Goal: Task Accomplishment & Management: Manage account settings

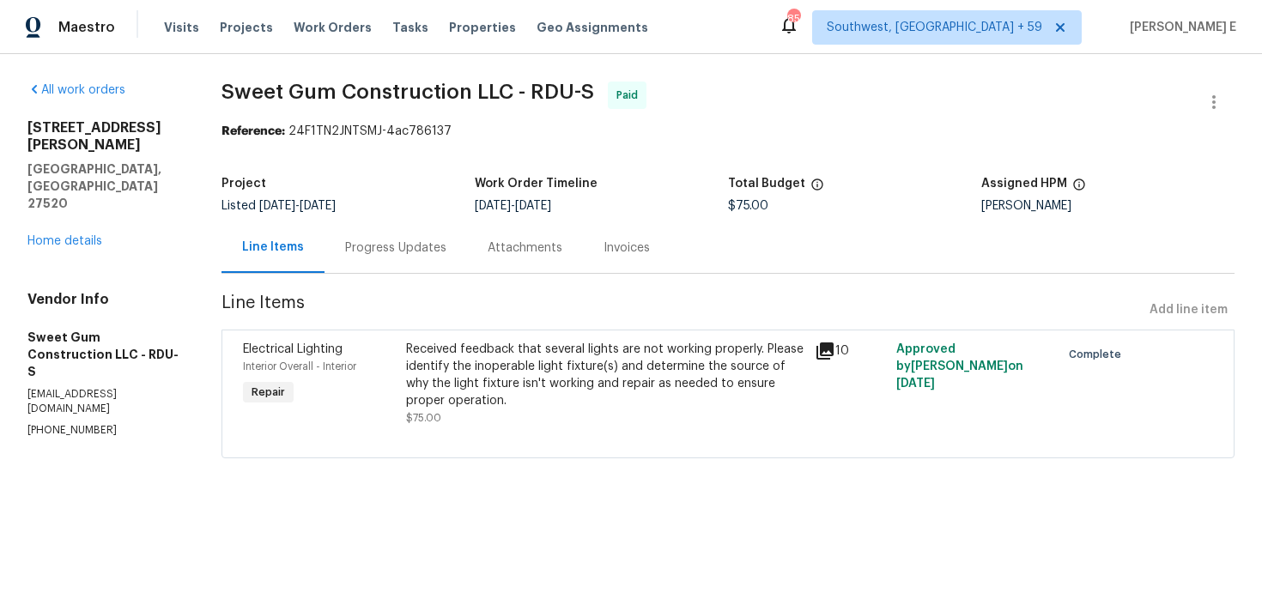
click at [84, 197] on div "13 Herndon Ct Clayton, NC 27520 Home details" at bounding box center [103, 184] width 153 height 131
click at [88, 235] on link "Home details" at bounding box center [64, 241] width 75 height 12
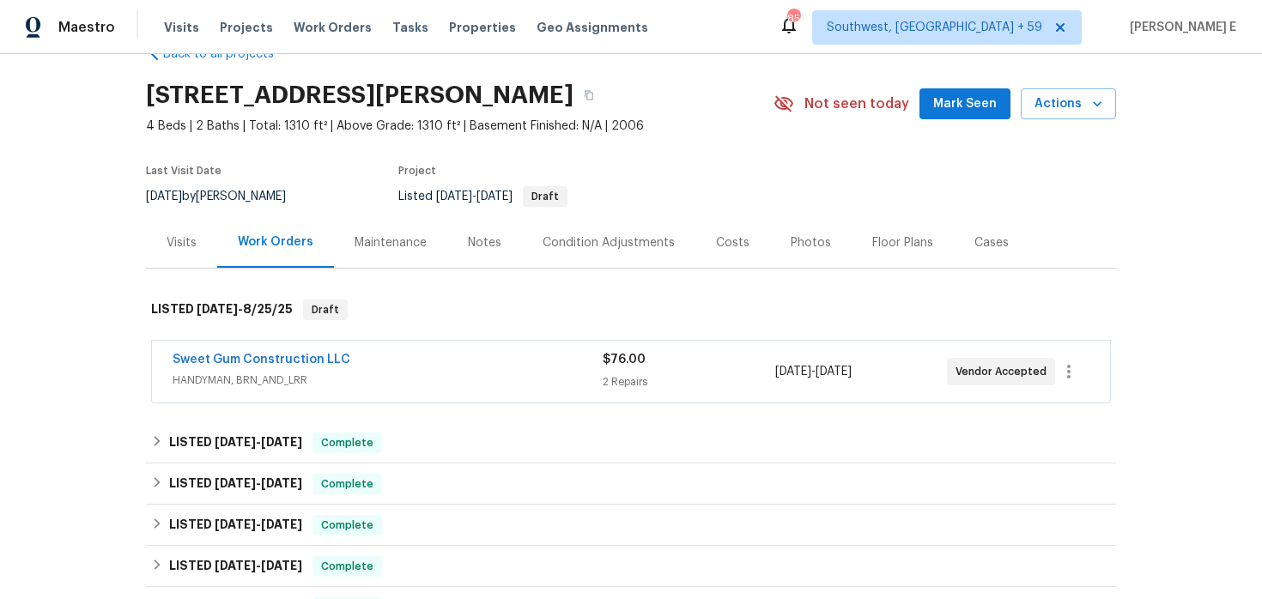
scroll to position [64, 0]
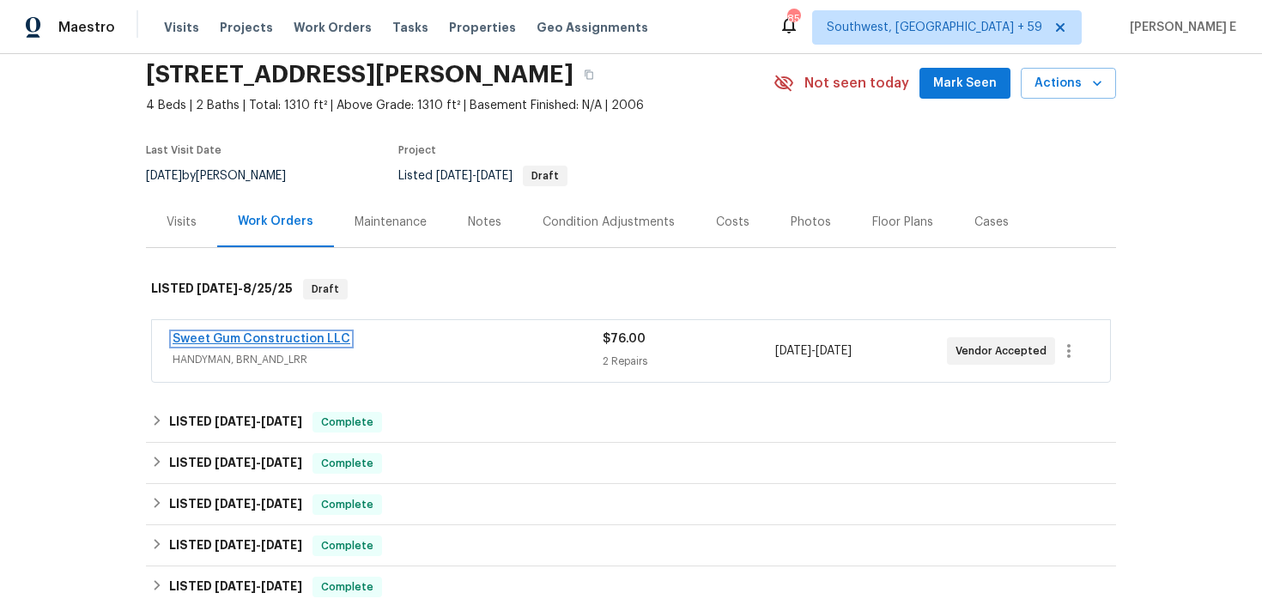
click at [322, 342] on link "Sweet Gum Construction LLC" at bounding box center [262, 339] width 178 height 12
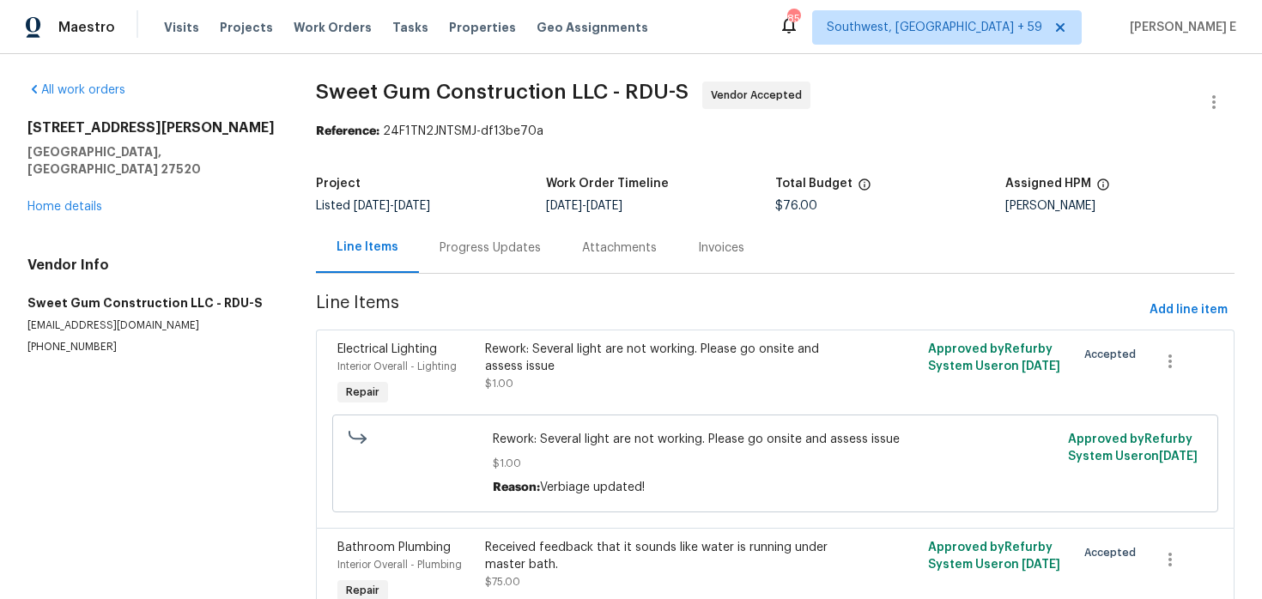
click at [506, 242] on div "Progress Updates" at bounding box center [490, 248] width 101 height 17
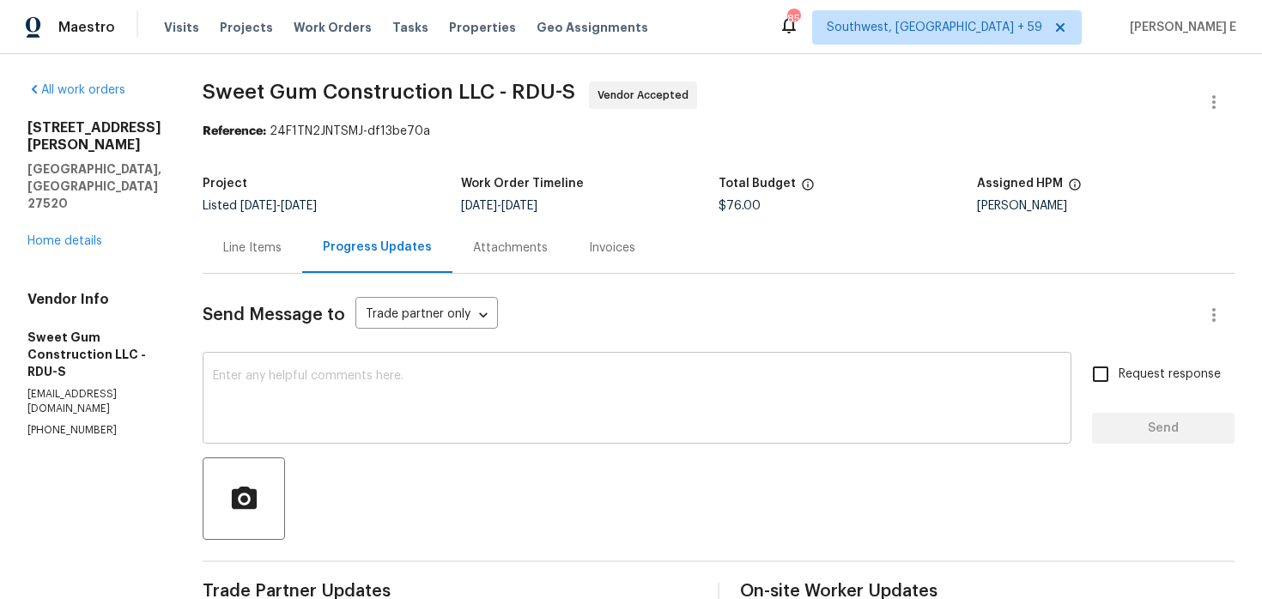
scroll to position [24, 0]
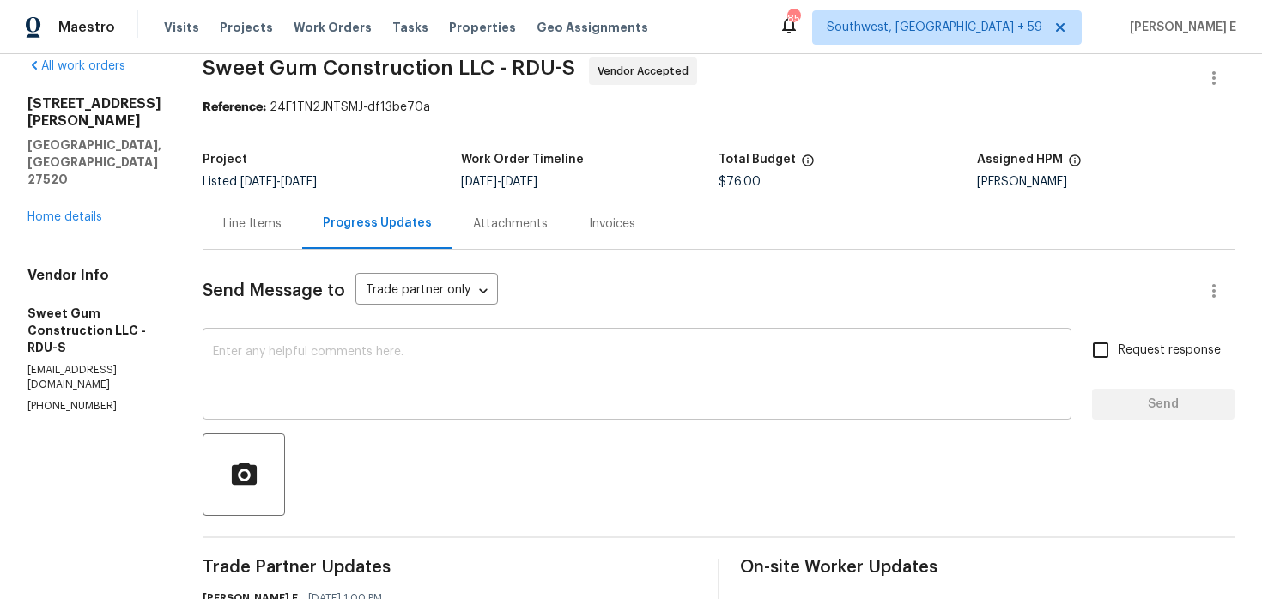
click at [536, 380] on textarea at bounding box center [637, 376] width 848 height 60
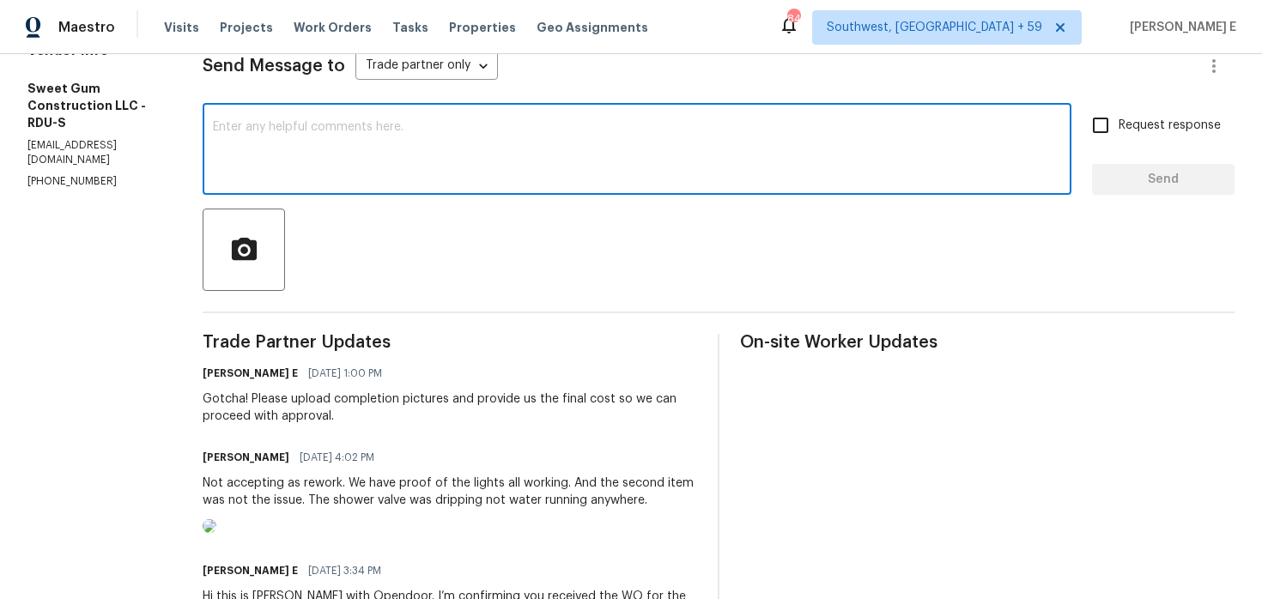
scroll to position [242, 0]
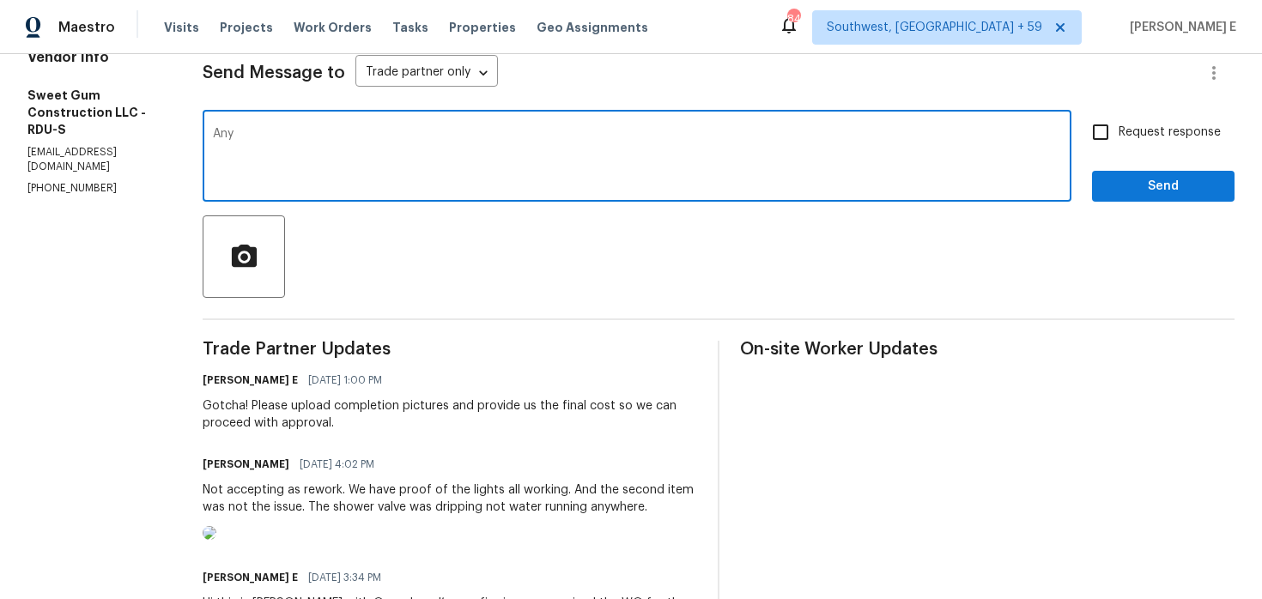
paste textarea "Checking in to see if there are any updates."
type textarea "Checking in to see if there are any updates."
click at [1141, 148] on label "Request response" at bounding box center [1152, 132] width 138 height 36
click at [1119, 148] on input "Request response" at bounding box center [1101, 132] width 36 height 36
checkbox input "true"
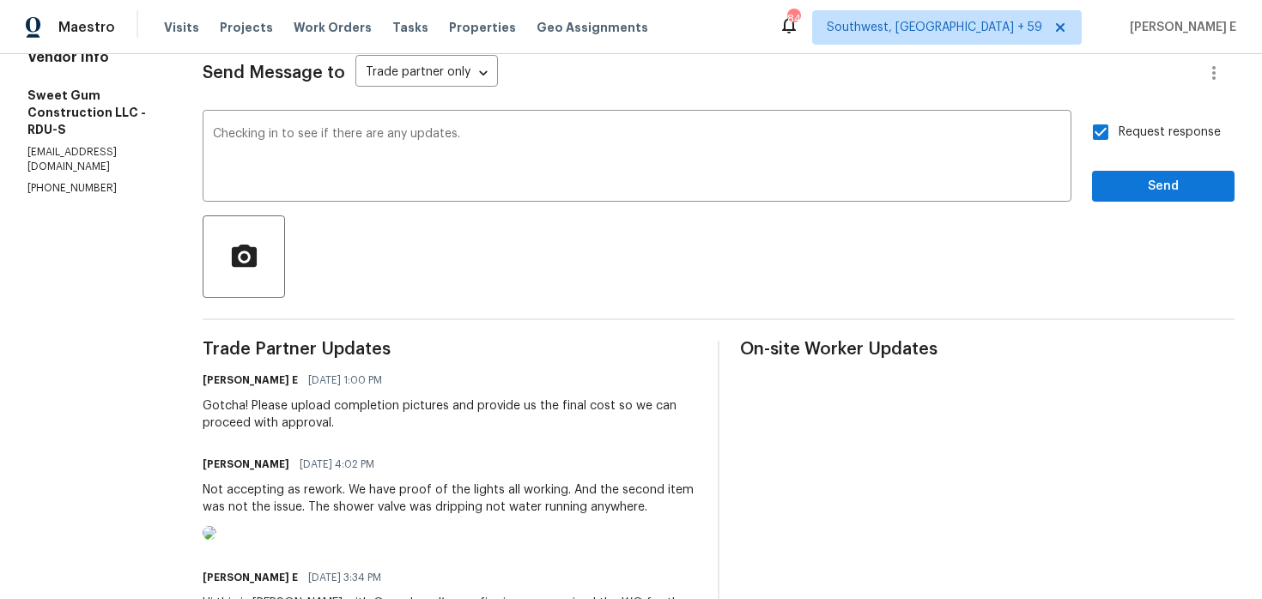
click at [1134, 167] on div "Request response Send" at bounding box center [1163, 158] width 143 height 88
click at [1127, 185] on span "Send" at bounding box center [1163, 186] width 115 height 21
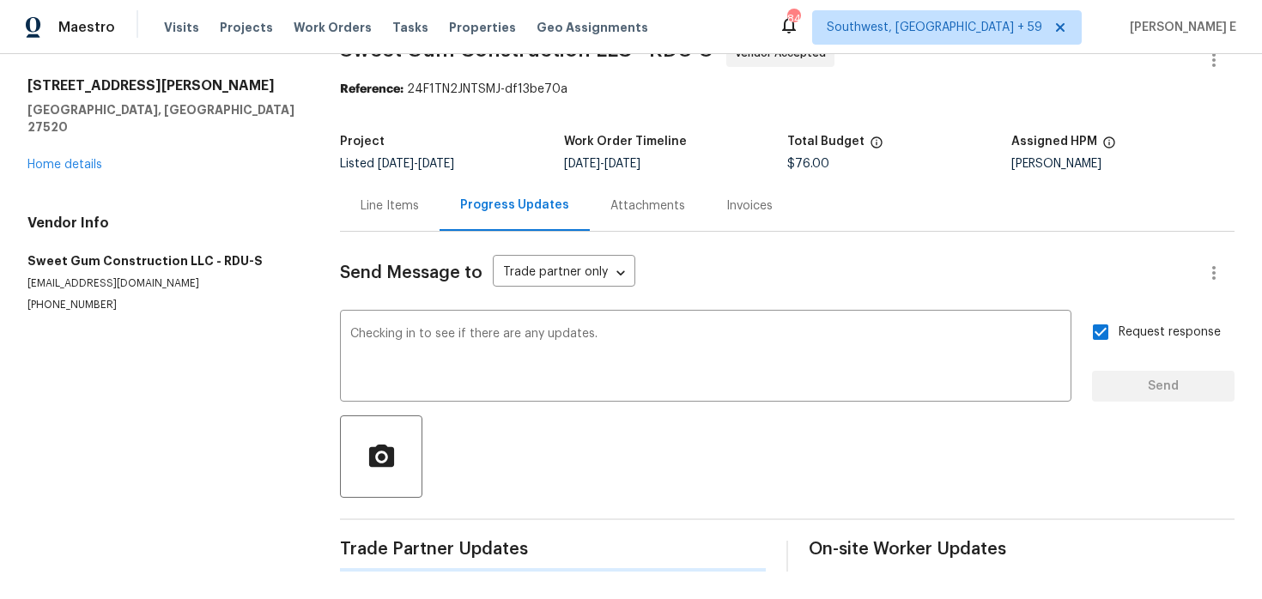
scroll to position [0, 0]
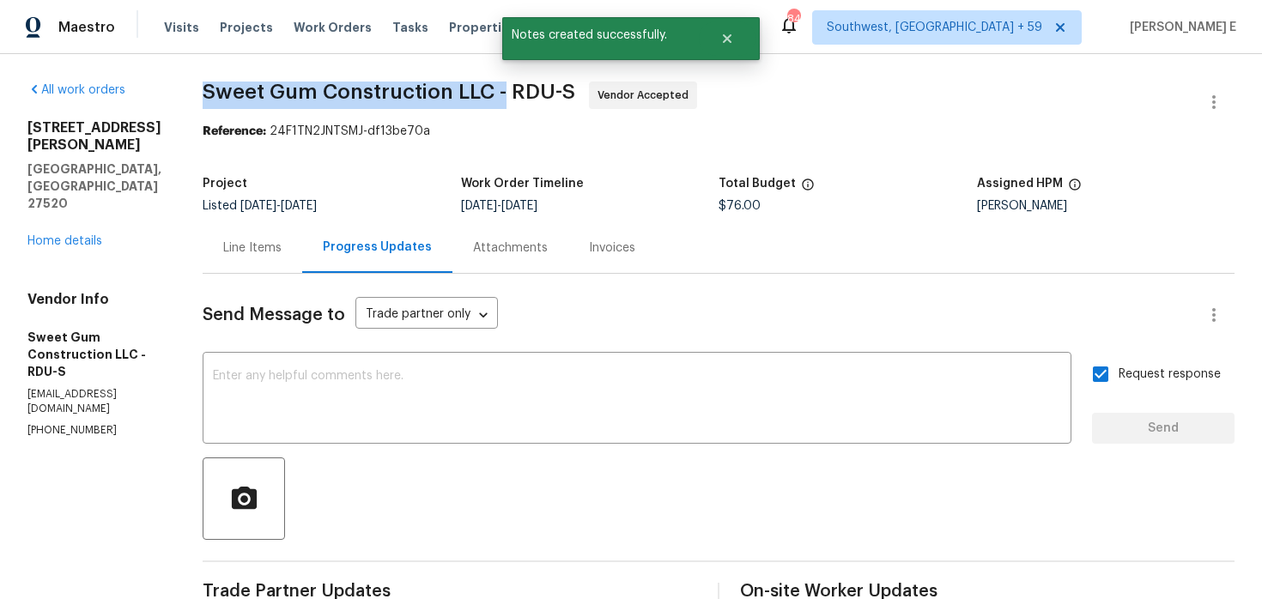
drag, startPoint x: 243, startPoint y: 94, endPoint x: 546, endPoint y: 96, distance: 303.1
click at [544, 97] on span "Sweet Gum Construction LLC - RDU-S" at bounding box center [389, 92] width 373 height 21
copy span "Sweet Gum Construction LLC -"
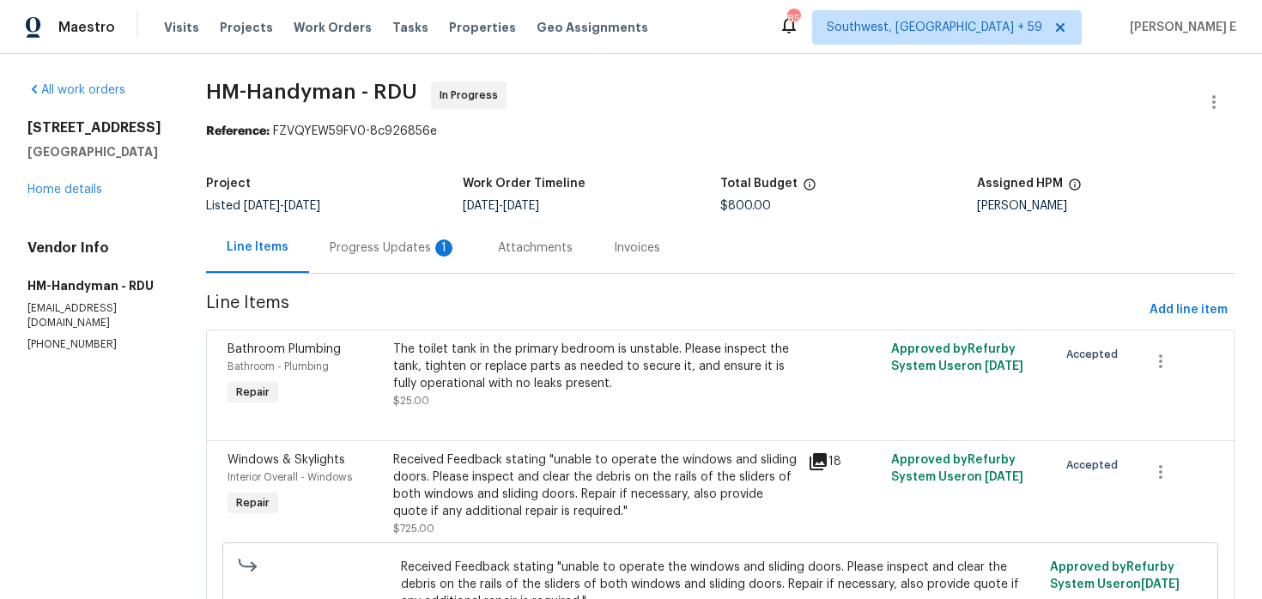
click at [405, 246] on div "Progress Updates 1" at bounding box center [393, 248] width 127 height 17
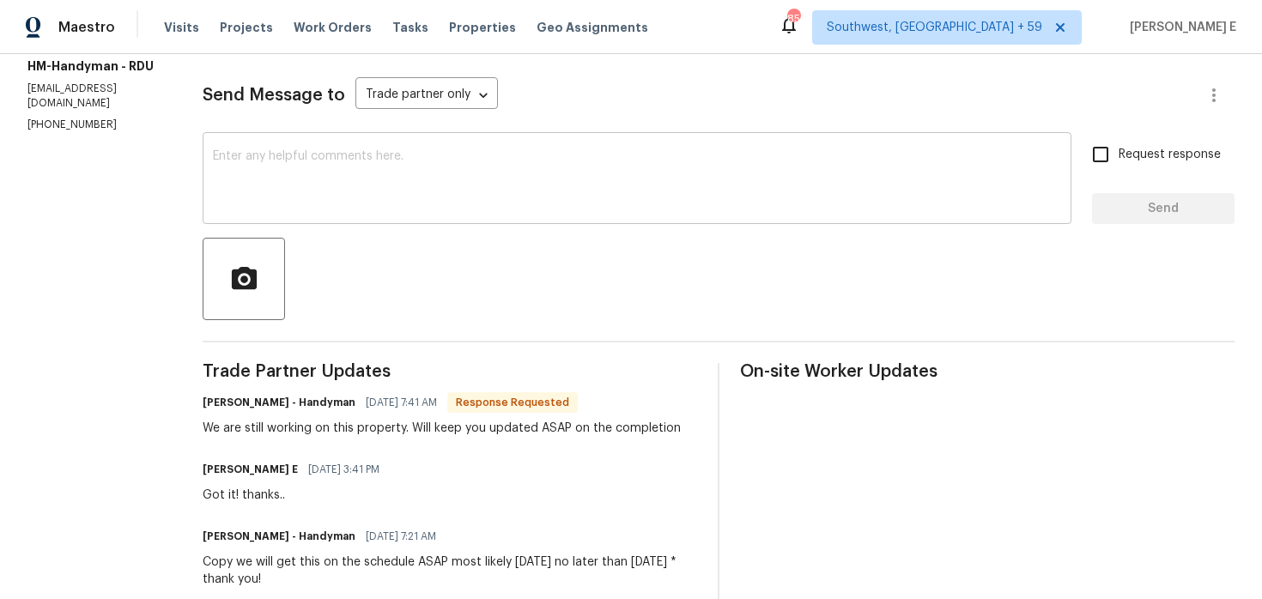
scroll to position [216, 0]
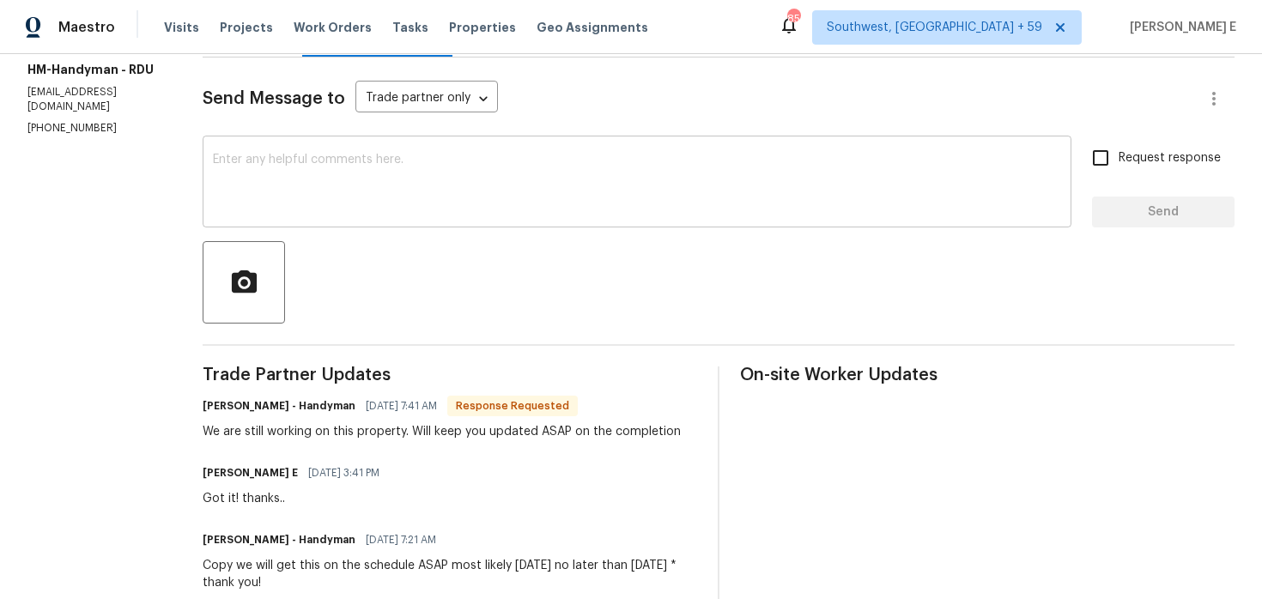
click at [505, 213] on textarea at bounding box center [637, 184] width 848 height 60
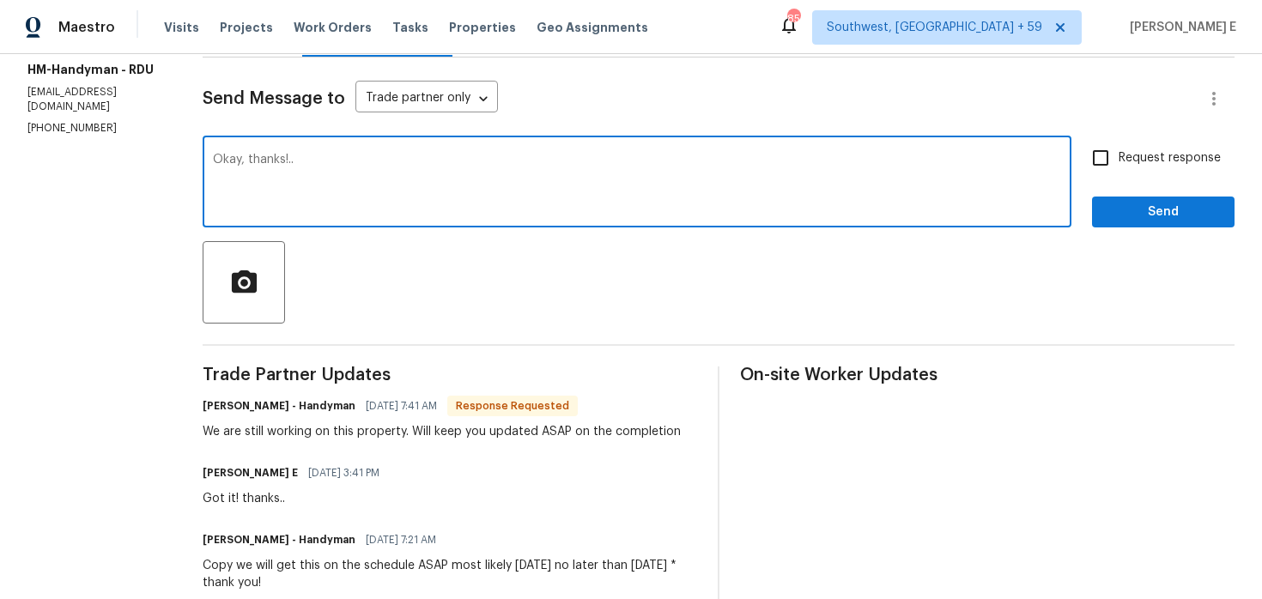
type textarea "Okay, thanks!.."
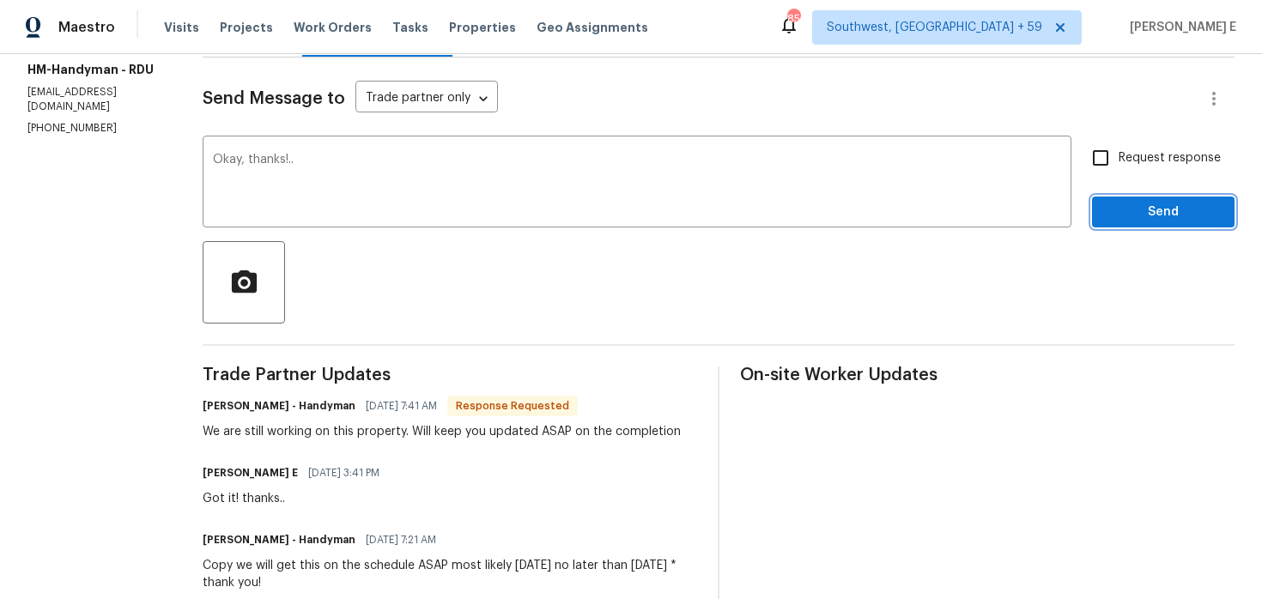
click at [1174, 208] on span "Send" at bounding box center [1163, 212] width 115 height 21
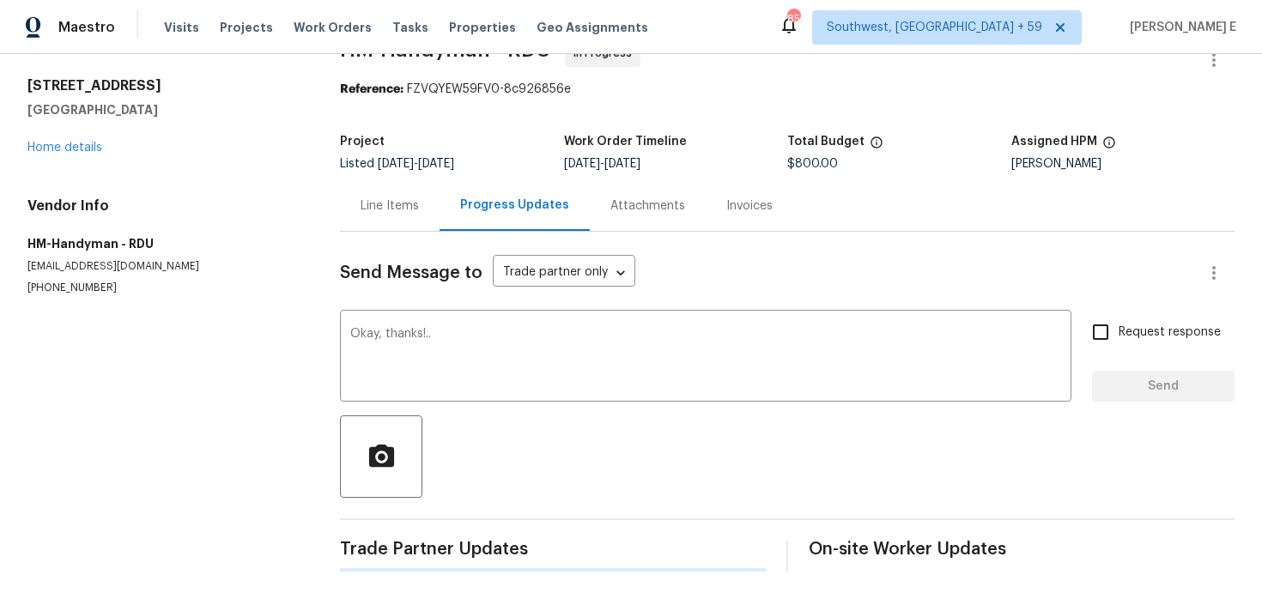
scroll to position [0, 0]
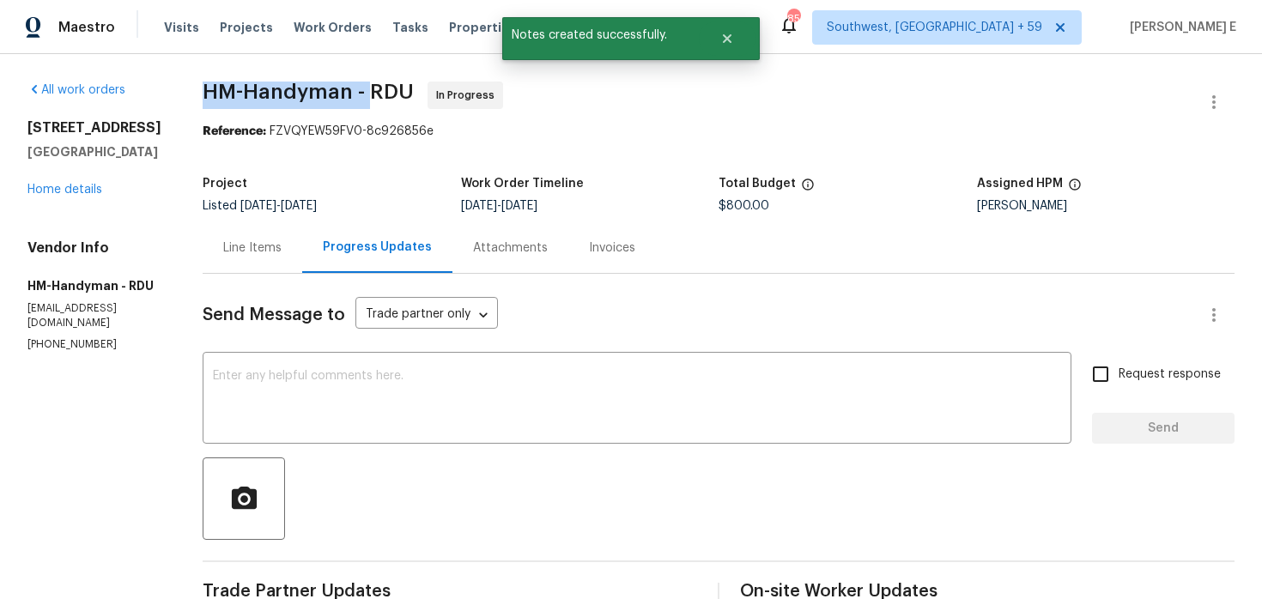
drag, startPoint x: 216, startPoint y: 91, endPoint x: 388, endPoint y: 94, distance: 172.6
copy span "HM-Handyman -"
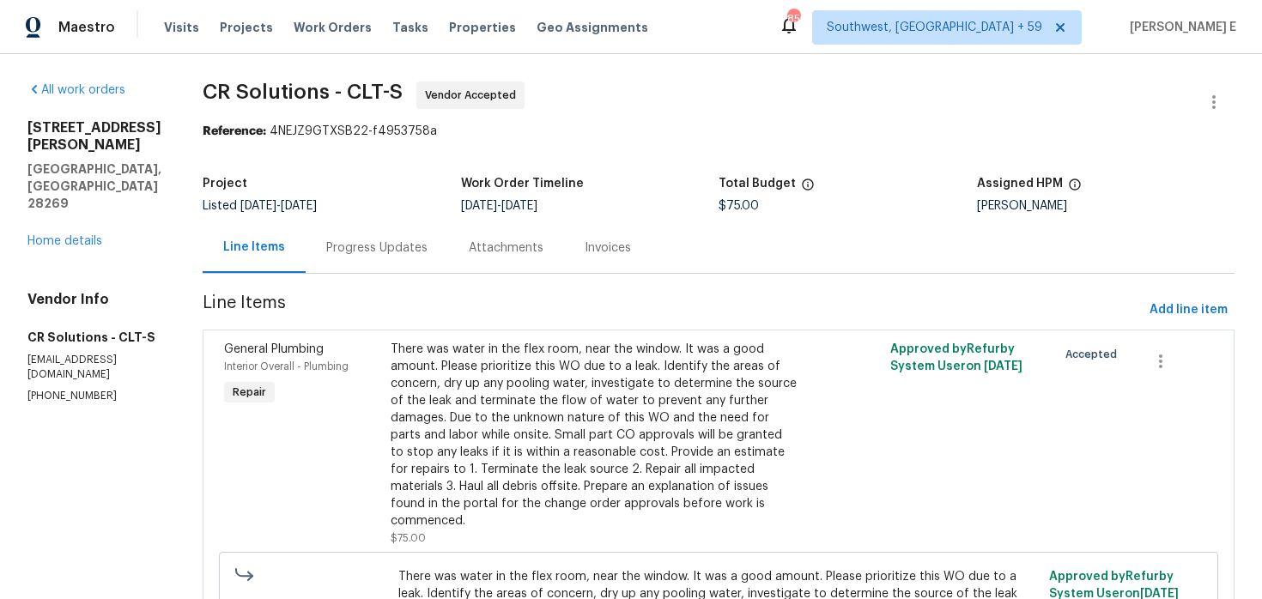
click at [331, 241] on div "Progress Updates" at bounding box center [376, 248] width 101 height 17
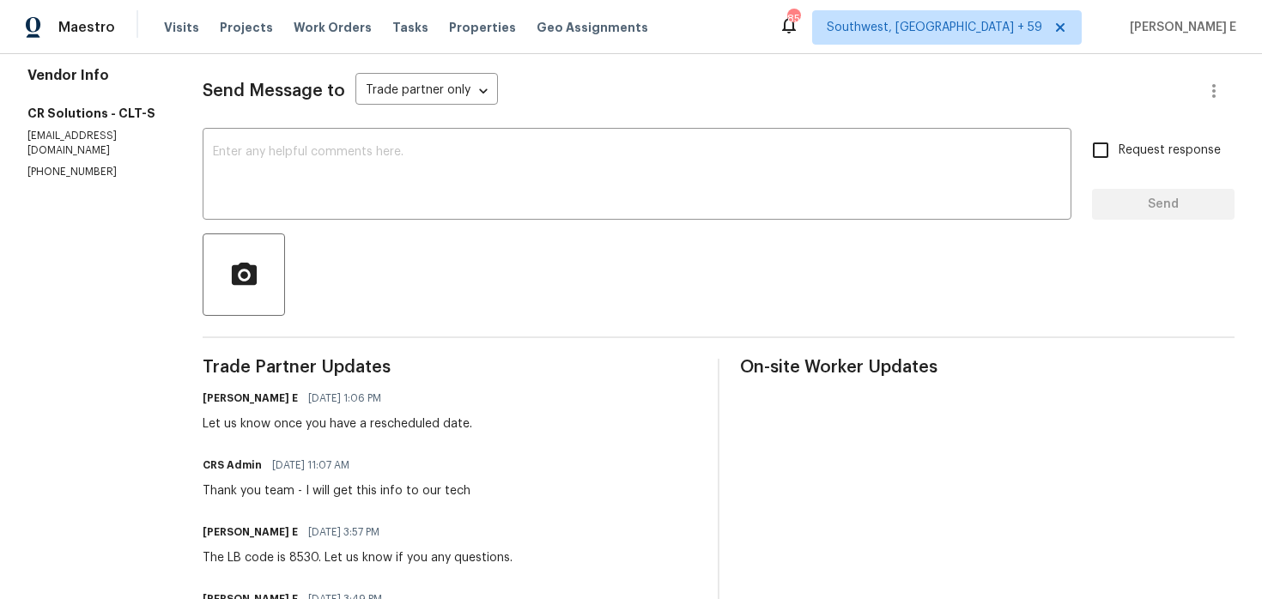
scroll to position [204, 0]
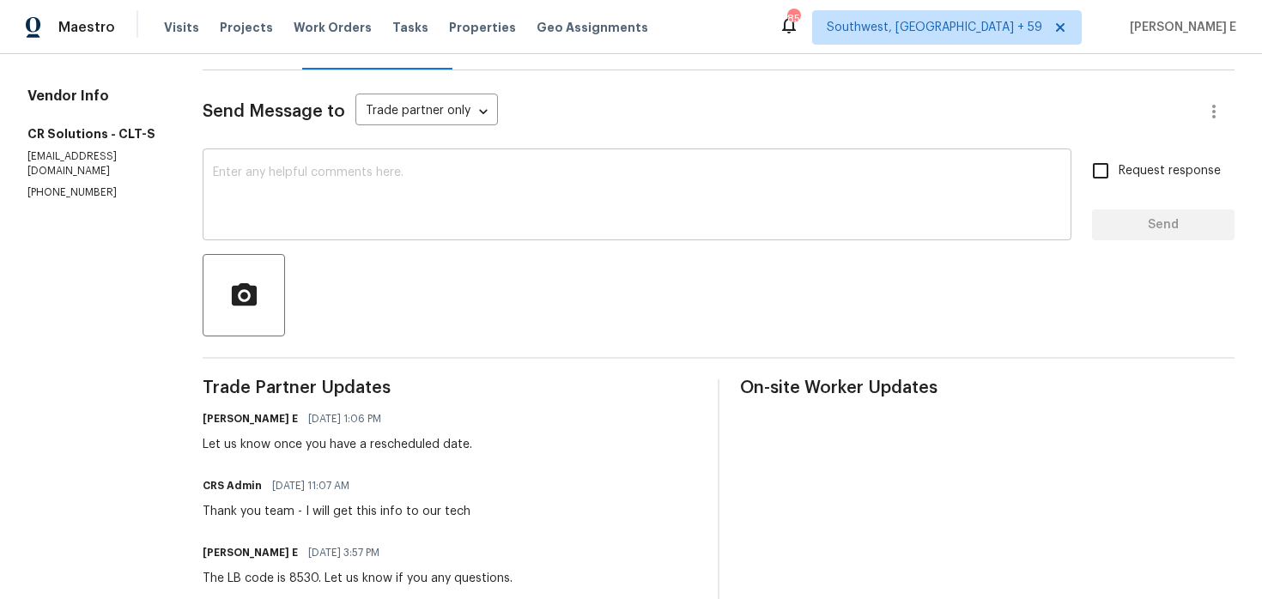
click at [924, 167] on textarea at bounding box center [637, 197] width 848 height 60
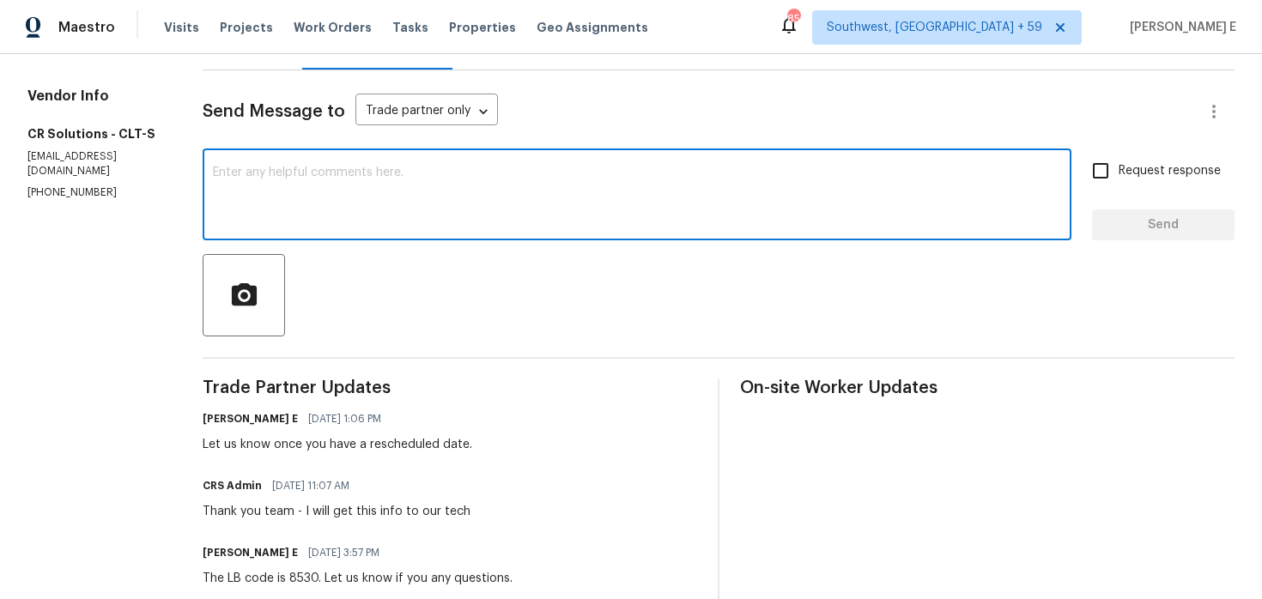
paste textarea "May I ask if a timeframe has been set for this yet?"
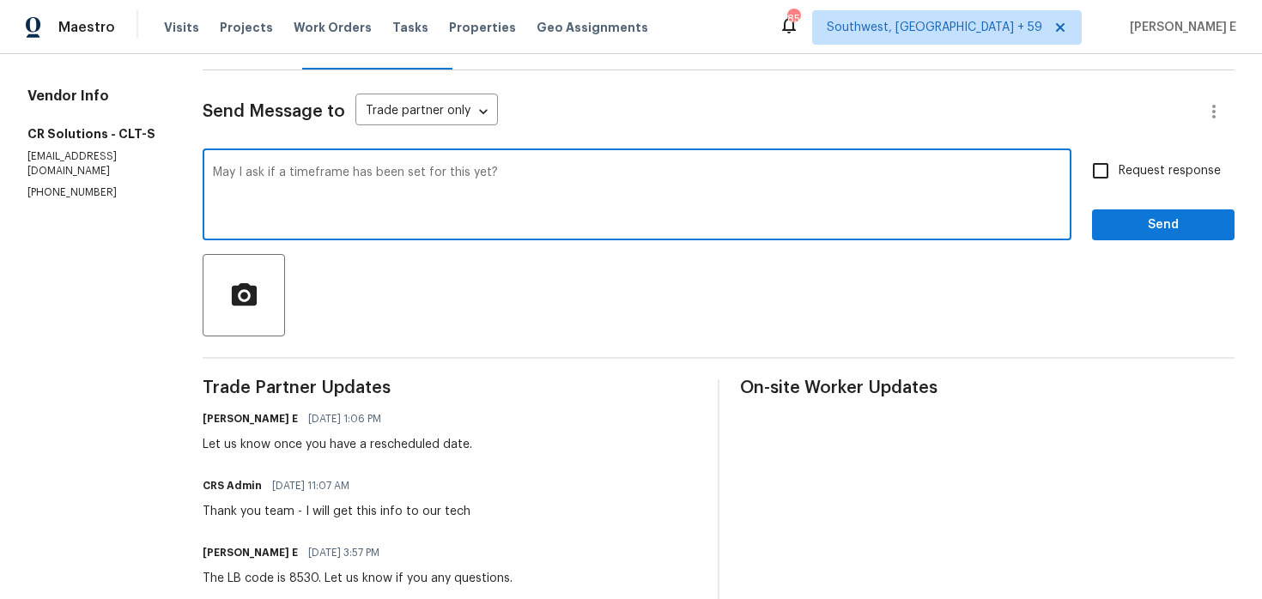
type textarea "May I ask if a timeframe has been set for this yet?"
click at [1133, 178] on span "Request response" at bounding box center [1170, 171] width 102 height 18
click at [1119, 178] on input "Request response" at bounding box center [1101, 171] width 36 height 36
checkbox input "true"
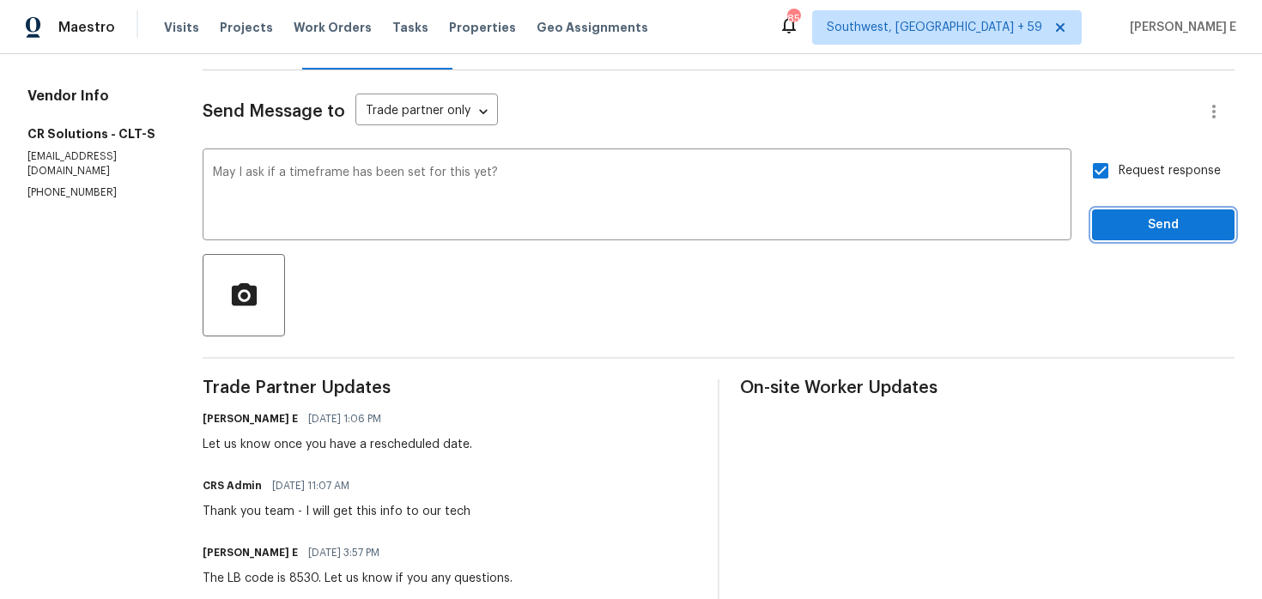
click at [1133, 235] on button "Send" at bounding box center [1163, 226] width 143 height 32
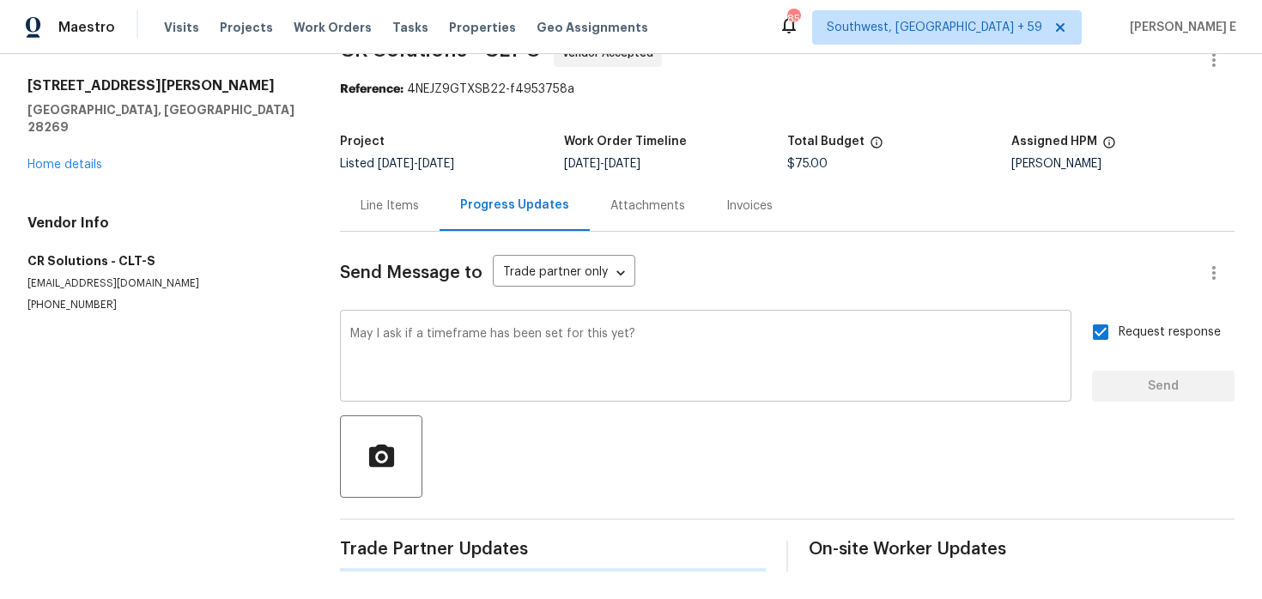
scroll to position [0, 0]
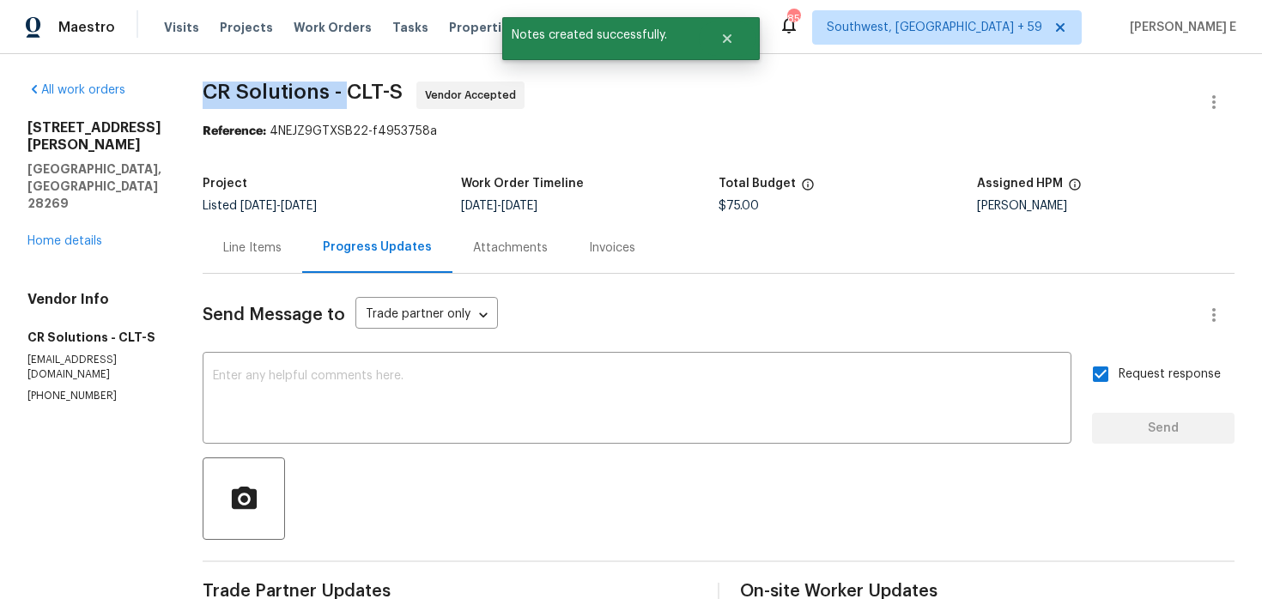
drag, startPoint x: 193, startPoint y: 100, endPoint x: 340, endPoint y: 105, distance: 146.9
copy span "CR Solutions -"
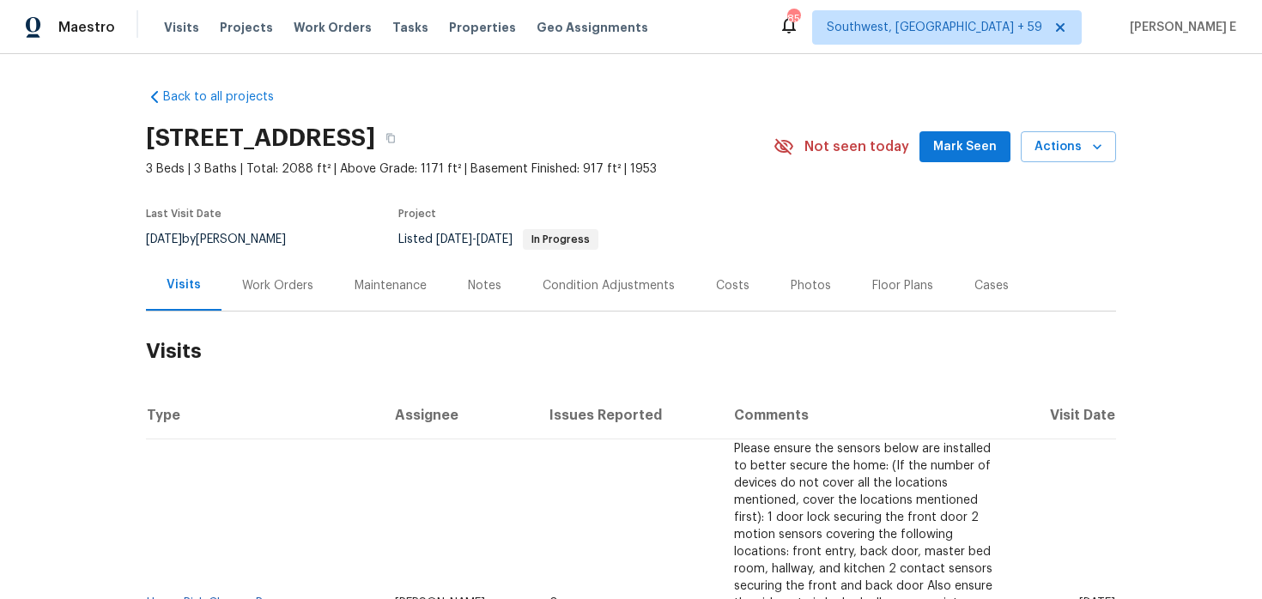
click at [266, 289] on div "Work Orders" at bounding box center [277, 285] width 71 height 17
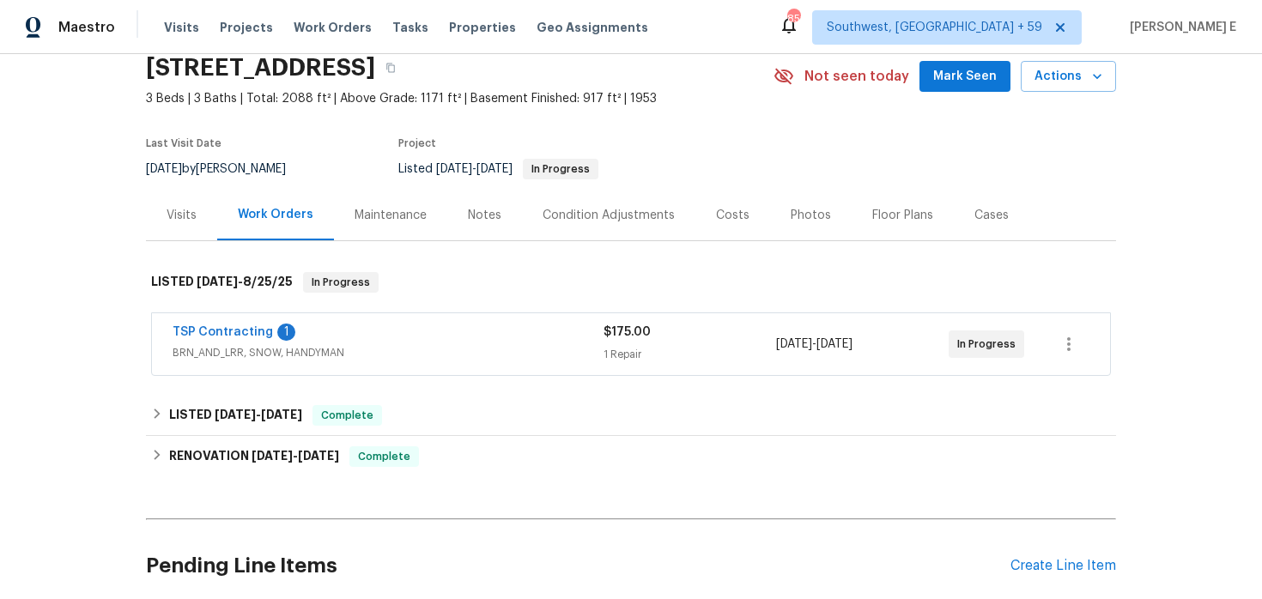
scroll to position [79, 0]
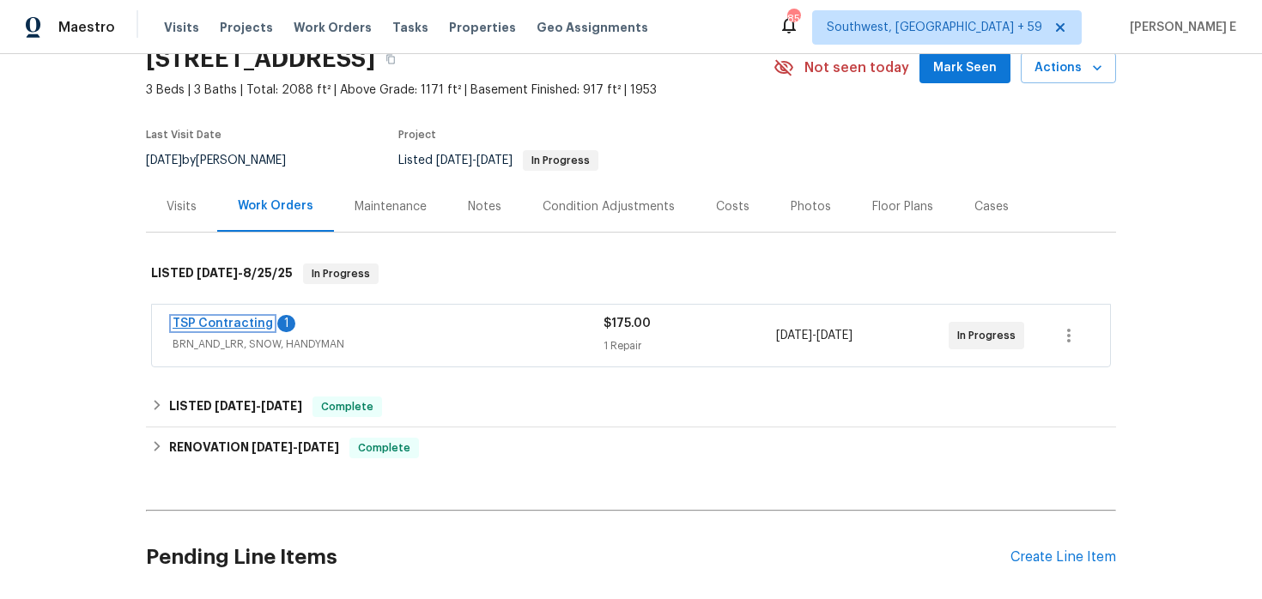
click at [234, 328] on link "TSP Contracting" at bounding box center [223, 324] width 100 height 12
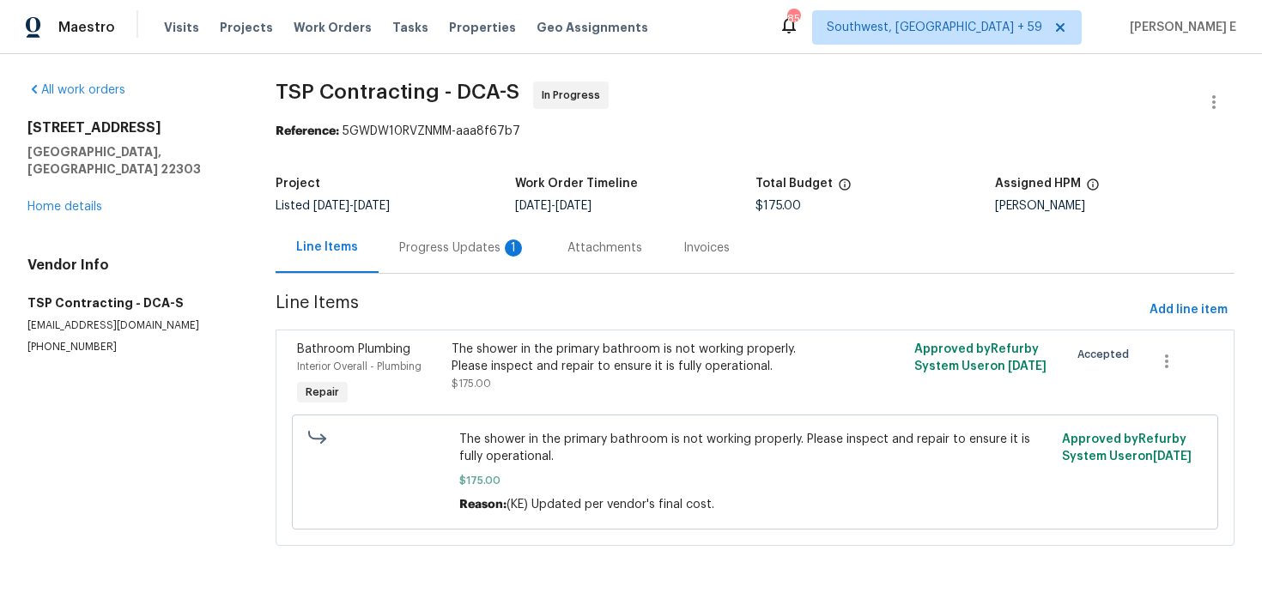
click at [453, 263] on div "Progress Updates 1" at bounding box center [463, 247] width 168 height 51
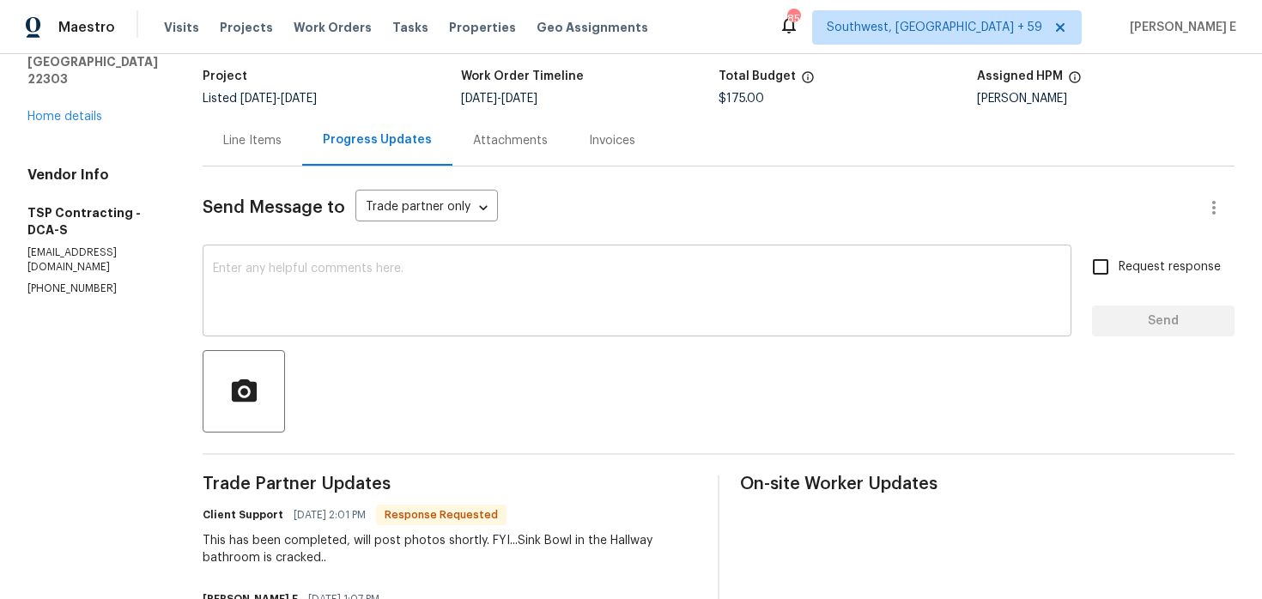
scroll to position [7, 0]
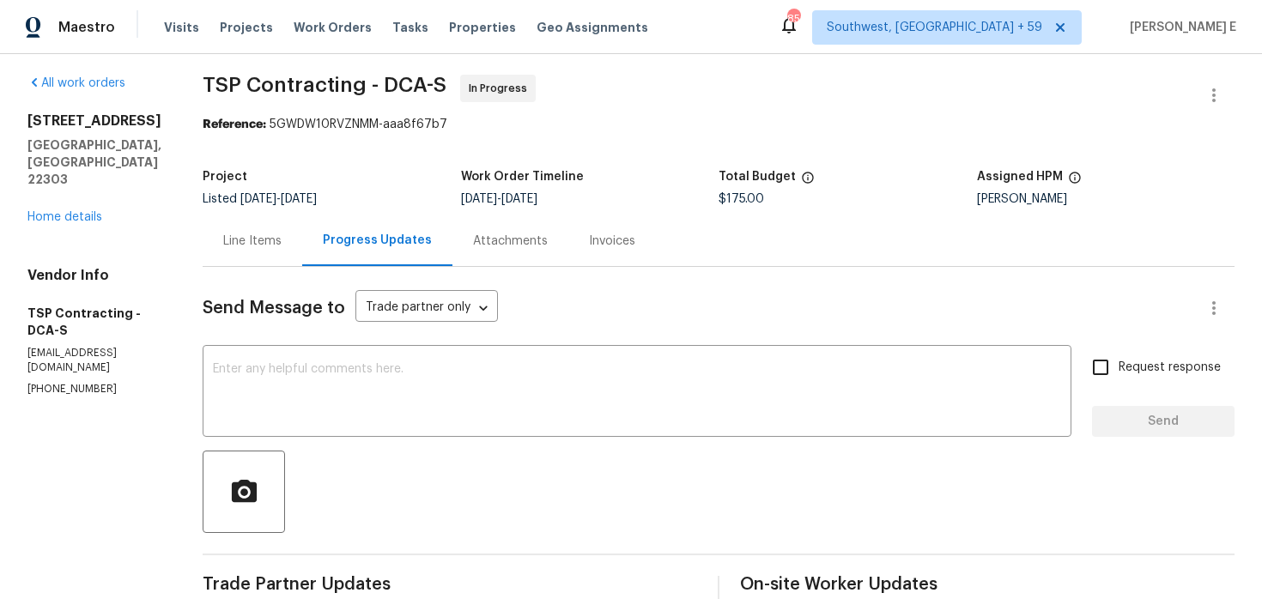
click at [252, 244] on div "Line Items" at bounding box center [252, 241] width 58 height 17
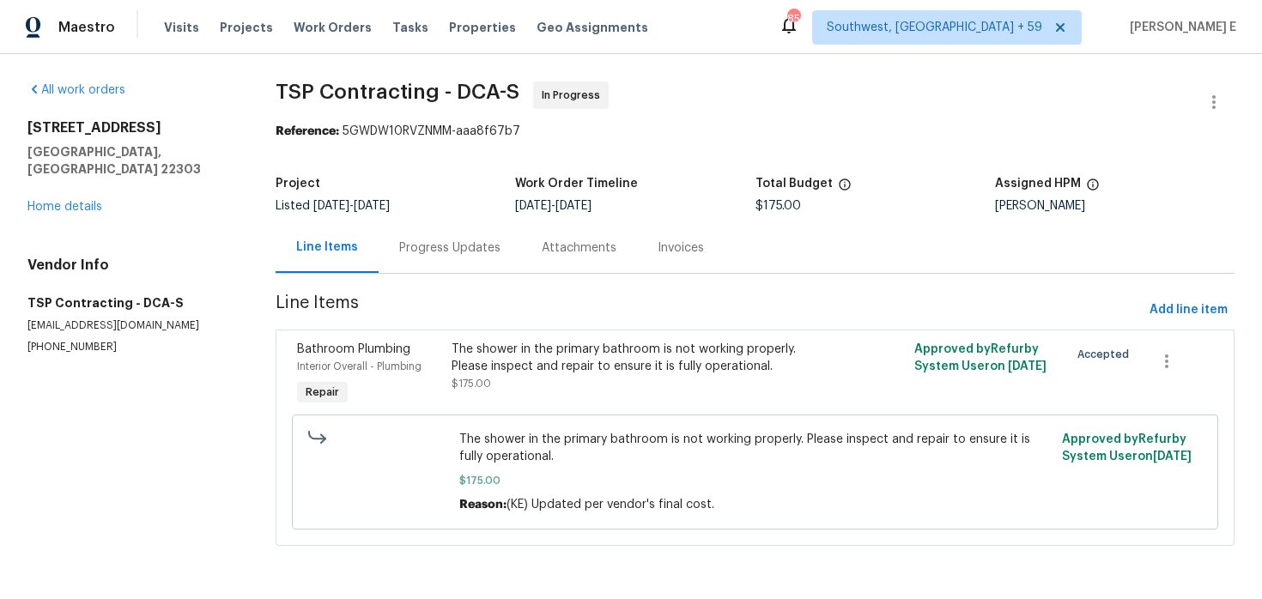
click at [448, 253] on div "Progress Updates" at bounding box center [449, 248] width 101 height 17
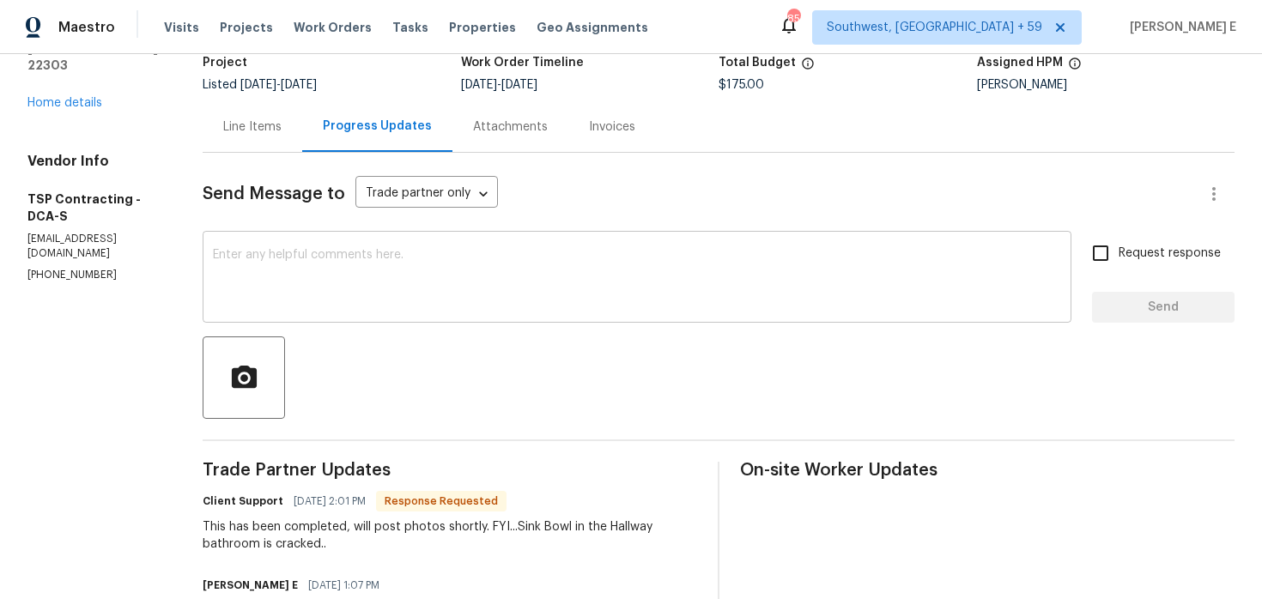
click at [480, 305] on textarea at bounding box center [637, 279] width 848 height 60
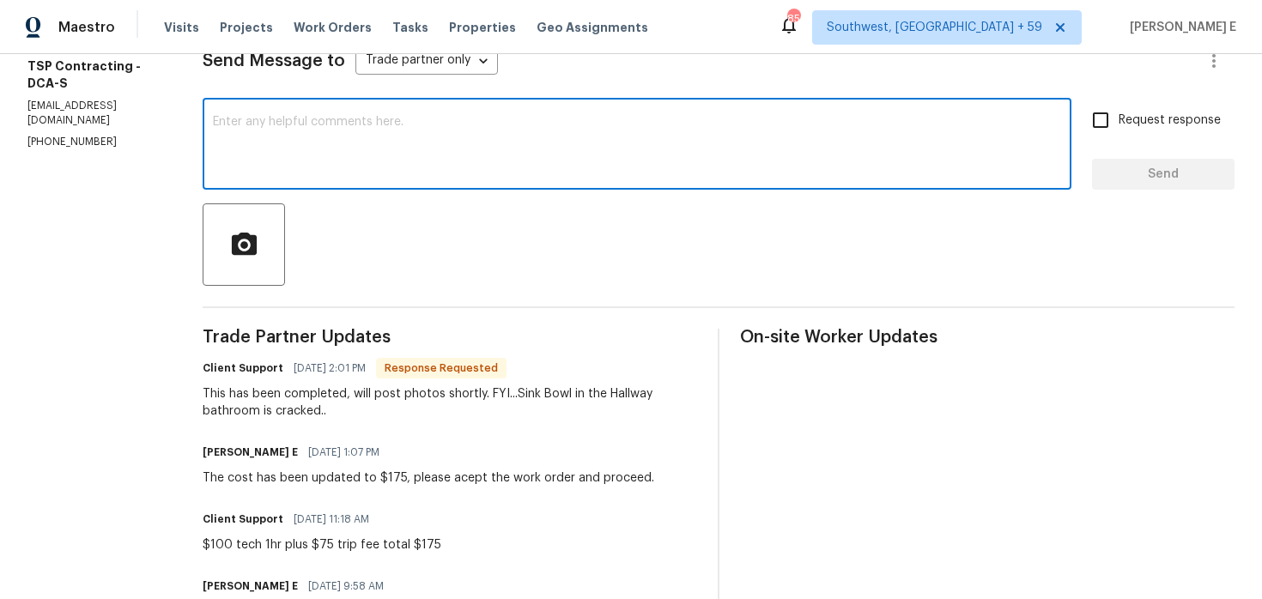
scroll to position [255, 0]
type textarea "Let us know once you upload them."
click at [1160, 163] on span "Send" at bounding box center [1163, 173] width 115 height 21
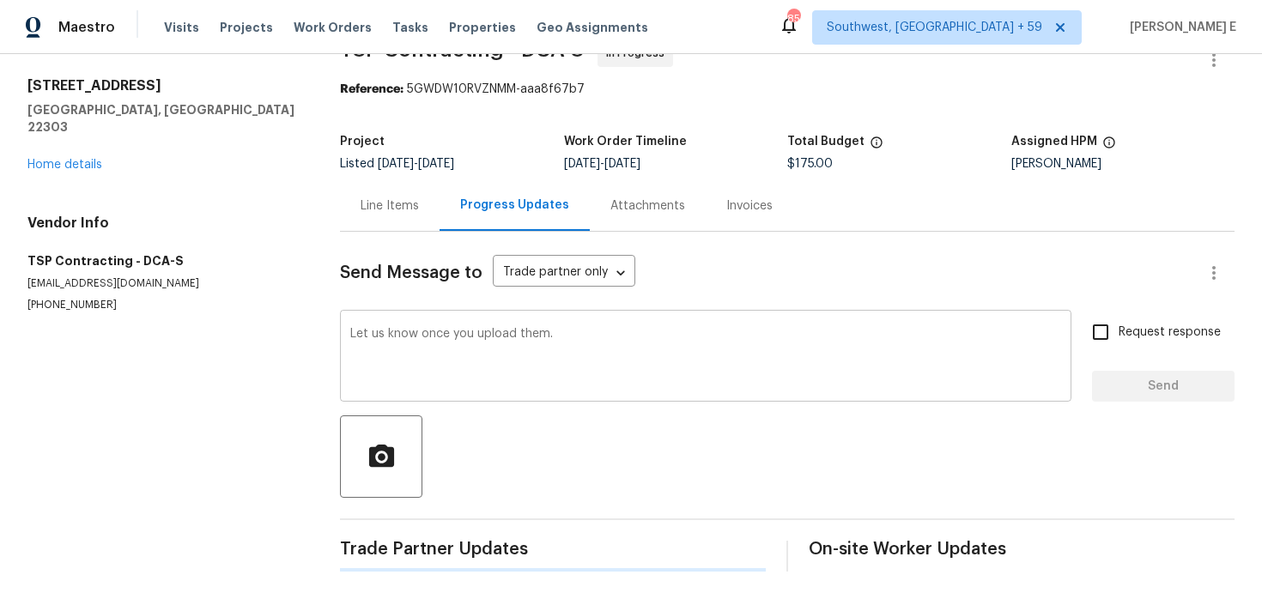
scroll to position [0, 0]
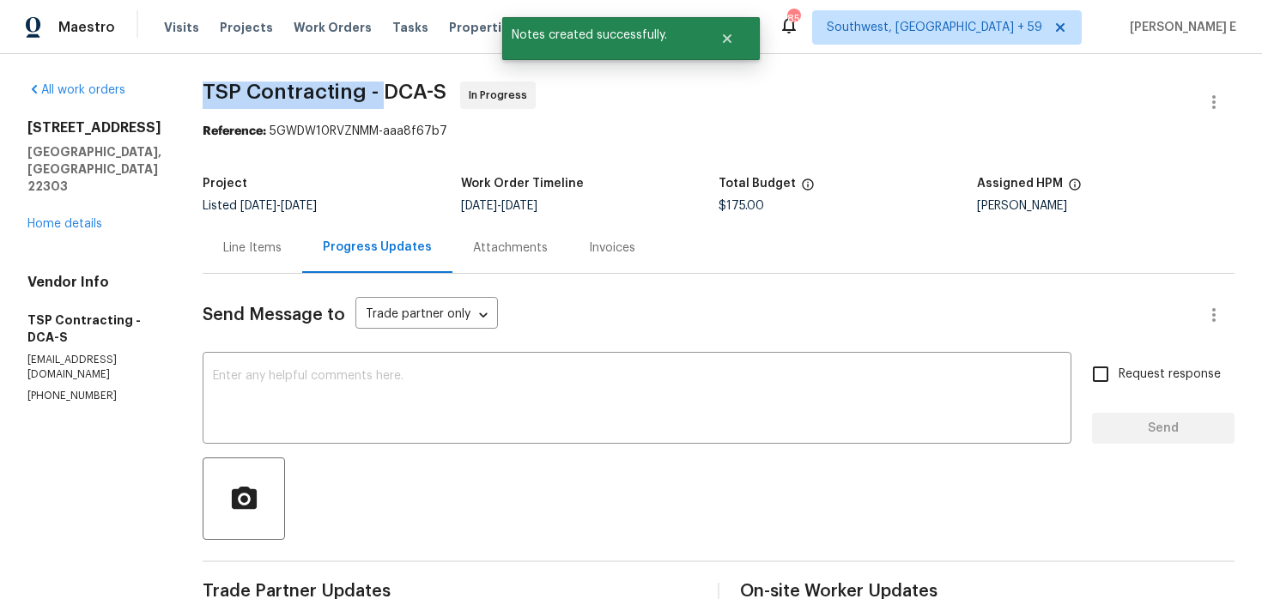
drag, startPoint x: 202, startPoint y: 90, endPoint x: 381, endPoint y: 92, distance: 179.5
click at [381, 92] on span "TSP Contracting - DCA-S" at bounding box center [325, 92] width 244 height 21
copy span "TSP Contracting -"
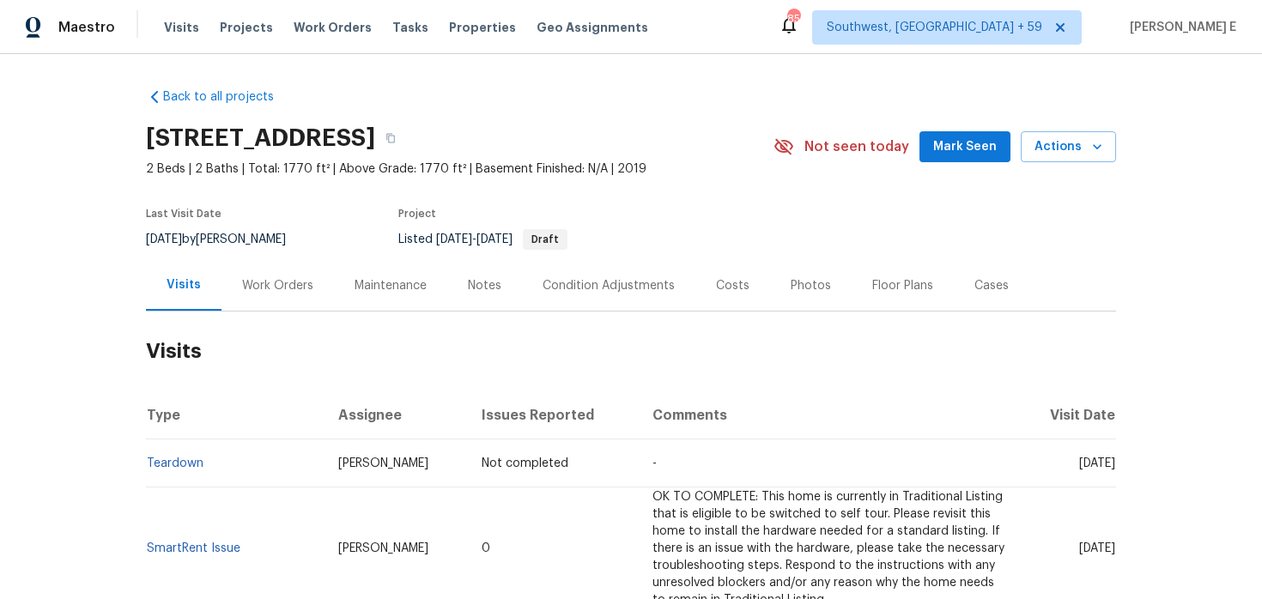
click at [271, 296] on div "Work Orders" at bounding box center [278, 285] width 112 height 51
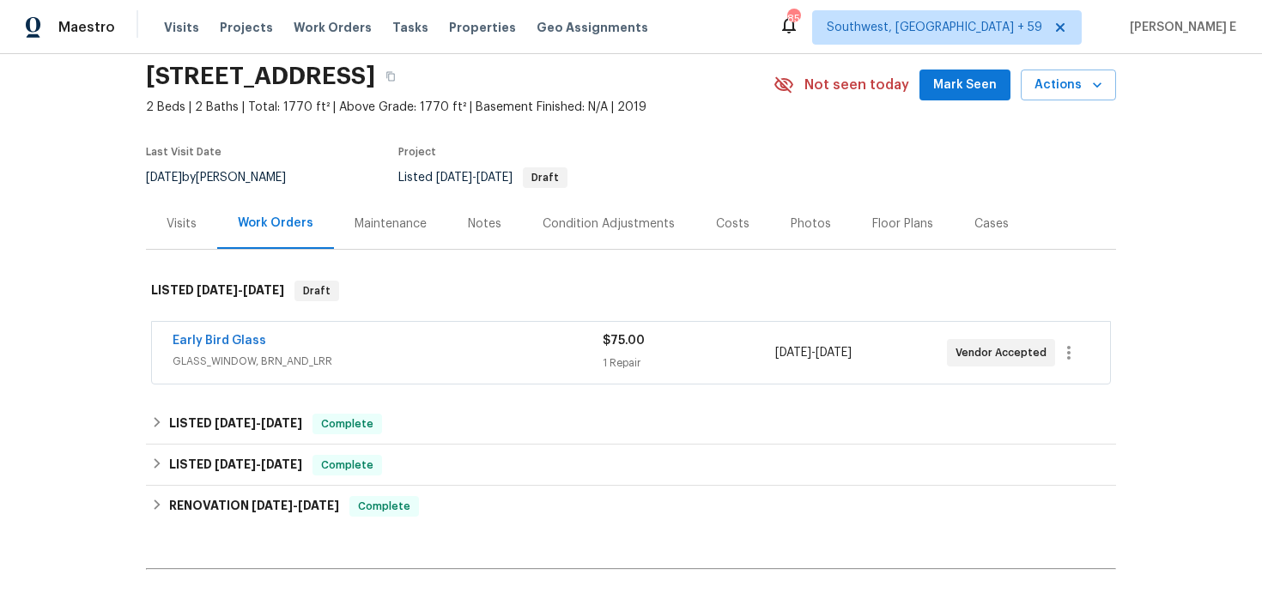
scroll to position [85, 0]
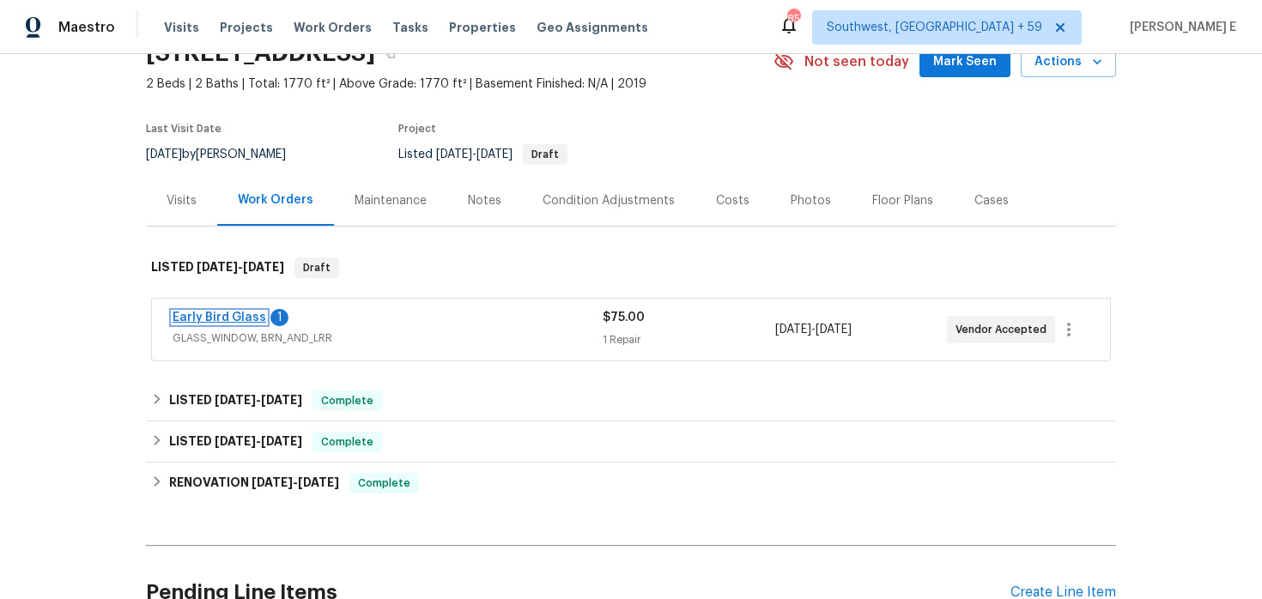
click at [243, 322] on link "Early Bird Glass" at bounding box center [220, 318] width 94 height 12
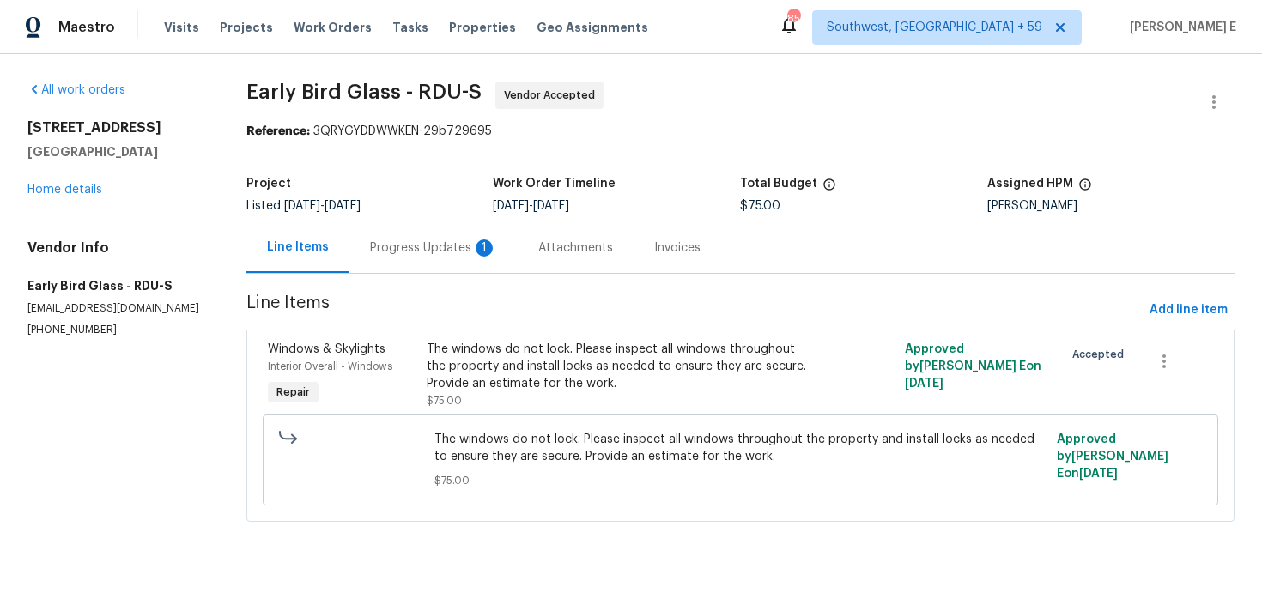
click at [435, 249] on div "Progress Updates 1" at bounding box center [433, 248] width 127 height 17
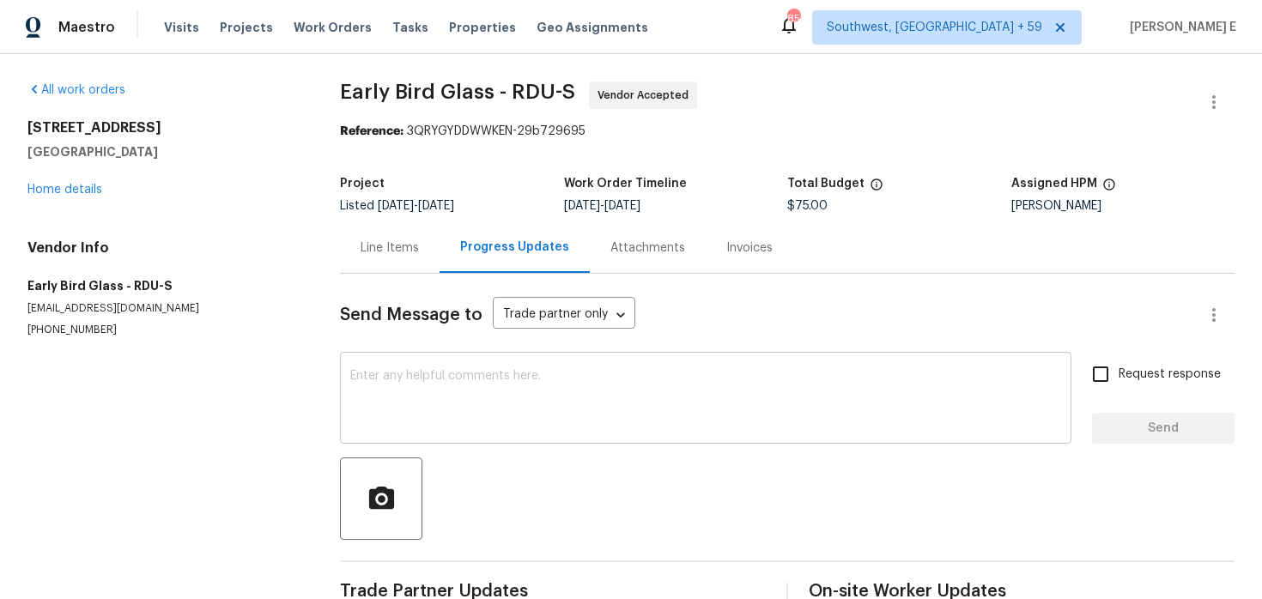
scroll to position [241, 0]
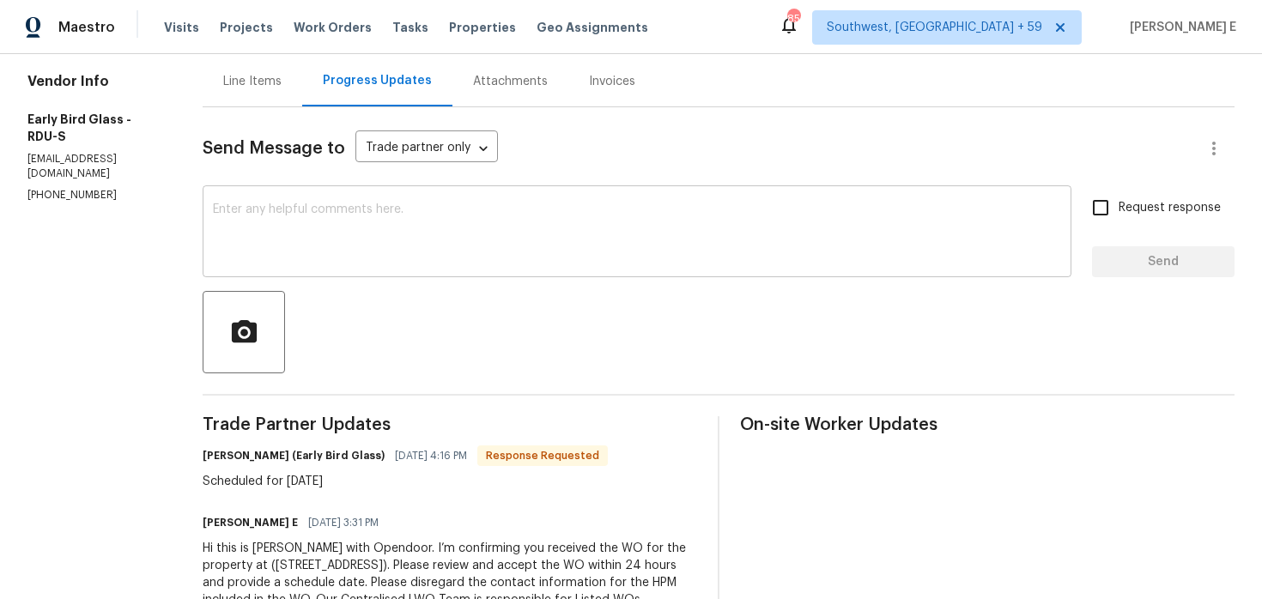
click at [532, 227] on textarea at bounding box center [637, 234] width 848 height 60
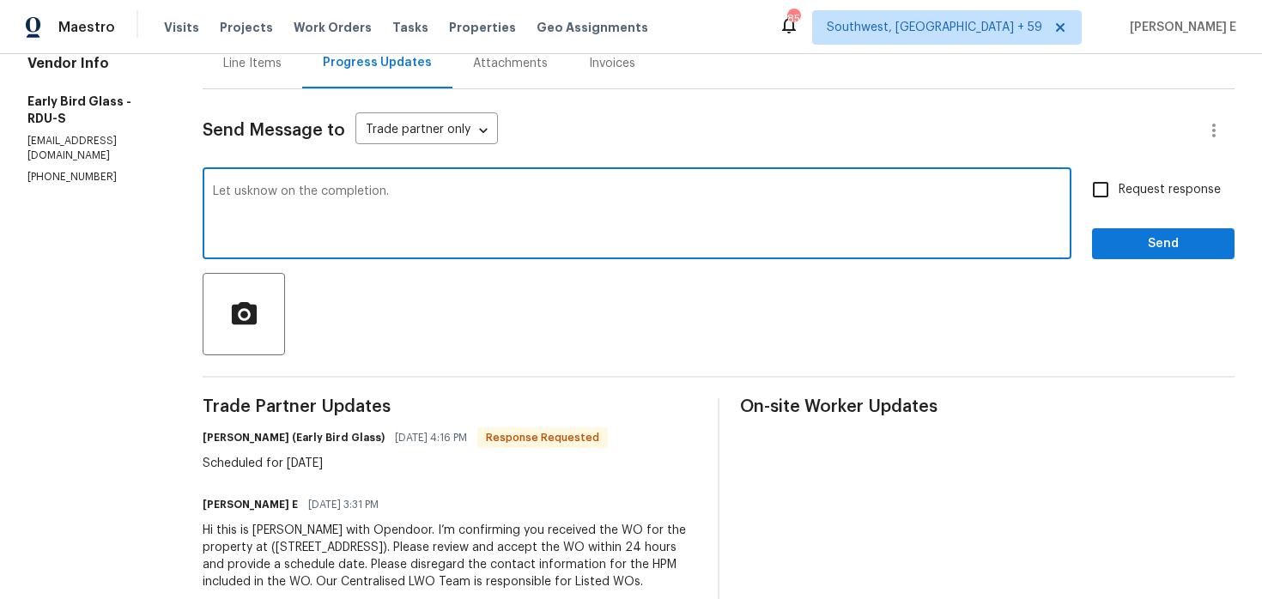
scroll to position [165, 0]
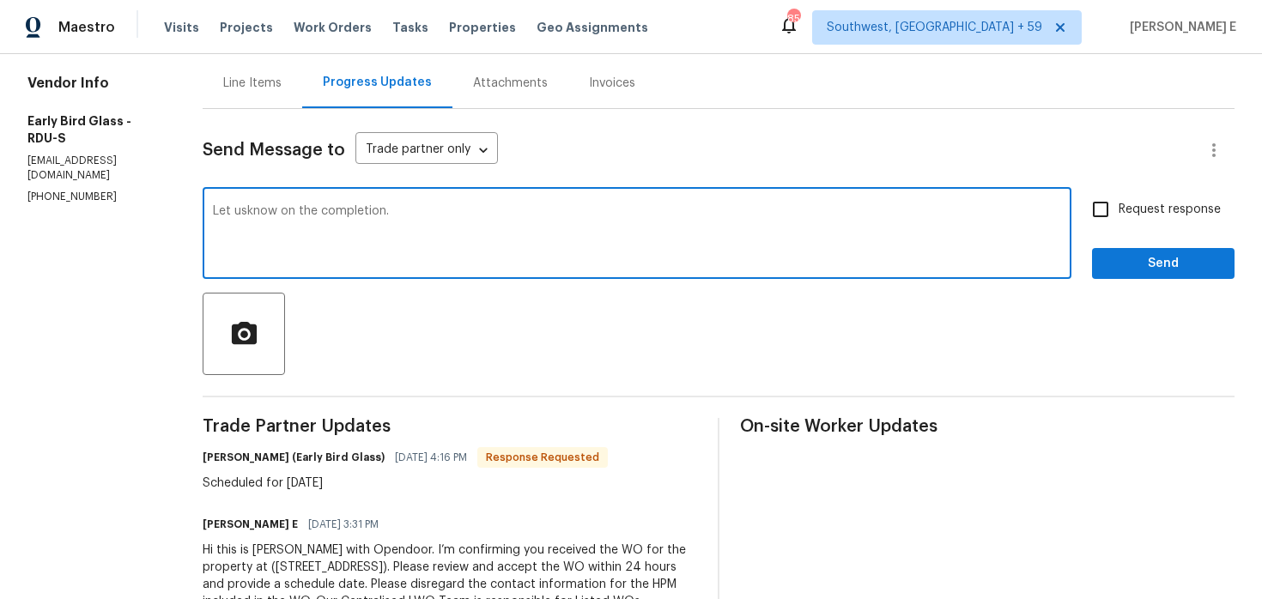
click at [236, 211] on textarea "Let usknow on the completion." at bounding box center [637, 235] width 848 height 60
type textarea "Let us know on the completion."
click at [1097, 246] on div "Request response Send" at bounding box center [1163, 235] width 143 height 88
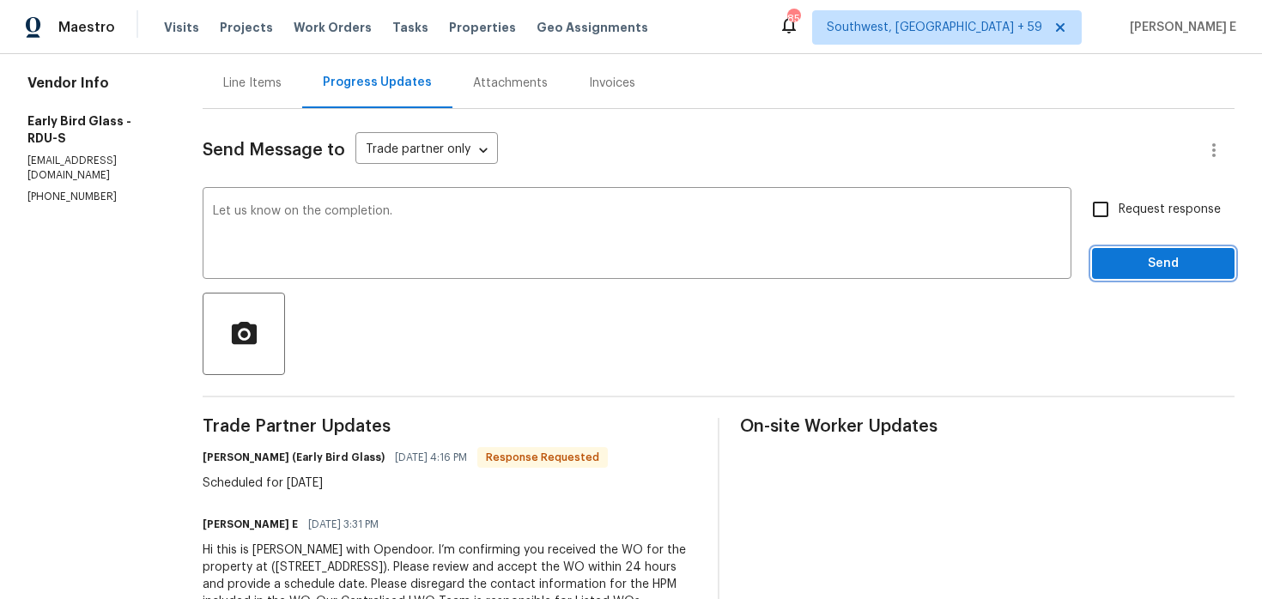
click at [1102, 257] on button "Send" at bounding box center [1163, 264] width 143 height 32
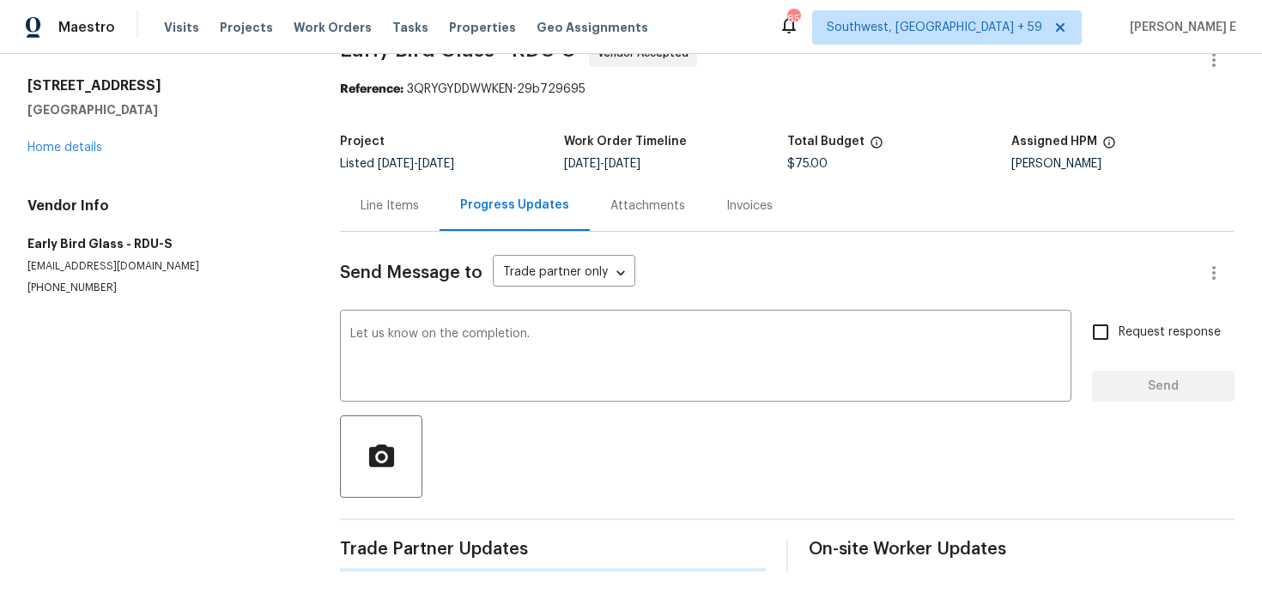
scroll to position [0, 0]
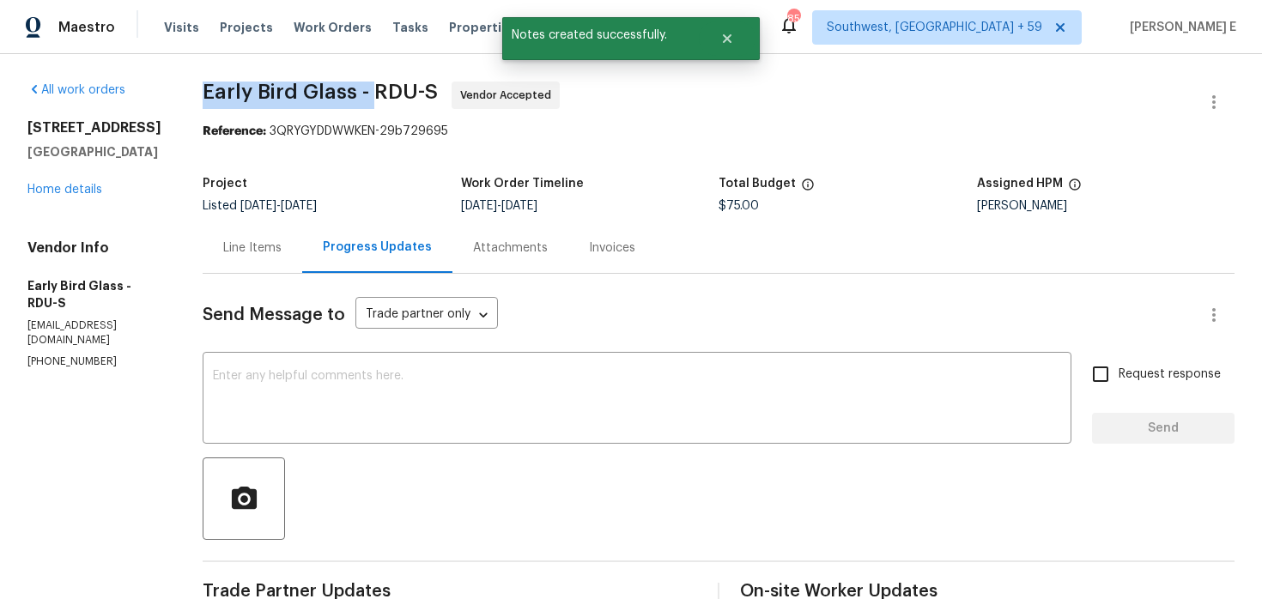
drag, startPoint x: 190, startPoint y: 96, endPoint x: 364, endPoint y: 92, distance: 174.4
click at [364, 92] on div "All work orders 10330 Sablewood Dr Unit 103 Raleigh, NC 27617 Home details Vend…" at bounding box center [631, 472] width 1262 height 836
copy span "Early Bird Glass -"
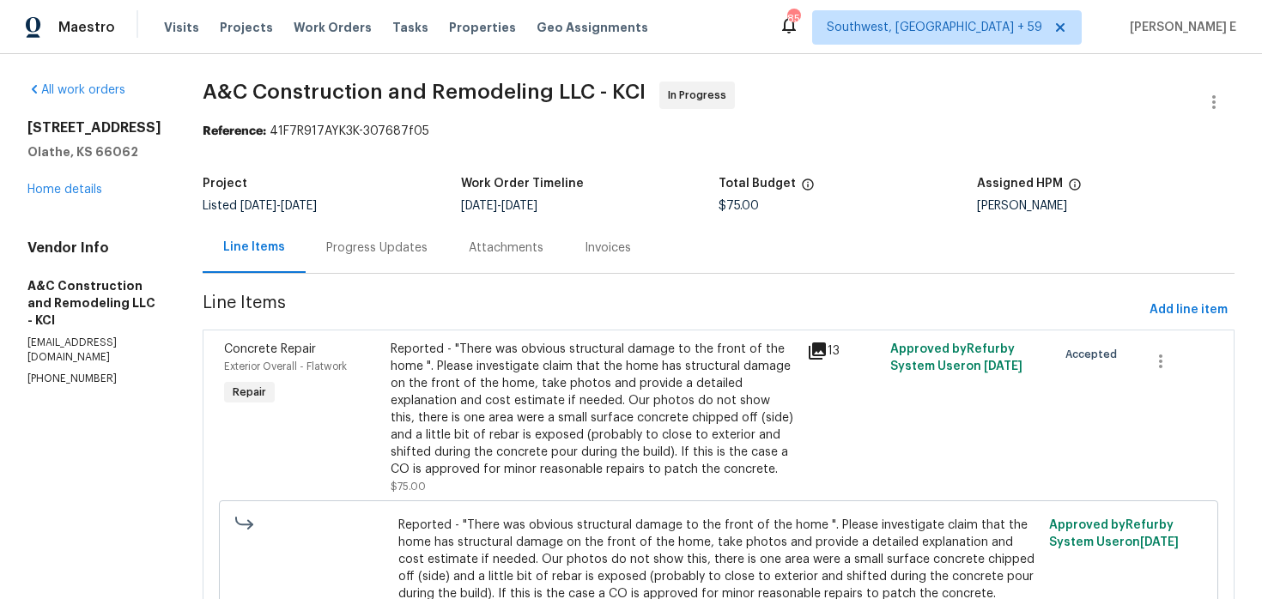
click at [367, 231] on div "Progress Updates" at bounding box center [377, 247] width 143 height 51
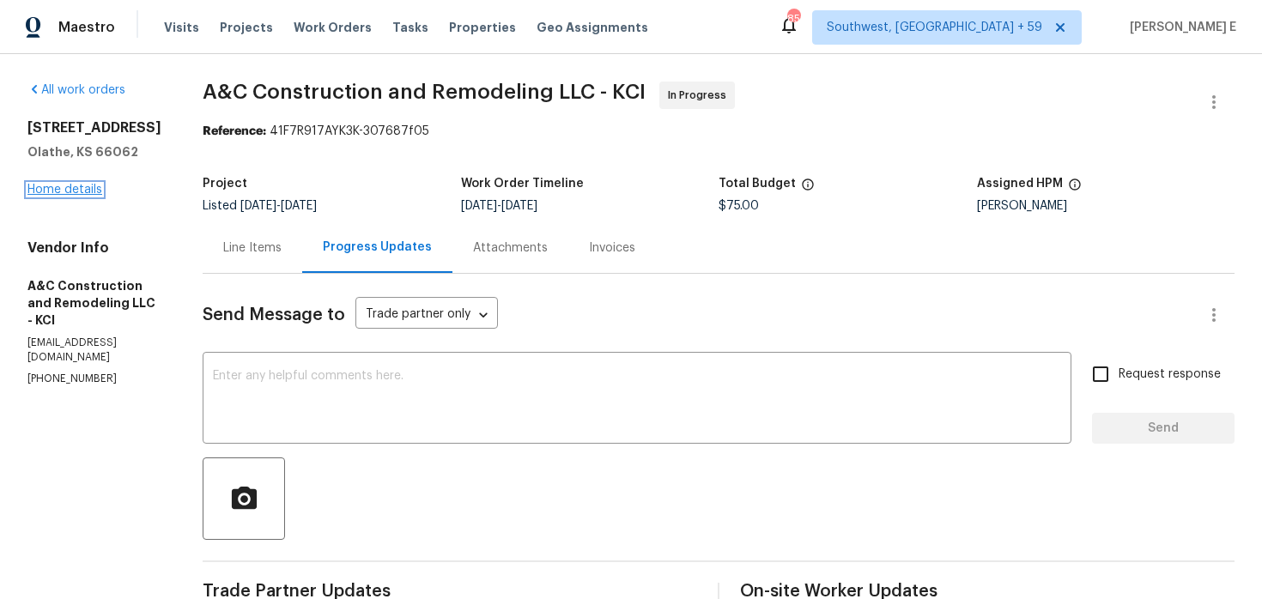
click at [52, 185] on link "Home details" at bounding box center [64, 190] width 75 height 12
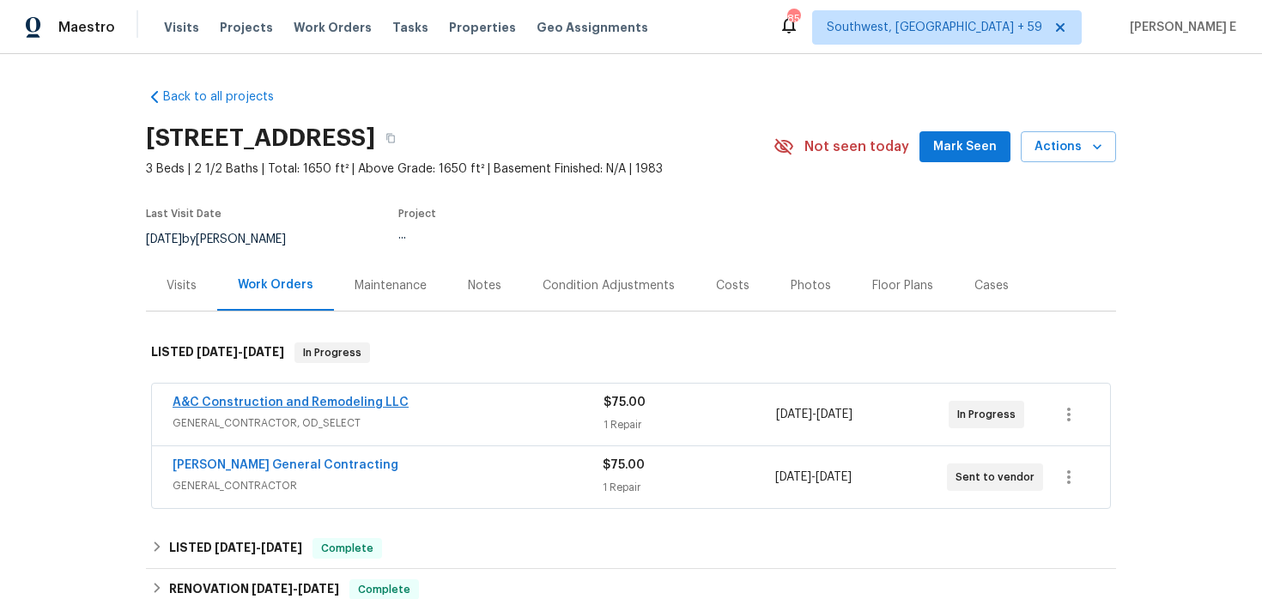
scroll to position [57, 0]
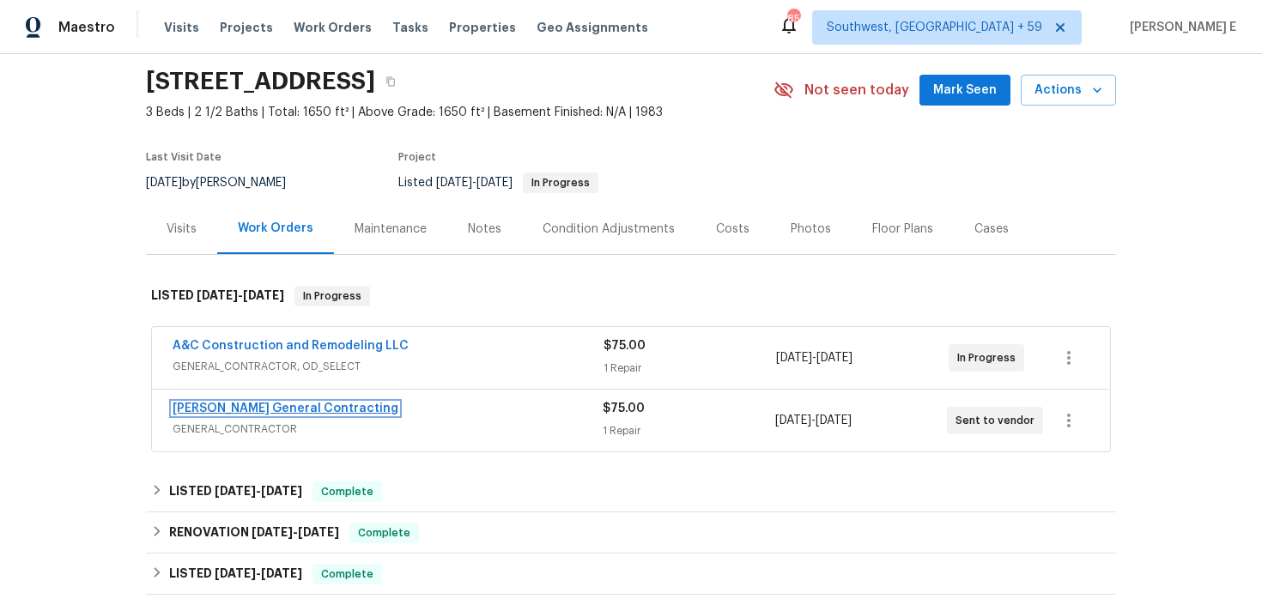
click at [311, 410] on link "[PERSON_NAME] General Contracting" at bounding box center [286, 409] width 226 height 12
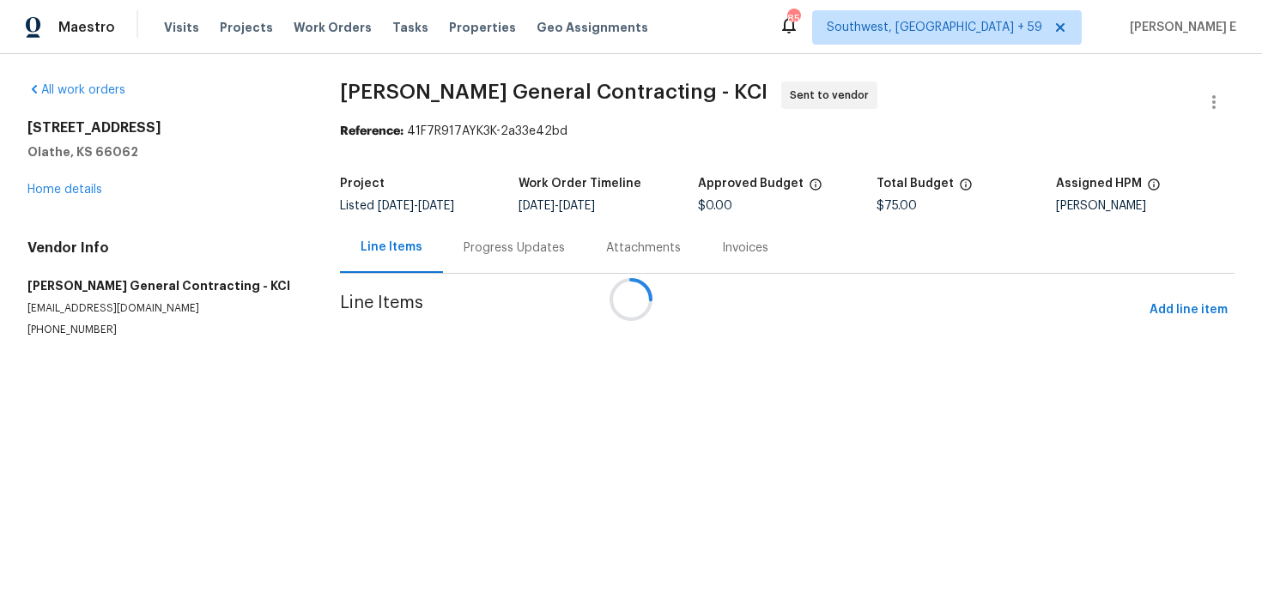
click at [464, 241] on div "Progress Updates" at bounding box center [514, 248] width 101 height 17
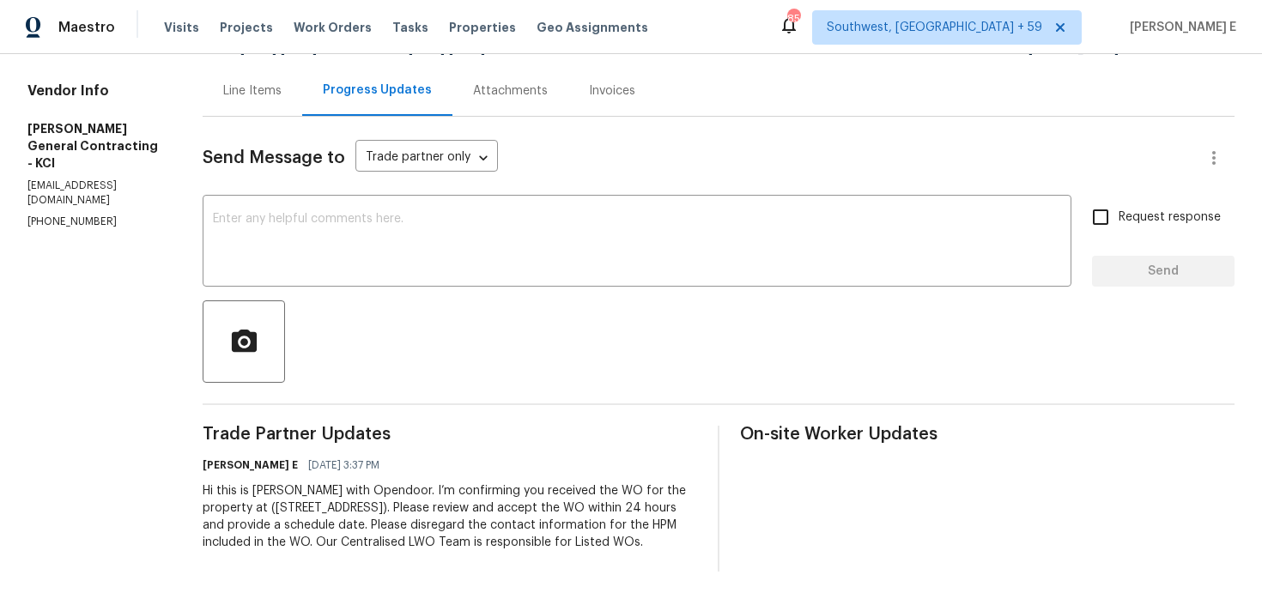
scroll to position [174, 0]
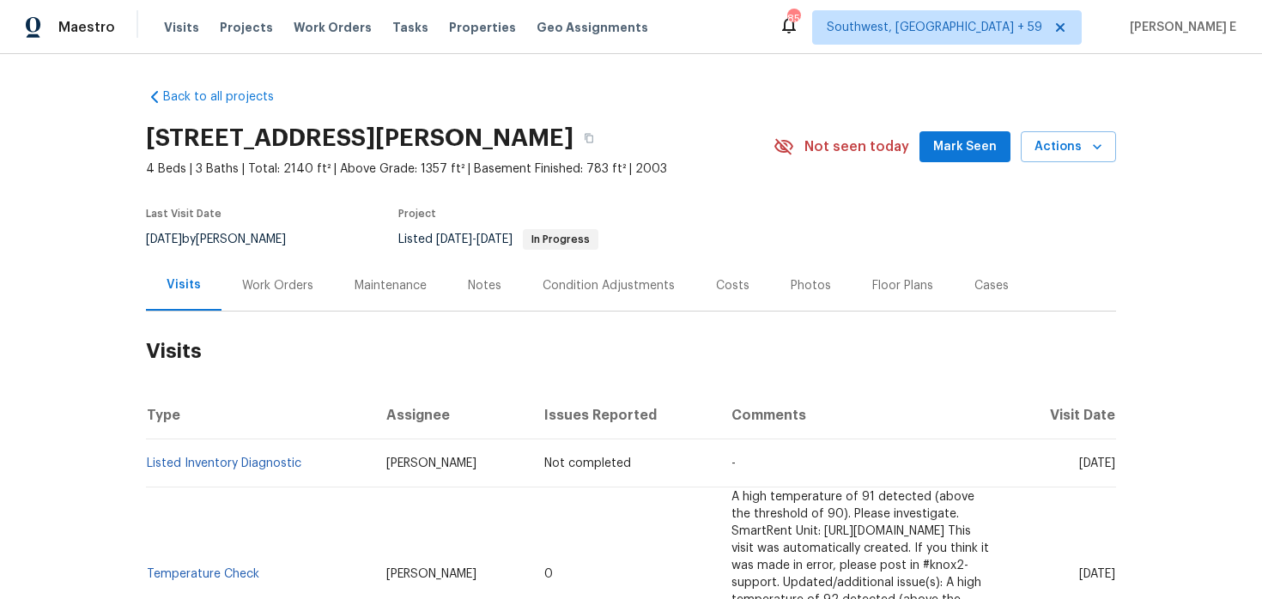
click at [282, 281] on div "Work Orders" at bounding box center [277, 285] width 71 height 17
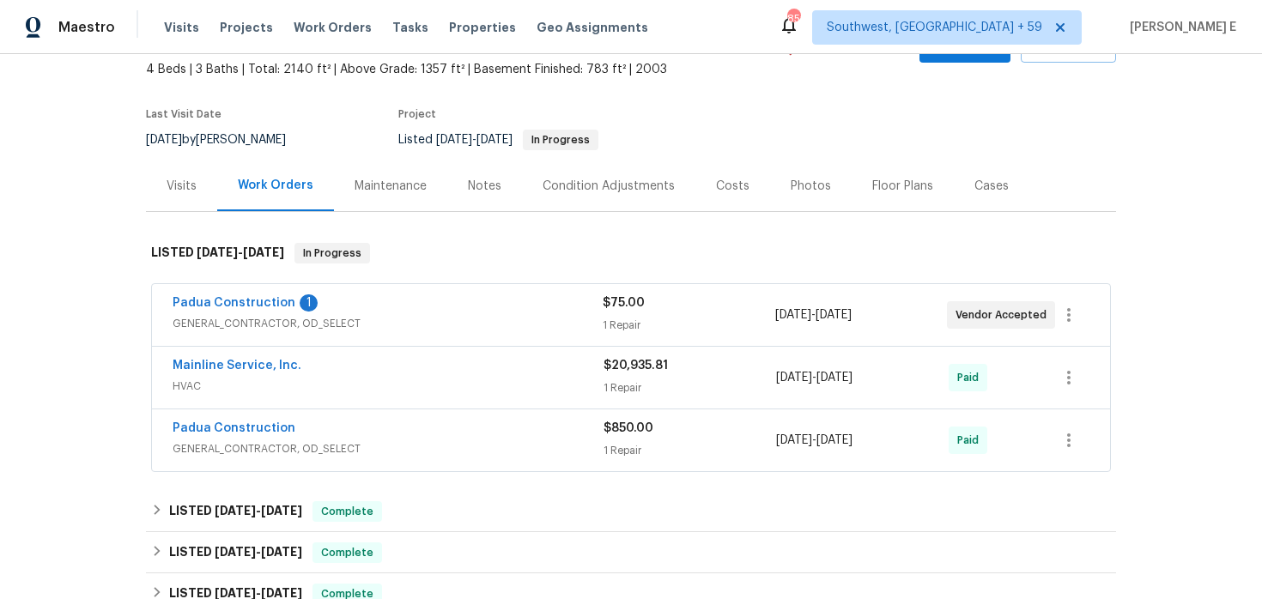
scroll to position [128, 0]
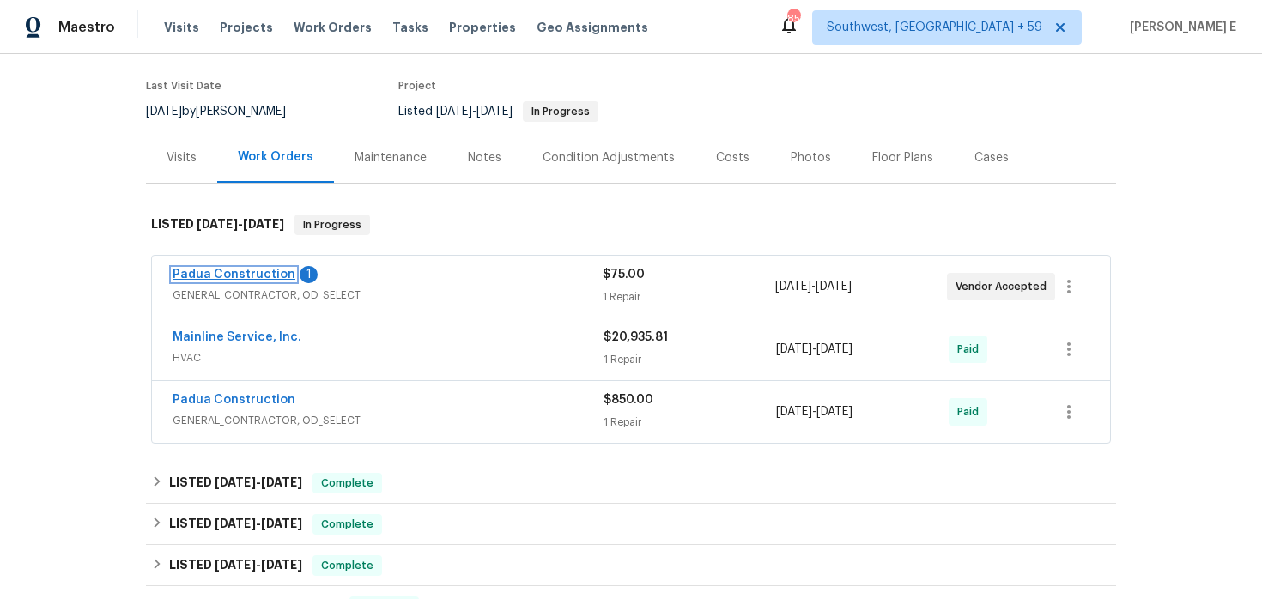
click at [268, 278] on link "Padua Construction" at bounding box center [234, 275] width 123 height 12
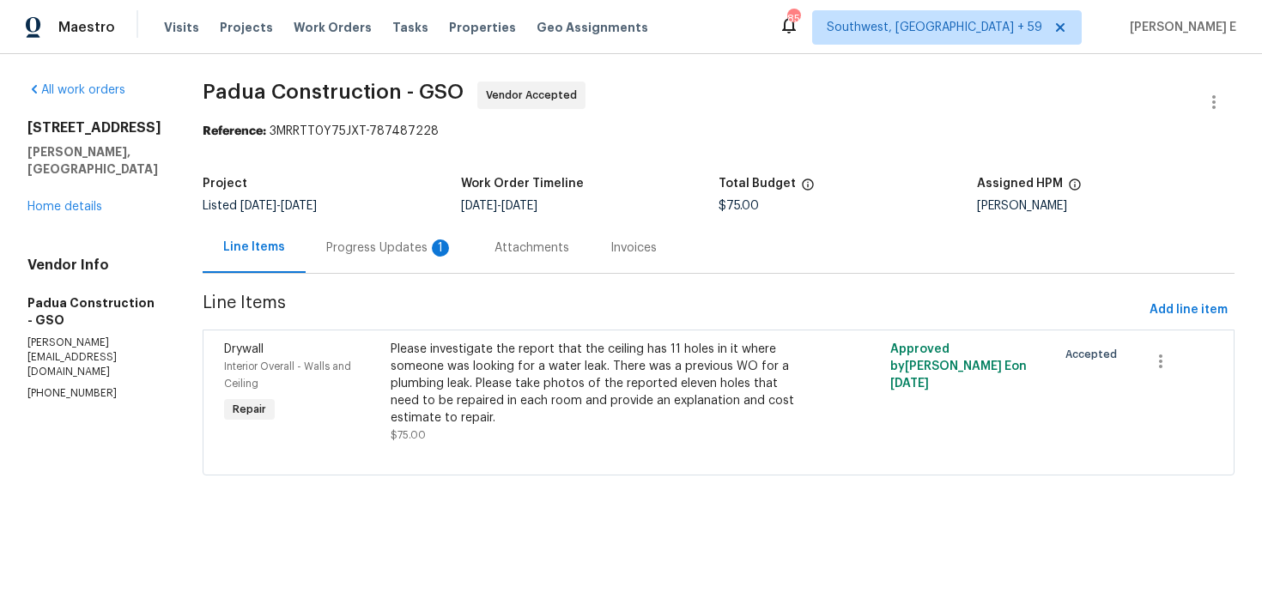
click at [402, 251] on div "Progress Updates 1" at bounding box center [389, 248] width 127 height 17
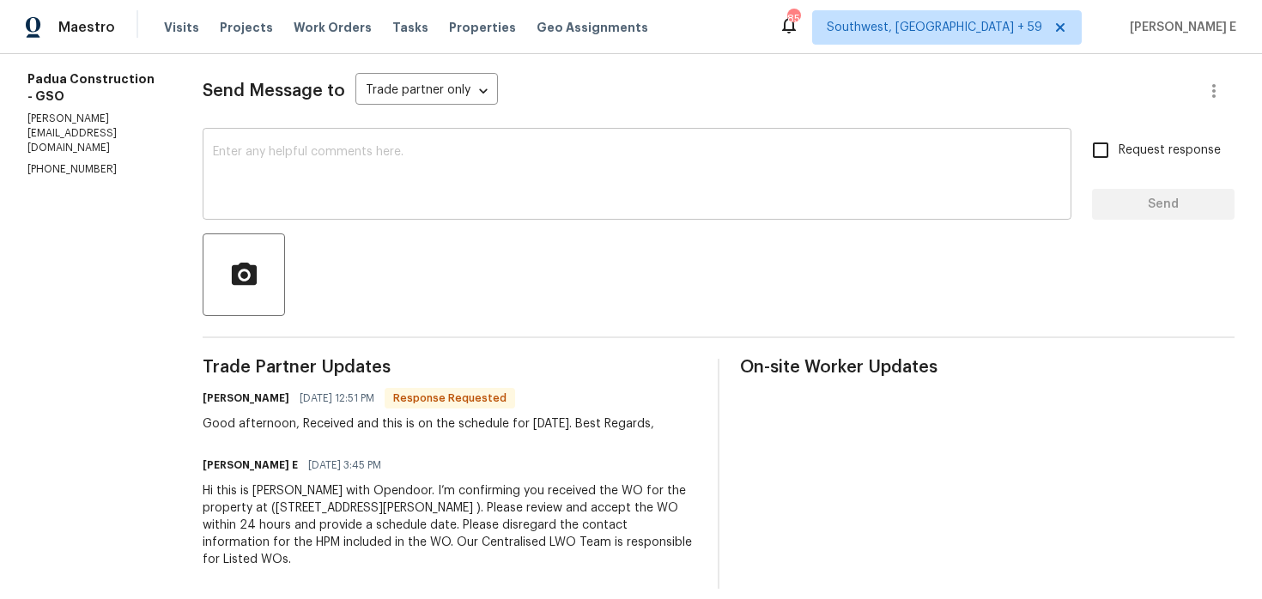
scroll to position [173, 0]
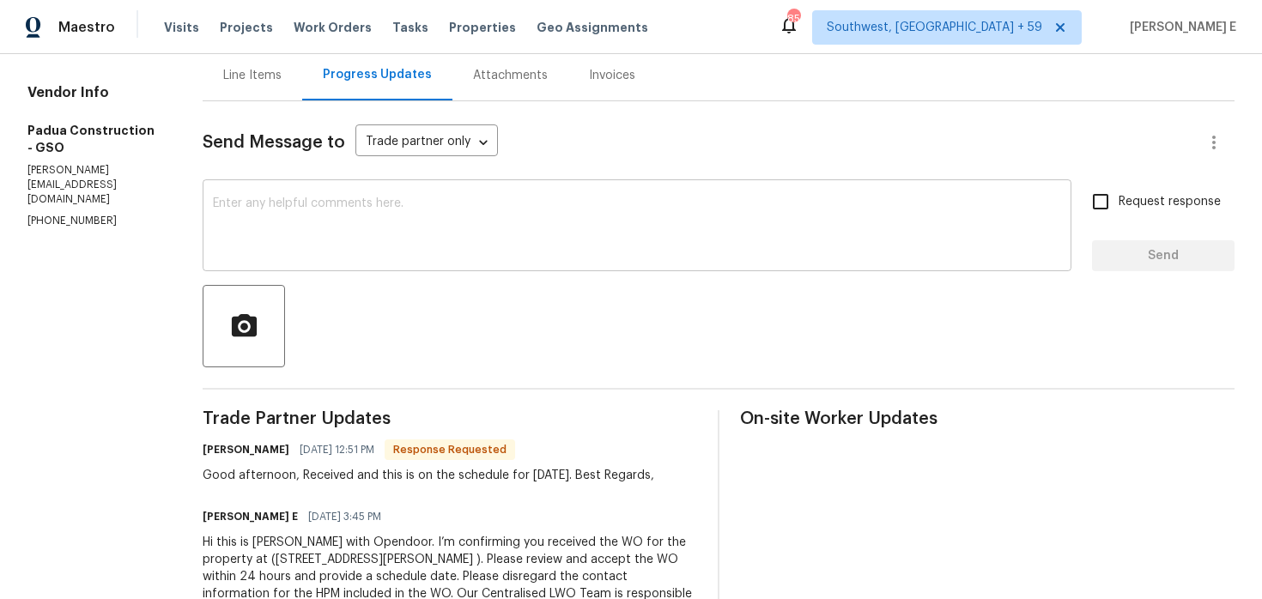
click at [533, 238] on textarea at bounding box center [637, 227] width 848 height 60
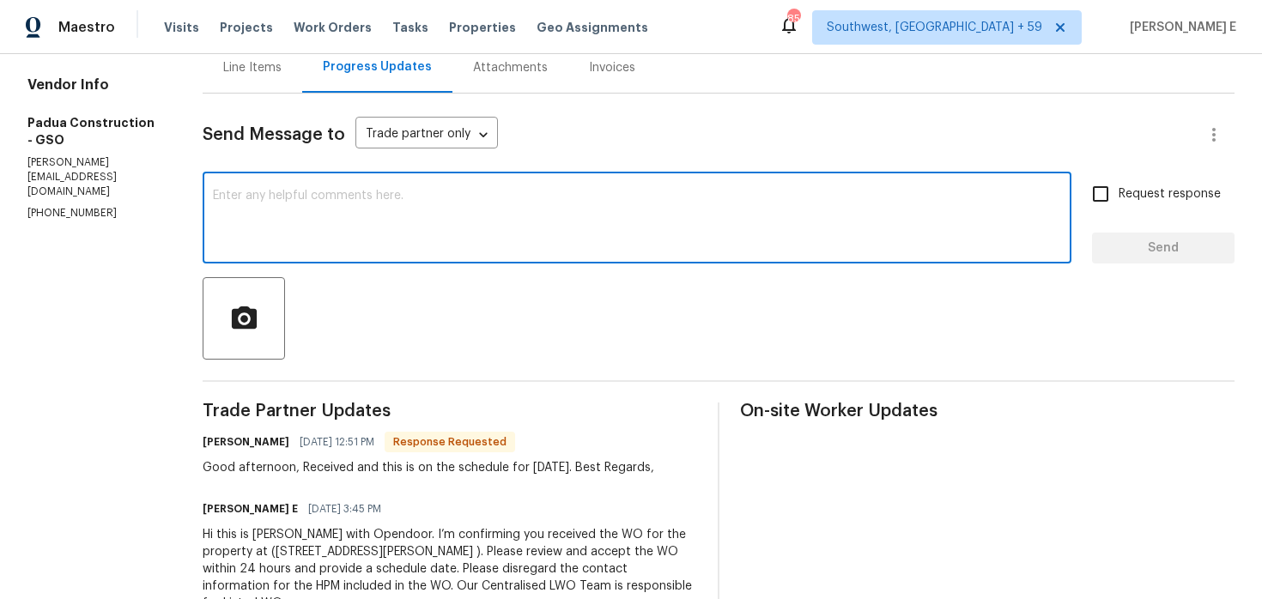
scroll to position [179, 0]
type textarea "Thank you.."
click at [1181, 246] on span "Send" at bounding box center [1163, 249] width 115 height 21
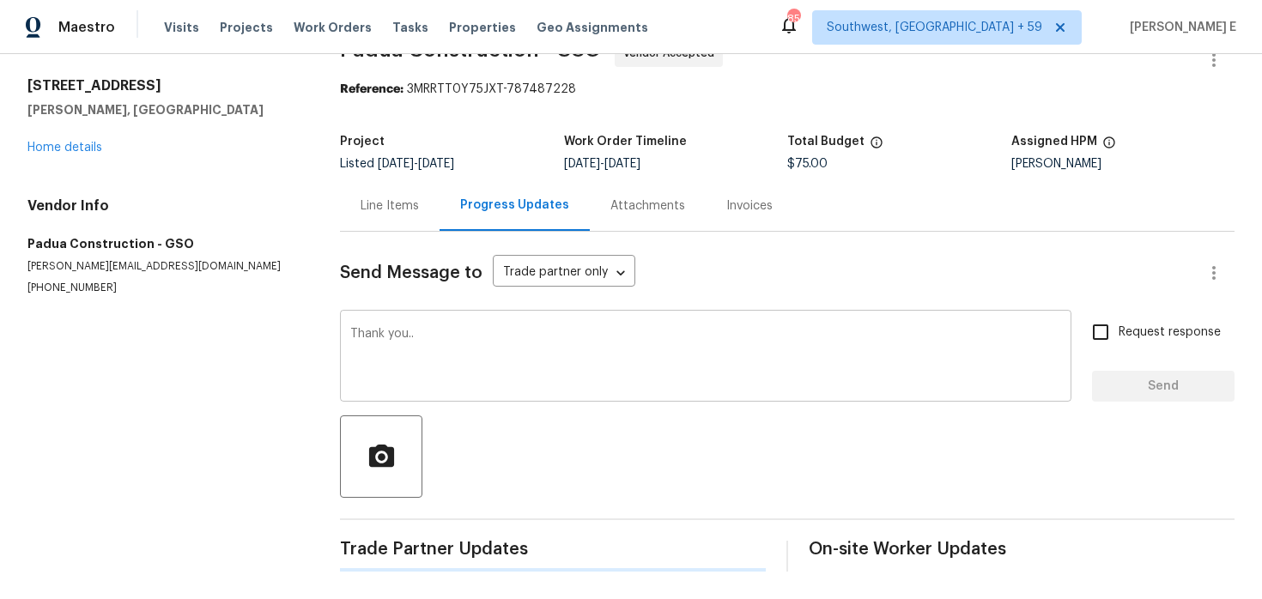
scroll to position [0, 0]
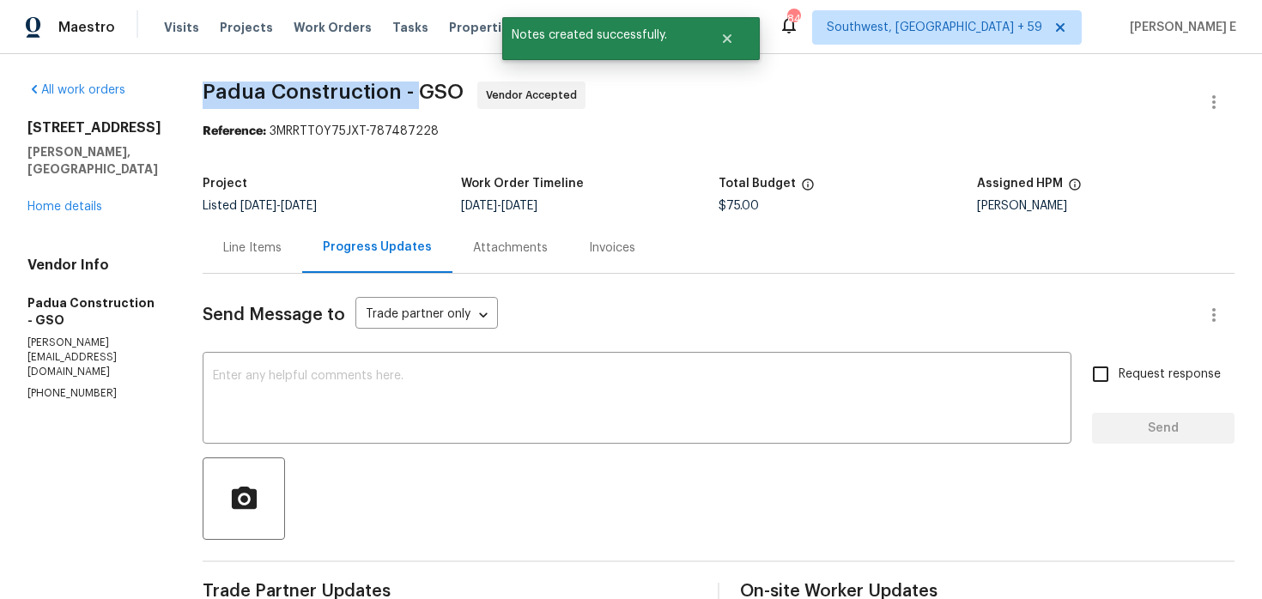
drag, startPoint x: 197, startPoint y: 85, endPoint x: 413, endPoint y: 94, distance: 216.6
click at [413, 94] on div "All work orders 6321 Hibiscus Ct Whitsett, NC 27377 Home details Vendor Info Pa…" at bounding box center [631, 481] width 1262 height 854
copy span "Padua Construction -"
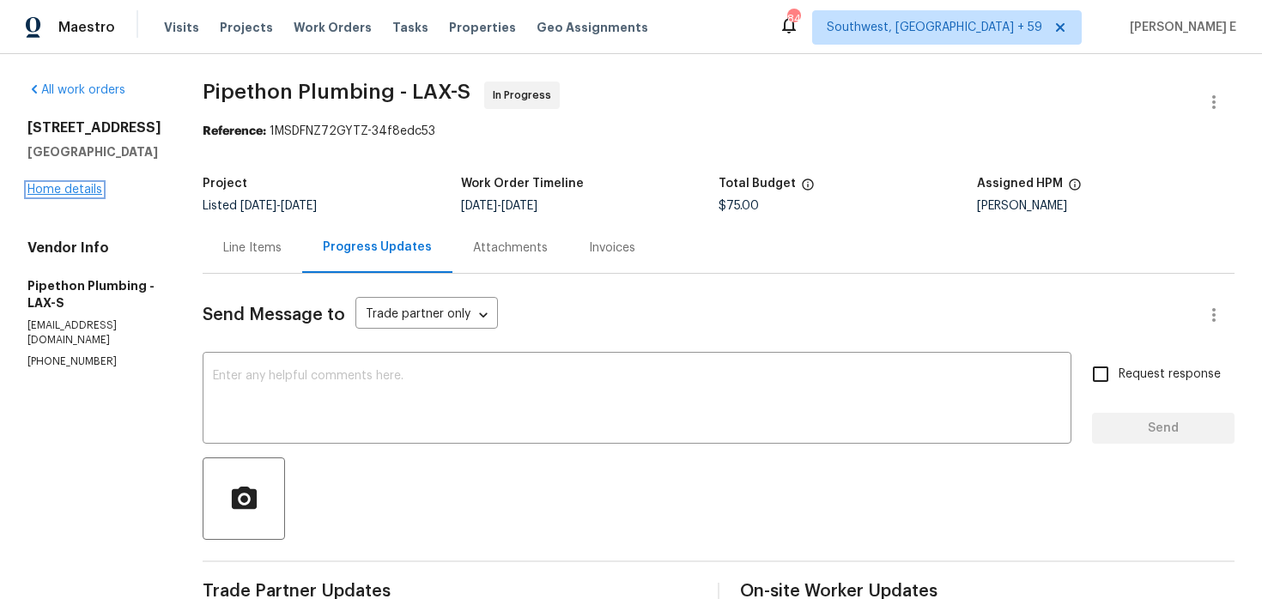
click at [59, 191] on link "Home details" at bounding box center [64, 190] width 75 height 12
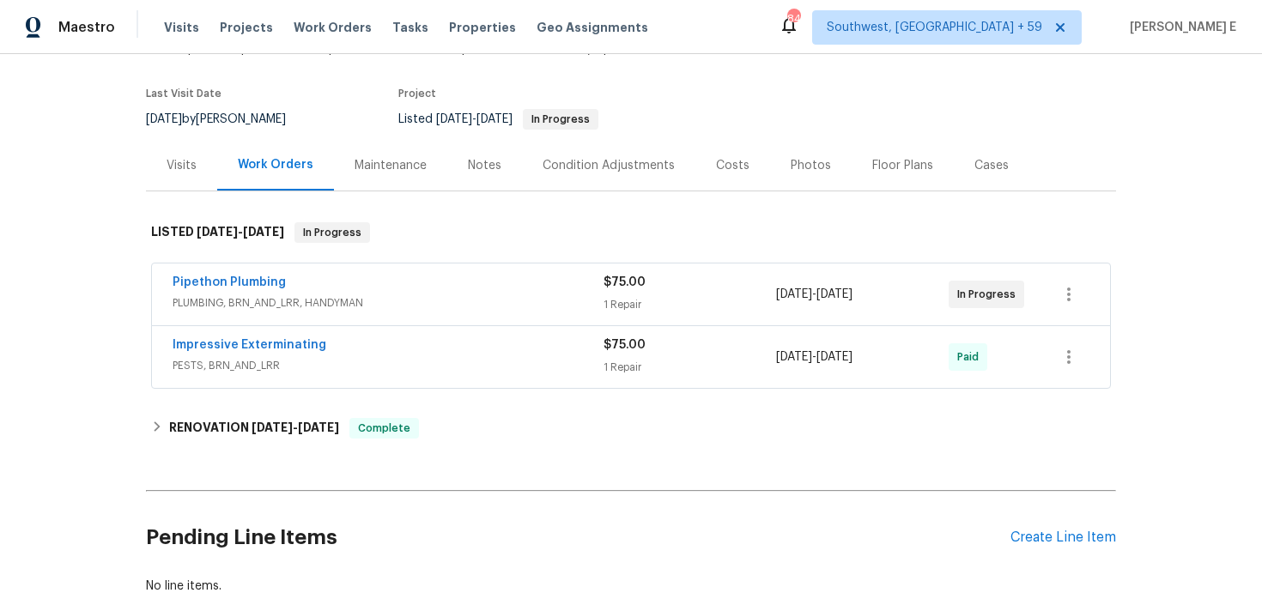
scroll to position [125, 0]
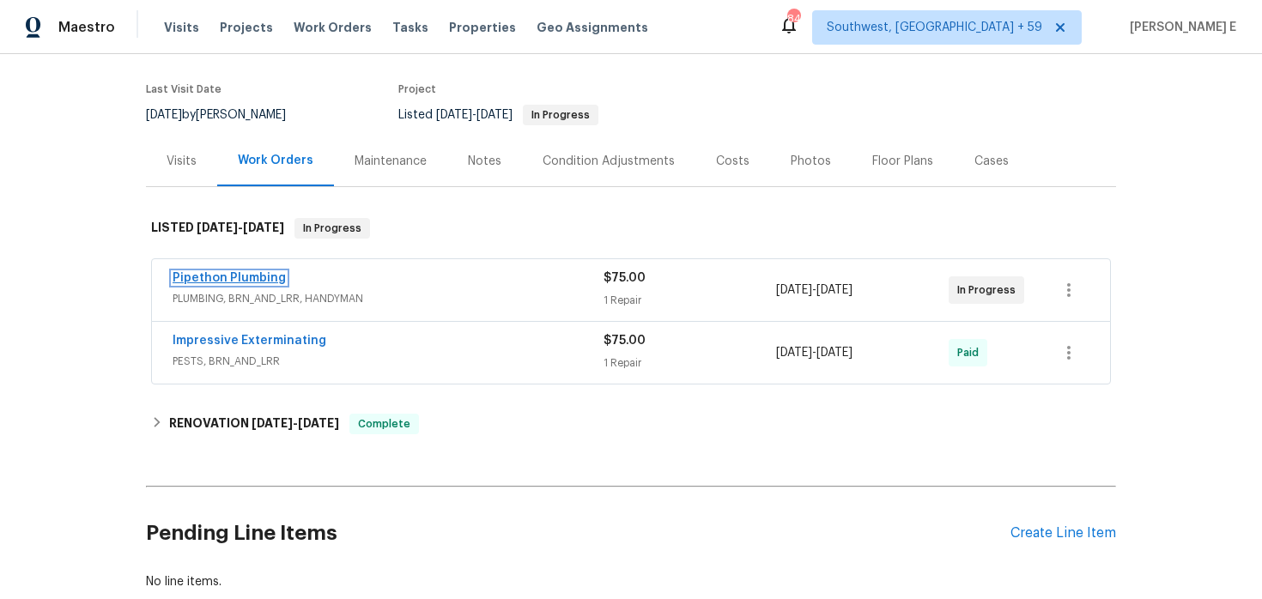
click at [242, 283] on link "Pipethon Plumbing" at bounding box center [229, 278] width 113 height 12
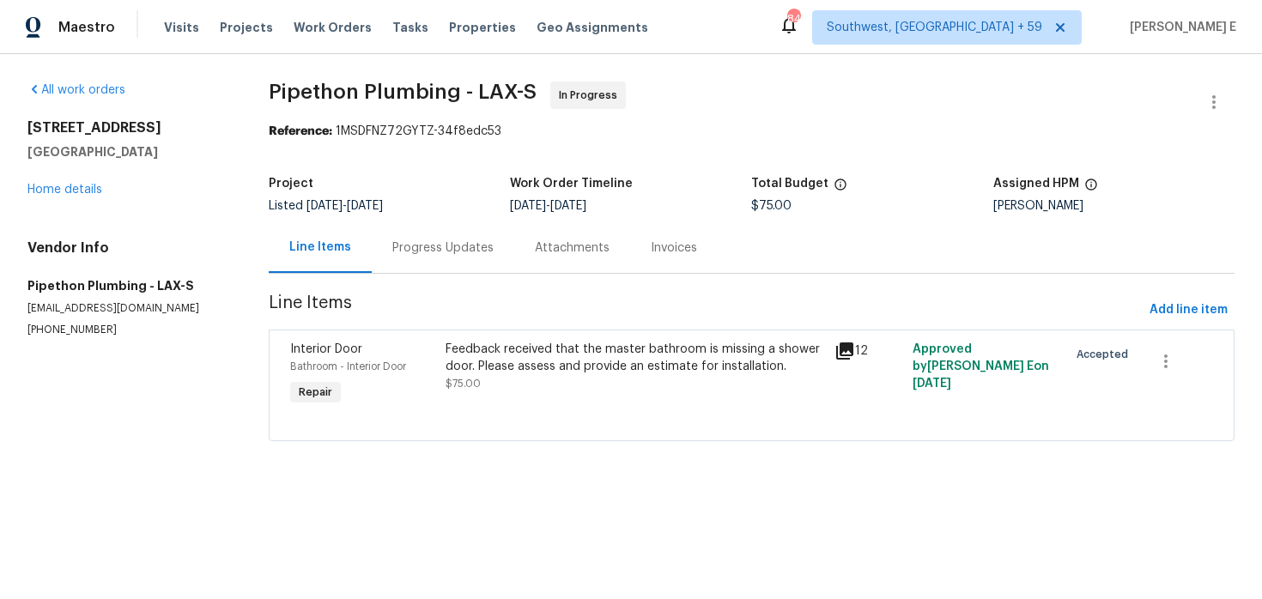
click at [435, 258] on div "Progress Updates" at bounding box center [443, 247] width 143 height 51
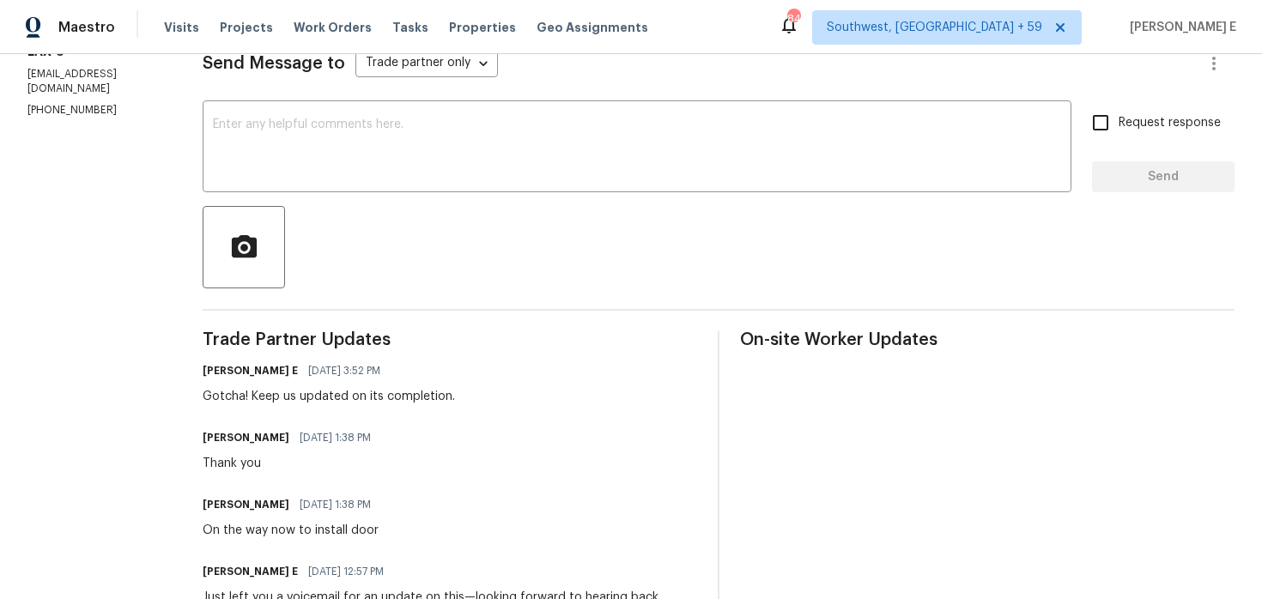
scroll to position [252, 0]
click at [738, 145] on textarea at bounding box center [637, 148] width 848 height 60
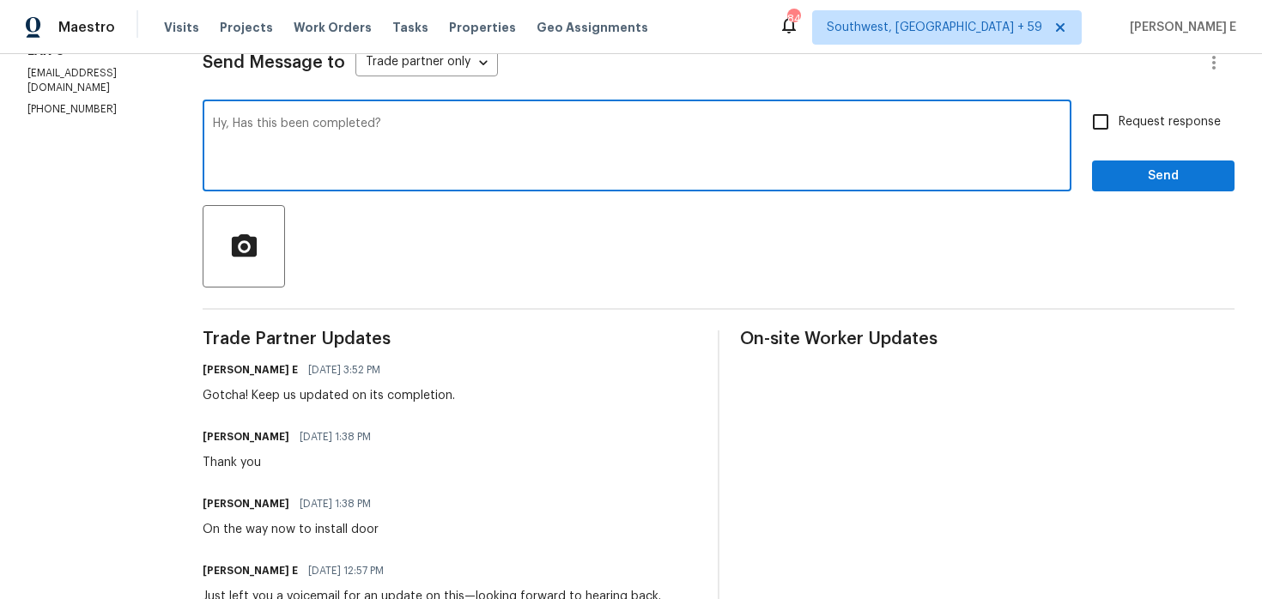
type textarea "Hy, Has this been completed?"
click at [1181, 118] on span "Request response" at bounding box center [1170, 122] width 102 height 18
click at [1119, 118] on input "Request response" at bounding box center [1101, 122] width 36 height 36
checkbox input "true"
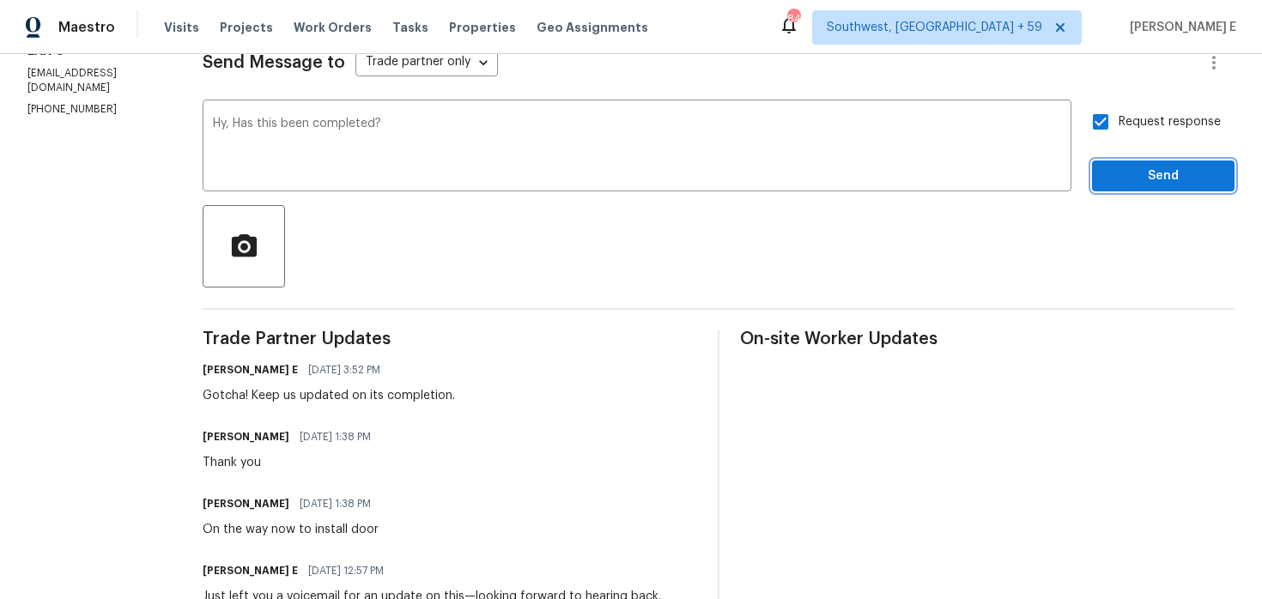
click at [1153, 188] on button "Send" at bounding box center [1163, 177] width 143 height 32
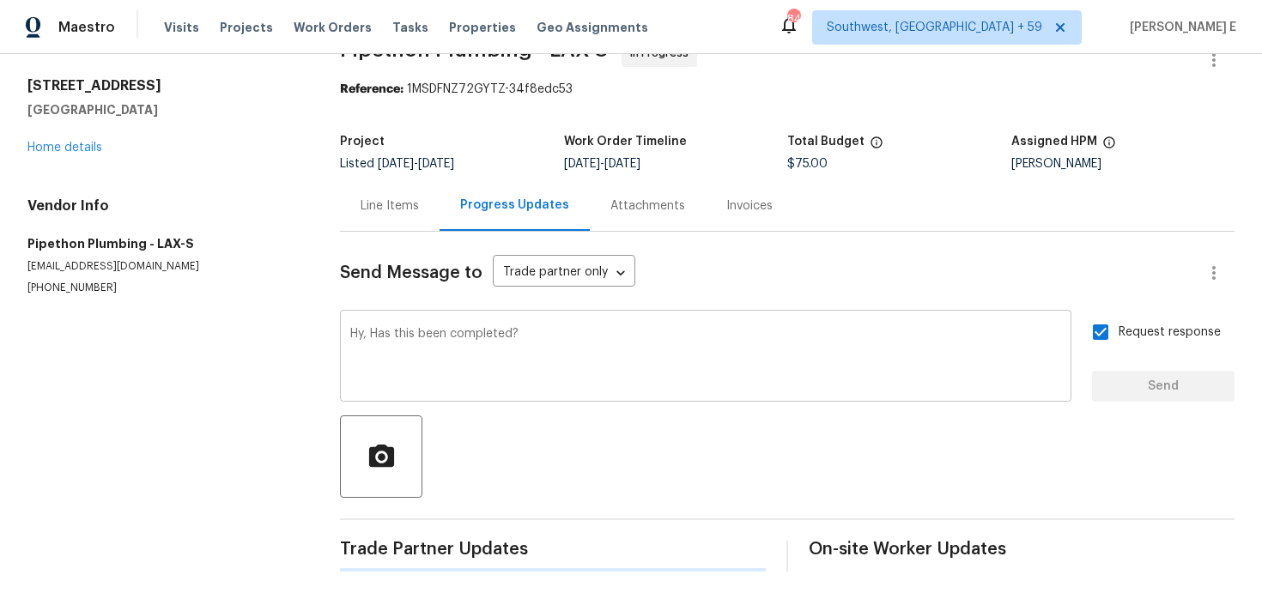
scroll to position [0, 0]
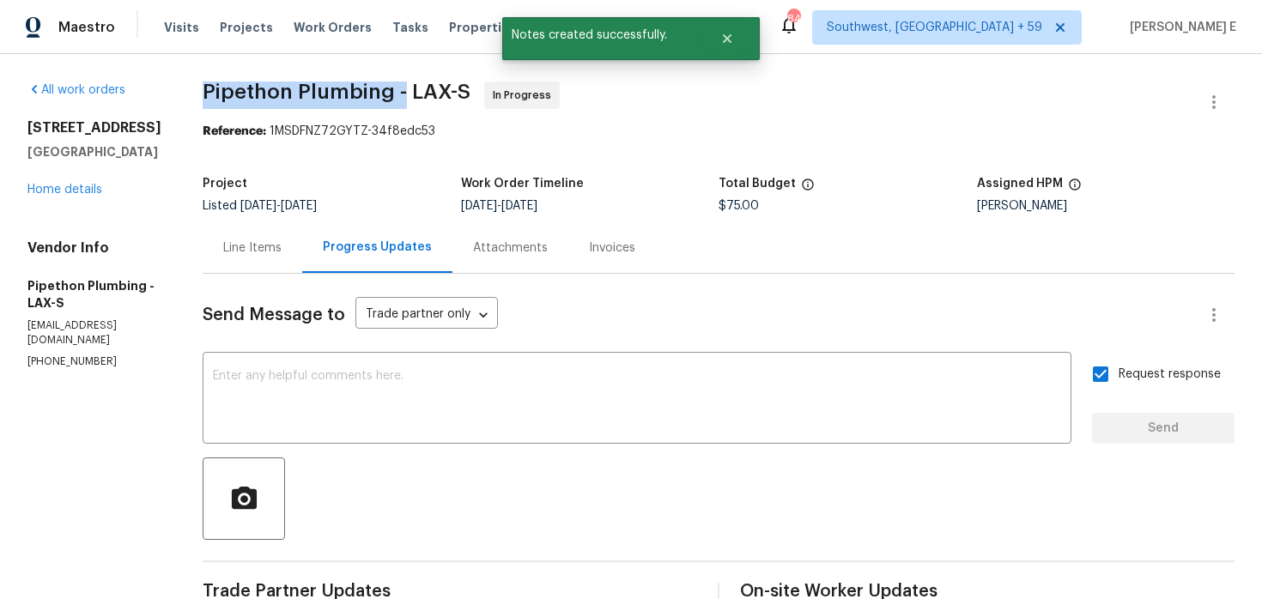
drag, startPoint x: 224, startPoint y: 86, endPoint x: 428, endPoint y: 89, distance: 203.5
copy span "Pipethon Plumbing -"
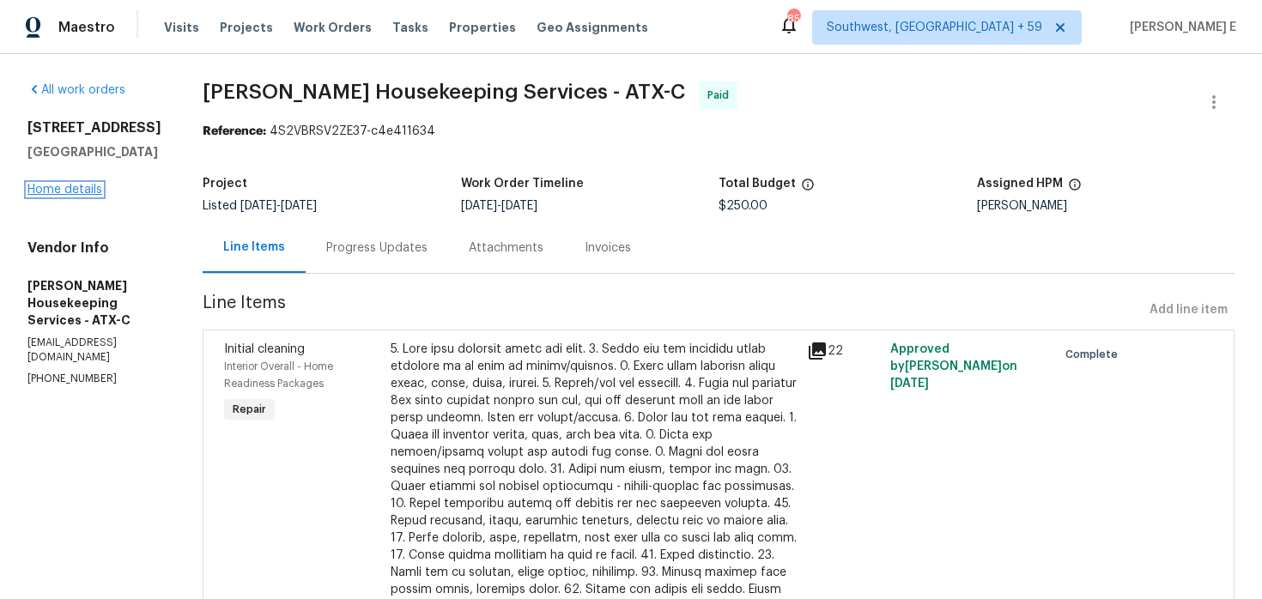
click at [67, 192] on link "Home details" at bounding box center [64, 190] width 75 height 12
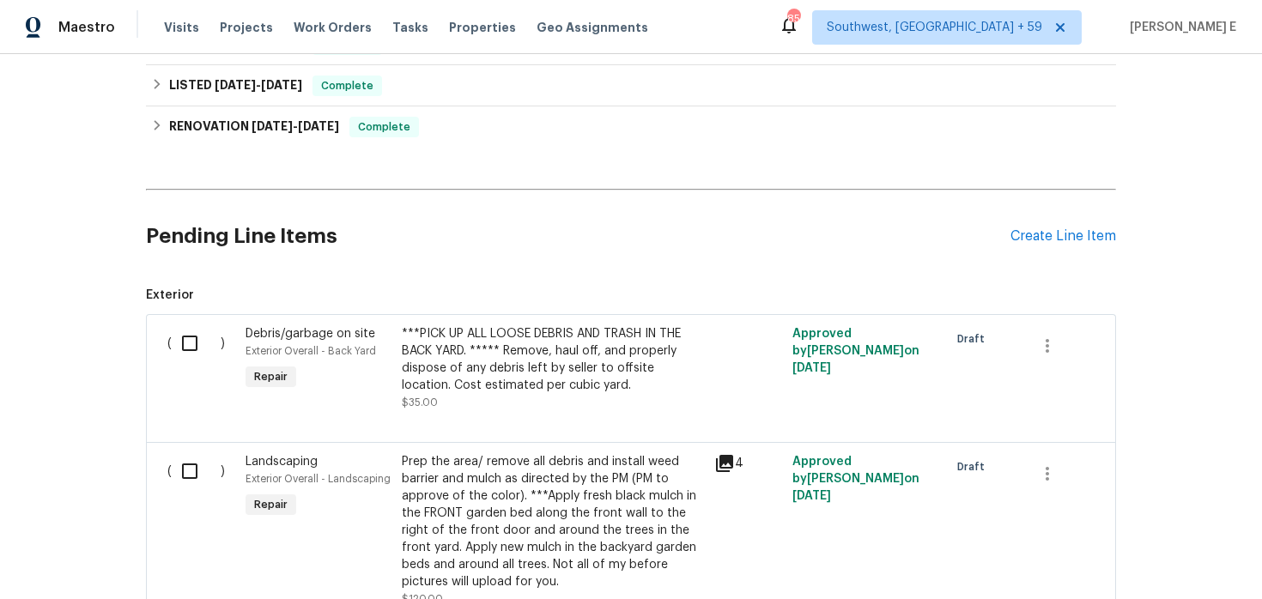
scroll to position [820, 0]
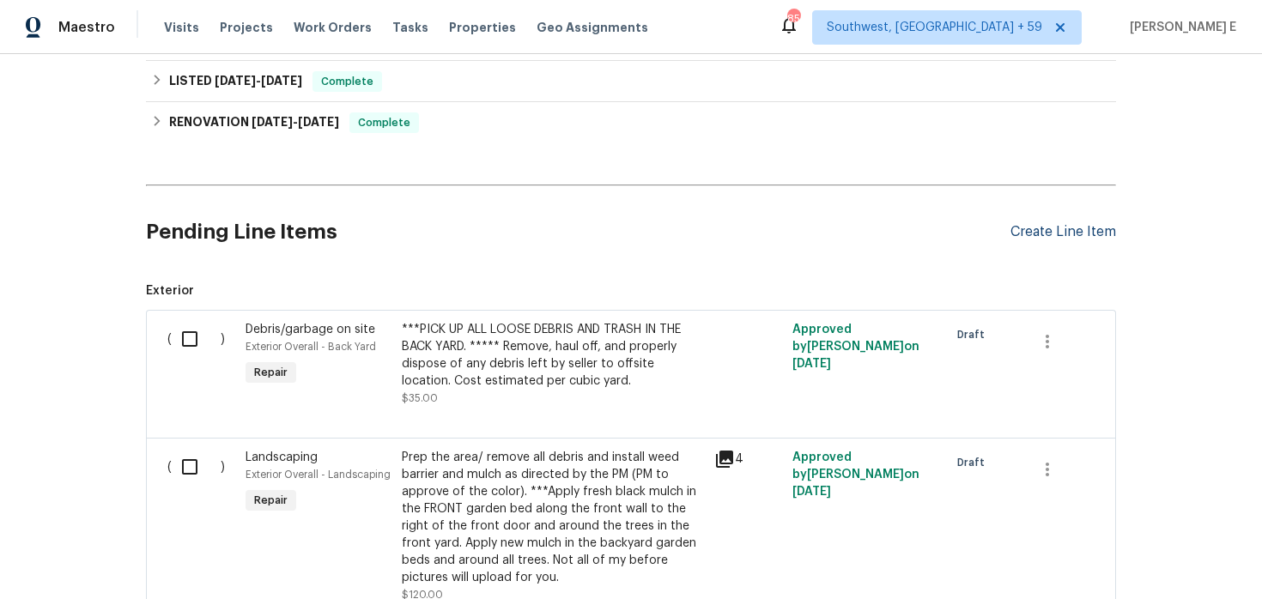
click at [1104, 231] on div "Create Line Item" at bounding box center [1064, 232] width 106 height 16
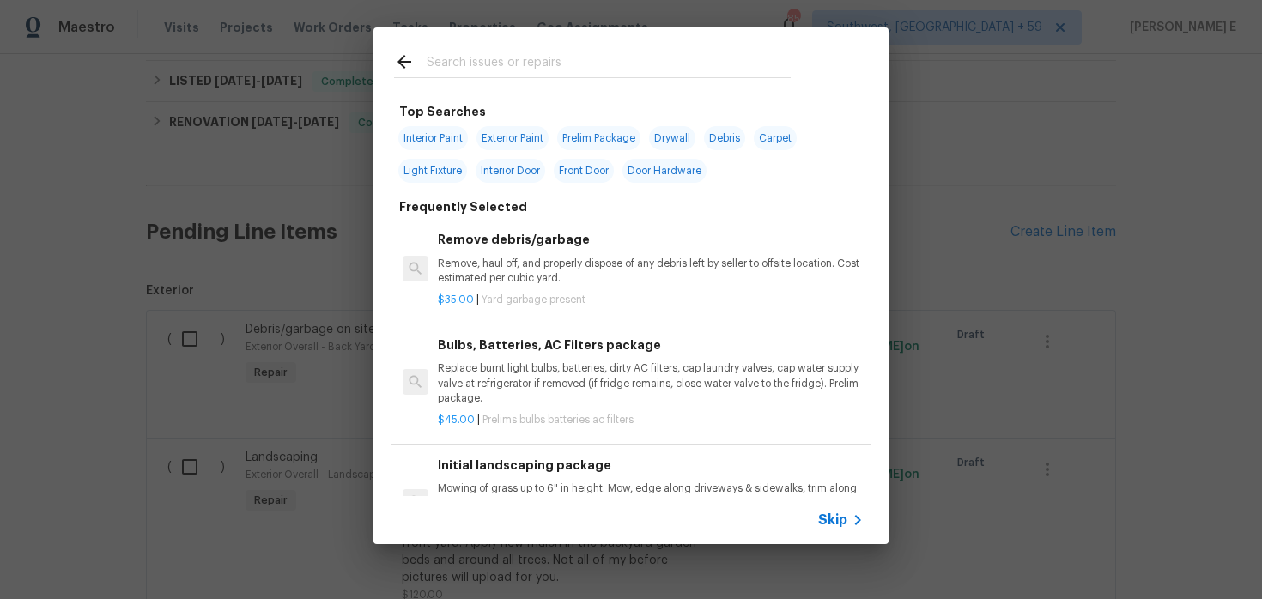
click at [832, 504] on div "Skip" at bounding box center [631, 520] width 515 height 48
click at [830, 515] on span "Skip" at bounding box center [832, 520] width 29 height 17
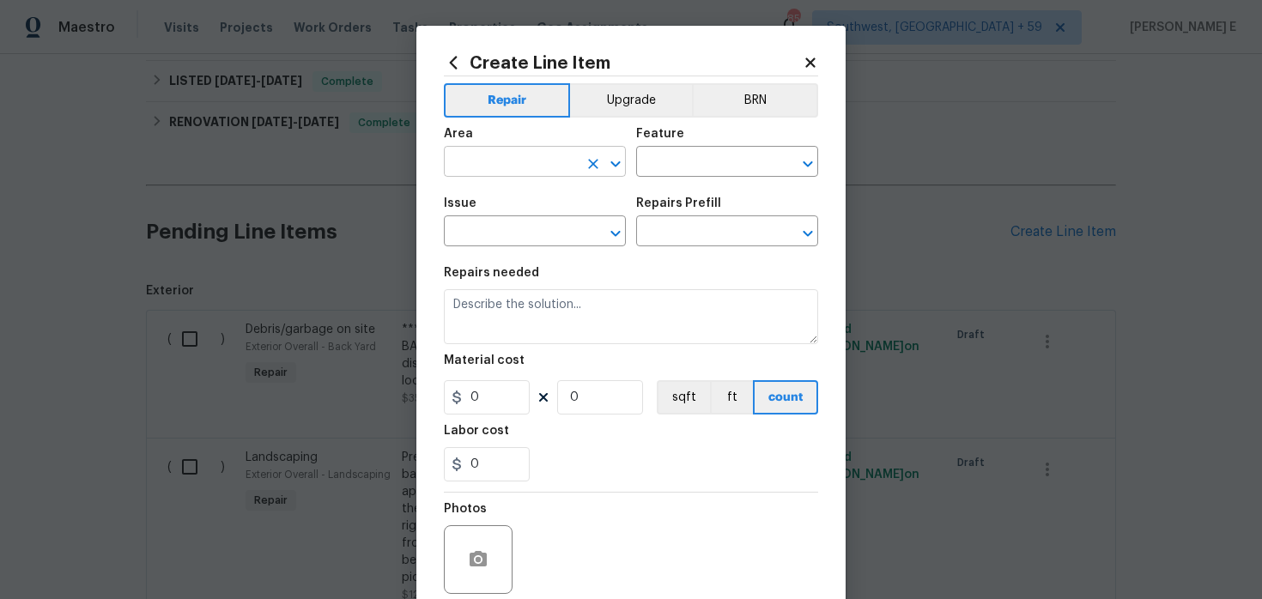
click at [524, 160] on input "text" at bounding box center [511, 163] width 134 height 27
type input "HVAC"
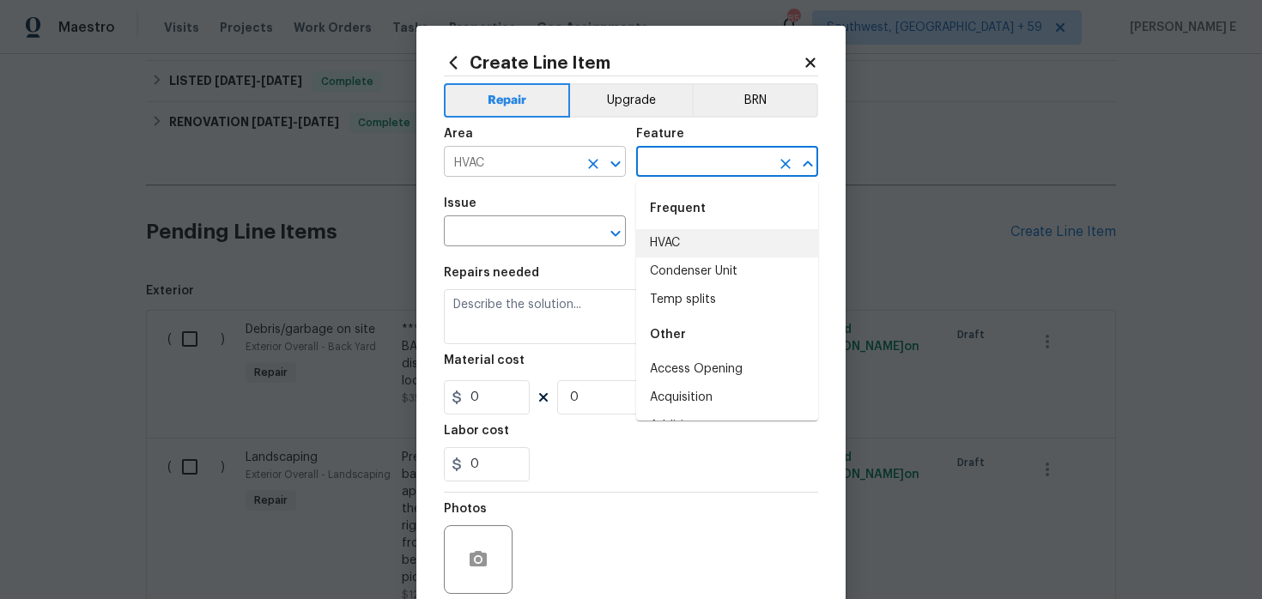
type input "HVAC"
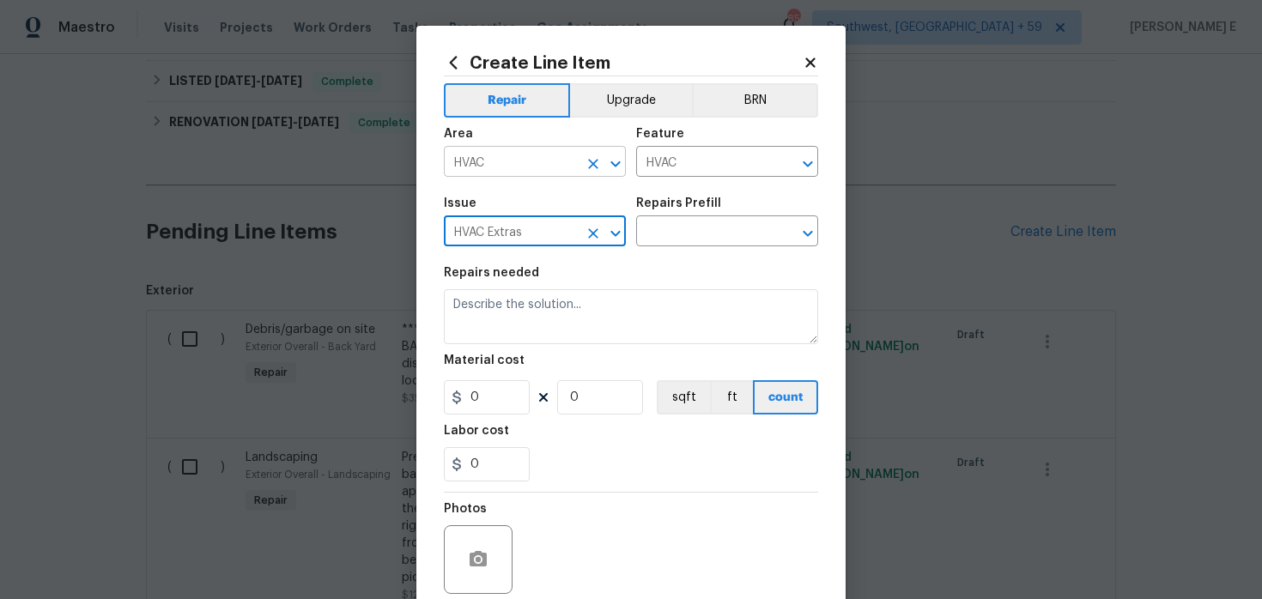
type input "HVAC Extras"
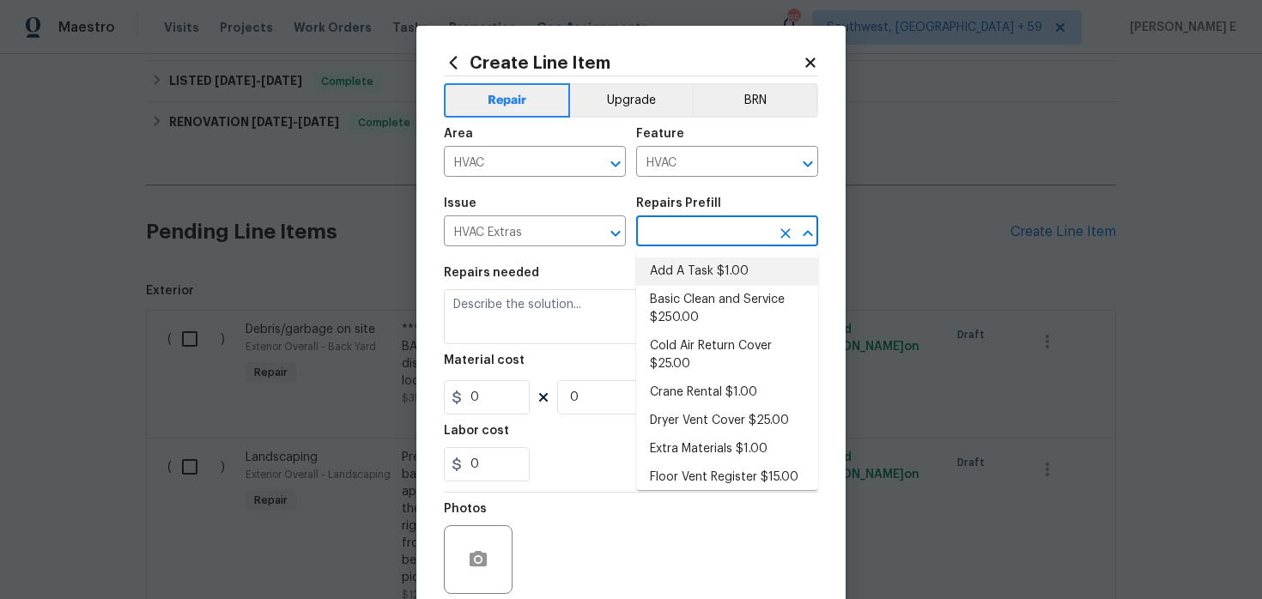
click at [694, 270] on li "Add A Task $1.00" at bounding box center [727, 272] width 182 height 28
type input "Add A Task $1.00"
type textarea "HPM to detail"
type input "1"
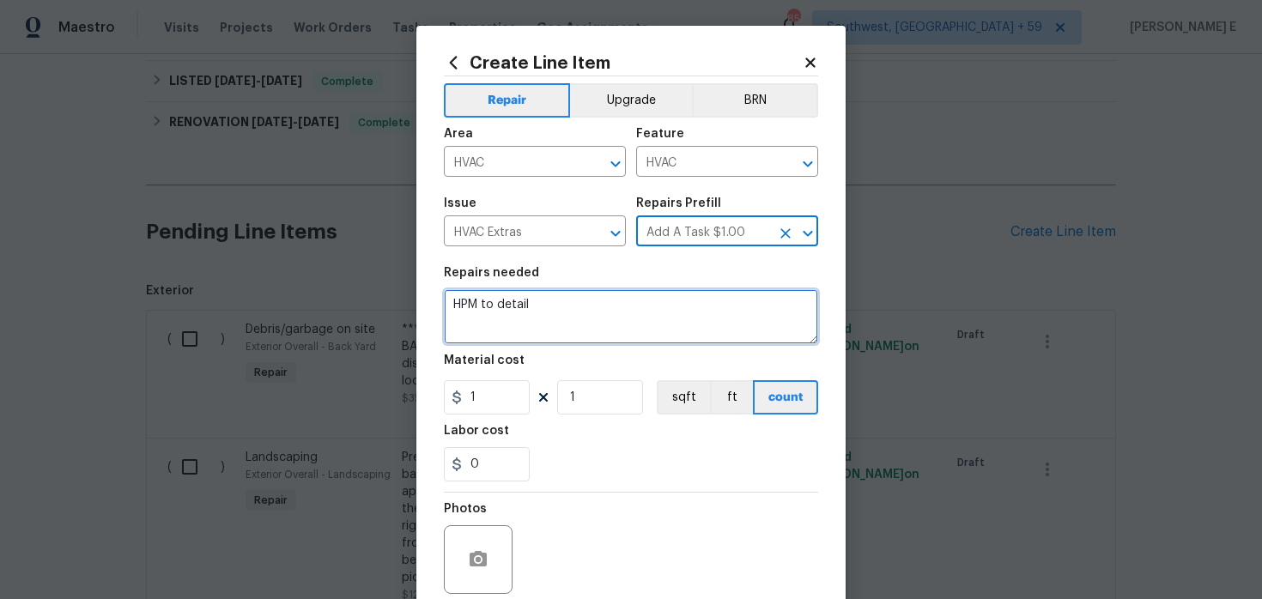
click at [590, 331] on textarea "HPM to detail" at bounding box center [631, 316] width 374 height 55
paste textarea "The AC is not working properly. Please inspect the HVAC system, identify the is…"
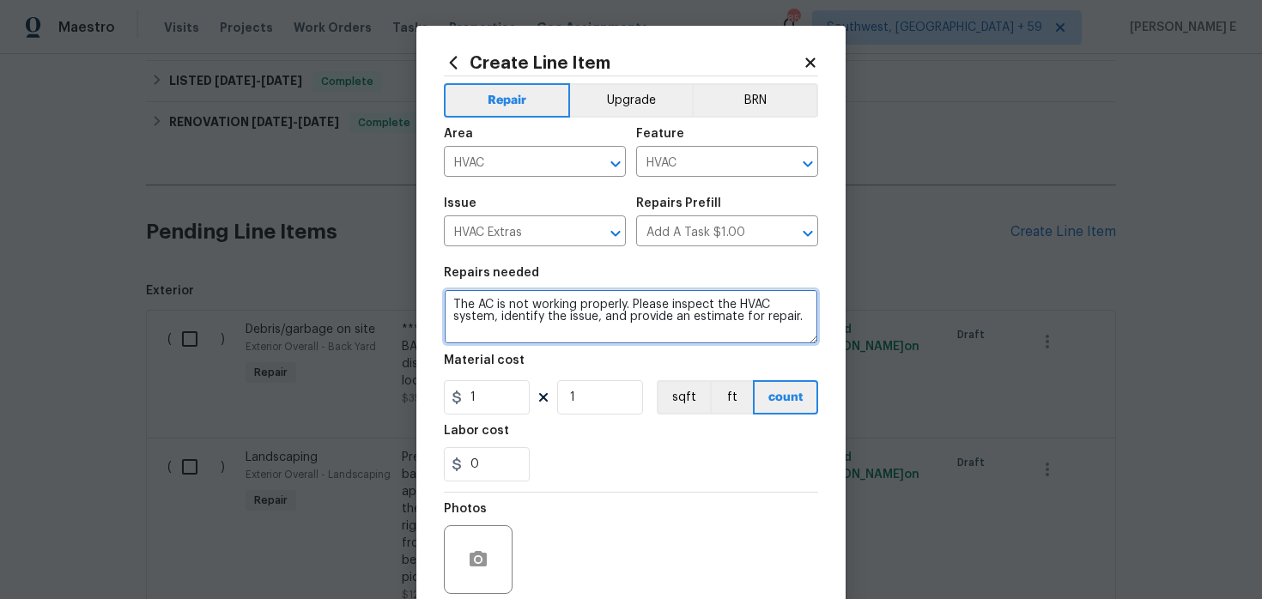
type textarea "The AC is not working properly. Please inspect the HVAC system, identify the is…"
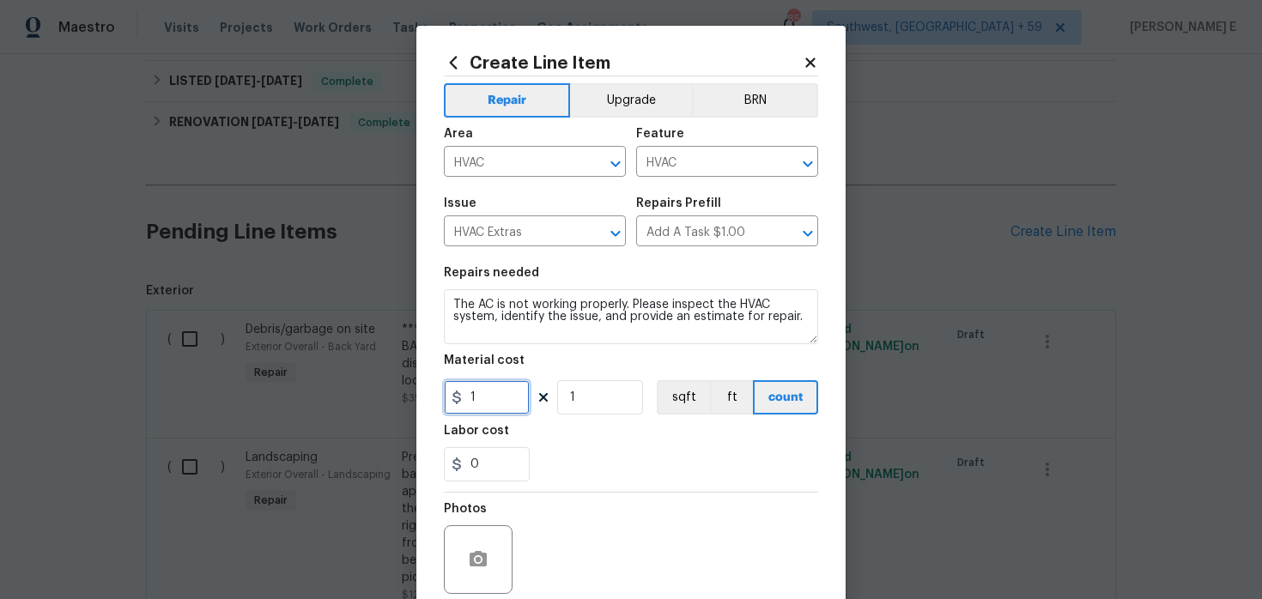
click at [483, 384] on input "1" at bounding box center [487, 397] width 86 height 34
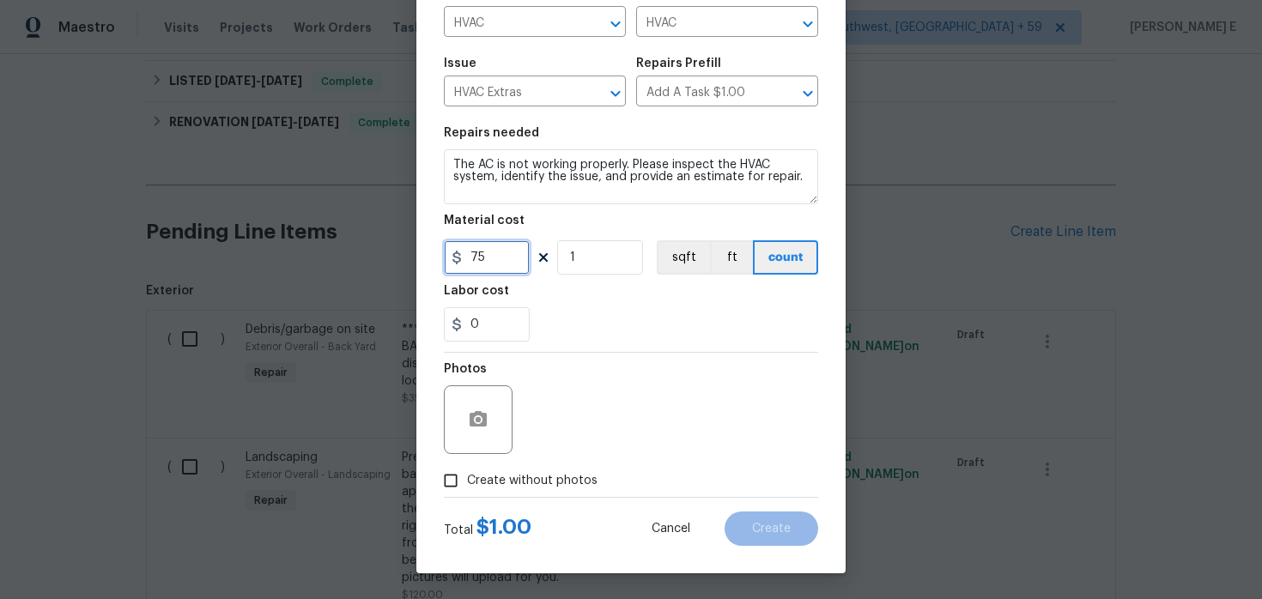
type input "75"
click at [553, 463] on div "Photos" at bounding box center [631, 409] width 374 height 112
click at [607, 432] on div "Photos" at bounding box center [631, 409] width 374 height 112
click at [537, 479] on span "Create without photos" at bounding box center [532, 481] width 131 height 18
click at [467, 479] on input "Create without photos" at bounding box center [450, 481] width 33 height 33
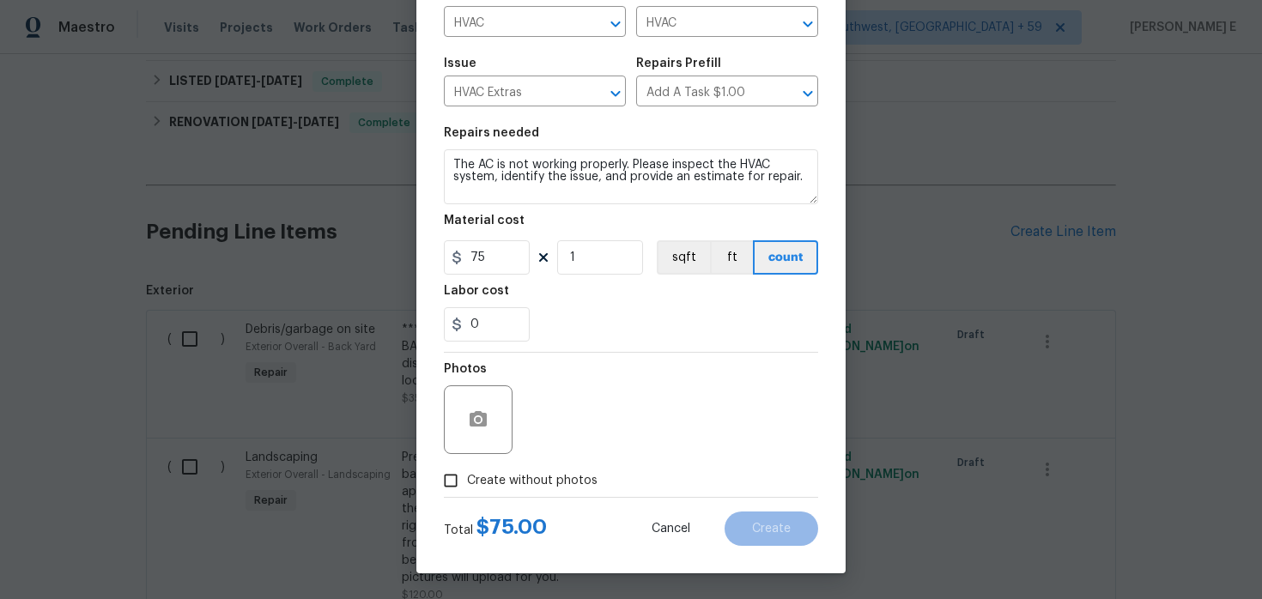
checkbox input "true"
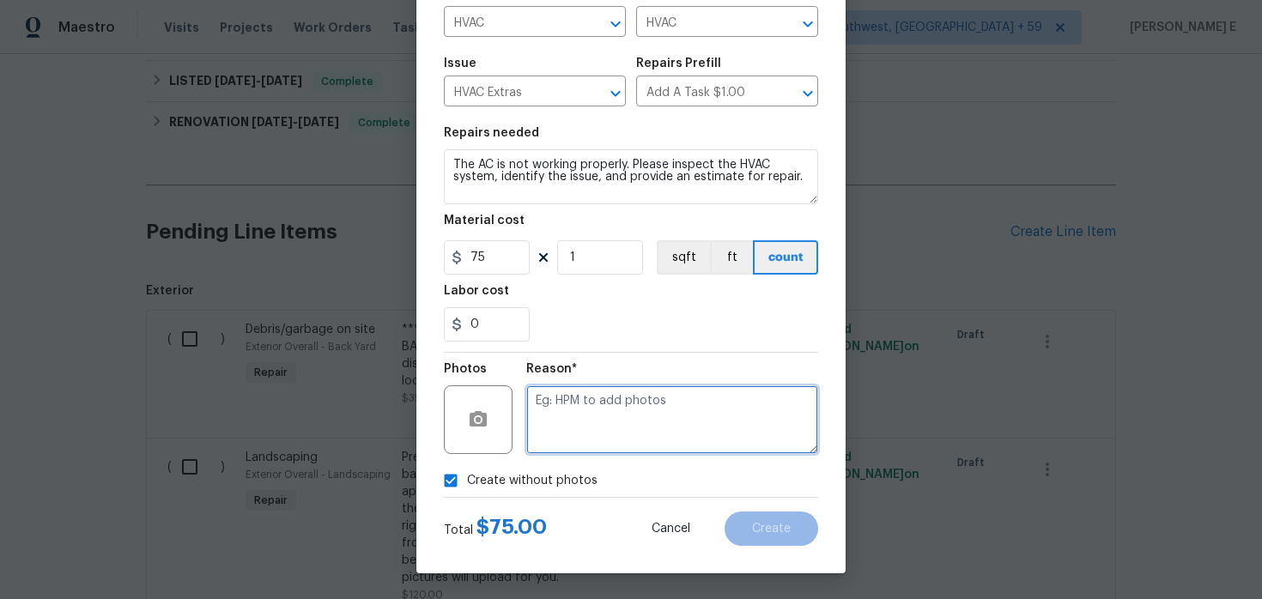
click at [599, 434] on textarea at bounding box center [672, 420] width 292 height 69
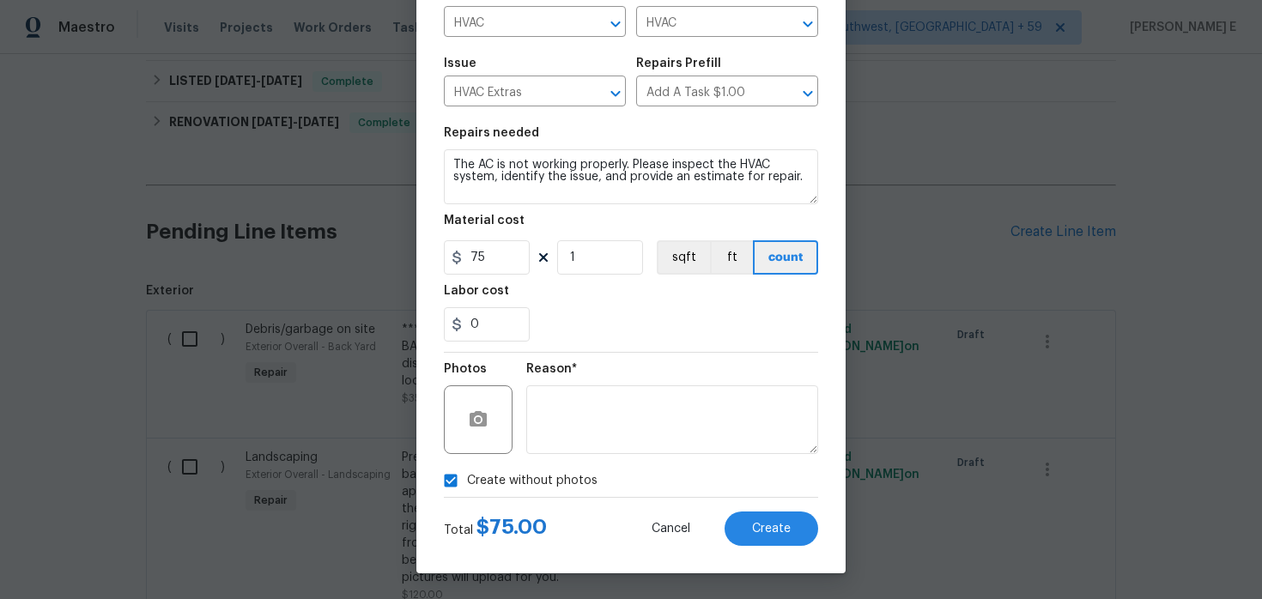
click at [744, 505] on div "Total $ 75.00 Cancel Create" at bounding box center [631, 522] width 374 height 48
click at [744, 524] on button "Create" at bounding box center [772, 529] width 94 height 34
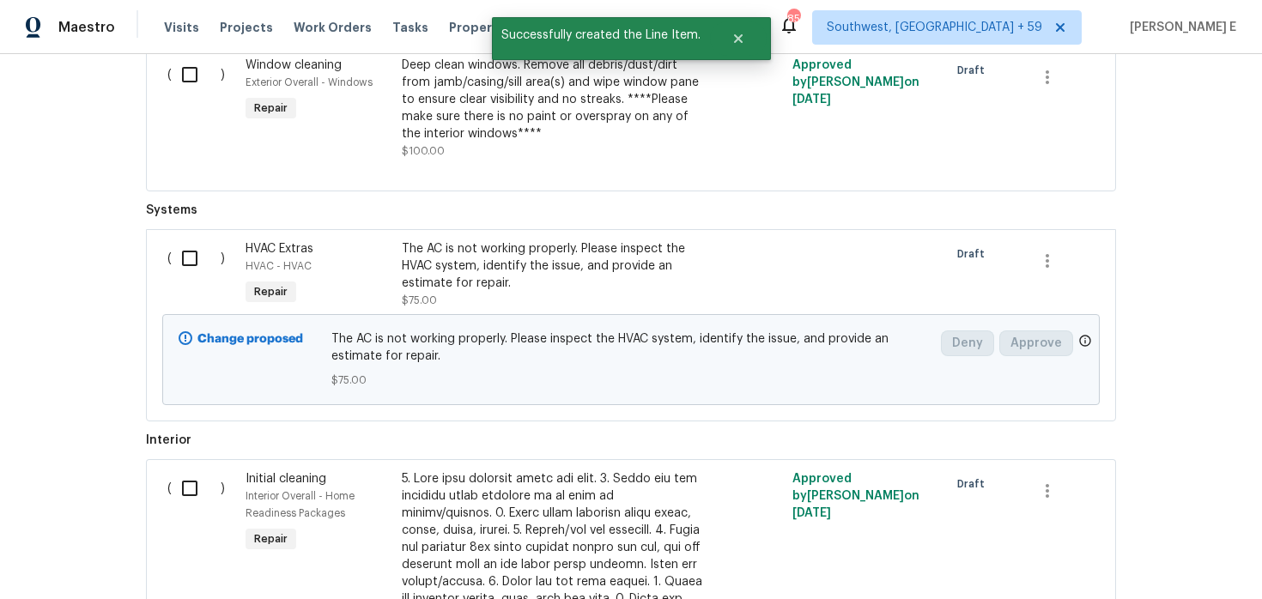
scroll to position [1478, 0]
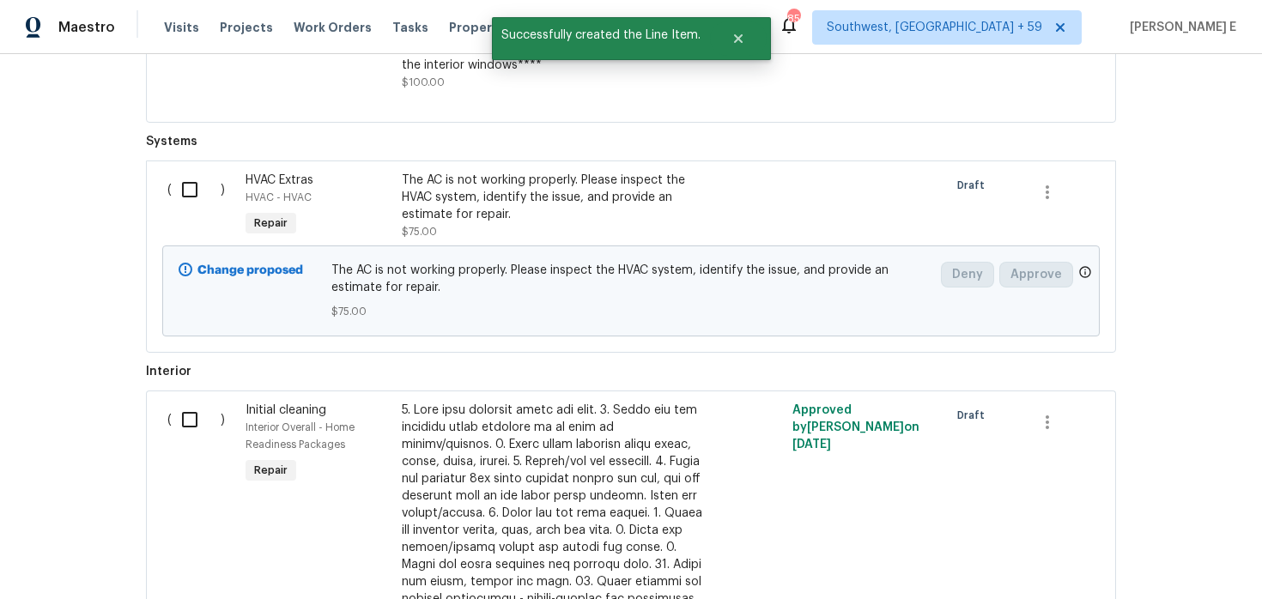
click at [186, 206] on input "checkbox" at bounding box center [196, 190] width 49 height 36
checkbox input "true"
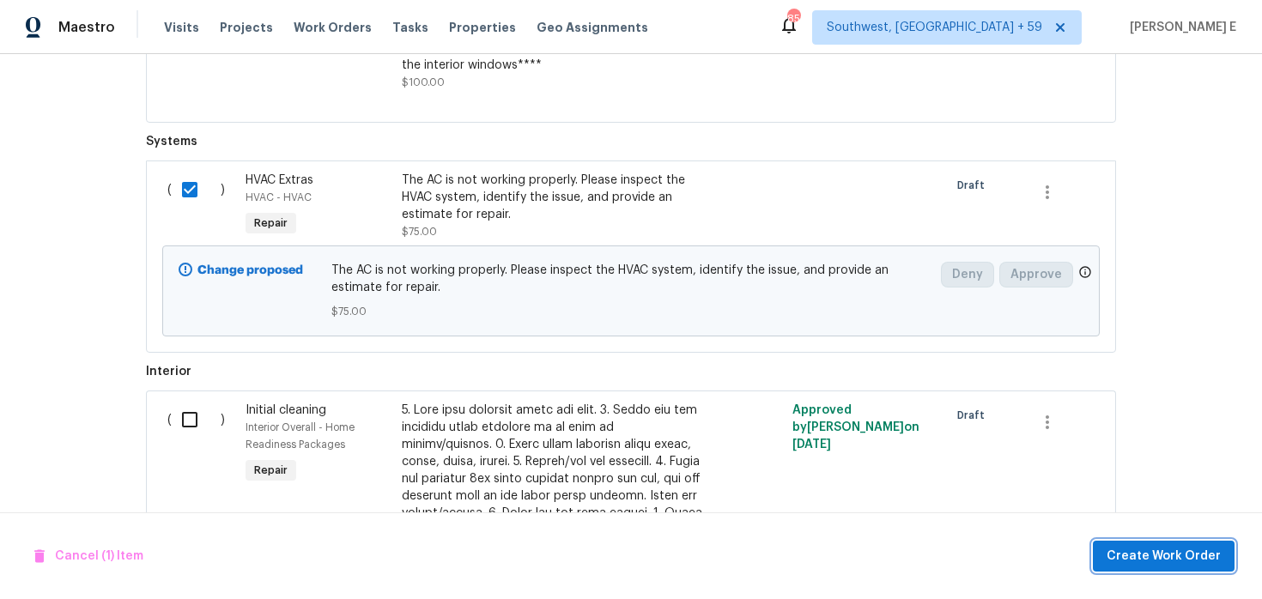
click at [1179, 563] on span "Create Work Order" at bounding box center [1164, 556] width 114 height 21
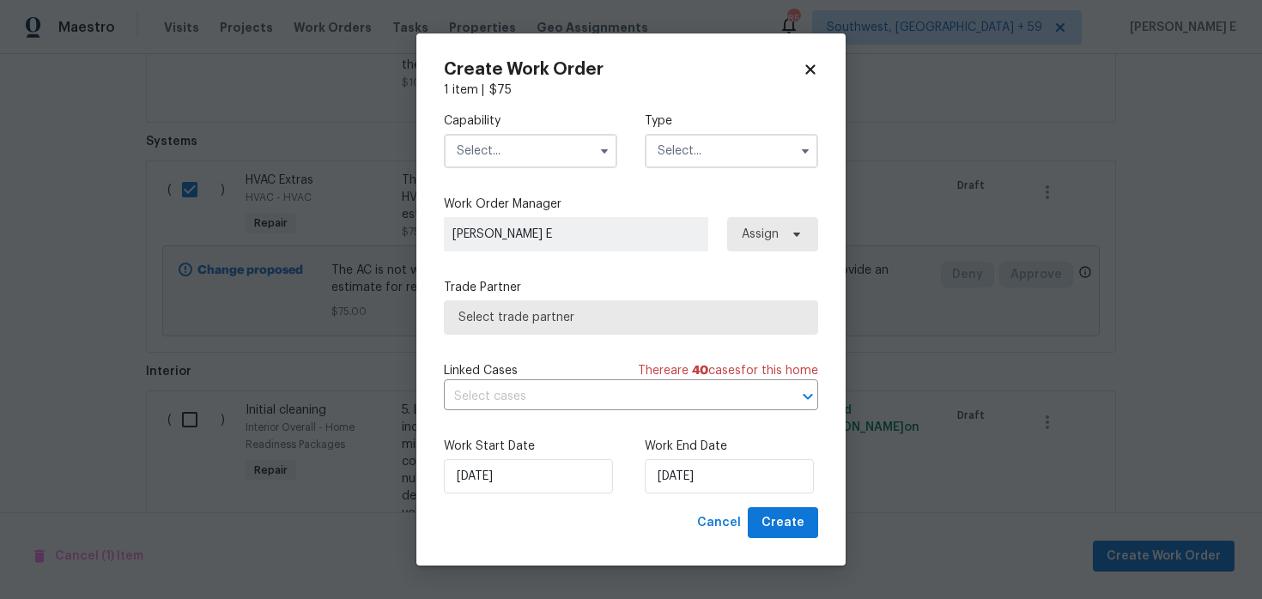
click at [567, 170] on div "Capability Type" at bounding box center [631, 140] width 374 height 83
click at [580, 154] on input "text" at bounding box center [530, 151] width 173 height 34
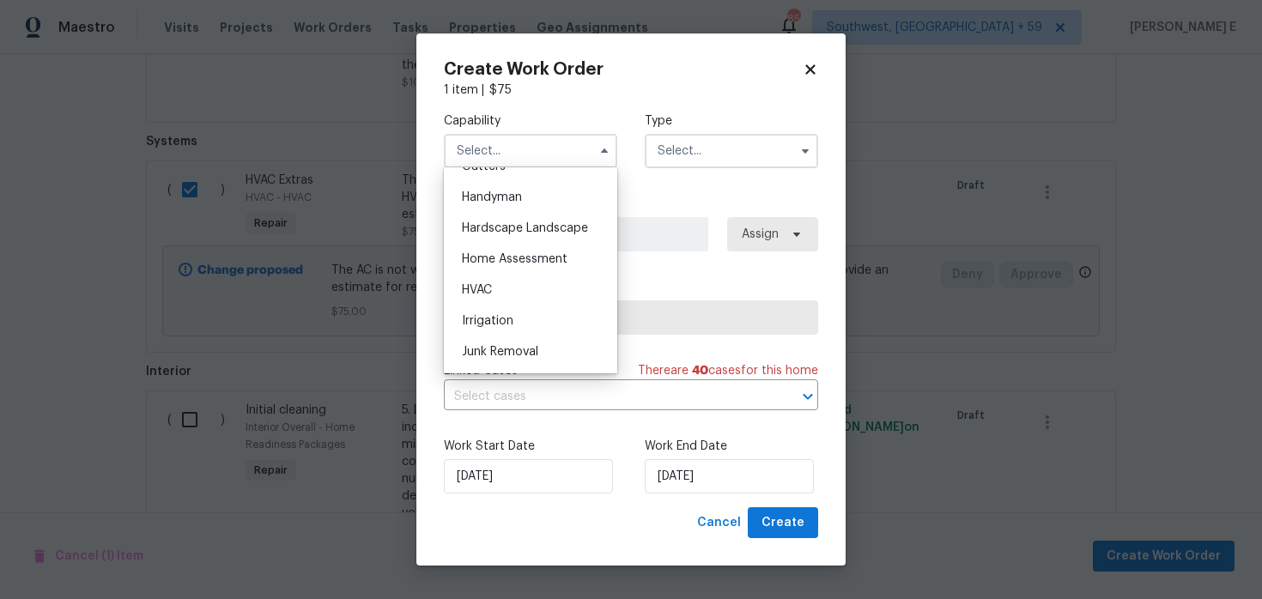
scroll to position [937, 0]
click at [559, 280] on div "HVAC" at bounding box center [530, 287] width 165 height 31
type input "HVAC"
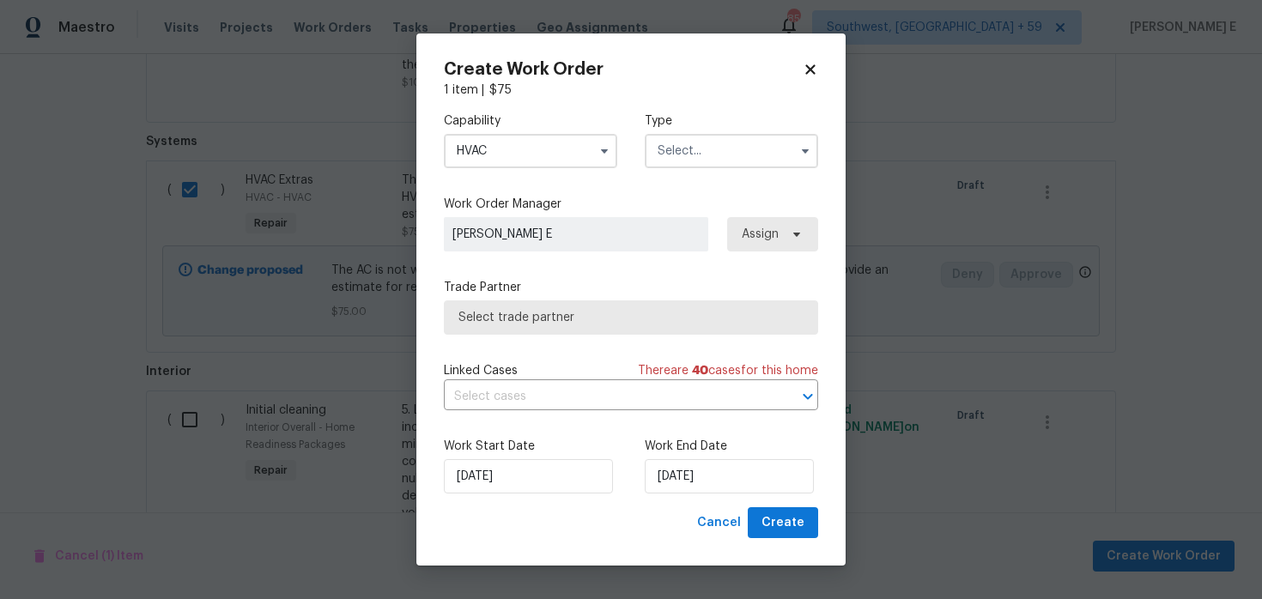
click at [744, 125] on label "Type" at bounding box center [731, 120] width 173 height 17
click at [700, 161] on input "text" at bounding box center [731, 151] width 173 height 34
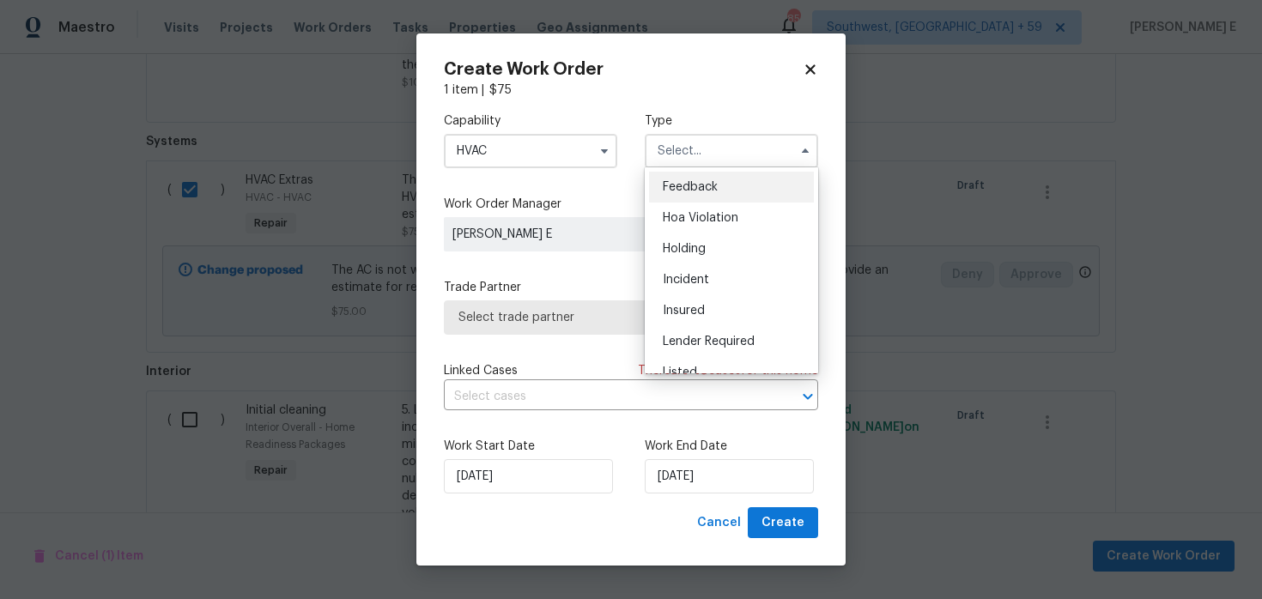
click at [687, 195] on div "Feedback" at bounding box center [731, 187] width 165 height 31
type input "Feedback"
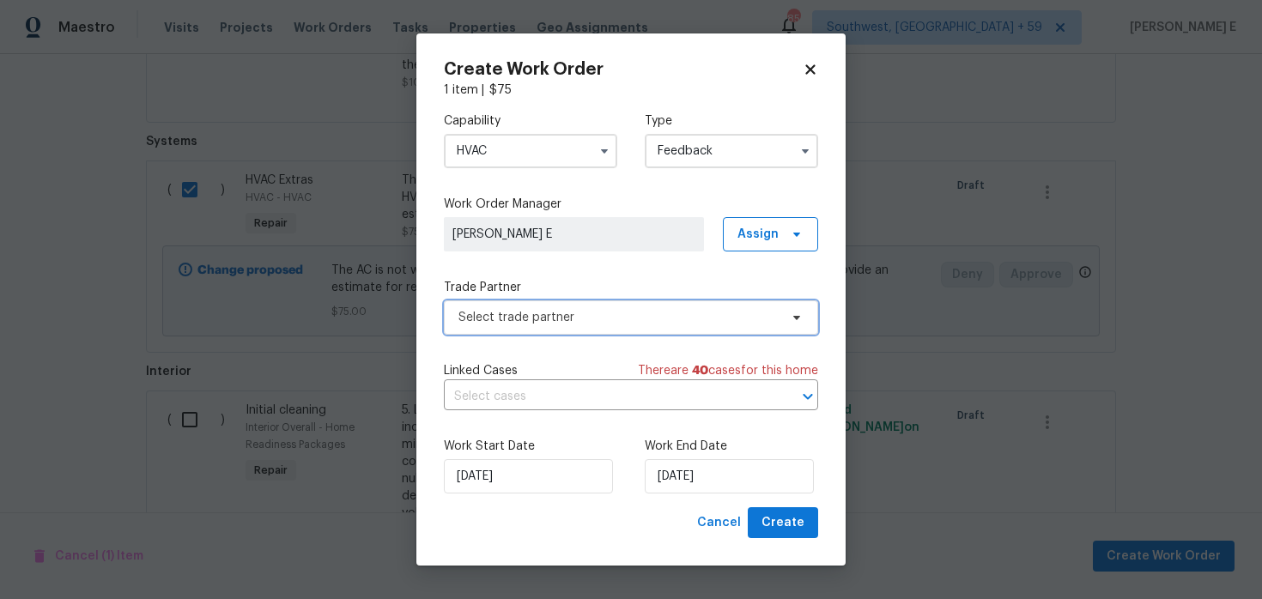
click at [574, 316] on span "Select trade partner" at bounding box center [619, 317] width 320 height 17
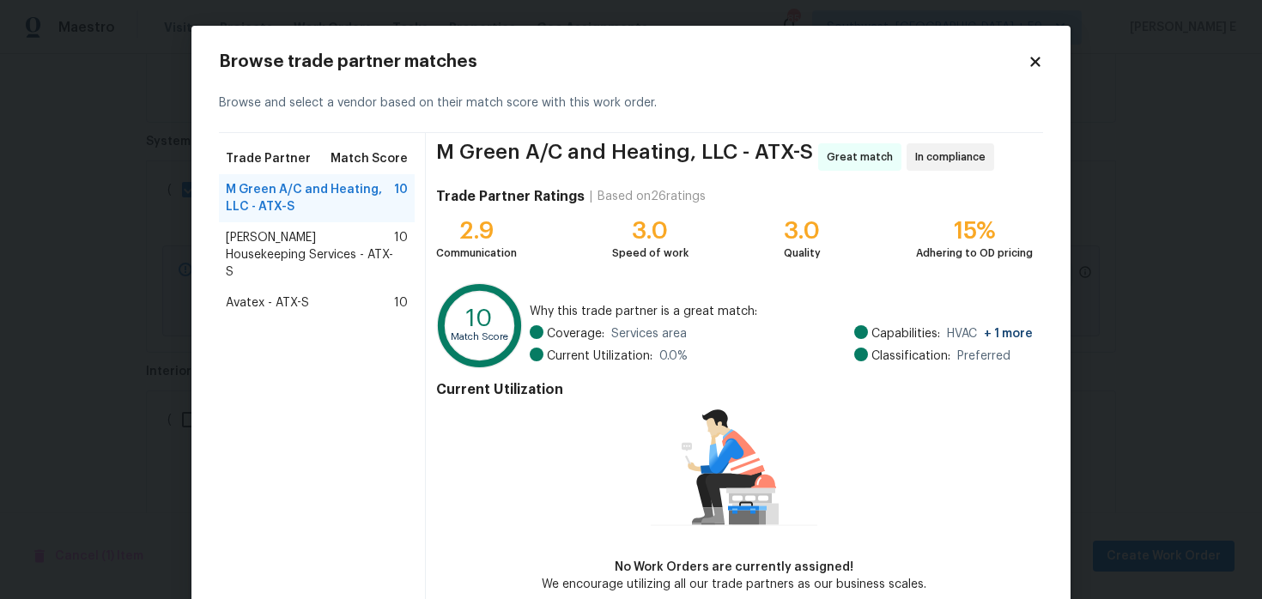
click at [246, 250] on span "Arelis Housekeeping Services - ATX-S" at bounding box center [310, 255] width 168 height 52
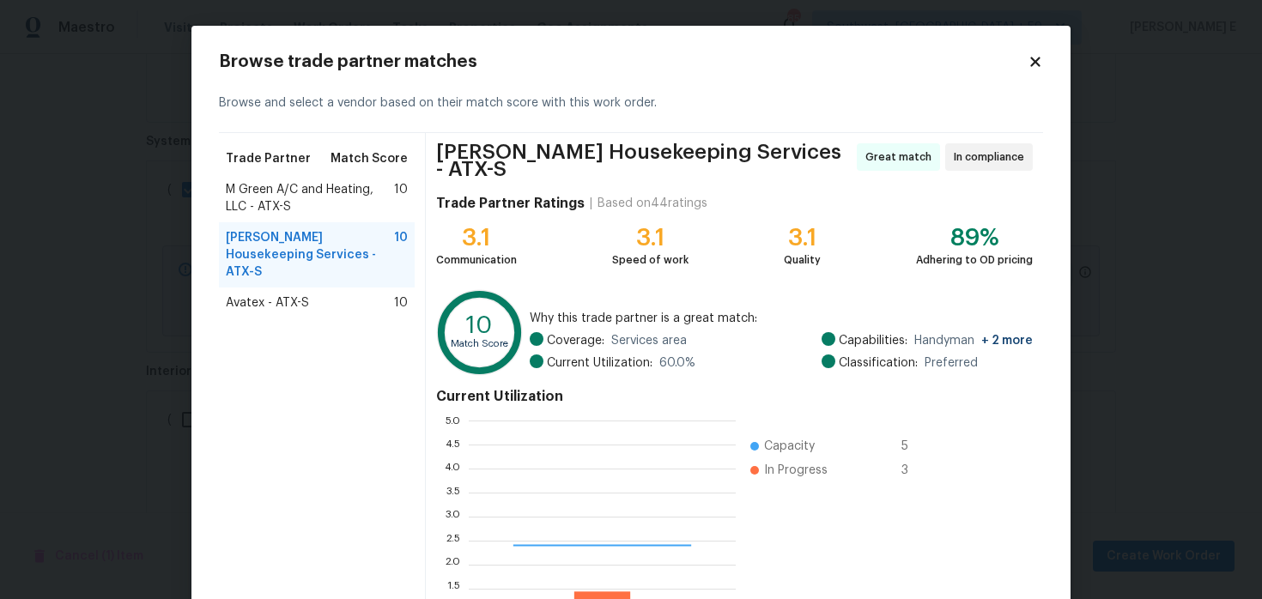
scroll to position [240, 267]
click at [246, 295] on span "Avatex - ATX-S" at bounding box center [267, 303] width 83 height 17
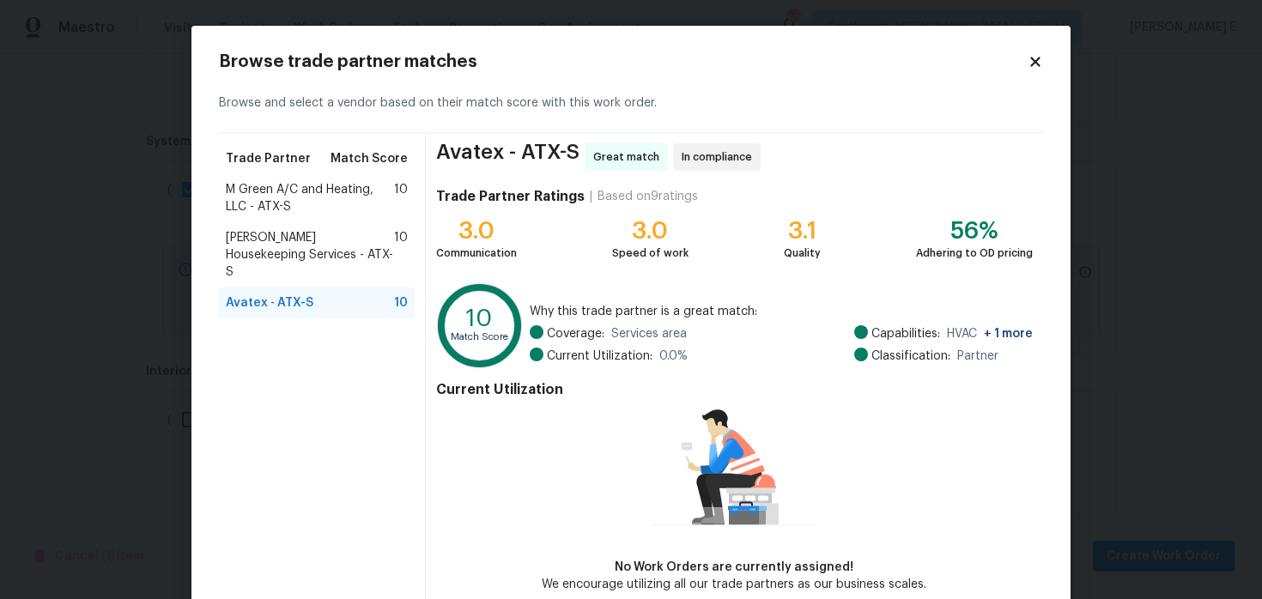
click at [291, 190] on span "M Green A/C and Heating, LLC - ATX-S" at bounding box center [310, 198] width 168 height 34
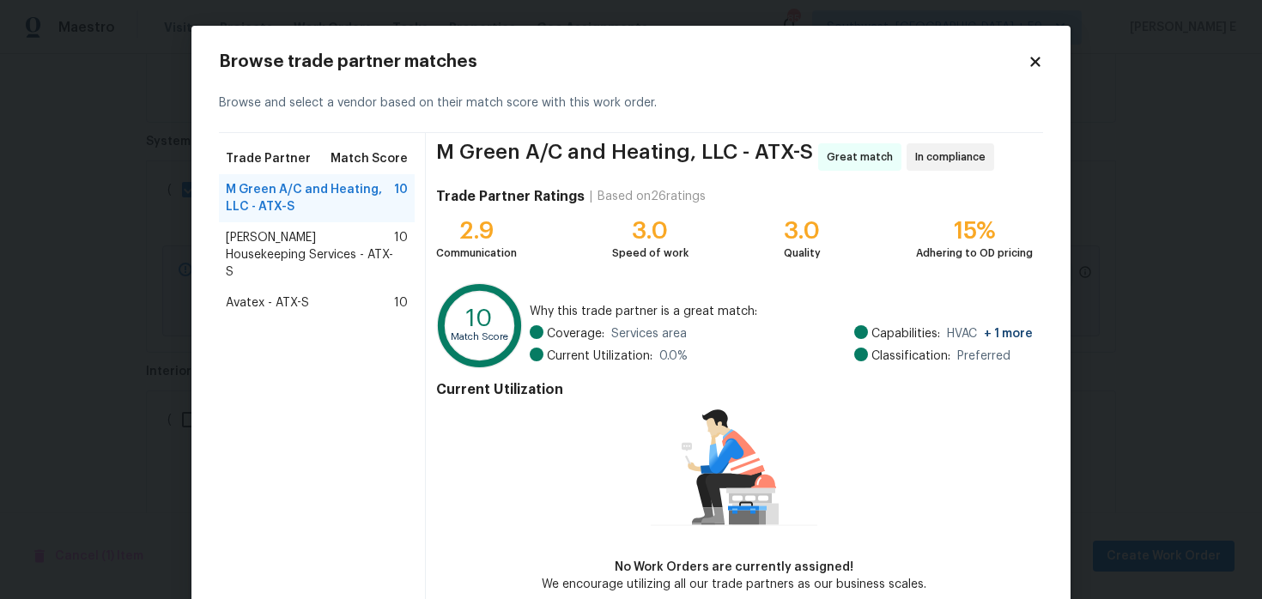
scroll to position [88, 0]
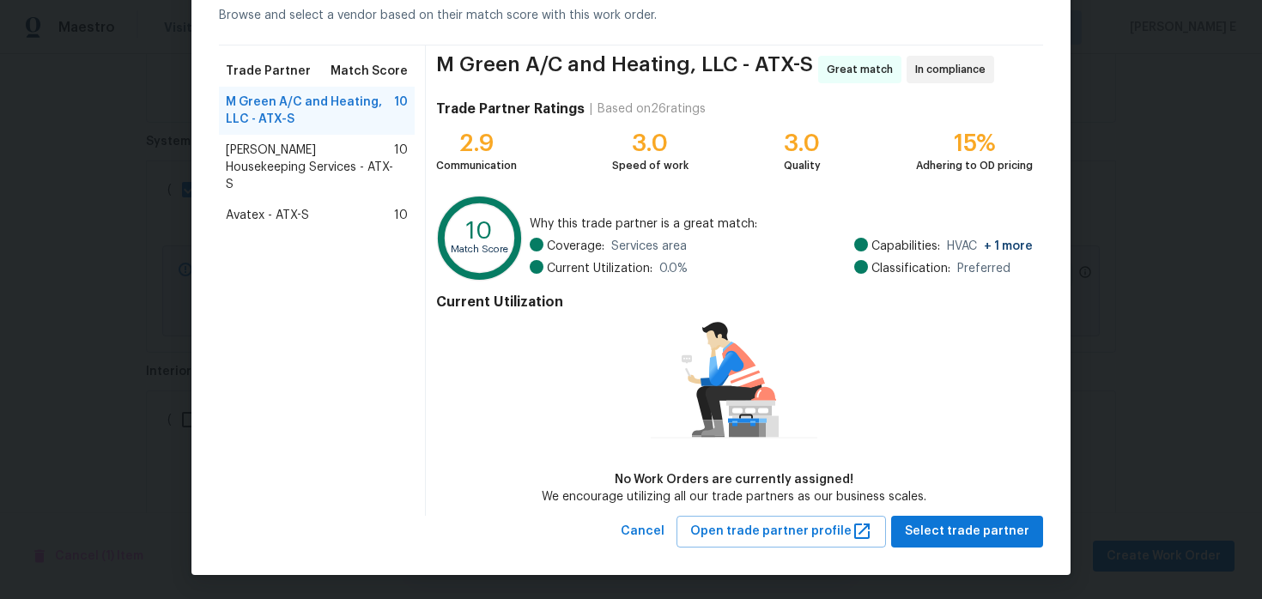
click at [324, 213] on div "Trade Partner Match Score M Green A/C and Heating, LLC - ATX-S 10 Arelis Housek…" at bounding box center [322, 281] width 207 height 471
click at [329, 209] on div "Avatex - ATX-S 10" at bounding box center [317, 215] width 196 height 31
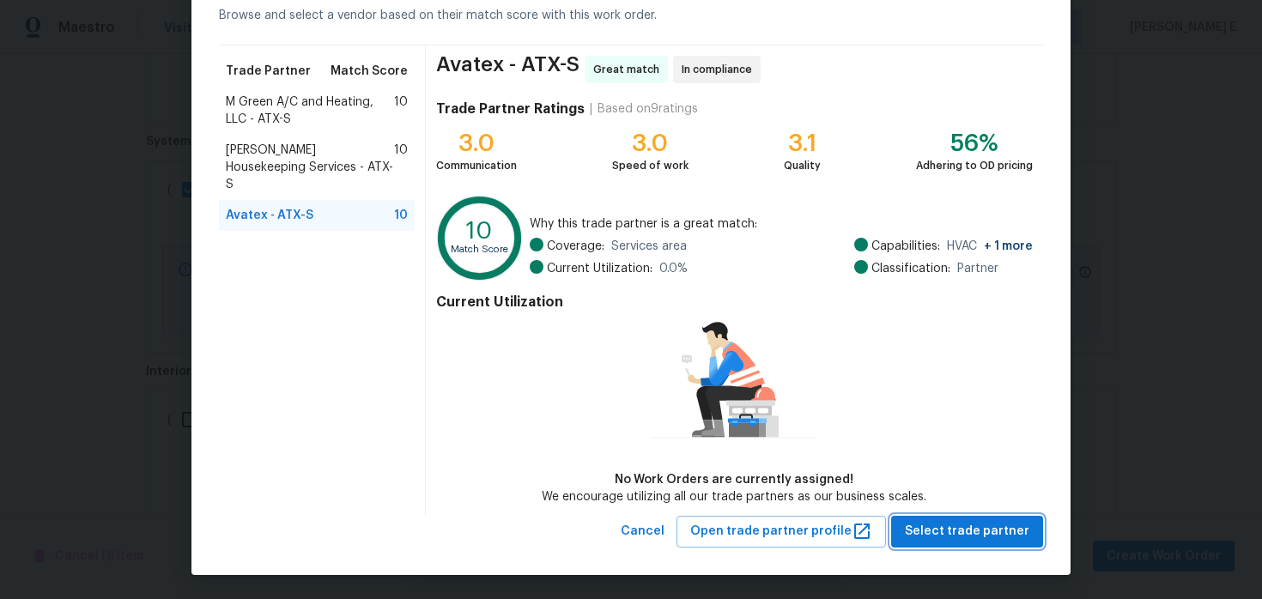
click at [941, 541] on button "Select trade partner" at bounding box center [967, 532] width 152 height 32
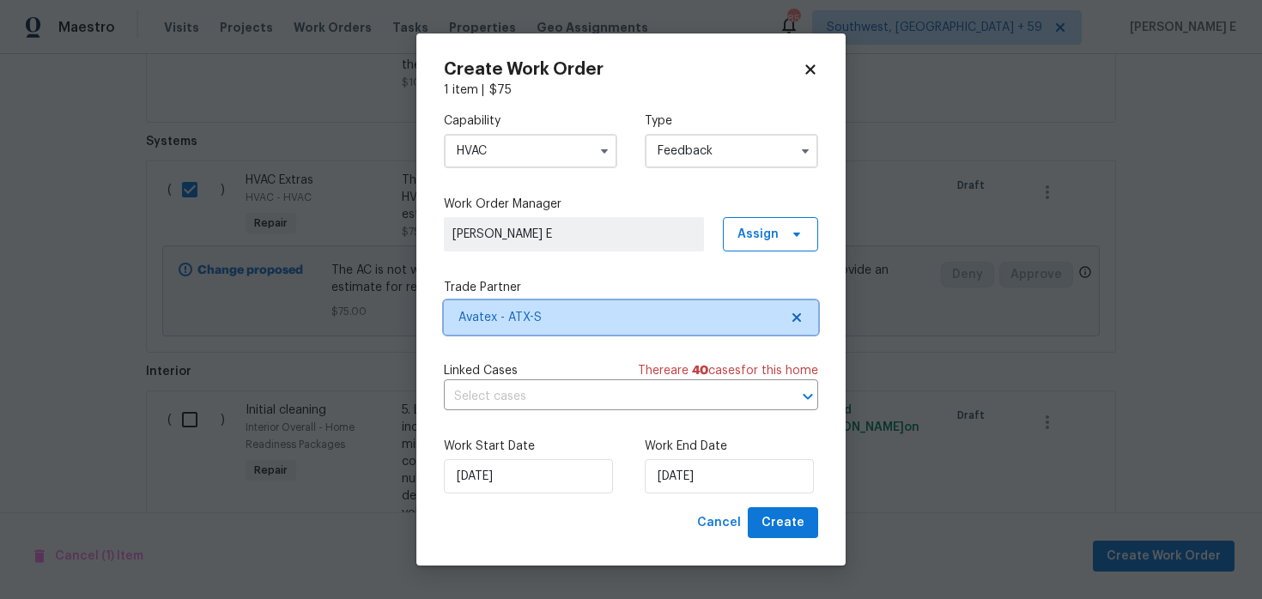
scroll to position [0, 0]
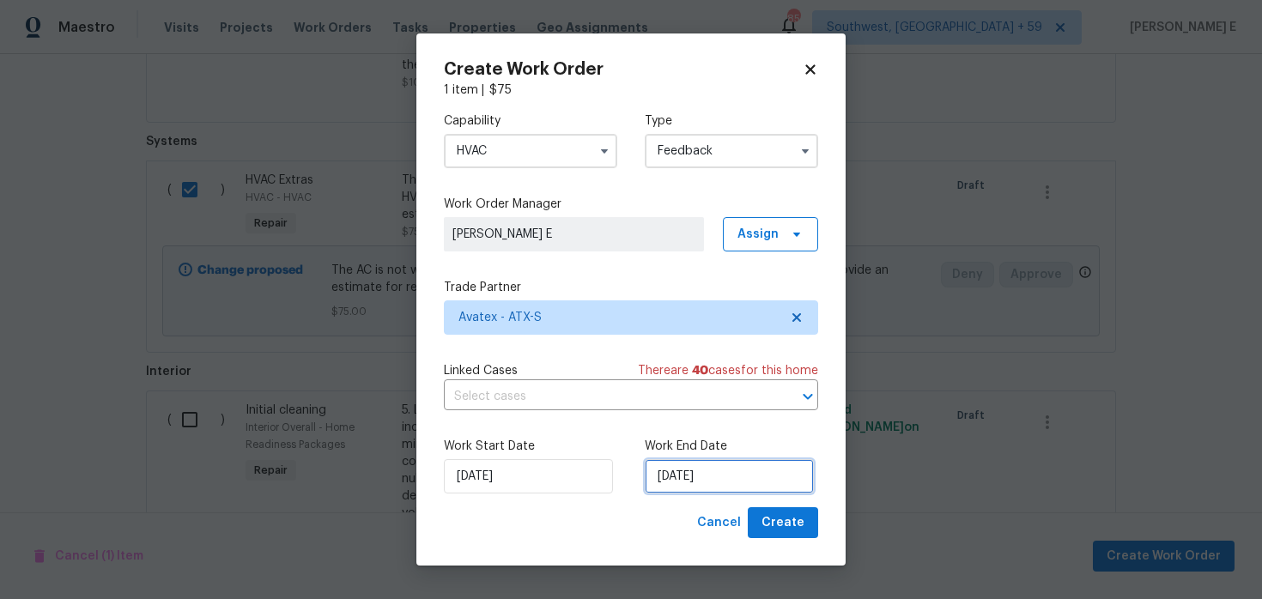
click at [690, 478] on input "25/08/2025" at bounding box center [729, 476] width 169 height 34
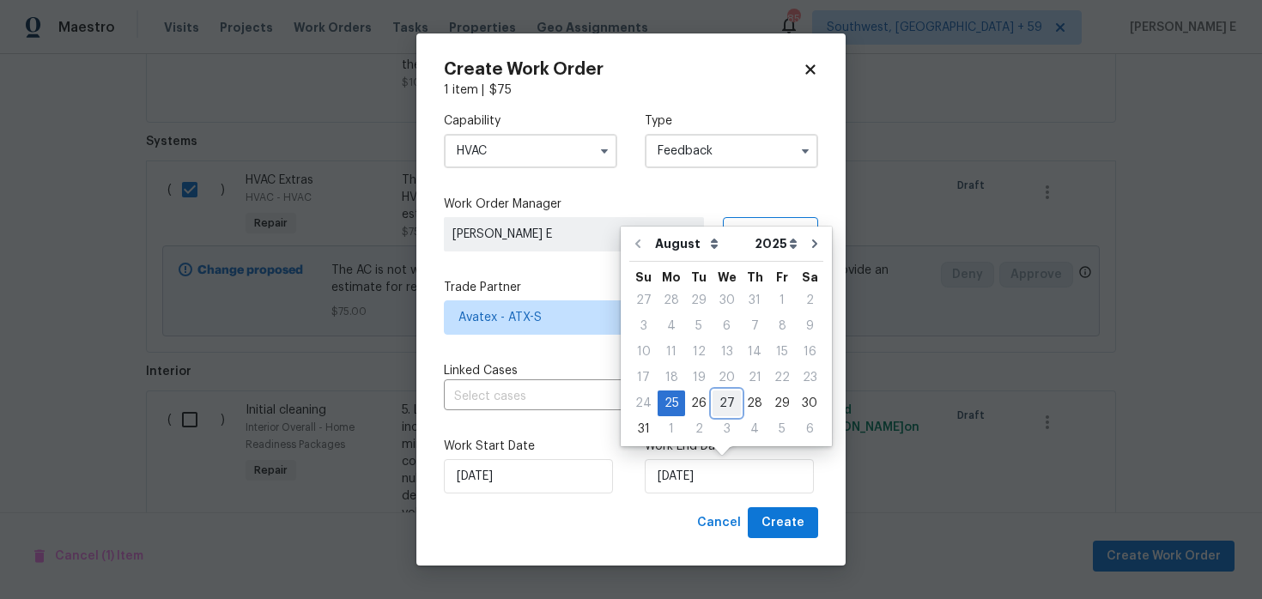
click at [720, 403] on div "27" at bounding box center [727, 404] width 28 height 24
type input "27/08/2025"
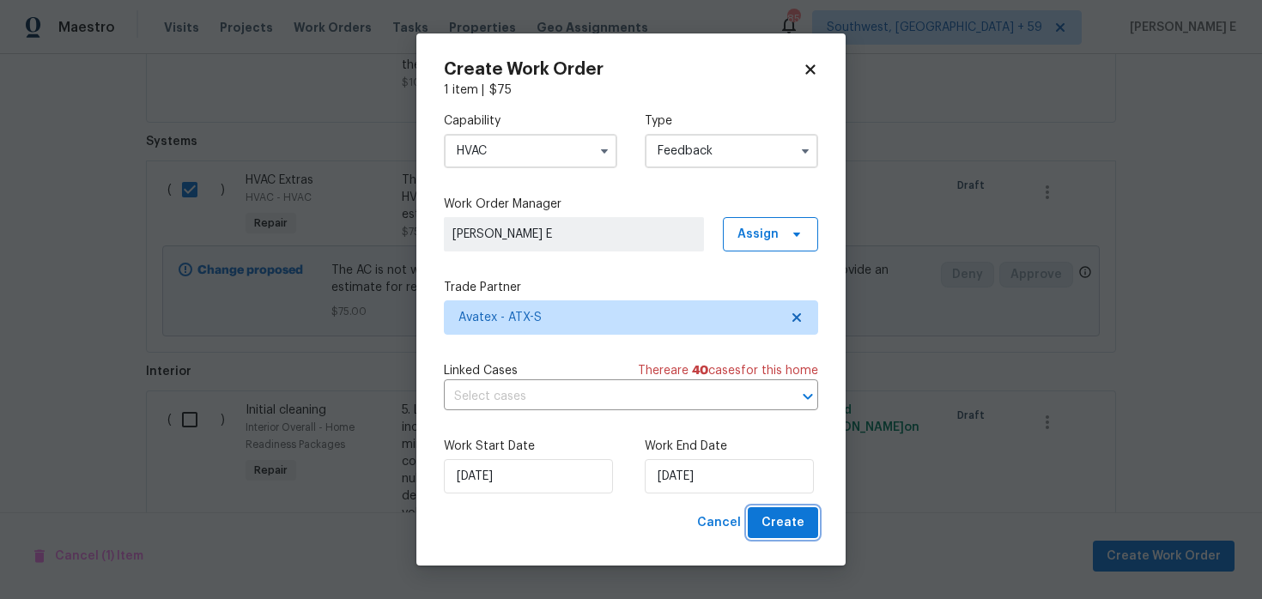
click at [776, 520] on span "Create" at bounding box center [783, 523] width 43 height 21
checkbox input "false"
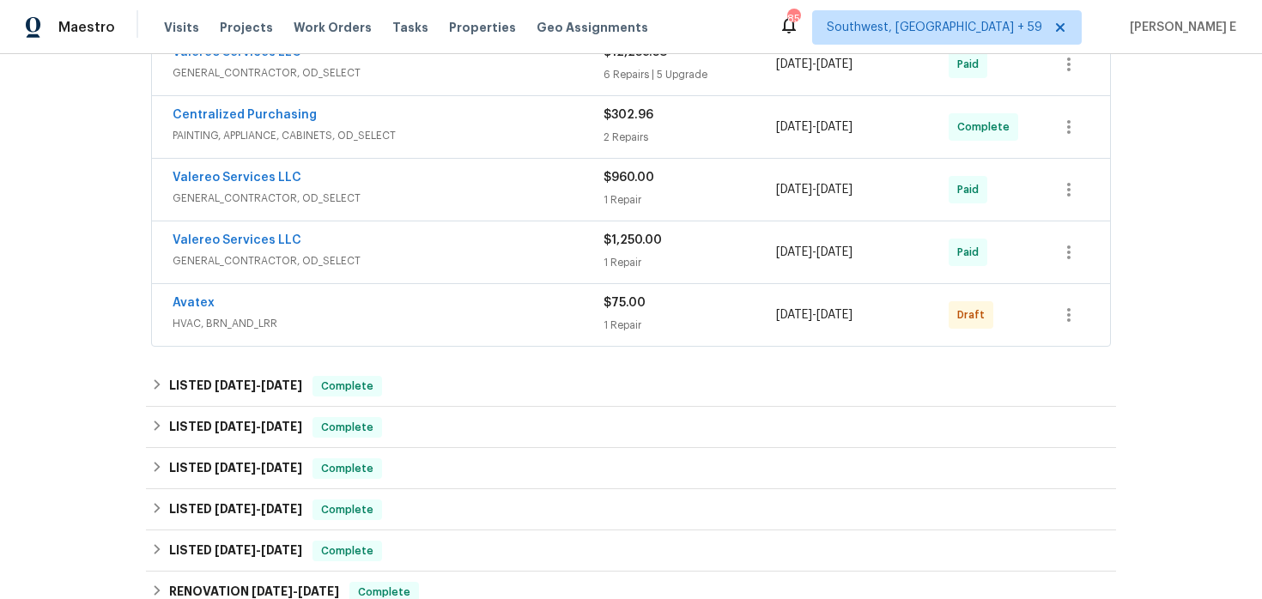
scroll to position [433, 0]
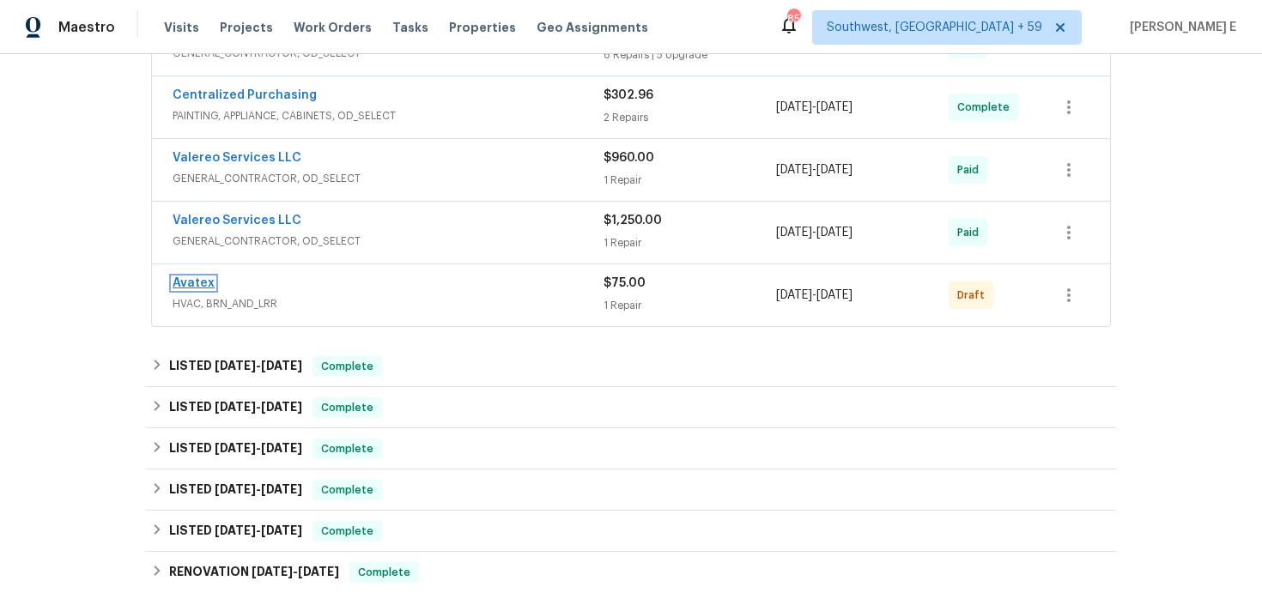
click at [187, 285] on link "Avatex" at bounding box center [194, 283] width 42 height 12
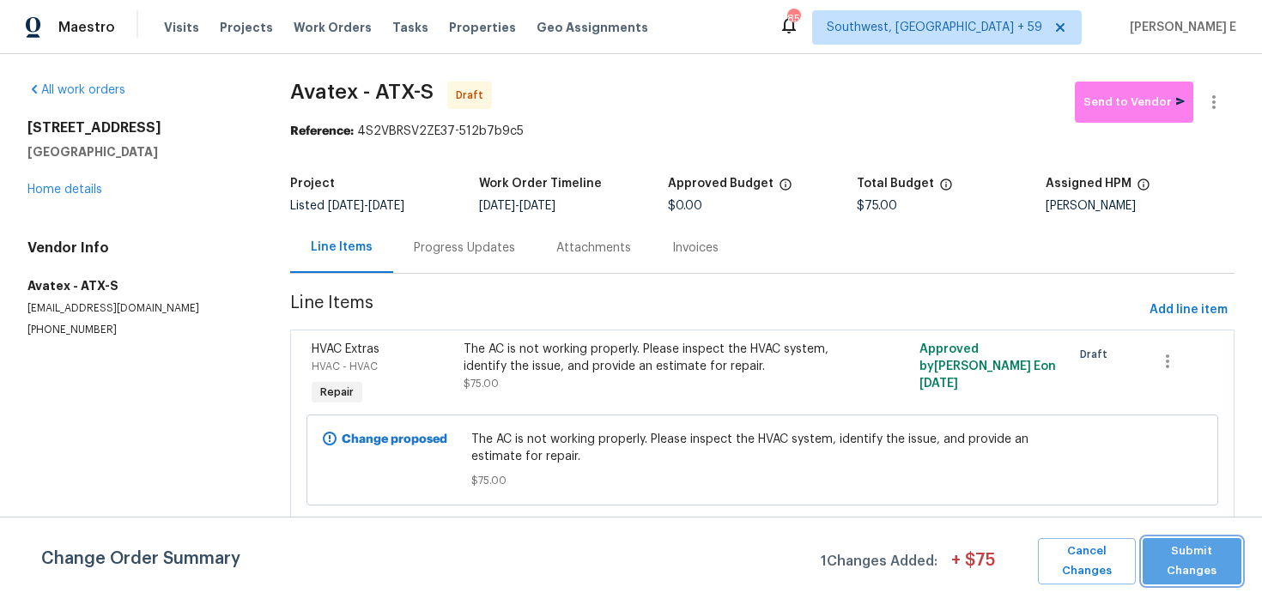
click at [1178, 564] on span "Submit Changes" at bounding box center [1192, 561] width 82 height 39
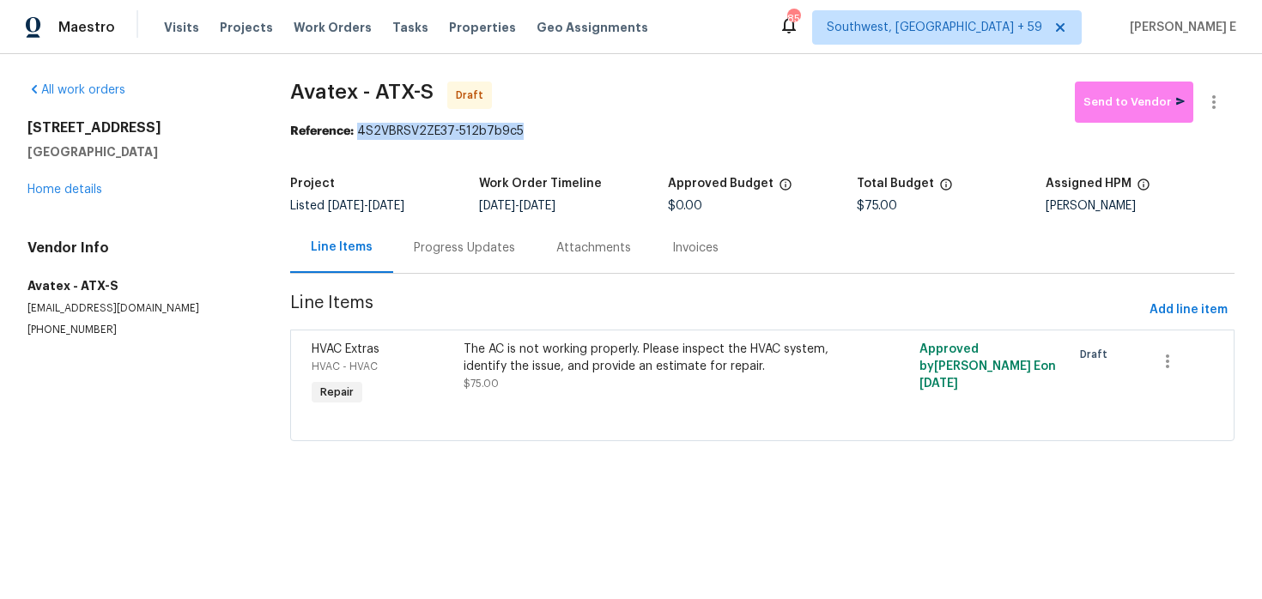
drag, startPoint x: 362, startPoint y: 133, endPoint x: 547, endPoint y: 137, distance: 184.6
click at [547, 137] on div "Reference: 4S2VBRSV2ZE37-512b7b9c5" at bounding box center [762, 131] width 945 height 17
copy div "4S2VBRSV2ZE37-512b7b9c5"
click at [477, 231] on div "Progress Updates" at bounding box center [464, 247] width 143 height 51
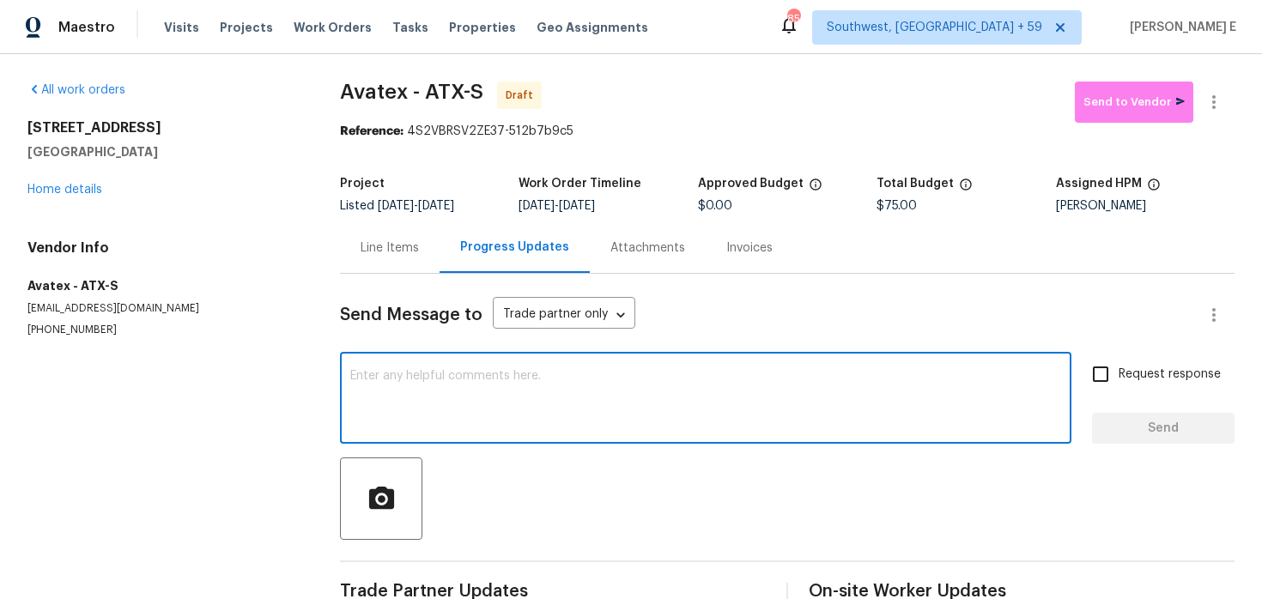
click at [468, 399] on textarea at bounding box center [705, 400] width 711 height 60
paste textarea "Hi this is Keerthana with Opendoor. I’m confirming you received the WO for the …"
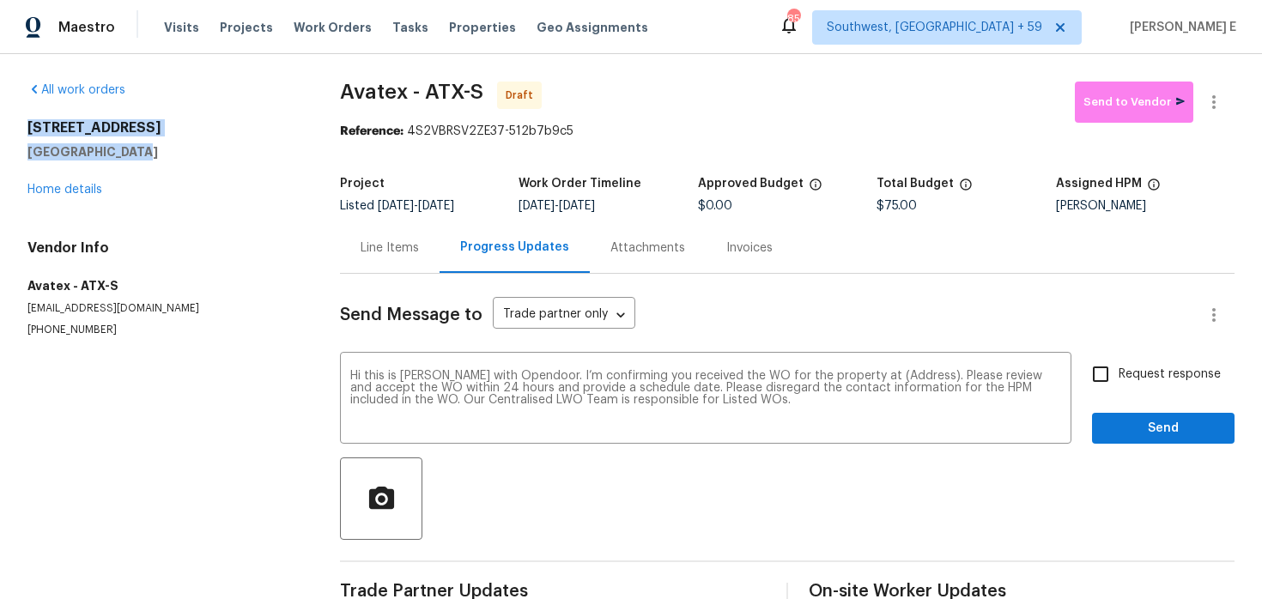
drag, startPoint x: 28, startPoint y: 125, endPoint x: 137, endPoint y: 154, distance: 112.9
click at [137, 154] on div "6214 Blarwood Dr Austin, TX 78745" at bounding box center [162, 139] width 271 height 41
copy div "6214 Blarwood Dr Austin, TX 78745"
click at [889, 375] on textarea "Hi this is Keerthana with Opendoor. I’m confirming you received the WO for the …" at bounding box center [705, 400] width 711 height 60
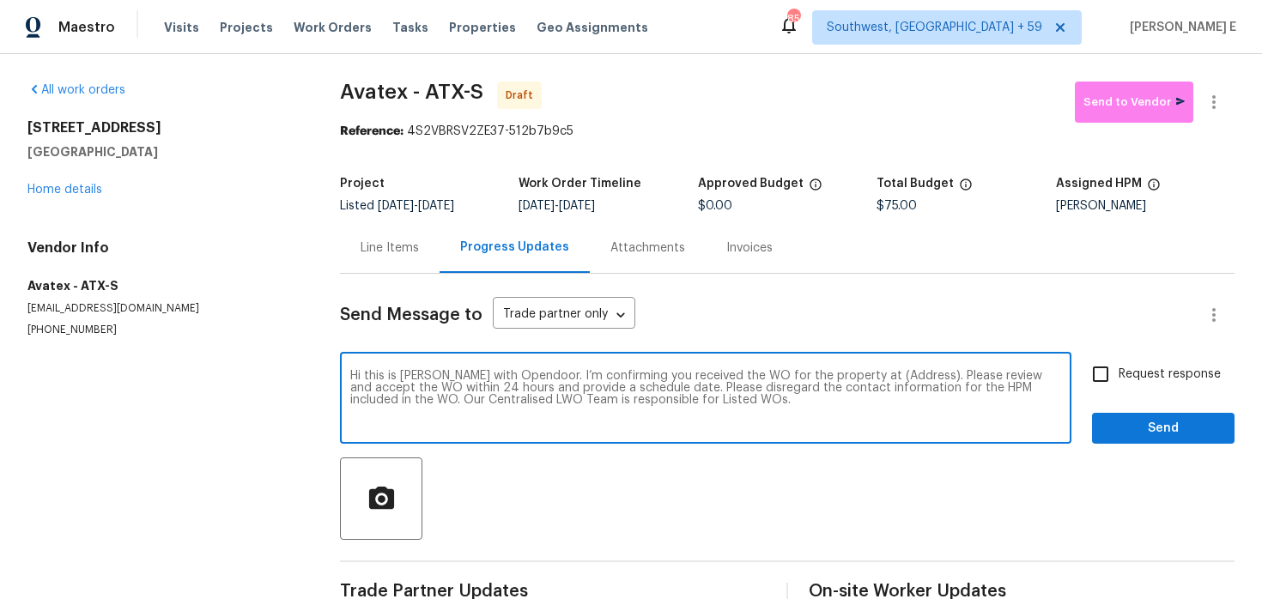
click at [889, 375] on textarea "Hi this is Keerthana with Opendoor. I’m confirming you received the WO for the …" at bounding box center [705, 400] width 711 height 60
paste textarea "6214 Blarwood Dr Austin, TX 78745"
type textarea "Hi this is Keerthana with Opendoor. I’m confirming you received the WO for the …"
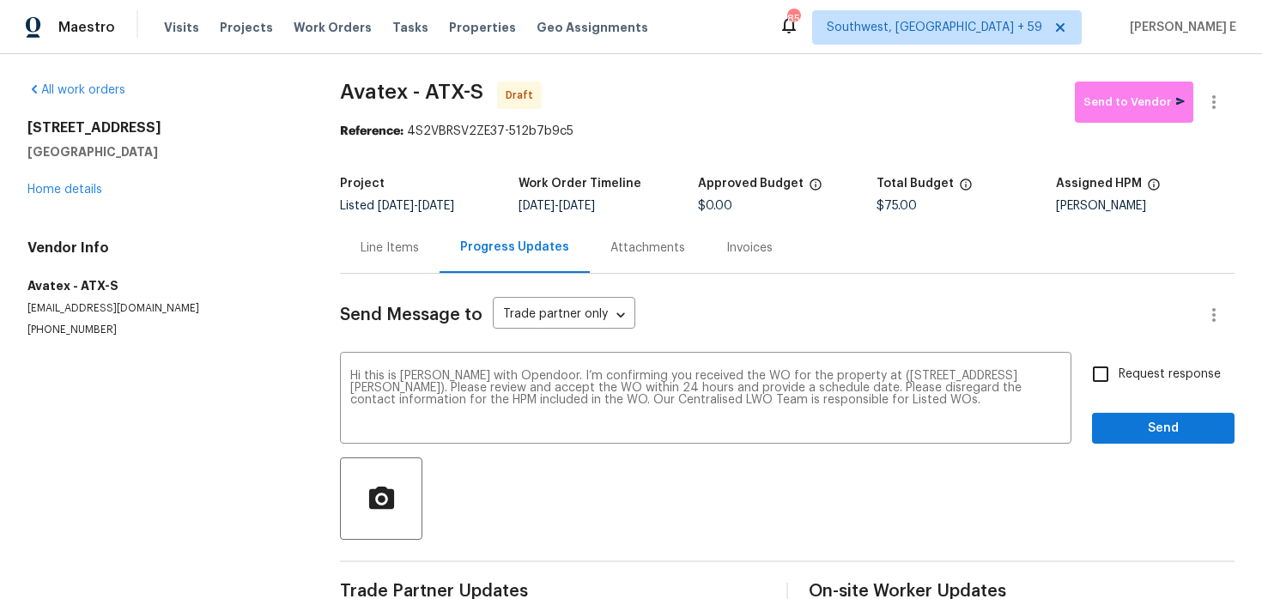
click at [1182, 382] on span "Request response" at bounding box center [1170, 375] width 102 height 18
click at [1119, 382] on input "Request response" at bounding box center [1101, 374] width 36 height 36
checkbox input "true"
click at [1169, 419] on span "Send" at bounding box center [1163, 428] width 115 height 21
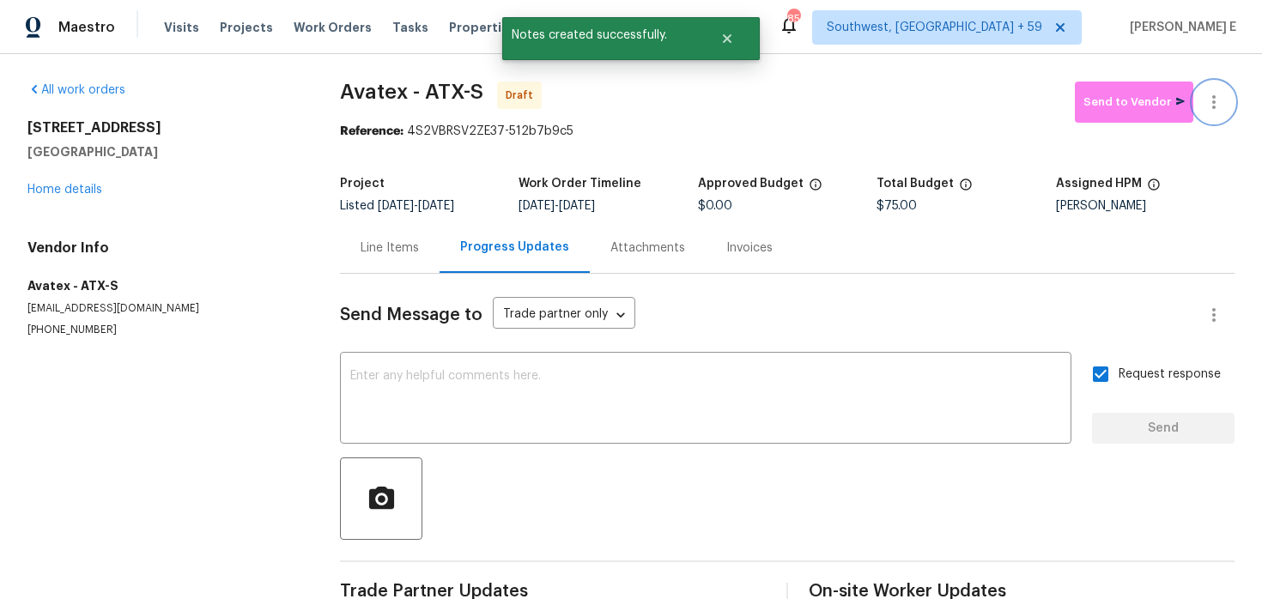
click at [1223, 110] on icon "button" at bounding box center [1214, 102] width 21 height 21
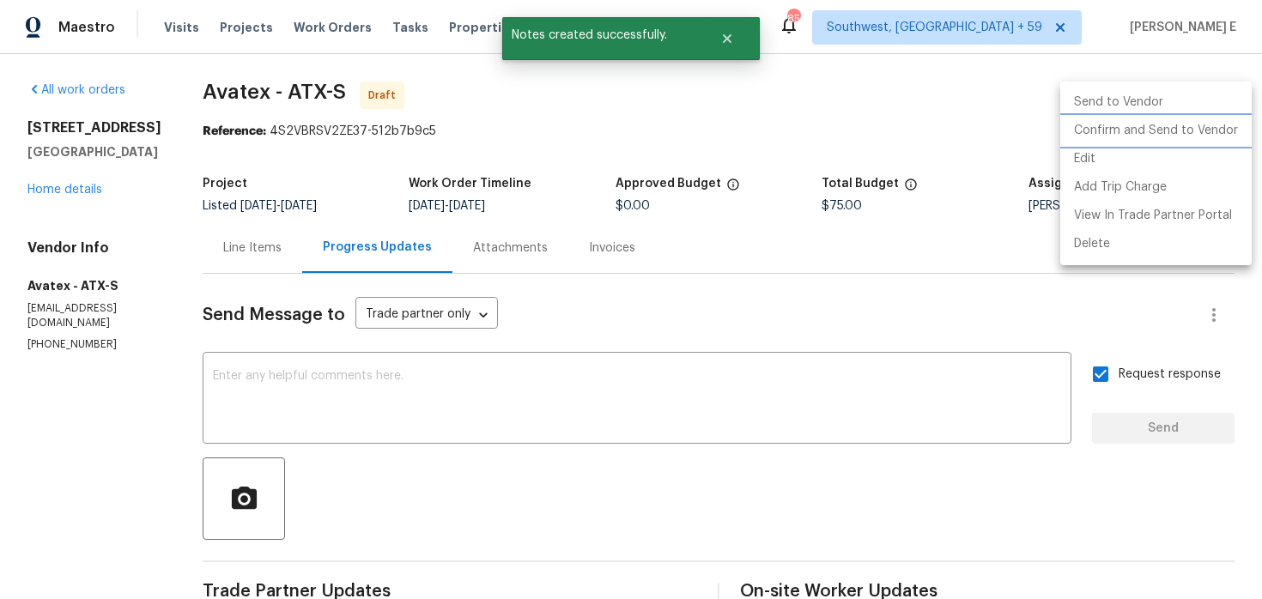
click at [1194, 131] on li "Confirm and Send to Vendor" at bounding box center [1155, 131] width 191 height 28
click at [820, 203] on div at bounding box center [631, 299] width 1262 height 599
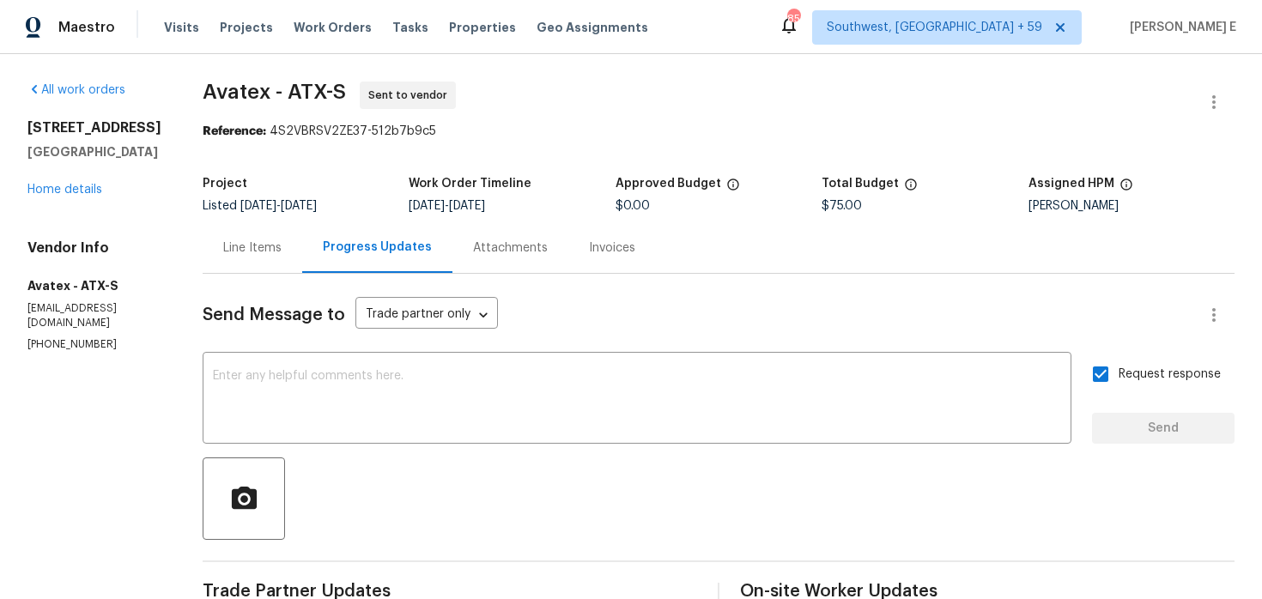
click at [240, 87] on span "Avatex - ATX-S" at bounding box center [274, 92] width 143 height 21
copy span "Avatex"
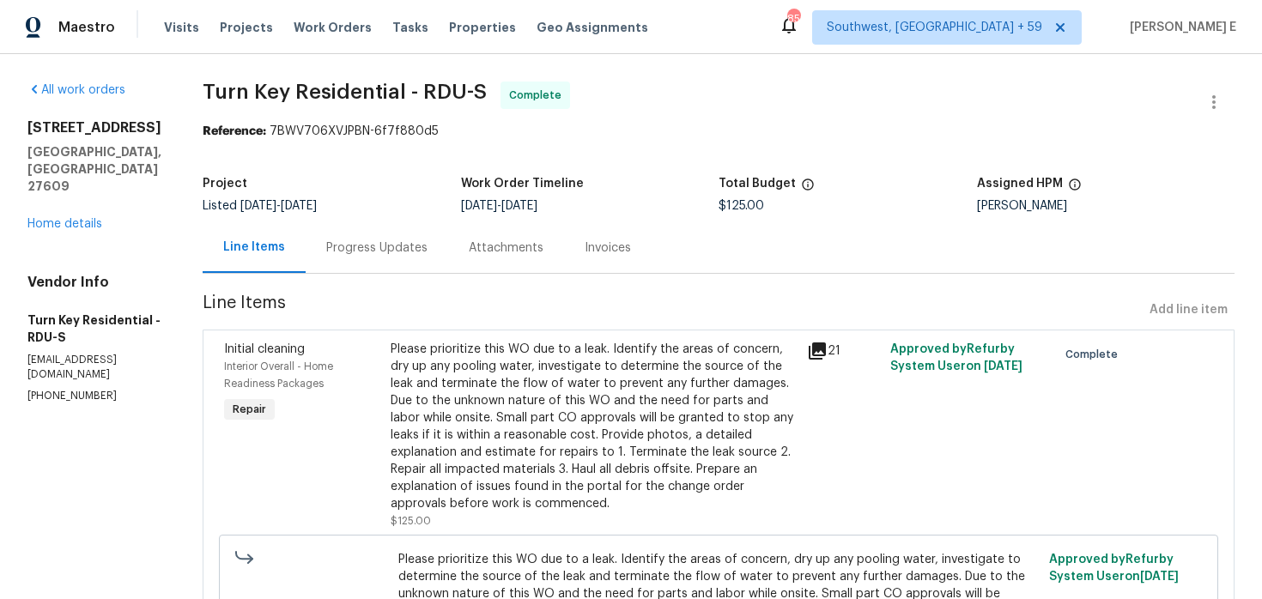
click at [428, 242] on div "Progress Updates" at bounding box center [376, 248] width 101 height 17
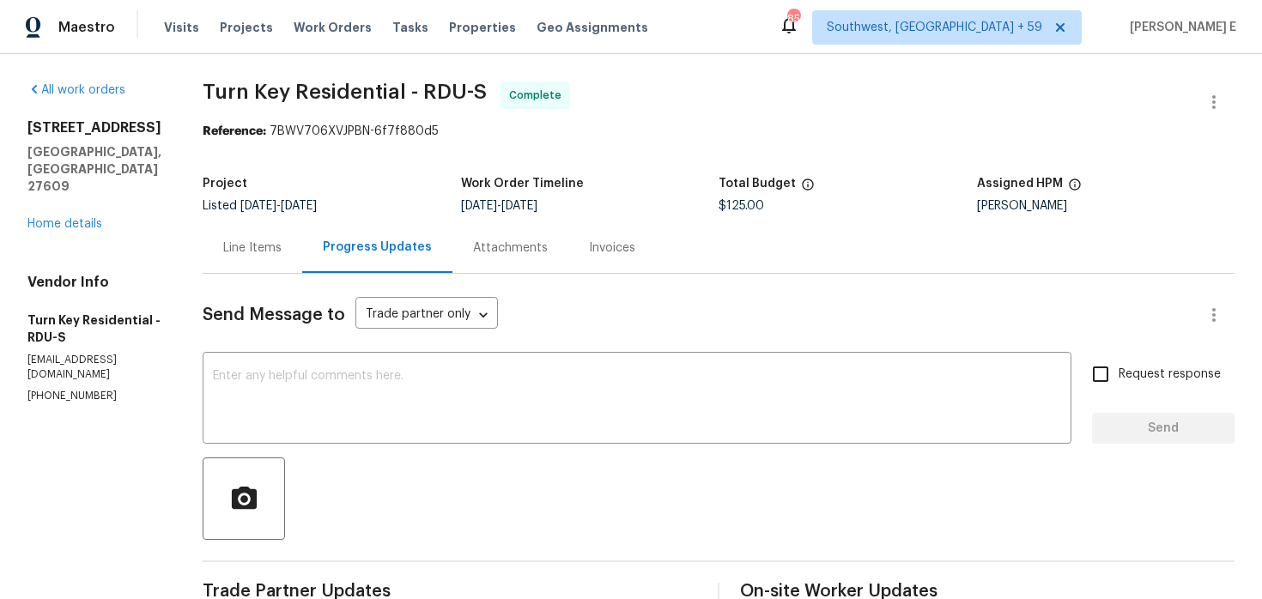
click at [58, 182] on div "[STREET_ADDRESS] Home details" at bounding box center [94, 175] width 134 height 113
click at [54, 218] on link "Home details" at bounding box center [64, 224] width 75 height 12
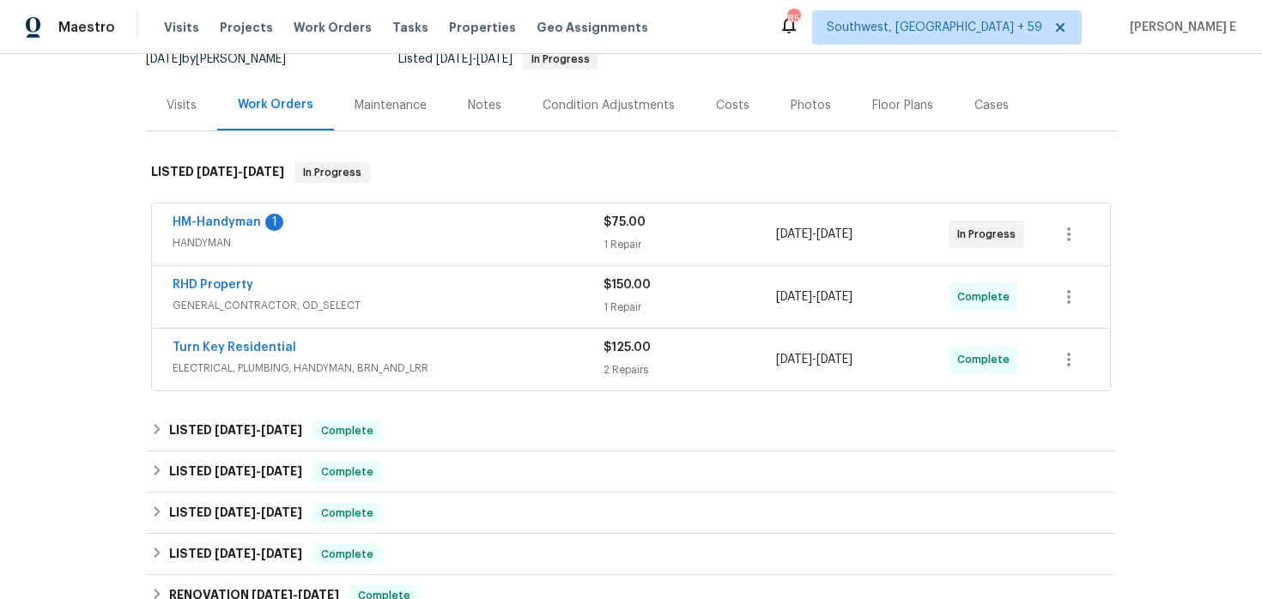
scroll to position [182, 0]
click at [223, 222] on link "HM-Handyman" at bounding box center [217, 221] width 88 height 12
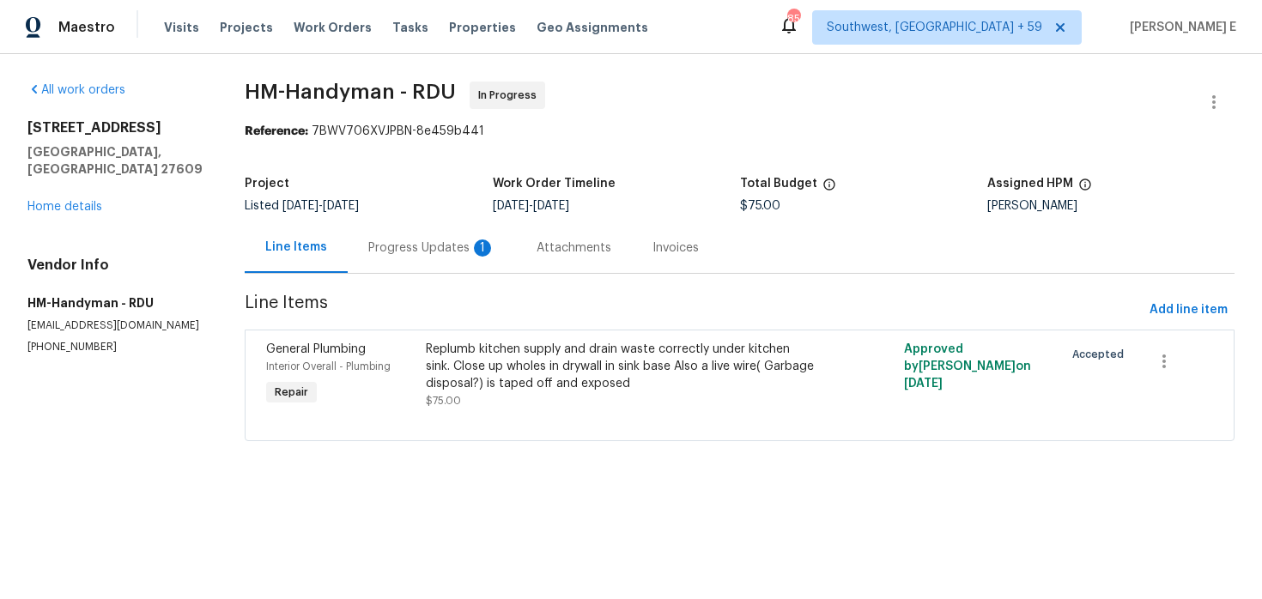
click at [436, 257] on div "Progress Updates 1" at bounding box center [432, 247] width 168 height 51
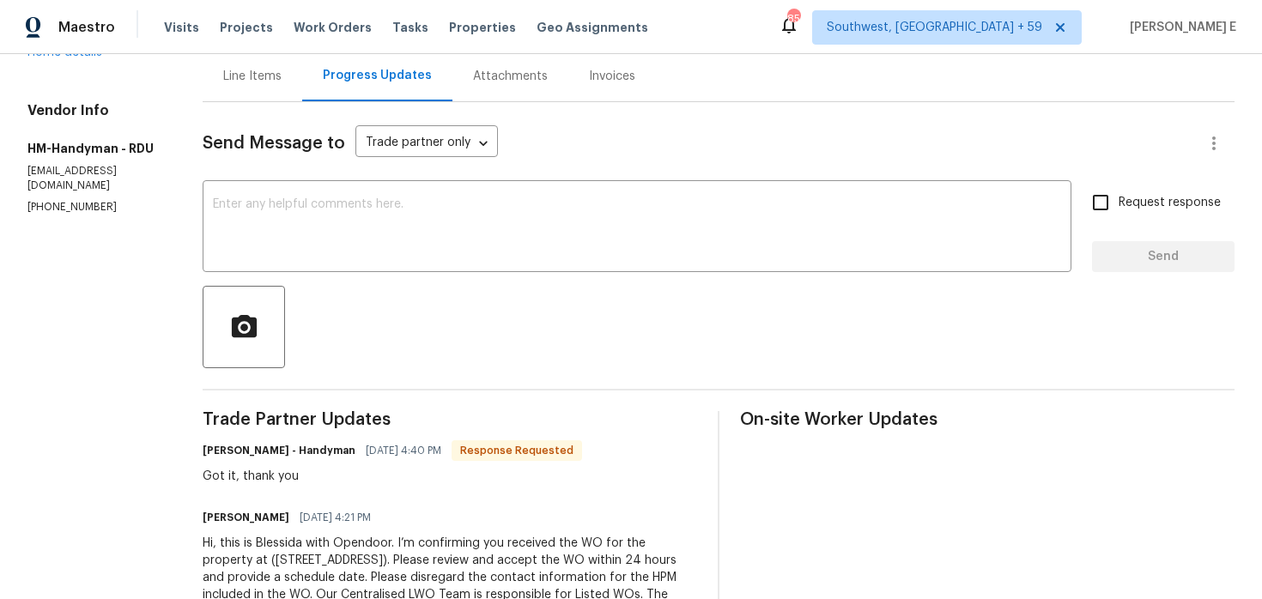
scroll to position [156, 0]
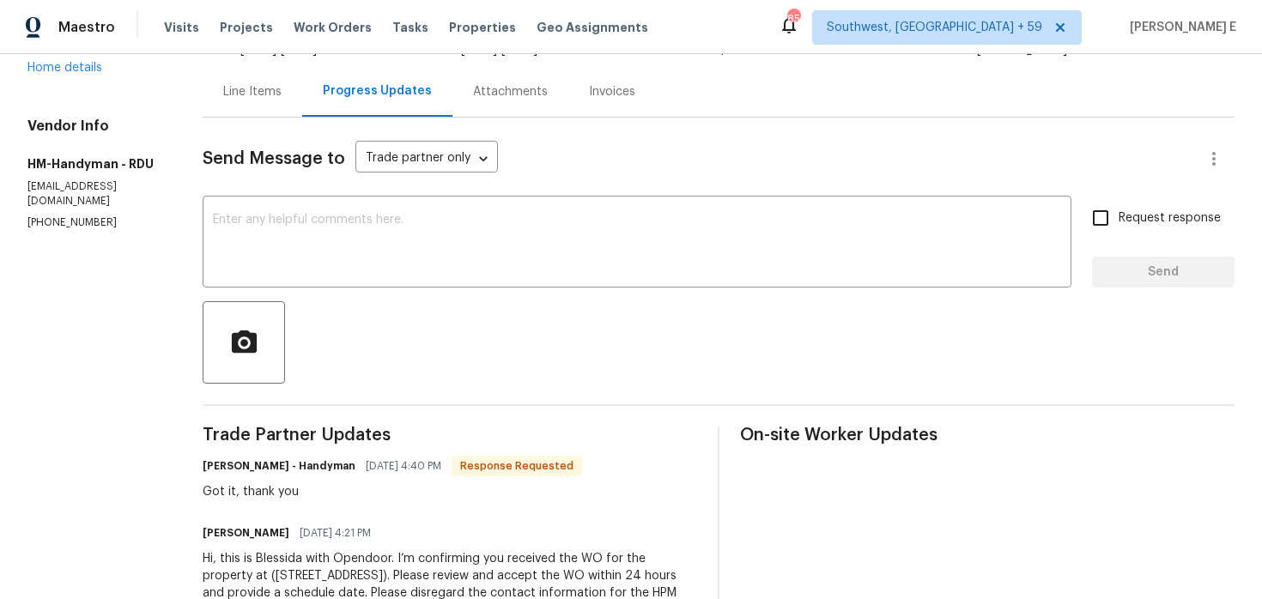
click at [465, 293] on div "Send Message to Trade partner only Trade partner only ​ x ​ Request response Se…" at bounding box center [719, 387] width 1032 height 539
click at [454, 257] on textarea at bounding box center [637, 244] width 848 height 60
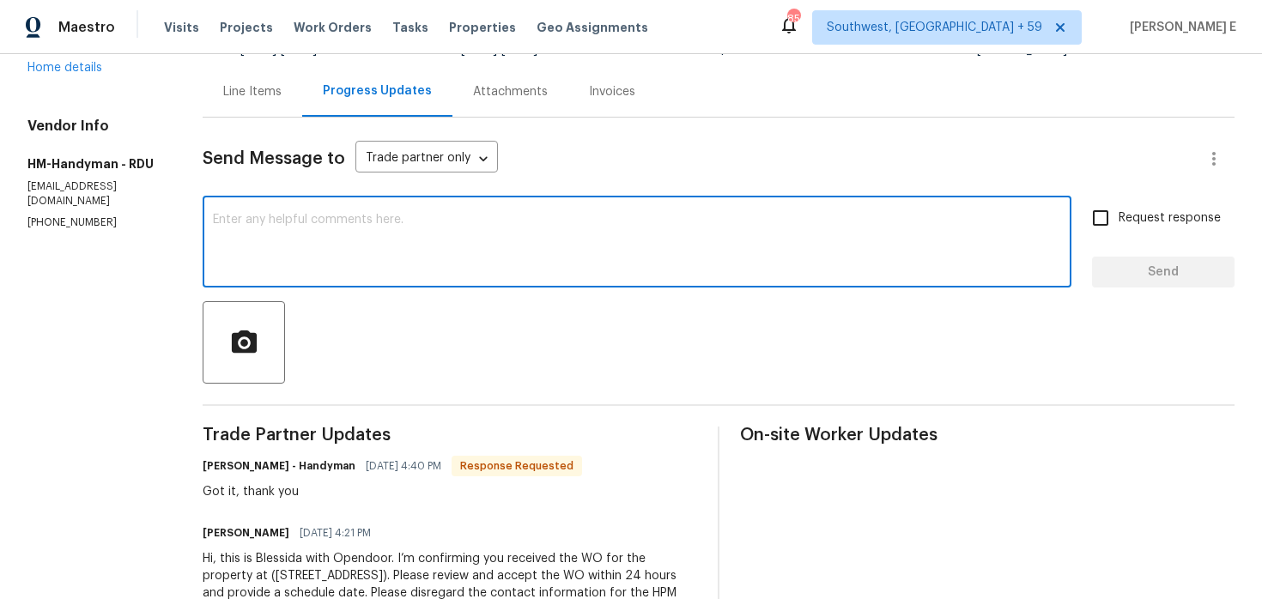
paste textarea "Thanks for accepting the work order! Just checking—do you have a scheduled date…"
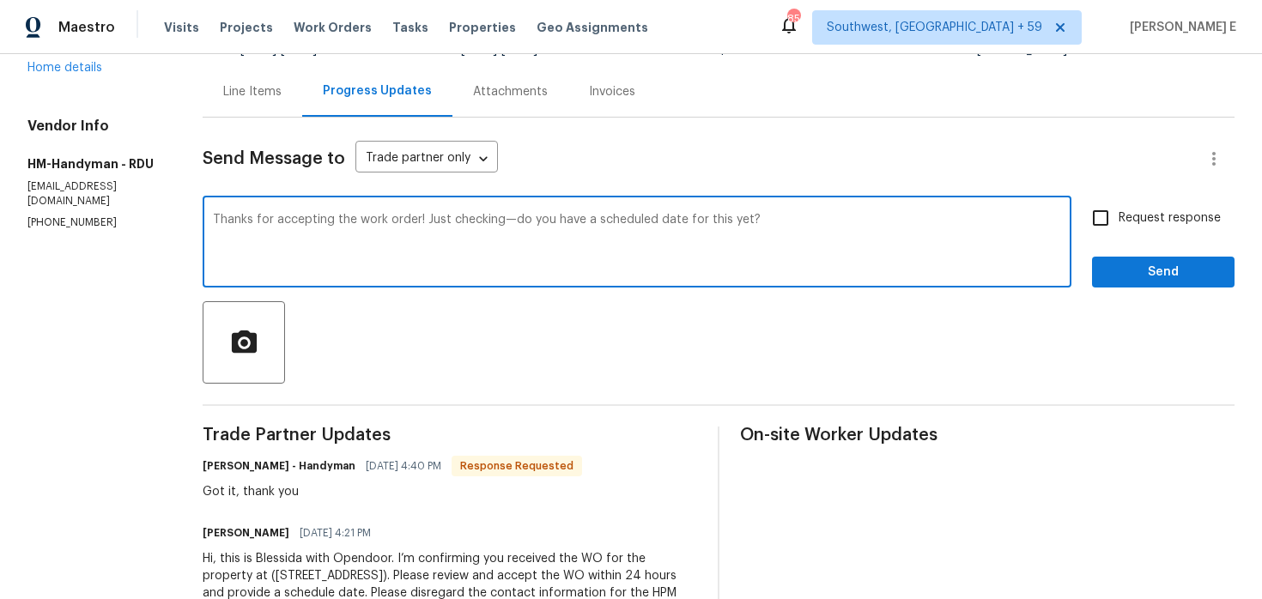
type textarea "Thanks for accepting the work order! Just checking—do you have a scheduled date…"
click at [1115, 230] on input "Request response" at bounding box center [1101, 218] width 36 height 36
checkbox input "true"
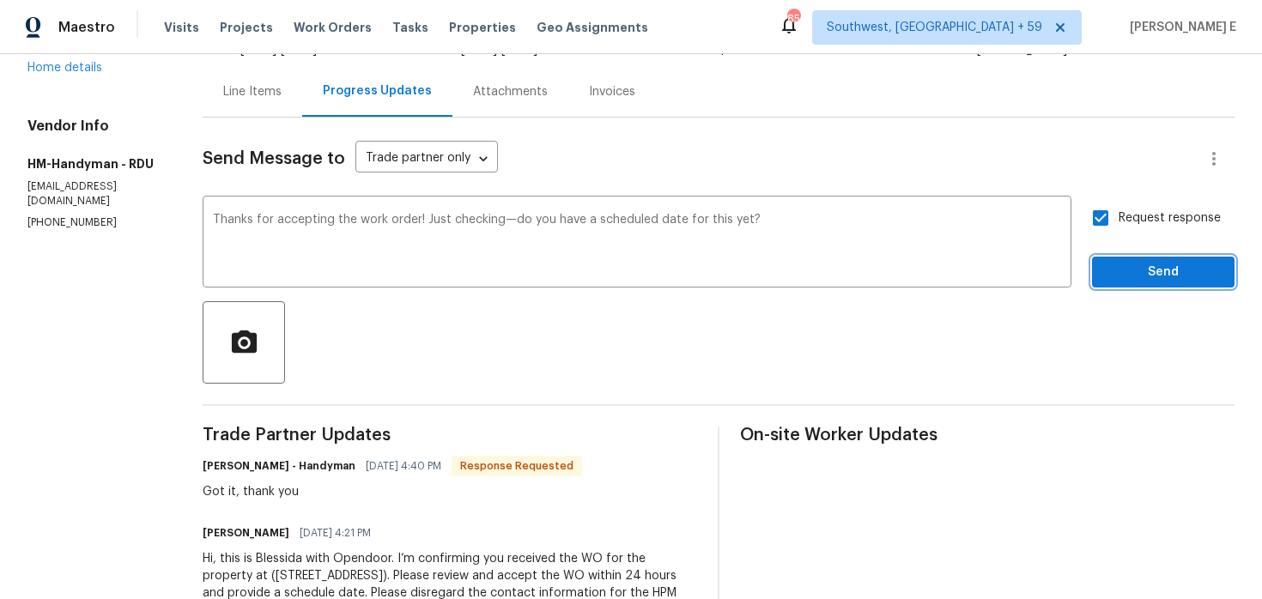
click at [1121, 266] on span "Send" at bounding box center [1163, 272] width 115 height 21
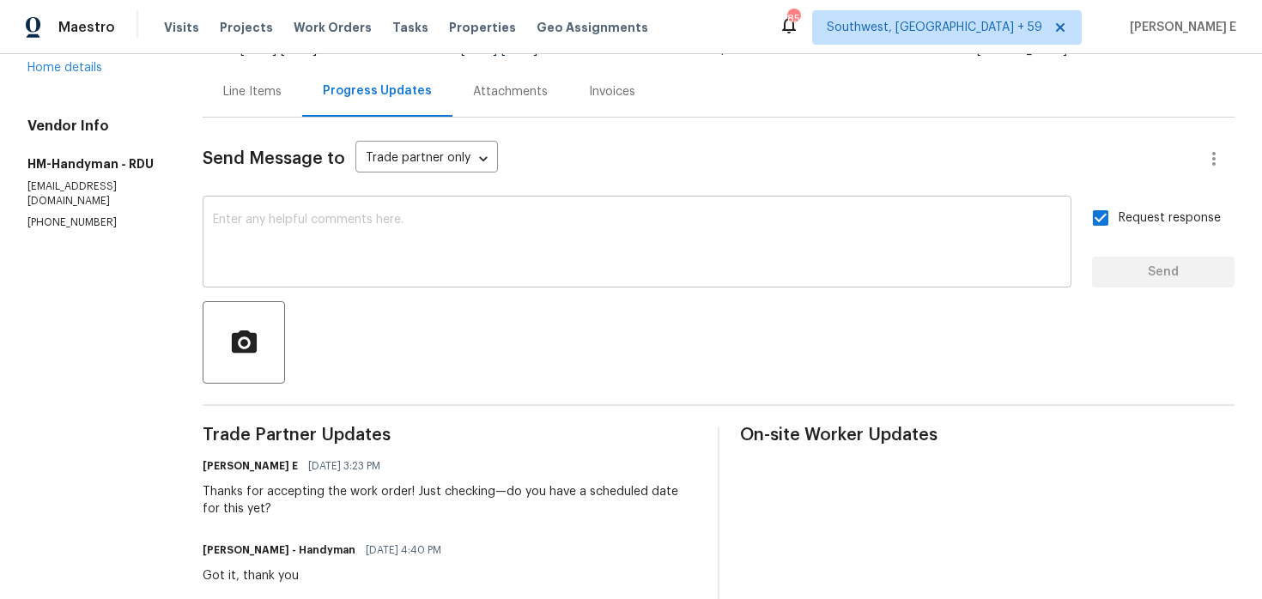
scroll to position [0, 0]
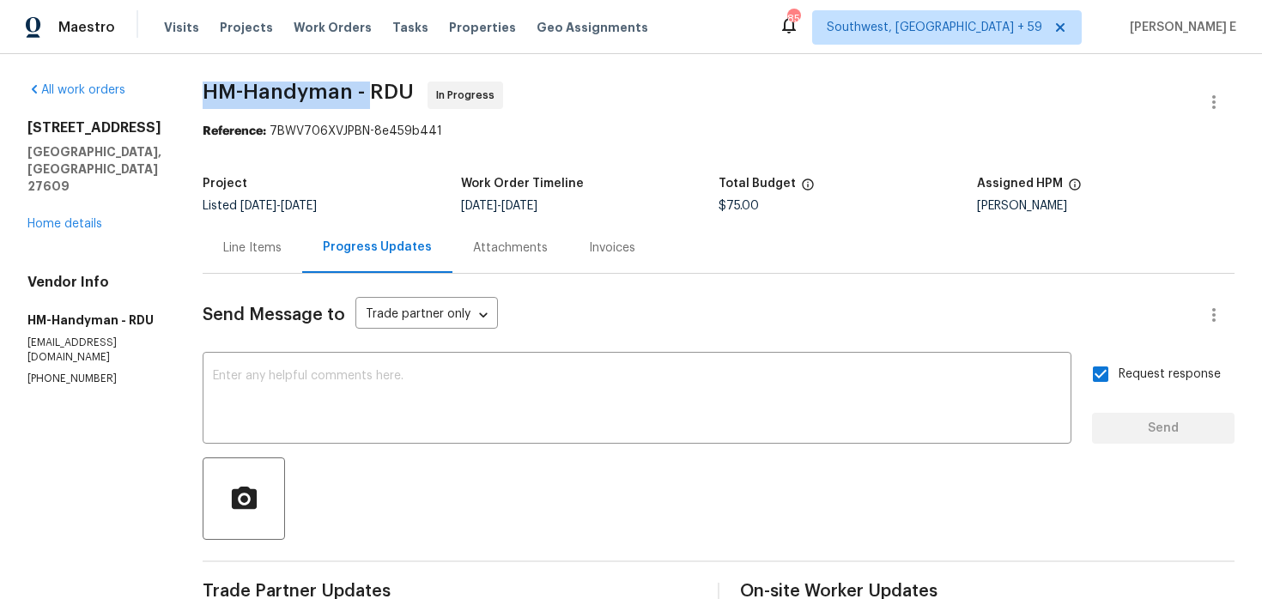
drag, startPoint x: 220, startPoint y: 90, endPoint x: 386, endPoint y: 91, distance: 166.6
click at [386, 91] on span "HM-Handyman - RDU" at bounding box center [308, 92] width 211 height 21
copy span "HM-Handyman -"
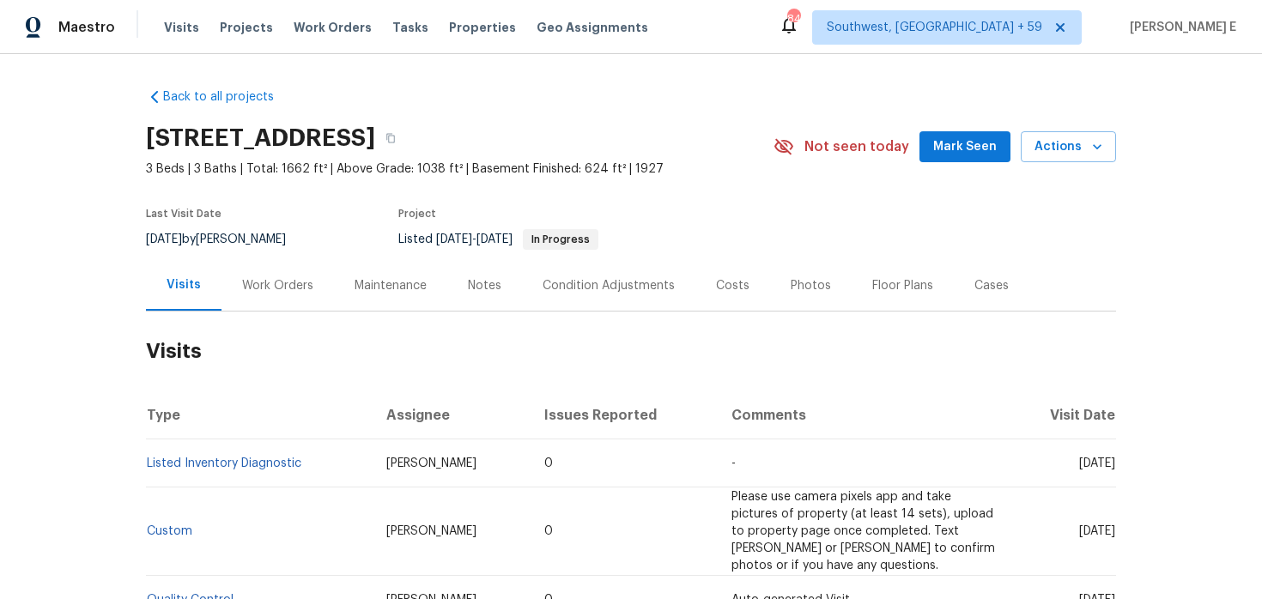
click at [258, 303] on div "Work Orders" at bounding box center [278, 285] width 112 height 51
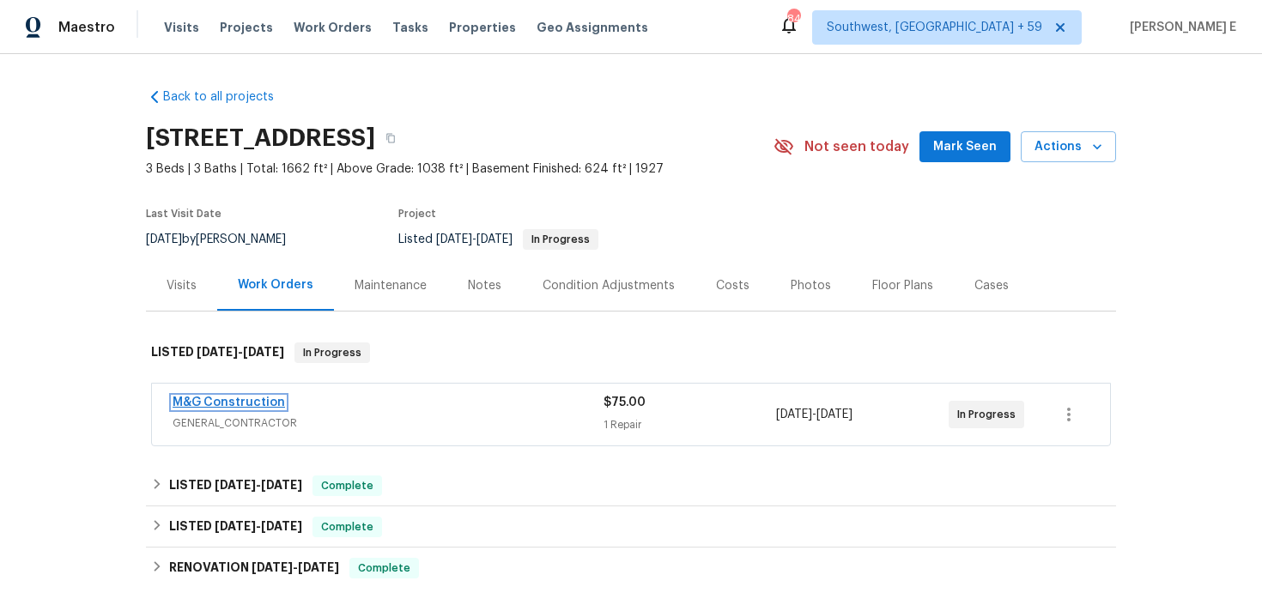
click at [246, 402] on link "M&G Construction" at bounding box center [229, 403] width 112 height 12
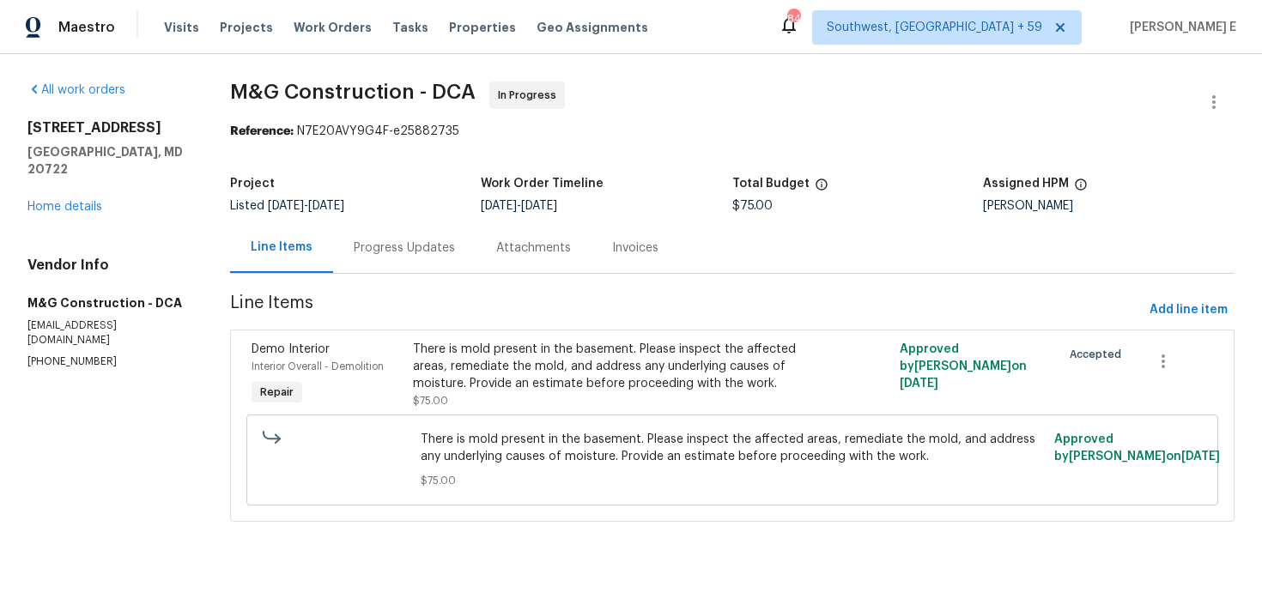
click at [400, 265] on div "Progress Updates" at bounding box center [404, 247] width 143 height 51
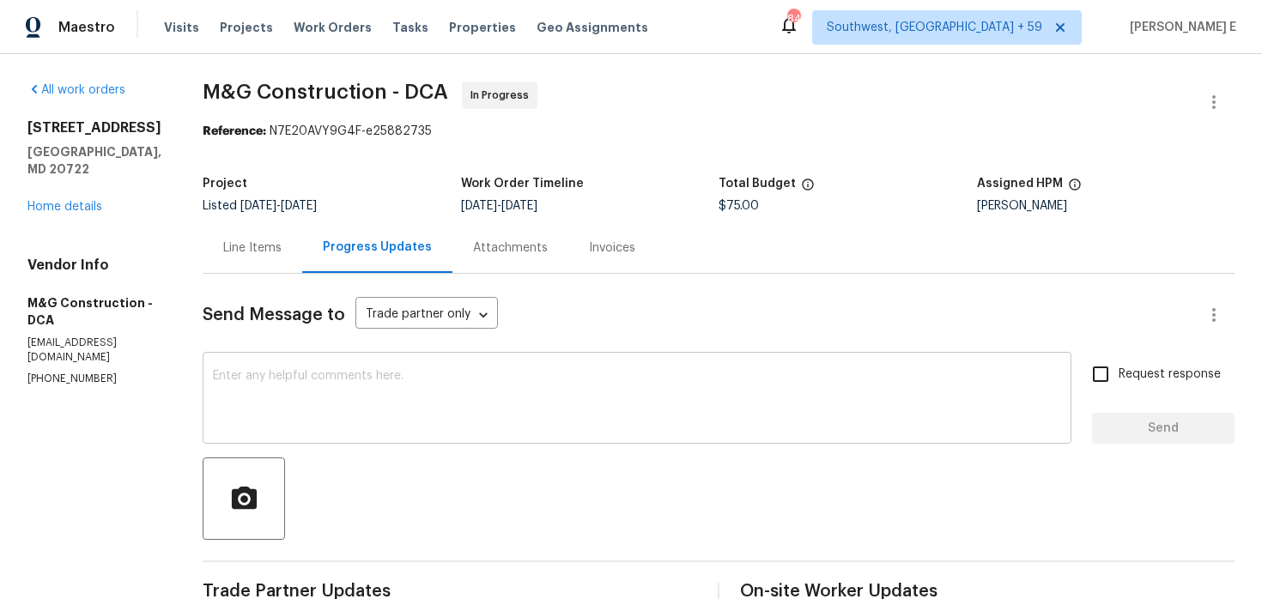
click at [416, 398] on textarea at bounding box center [637, 400] width 848 height 60
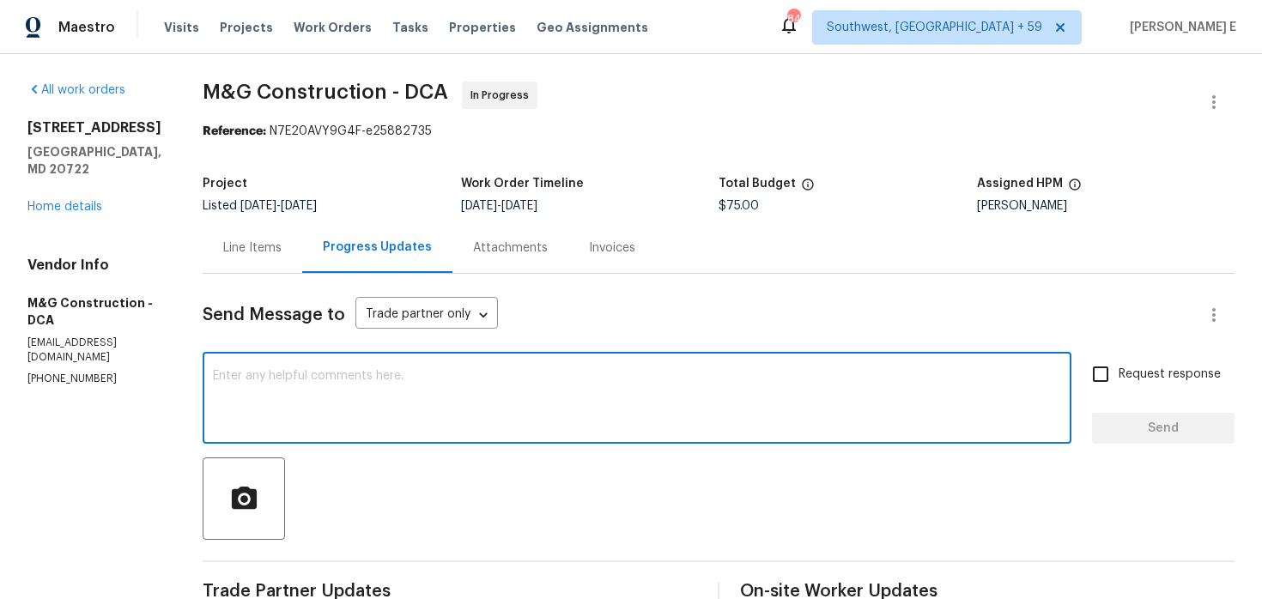
paste textarea "Thanks for accepting the work order! Just checking—do you have a scheduled date…"
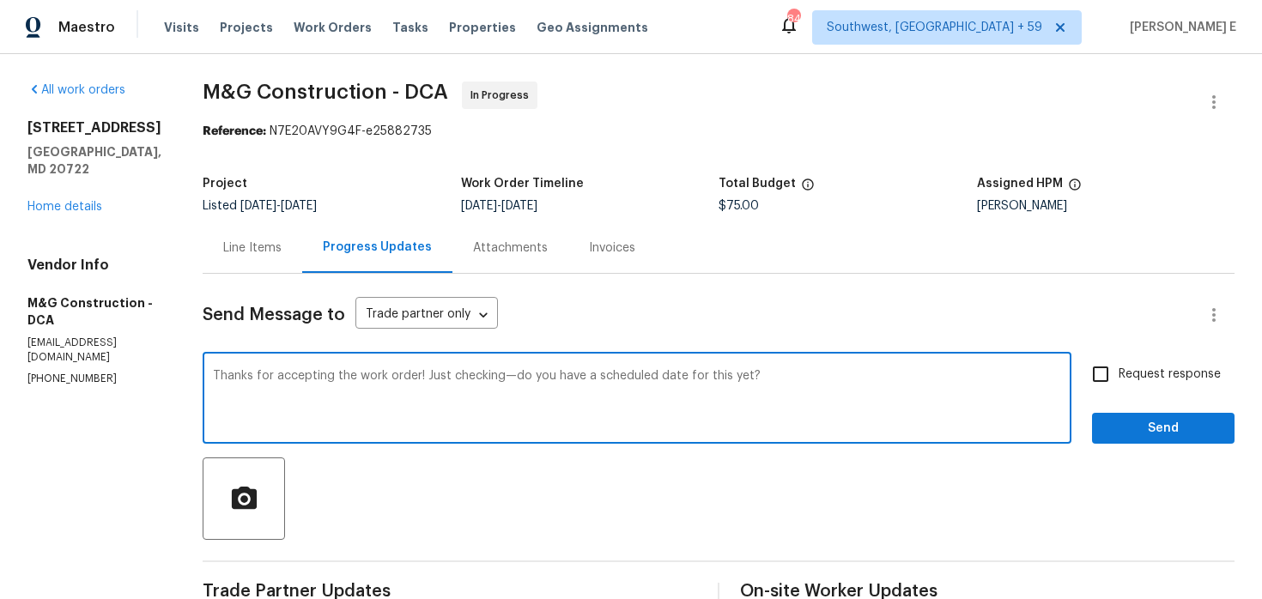
type textarea "Thanks for accepting the work order! Just checking—do you have a scheduled date…"
click at [1156, 354] on div "Send Message to Trade partner only Trade partner only ​ Thanks for accepting th…" at bounding box center [719, 510] width 1032 height 472
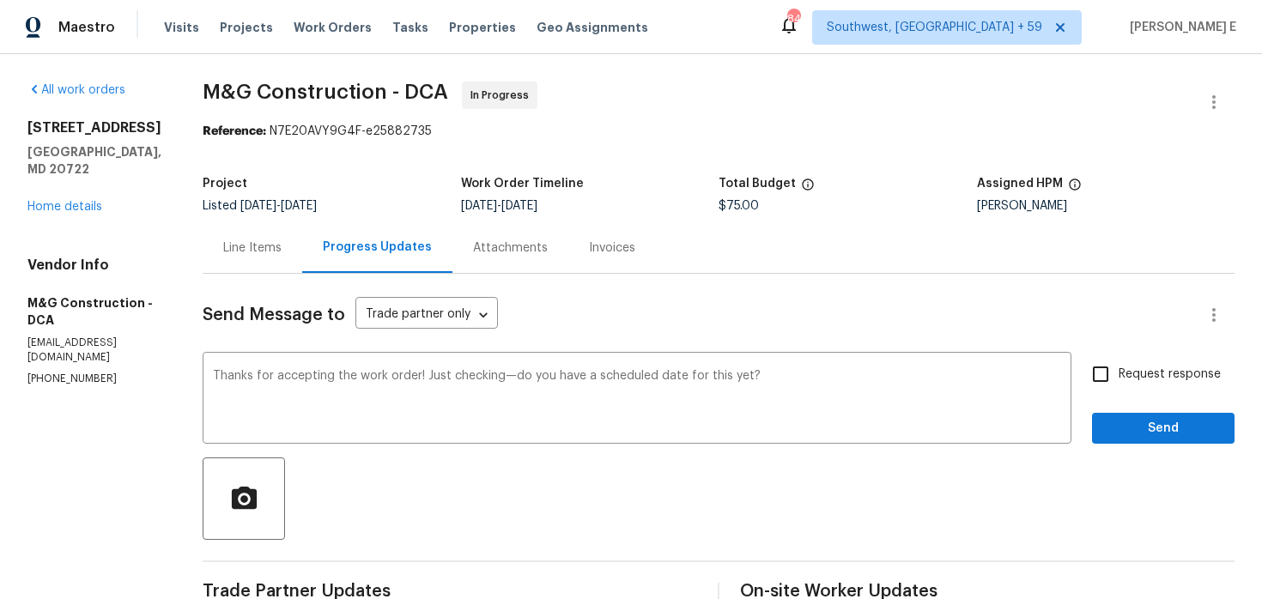
click at [1133, 378] on span "Request response" at bounding box center [1170, 375] width 102 height 18
click at [1119, 378] on input "Request response" at bounding box center [1101, 374] width 36 height 36
checkbox input "true"
click at [1133, 424] on span "Send" at bounding box center [1163, 428] width 115 height 21
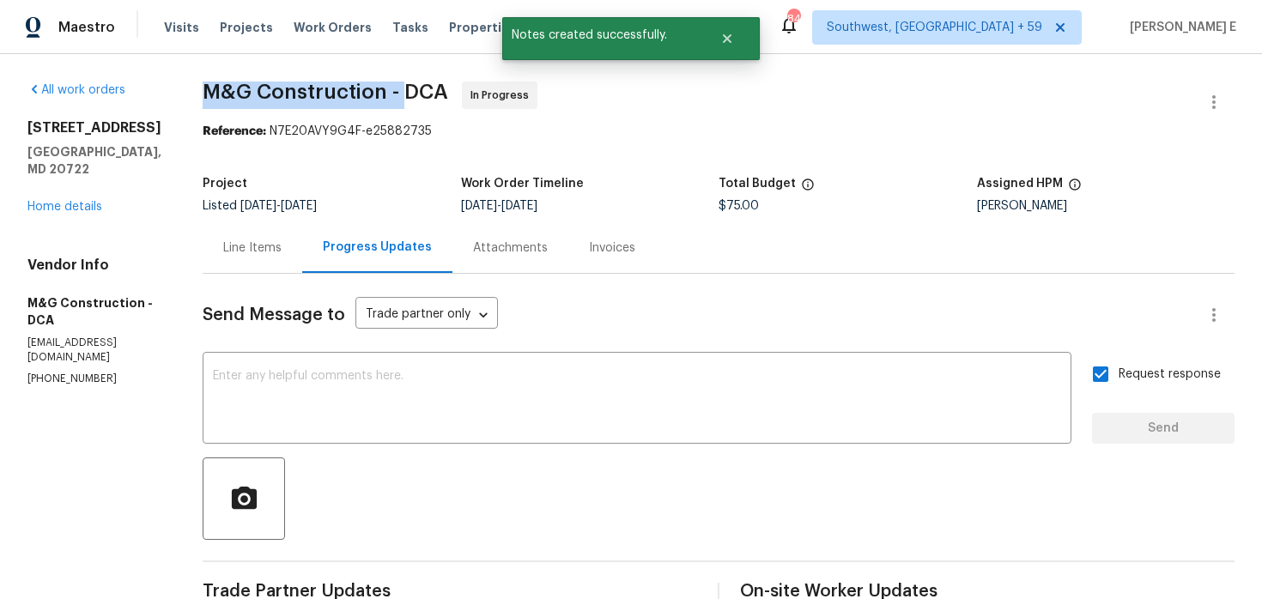
drag, startPoint x: 201, startPoint y: 92, endPoint x: 401, endPoint y: 94, distance: 200.1
click at [401, 94] on div "All work orders 3722 Shepherd St Brentwood, MD 20722 Home details Vendor Info M…" at bounding box center [631, 456] width 1262 height 804
copy span "M&G Construction -"
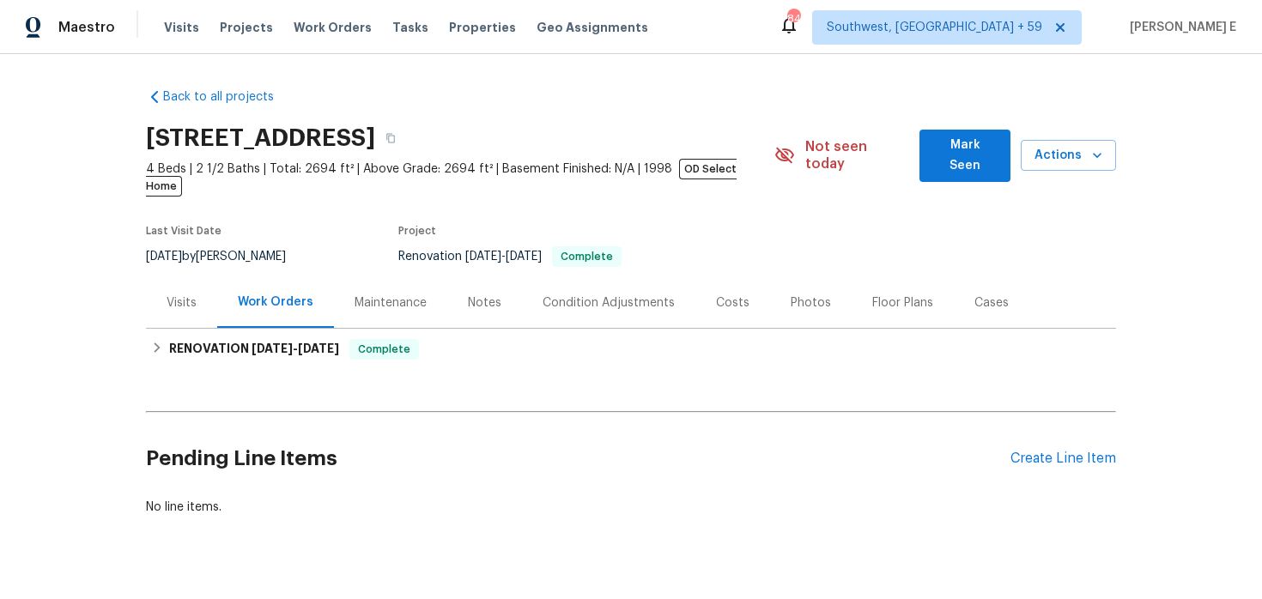
click at [354, 302] on div "Maintenance" at bounding box center [390, 302] width 113 height 51
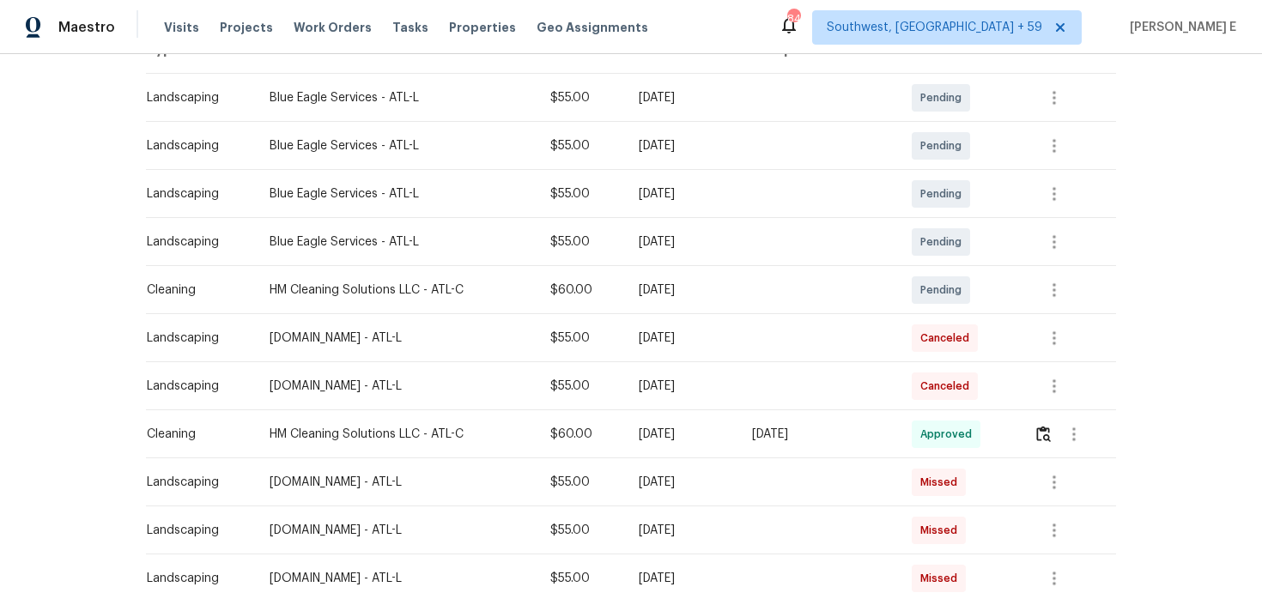
scroll to position [342, 0]
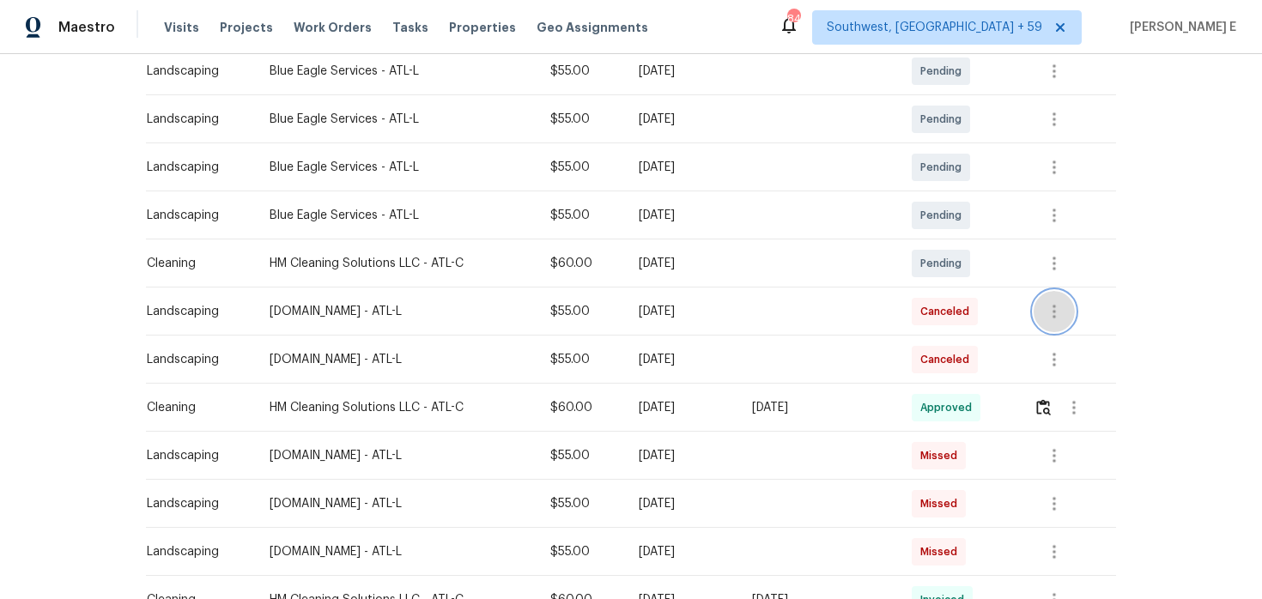
click at [1050, 301] on icon "button" at bounding box center [1054, 311] width 21 height 21
click at [1056, 313] on li "View details" at bounding box center [1100, 323] width 120 height 28
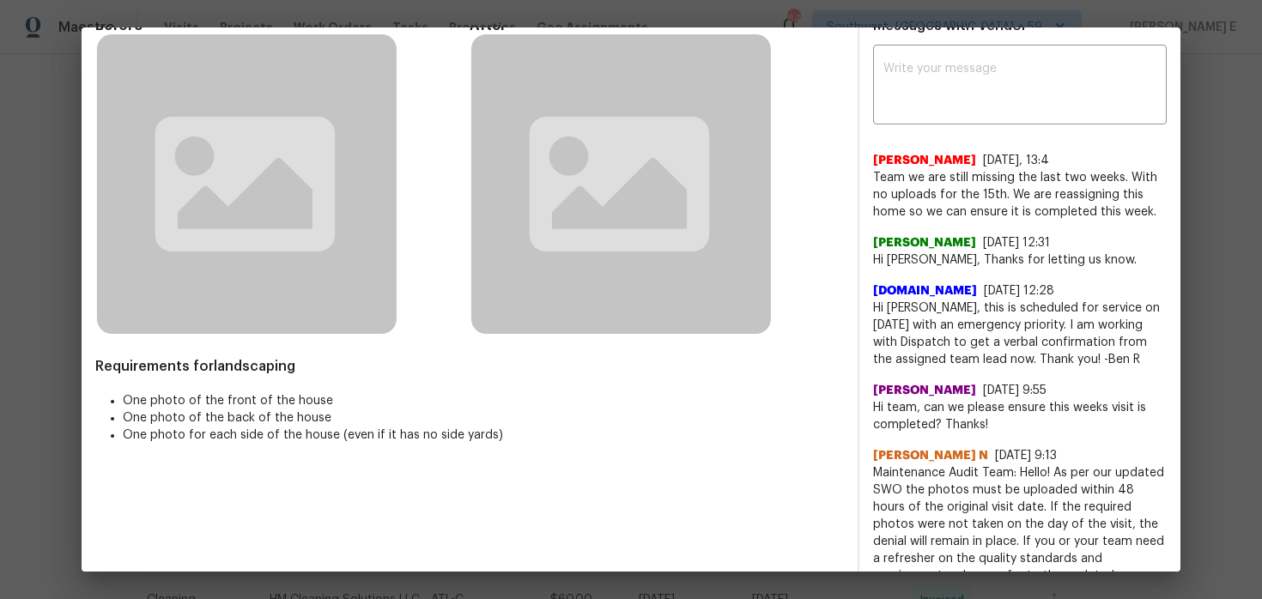
scroll to position [92, 0]
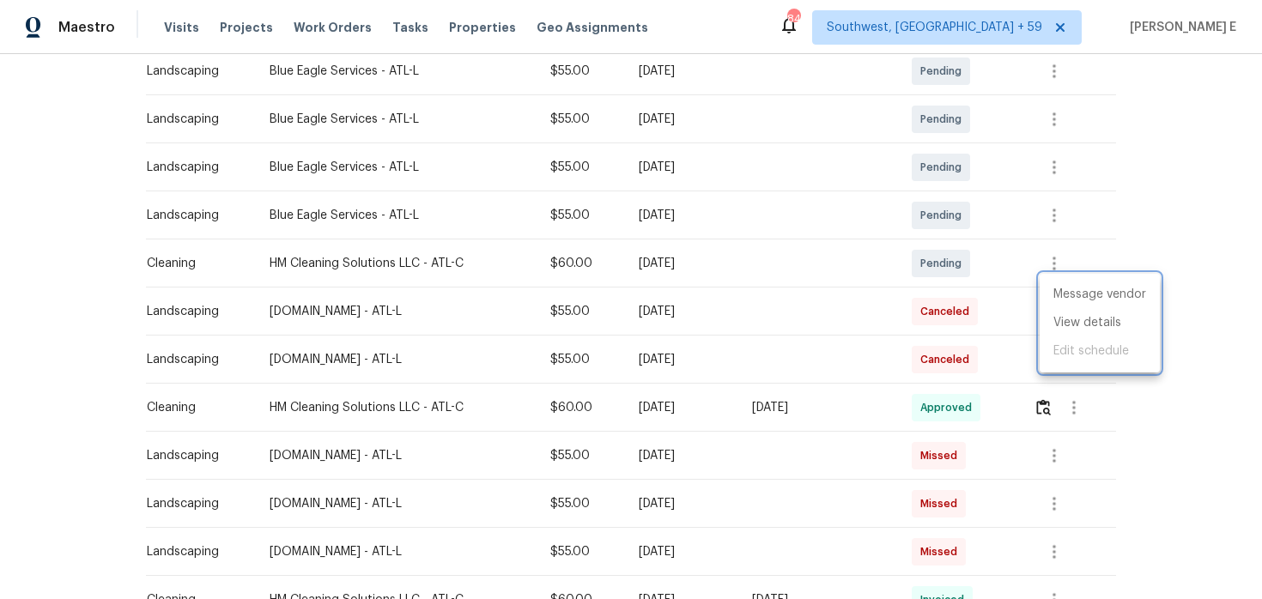
click at [1174, 425] on div at bounding box center [631, 299] width 1262 height 599
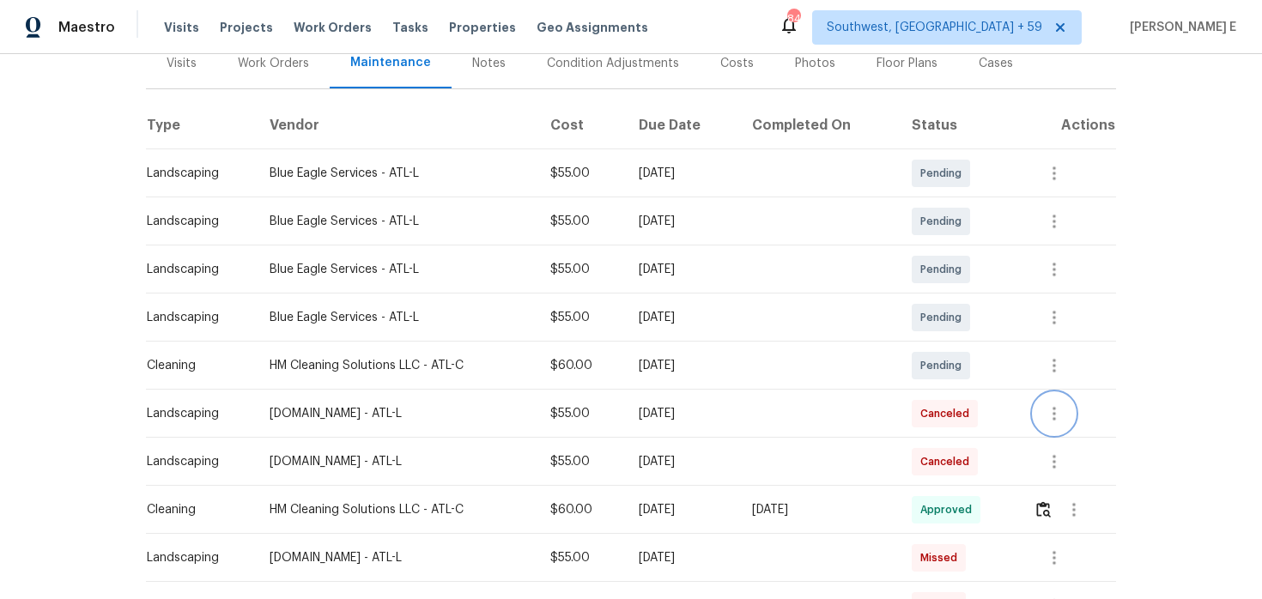
scroll to position [239, 0]
click at [1048, 263] on button "button" at bounding box center [1054, 270] width 41 height 41
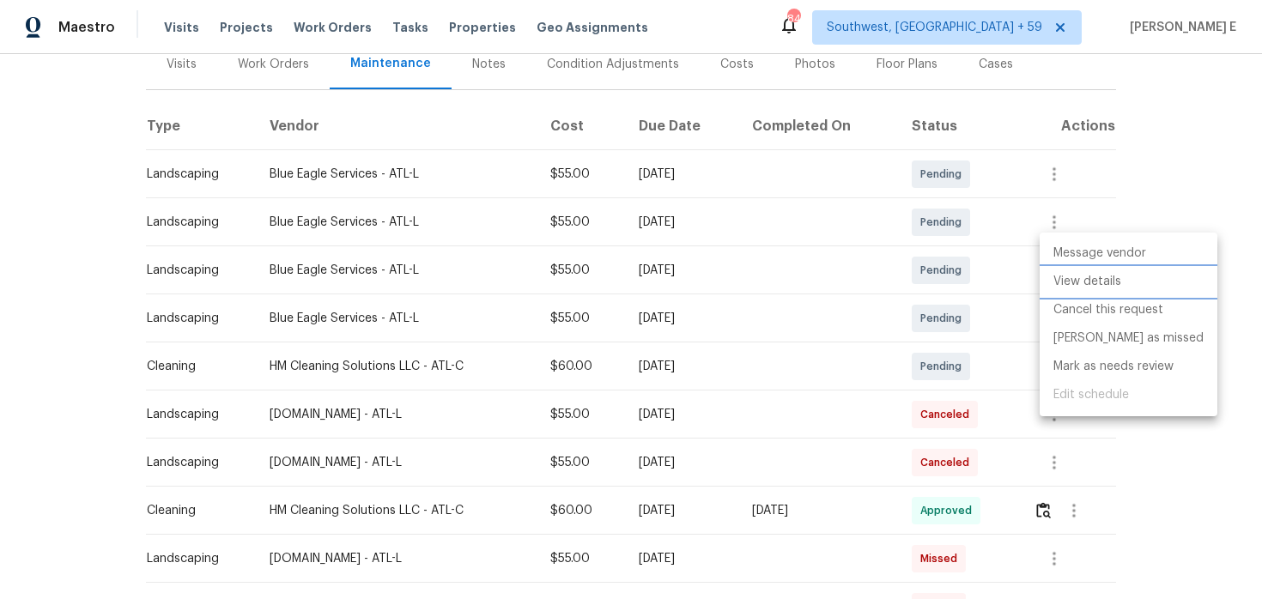
click at [1068, 283] on li "View details" at bounding box center [1129, 282] width 178 height 28
click at [1212, 263] on div at bounding box center [631, 299] width 1262 height 599
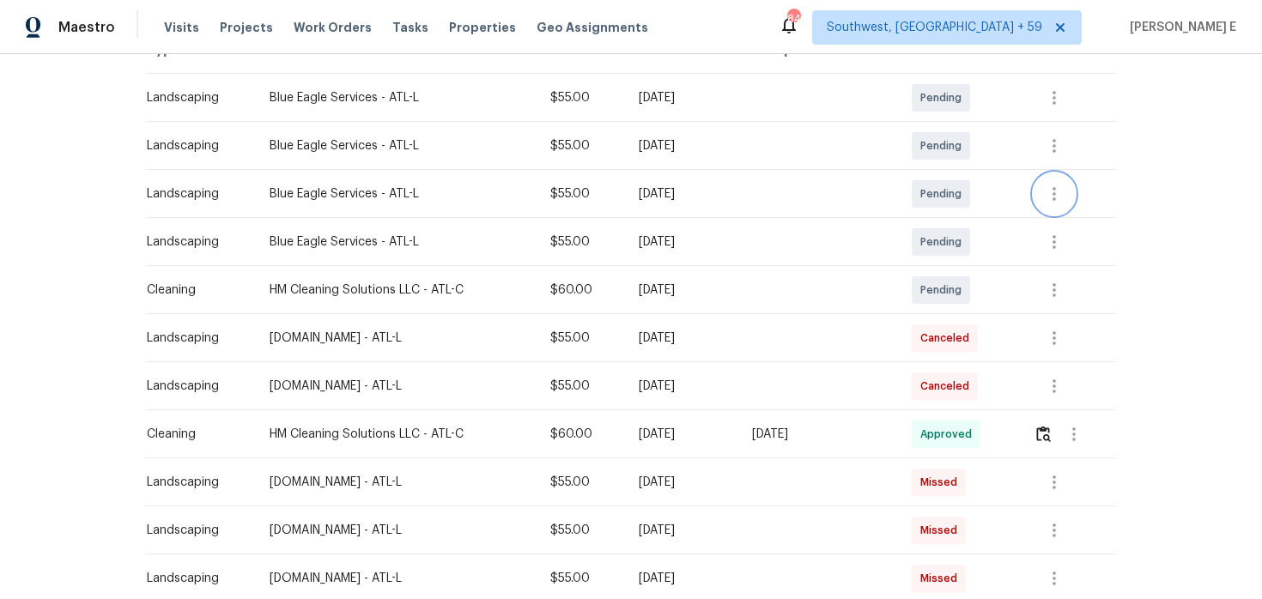
scroll to position [322, 0]
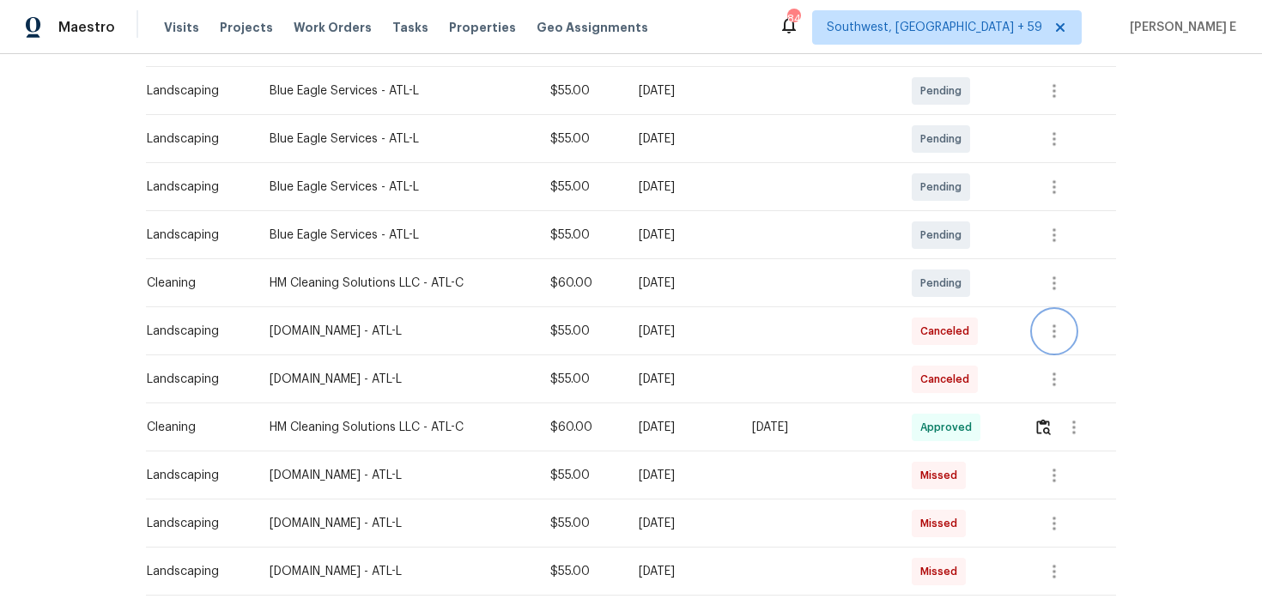
click at [1054, 325] on button "button" at bounding box center [1054, 331] width 41 height 41
click at [1051, 335] on li "View details" at bounding box center [1100, 343] width 120 height 28
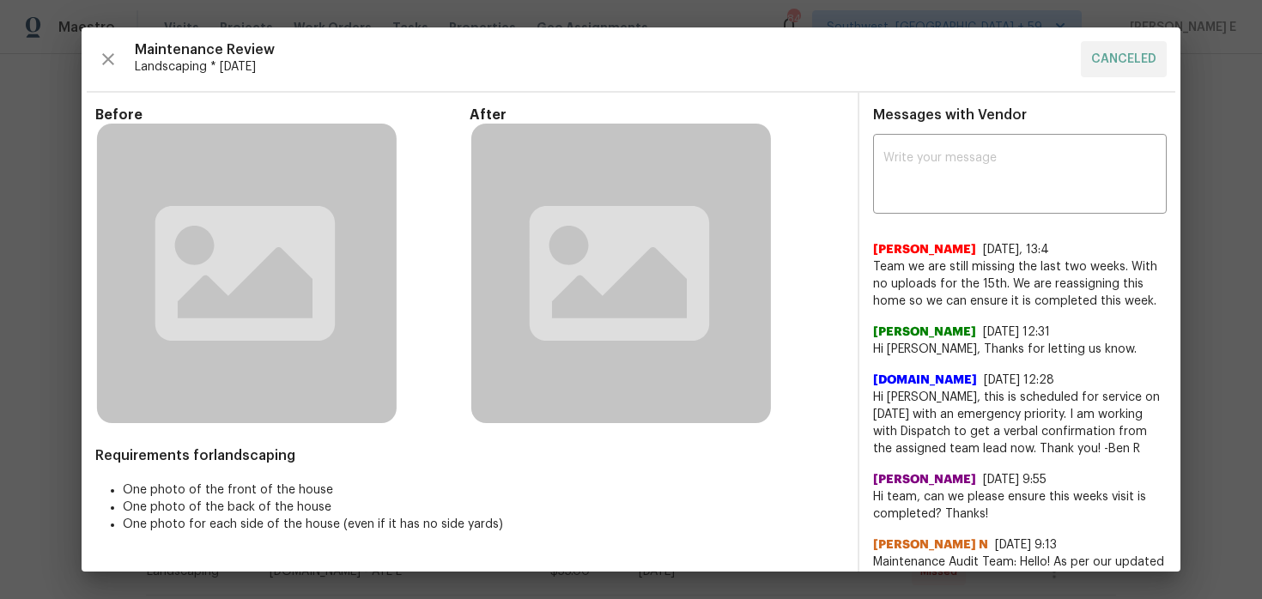
scroll to position [21, 0]
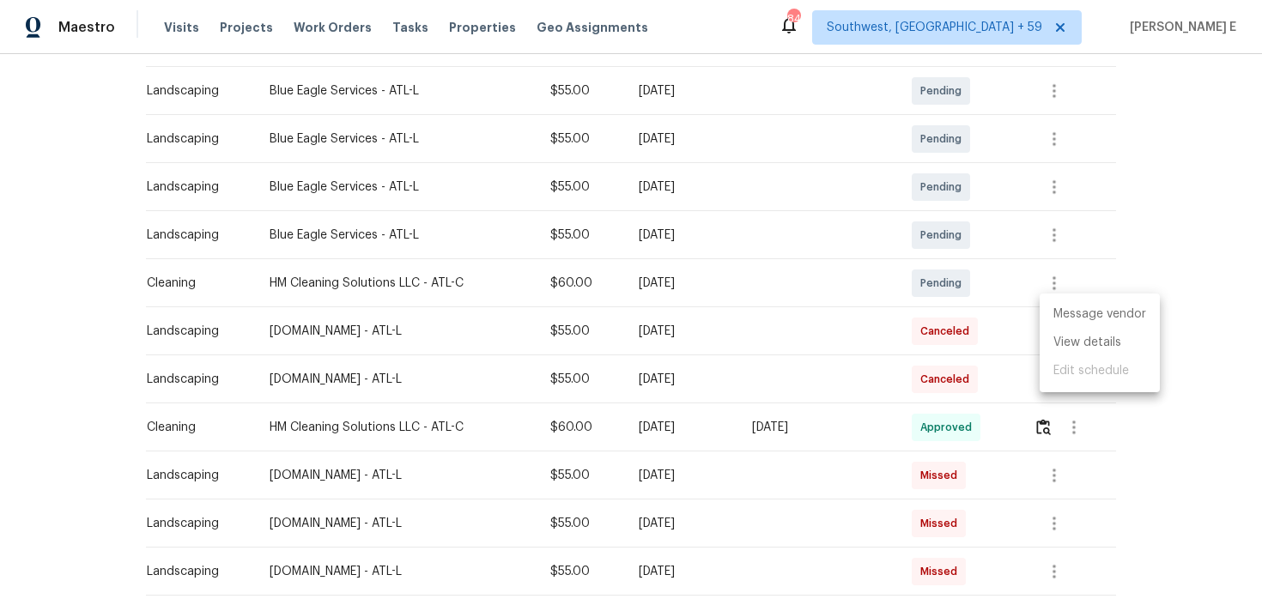
click at [1252, 317] on div at bounding box center [631, 299] width 1262 height 599
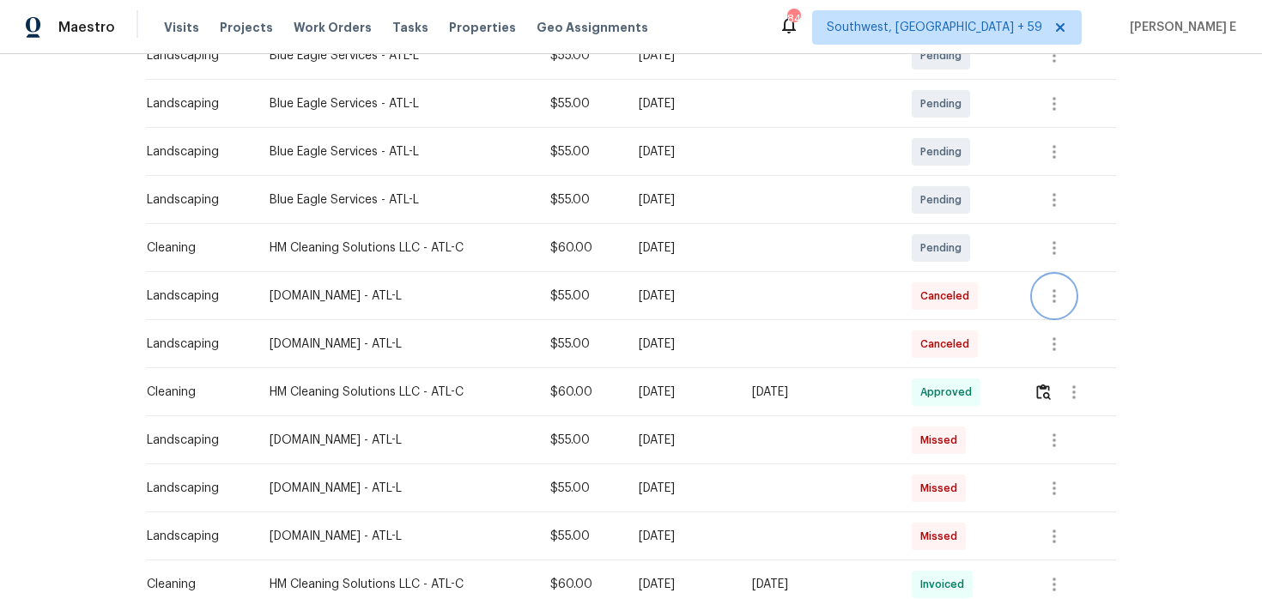
scroll to position [375, 0]
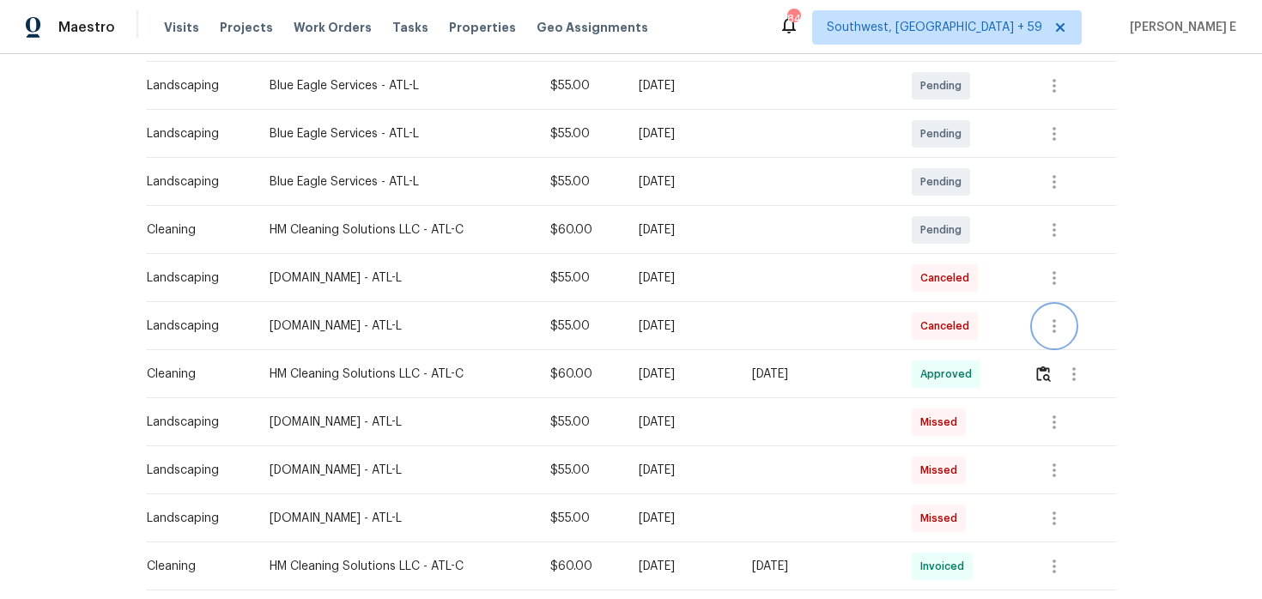
click at [1056, 319] on icon "button" at bounding box center [1054, 326] width 3 height 14
click at [1062, 337] on li "View details" at bounding box center [1100, 338] width 120 height 28
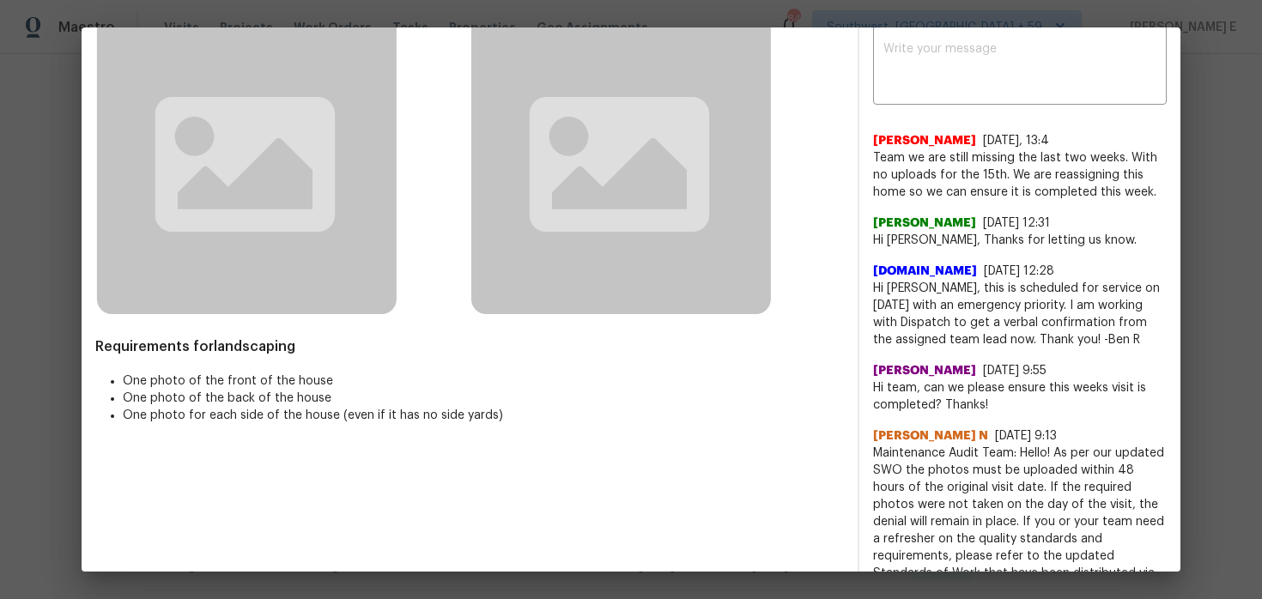
scroll to position [0, 0]
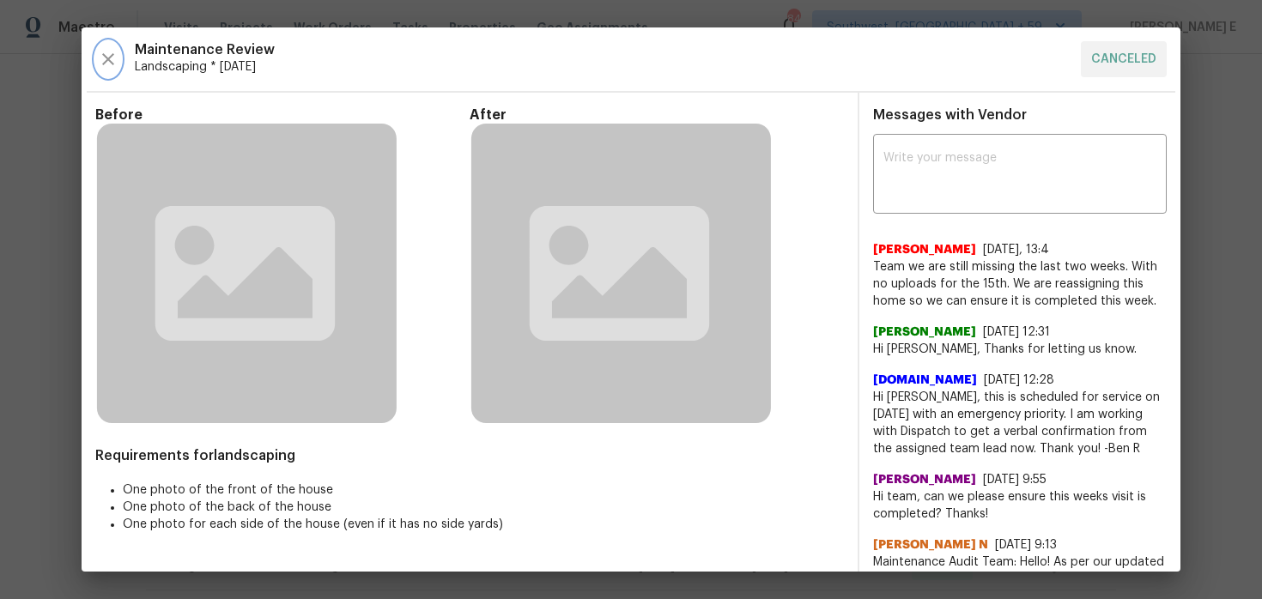
click at [101, 57] on icon "button" at bounding box center [108, 59] width 21 height 21
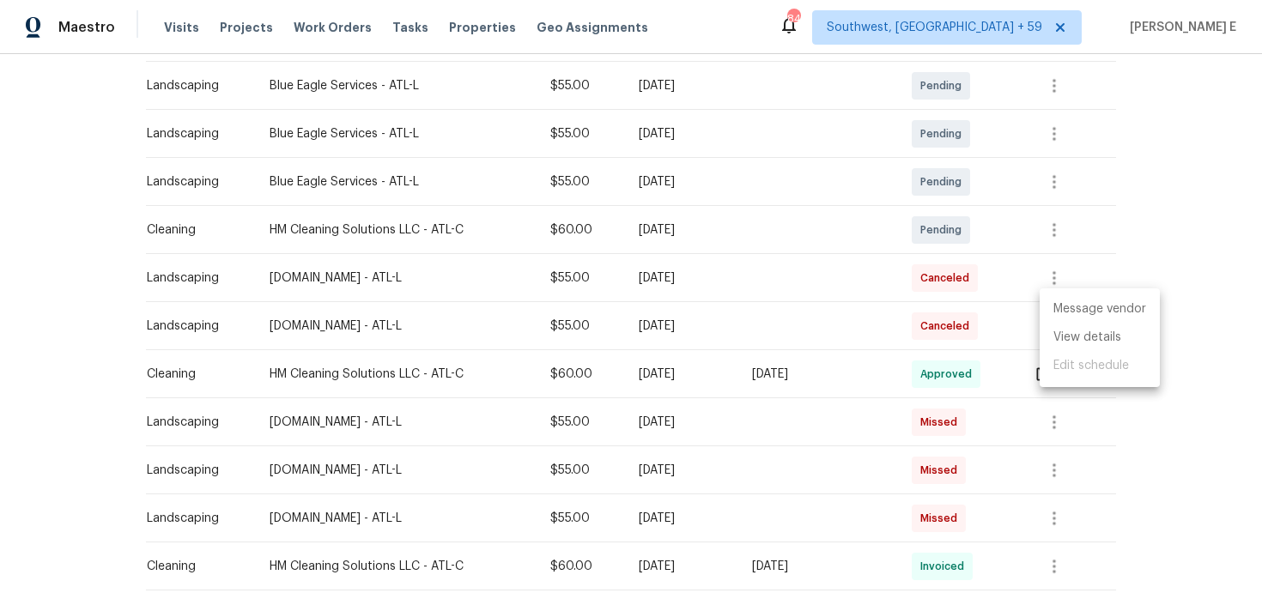
click at [82, 266] on div at bounding box center [631, 299] width 1262 height 599
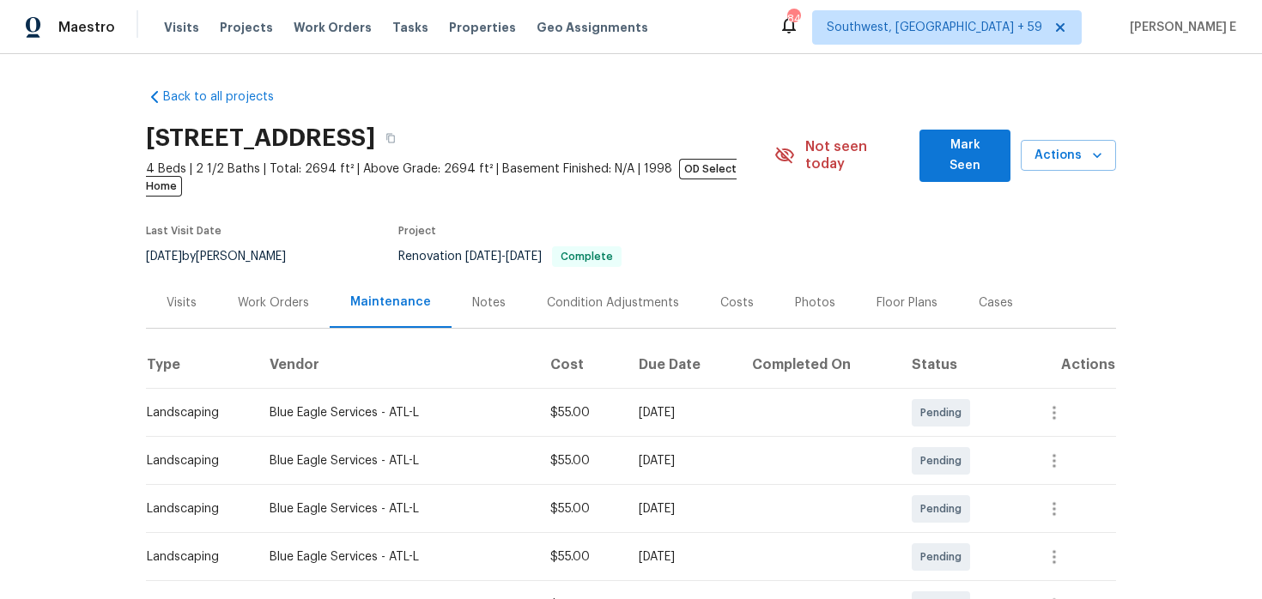
click at [315, 287] on div "Work Orders" at bounding box center [273, 302] width 112 height 51
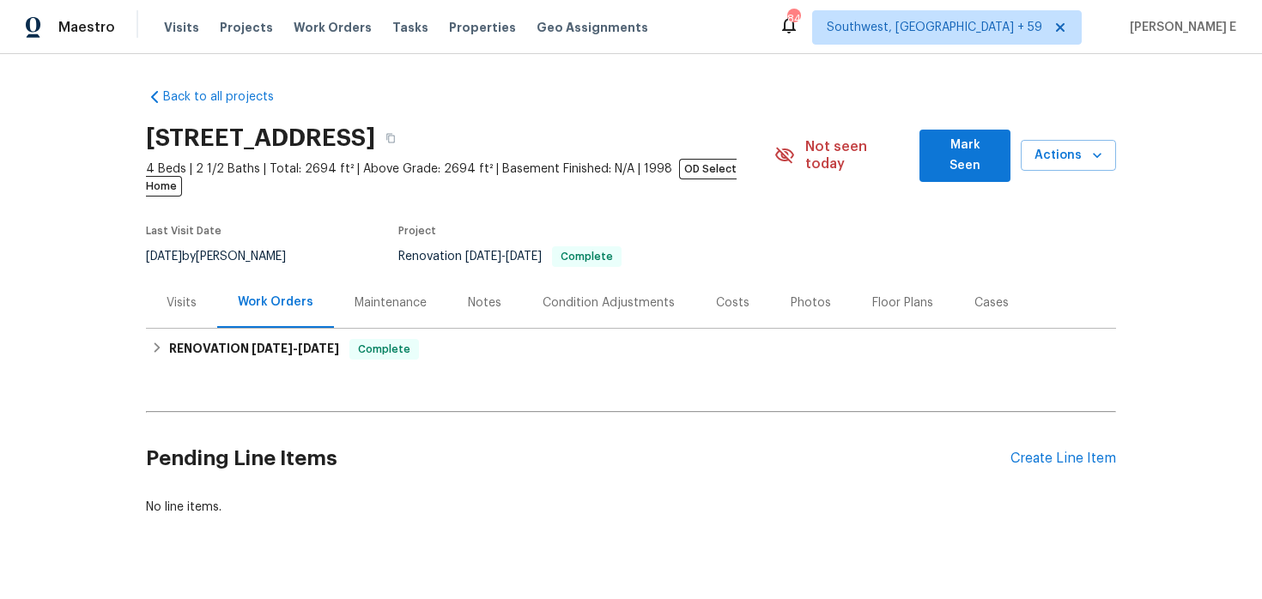
scroll to position [16, 0]
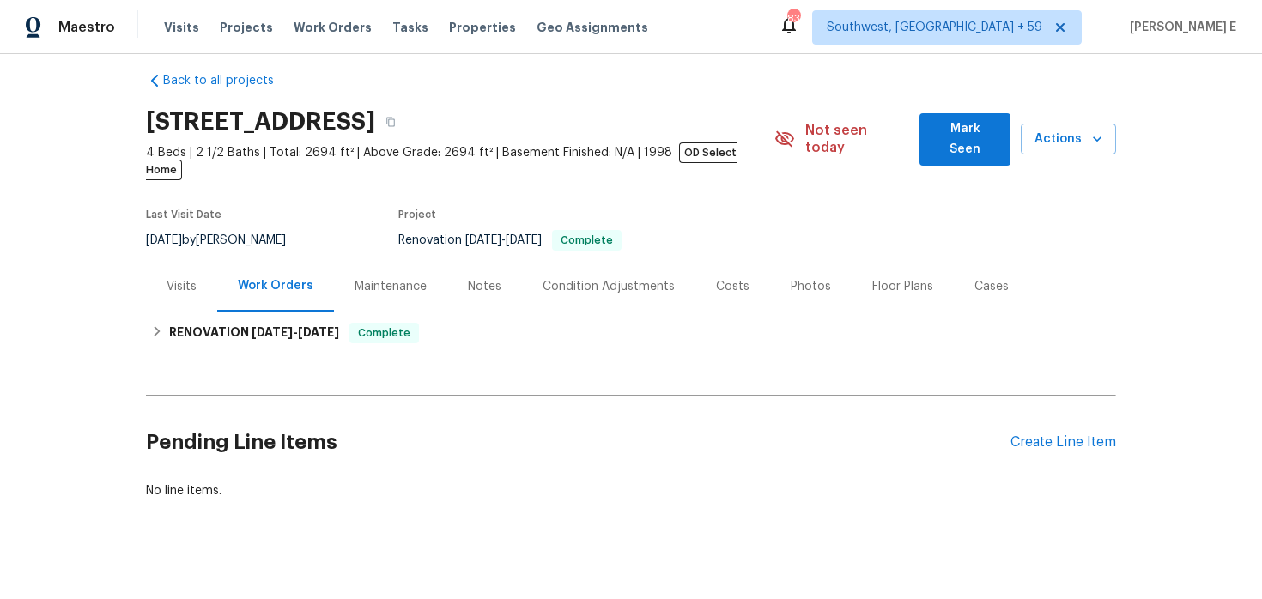
click at [1028, 414] on div "Pending Line Items Create Line Item" at bounding box center [631, 443] width 970 height 80
click at [1025, 434] on div "Create Line Item" at bounding box center [1064, 442] width 106 height 16
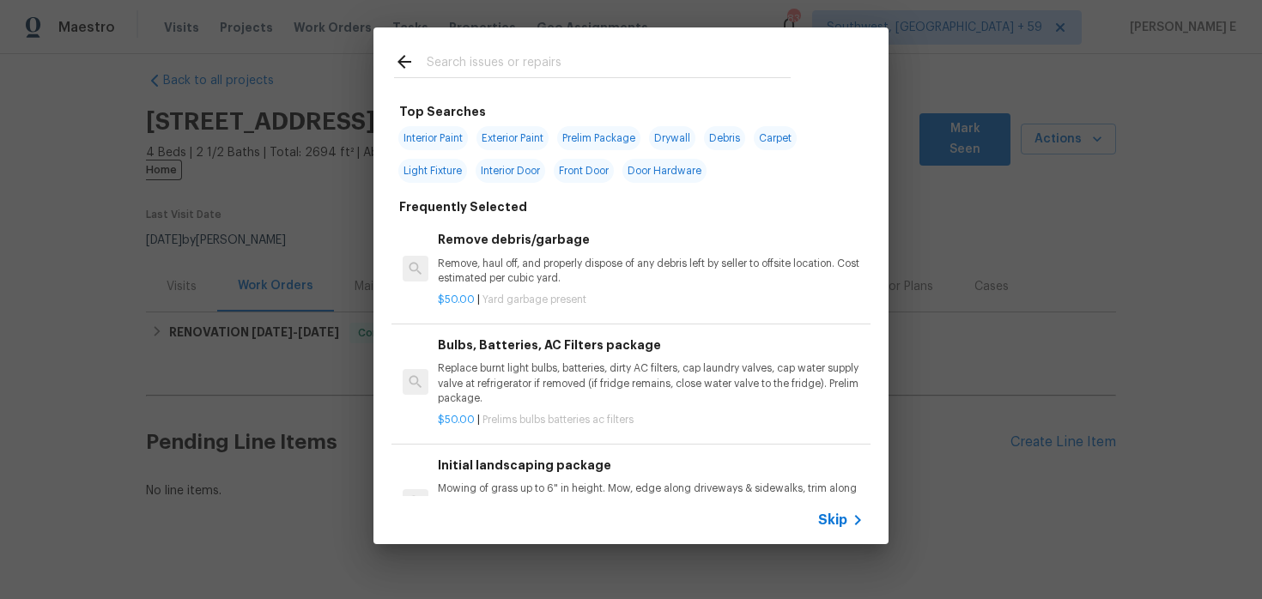
click at [835, 521] on span "Skip" at bounding box center [832, 520] width 29 height 17
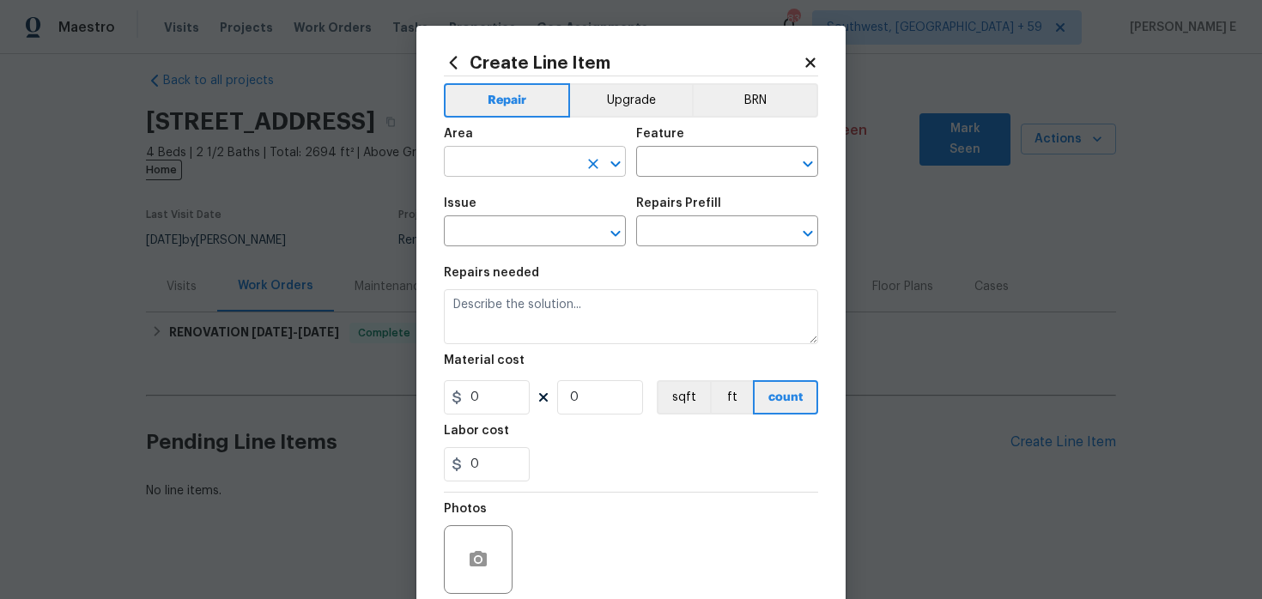
click at [480, 164] on input "text" at bounding box center [511, 163] width 134 height 27
type input "Exterior Overall"
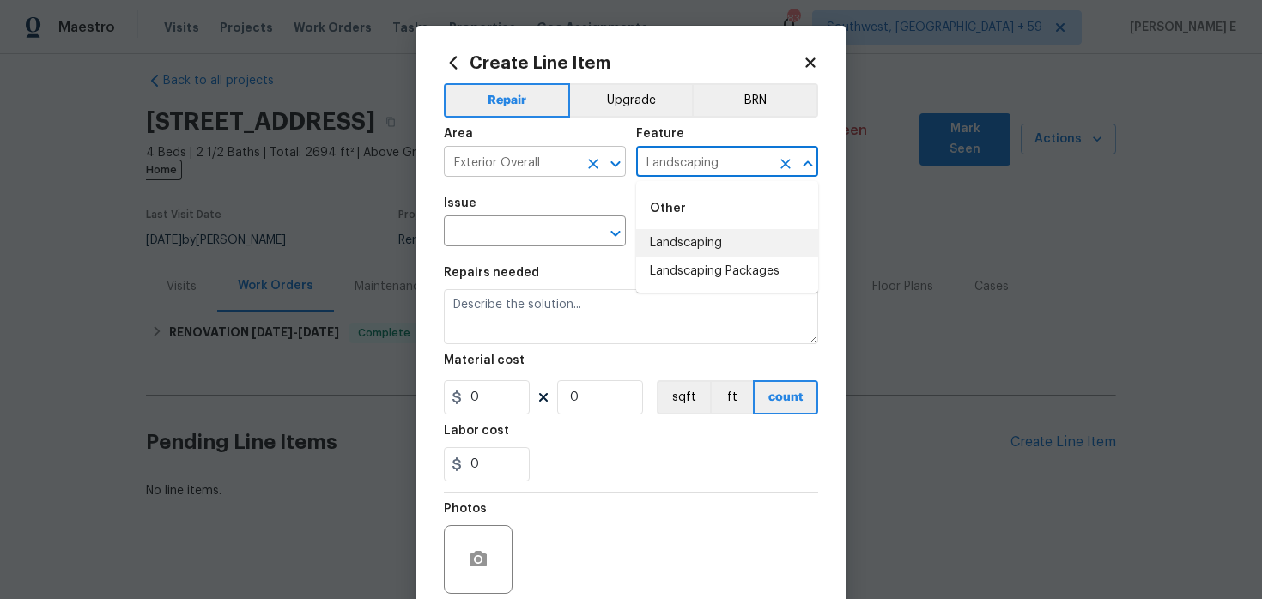
type input "Landscaping"
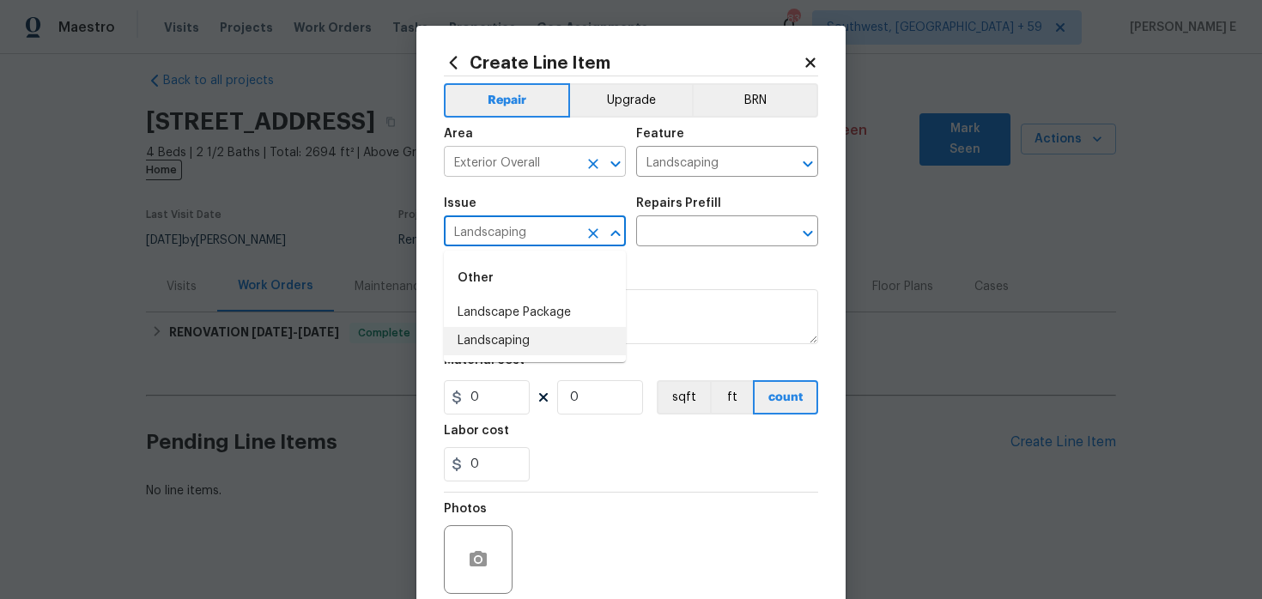
type input "Landscaping"
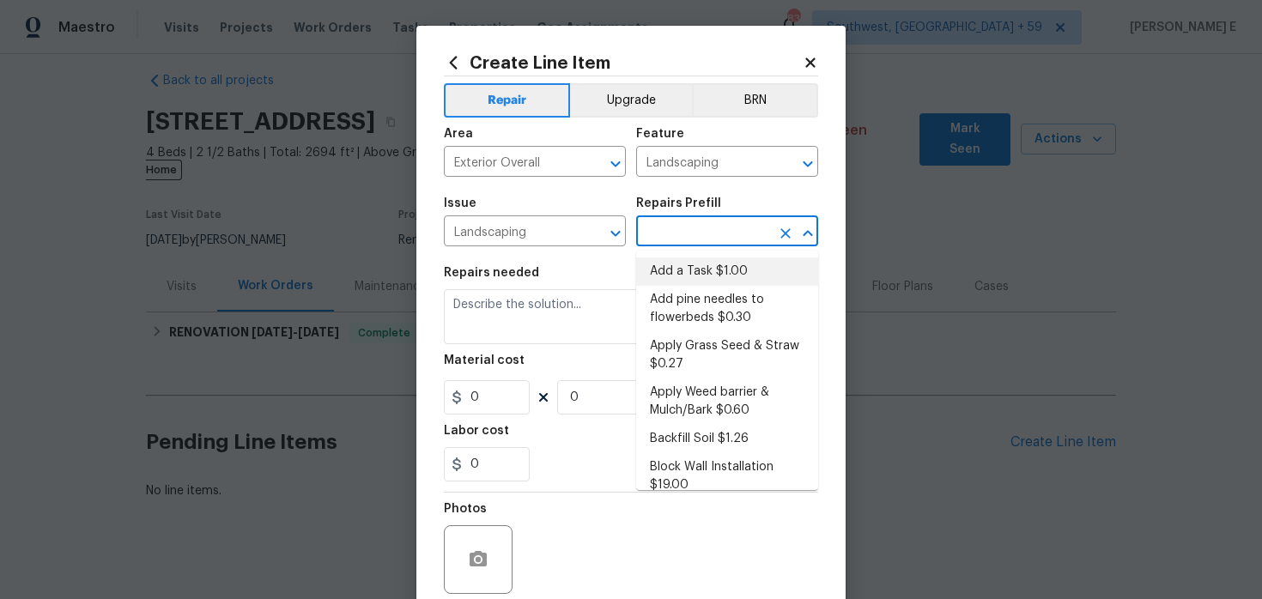
click at [696, 267] on li "Add a Task $1.00" at bounding box center [727, 272] width 182 height 28
type input "Add a Task $1.00"
type textarea "HPM to detail"
type input "1"
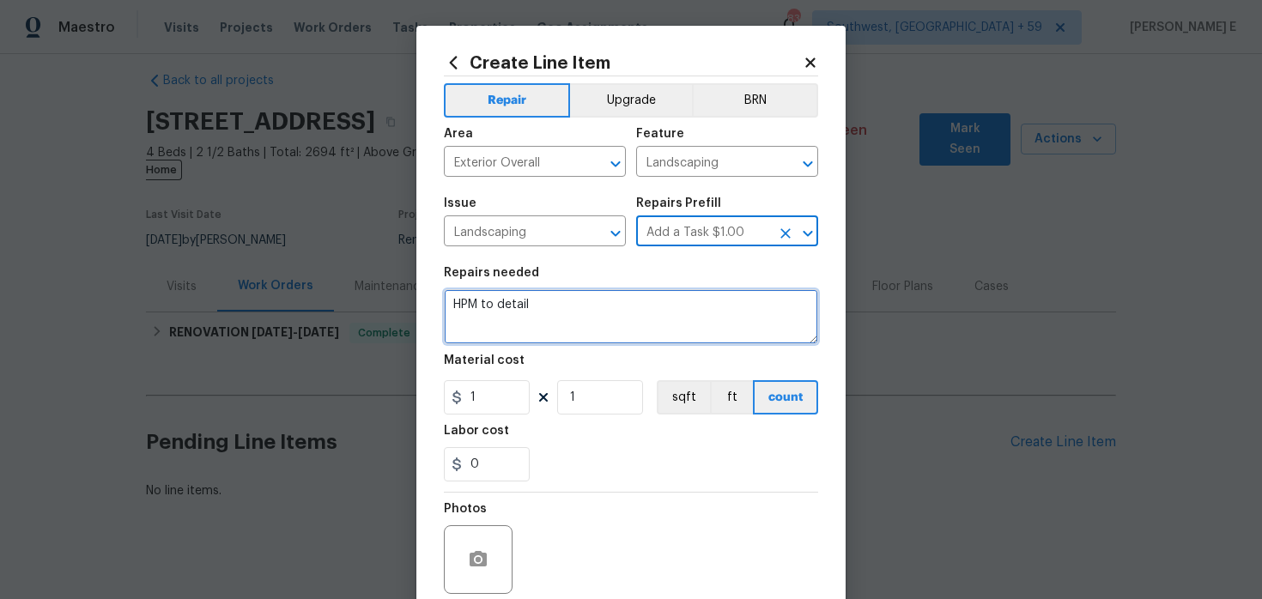
click at [614, 314] on textarea "HPM to detail" at bounding box center [631, 316] width 374 height 55
paste textarea "There is a large amount of overgrowth on the property. Please clear the overgro…"
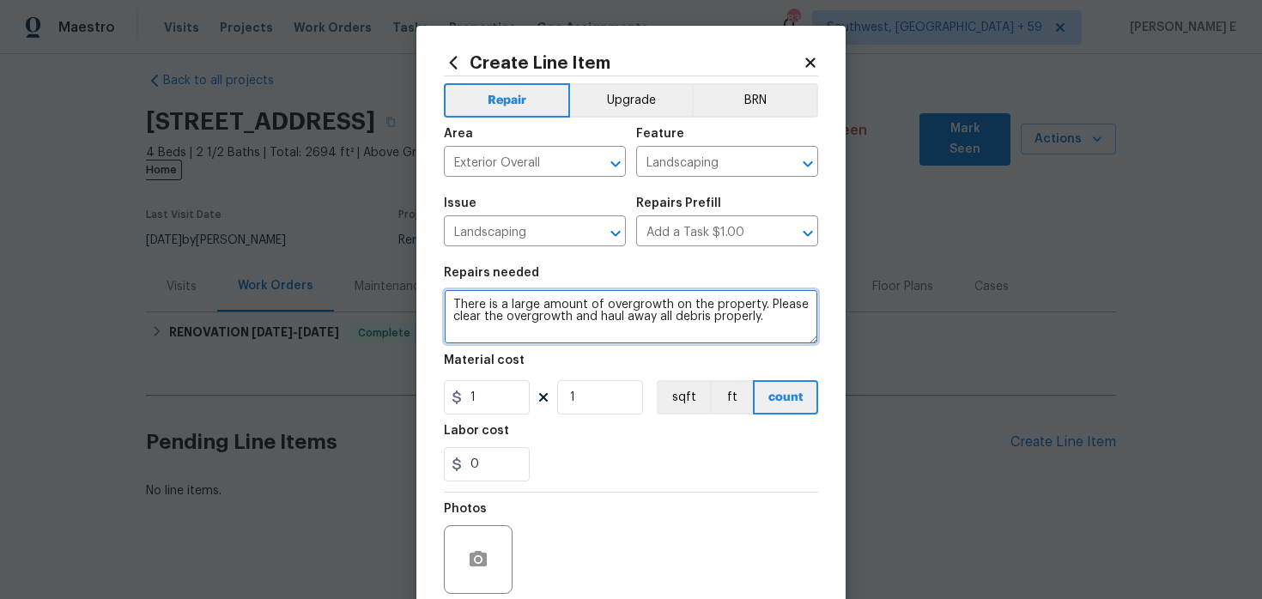
type textarea "There is a large amount of overgrowth on the property. Please clear the overgro…"
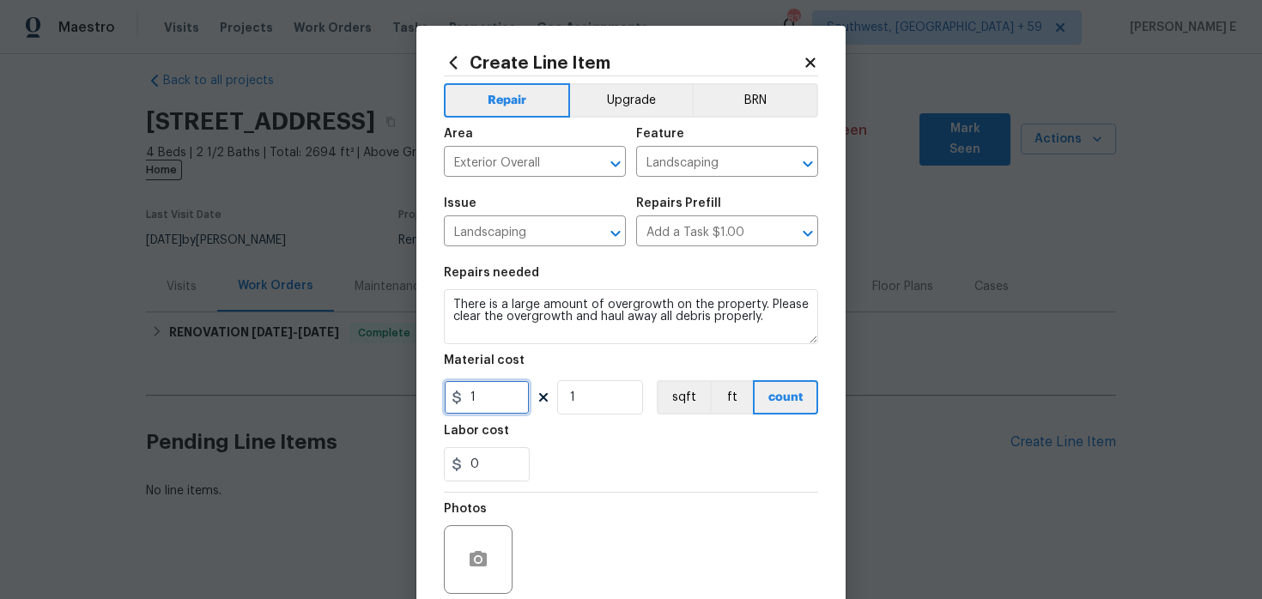
click at [471, 397] on input "1" at bounding box center [487, 397] width 86 height 34
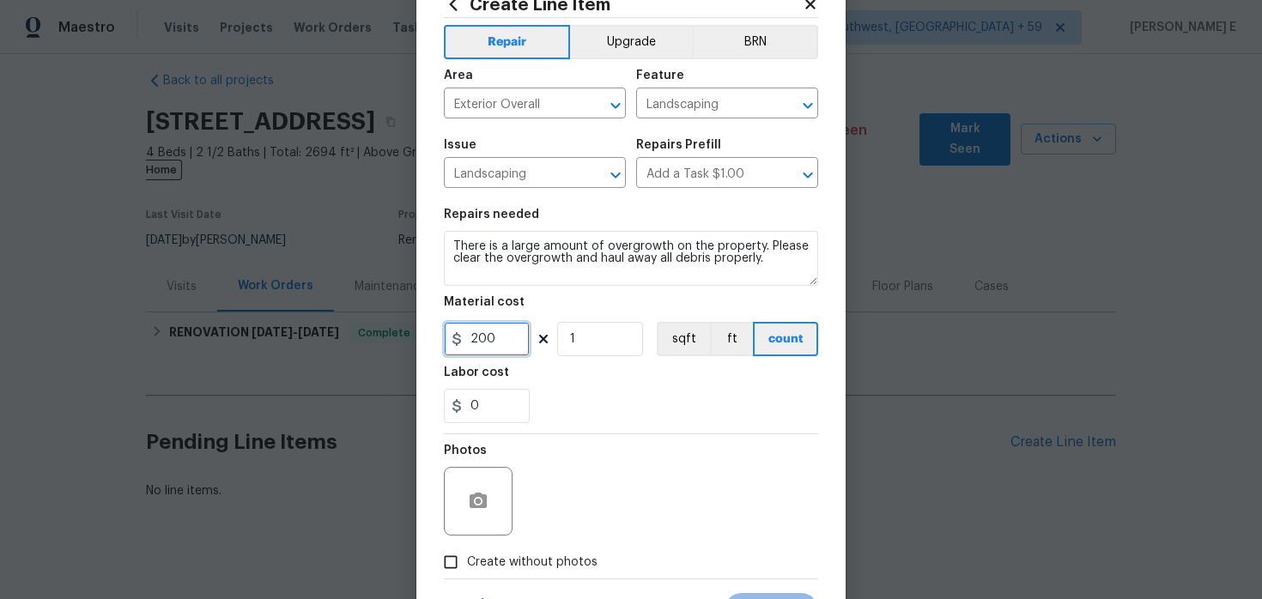
scroll to position [141, 0]
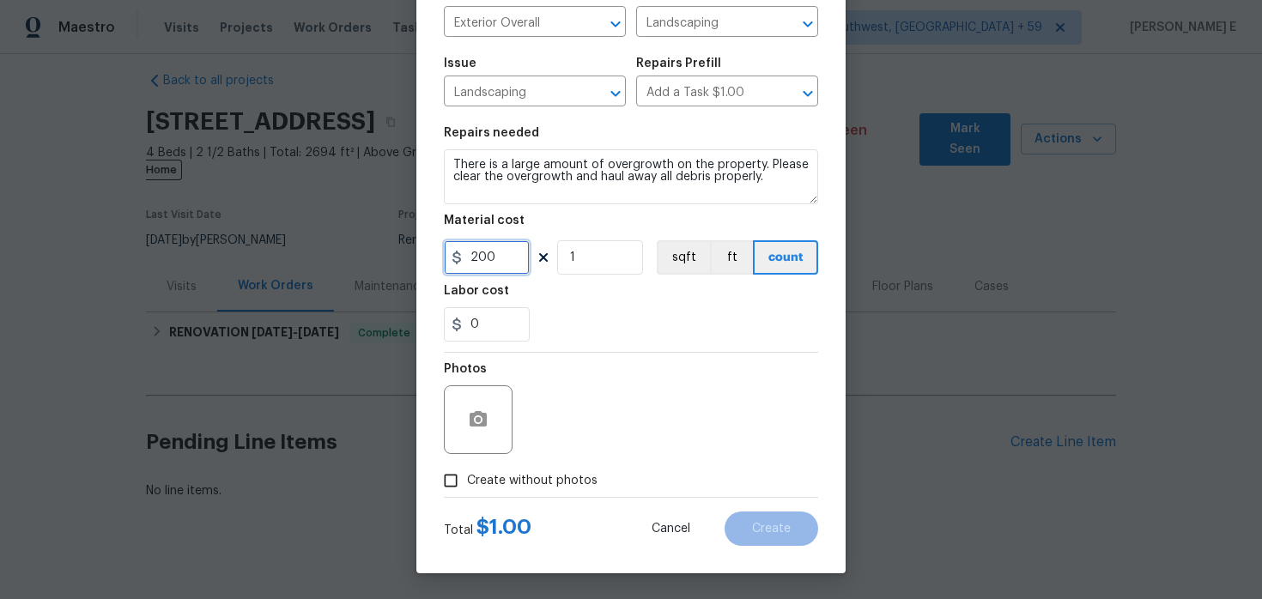
type input "200"
click at [470, 416] on icon "button" at bounding box center [478, 418] width 17 height 15
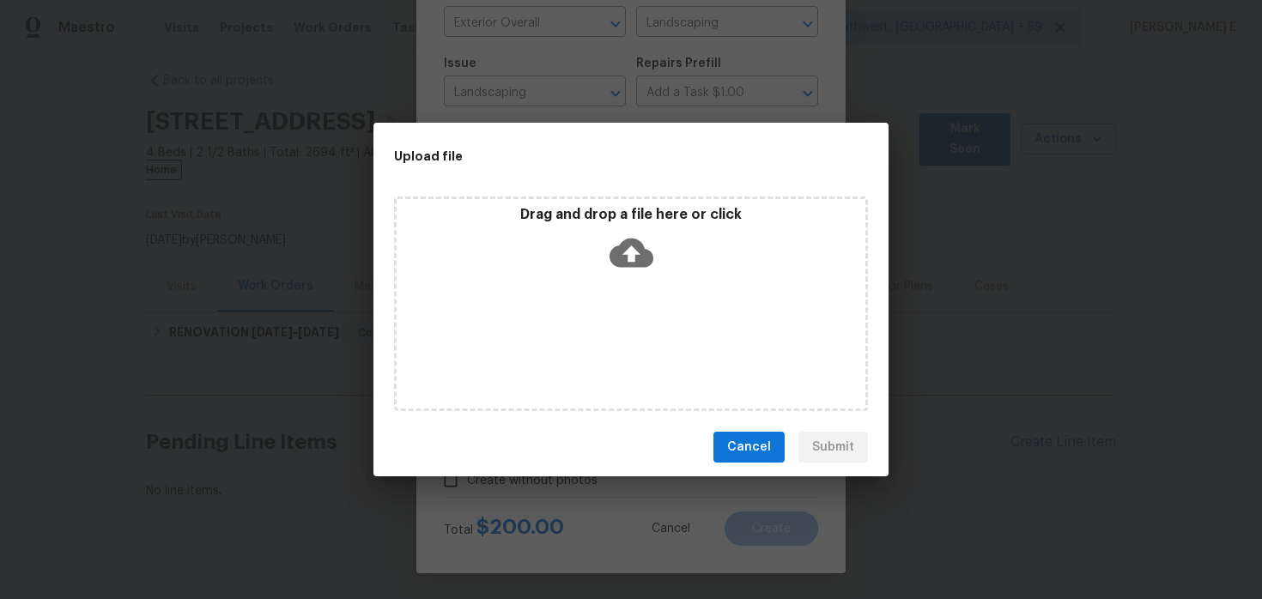
click at [630, 262] on icon at bounding box center [632, 253] width 44 height 29
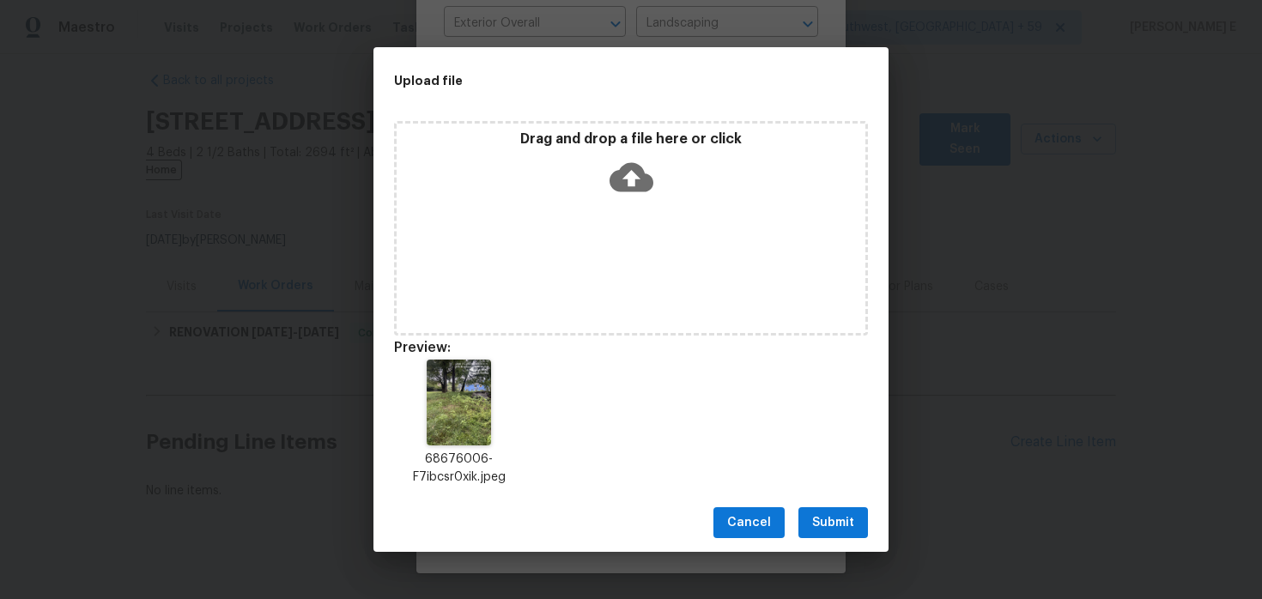
click at [841, 518] on span "Submit" at bounding box center [833, 523] width 42 height 21
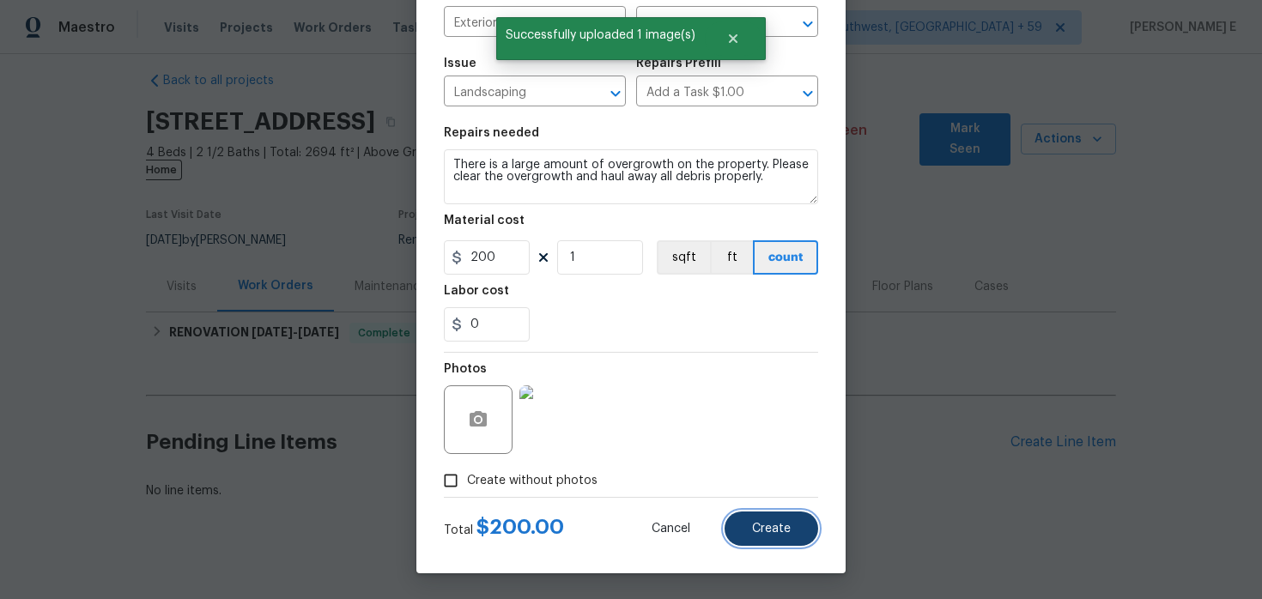
click at [742, 530] on button "Create" at bounding box center [772, 529] width 94 height 34
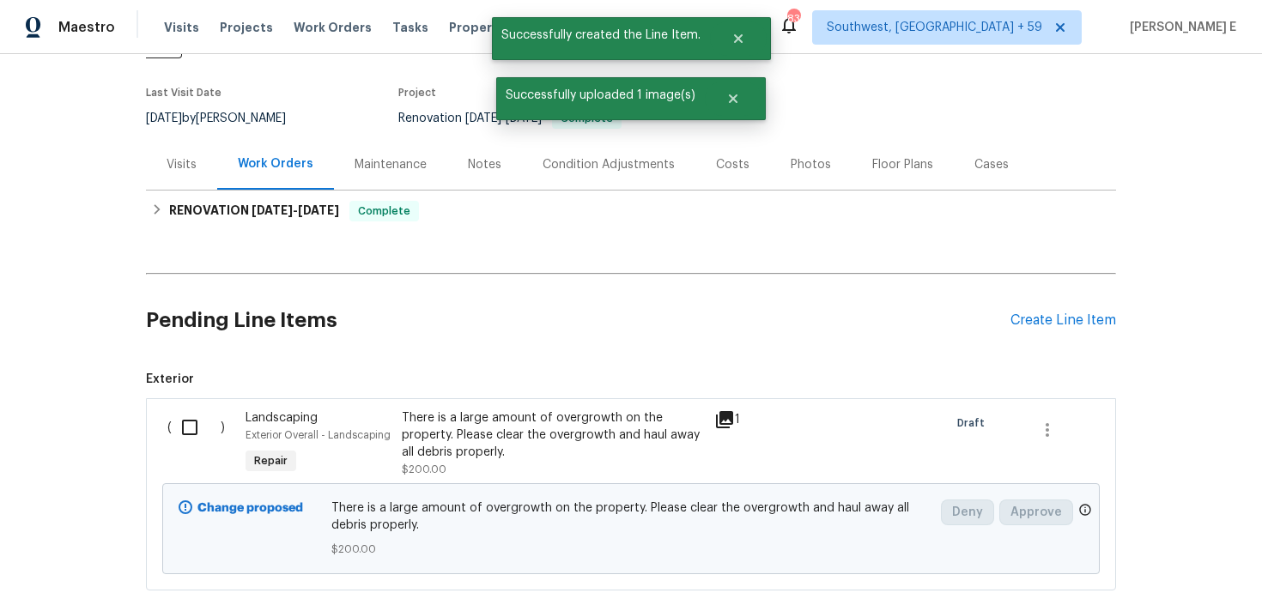
scroll to position [161, 0]
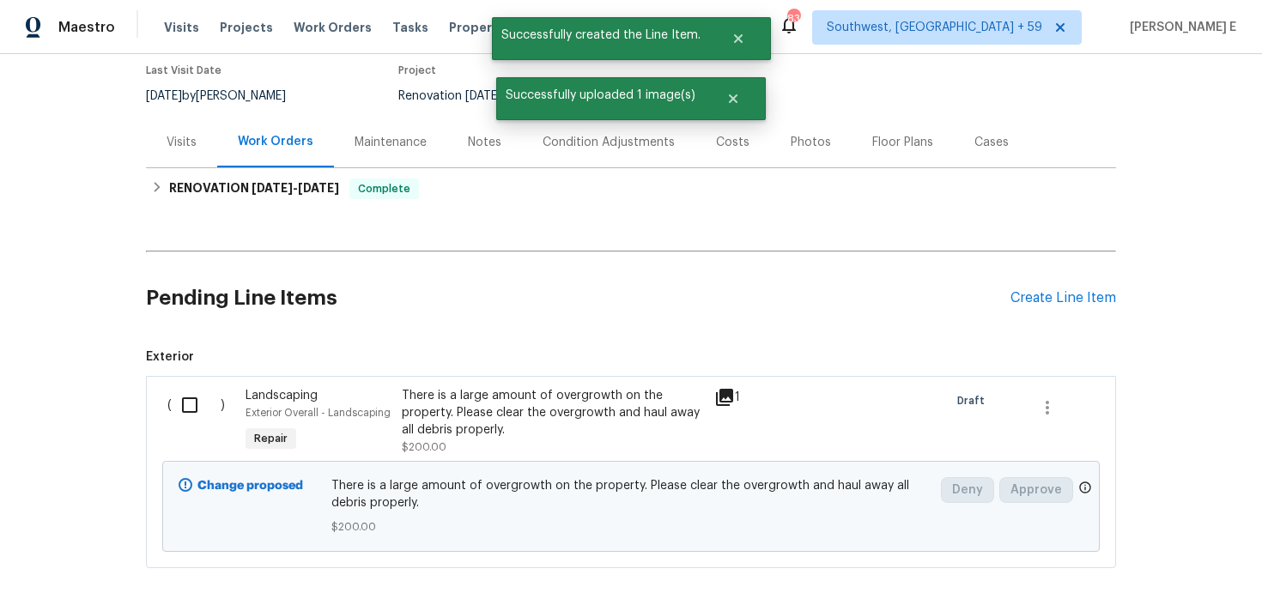
click at [193, 398] on input "checkbox" at bounding box center [196, 405] width 49 height 36
checkbox input "true"
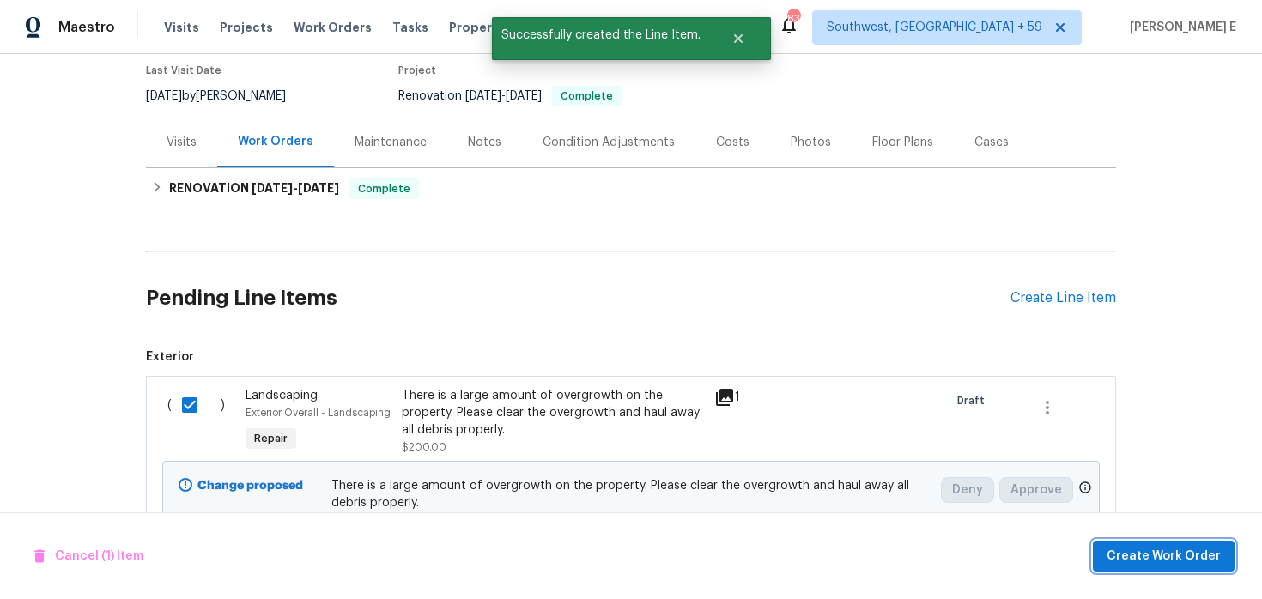
click at [1132, 551] on span "Create Work Order" at bounding box center [1164, 556] width 114 height 21
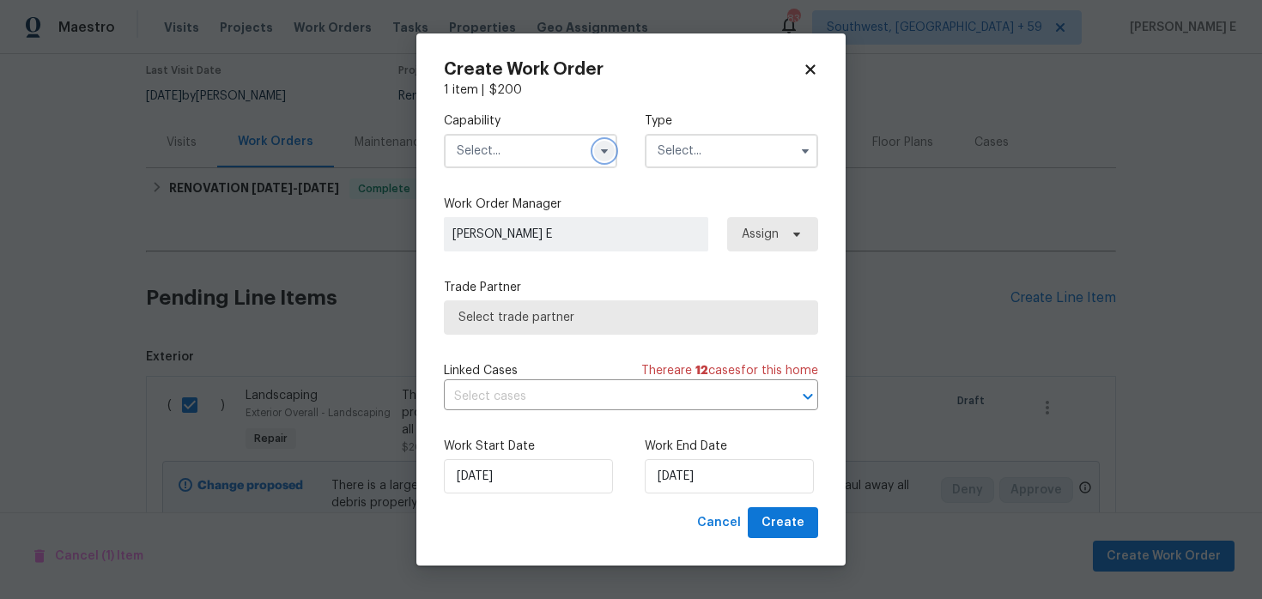
click at [604, 152] on icon "button" at bounding box center [604, 151] width 7 height 4
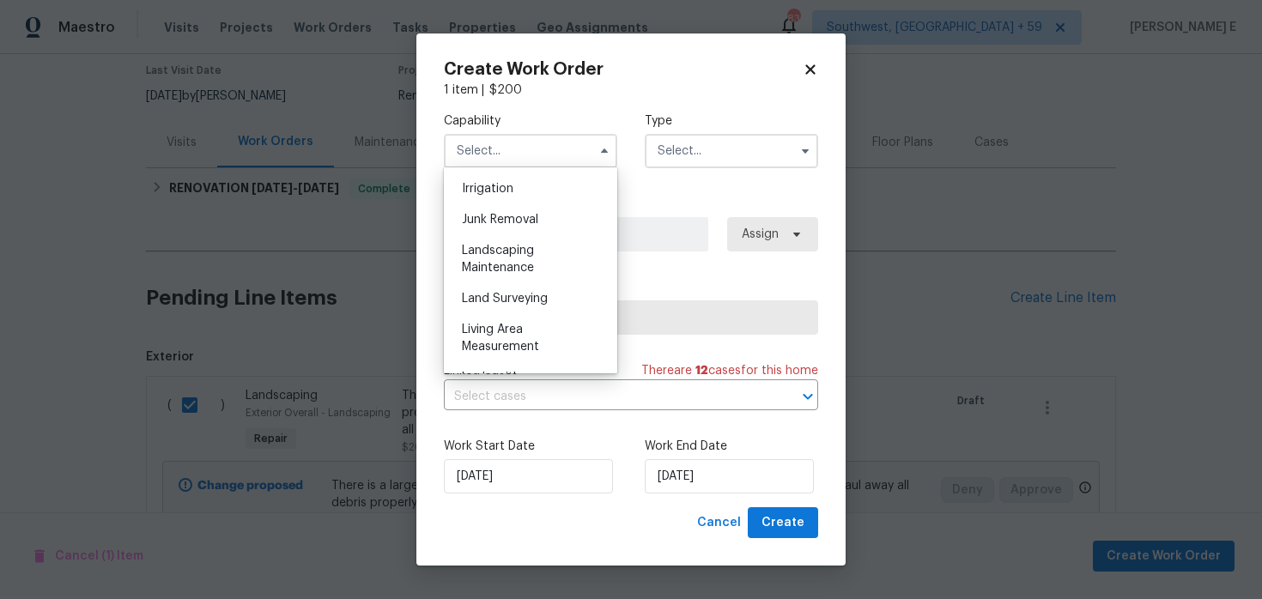
scroll to position [1070, 0]
click at [549, 273] on div "Landscaping Maintenance" at bounding box center [530, 256] width 165 height 48
type input "Landscaping Maintenance"
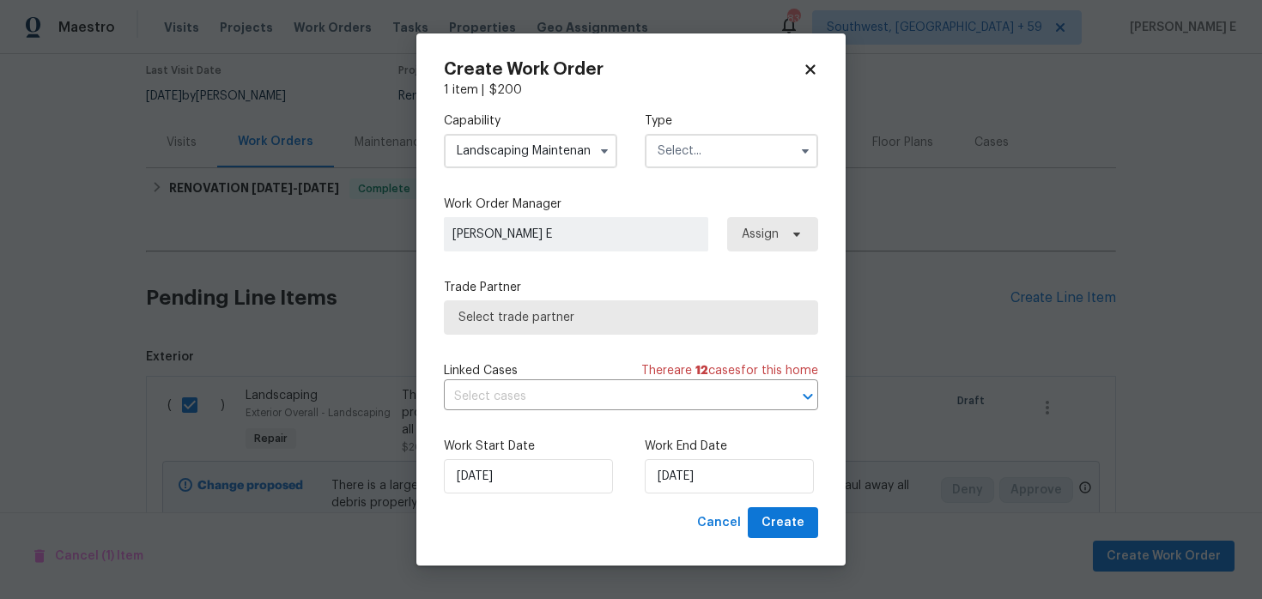
click at [696, 157] on input "text" at bounding box center [731, 151] width 173 height 34
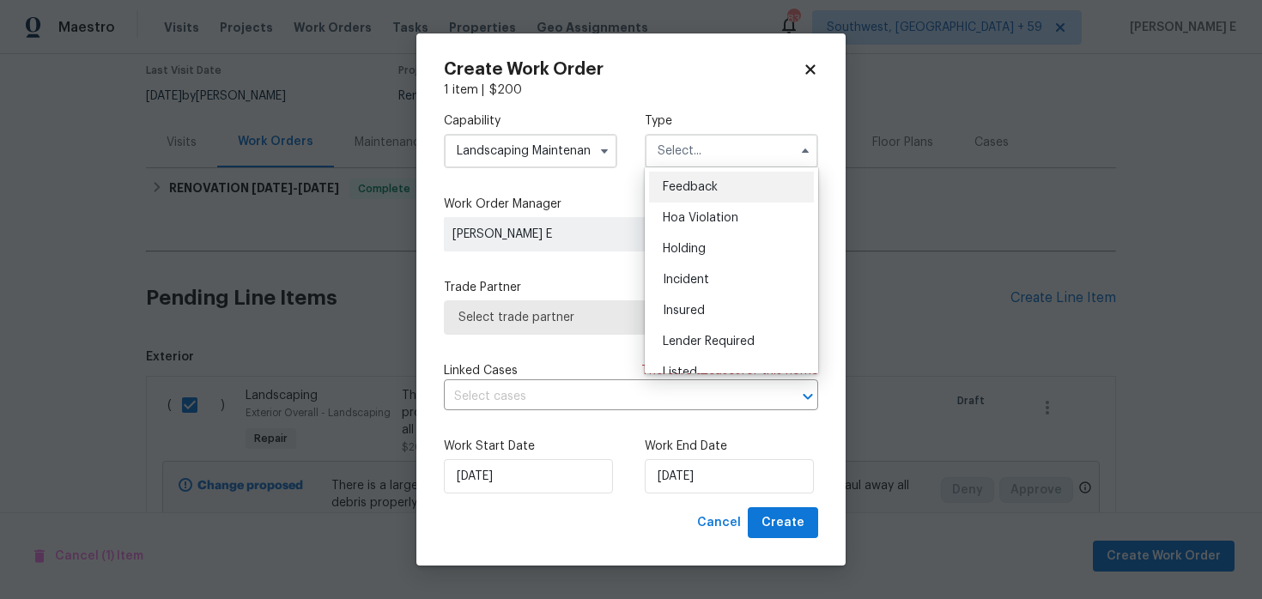
click at [685, 196] on div "Feedback" at bounding box center [731, 187] width 165 height 31
type input "Feedback"
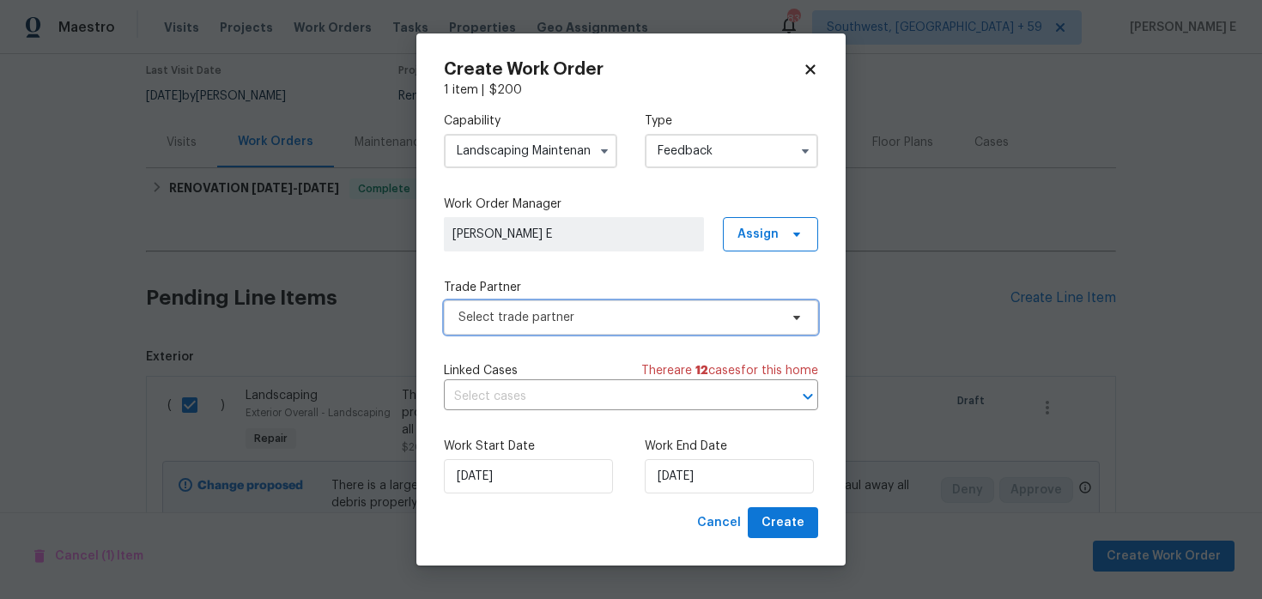
click at [573, 301] on span "Select trade partner" at bounding box center [631, 318] width 374 height 34
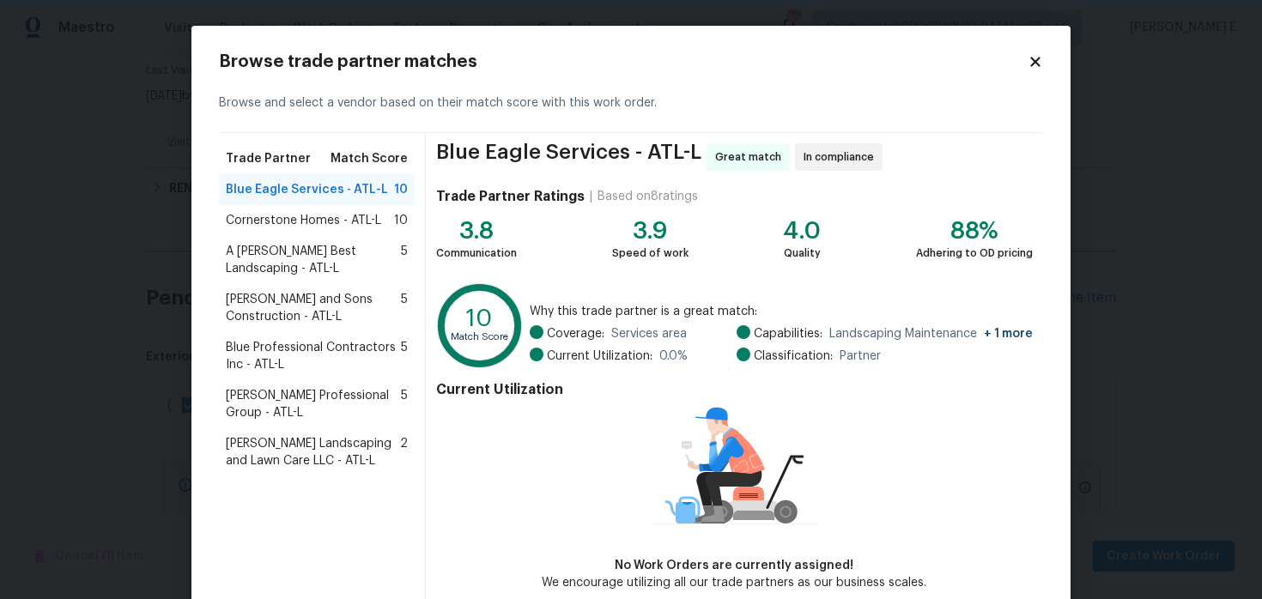
scroll to position [86, 0]
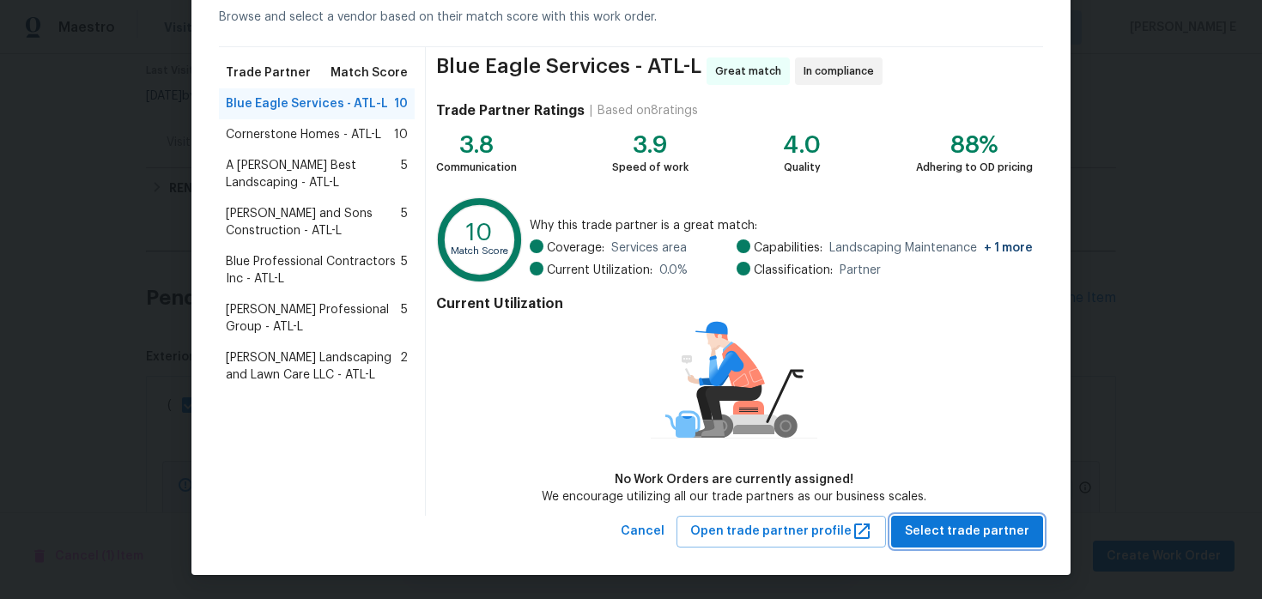
click at [926, 531] on span "Select trade partner" at bounding box center [967, 531] width 125 height 21
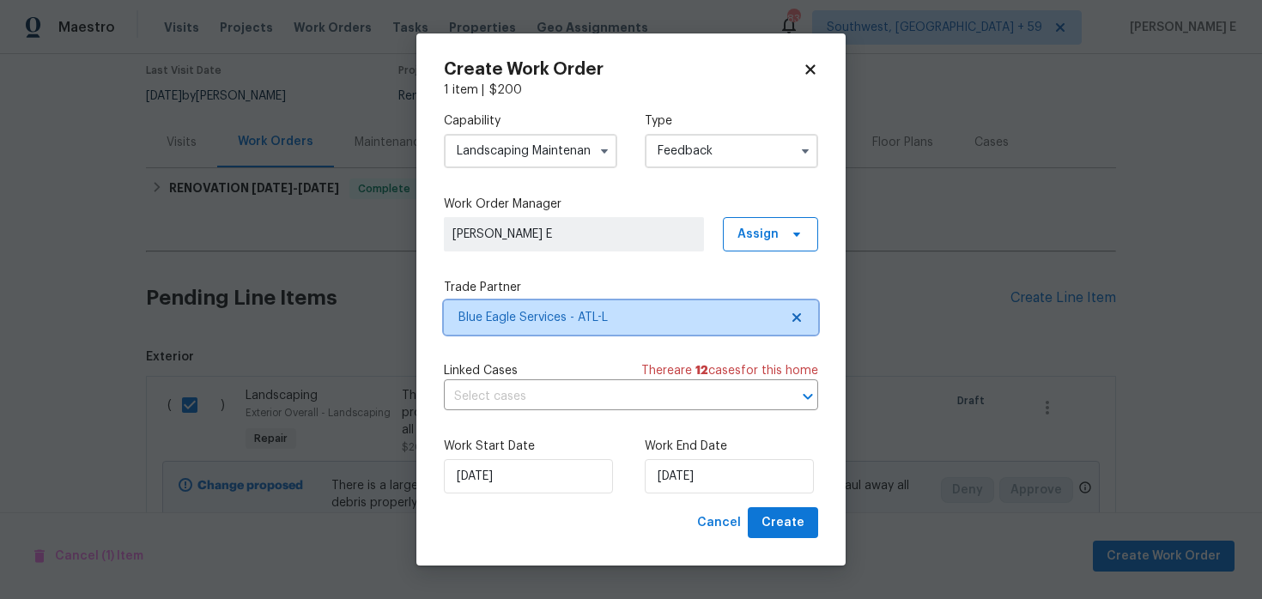
scroll to position [0, 0]
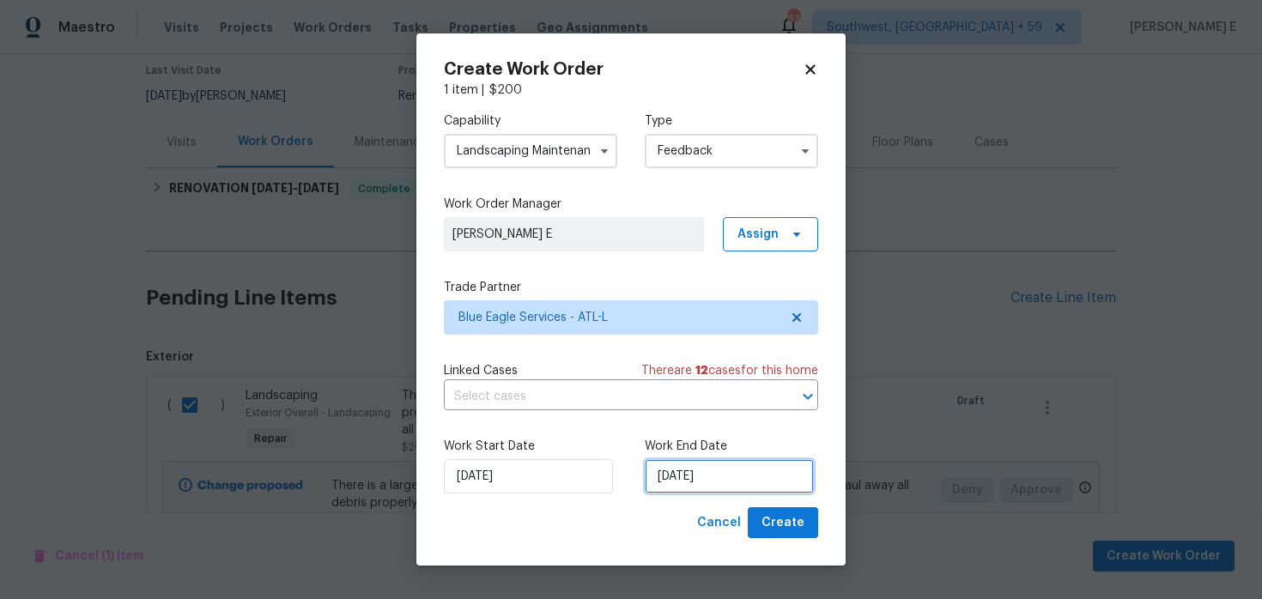
click at [738, 491] on input "25/08/2025" at bounding box center [729, 476] width 169 height 34
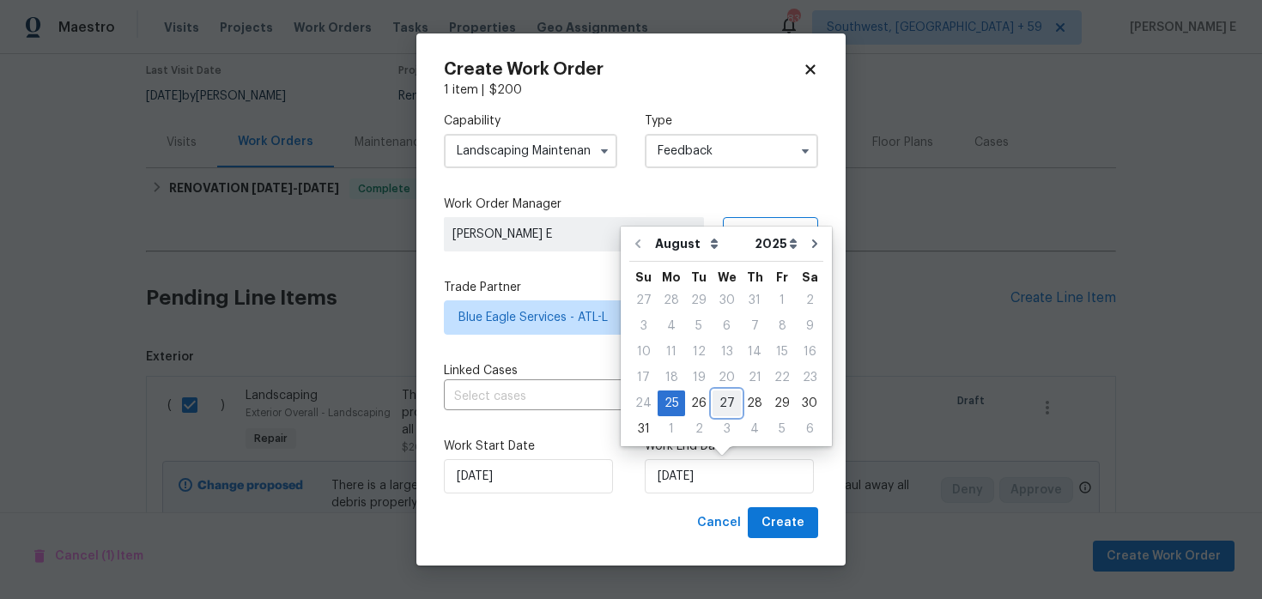
click at [732, 411] on div "27" at bounding box center [727, 404] width 28 height 24
type input "27/08/2025"
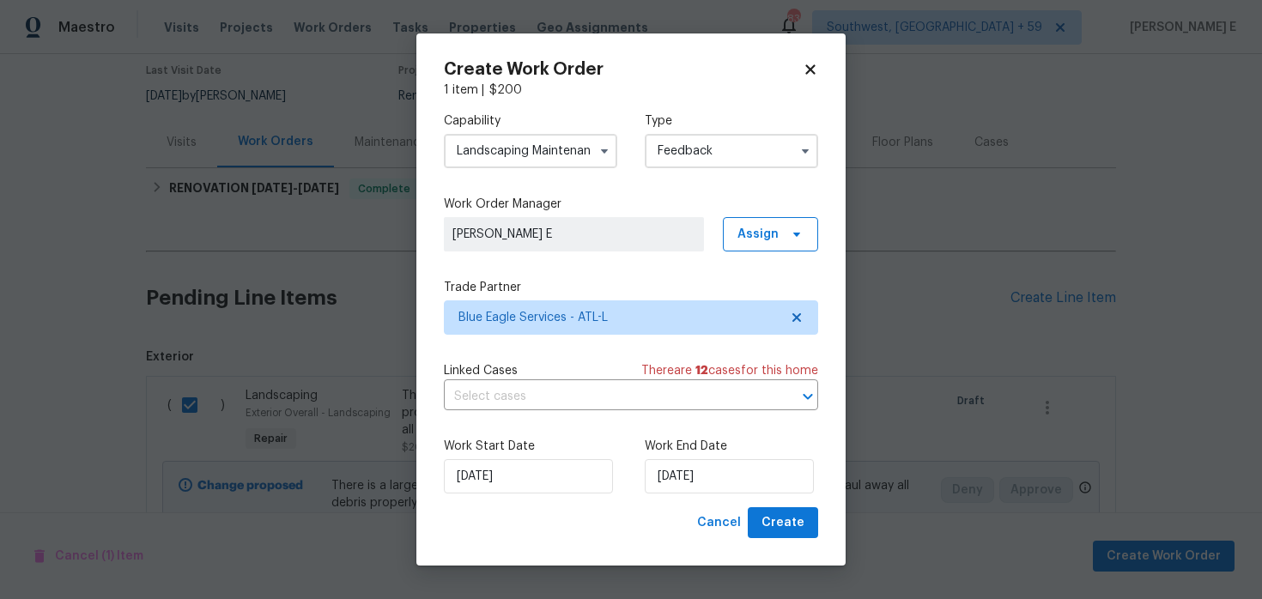
click at [769, 505] on div "Work Start Date 25/08/2025 Work End Date 27/08/2025" at bounding box center [631, 465] width 374 height 83
click at [769, 510] on button "Create" at bounding box center [783, 523] width 70 height 32
checkbox input "false"
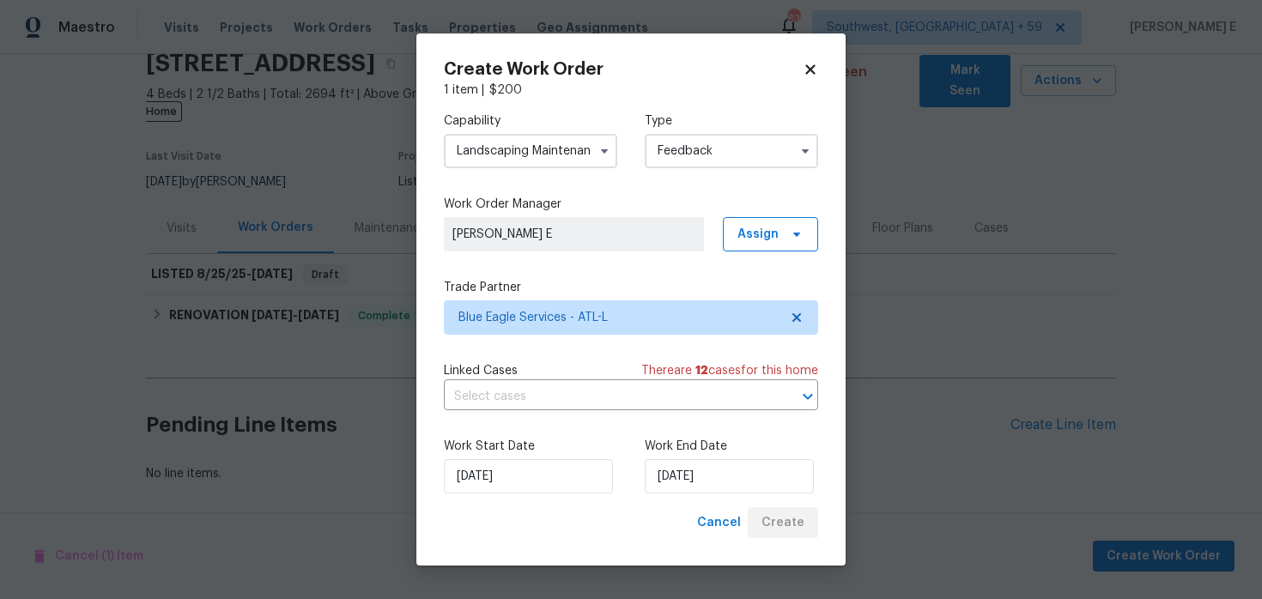
scroll to position [58, 0]
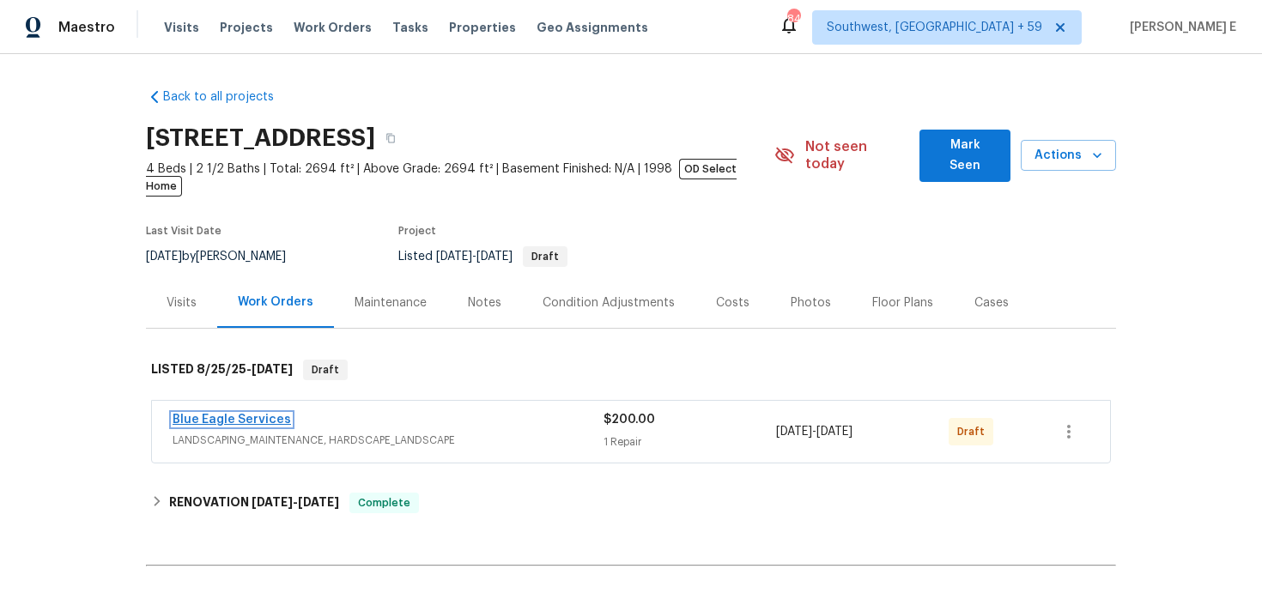
click at [260, 414] on link "Blue Eagle Services" at bounding box center [232, 420] width 118 height 12
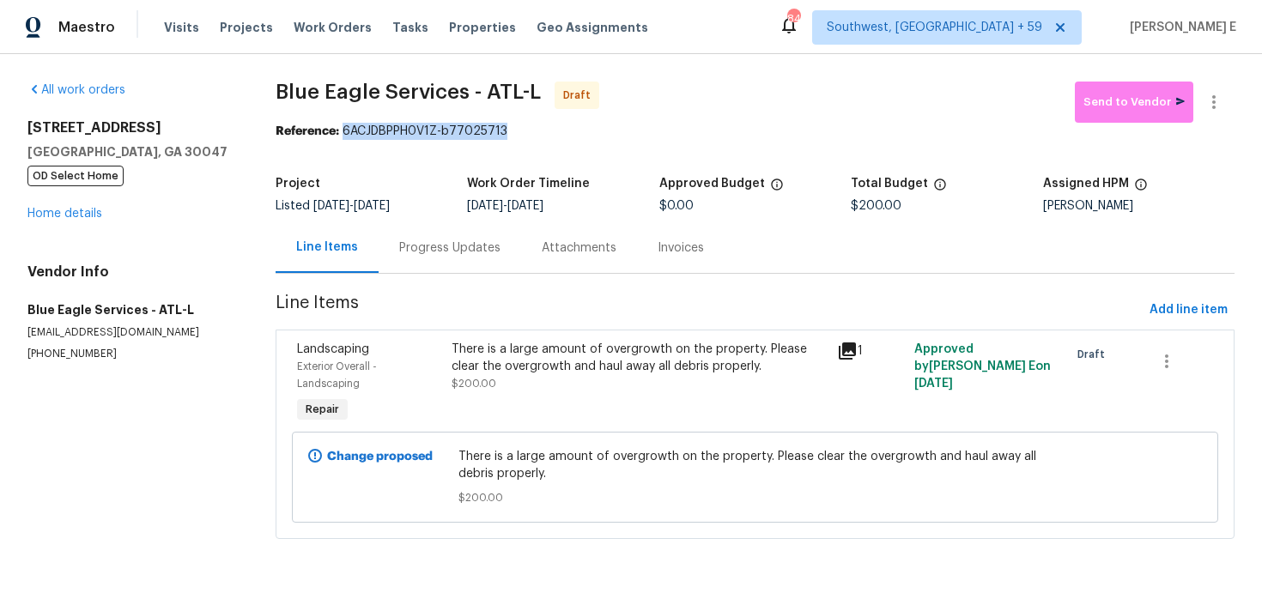
drag, startPoint x: 349, startPoint y: 134, endPoint x: 539, endPoint y: 137, distance: 190.6
click at [539, 137] on div "Reference: 6ACJDBPPH0V1Z-b77025713" at bounding box center [755, 131] width 959 height 17
copy div "6ACJDBPPH0V1Z-b77025713"
click at [478, 266] on div "Progress Updates" at bounding box center [450, 247] width 143 height 51
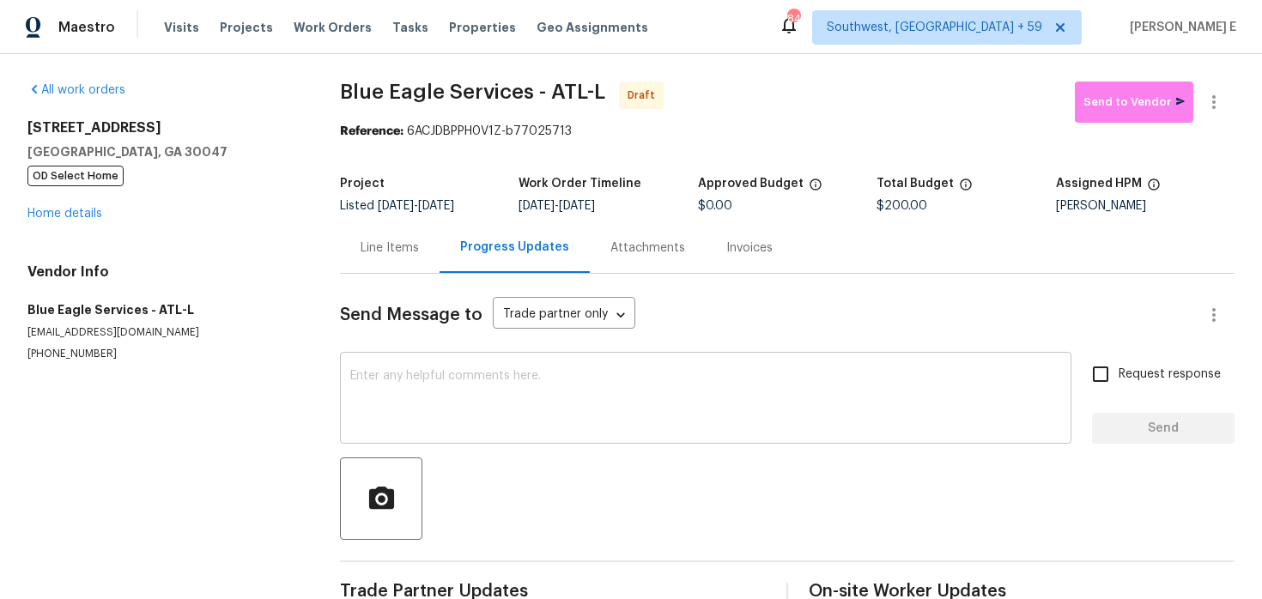
click at [455, 398] on textarea at bounding box center [705, 400] width 711 height 60
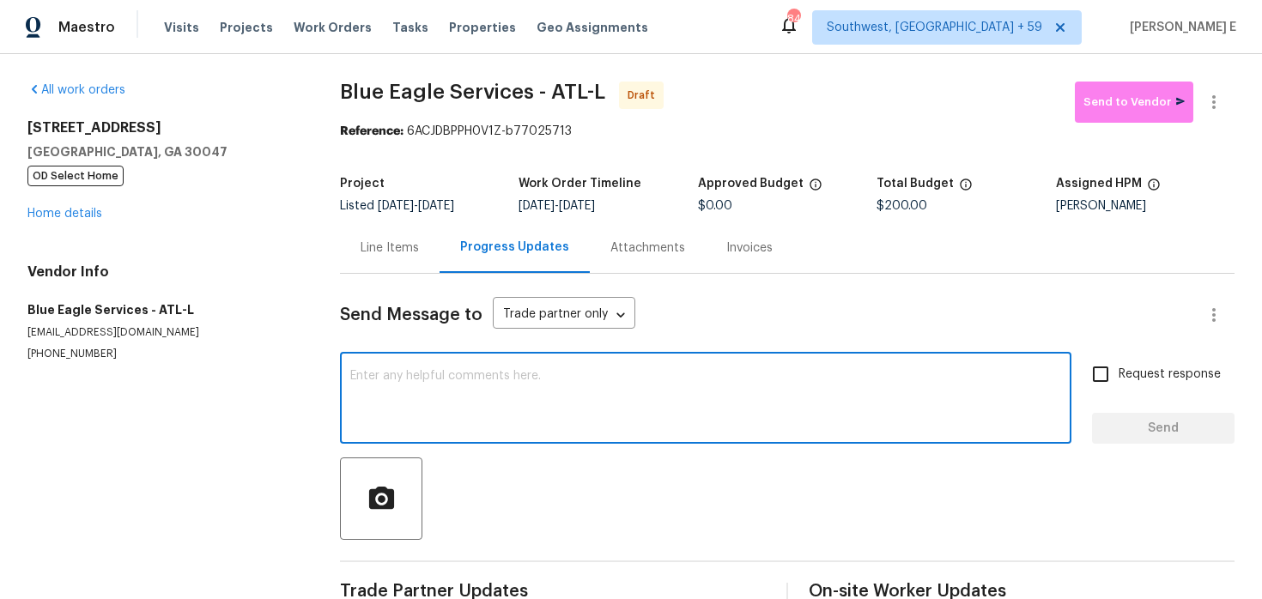
paste textarea "Hi this is [PERSON_NAME] with Opendoor. I’m confirming you received the WO for …"
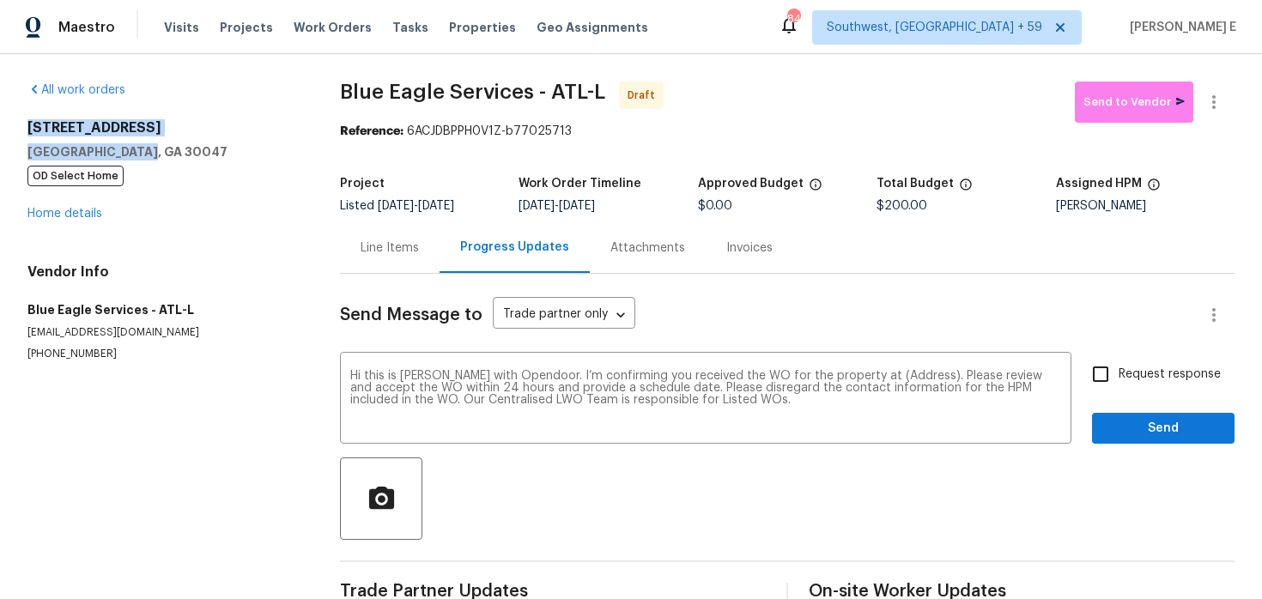
drag, startPoint x: 24, startPoint y: 135, endPoint x: 149, endPoint y: 159, distance: 127.6
click at [149, 159] on div "All work orders [STREET_ADDRESS] OD Select Home Home details Vendor Info Blue E…" at bounding box center [631, 346] width 1262 height 584
copy div "[STREET_ADDRESS][PERSON_NAME]"
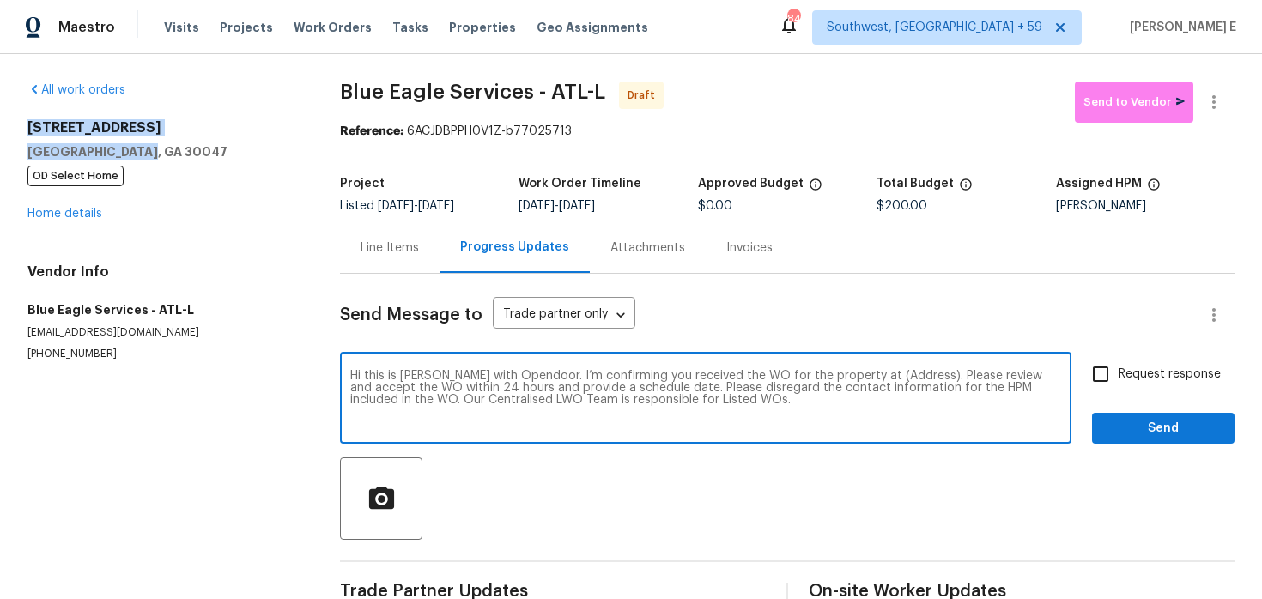
click at [898, 374] on textarea "Hi this is [PERSON_NAME] with Opendoor. I’m confirming you received the WO for …" at bounding box center [705, 400] width 711 height 60
paste textarea "[STREET_ADDRESS][PERSON_NAME]"
type textarea "Hi this is [PERSON_NAME] with Opendoor. I’m confirming you received the WO for …"
click at [1133, 377] on span "Request response" at bounding box center [1170, 375] width 102 height 18
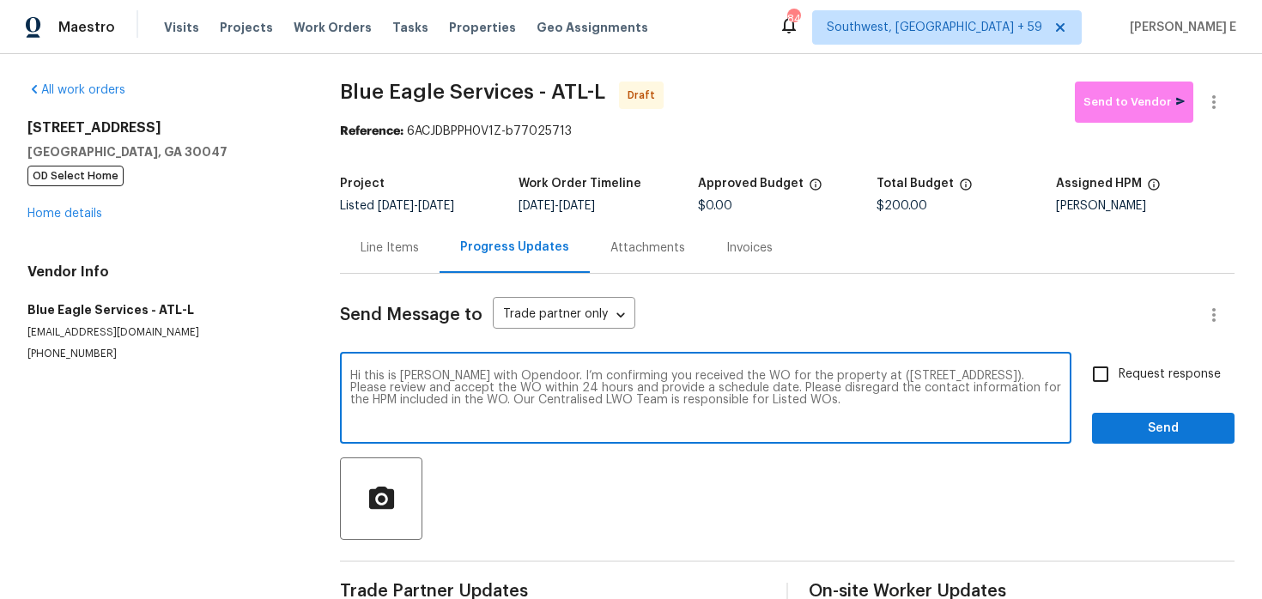
click at [1119, 377] on input "Request response" at bounding box center [1101, 374] width 36 height 36
checkbox input "true"
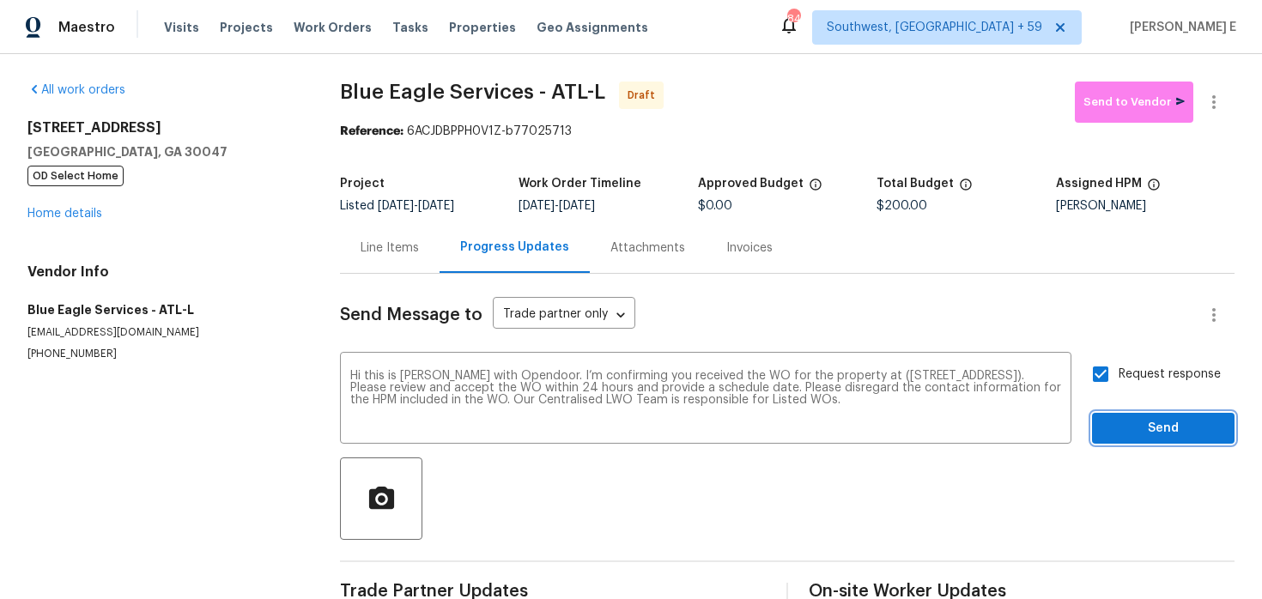
click at [1145, 425] on span "Send" at bounding box center [1163, 428] width 115 height 21
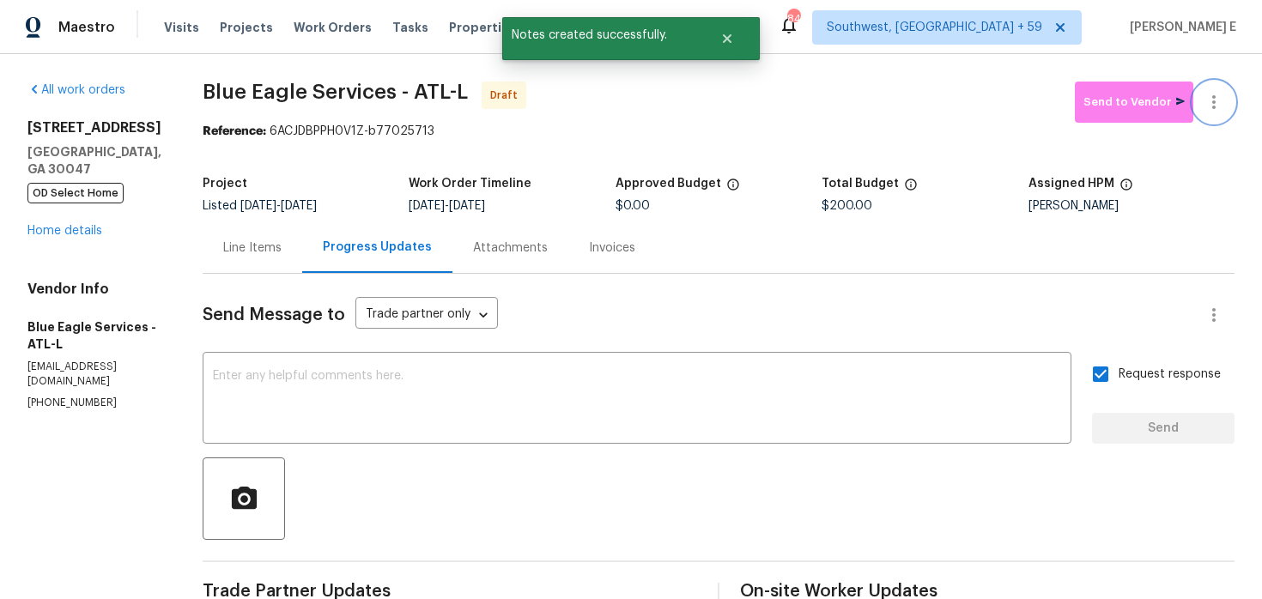
click at [1227, 88] on button "button" at bounding box center [1214, 102] width 41 height 41
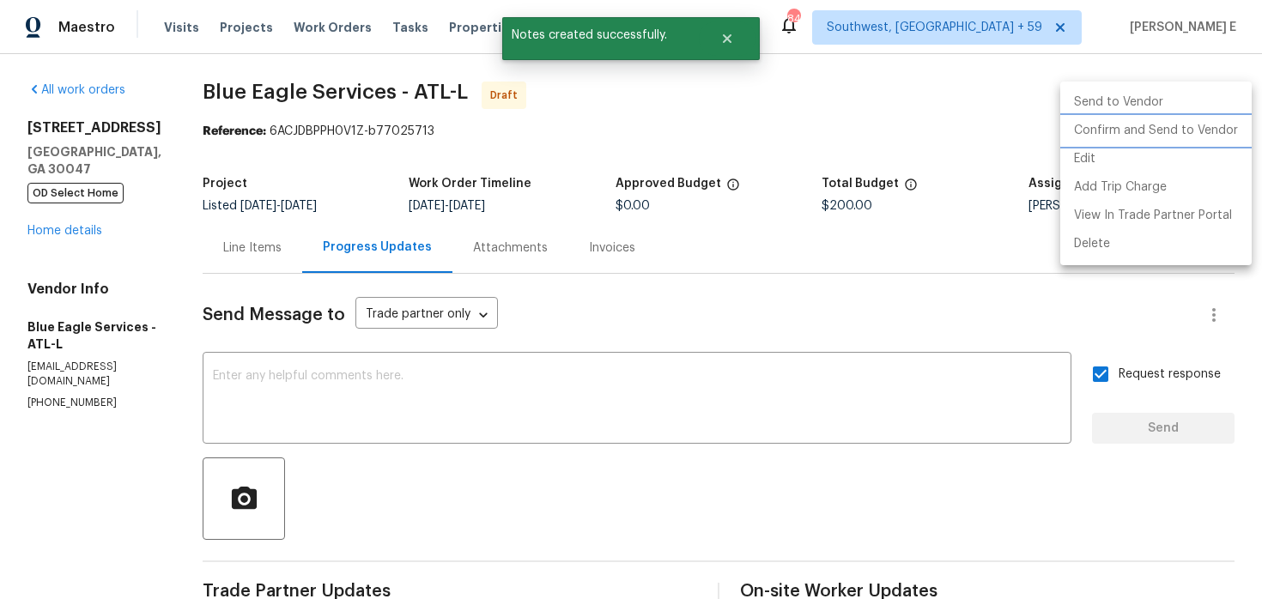
click at [1141, 125] on li "Confirm and Send to Vendor" at bounding box center [1155, 131] width 191 height 28
click at [890, 142] on div at bounding box center [631, 299] width 1262 height 599
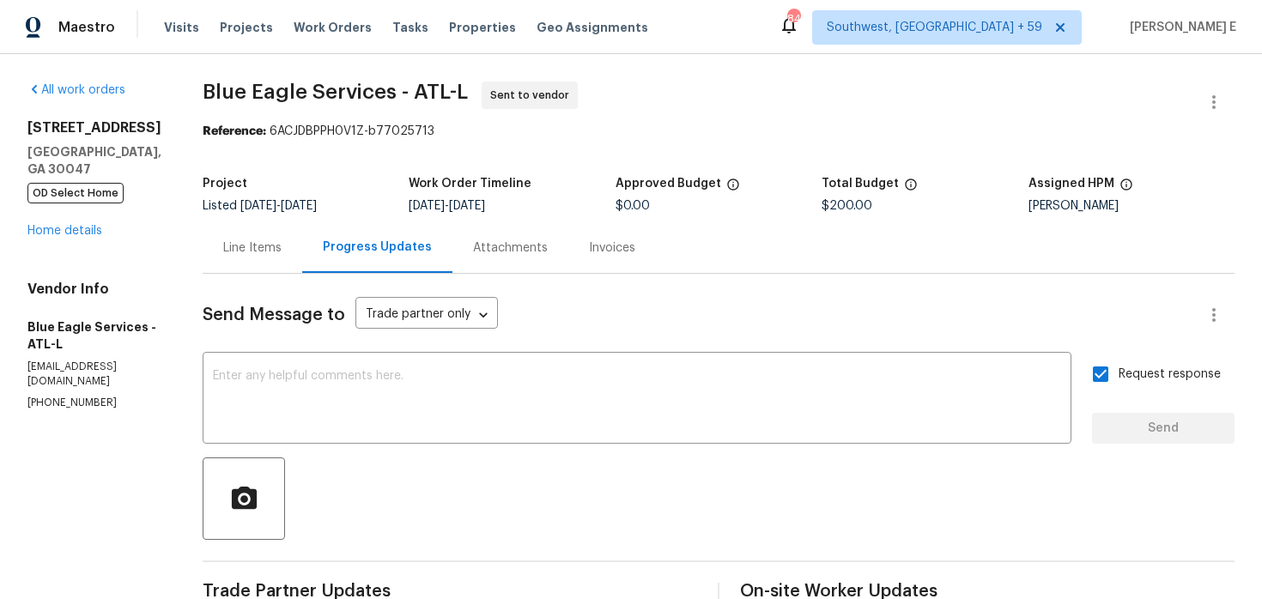
click at [334, 287] on div "Send Message to Trade partner only Trade partner only ​ x ​ Request response Se…" at bounding box center [719, 501] width 1032 height 455
drag, startPoint x: 200, startPoint y: 95, endPoint x: 392, endPoint y: 99, distance: 191.5
click at [392, 99] on div "All work orders [STREET_ADDRESS] OD Select Home Home details Vendor Info Blue E…" at bounding box center [631, 405] width 1262 height 702
copy span "Blue Eagle Services"
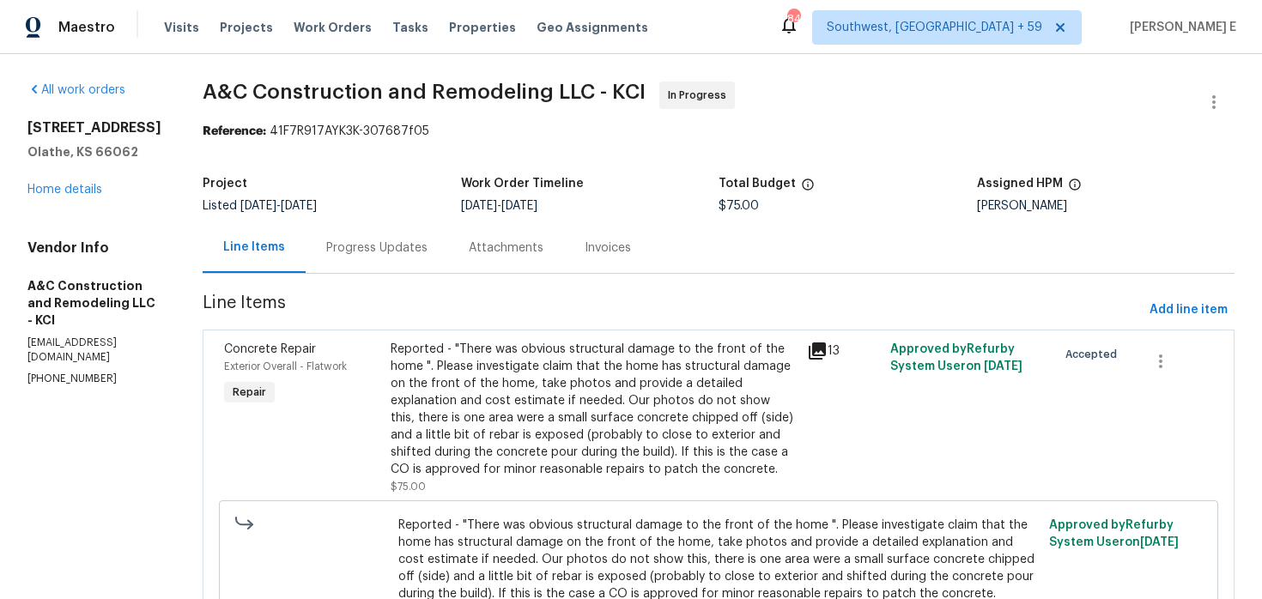
click at [384, 270] on div "Progress Updates" at bounding box center [377, 247] width 143 height 51
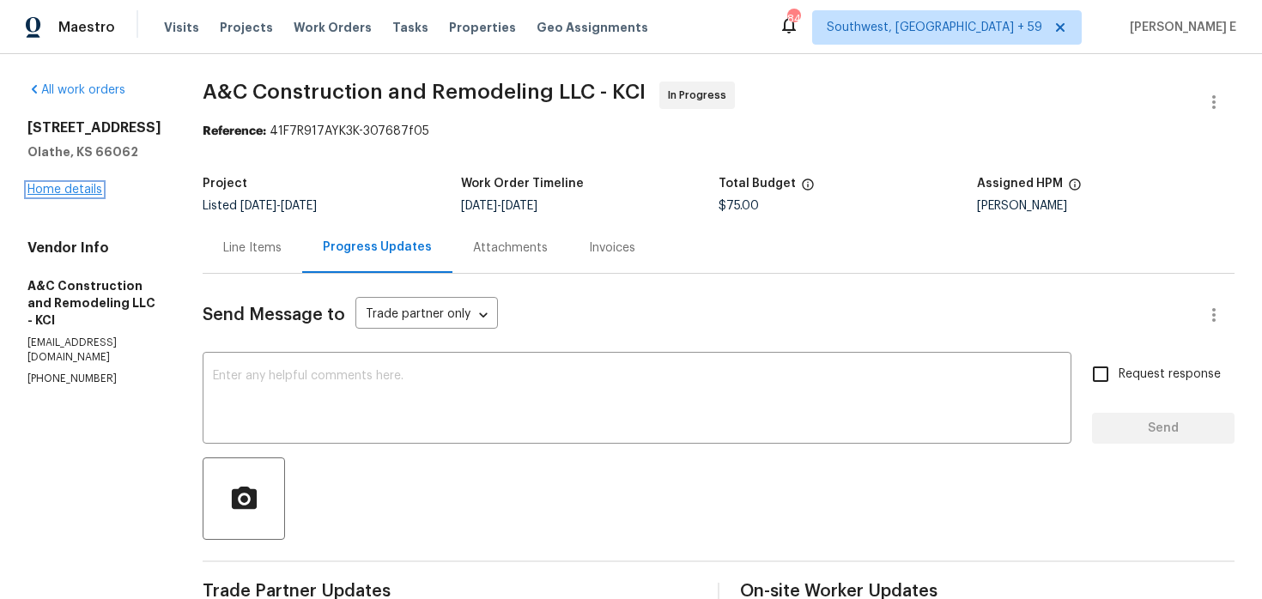
click at [90, 184] on link "Home details" at bounding box center [64, 190] width 75 height 12
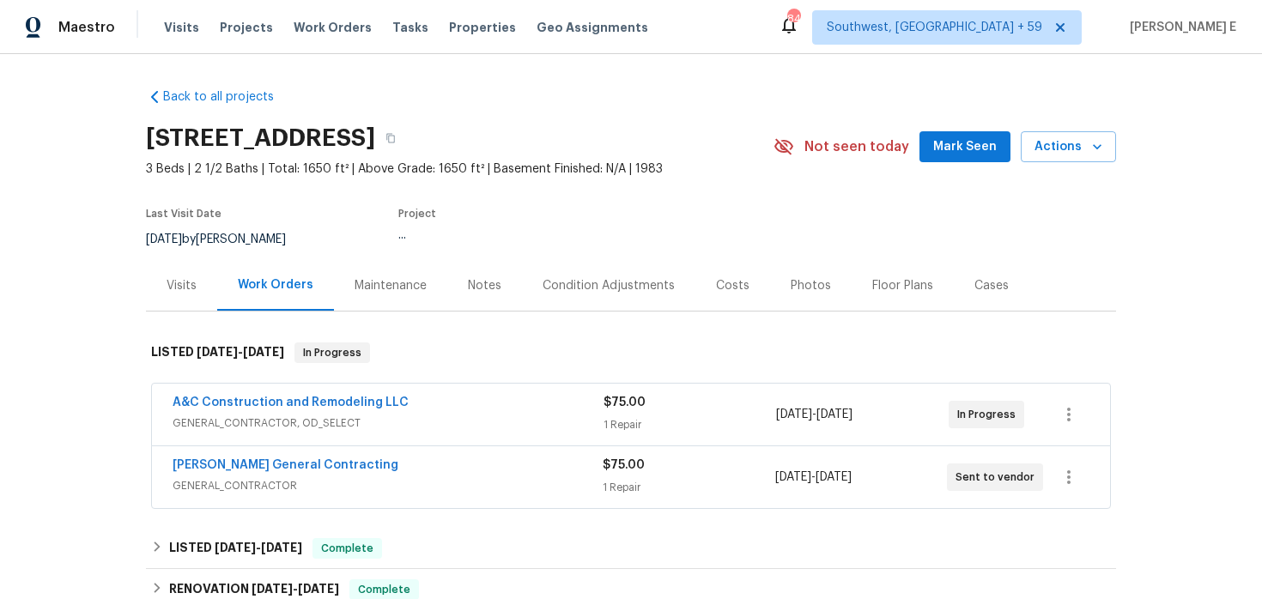
scroll to position [45, 0]
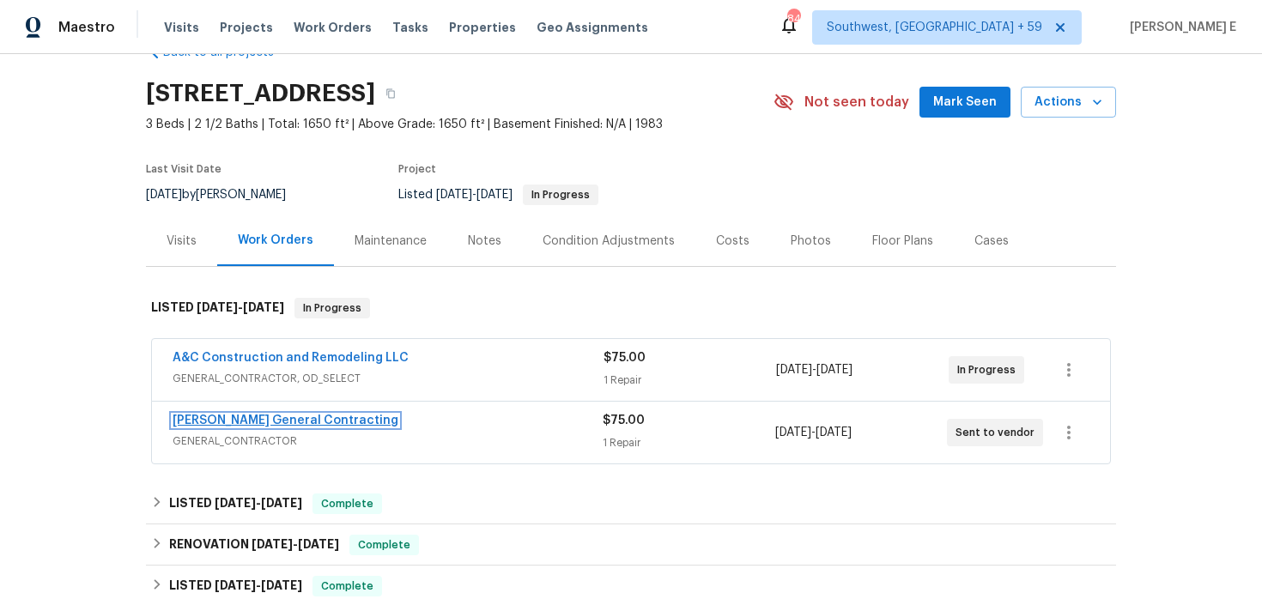
click at [239, 418] on link "[PERSON_NAME] General Contracting" at bounding box center [286, 421] width 226 height 12
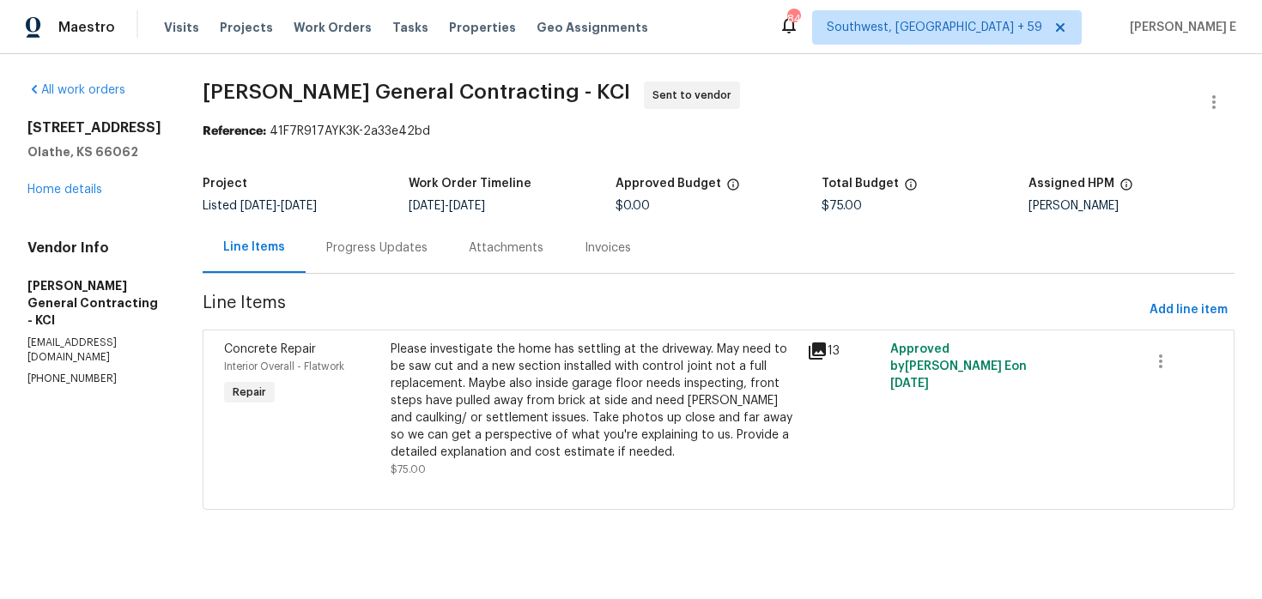
click at [446, 257] on div "Progress Updates" at bounding box center [377, 247] width 143 height 51
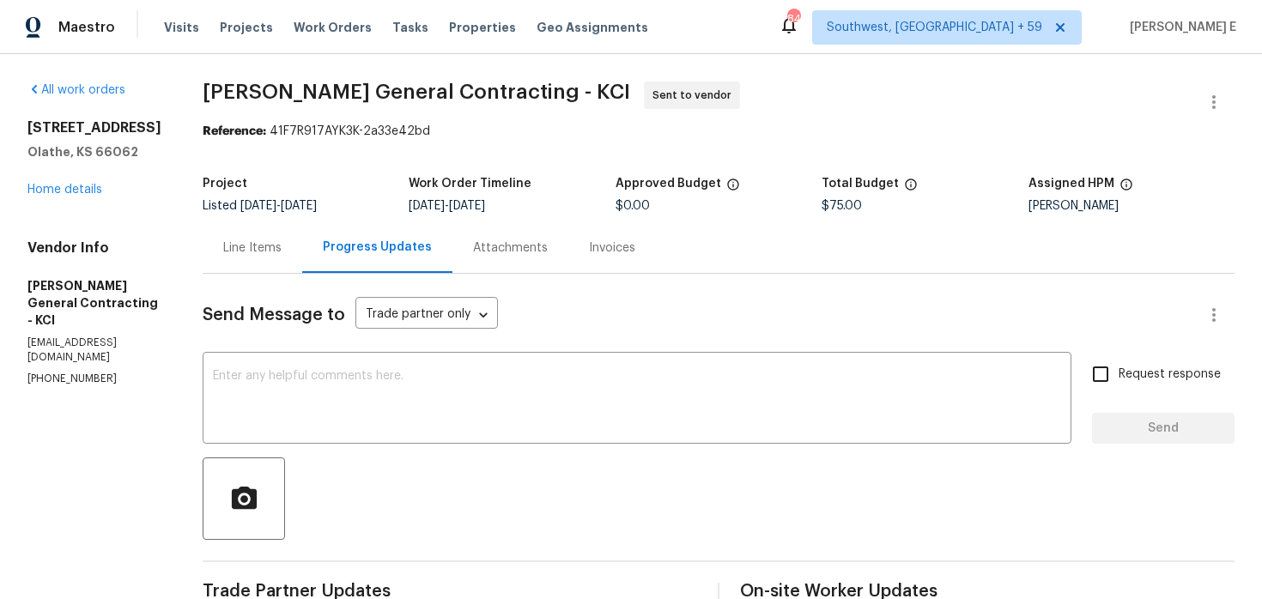
click at [920, 89] on span "Nicholson General Contracting - KCI Sent to vendor" at bounding box center [698, 102] width 991 height 41
click at [1198, 100] on button "button" at bounding box center [1214, 102] width 41 height 41
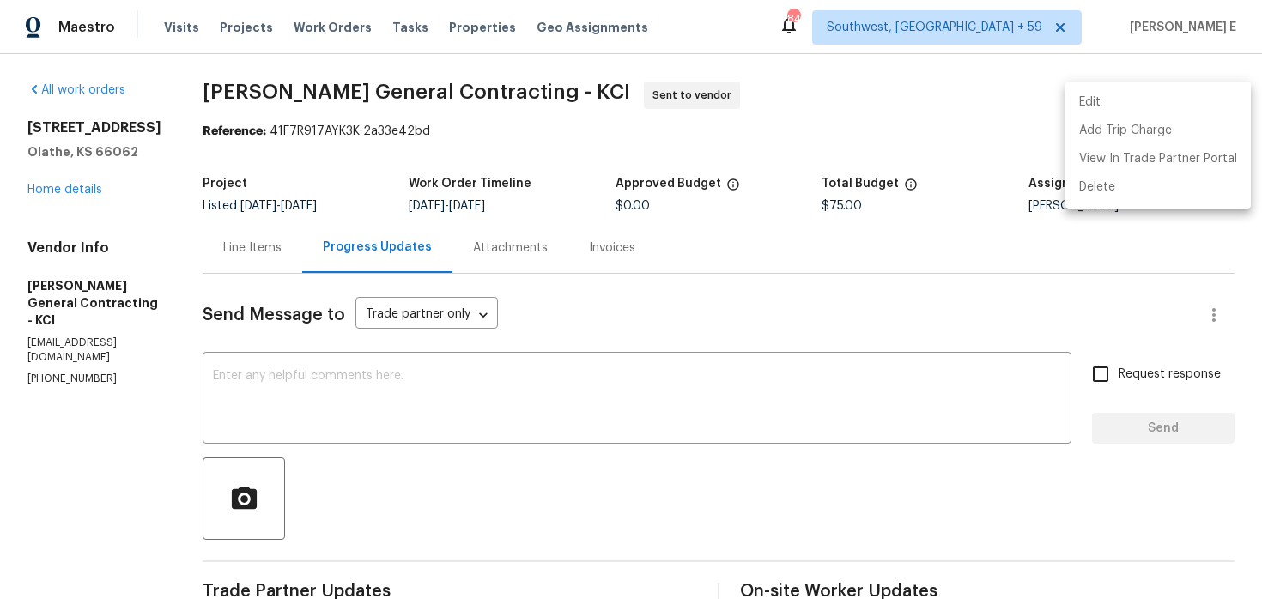
click at [1115, 94] on li "Edit" at bounding box center [1158, 102] width 185 height 28
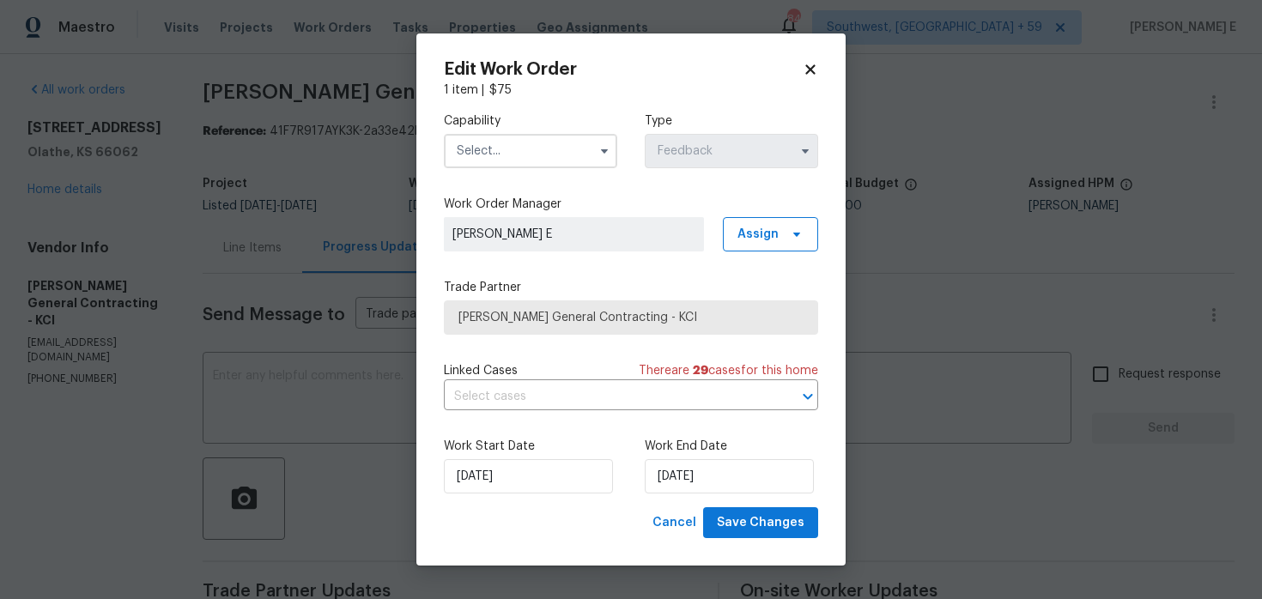
click at [500, 146] on input "text" at bounding box center [530, 151] width 173 height 34
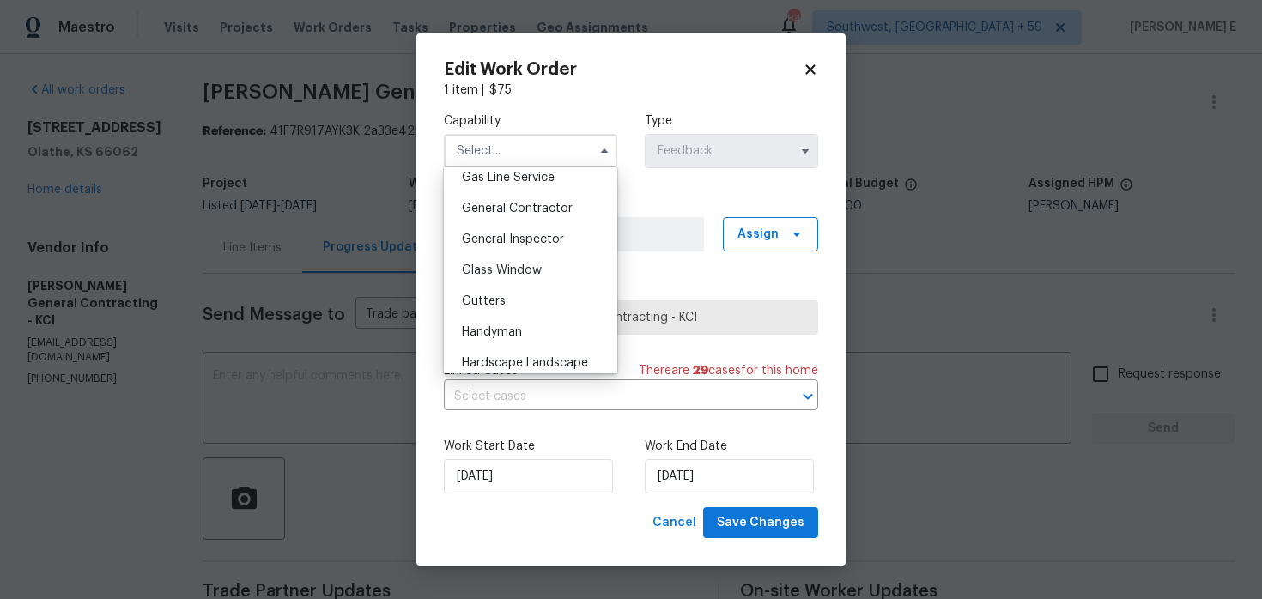
scroll to position [801, 0]
click at [556, 207] on span "General Contractor" at bounding box center [517, 207] width 111 height 12
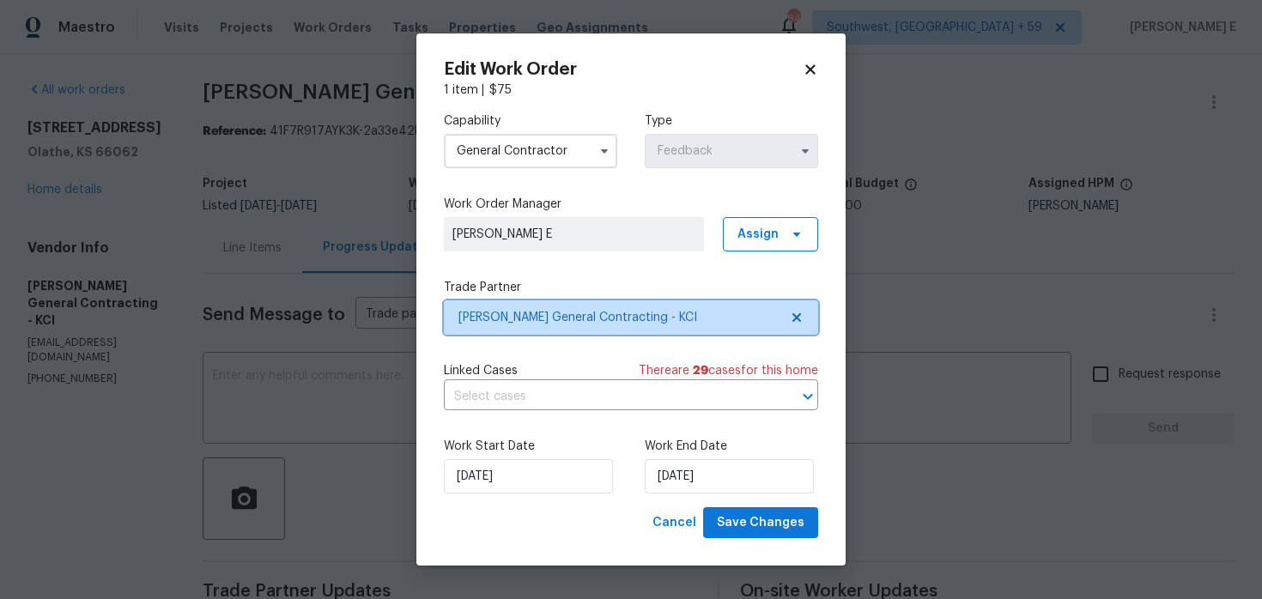
click at [531, 315] on span "Nicholson General Contracting - KCI" at bounding box center [619, 317] width 320 height 17
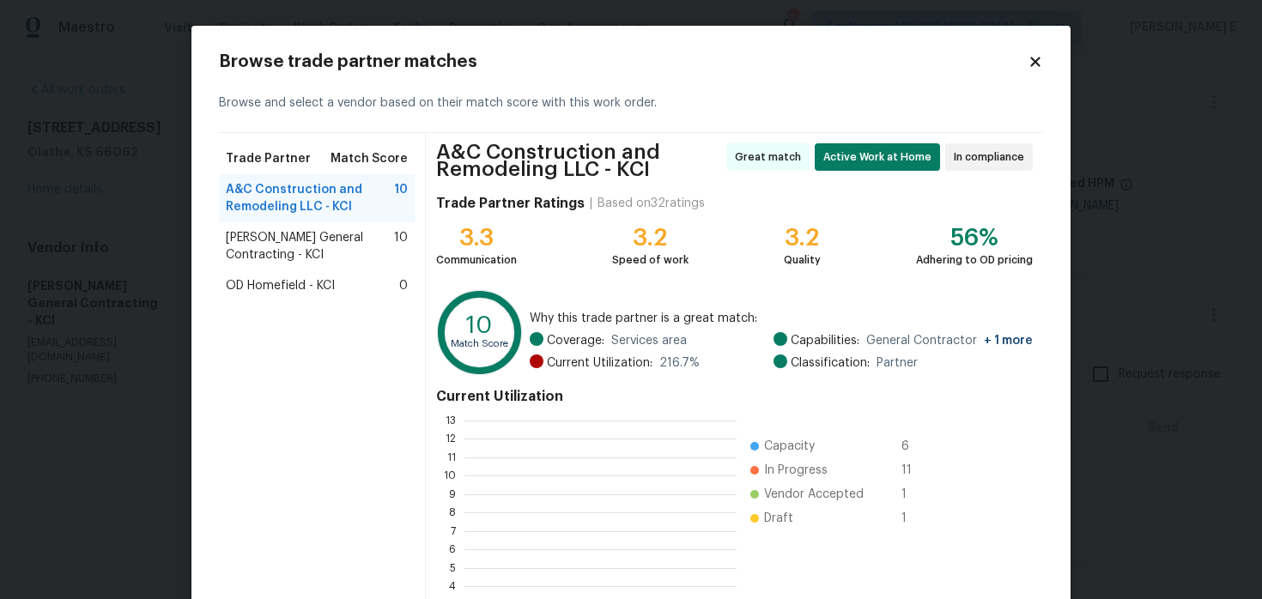
scroll to position [240, 272]
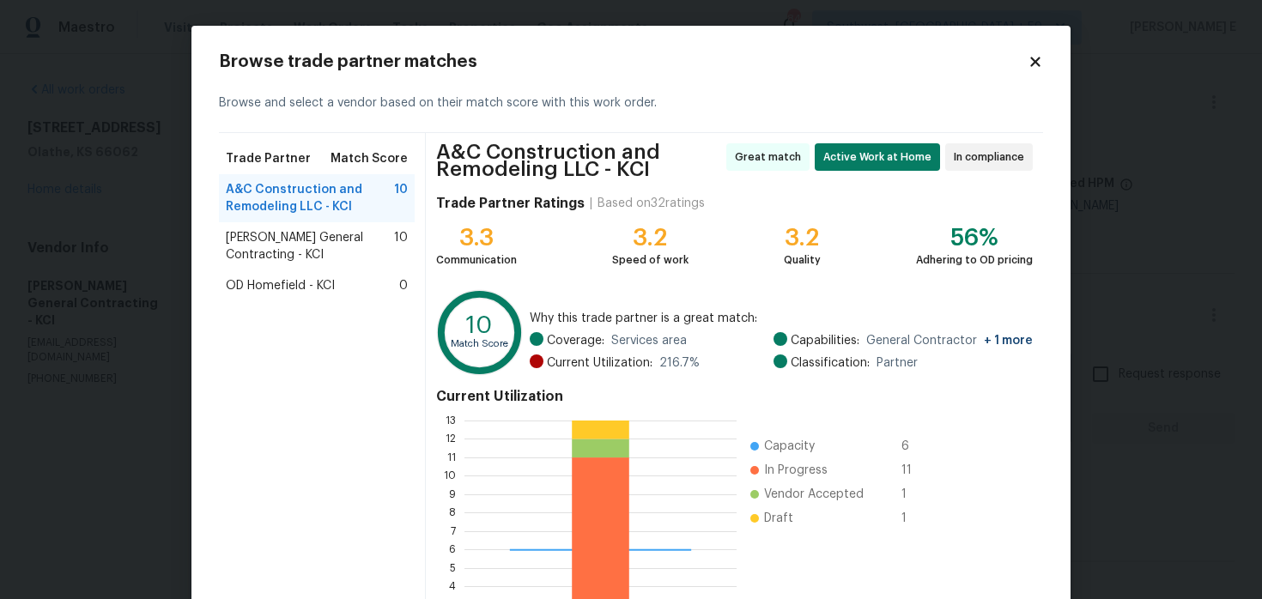
click at [284, 230] on span "Nicholson General Contracting - KCI" at bounding box center [310, 246] width 168 height 34
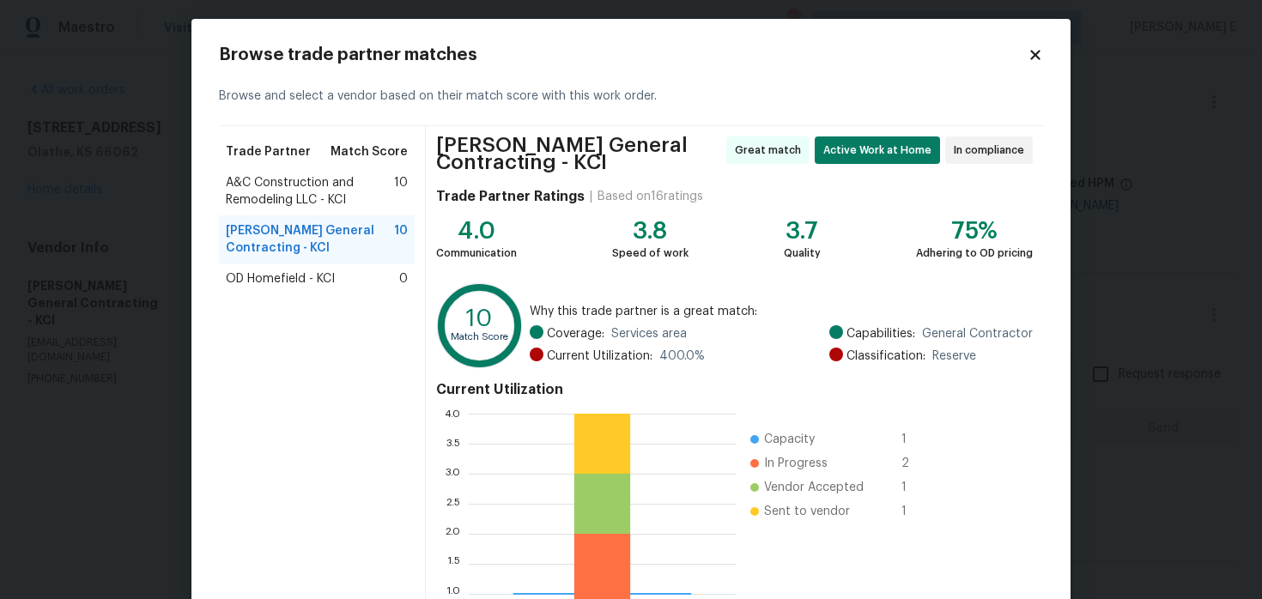
scroll to position [0, 0]
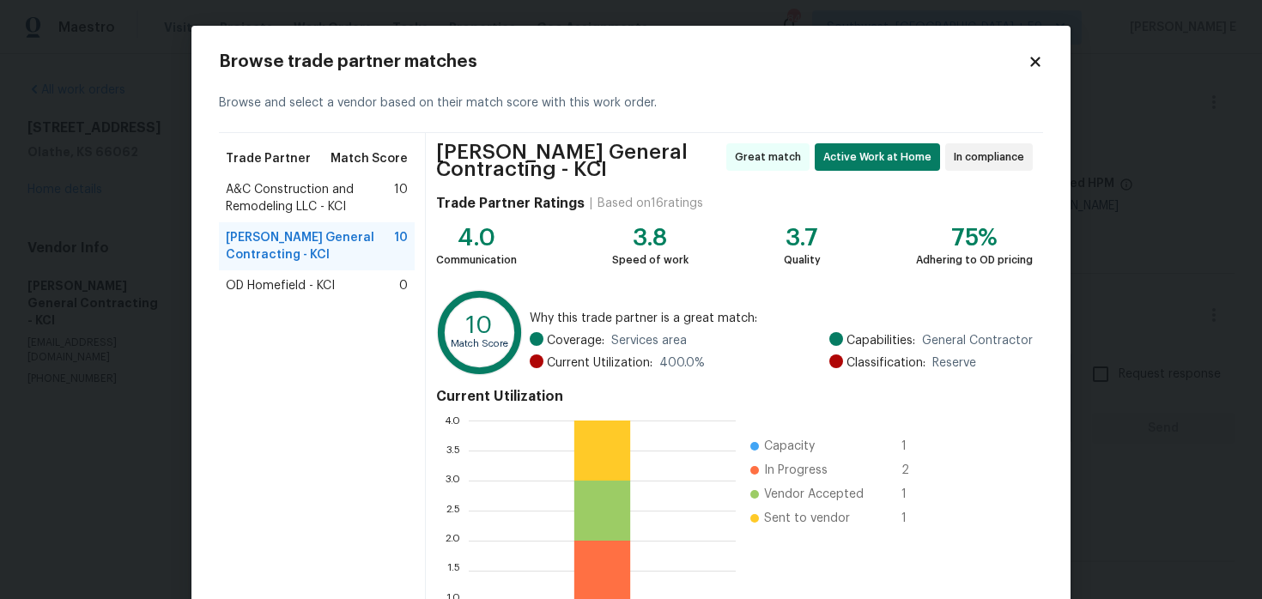
click at [1028, 60] on icon at bounding box center [1035, 61] width 15 height 15
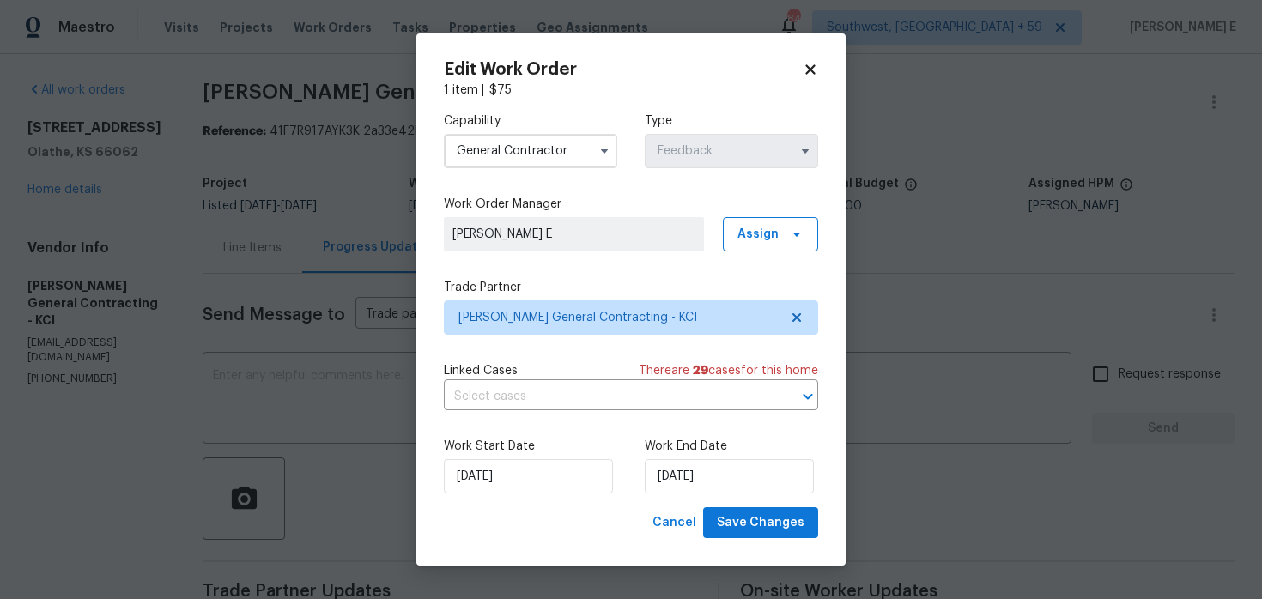
click at [501, 148] on input "General Contractor" at bounding box center [530, 151] width 173 height 34
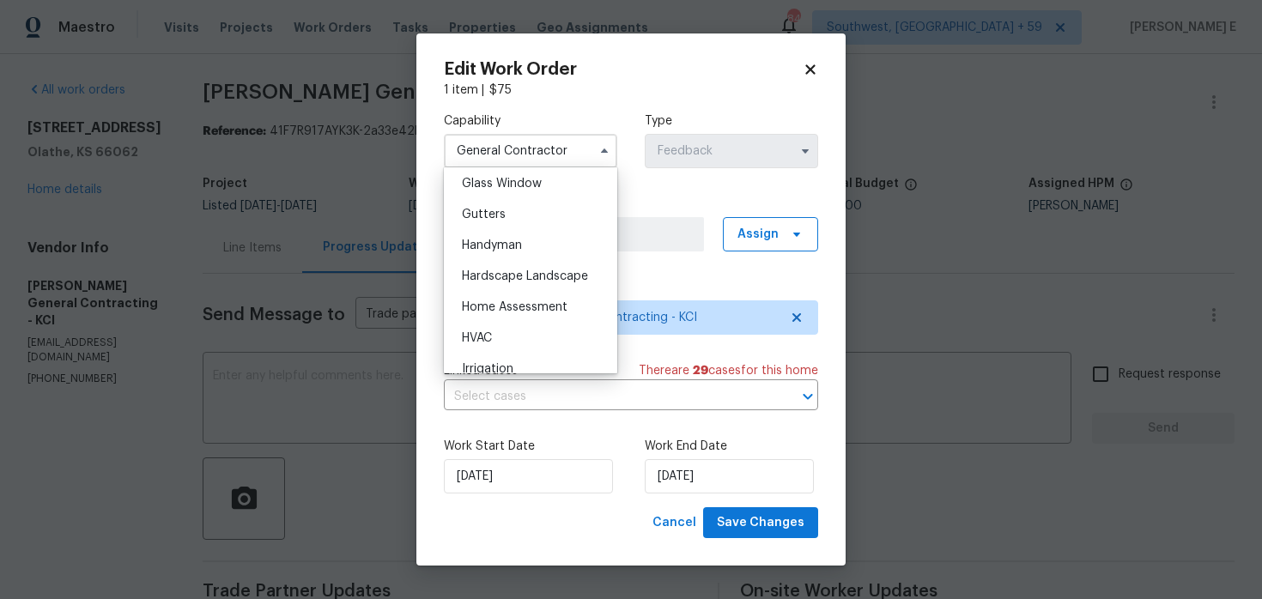
scroll to position [888, 0]
click at [501, 249] on span "Handyman" at bounding box center [492, 244] width 60 height 12
type input "Handyman"
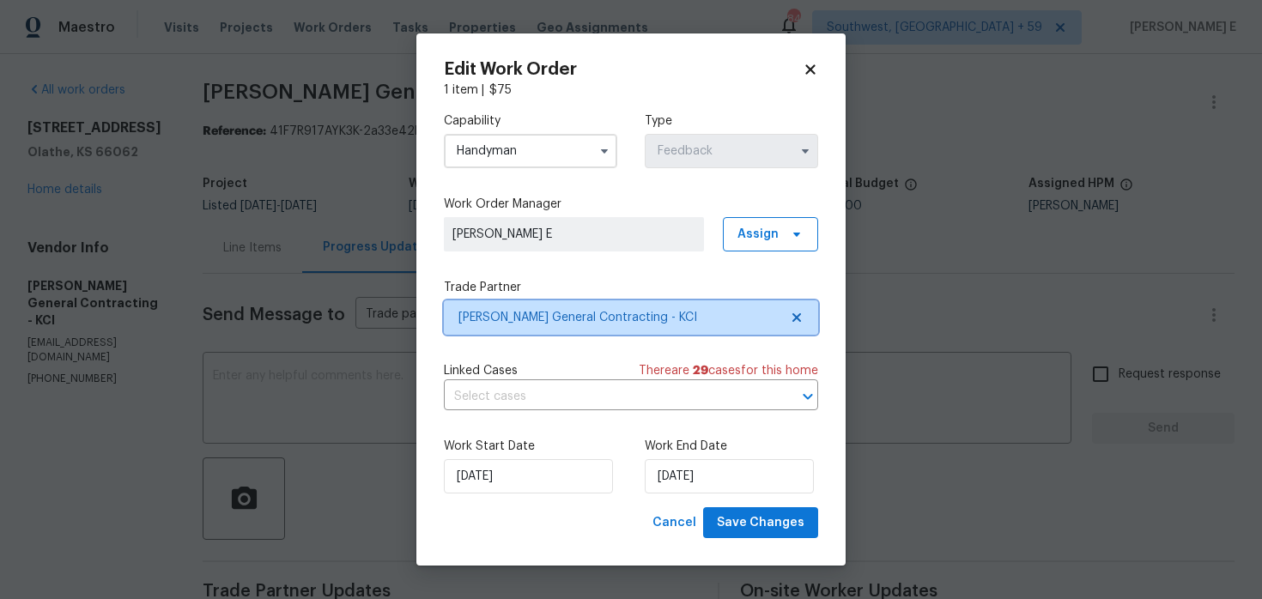
click at [526, 325] on span "Nicholson General Contracting - KCI" at bounding box center [631, 318] width 374 height 34
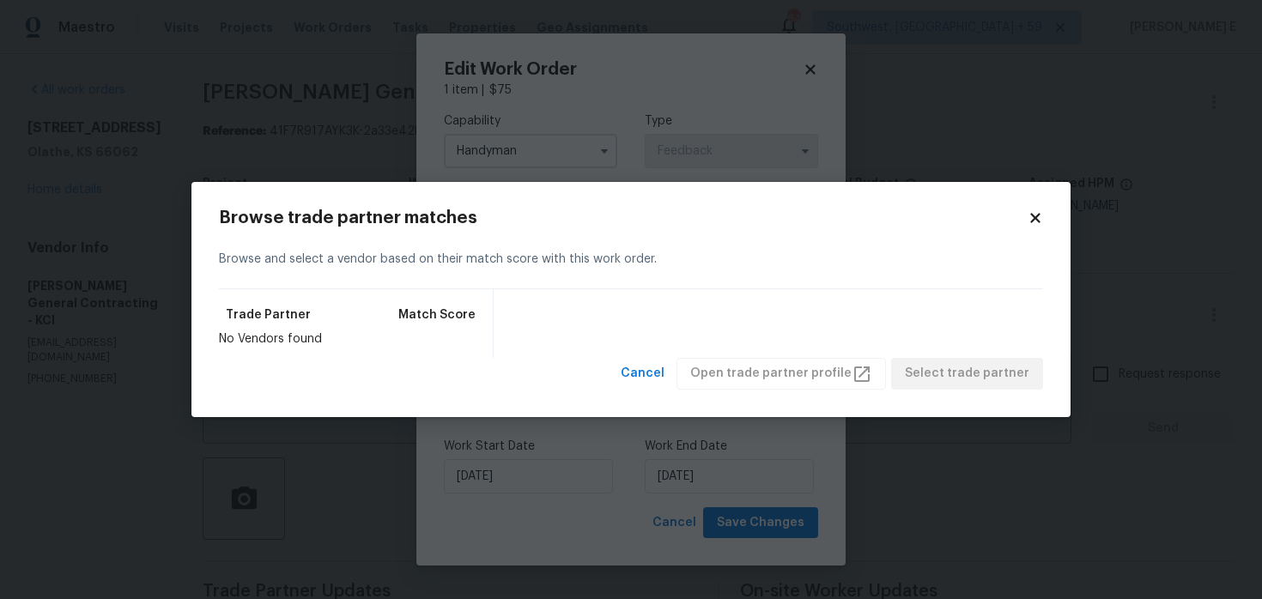
click at [782, 125] on body "Maestro Visits Projects Work Orders Tasks Properties Geo Assignments 846 Southw…" at bounding box center [631, 299] width 1262 height 599
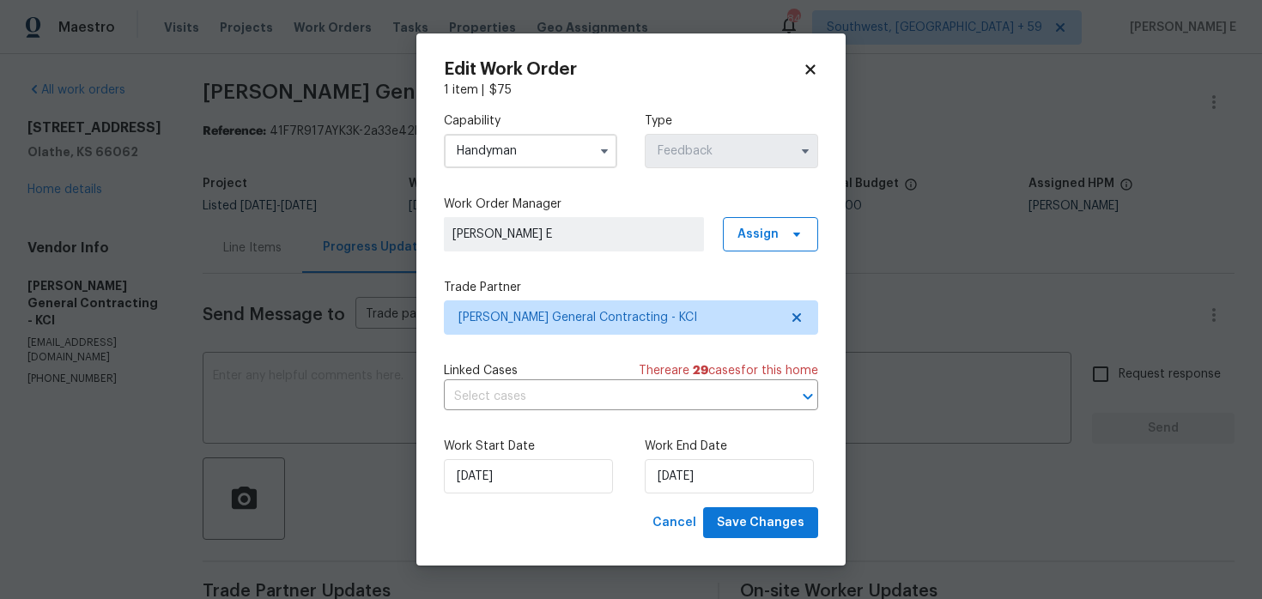
click at [328, 374] on body "Maestro Visits Projects Work Orders Tasks Properties Geo Assignments 846 Southw…" at bounding box center [631, 299] width 1262 height 599
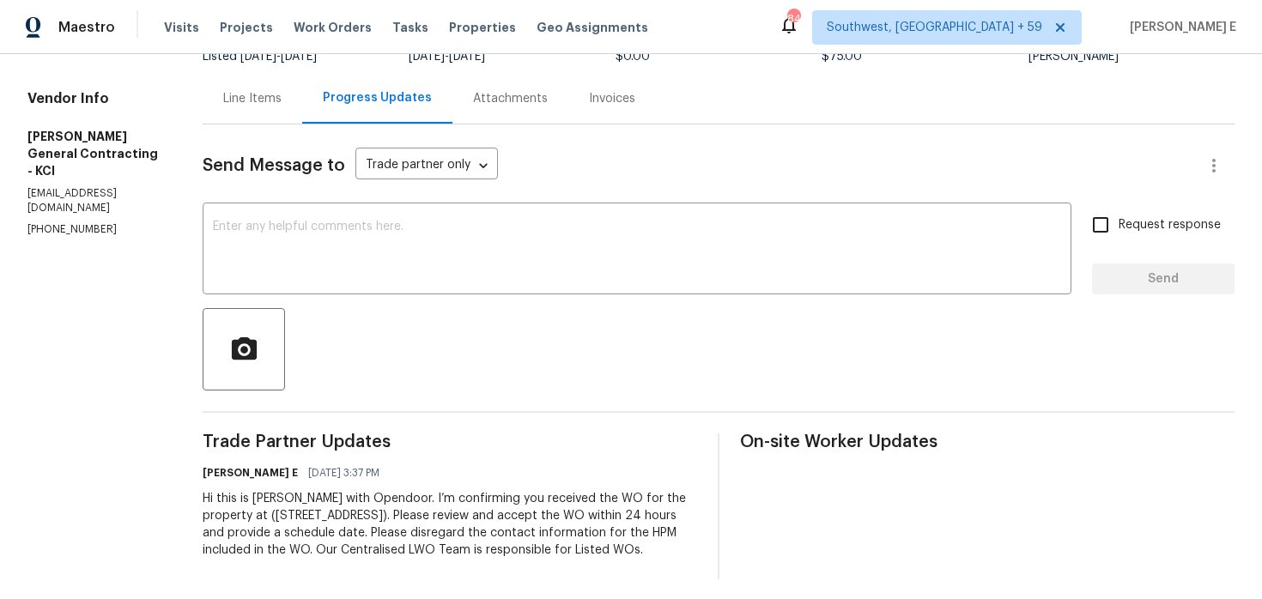
scroll to position [173, 0]
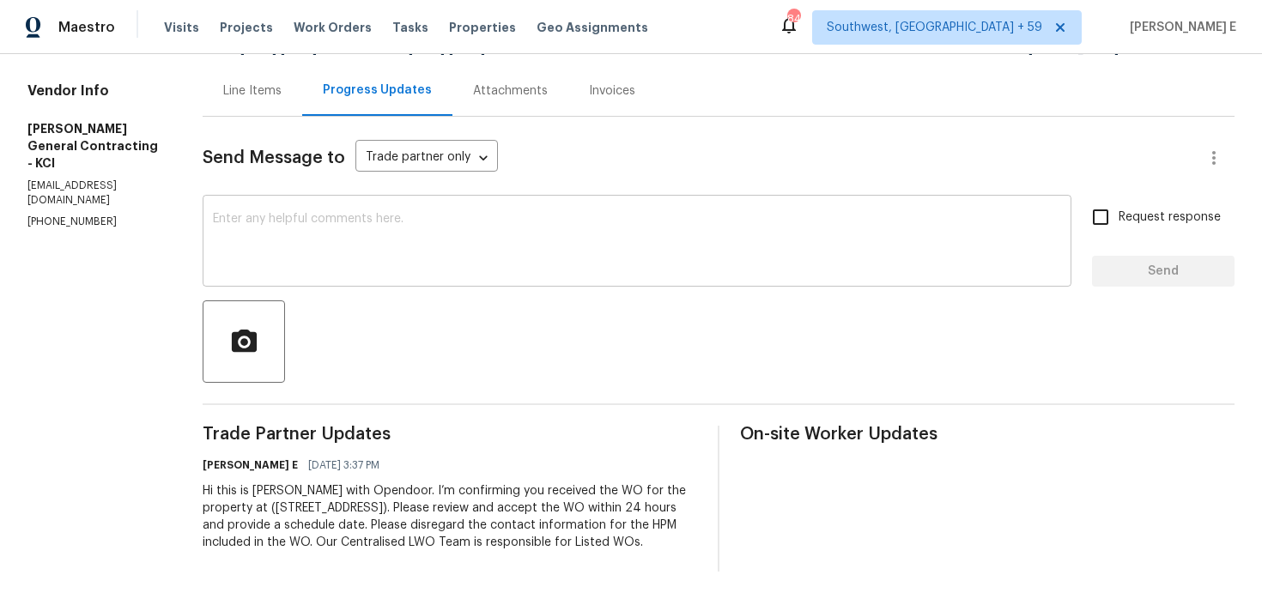
click at [442, 232] on textarea at bounding box center [637, 243] width 848 height 60
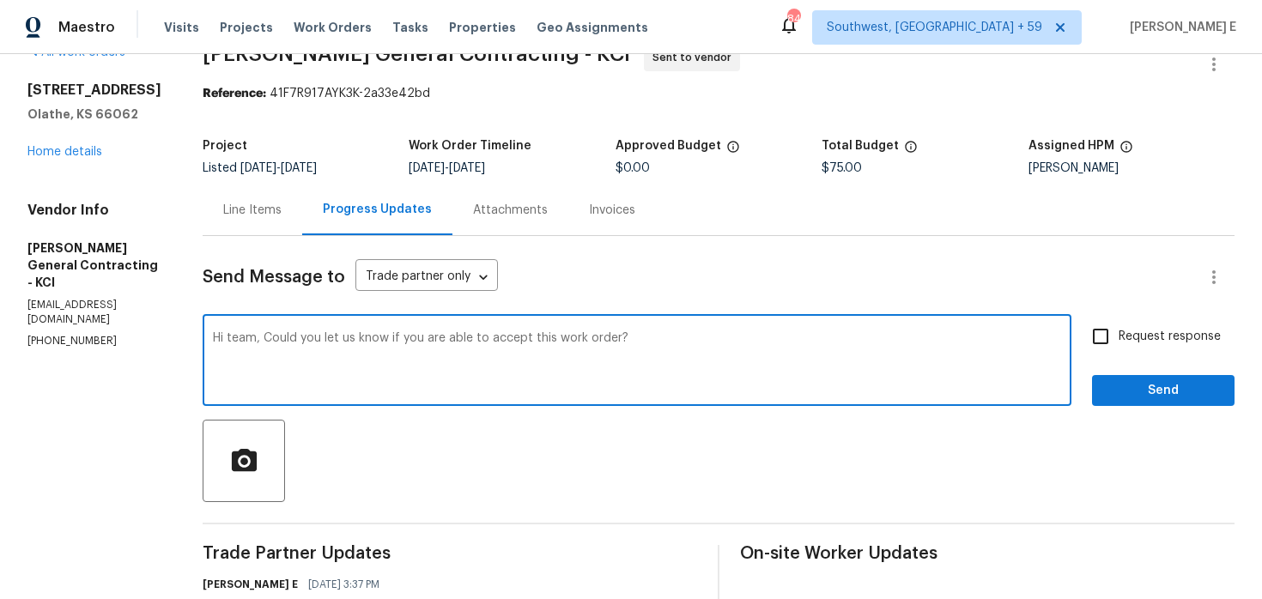
scroll to position [125, 0]
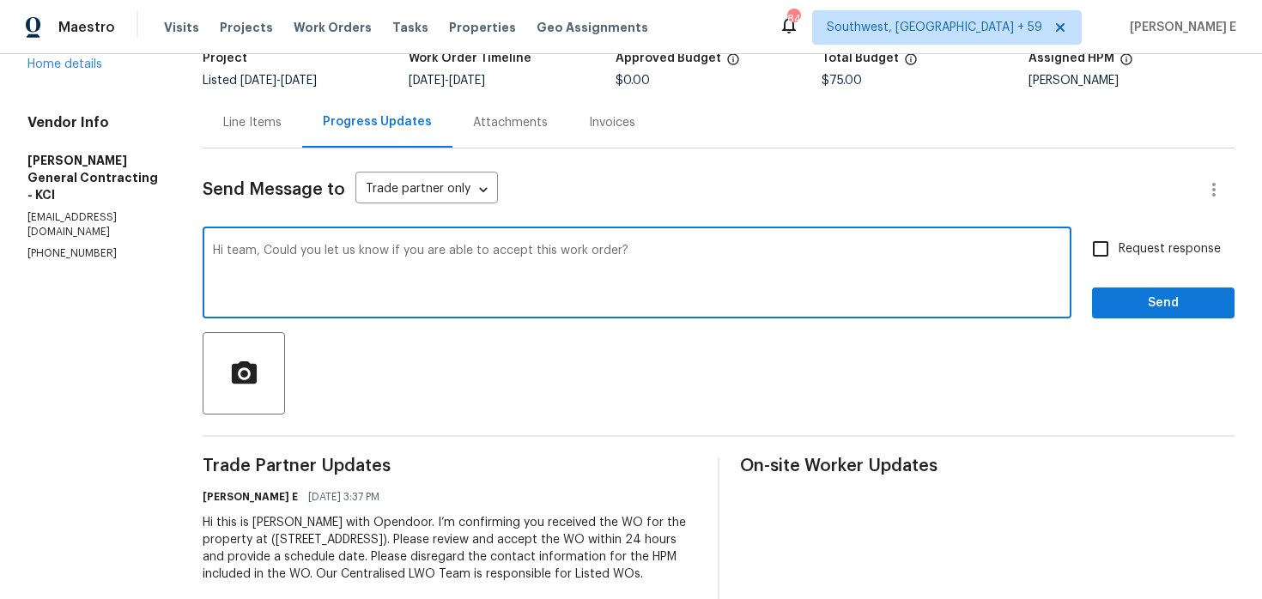
type textarea "Hi team, Could you let us know if you are able to accept this work order?"
click at [1139, 241] on span "Request response" at bounding box center [1170, 249] width 102 height 18
click at [1119, 241] on input "Request response" at bounding box center [1101, 249] width 36 height 36
checkbox input "true"
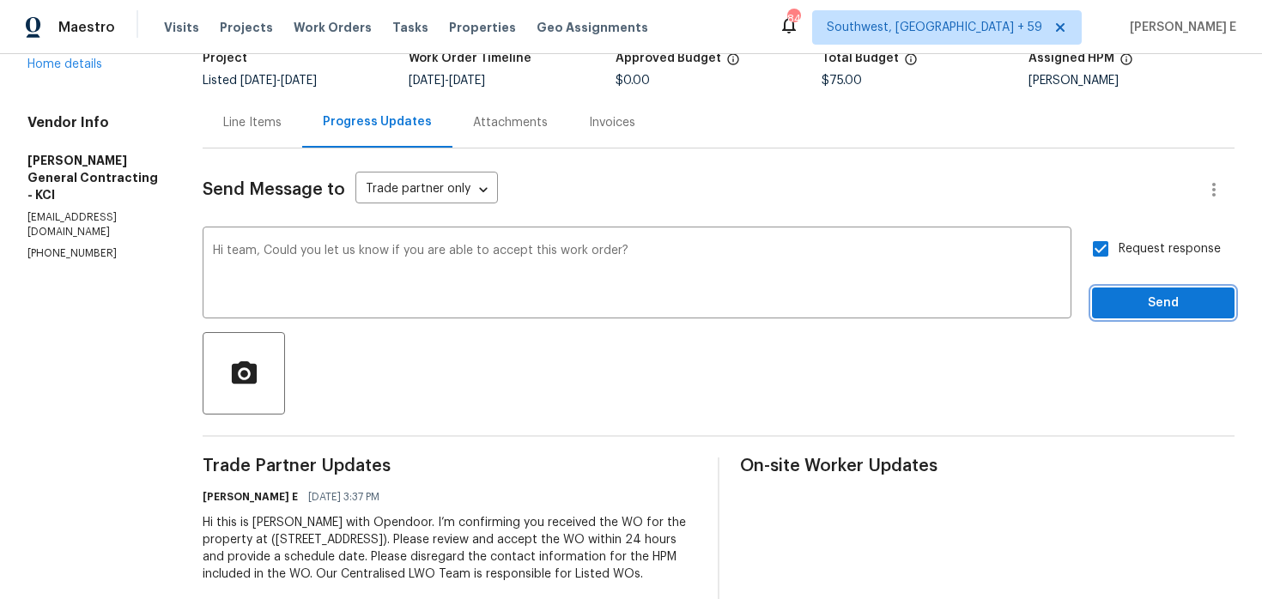
click at [1116, 297] on span "Send" at bounding box center [1163, 303] width 115 height 21
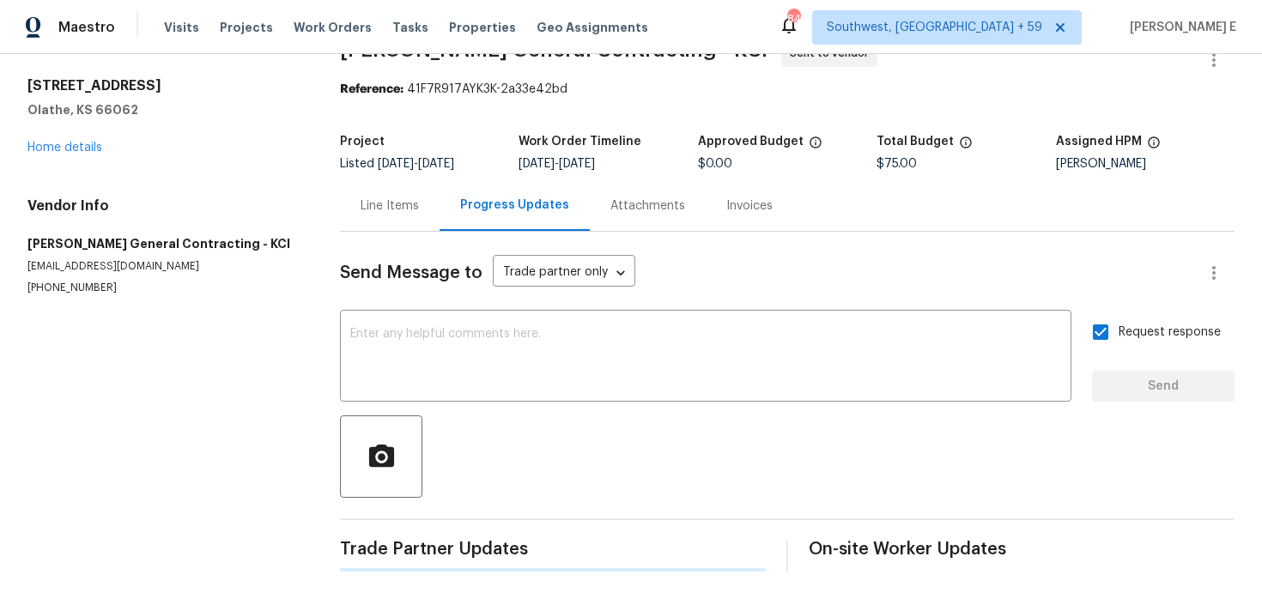
scroll to position [0, 0]
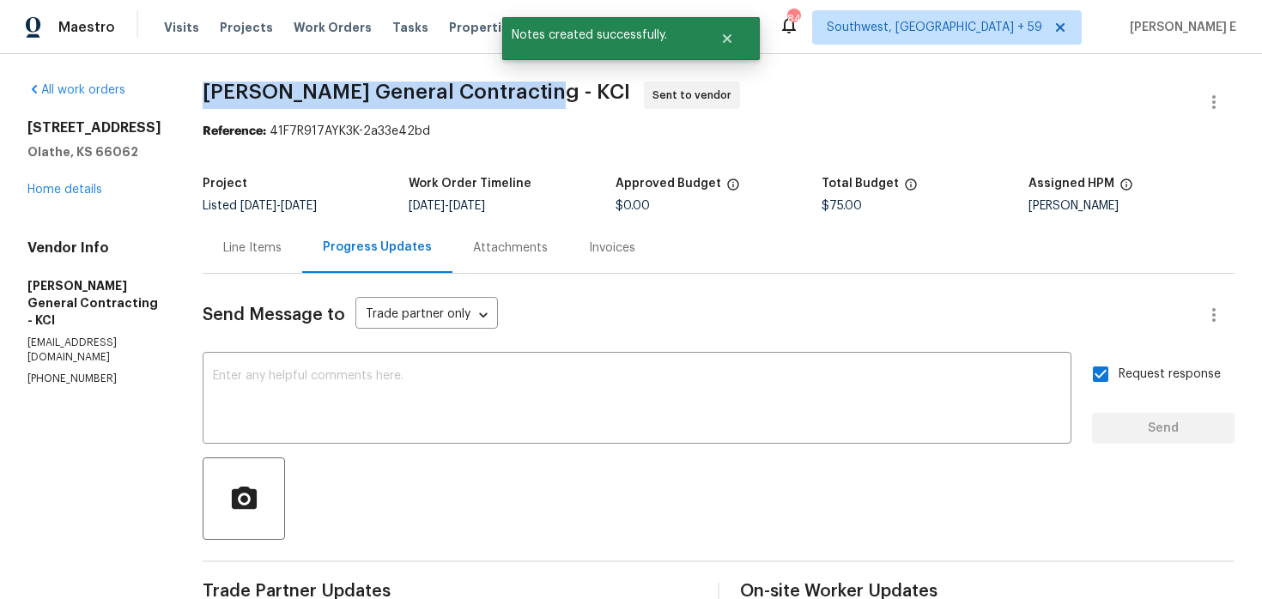
drag, startPoint x: 240, startPoint y: 84, endPoint x: 558, endPoint y: 94, distance: 317.8
click at [558, 94] on span "Nicholson General Contracting - KCI" at bounding box center [417, 92] width 428 height 21
copy span "Nicholson General Contracting -"
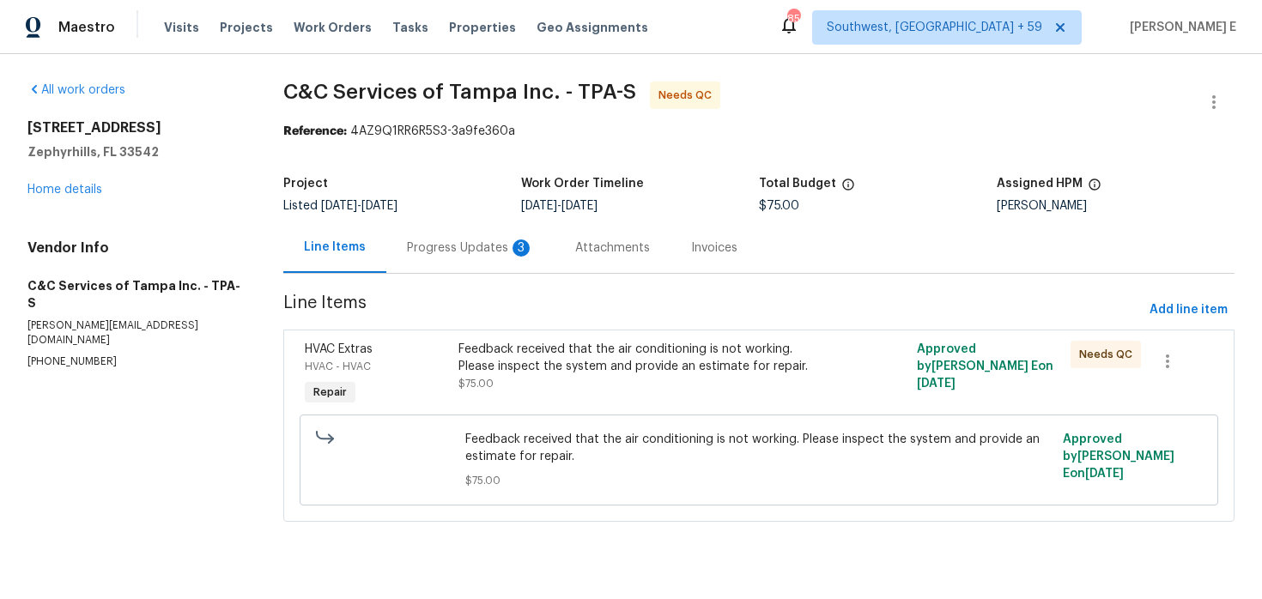
click at [462, 258] on div "Progress Updates 3" at bounding box center [470, 247] width 168 height 51
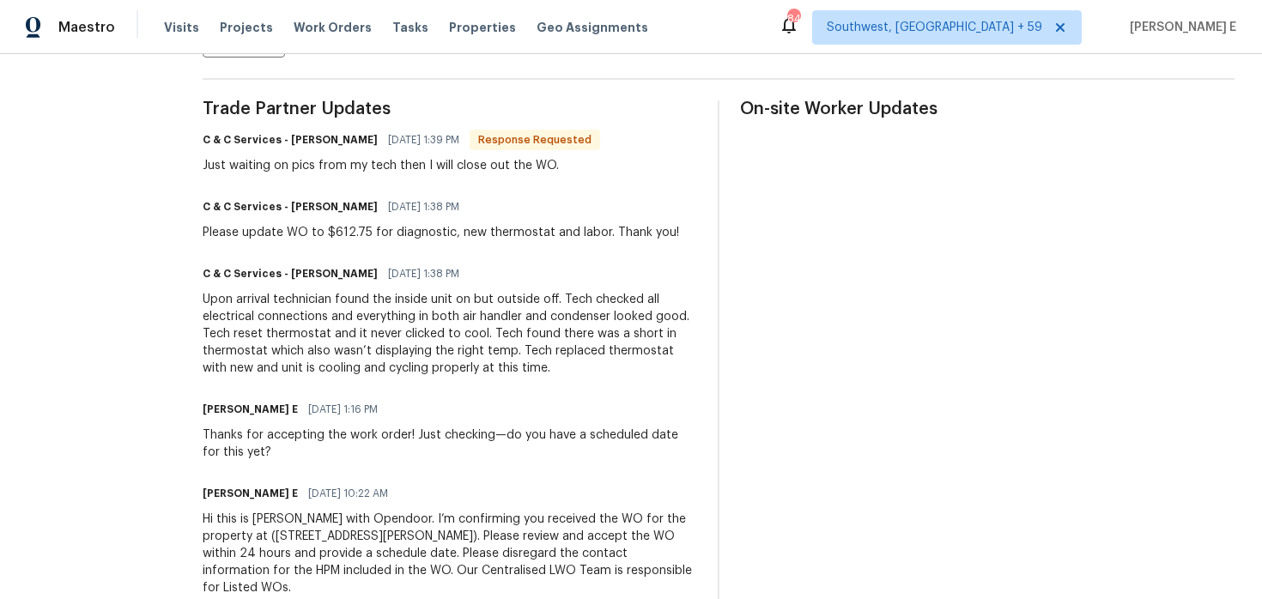
scroll to position [528, 0]
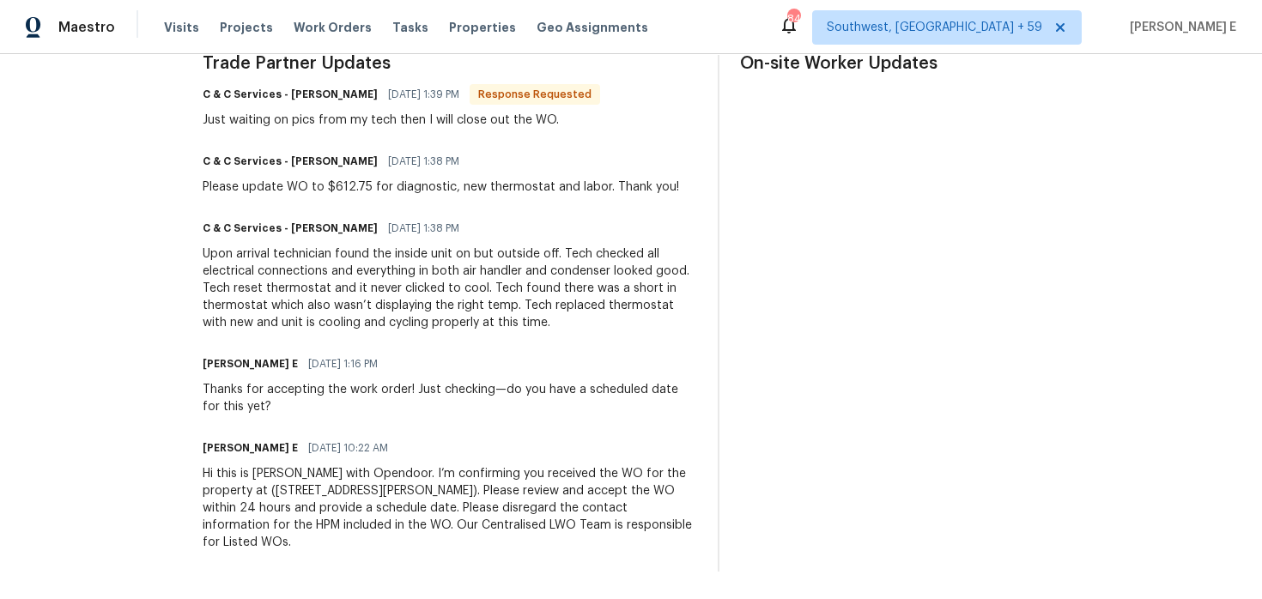
click at [476, 370] on div "[PERSON_NAME] E [DATE] 1:16 PM" at bounding box center [450, 364] width 495 height 24
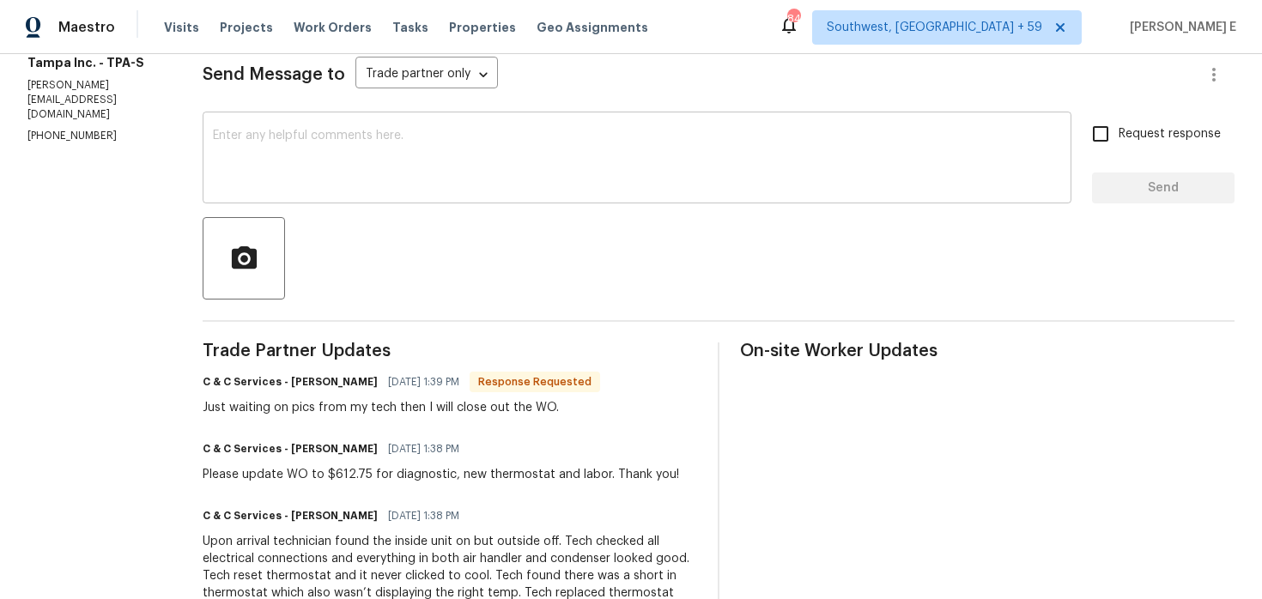
scroll to position [0, 0]
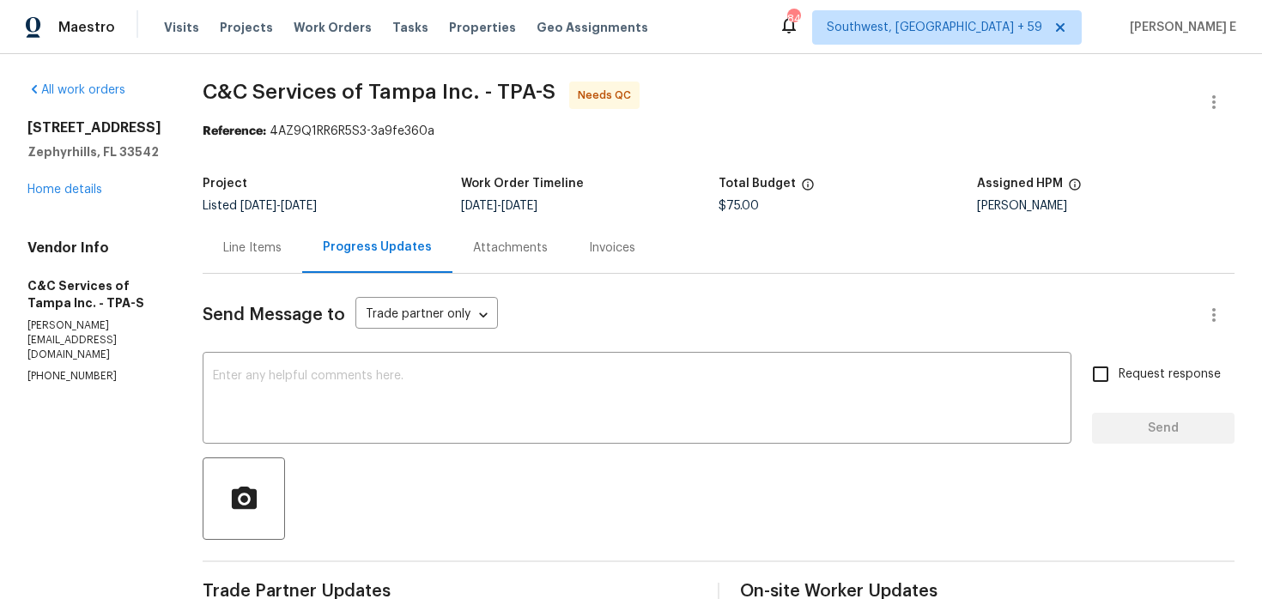
click at [263, 250] on div "Line Items" at bounding box center [252, 248] width 58 height 17
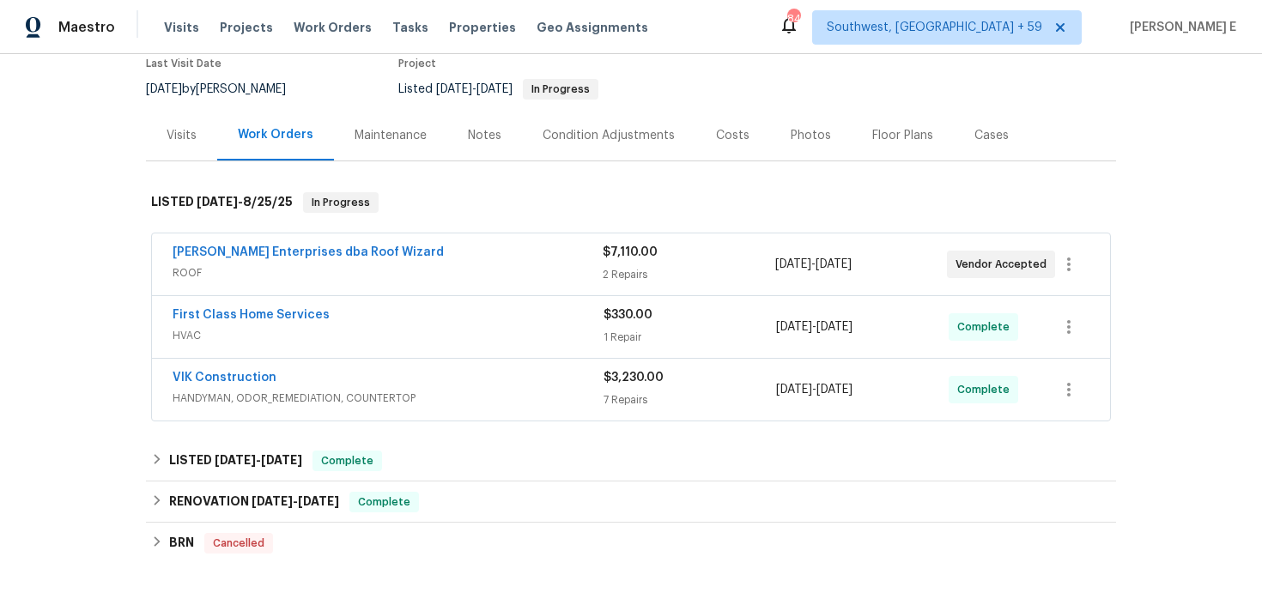
scroll to position [151, 0]
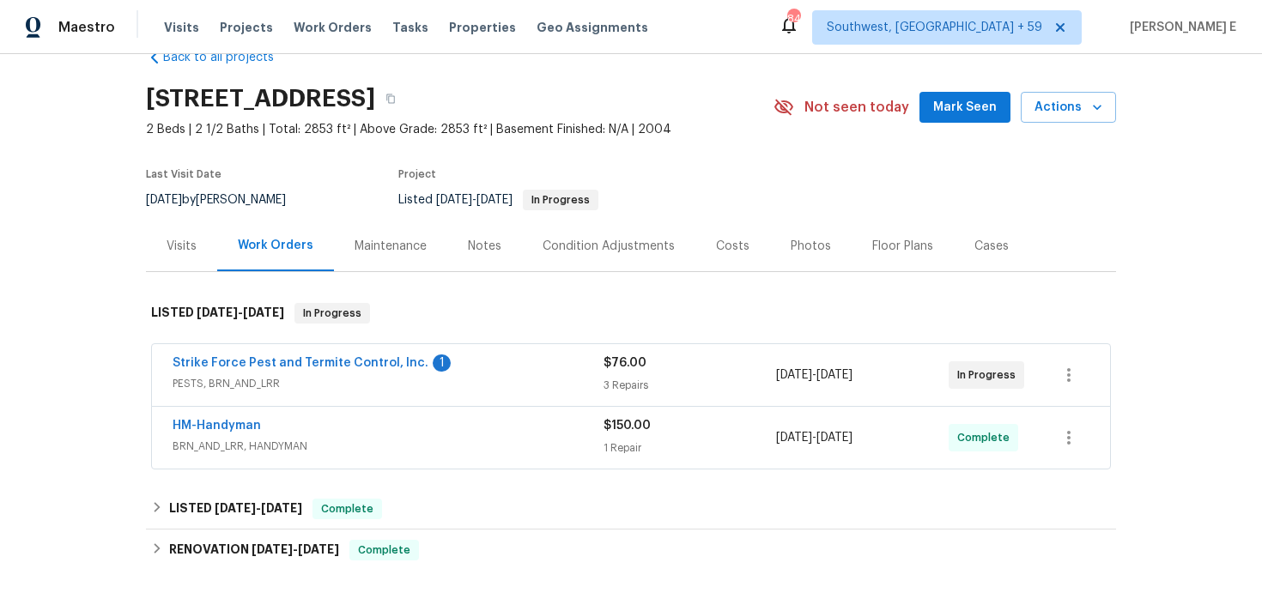
scroll to position [49, 0]
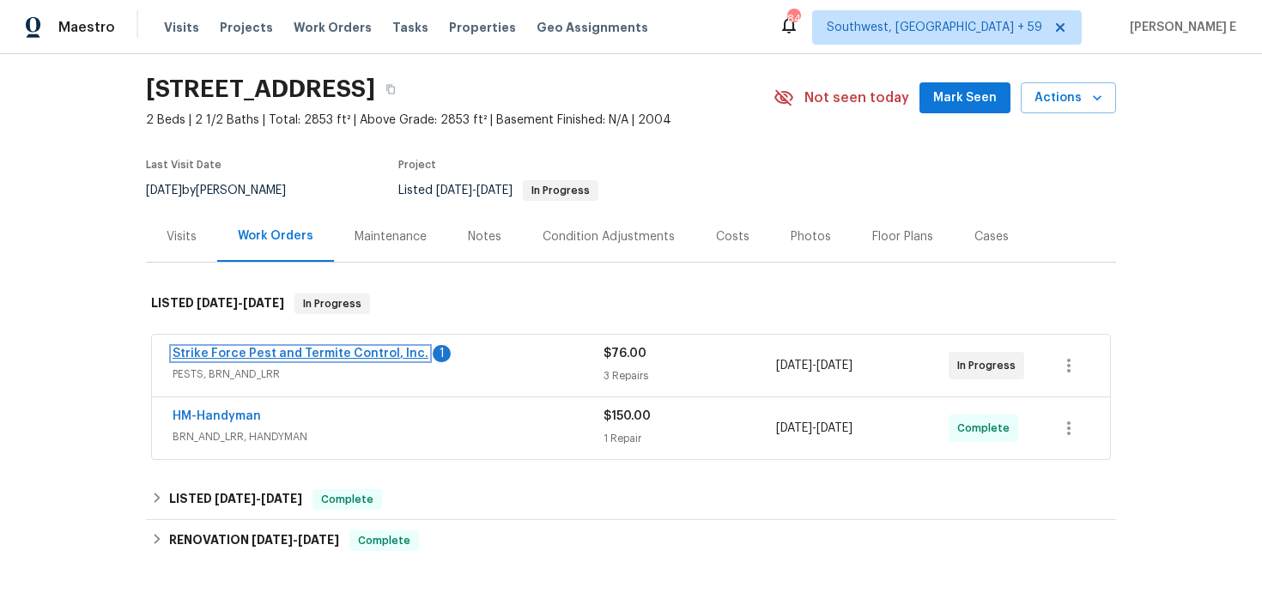
click at [379, 355] on link "Strike Force Pest and Termite Control, Inc." at bounding box center [301, 354] width 256 height 12
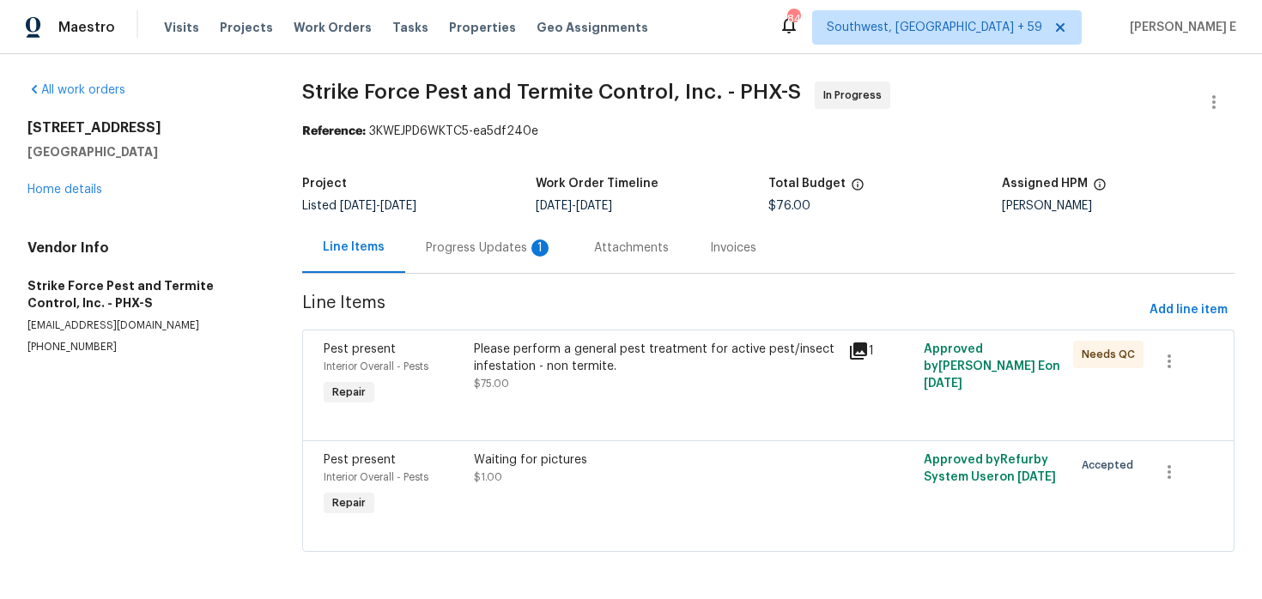
click at [460, 262] on div "Progress Updates 1" at bounding box center [489, 247] width 168 height 51
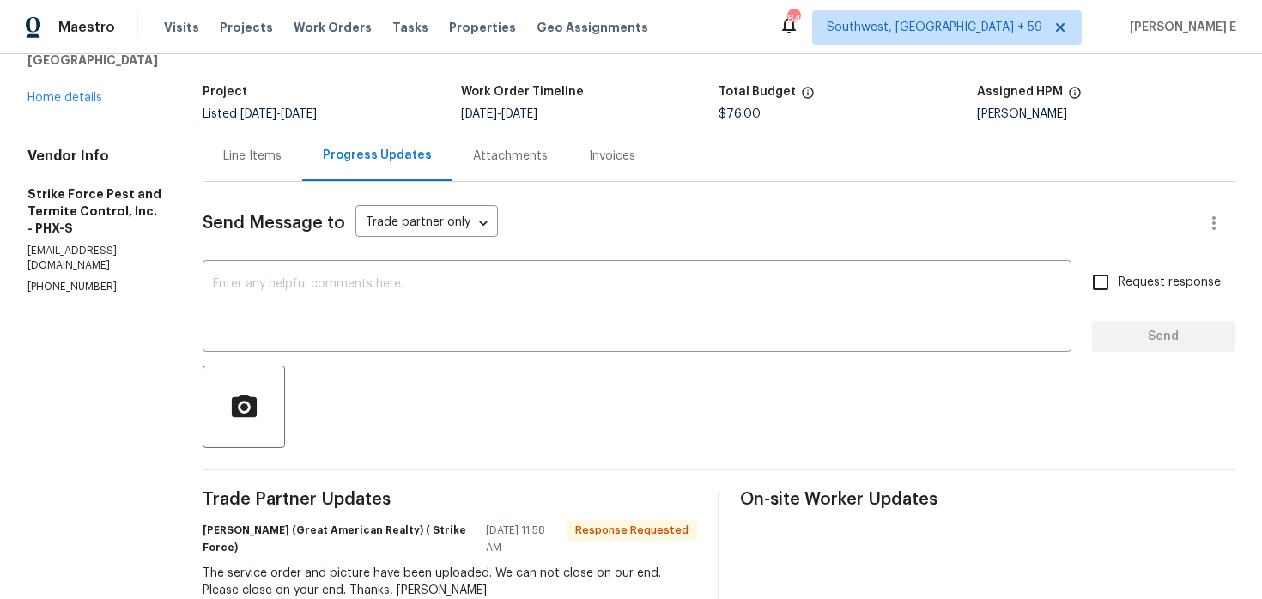
click at [292, 167] on div "Line Items" at bounding box center [253, 156] width 100 height 51
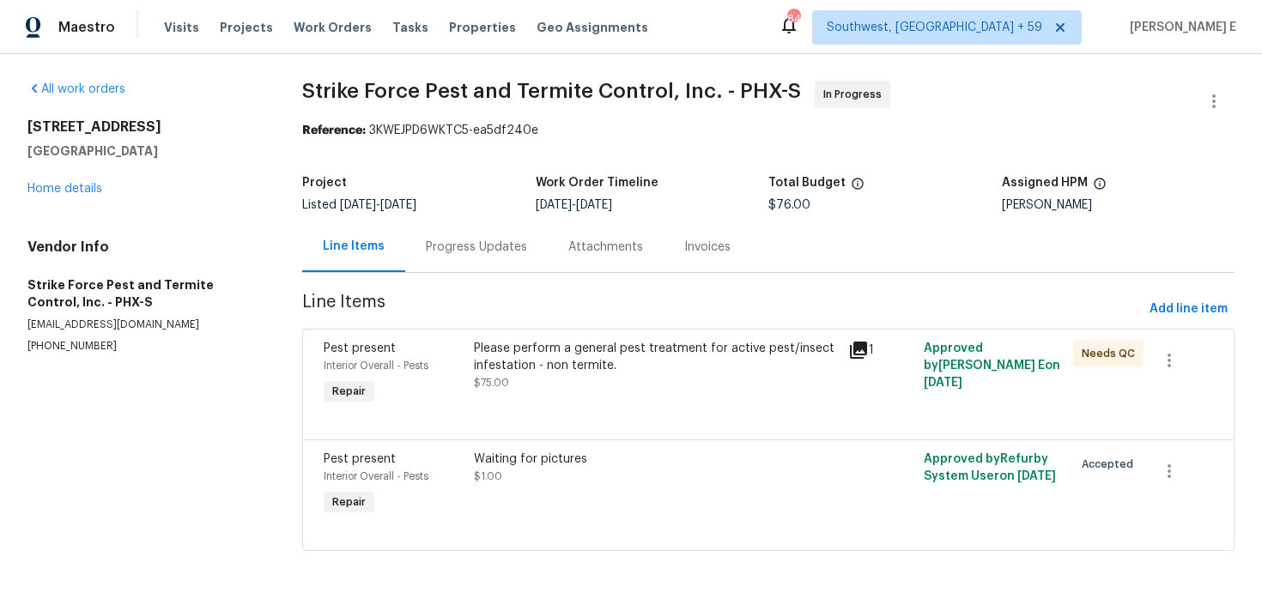
scroll to position [2, 0]
click at [1163, 475] on icon "button" at bounding box center [1169, 471] width 21 height 21
click at [1187, 475] on li "Cancel" at bounding box center [1182, 471] width 66 height 28
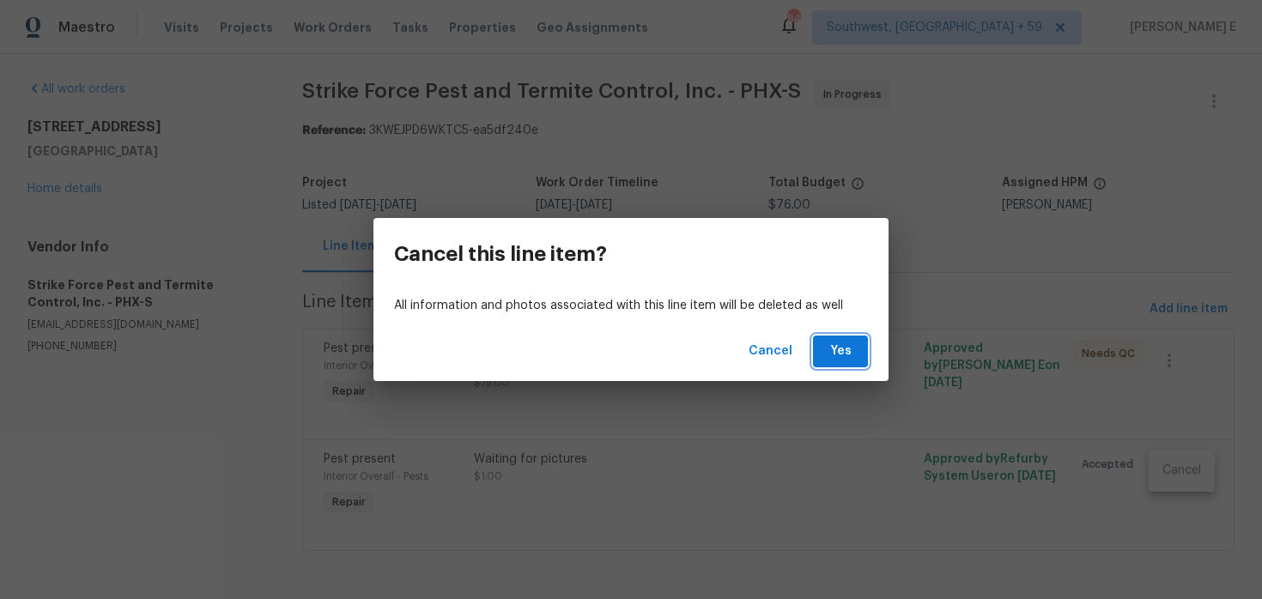
click at [822, 346] on button "Yes" at bounding box center [840, 352] width 55 height 32
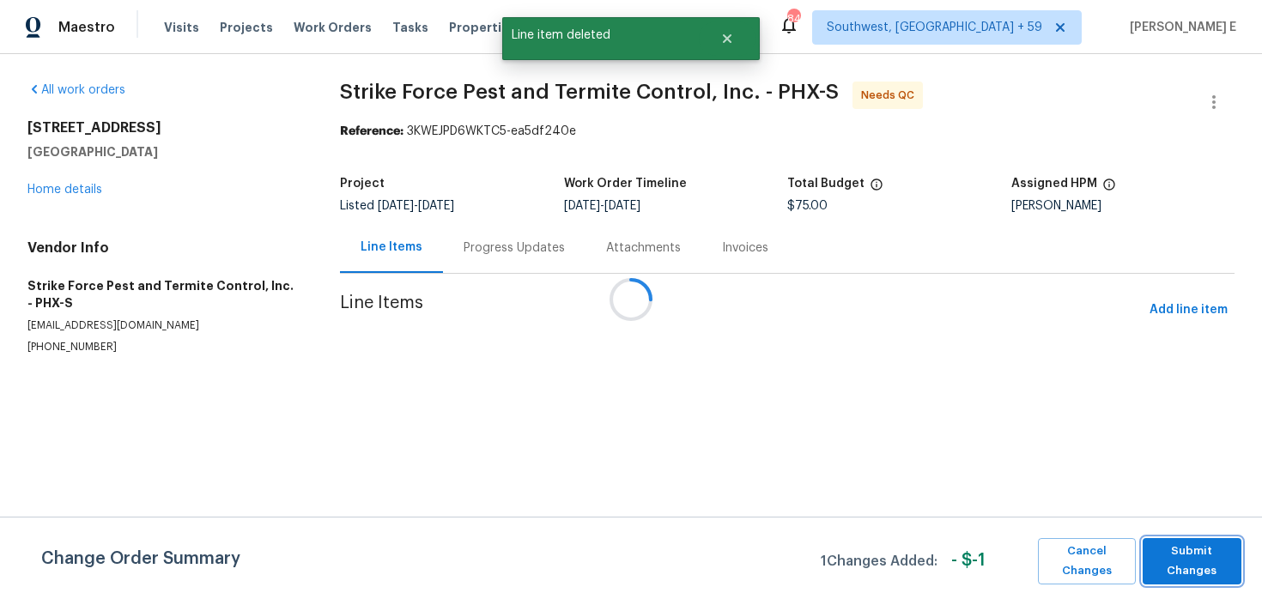
click at [1184, 556] on span "Submit Changes" at bounding box center [1192, 561] width 82 height 39
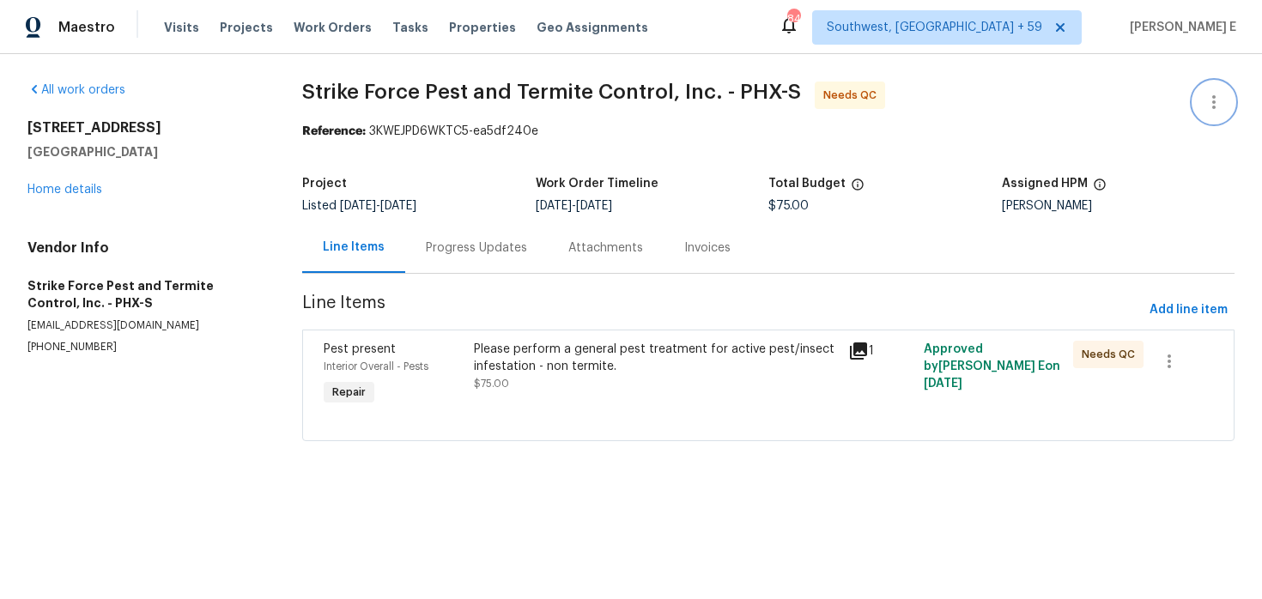
click at [1212, 102] on icon "button" at bounding box center [1214, 102] width 21 height 21
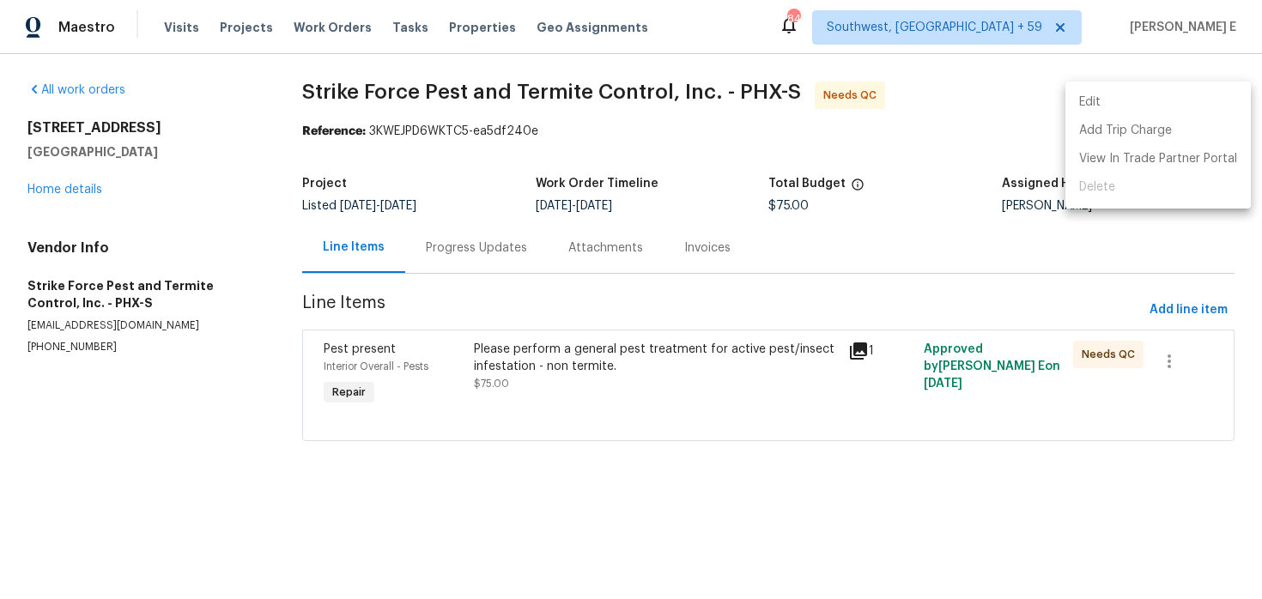
click at [1115, 103] on li "Edit" at bounding box center [1158, 102] width 185 height 28
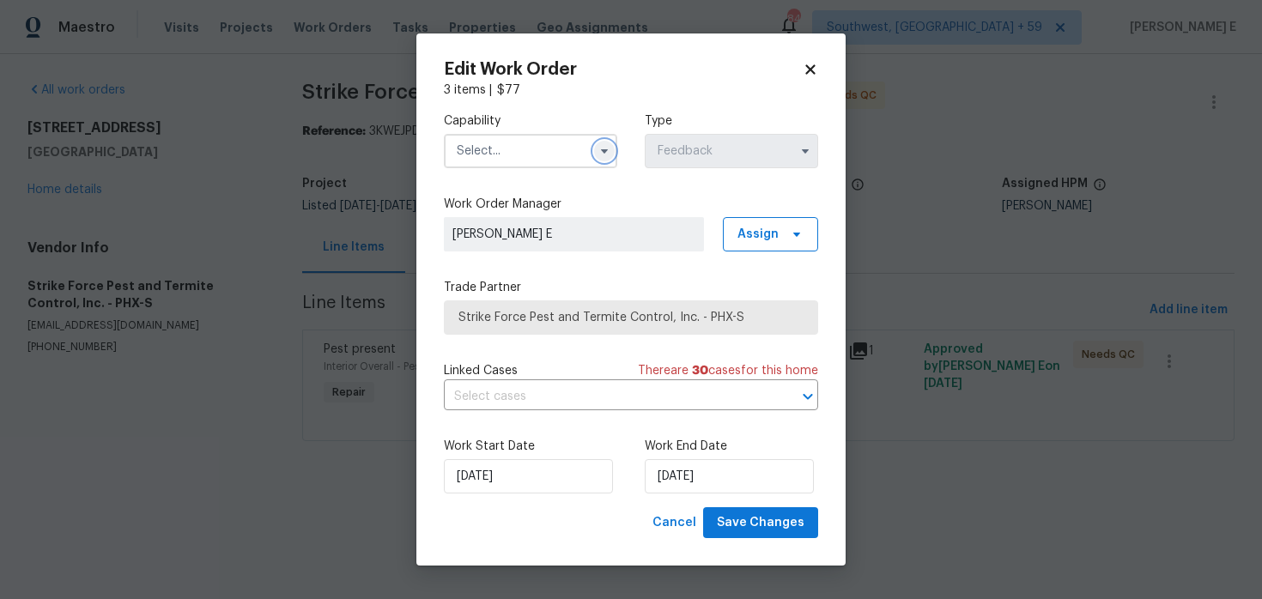
click at [605, 152] on icon "button" at bounding box center [605, 151] width 14 height 14
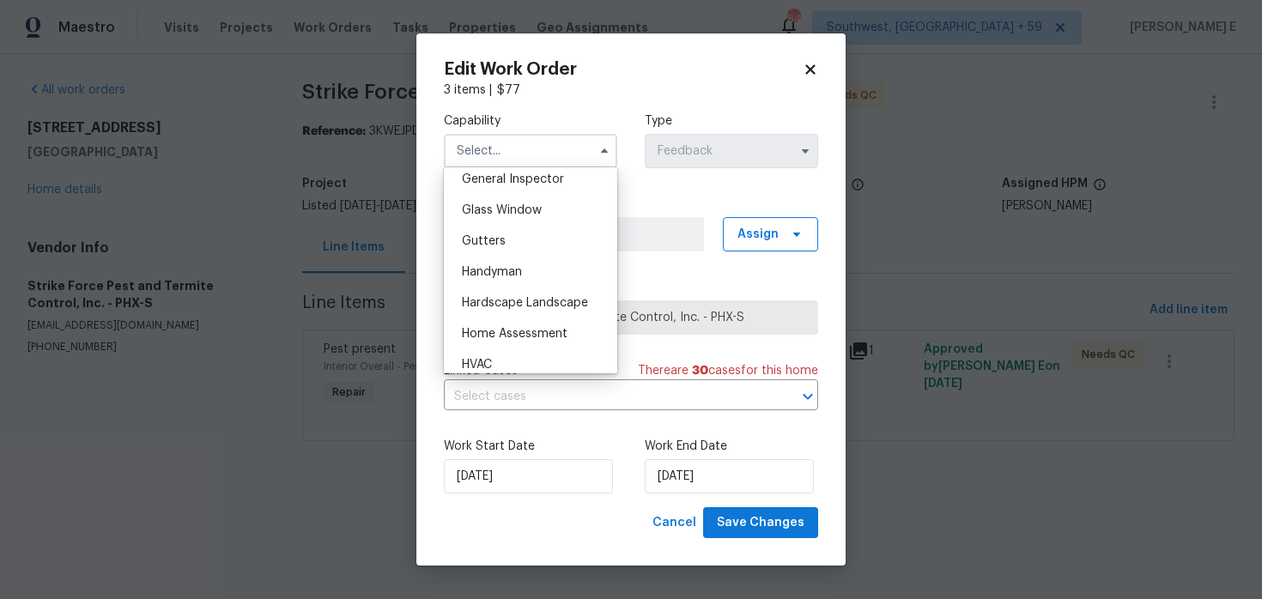
scroll to position [860, 0]
click at [554, 277] on div "Handyman" at bounding box center [530, 271] width 165 height 31
type input "Handyman"
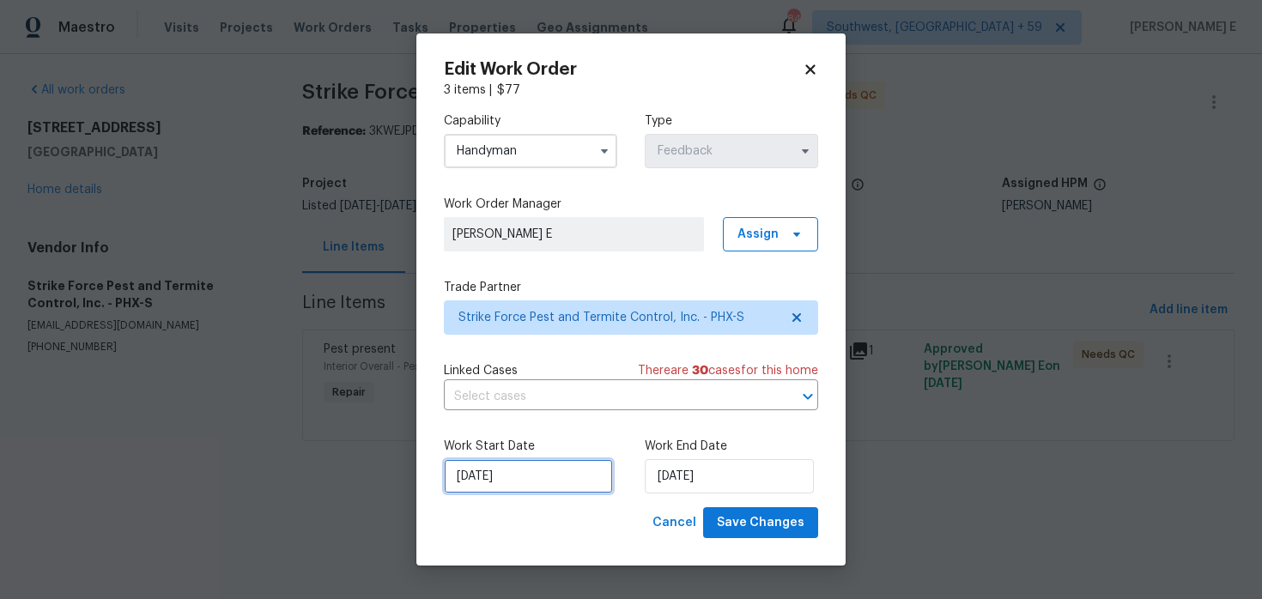
click at [572, 479] on input "18/08/2025" at bounding box center [528, 476] width 169 height 34
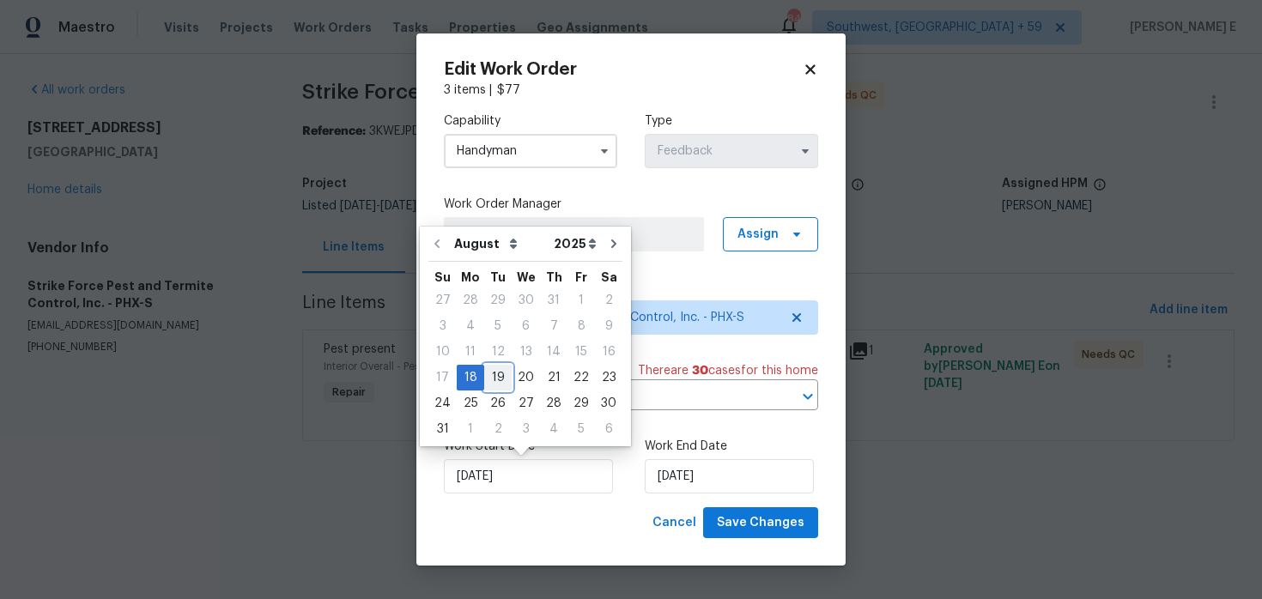
click at [494, 374] on div "19" at bounding box center [497, 378] width 27 height 24
type input "19/08/2025"
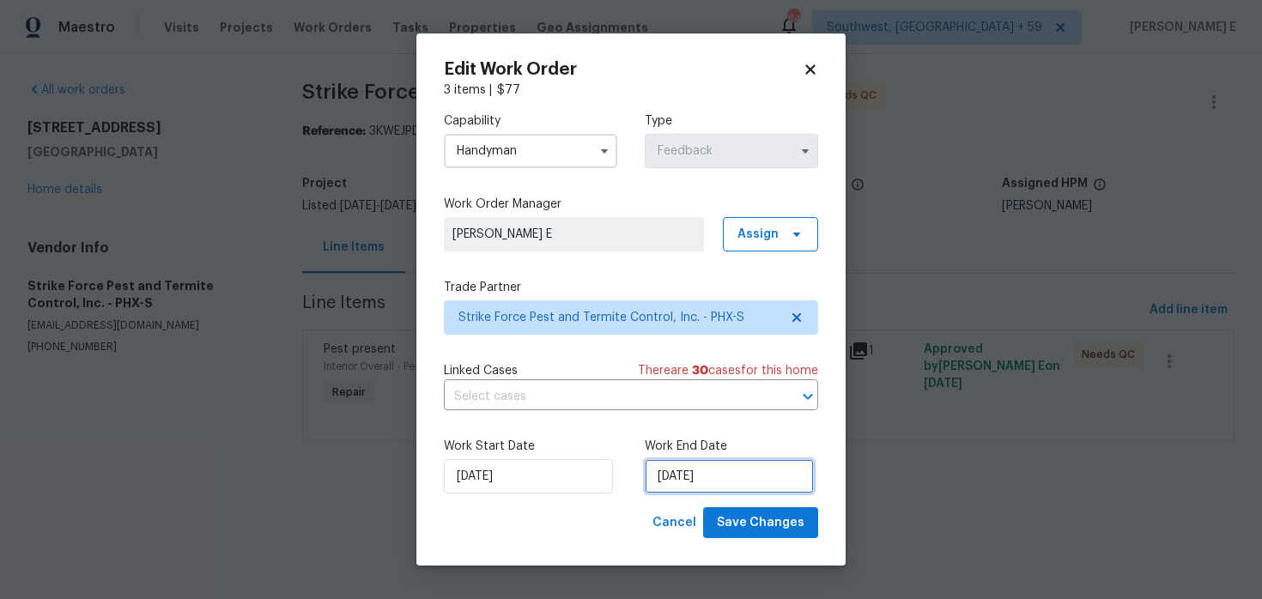
click at [731, 482] on input "20/08/2025" at bounding box center [729, 476] width 169 height 34
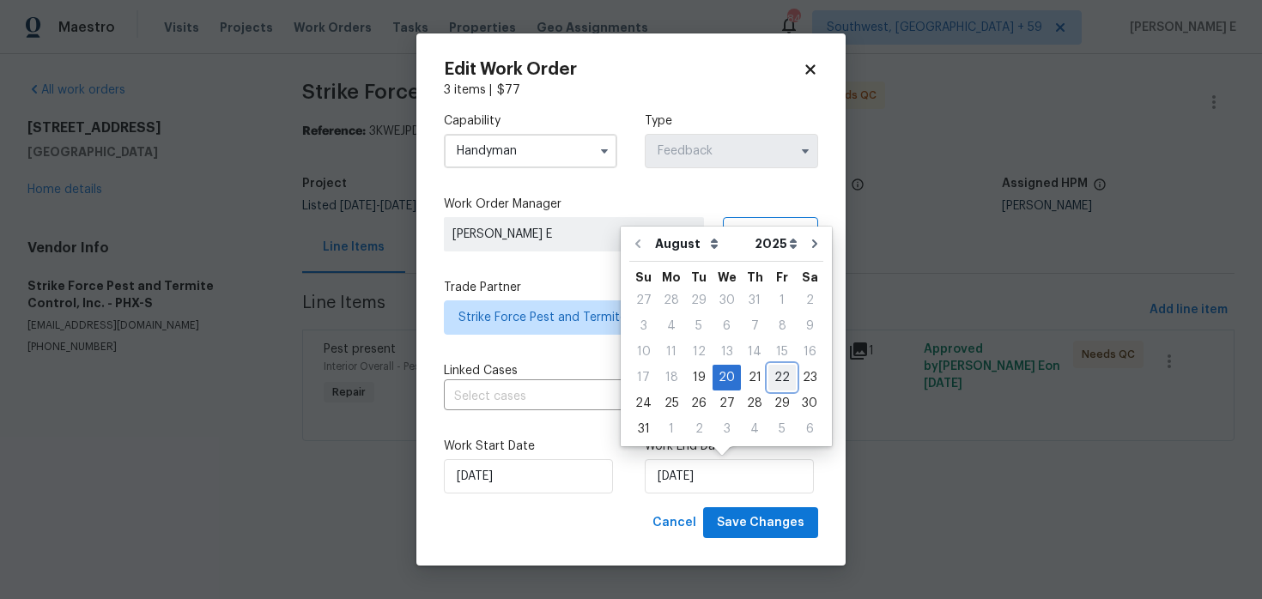
click at [769, 376] on div "22" at bounding box center [782, 378] width 27 height 24
type input "22/08/2025"
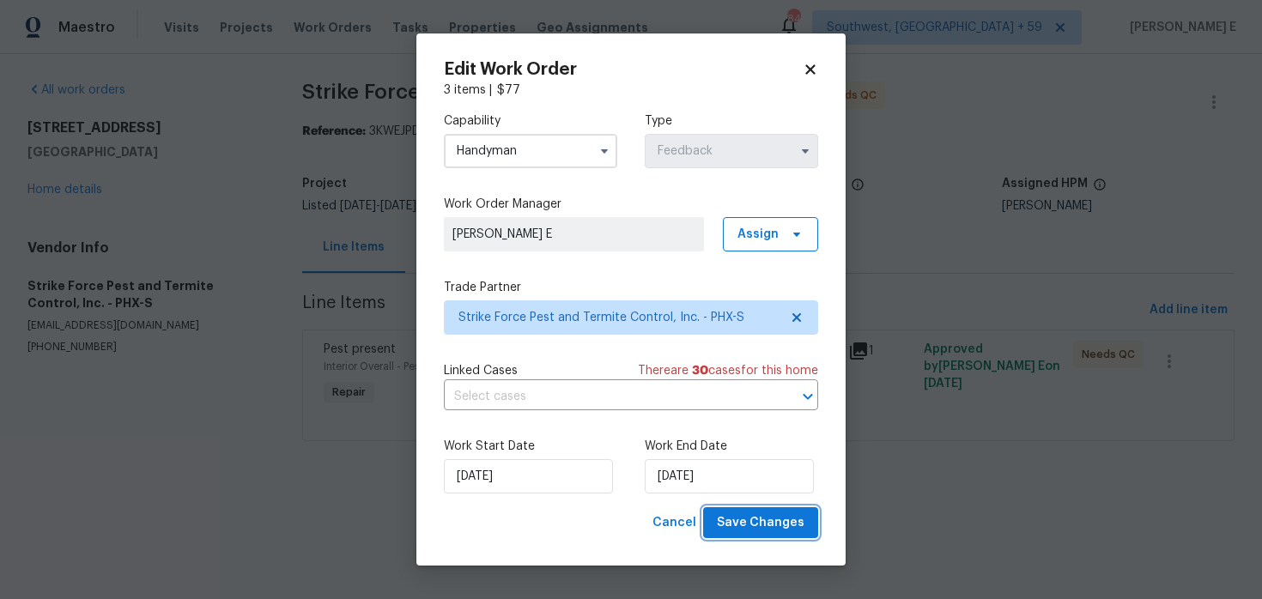
click at [744, 507] on button "Save Changes" at bounding box center [760, 523] width 115 height 32
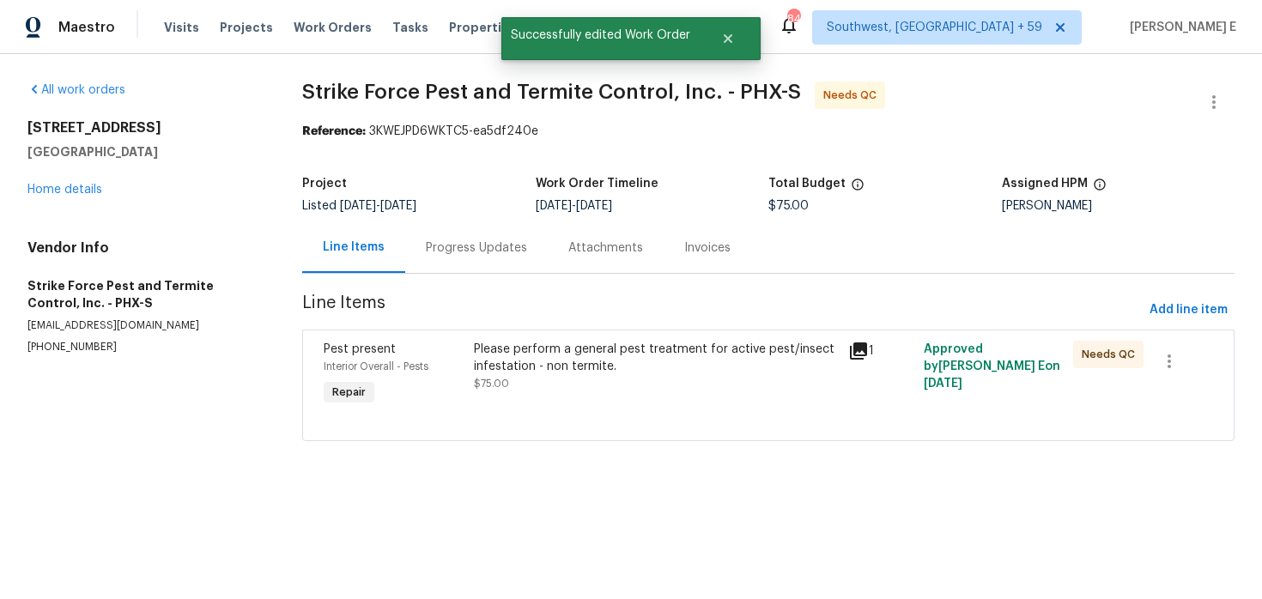
click at [469, 405] on div "Pest present Interior Overall - Pests Repair" at bounding box center [394, 375] width 150 height 79
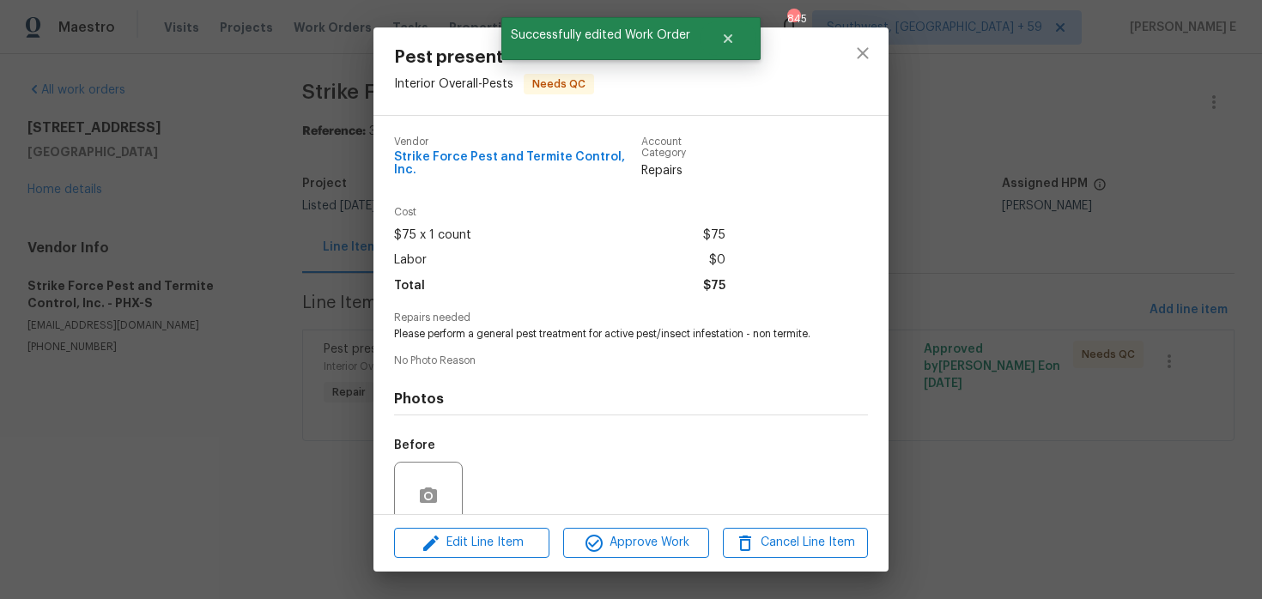
click at [633, 521] on div "Edit Line Item Approve Work Cancel Line Item" at bounding box center [631, 543] width 515 height 58
click at [603, 550] on icon "button" at bounding box center [594, 543] width 21 height 21
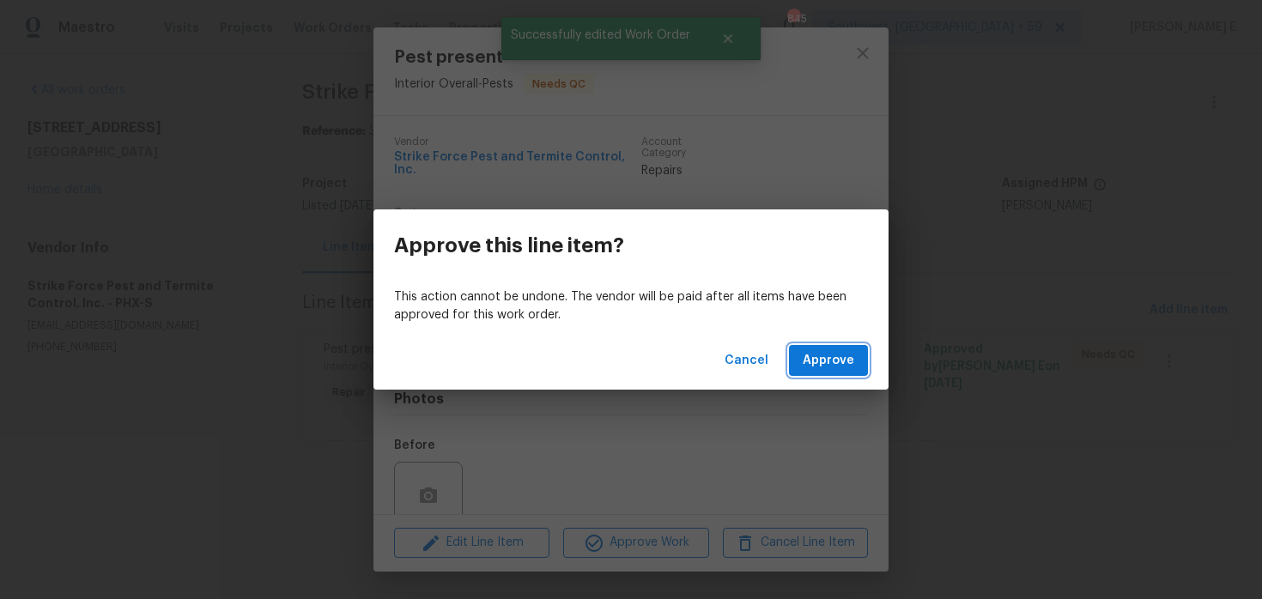
click at [824, 355] on span "Approve" at bounding box center [829, 360] width 52 height 21
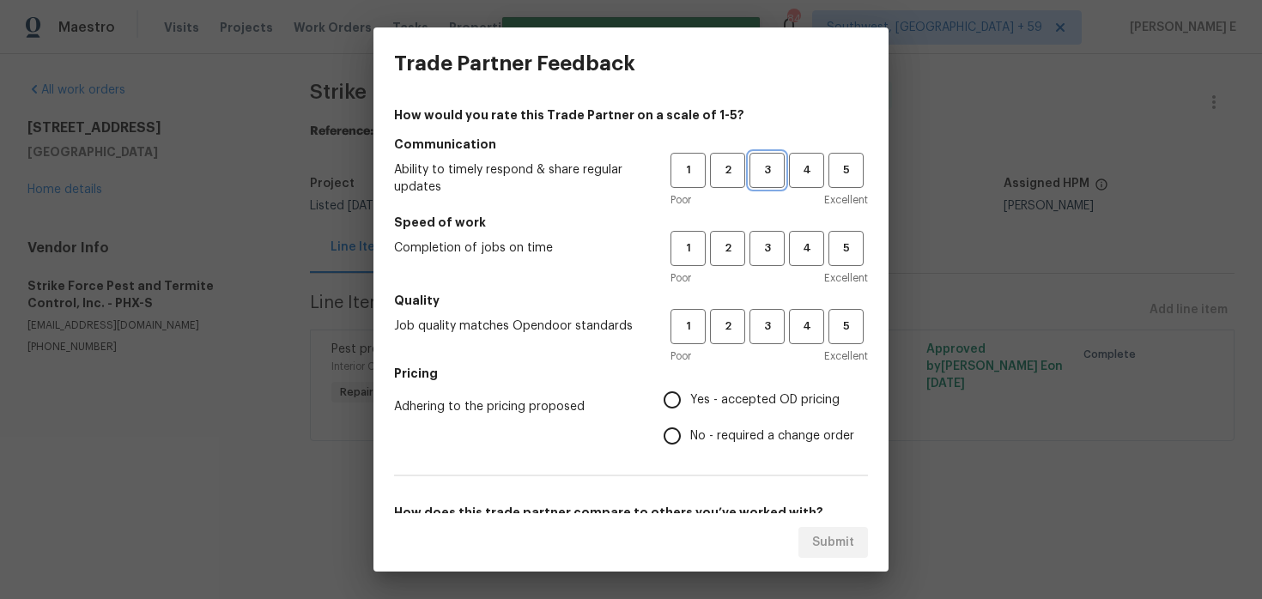
click at [765, 172] on span "3" at bounding box center [767, 171] width 32 height 20
click at [766, 240] on span "3" at bounding box center [767, 249] width 32 height 20
click at [765, 329] on span "3" at bounding box center [767, 327] width 32 height 20
click at [697, 433] on span "No - required a change order" at bounding box center [772, 437] width 164 height 18
click at [690, 433] on input "No - required a change order" at bounding box center [672, 436] width 36 height 36
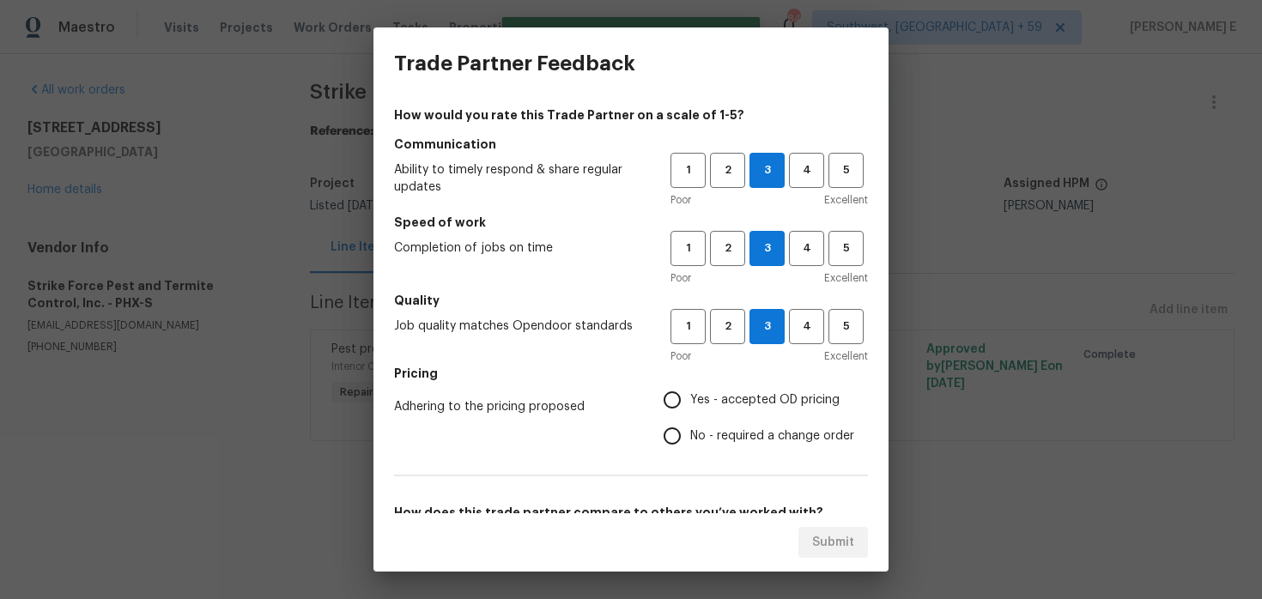
radio input "true"
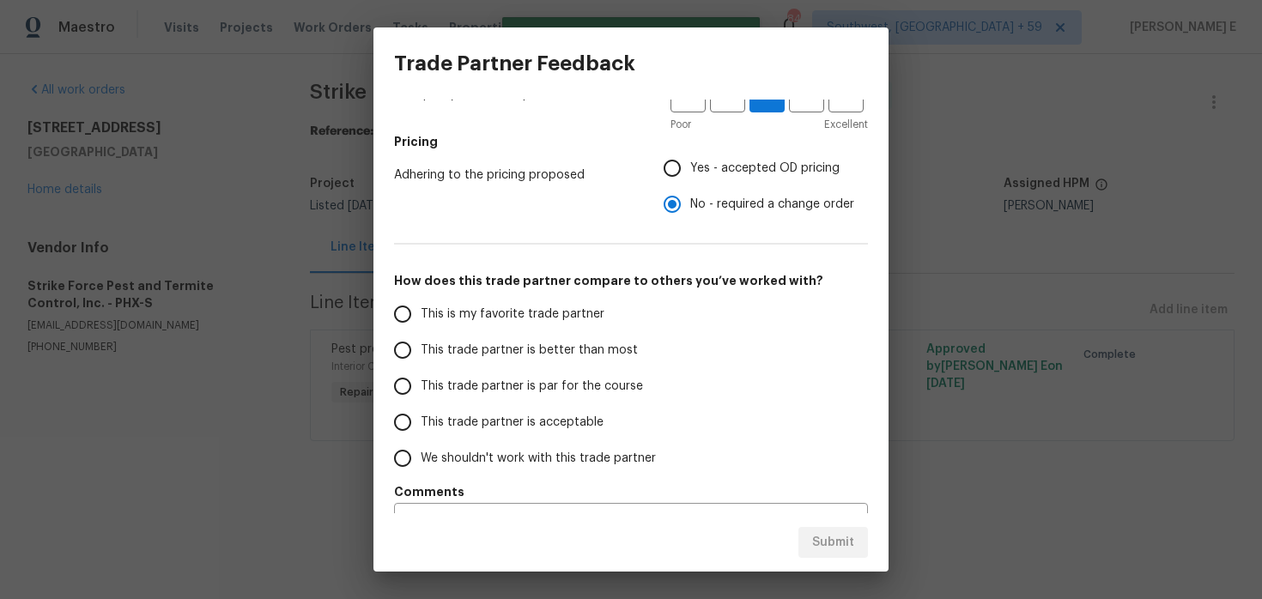
scroll to position [272, 0]
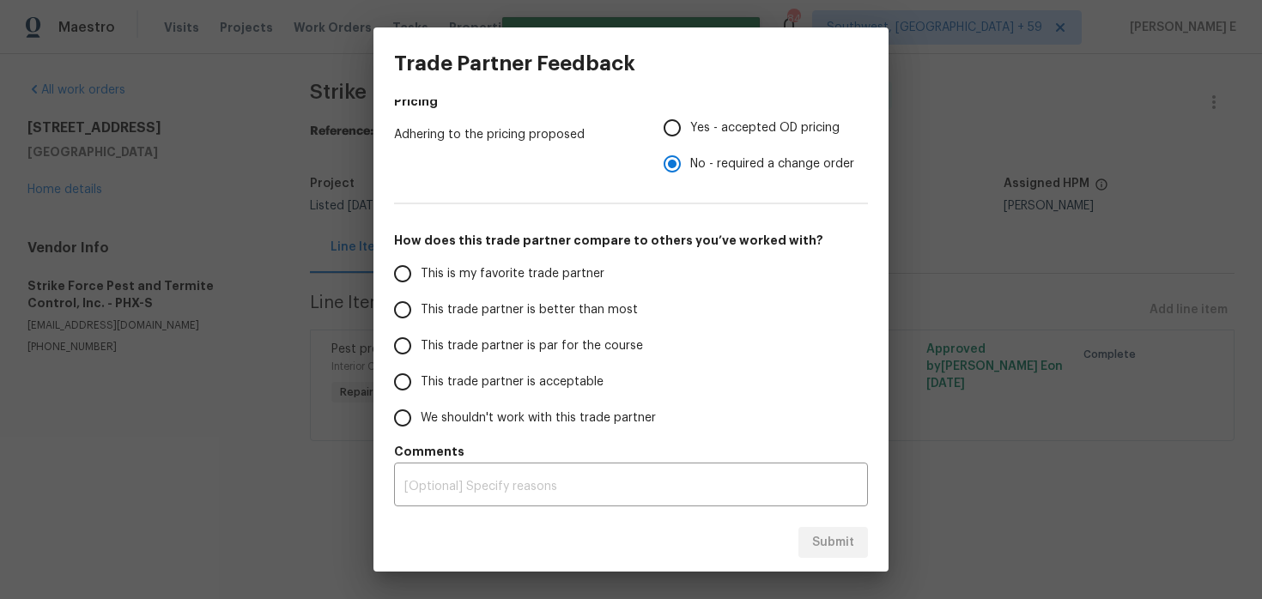
click at [690, 125] on input "Yes - accepted OD pricing" at bounding box center [672, 128] width 36 height 36
radio input "true"
click at [506, 358] on label "This trade partner is par for the course" at bounding box center [520, 346] width 271 height 36
click at [421, 358] on input "This trade partner is par for the course" at bounding box center [403, 346] width 36 height 36
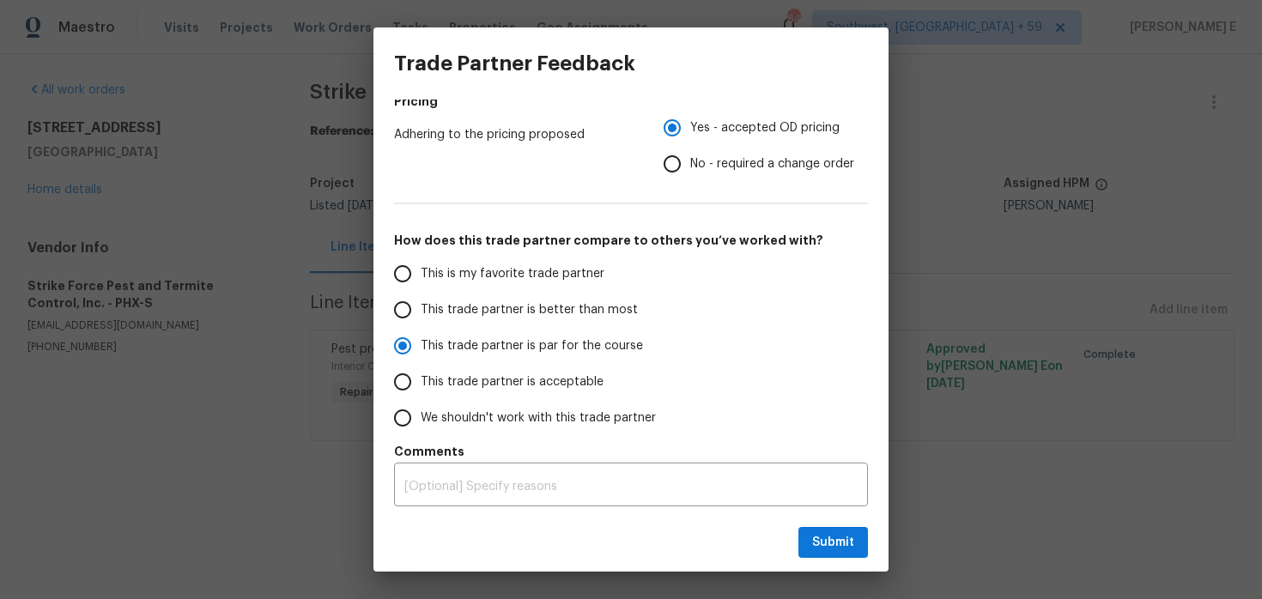
click at [824, 569] on div "Submit" at bounding box center [631, 542] width 515 height 59
click at [832, 556] on button "Submit" at bounding box center [834, 543] width 70 height 32
radio input "true"
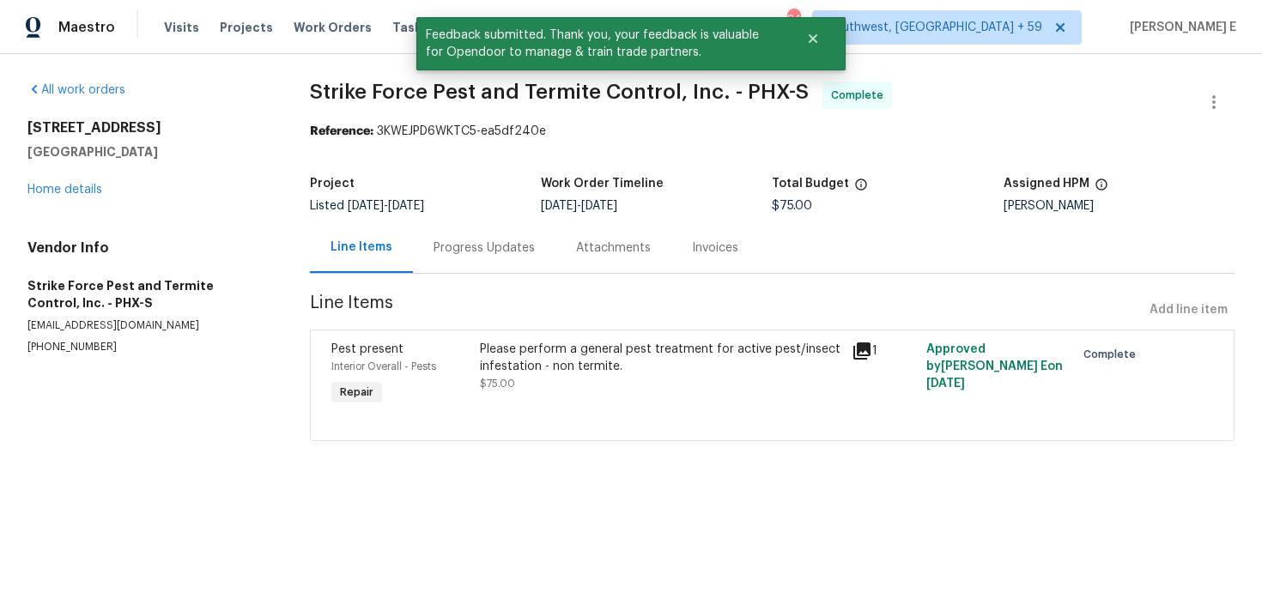
click at [536, 228] on div "Progress Updates" at bounding box center [484, 247] width 143 height 51
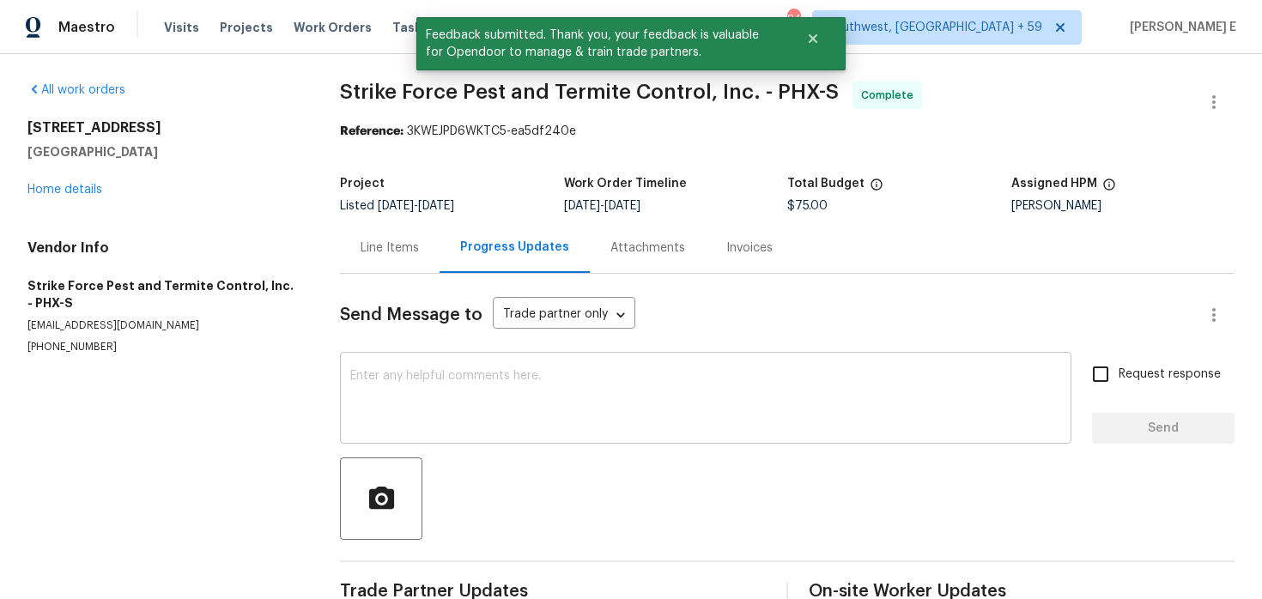
click at [486, 406] on textarea at bounding box center [705, 400] width 711 height 60
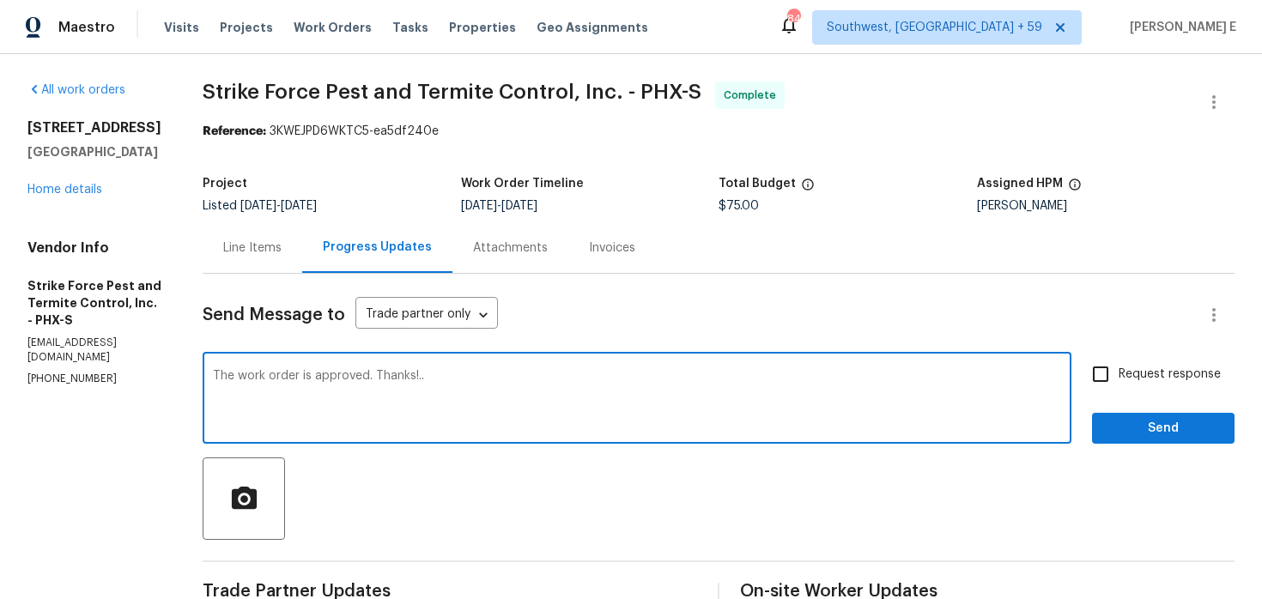
type textarea "The work order is approved. Thanks!.."
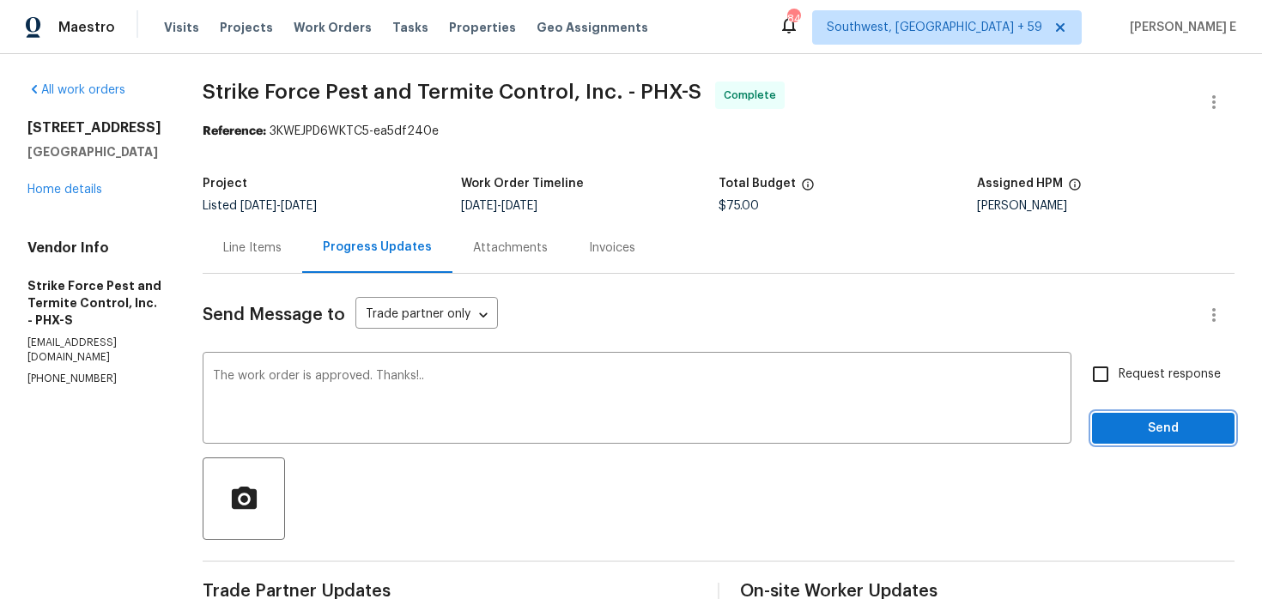
click at [1138, 438] on span "Send" at bounding box center [1163, 428] width 115 height 21
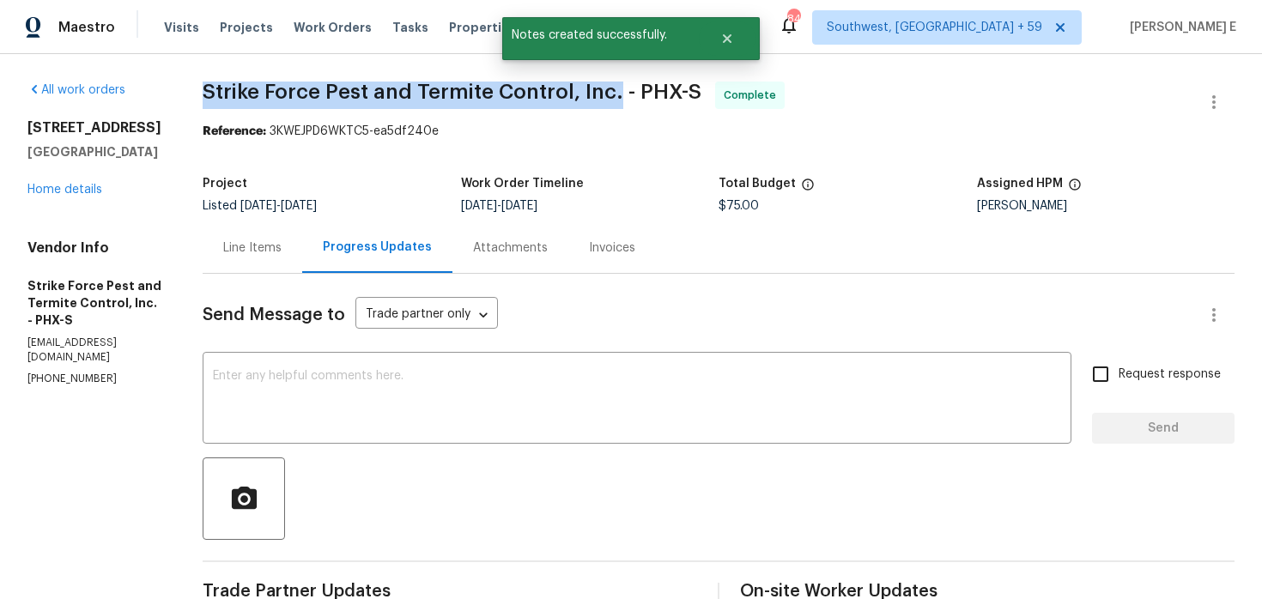
drag, startPoint x: 221, startPoint y: 88, endPoint x: 625, endPoint y: 86, distance: 404.4
click at [625, 86] on span "Strike Force Pest and Termite Control, Inc. - PHX-S" at bounding box center [452, 92] width 499 height 21
copy span "Strike Force Pest and Termite Control, Inc."
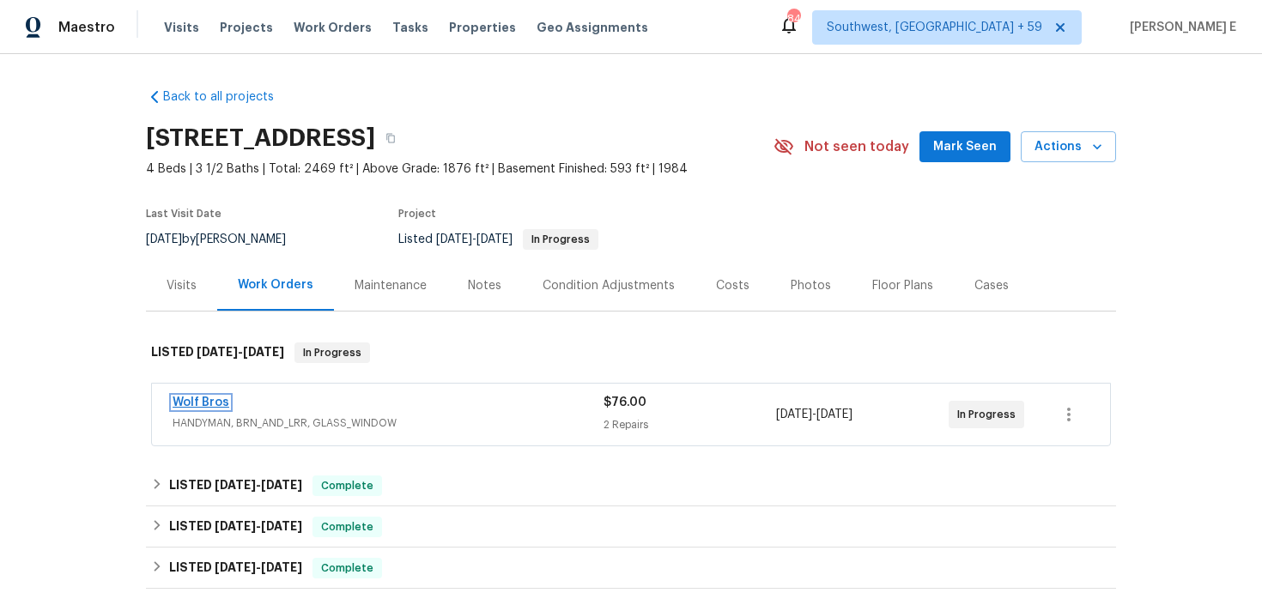
click at [213, 398] on link "Wolf Bros" at bounding box center [201, 403] width 57 height 12
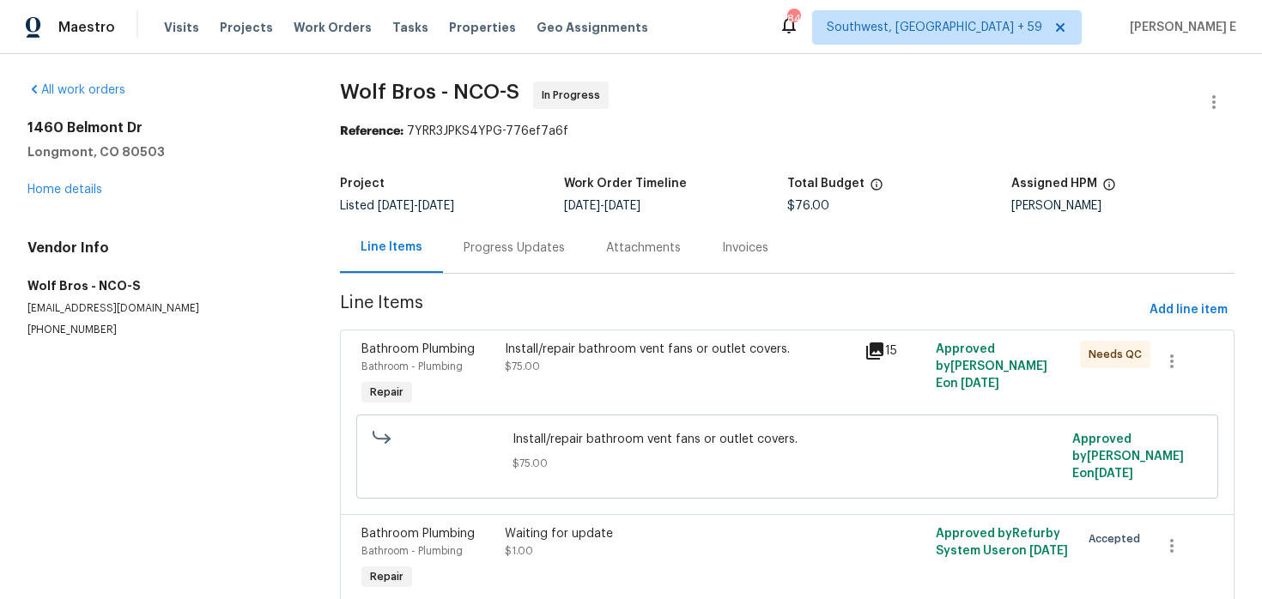
click at [449, 246] on div "Progress Updates" at bounding box center [514, 247] width 143 height 51
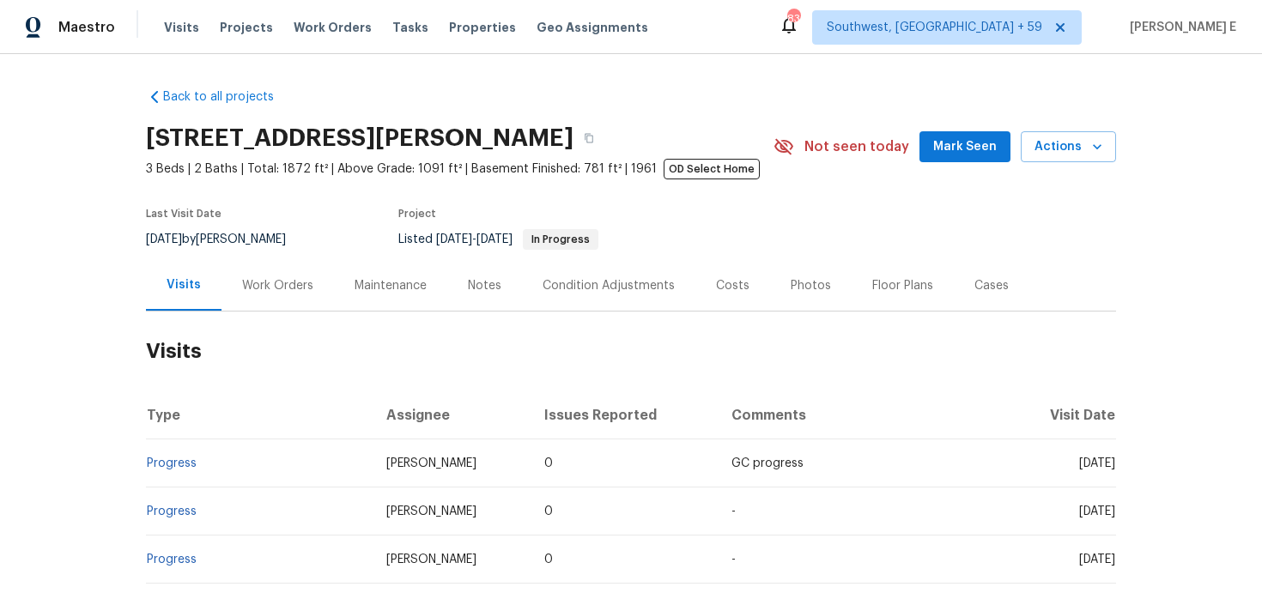
click at [271, 310] on div "Work Orders" at bounding box center [278, 285] width 112 height 51
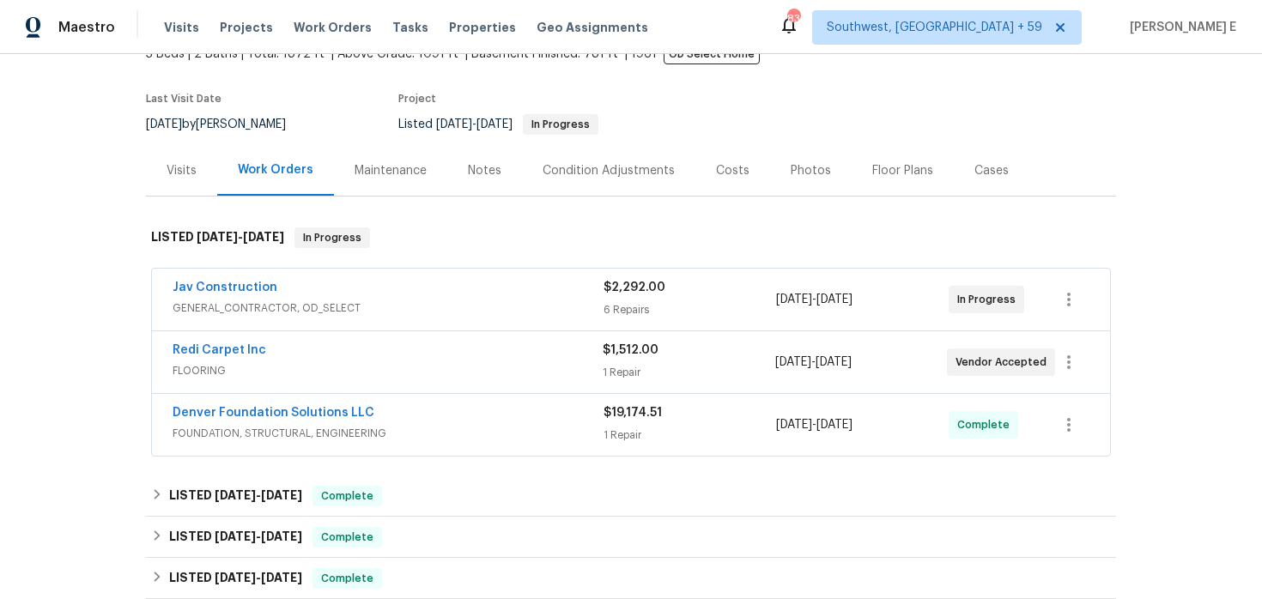
scroll to position [123, 0]
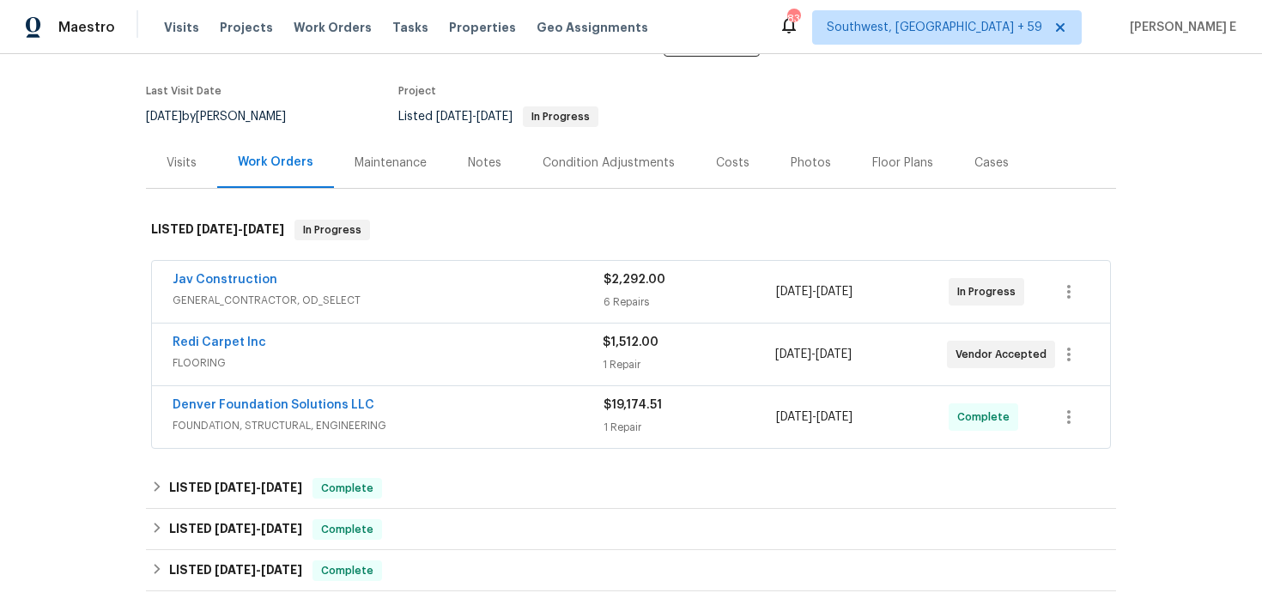
click at [276, 350] on div "Redi Carpet Inc" at bounding box center [388, 344] width 430 height 21
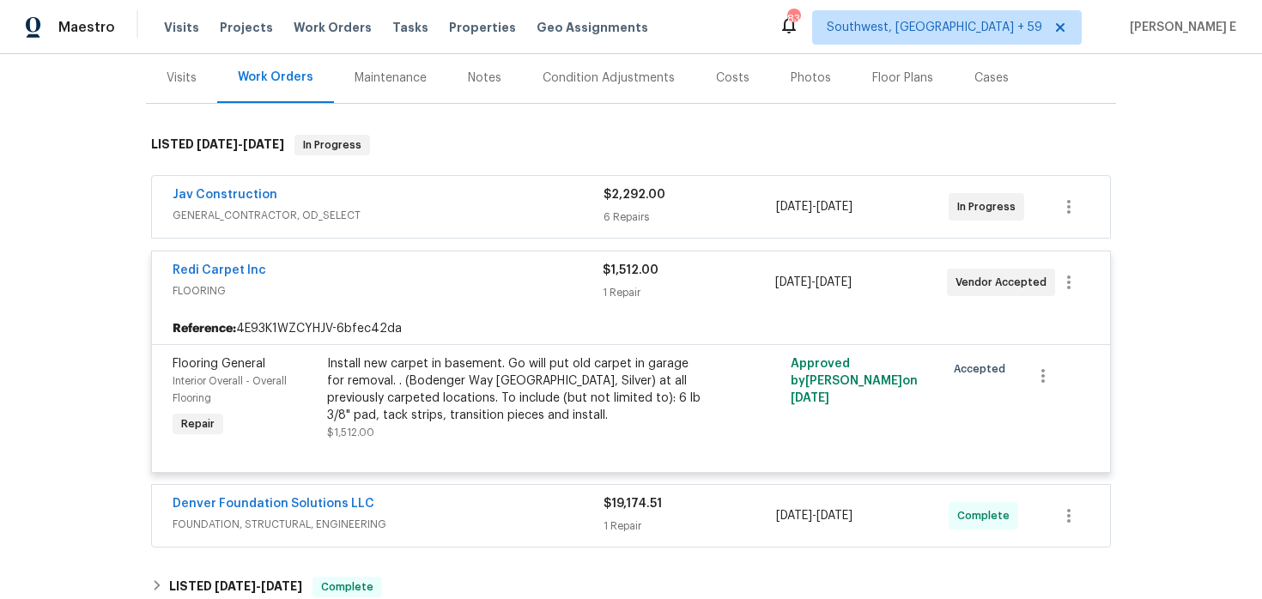
scroll to position [209, 0]
click at [425, 231] on div "Jav Construction GENERAL_CONTRACTOR, OD_SELECT $2,292.00 6 Repairs [DATE] - [DA…" at bounding box center [631, 206] width 958 height 62
click at [433, 214] on span "GENERAL_CONTRACTOR, OD_SELECT" at bounding box center [388, 214] width 431 height 17
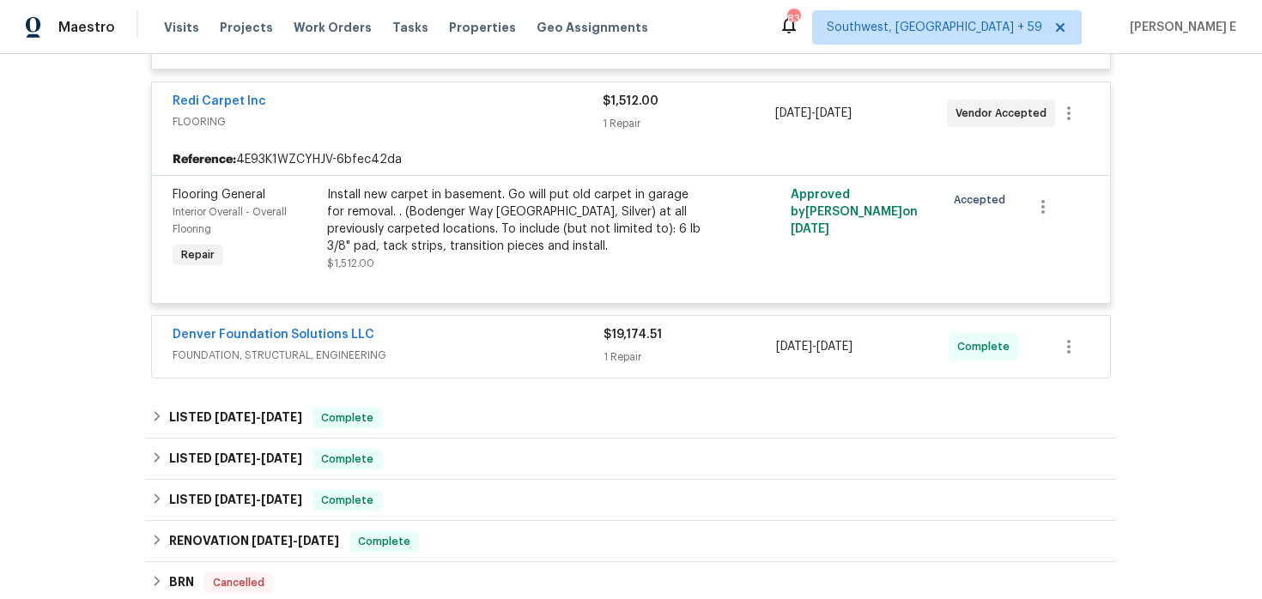
scroll to position [1603, 0]
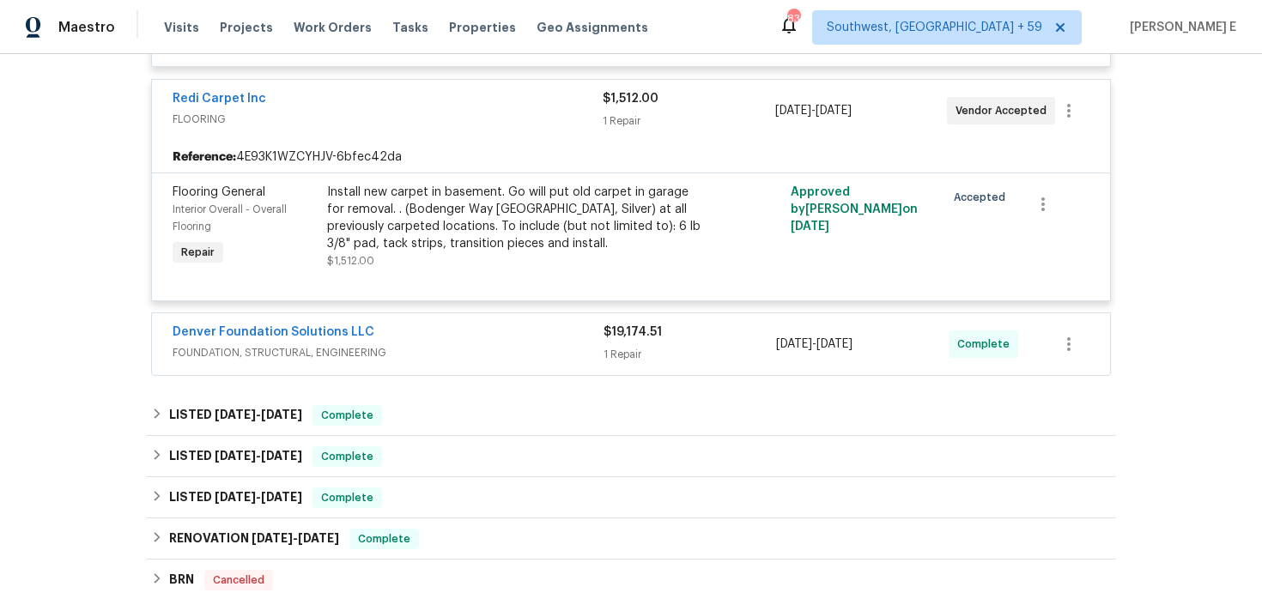
click at [441, 335] on div "Denver Foundation Solutions LLC" at bounding box center [388, 334] width 431 height 21
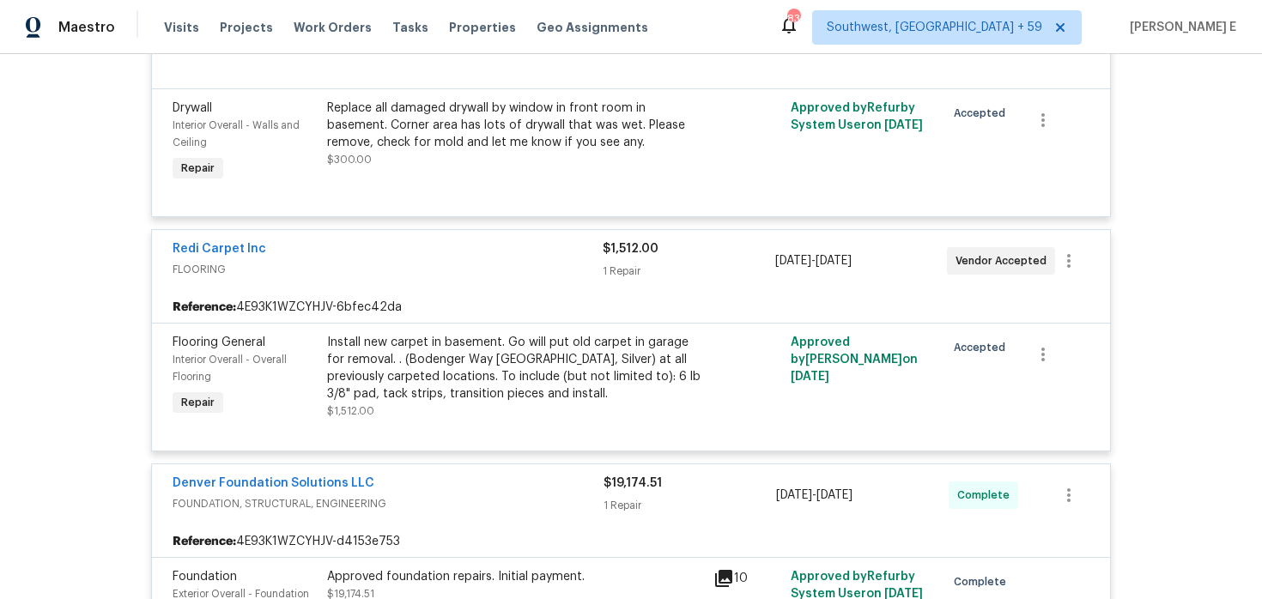
scroll to position [1477, 0]
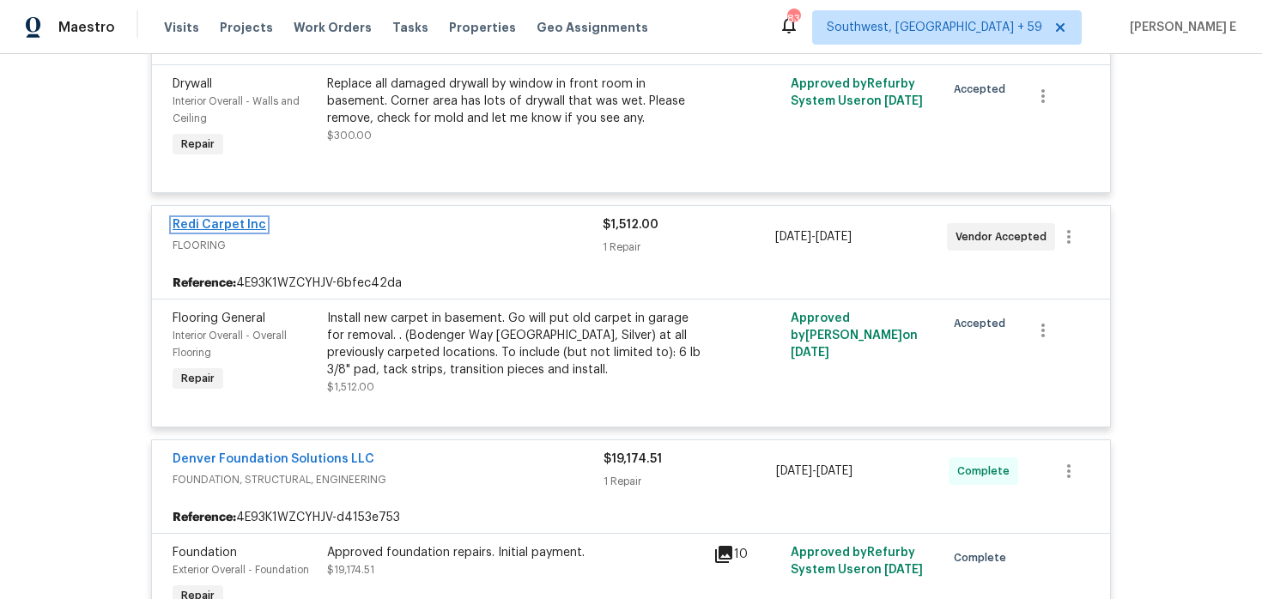
click at [251, 228] on link "Redi Carpet Inc" at bounding box center [220, 225] width 94 height 12
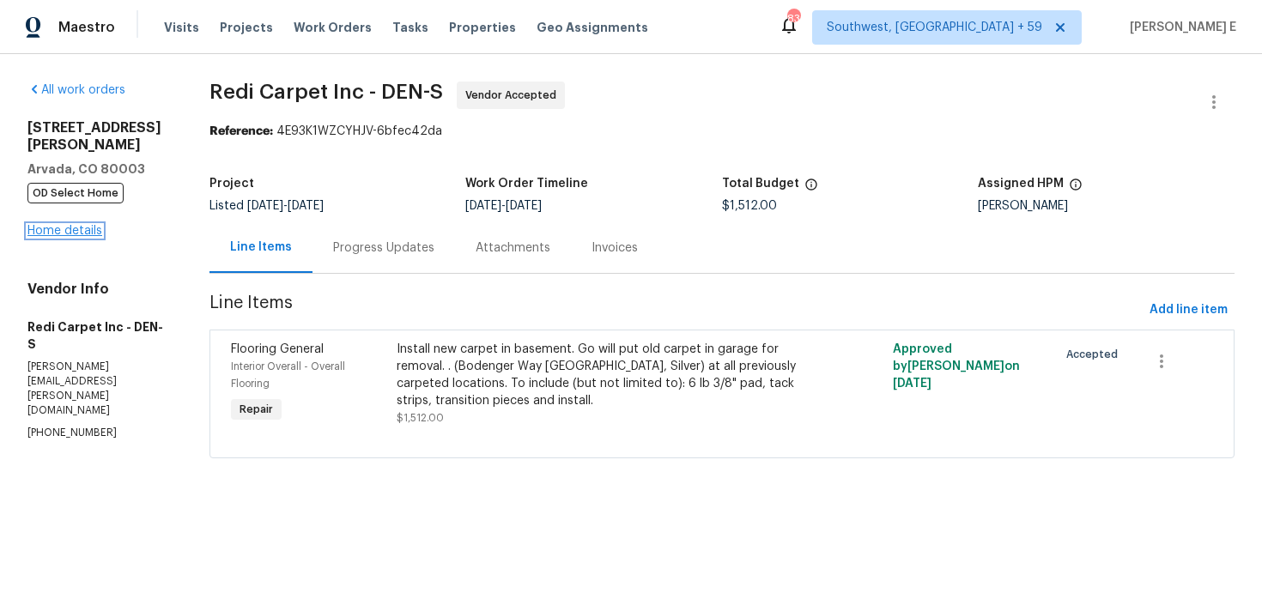
click at [64, 225] on link "Home details" at bounding box center [64, 231] width 75 height 12
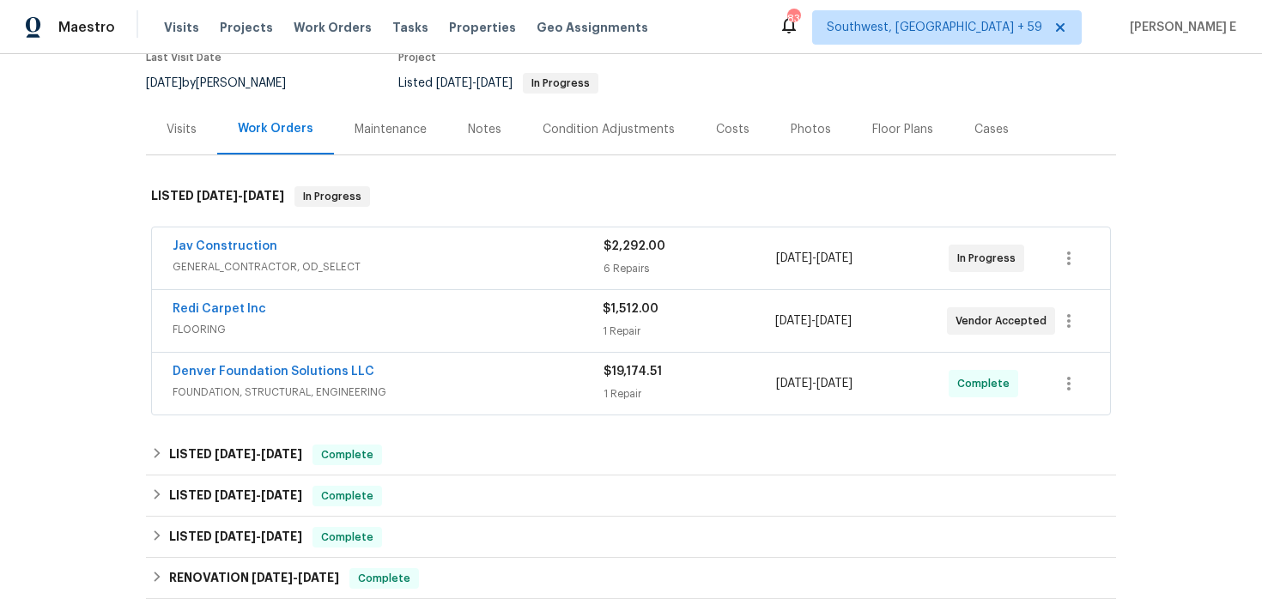
scroll to position [159, 0]
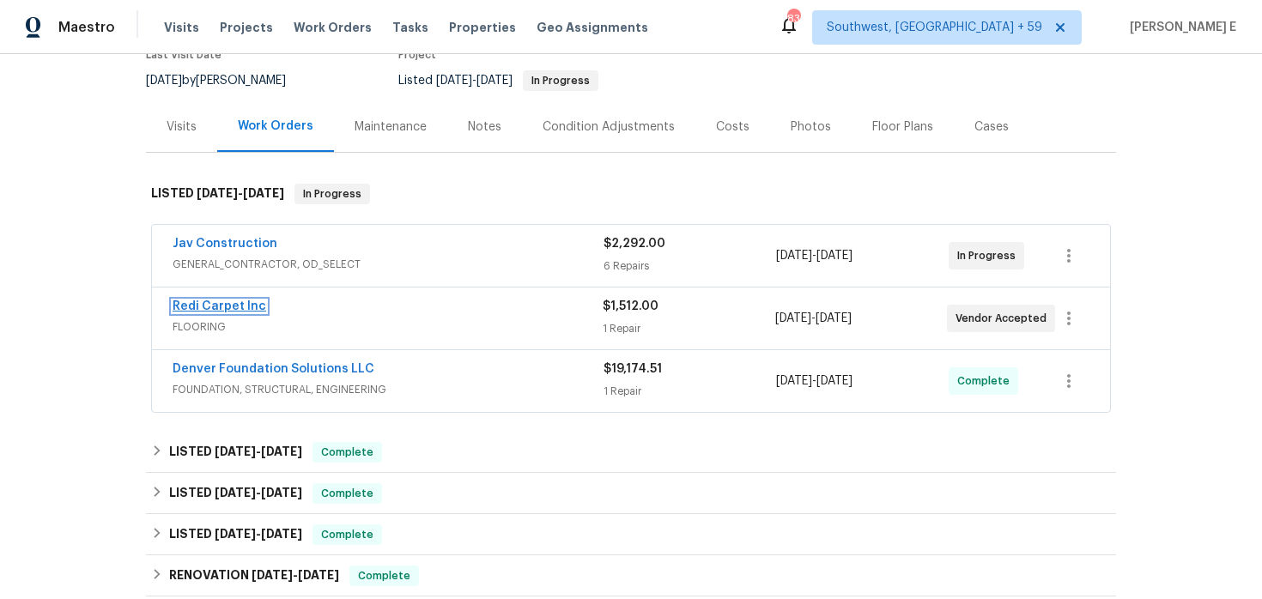
click at [215, 305] on link "Redi Carpet Inc" at bounding box center [220, 307] width 94 height 12
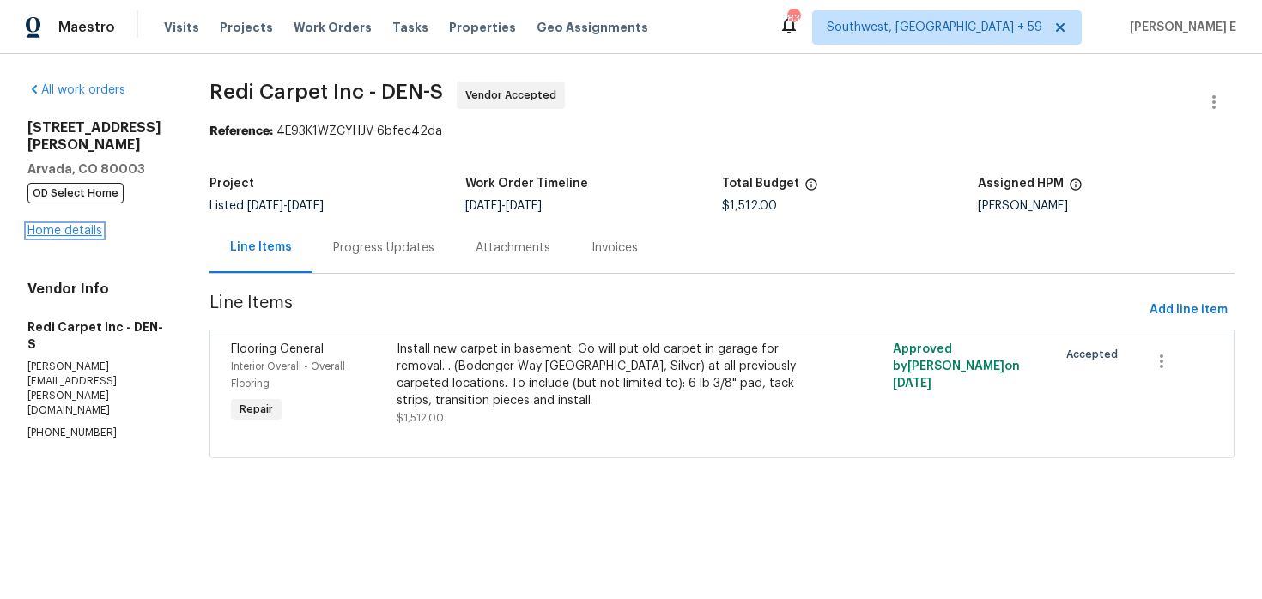
click at [50, 225] on link "Home details" at bounding box center [64, 231] width 75 height 12
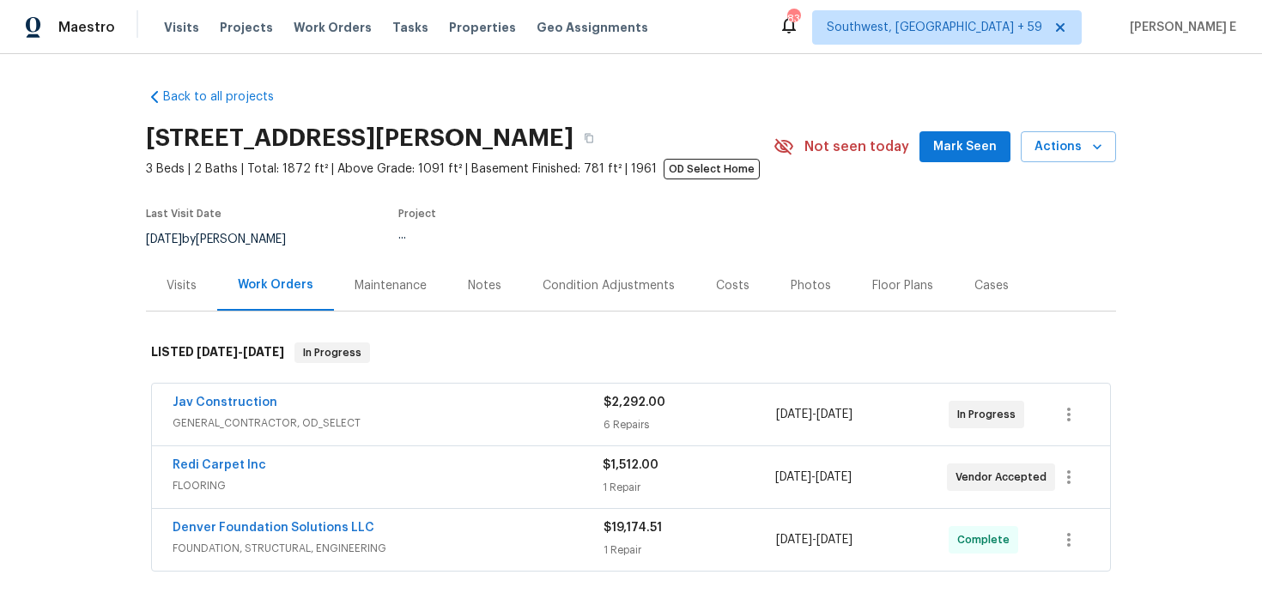
click at [885, 291] on div "Floor Plans" at bounding box center [902, 285] width 61 height 17
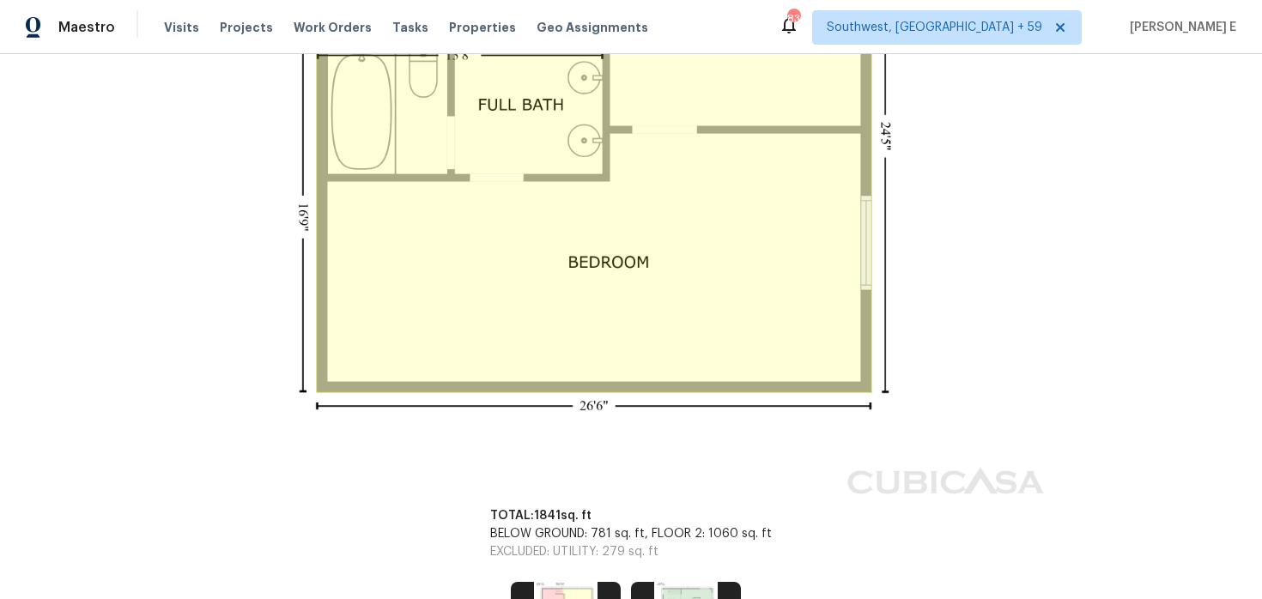
scroll to position [1030, 0]
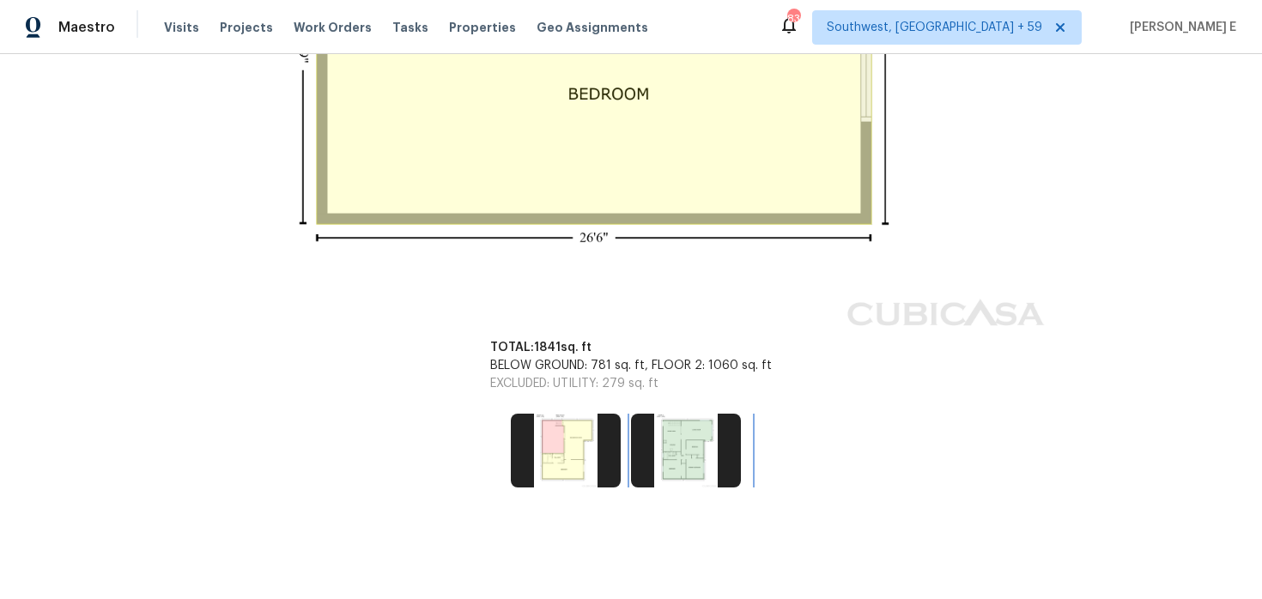
click at [702, 448] on img at bounding box center [686, 451] width 110 height 74
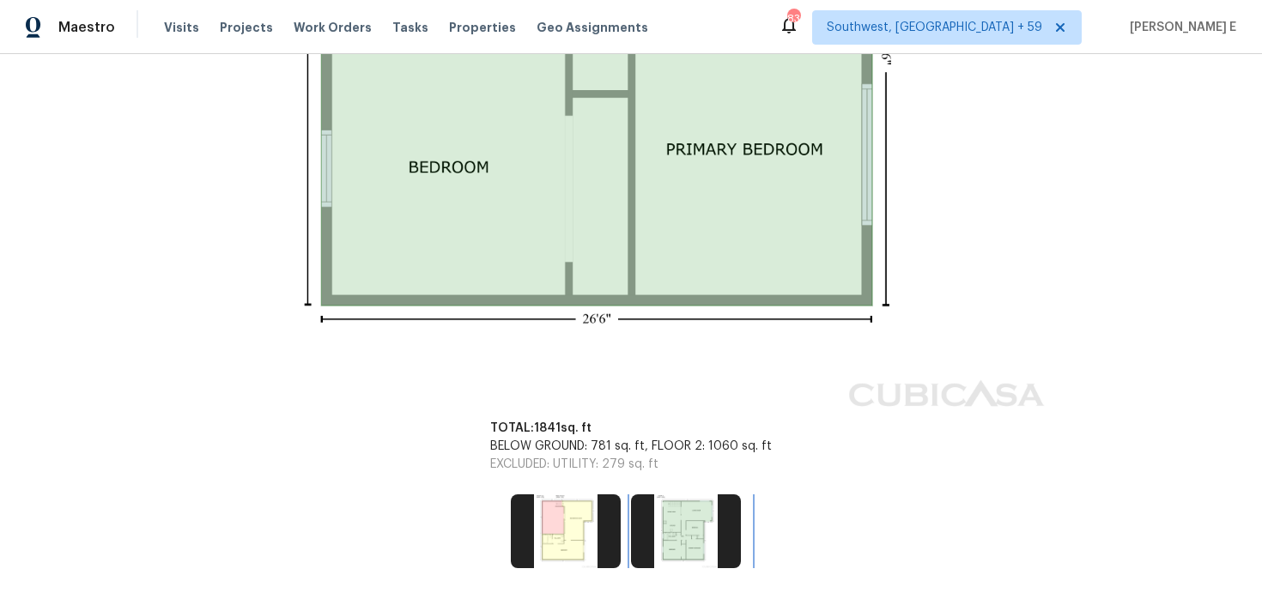
scroll to position [1010, 0]
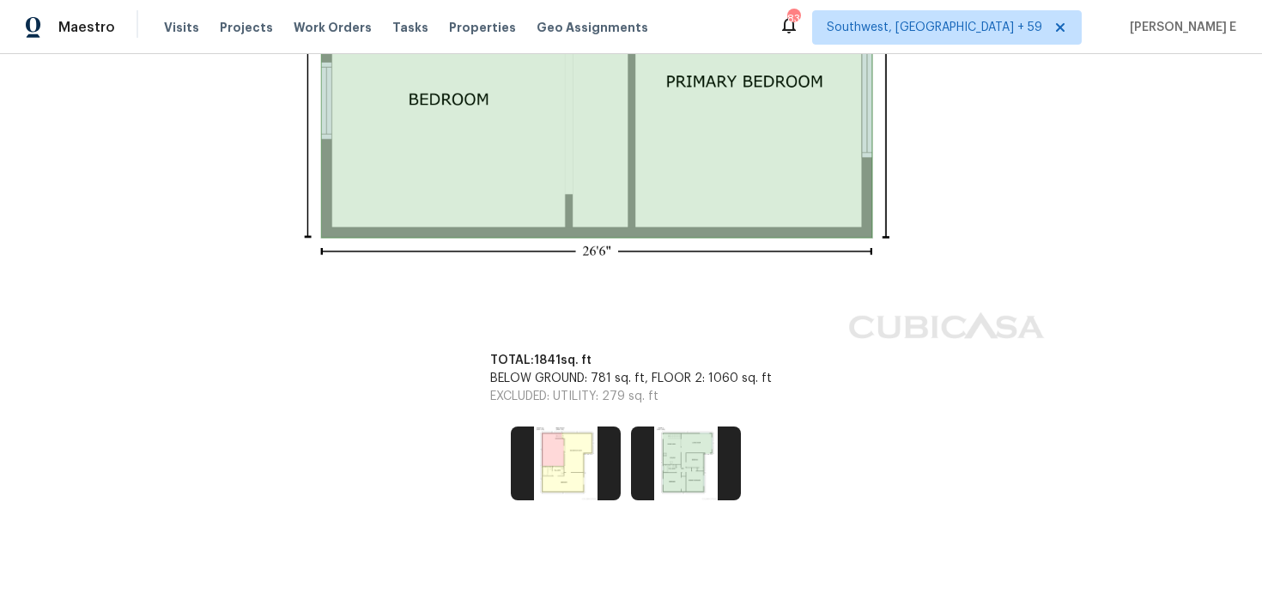
click at [586, 425] on div "TOTAL: 1841 sq. ft BELOW GROUND: 781 sq. ft, FLOOR 2: 1060 sq. ft EXCLUDED: UTI…" at bounding box center [631, 378] width 323 height 95
click at [565, 463] on img at bounding box center [566, 464] width 110 height 74
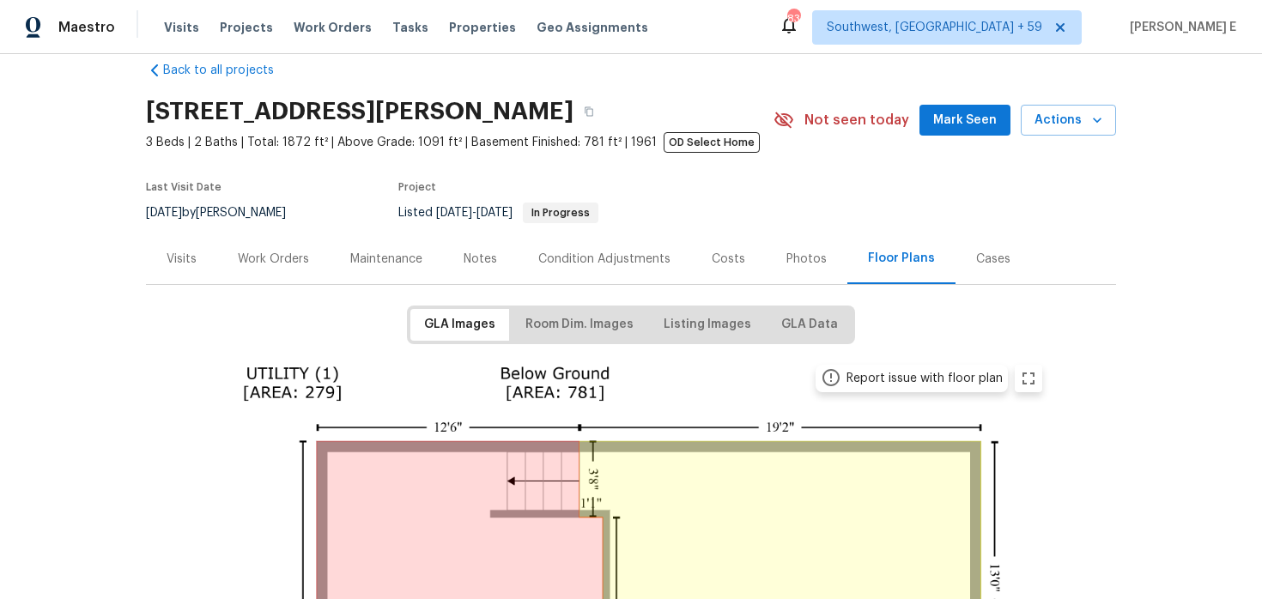
scroll to position [0, 0]
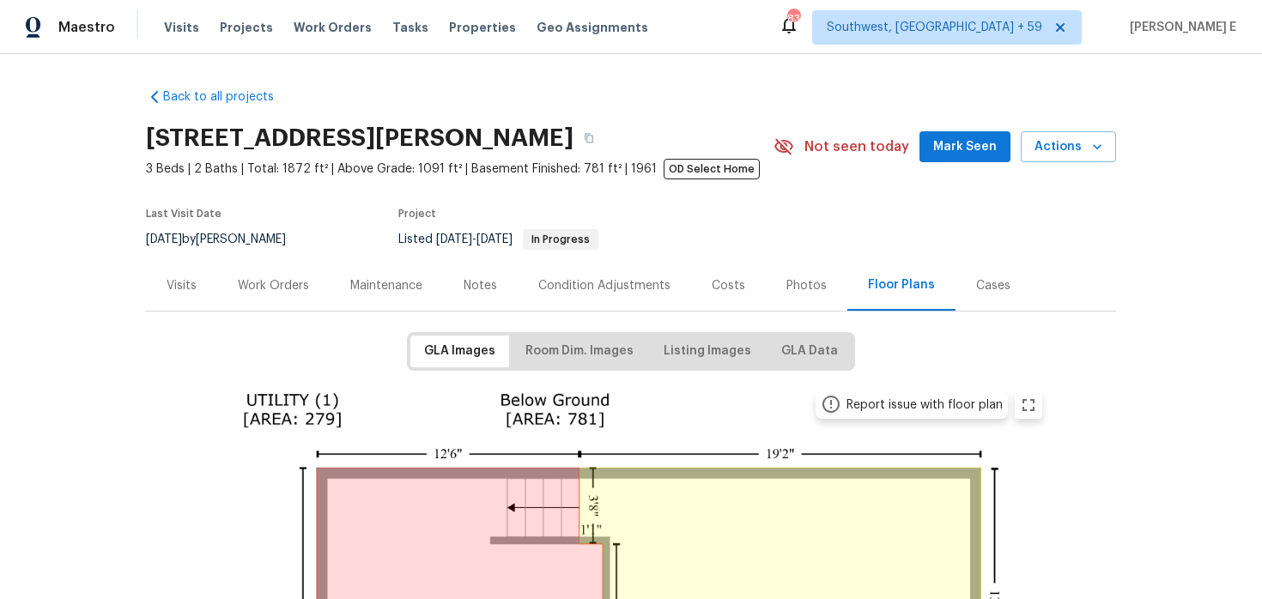
click at [264, 302] on div "Work Orders" at bounding box center [273, 285] width 112 height 51
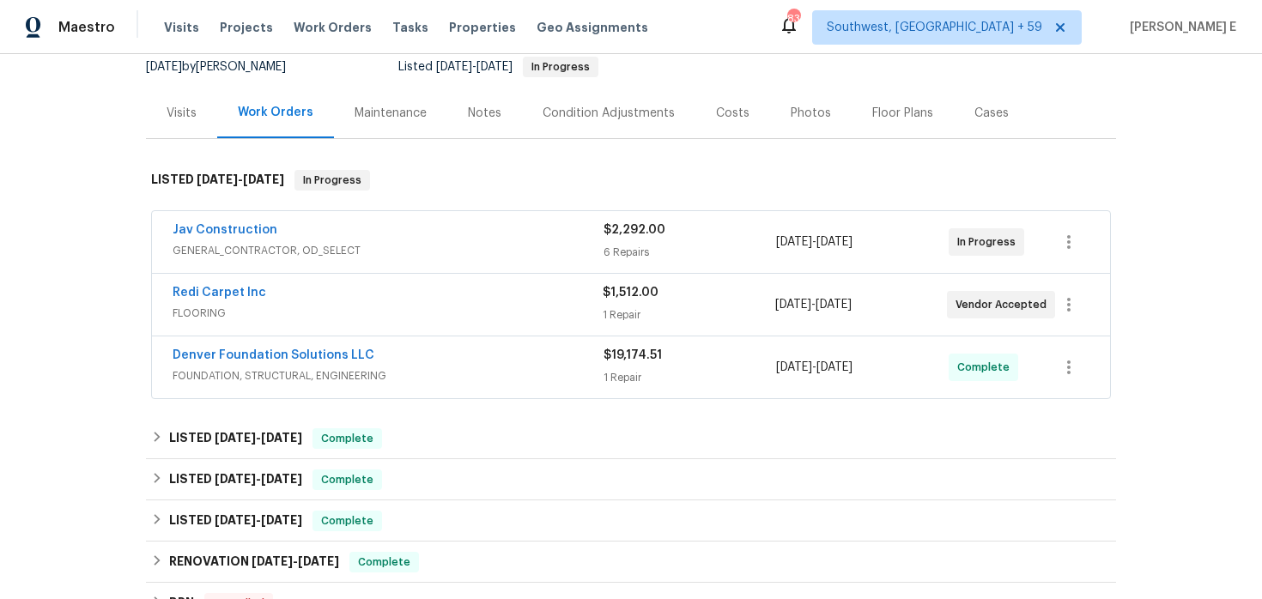
scroll to position [173, 0]
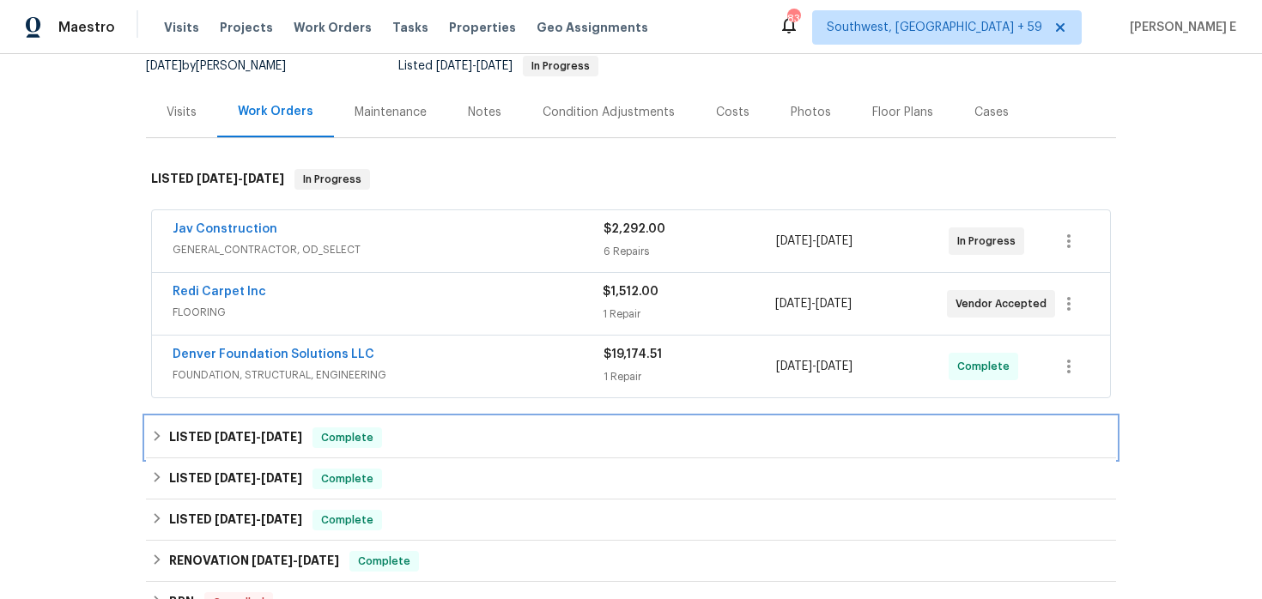
click at [198, 438] on h6 "LISTED [DATE] - [DATE]" at bounding box center [235, 438] width 133 height 21
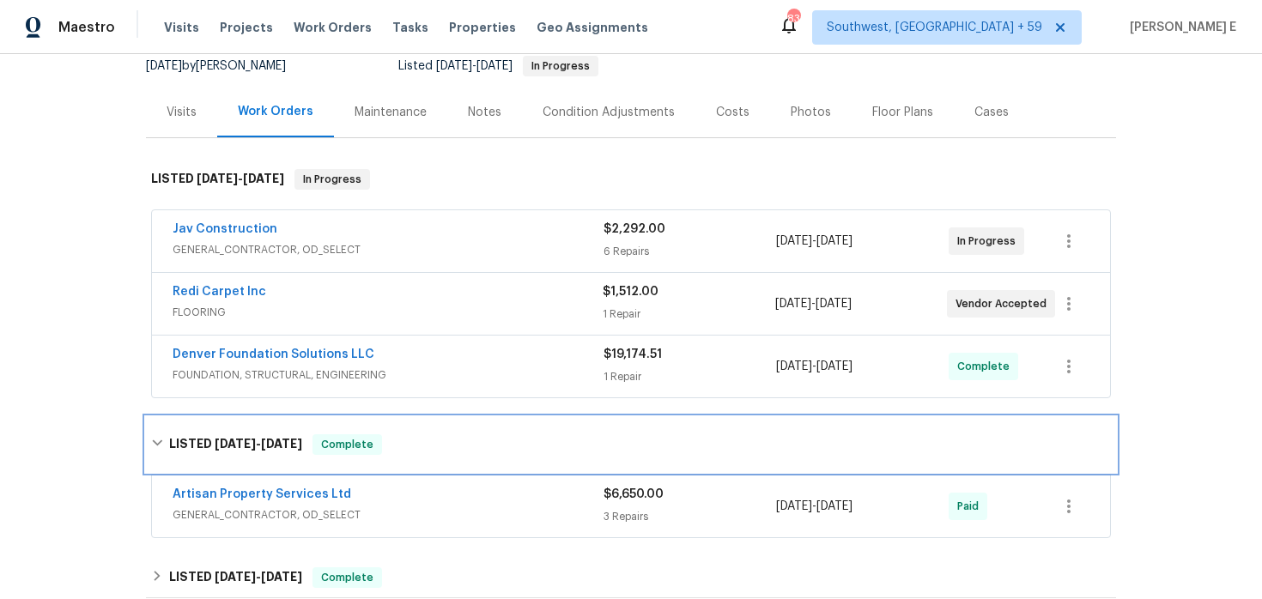
click at [214, 452] on h6 "LISTED [DATE] - [DATE]" at bounding box center [235, 444] width 133 height 21
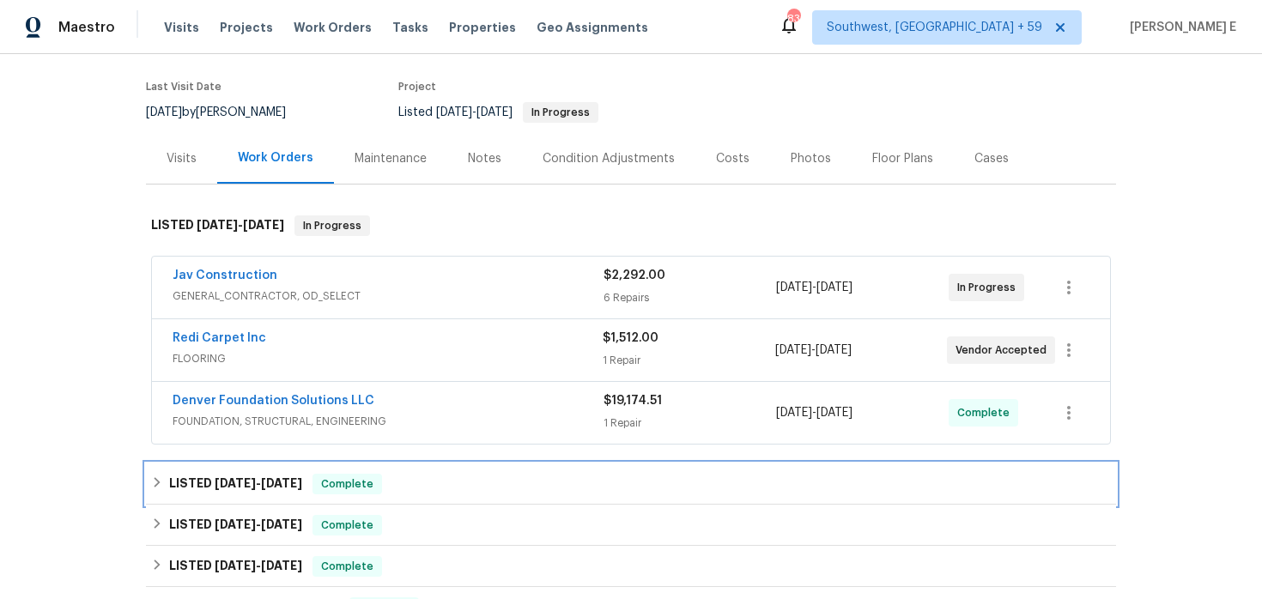
scroll to position [130, 0]
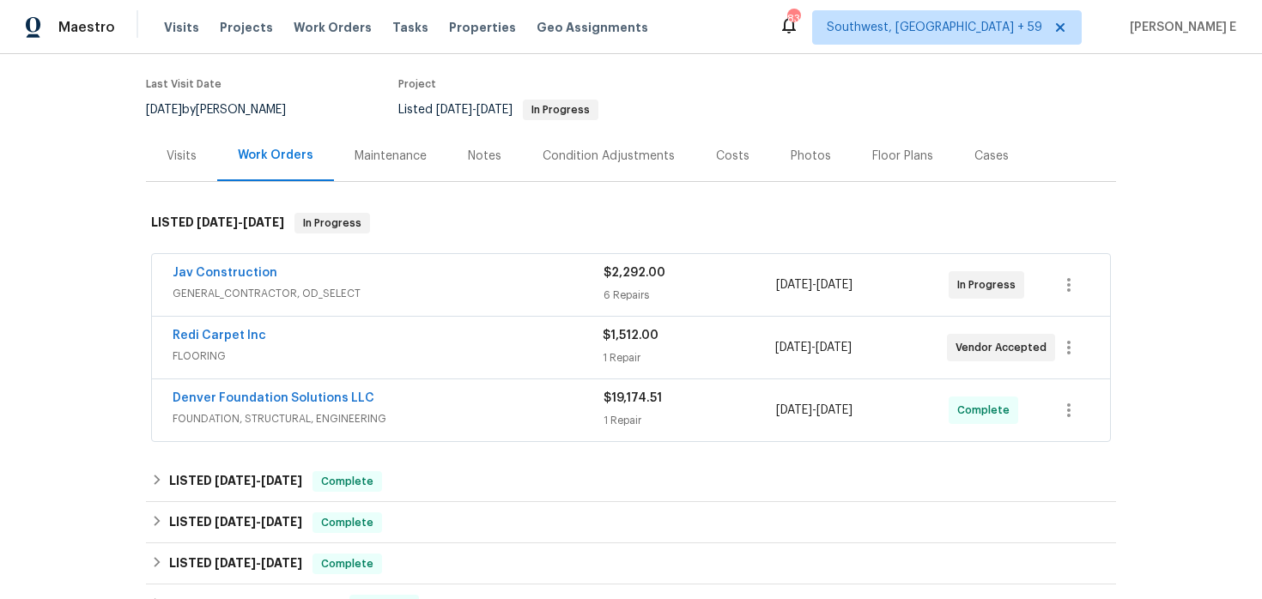
click at [198, 354] on span "FLOORING" at bounding box center [388, 356] width 430 height 17
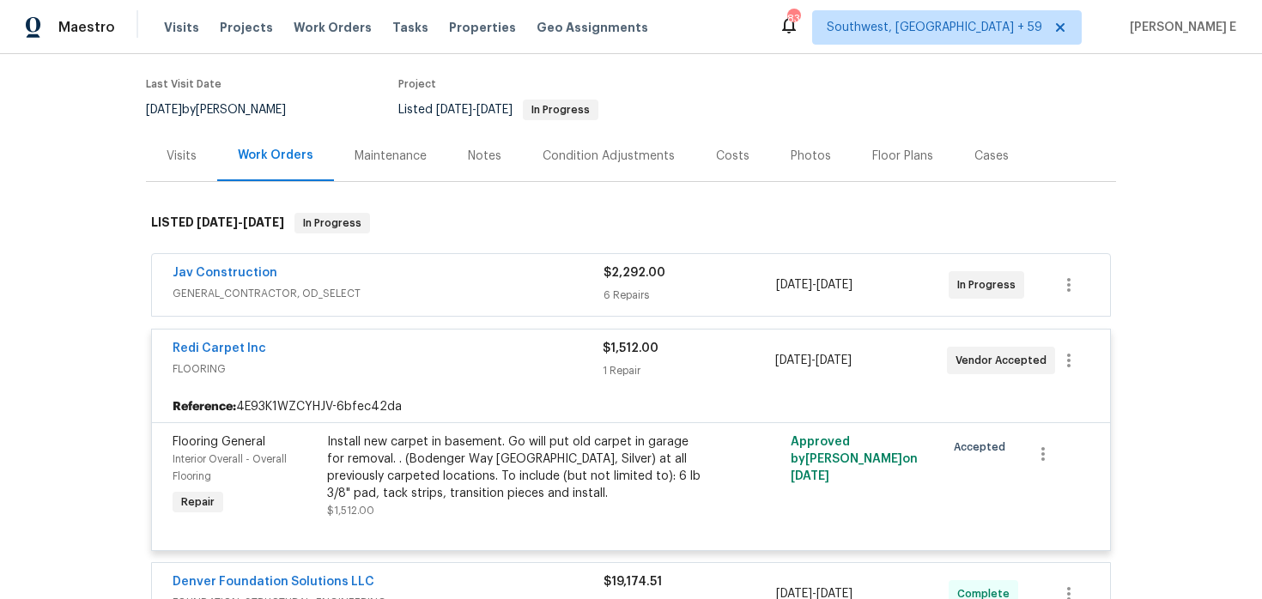
click at [226, 355] on span "Redi Carpet Inc" at bounding box center [220, 348] width 94 height 17
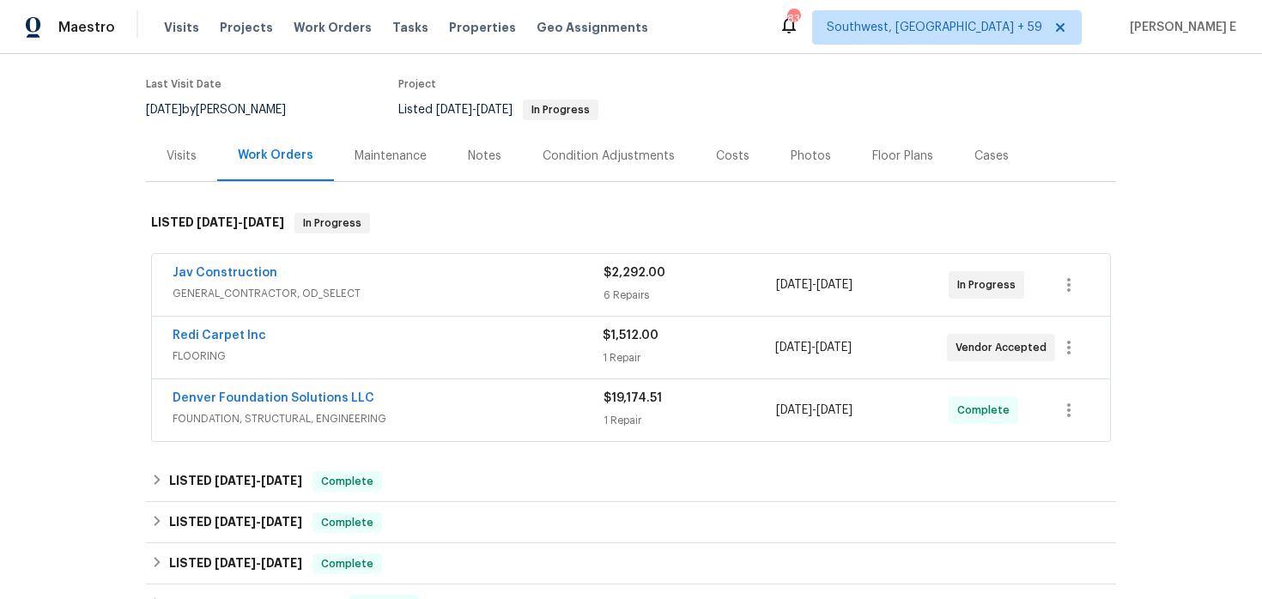
click at [239, 345] on div "Redi Carpet Inc" at bounding box center [388, 337] width 430 height 21
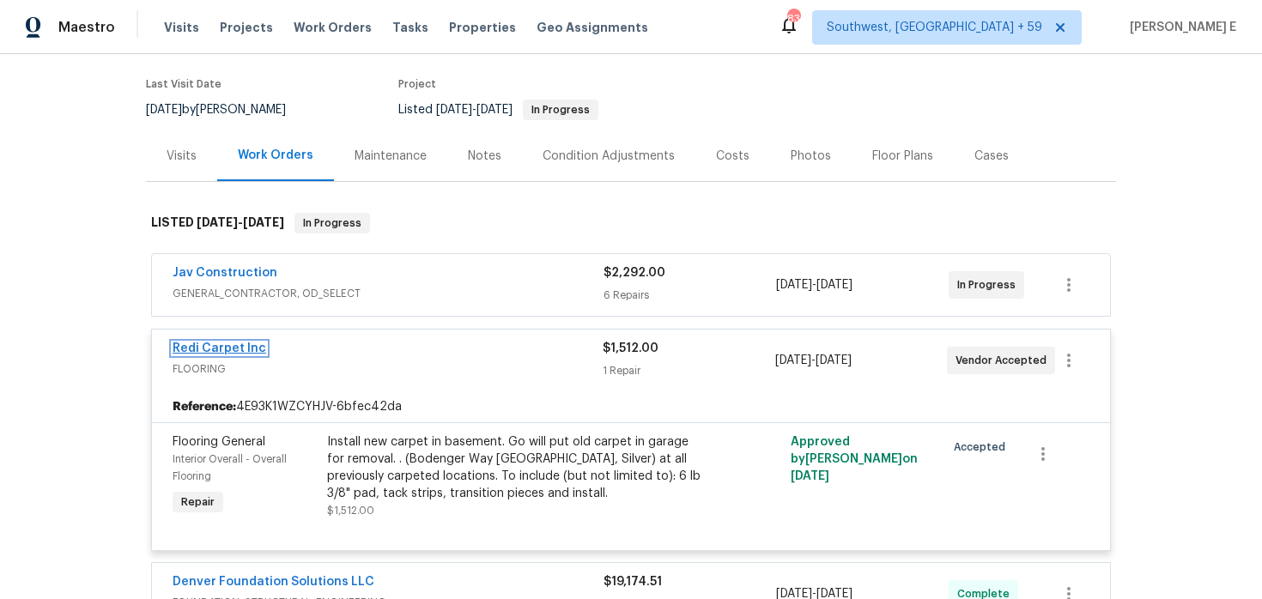
click at [246, 346] on link "Redi Carpet Inc" at bounding box center [220, 349] width 94 height 12
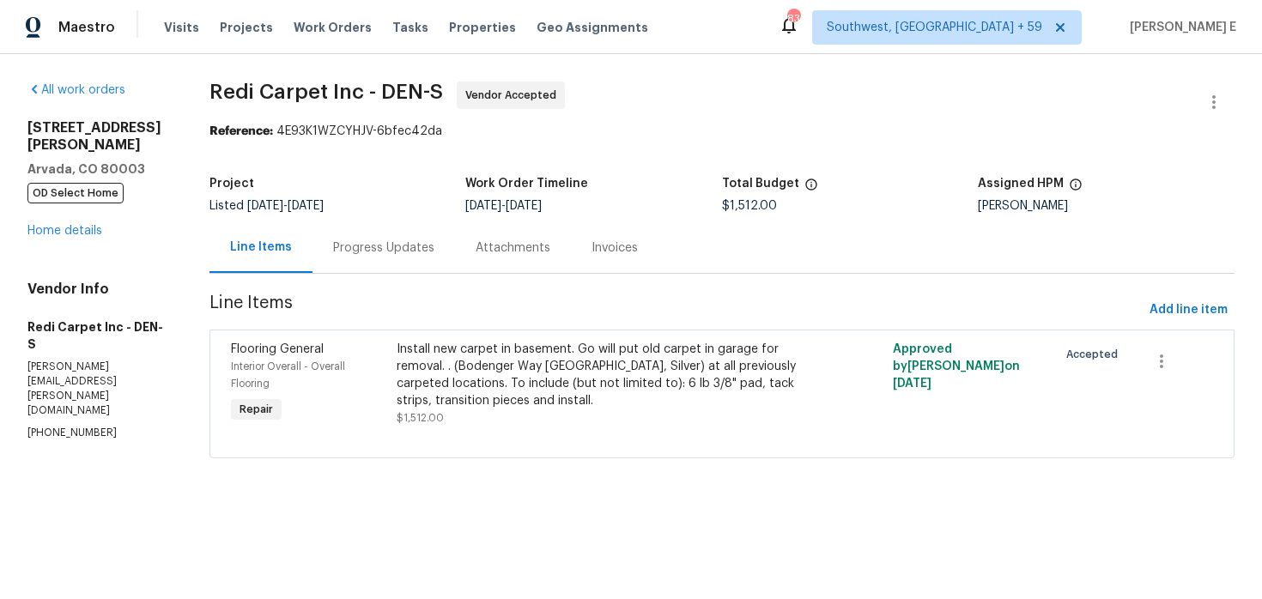
click at [438, 276] on section "Redi Carpet Inc - DEN-S Vendor Accepted Reference: 4E93K1WZCYHJV-6bfec42da Proj…" at bounding box center [722, 282] width 1025 height 400
click at [425, 258] on div "Progress Updates" at bounding box center [384, 247] width 143 height 51
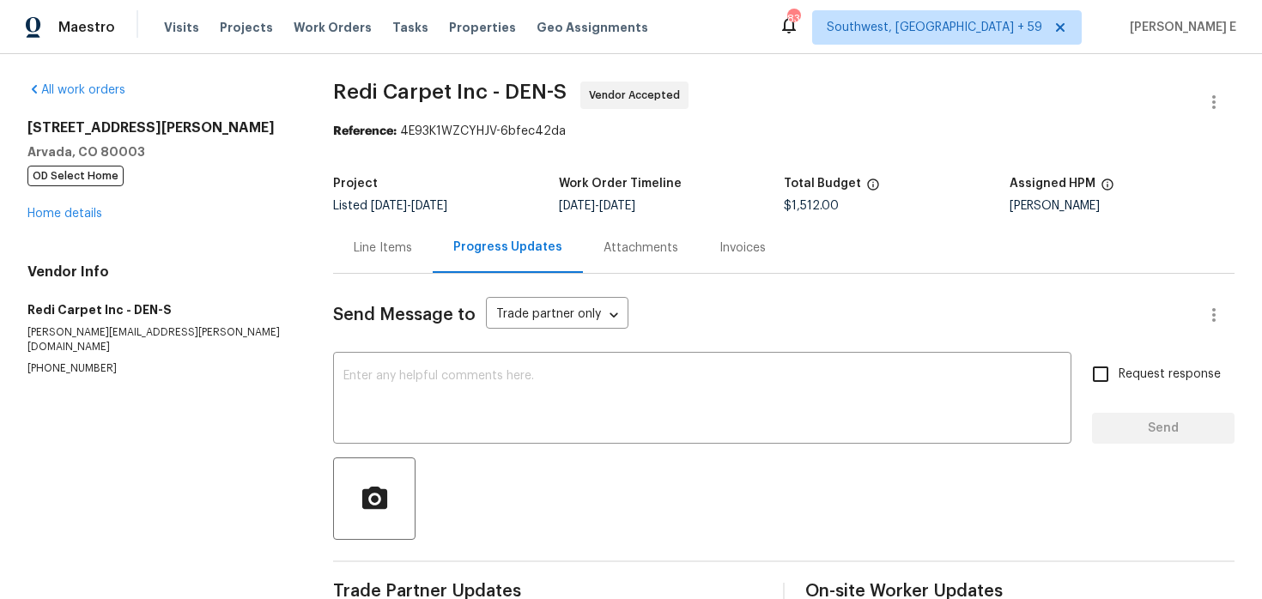
scroll to position [274, 0]
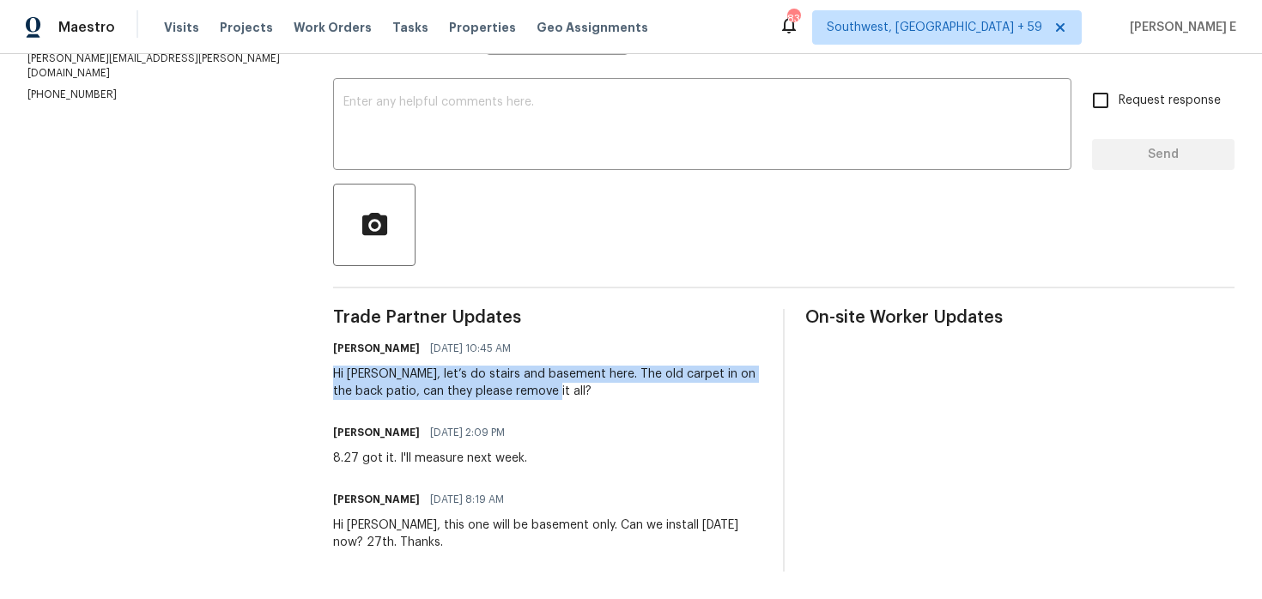
drag, startPoint x: 331, startPoint y: 376, endPoint x: 537, endPoint y: 400, distance: 206.6
click at [537, 400] on div "All work orders [STREET_ADDRESS][PERSON_NAME] OD Select Home Home details Vendo…" at bounding box center [631, 189] width 1262 height 819
click at [549, 398] on div "Hi [PERSON_NAME], let’s do stairs and basement here. The old carpet in on the b…" at bounding box center [547, 383] width 429 height 34
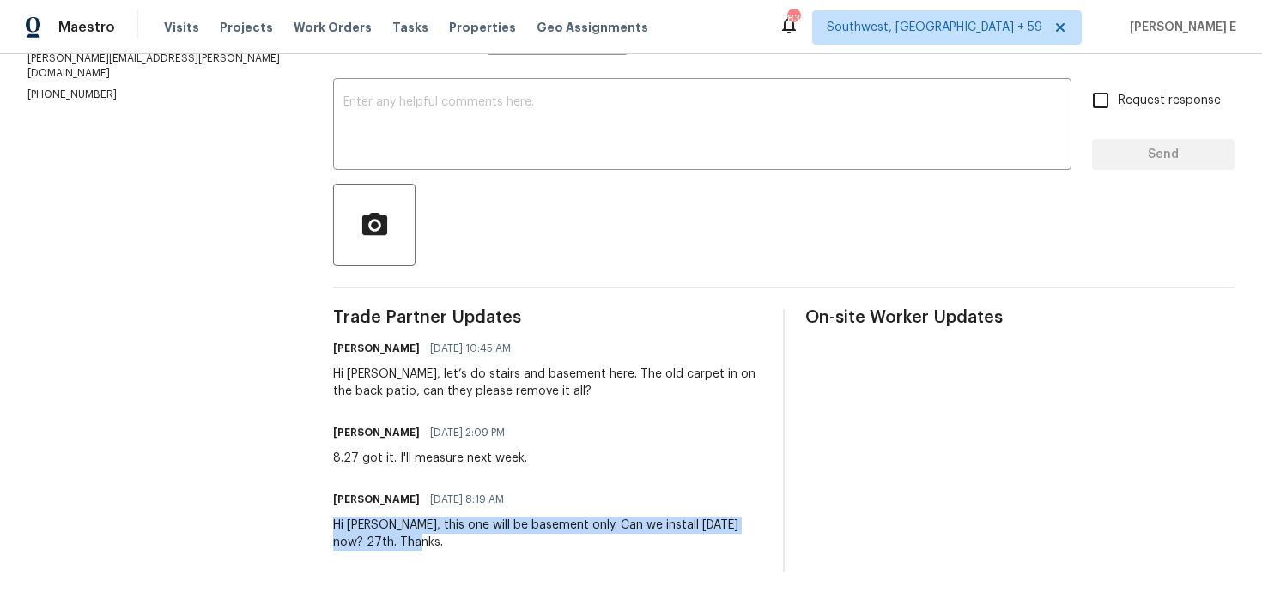
drag, startPoint x: 330, startPoint y: 530, endPoint x: 429, endPoint y: 543, distance: 100.4
click at [429, 543] on div "All work orders [STREET_ADDRESS][PERSON_NAME] OD Select Home Home details Vendo…" at bounding box center [631, 189] width 1262 height 819
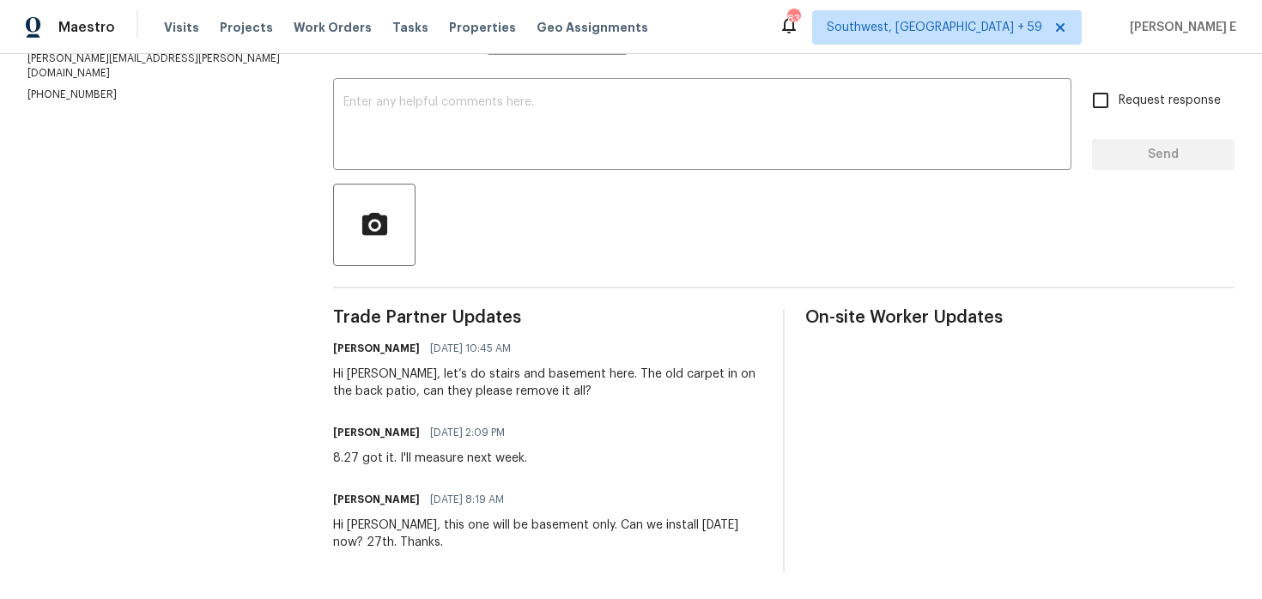
click at [471, 546] on div "Hi [PERSON_NAME], this one will be basement only. Can we install [DATE] now? 27…" at bounding box center [547, 534] width 429 height 34
drag, startPoint x: 327, startPoint y: 467, endPoint x: 535, endPoint y: 460, distance: 207.9
click at [535, 460] on div "All work orders [STREET_ADDRESS][PERSON_NAME] OD Select Home Home details Vendo…" at bounding box center [631, 189] width 1262 height 819
drag, startPoint x: 535, startPoint y: 460, endPoint x: 342, endPoint y: 461, distance: 193.2
click at [340, 461] on div "[PERSON_NAME] [DATE] 2:09 PM 8.27 got it. I'll measure next week." at bounding box center [547, 444] width 429 height 46
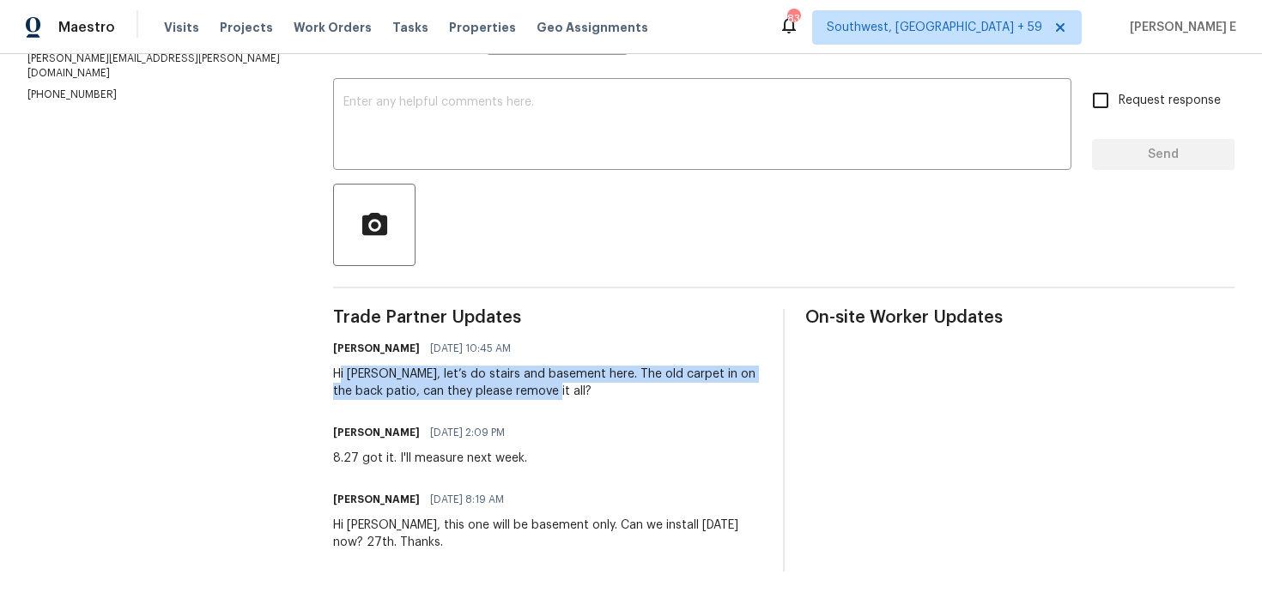
drag, startPoint x: 348, startPoint y: 380, endPoint x: 556, endPoint y: 391, distance: 208.9
click at [556, 391] on div "Hi [PERSON_NAME], let’s do stairs and basement here. The old carpet in on the b…" at bounding box center [547, 383] width 429 height 34
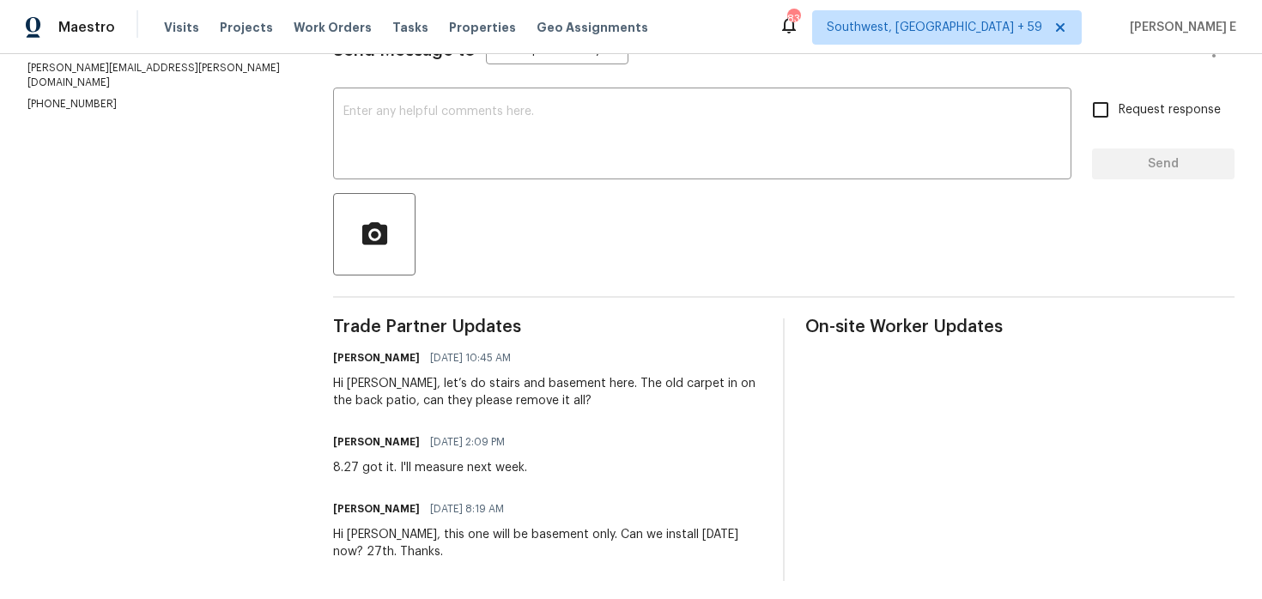
scroll to position [0, 0]
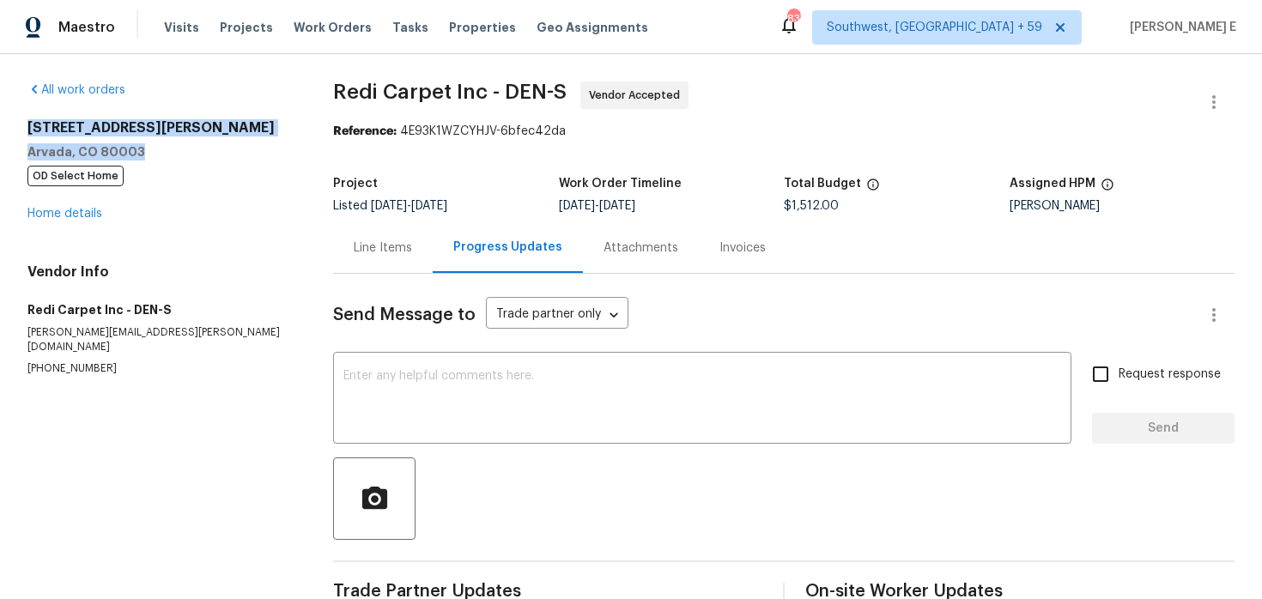
drag, startPoint x: 141, startPoint y: 151, endPoint x: 22, endPoint y: 124, distance: 121.6
click at [22, 124] on div "All work orders [STREET_ADDRESS][PERSON_NAME] OD Select Home Home details Vendo…" at bounding box center [631, 463] width 1262 height 819
copy div "[STREET_ADDRESS][PERSON_NAME]"
click at [82, 208] on link "Home details" at bounding box center [64, 214] width 75 height 12
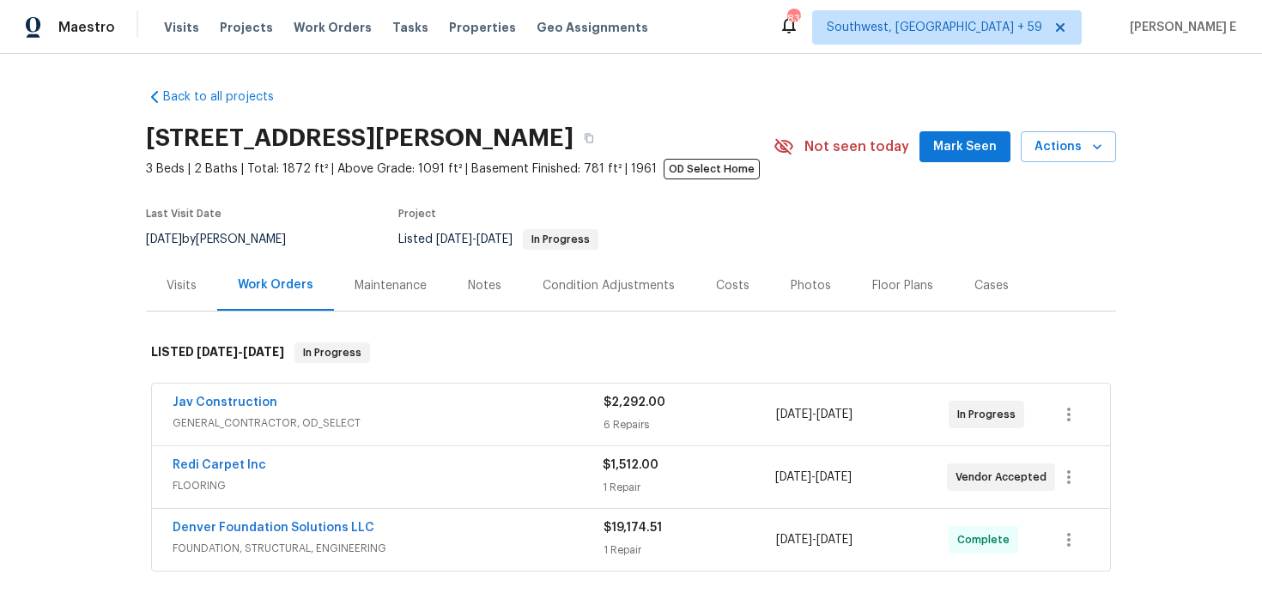
click at [385, 293] on div "Maintenance" at bounding box center [391, 285] width 72 height 17
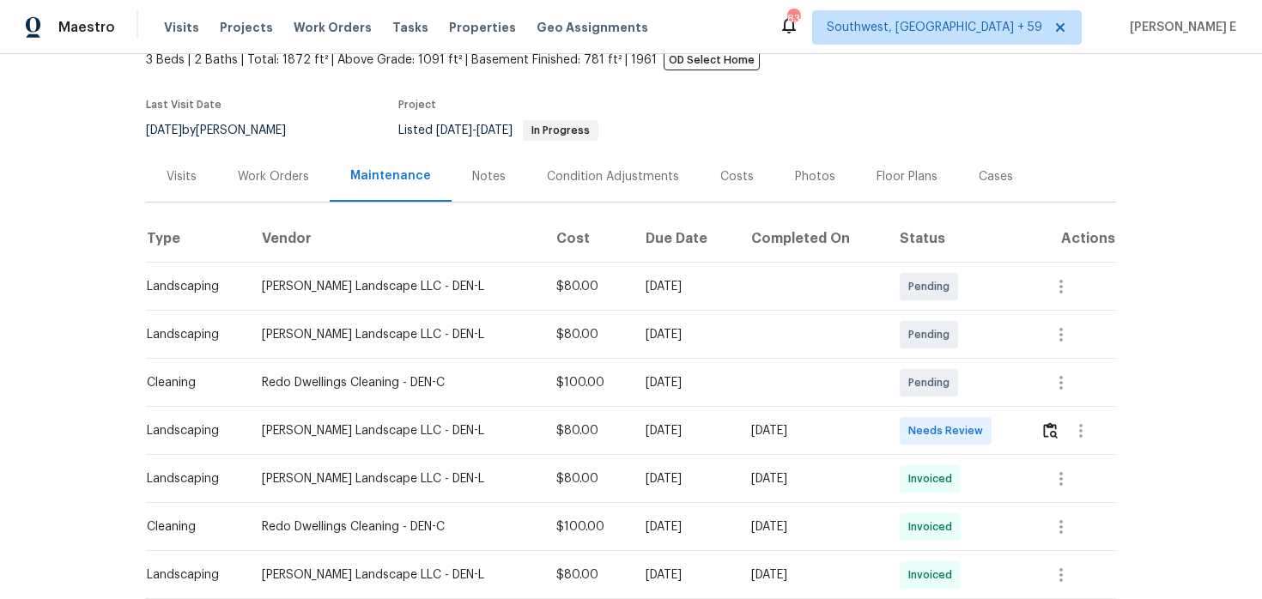
scroll to position [285, 0]
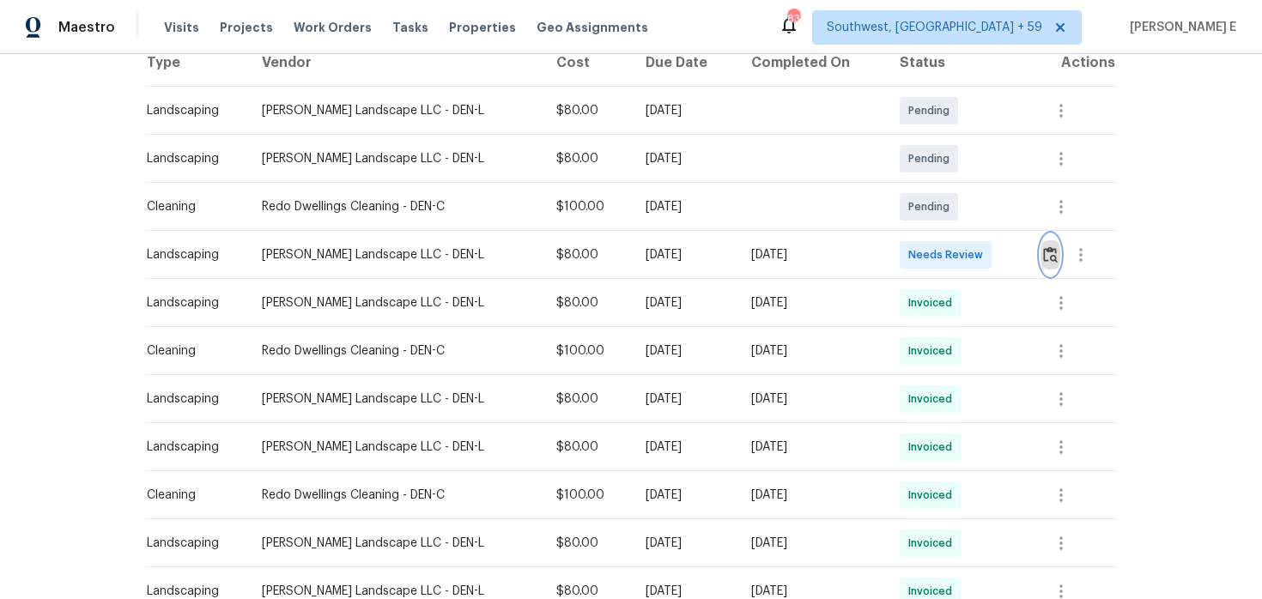
click at [1049, 264] on button "button" at bounding box center [1051, 254] width 20 height 41
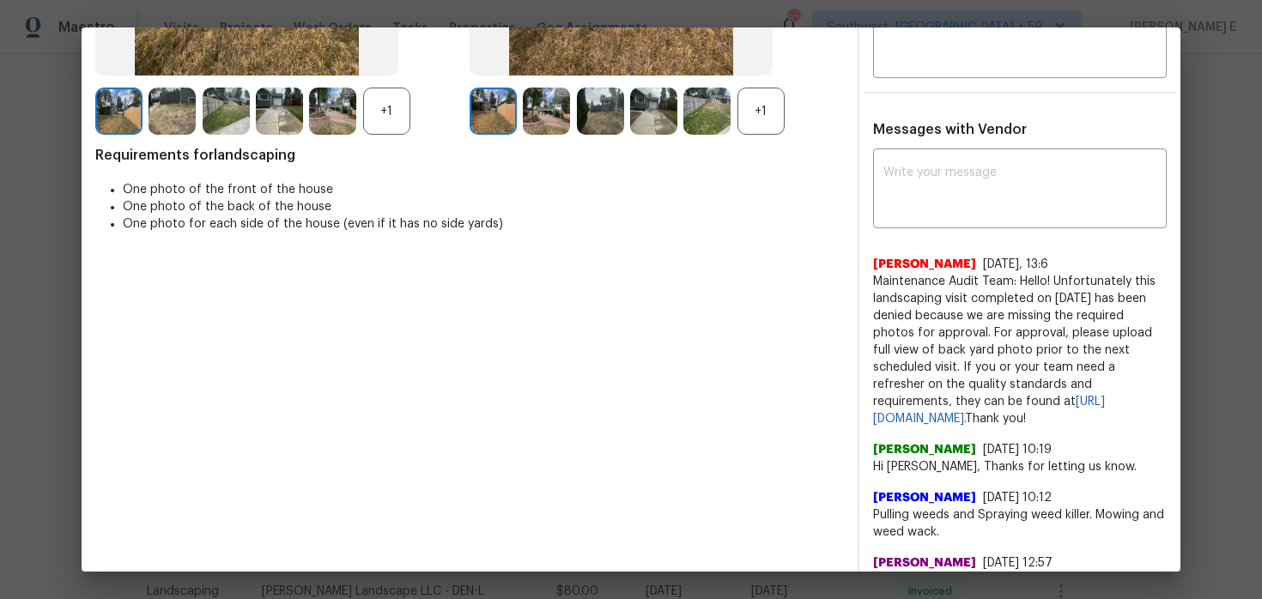
scroll to position [401, 0]
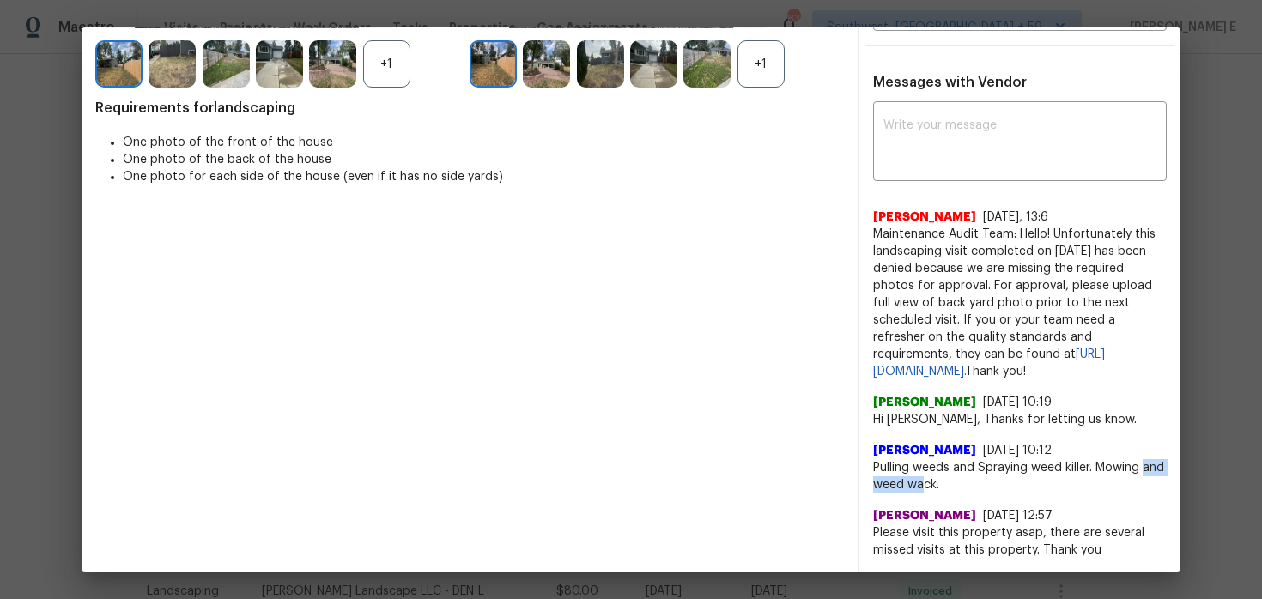
drag, startPoint x: 875, startPoint y: 480, endPoint x: 945, endPoint y: 480, distance: 70.4
click at [945, 480] on span "Pulling weeds and Spraying weed killer. Mowing and weed wack." at bounding box center [1020, 476] width 294 height 34
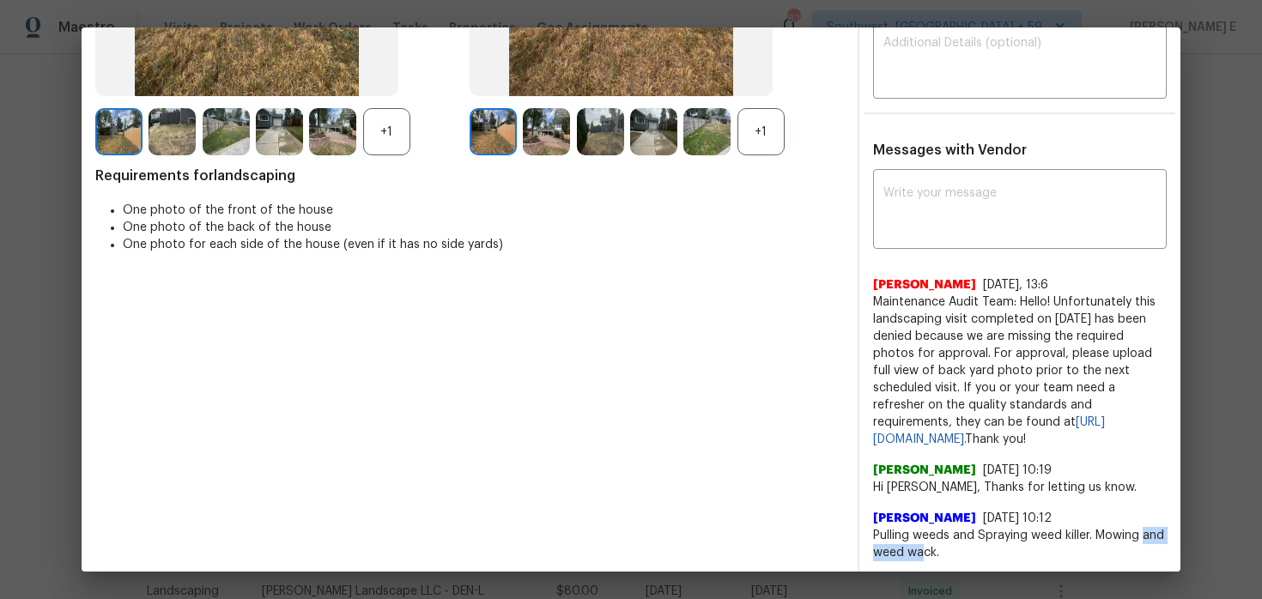
scroll to position [313, 0]
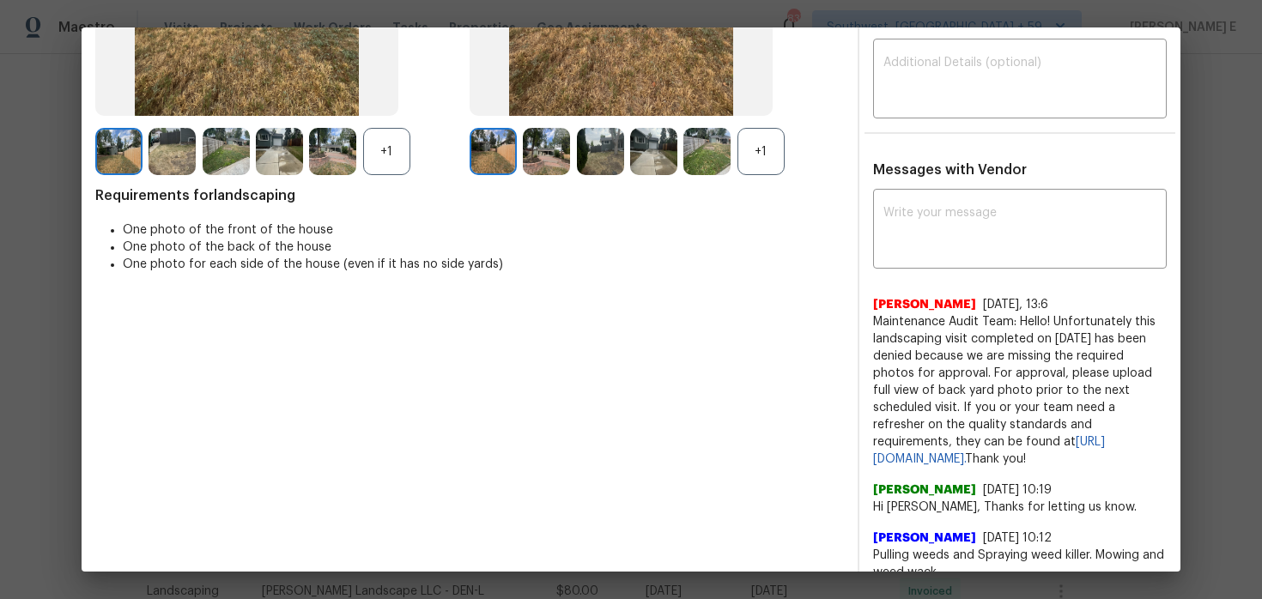
click at [762, 163] on div "+1" at bounding box center [761, 151] width 47 height 47
click at [537, 149] on img at bounding box center [546, 151] width 47 height 47
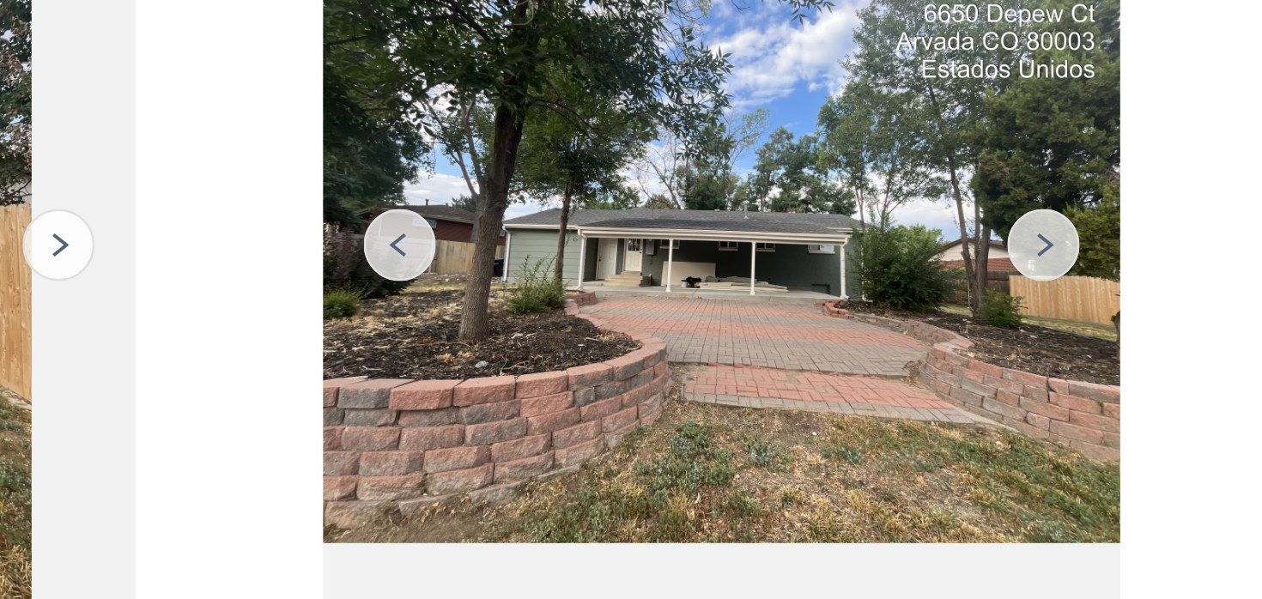
scroll to position [0, 0]
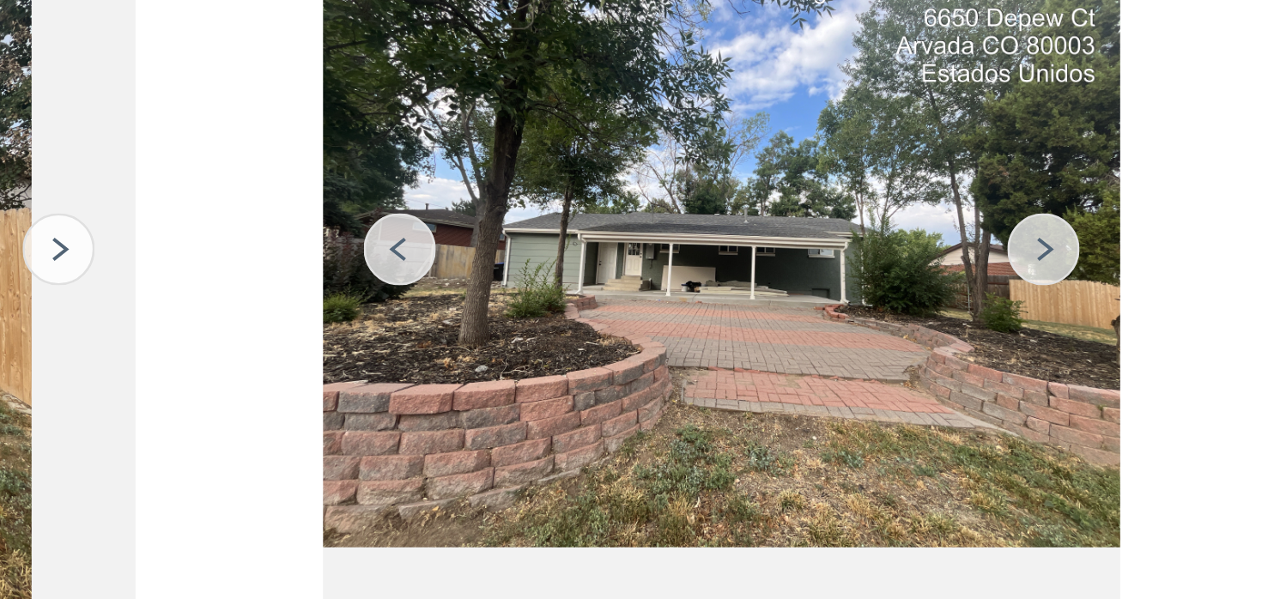
click at [744, 277] on img at bounding box center [743, 279] width 27 height 27
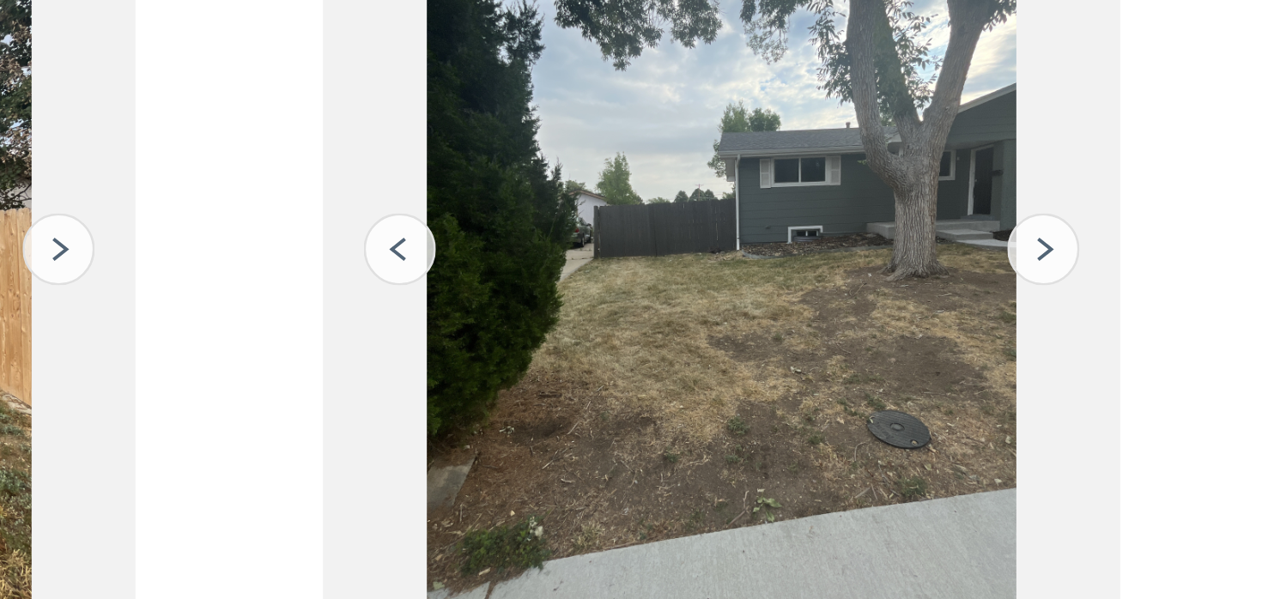
click at [744, 277] on img at bounding box center [743, 279] width 27 height 27
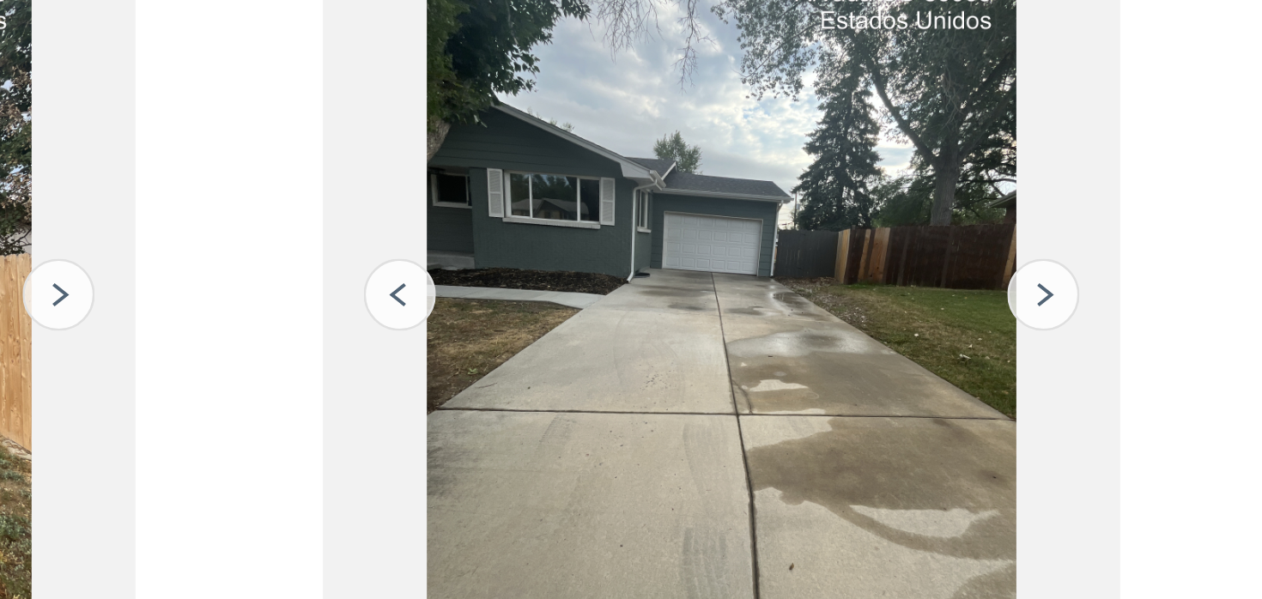
click at [740, 266] on img at bounding box center [743, 279] width 27 height 27
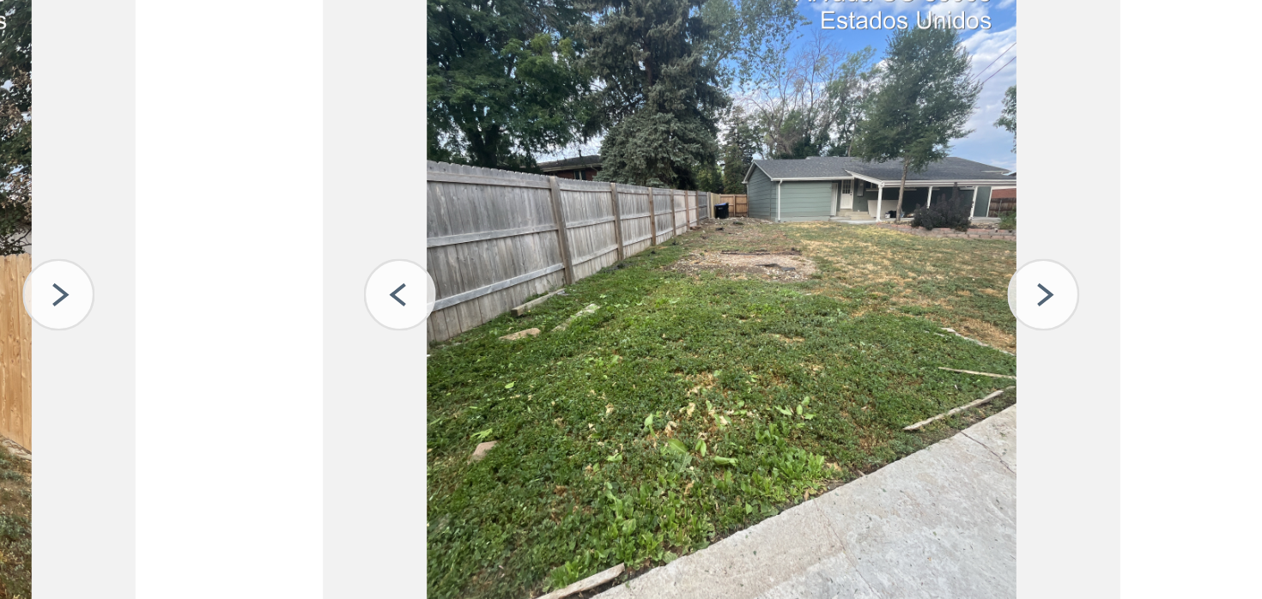
click at [746, 281] on img at bounding box center [743, 279] width 27 height 27
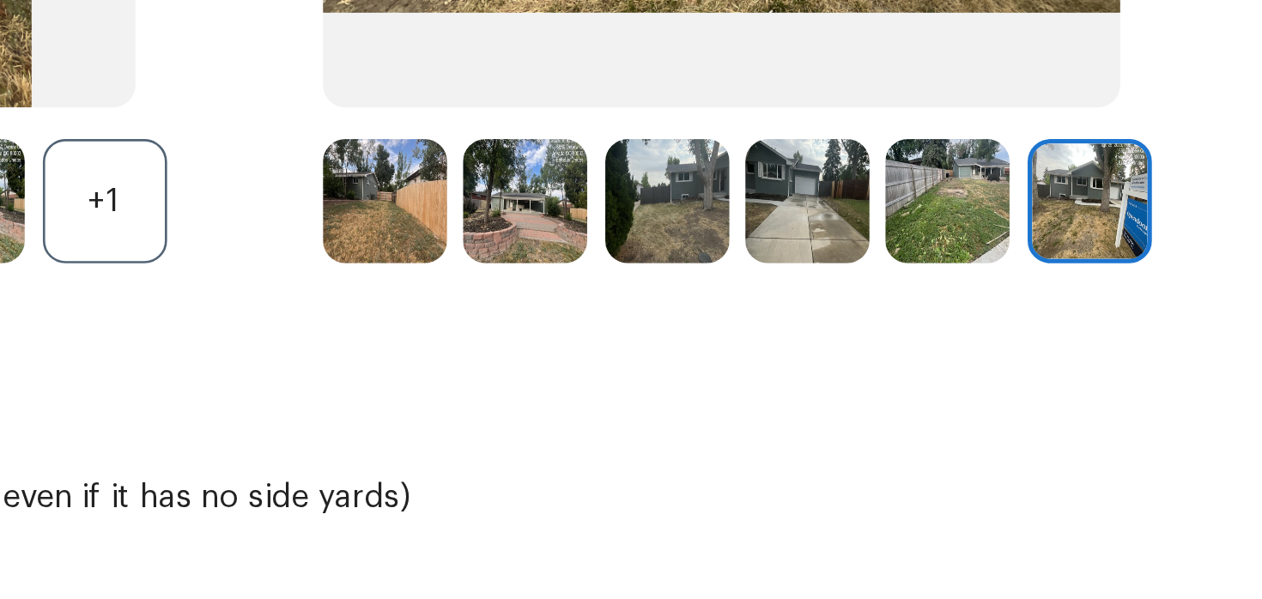
scroll to position [223, 0]
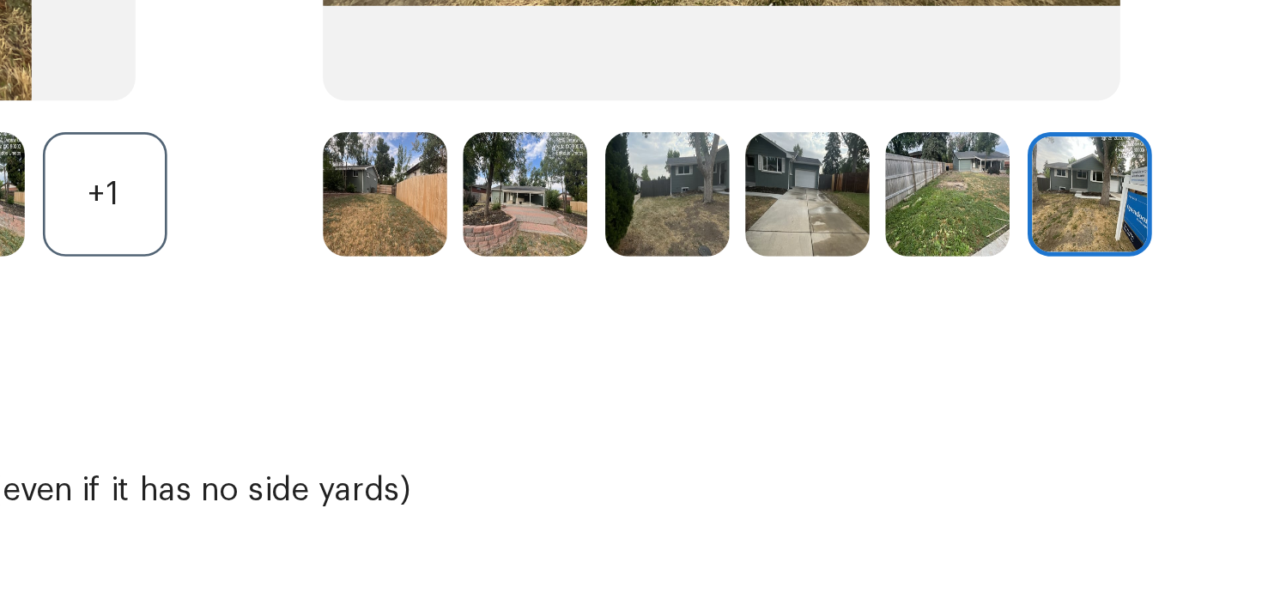
click at [702, 252] on img at bounding box center [706, 241] width 47 height 47
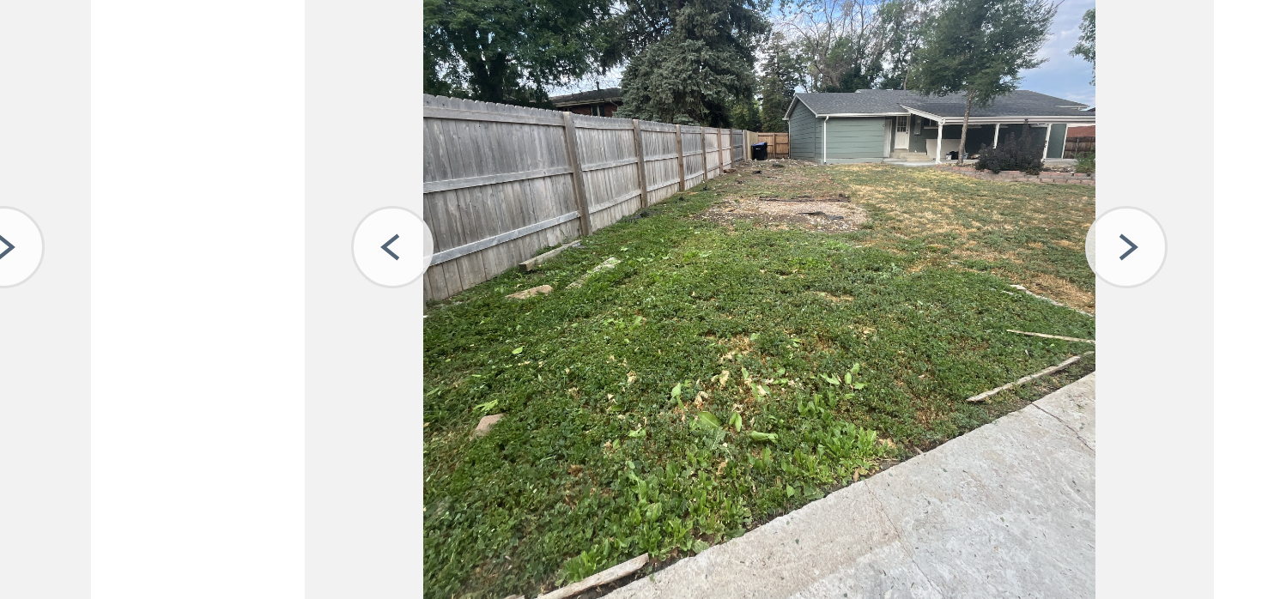
scroll to position [14, 0]
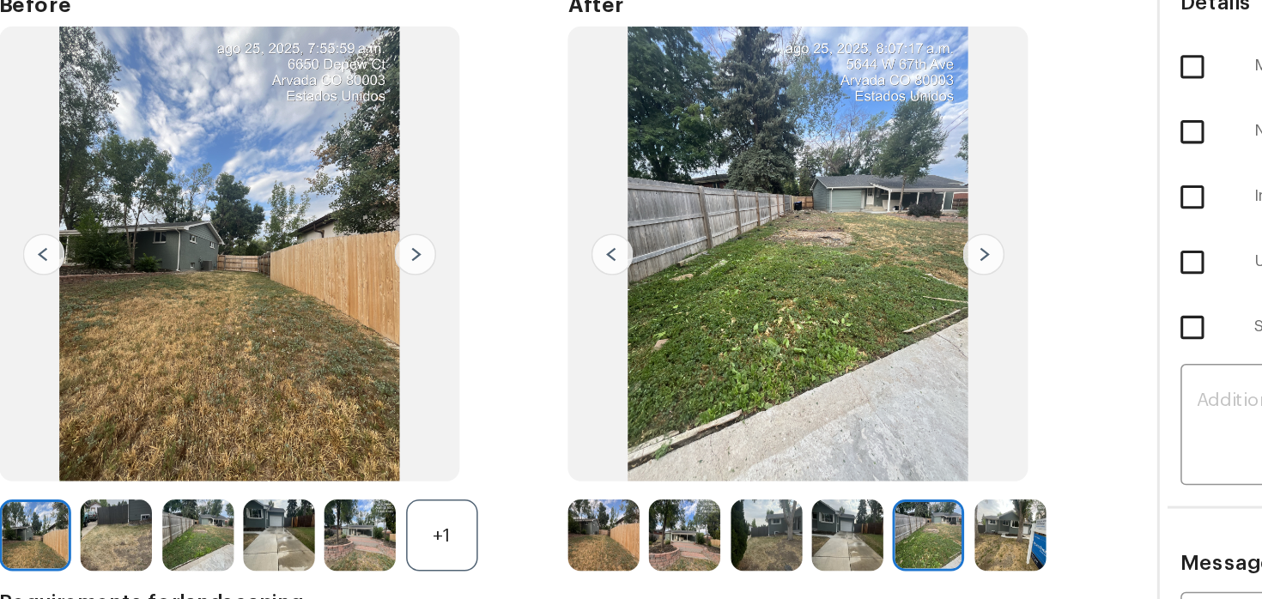
click at [650, 450] on img at bounding box center [653, 451] width 47 height 47
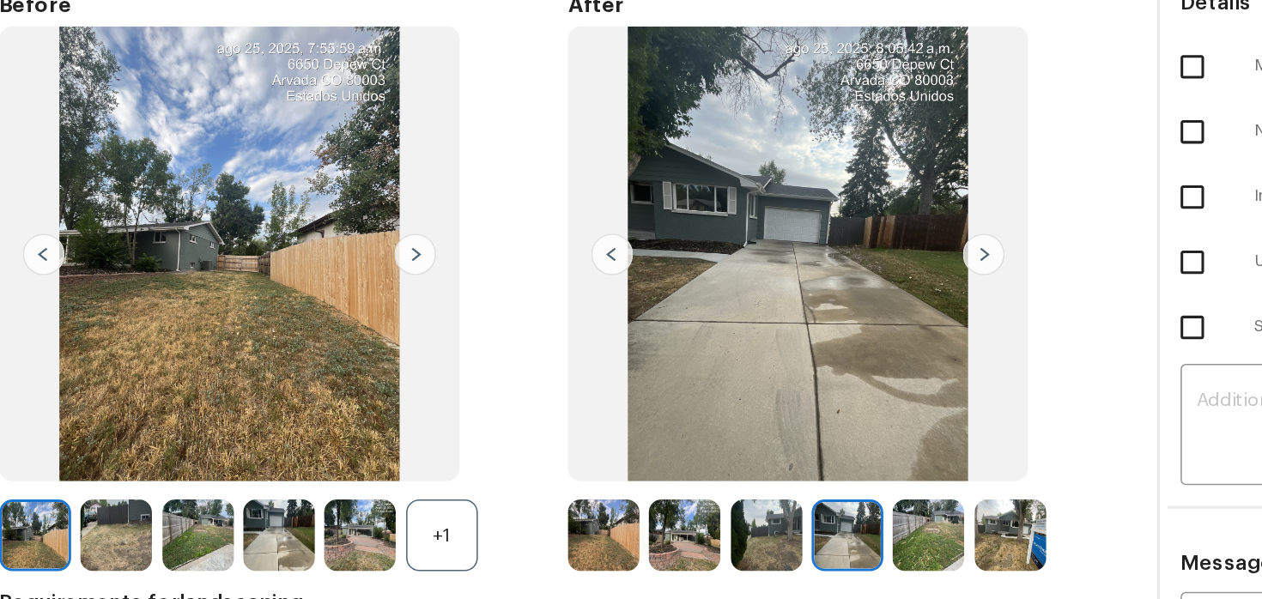
click at [671, 276] on img at bounding box center [621, 266] width 303 height 300
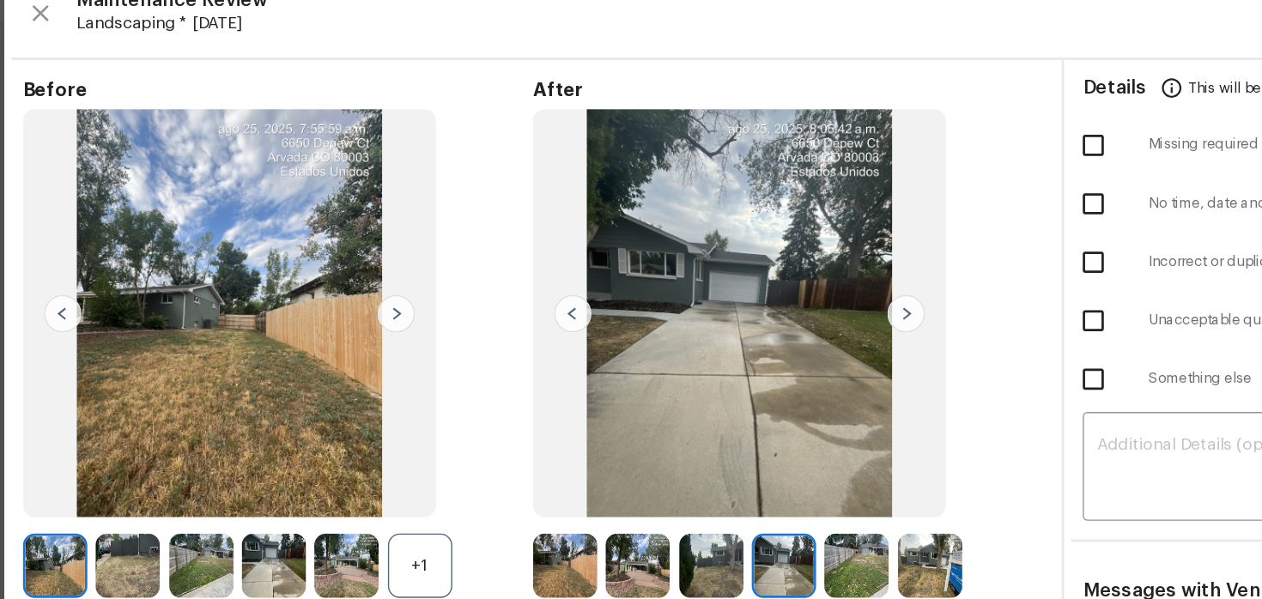
click at [292, 452] on img at bounding box center [279, 451] width 47 height 47
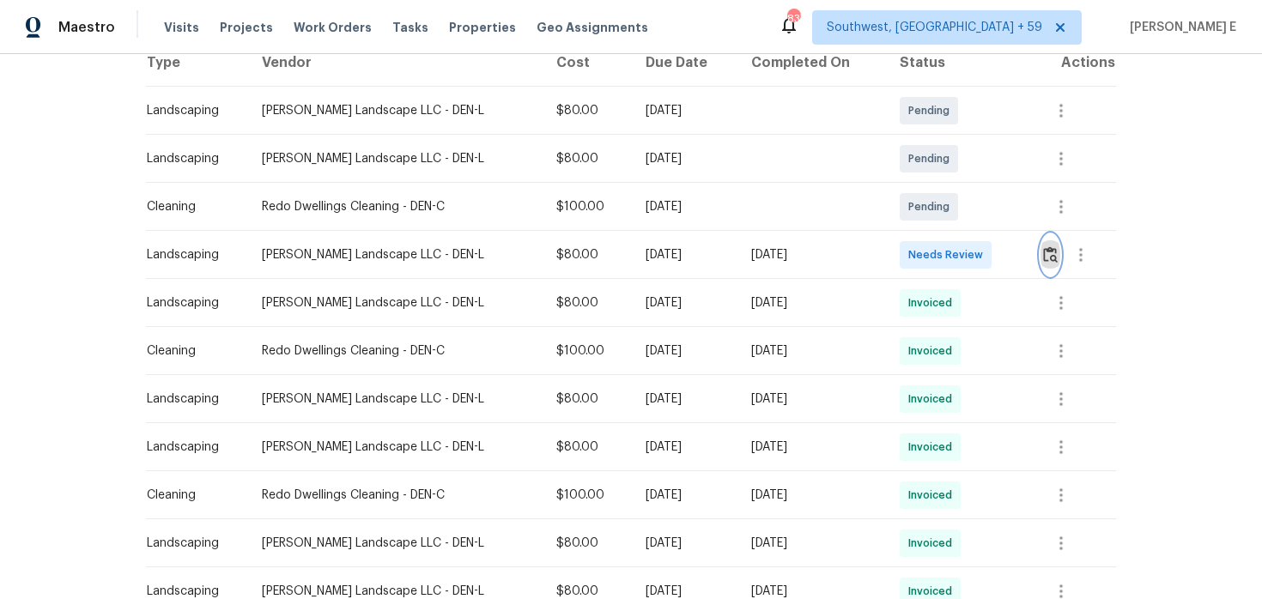
scroll to position [0, 0]
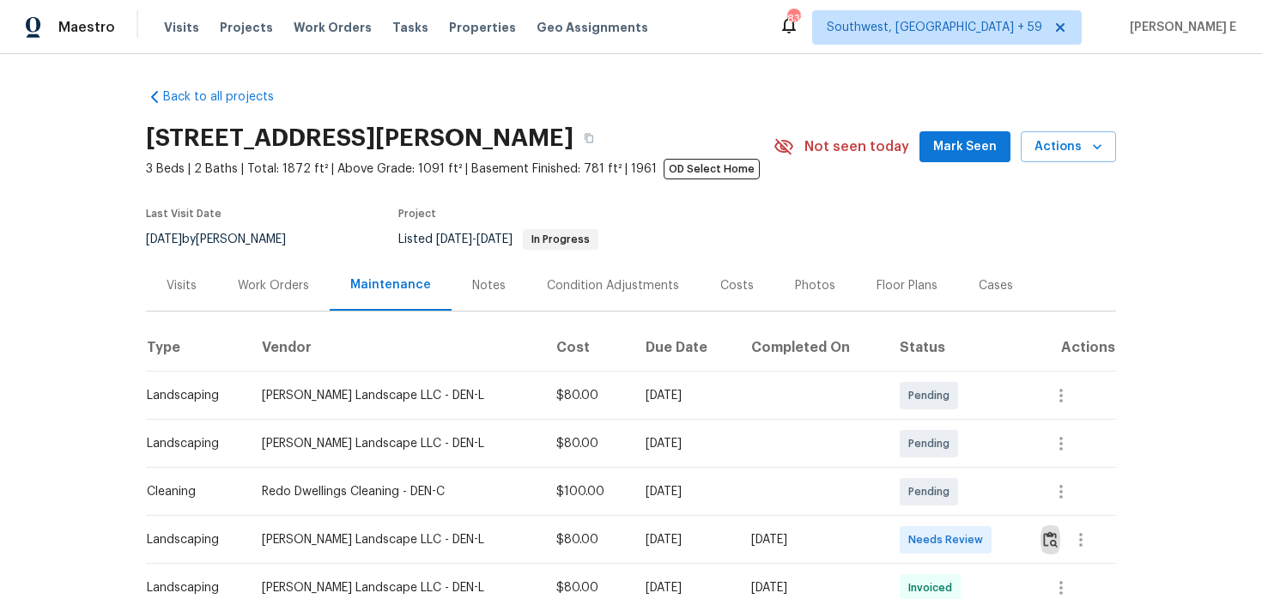
click at [260, 272] on div "Work Orders" at bounding box center [273, 285] width 112 height 51
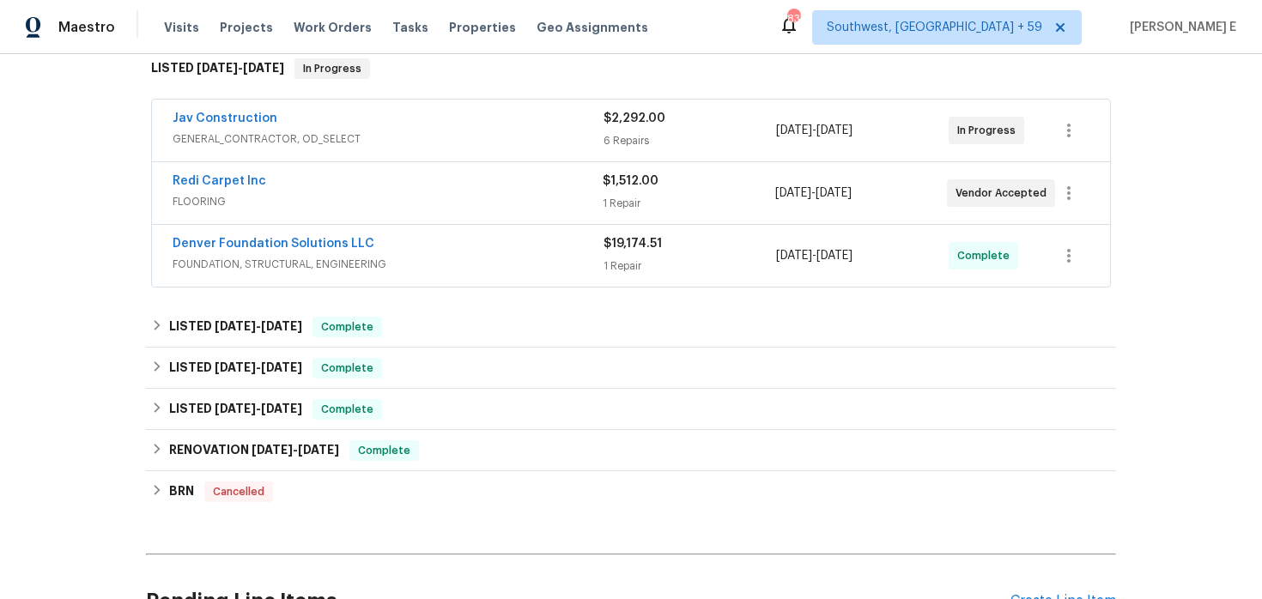
scroll to position [250, 0]
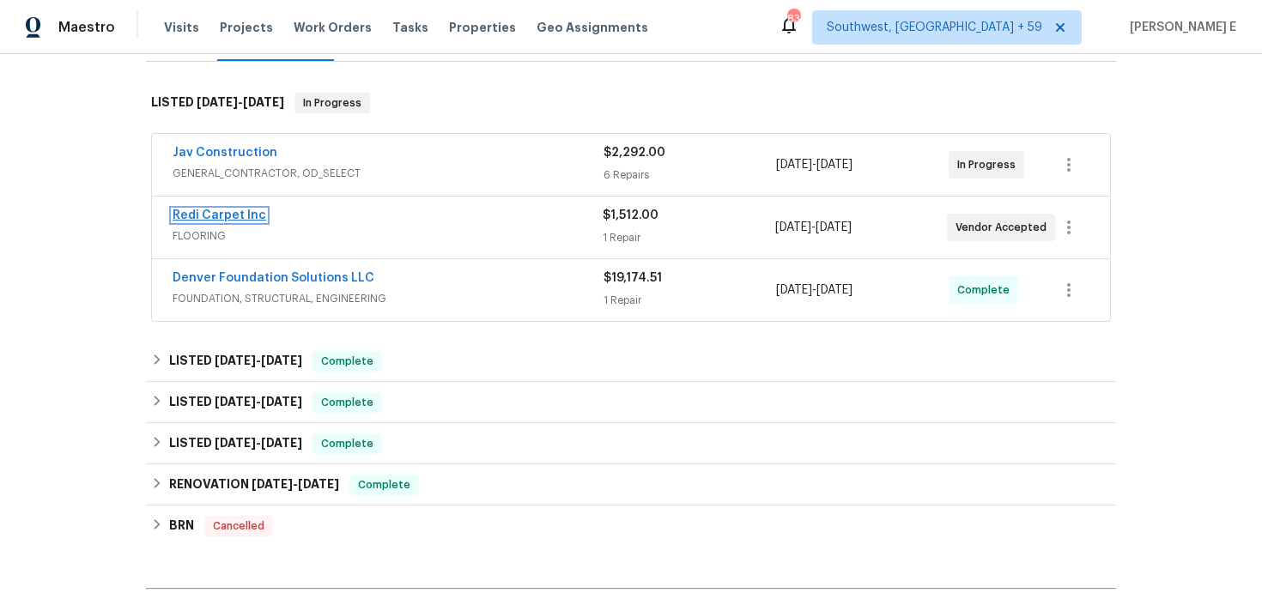
click at [252, 219] on link "Redi Carpet Inc" at bounding box center [220, 216] width 94 height 12
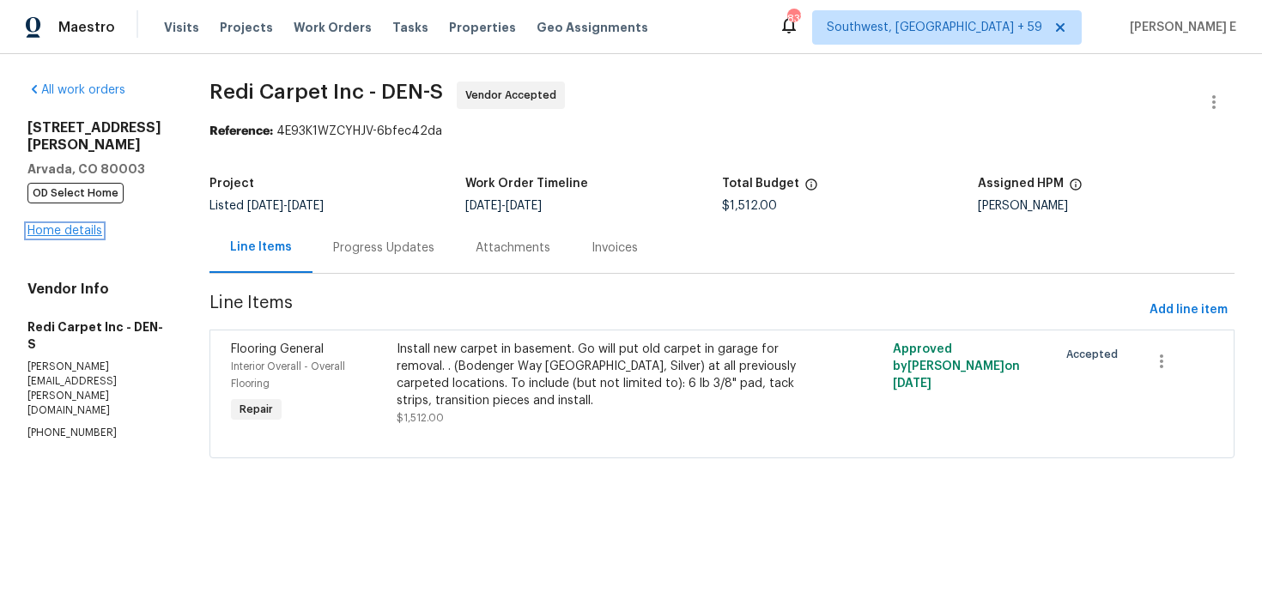
click at [78, 225] on link "Home details" at bounding box center [64, 231] width 75 height 12
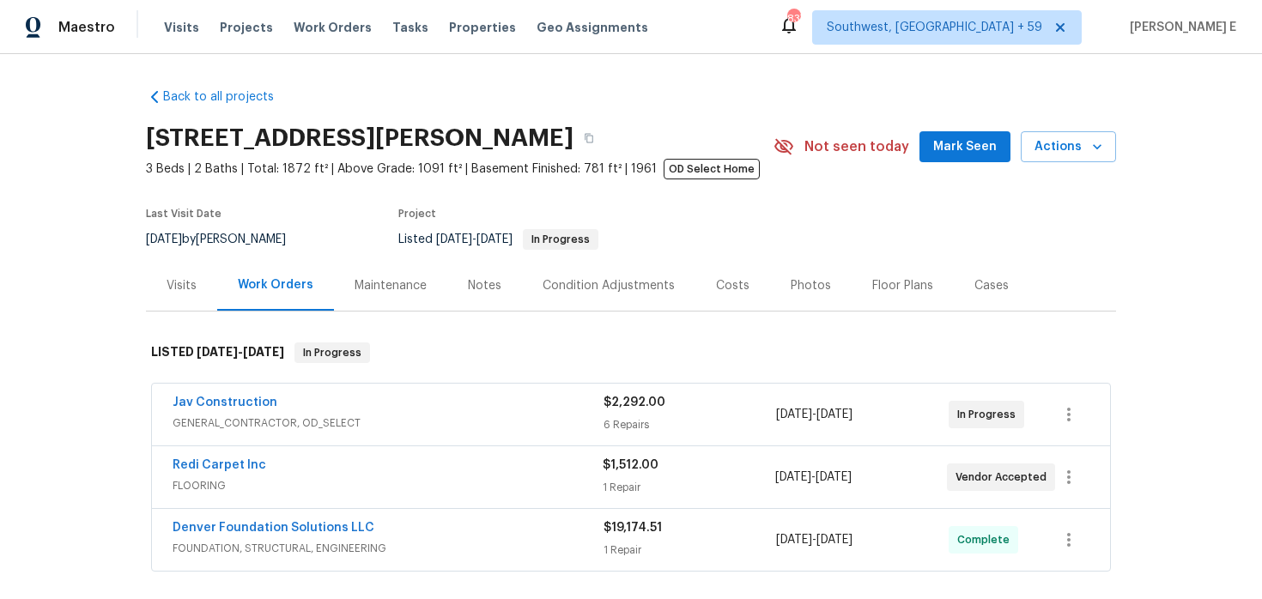
click at [333, 383] on div "Jav Construction GENERAL_CONTRACTOR, OD_SELECT $2,292.00 6 Repairs [DATE] - [DA…" at bounding box center [631, 415] width 960 height 64
click at [325, 407] on div "Jav Construction" at bounding box center [388, 404] width 431 height 21
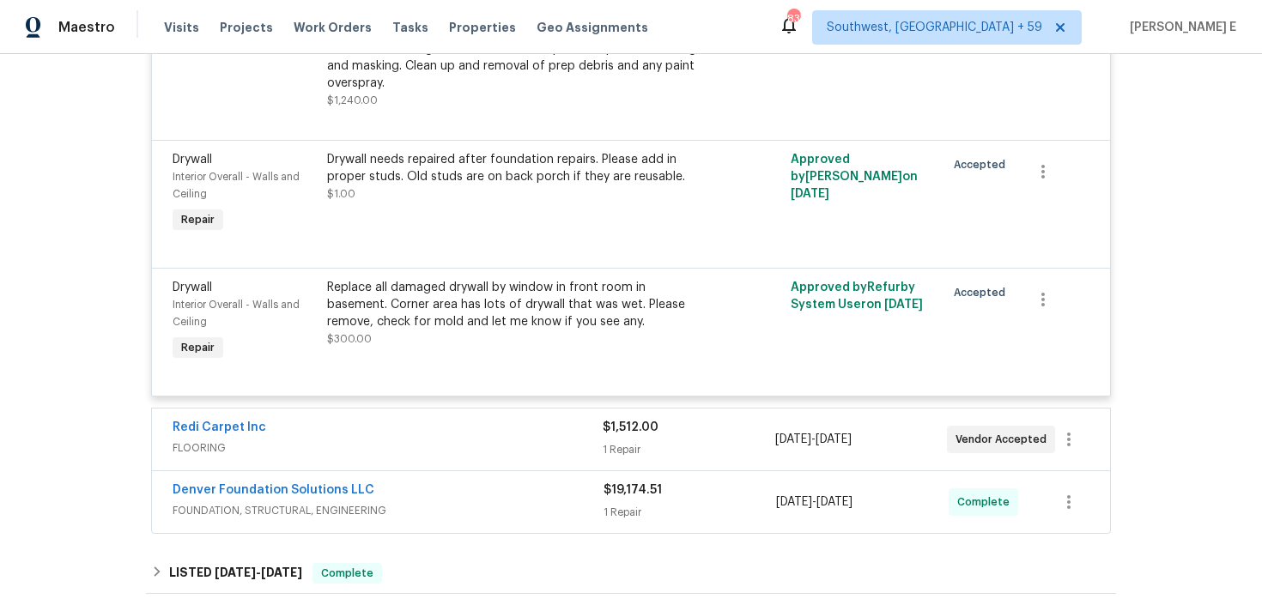
scroll to position [1278, 0]
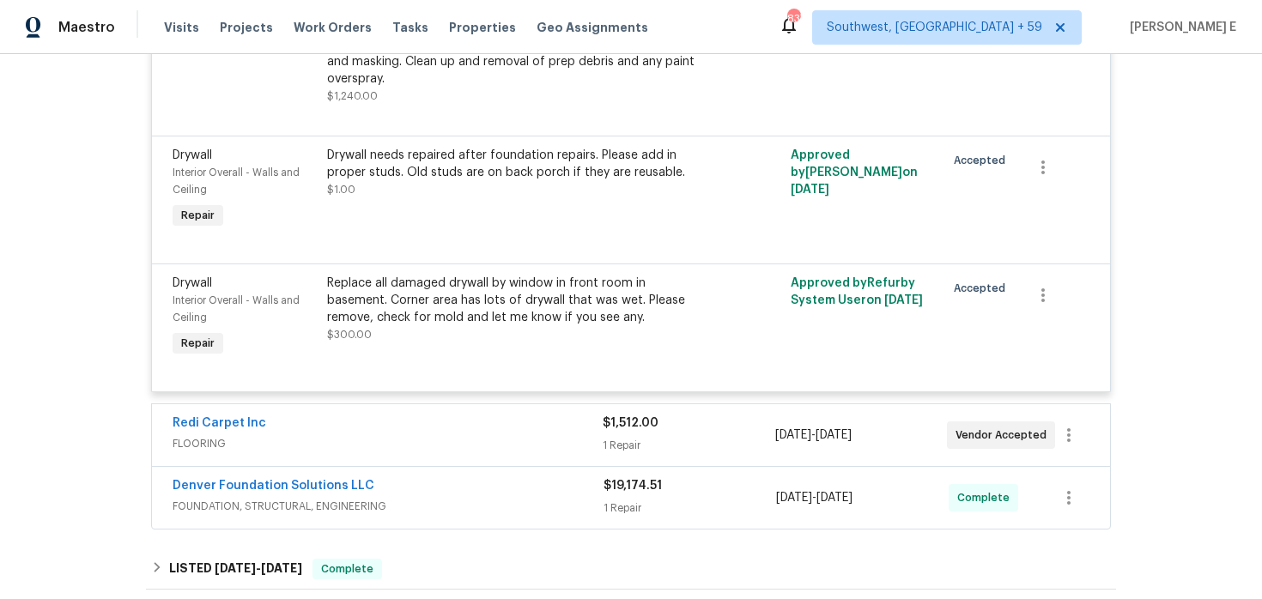
click at [317, 446] on span "FLOORING" at bounding box center [388, 443] width 430 height 17
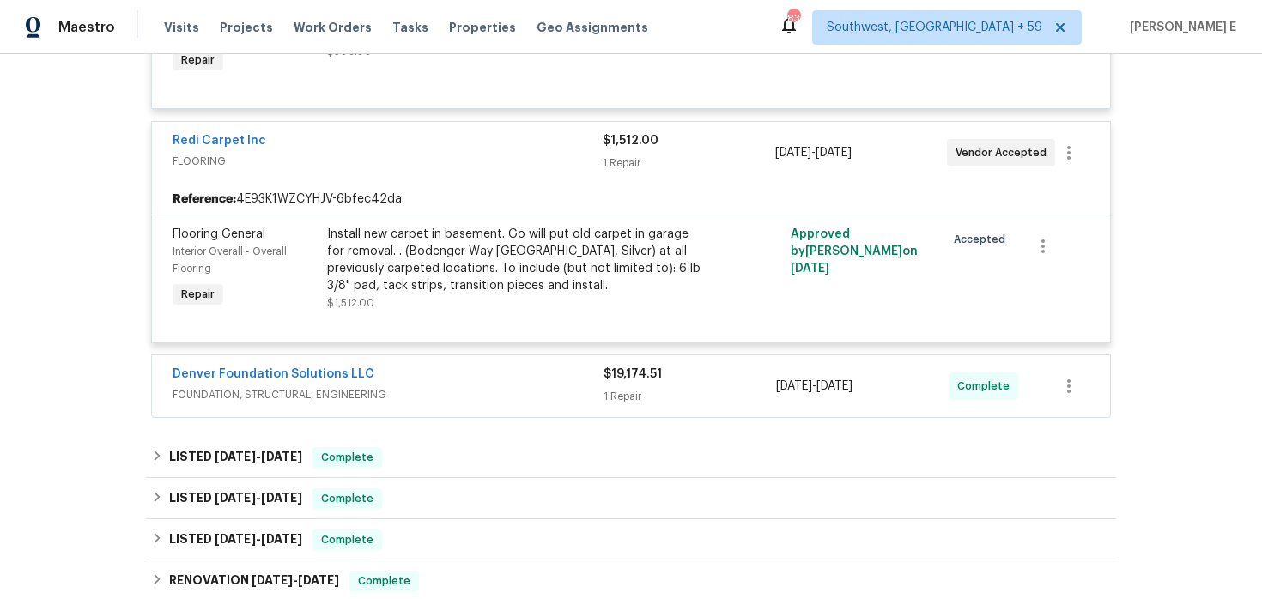
scroll to position [1583, 0]
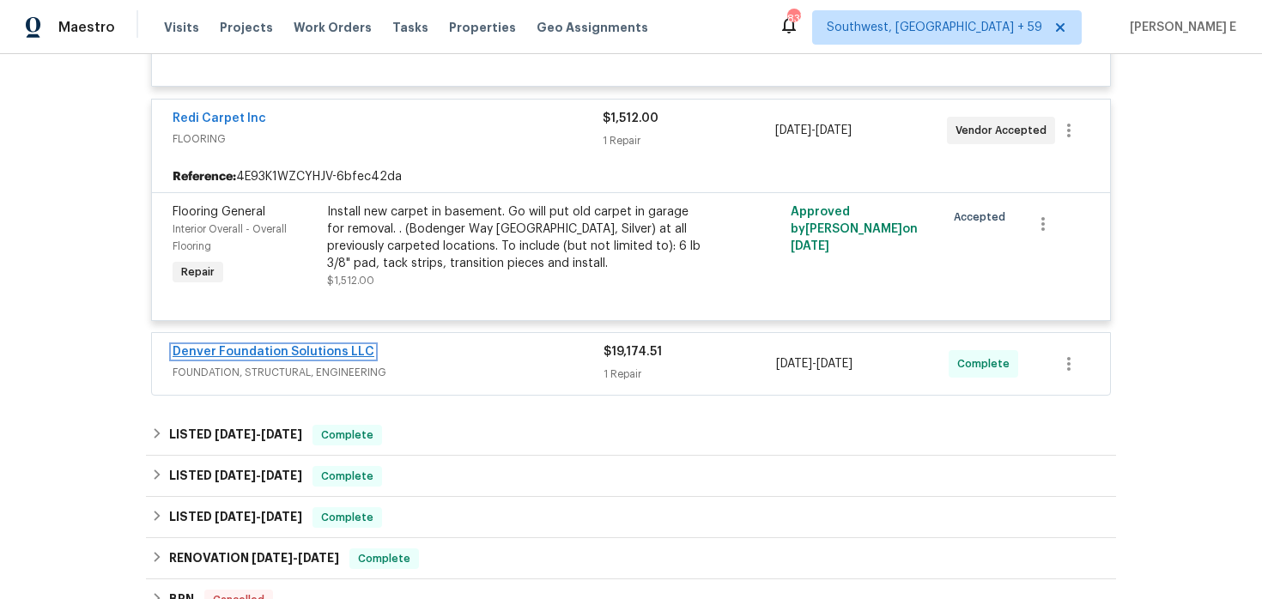
click at [188, 352] on link "Denver Foundation Solutions LLC" at bounding box center [274, 352] width 202 height 12
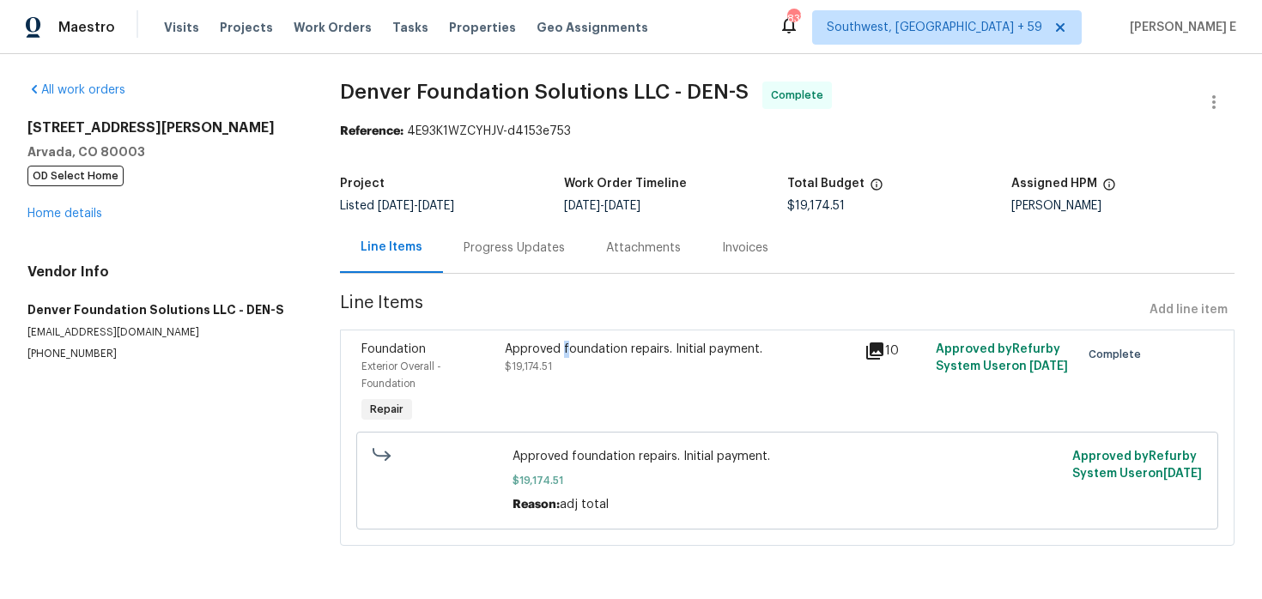
click at [566, 347] on div "Approved foundation repairs. Initial payment." at bounding box center [679, 349] width 349 height 17
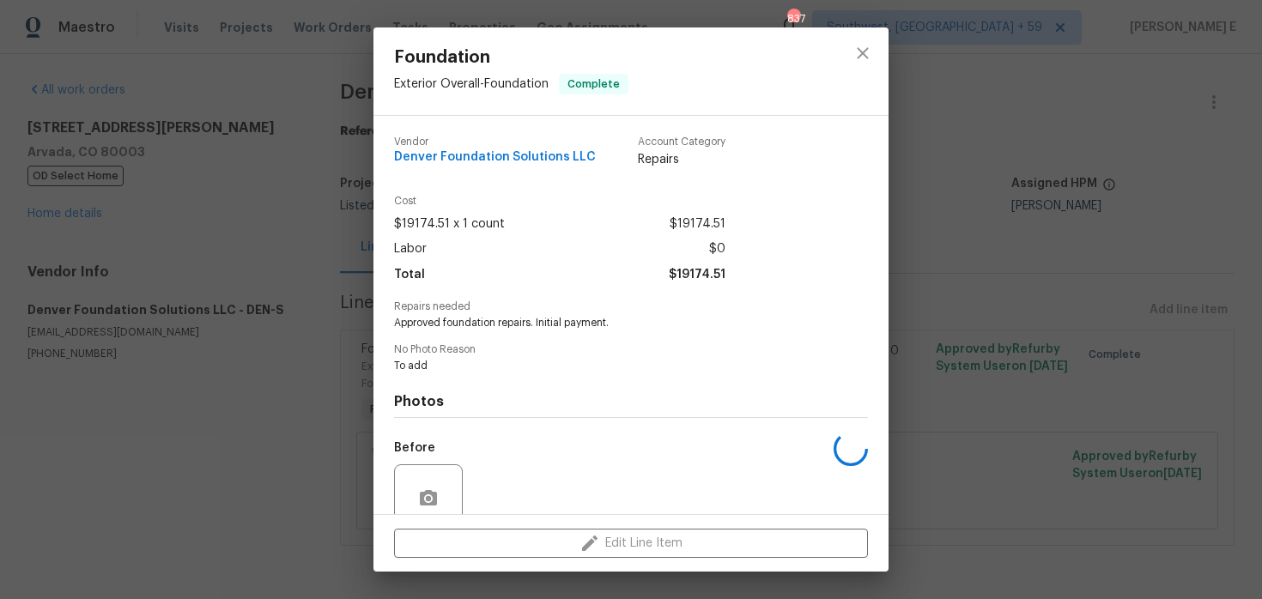
scroll to position [148, 0]
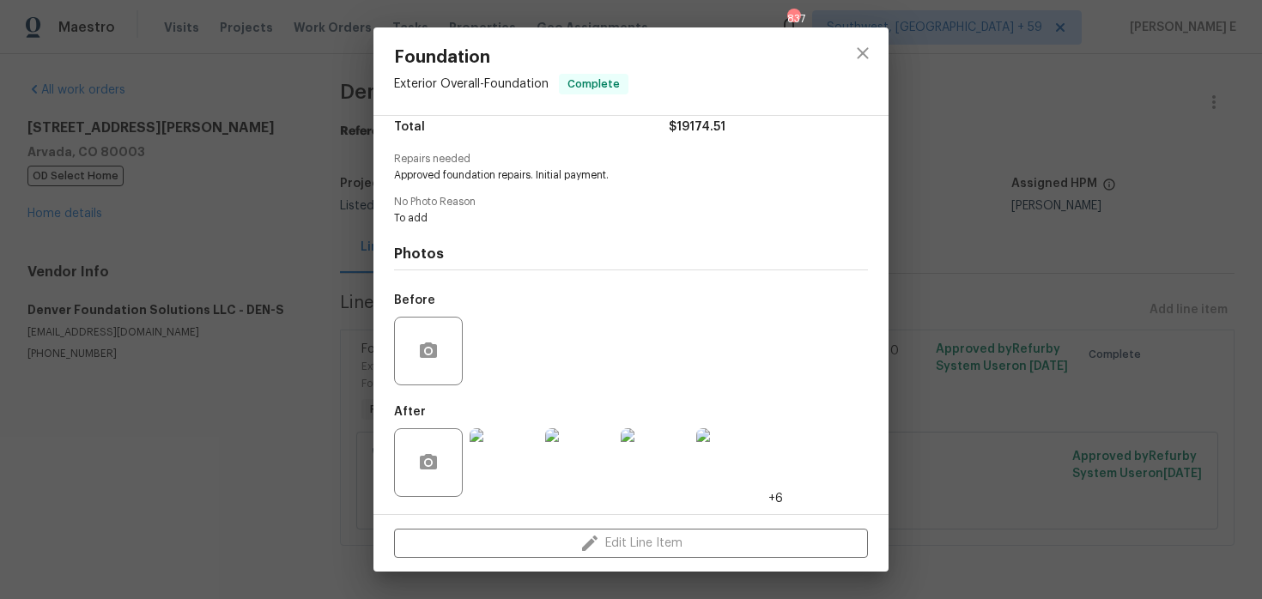
click at [507, 455] on img at bounding box center [504, 462] width 69 height 69
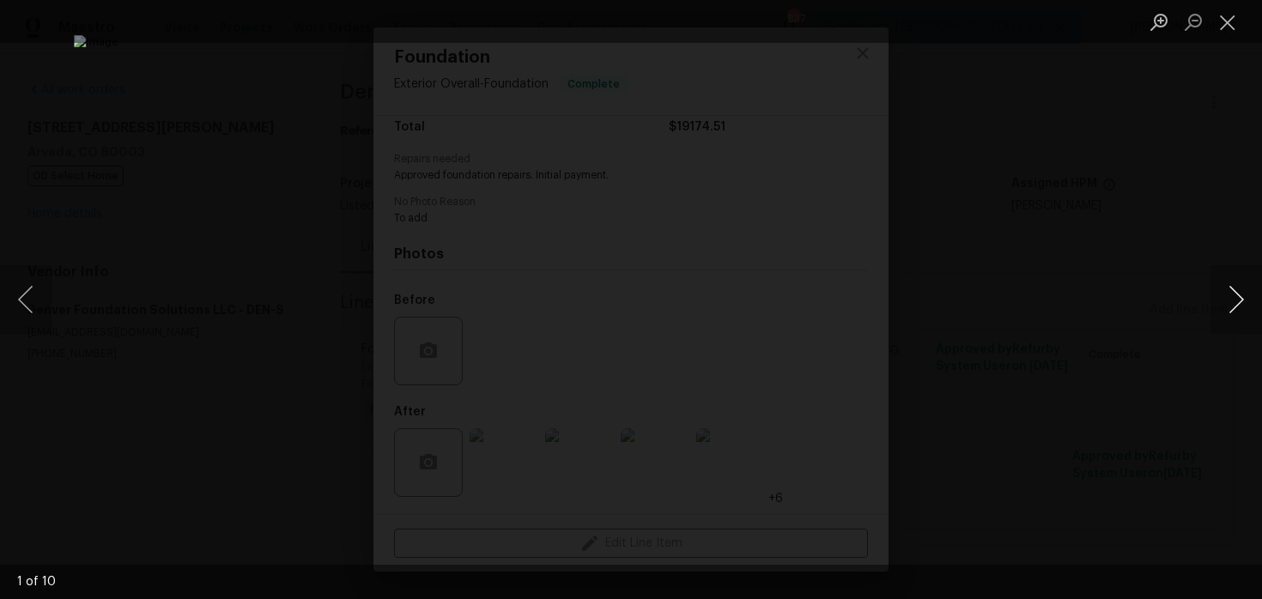
click at [1228, 295] on button "Next image" at bounding box center [1237, 299] width 52 height 69
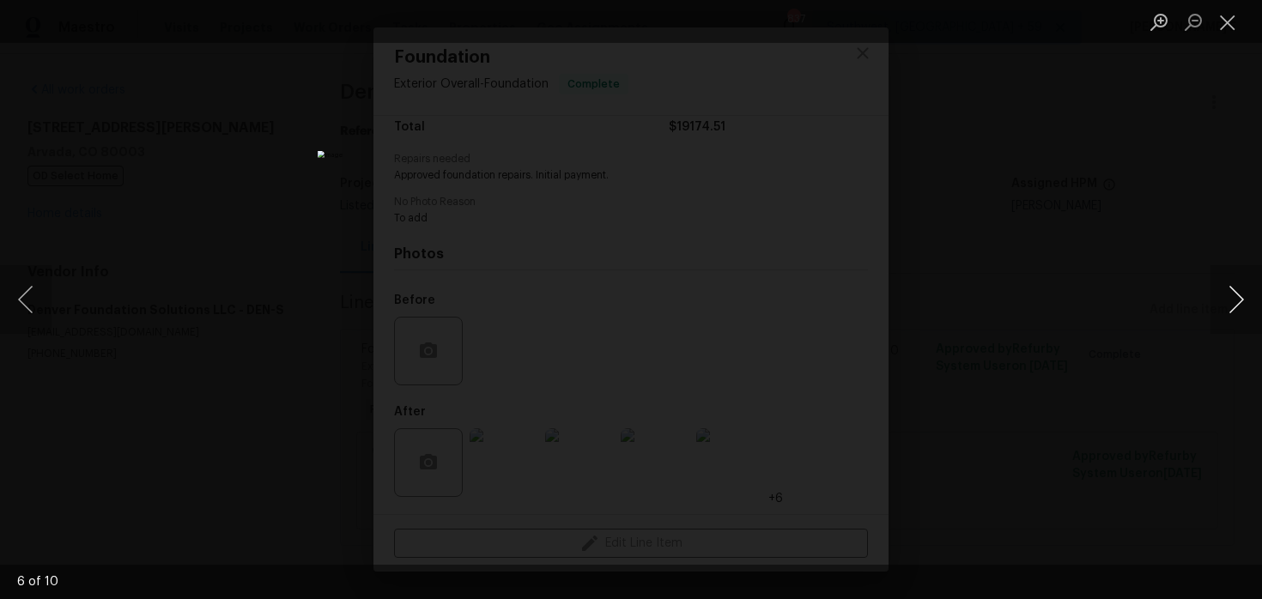
click at [1228, 295] on button "Next image" at bounding box center [1237, 299] width 52 height 69
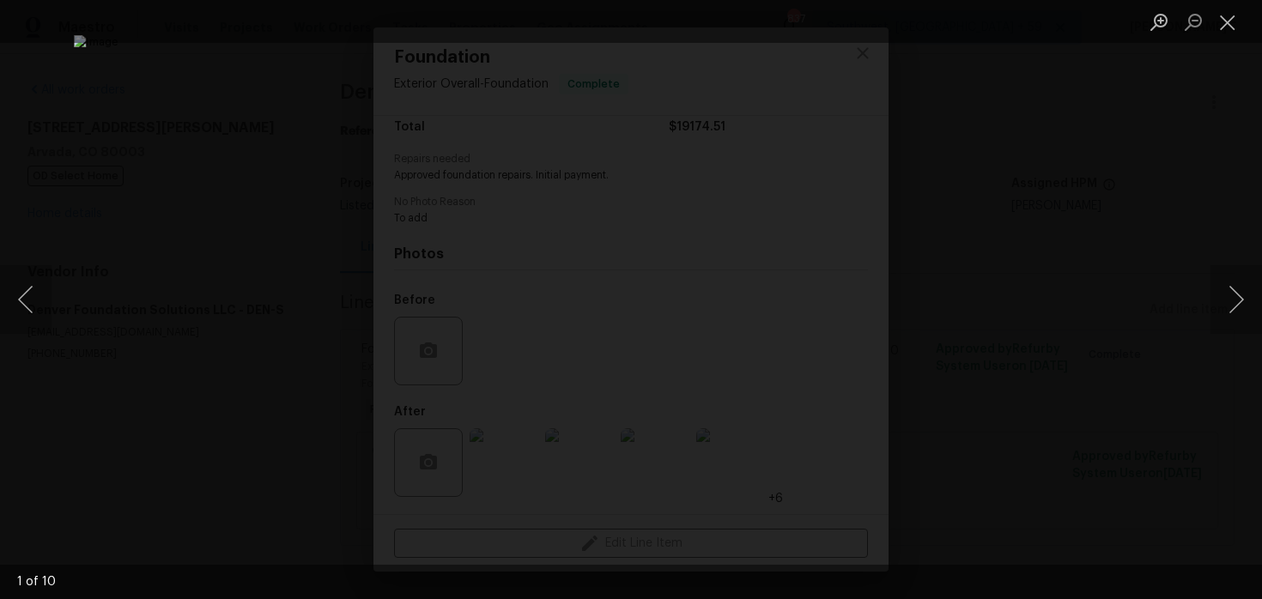
click at [1180, 210] on div "Lightbox" at bounding box center [631, 299] width 1262 height 599
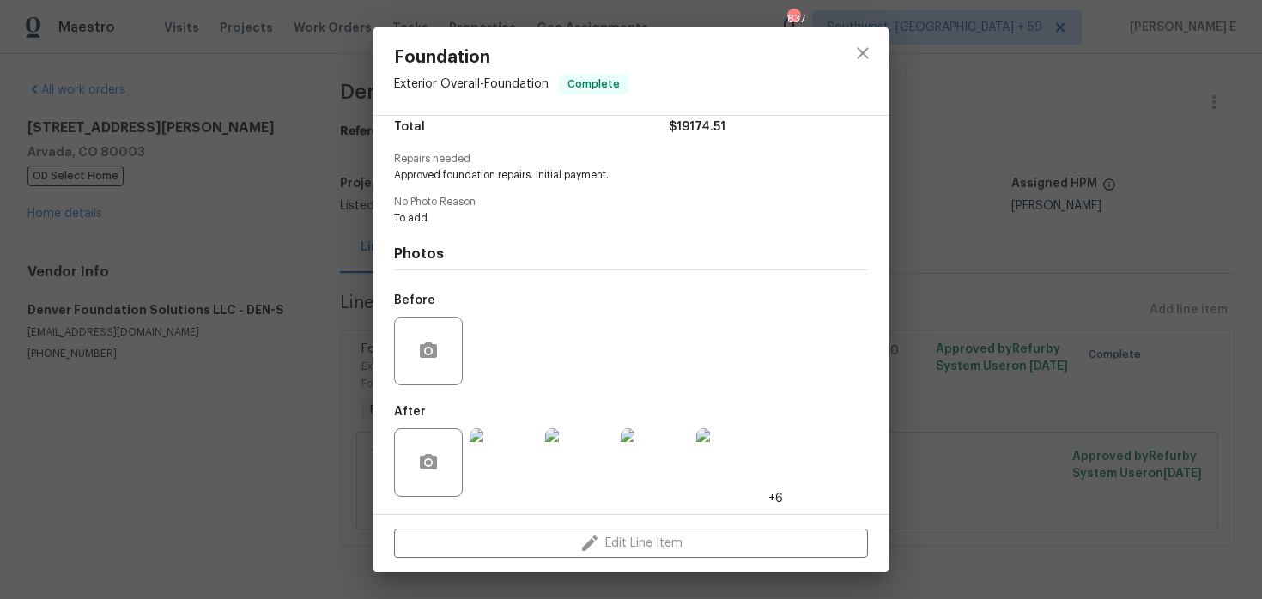
click at [985, 317] on div "Foundation Exterior Overall - Foundation Complete Vendor Denver Foundation Solu…" at bounding box center [631, 299] width 1262 height 599
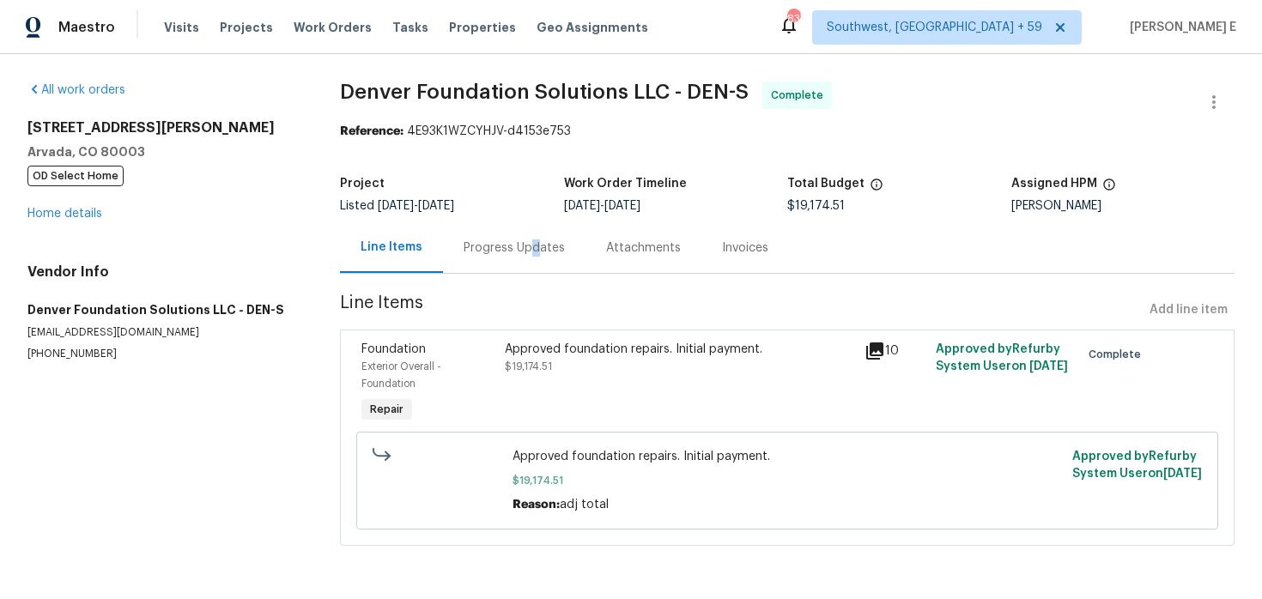
click at [532, 248] on div "Progress Updates" at bounding box center [514, 248] width 101 height 17
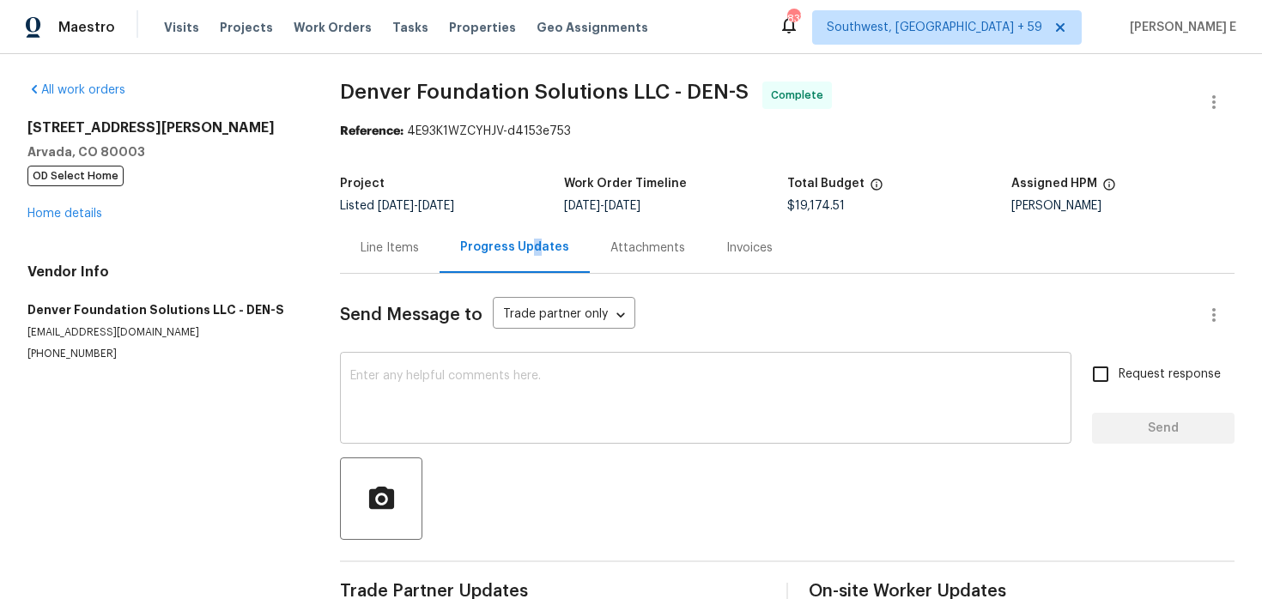
scroll to position [39, 0]
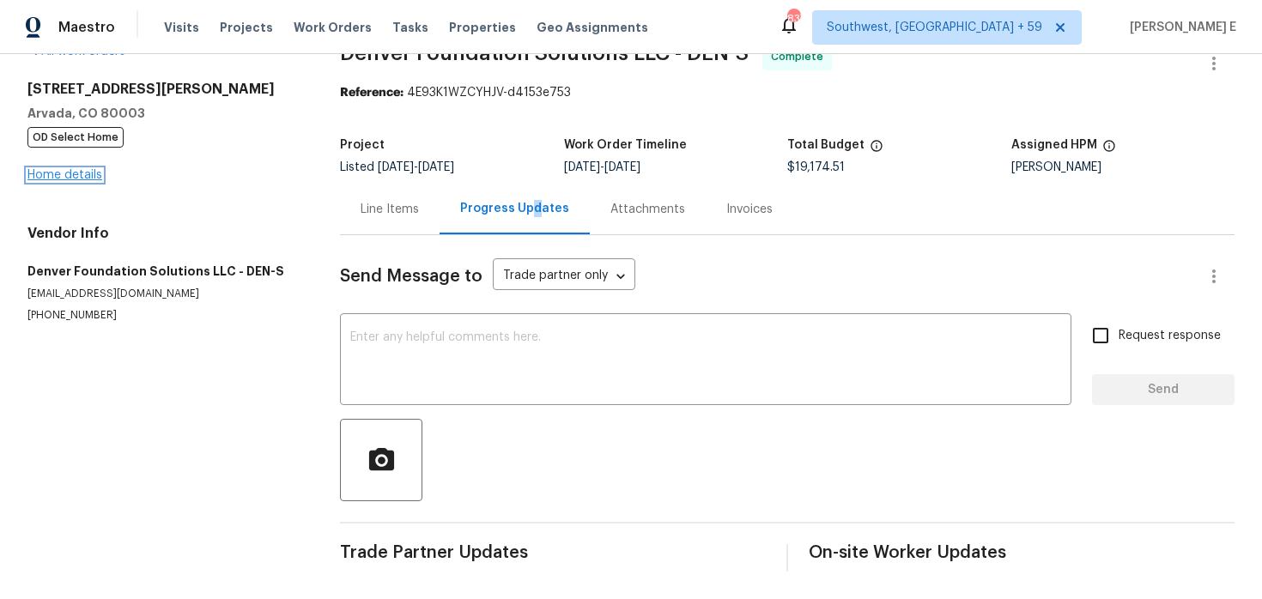
click at [82, 175] on link "Home details" at bounding box center [64, 175] width 75 height 12
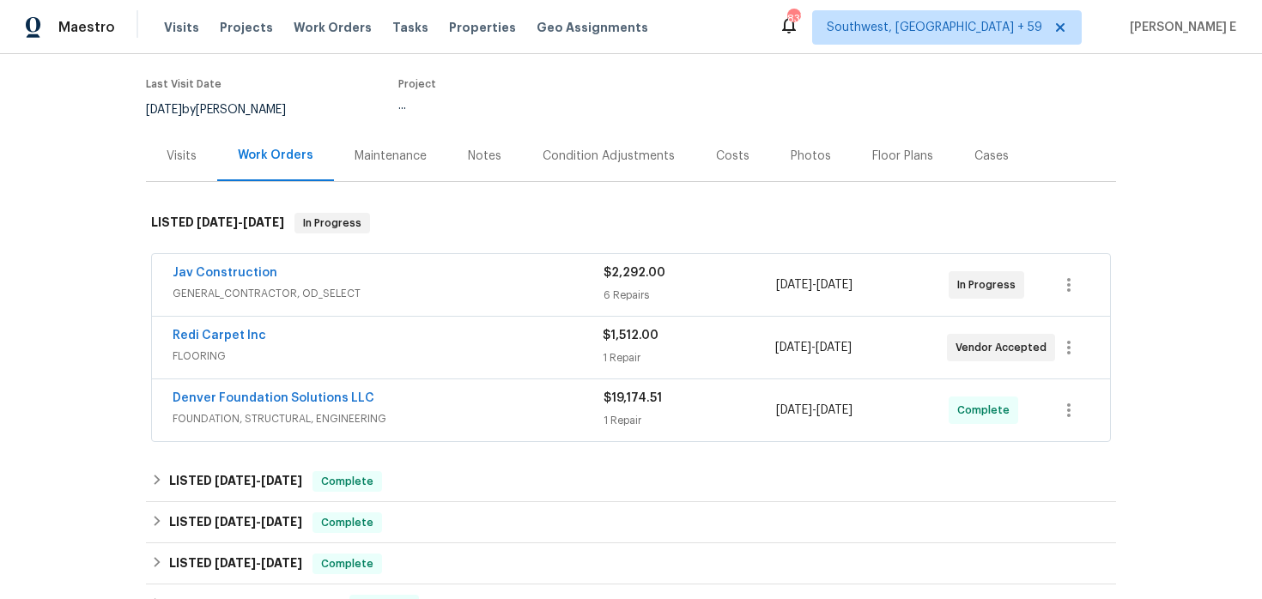
scroll to position [132, 0]
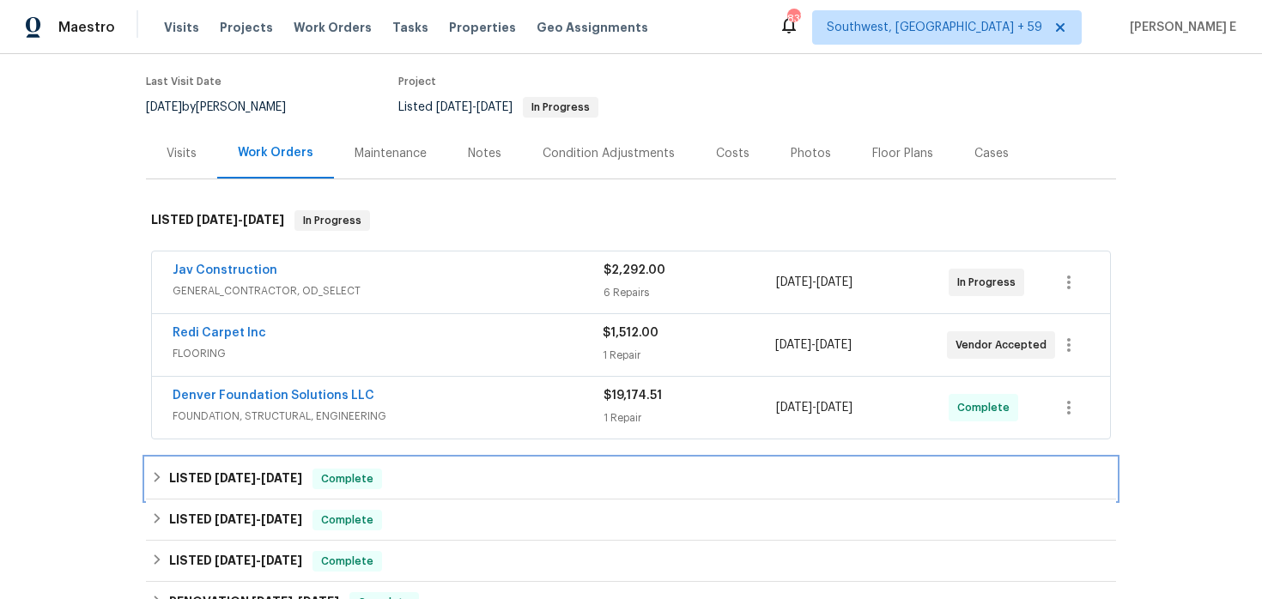
click at [283, 471] on h6 "LISTED [DATE] - [DATE]" at bounding box center [235, 479] width 133 height 21
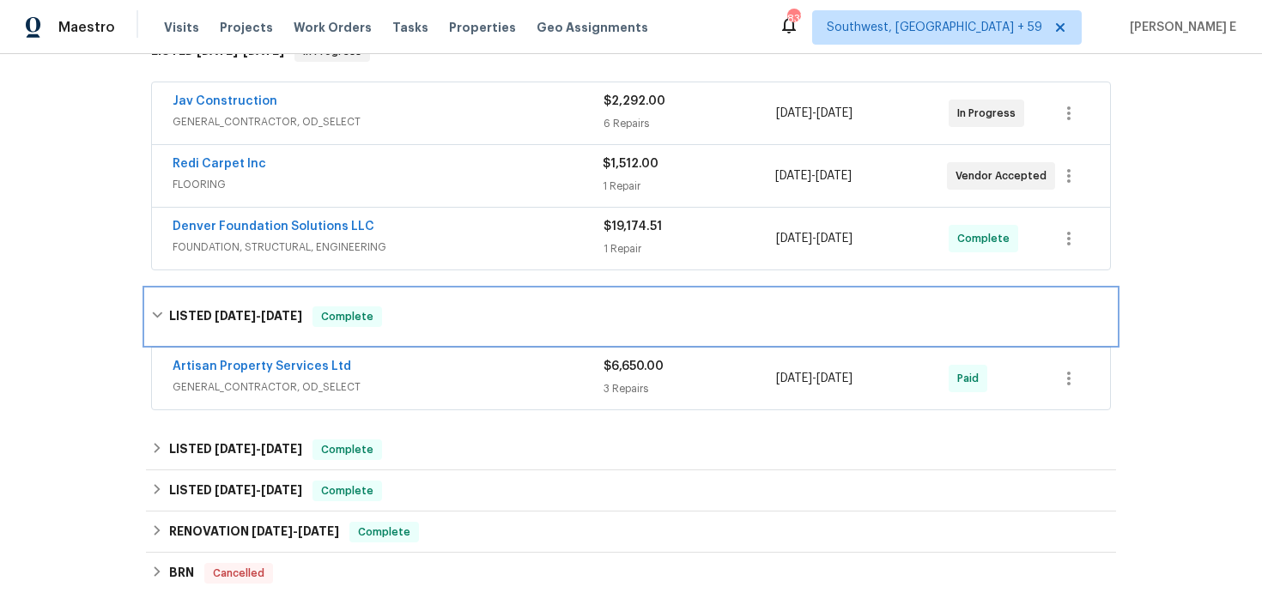
scroll to position [312, 0]
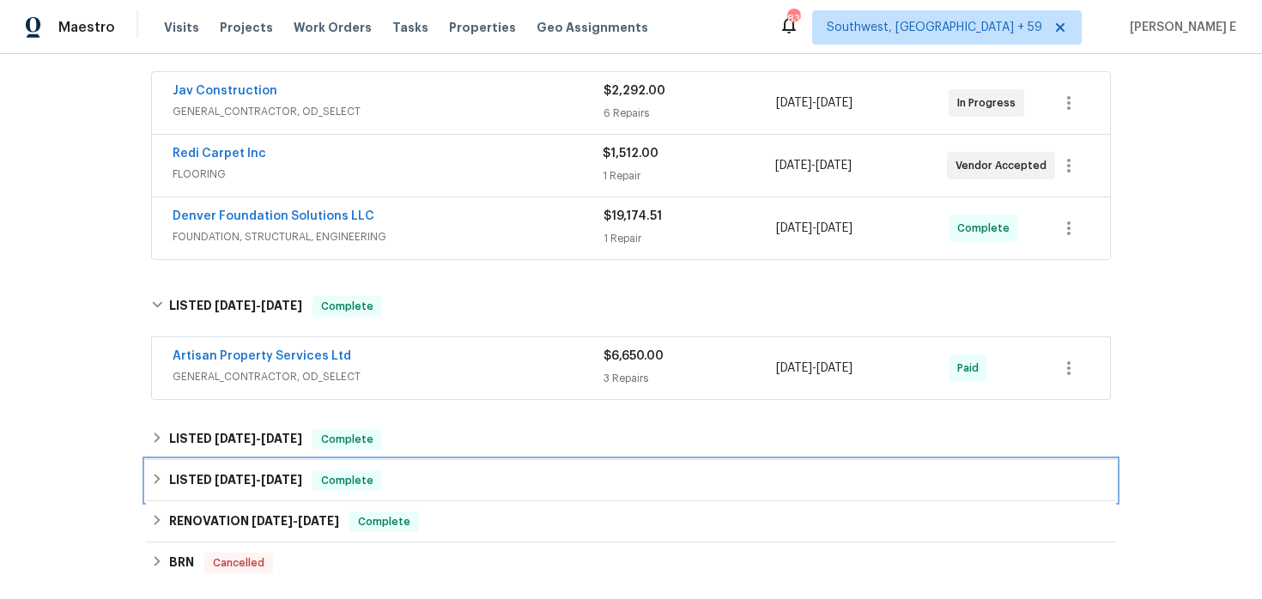
click at [283, 471] on h6 "LISTED [DATE] - [DATE]" at bounding box center [235, 481] width 133 height 21
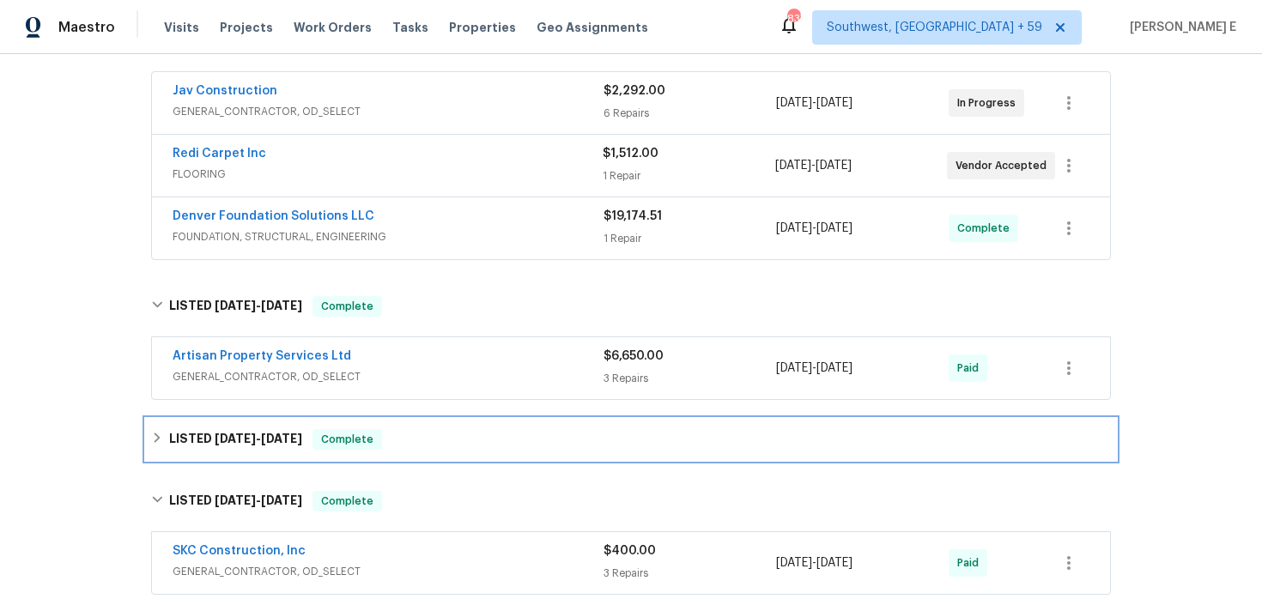
click at [271, 450] on div "LISTED [DATE] - [DATE] Complete" at bounding box center [631, 439] width 970 height 41
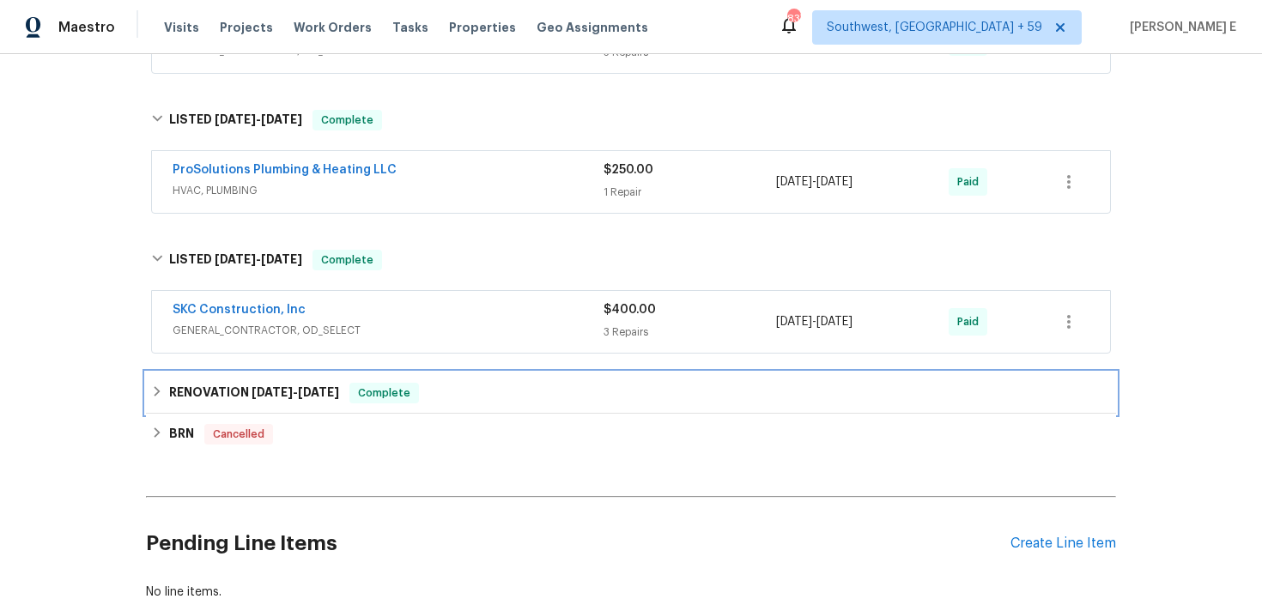
click at [248, 400] on h6 "RENOVATION [DATE] - [DATE]" at bounding box center [254, 393] width 170 height 21
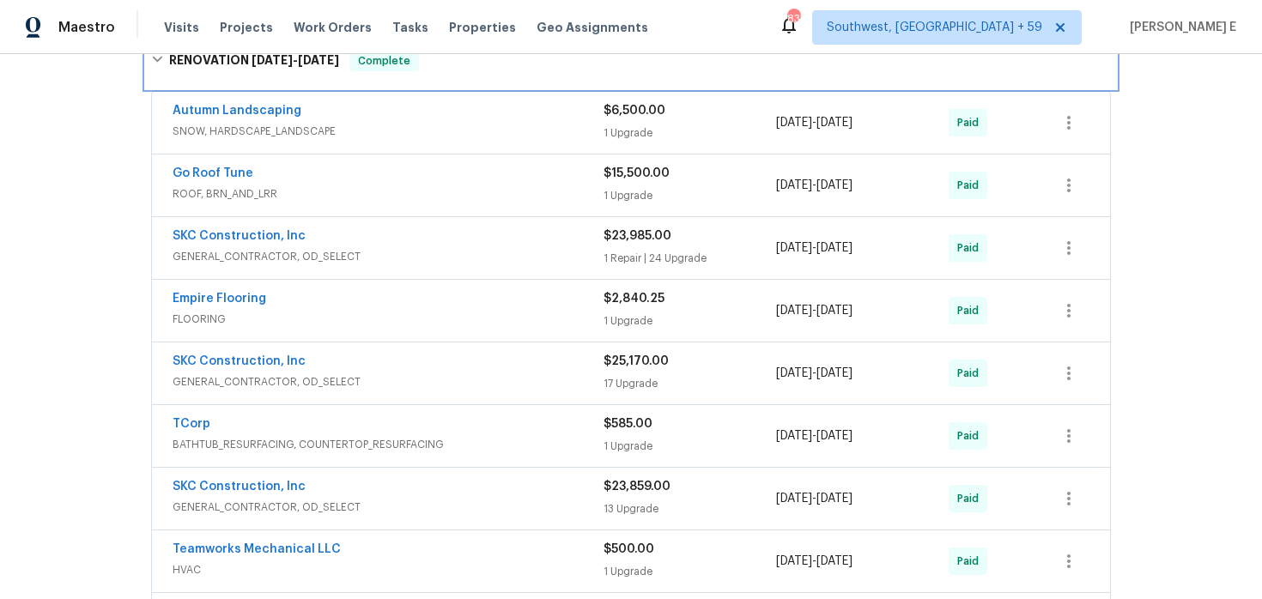
scroll to position [978, 0]
click at [212, 325] on span "FLOORING" at bounding box center [388, 318] width 431 height 17
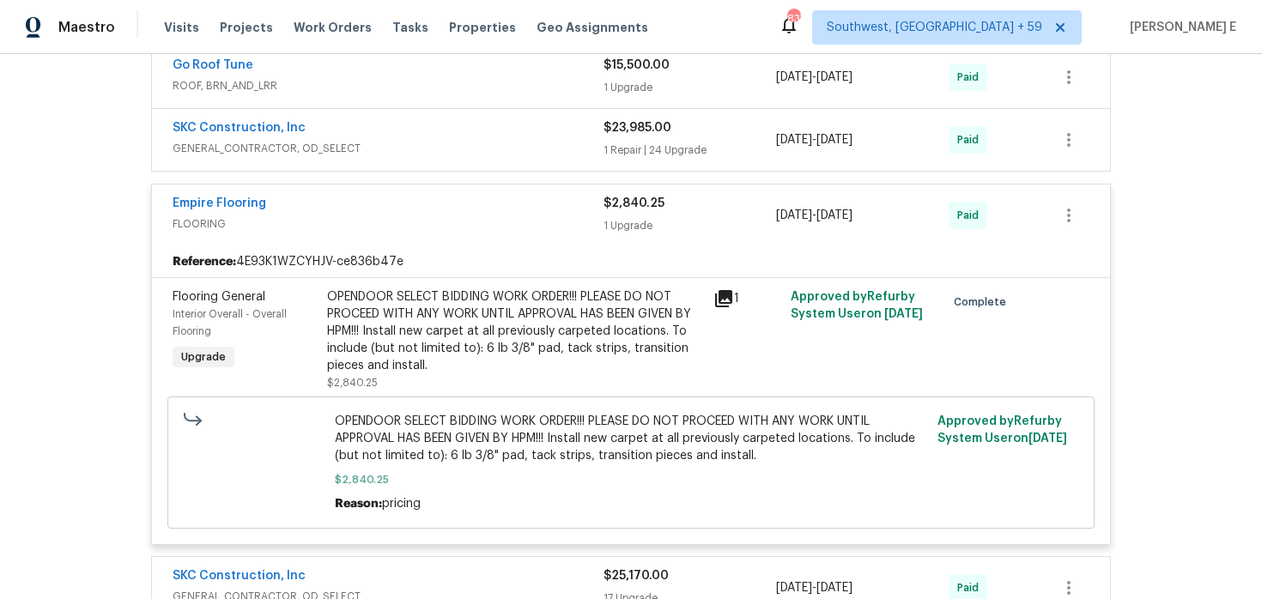
scroll to position [1088, 0]
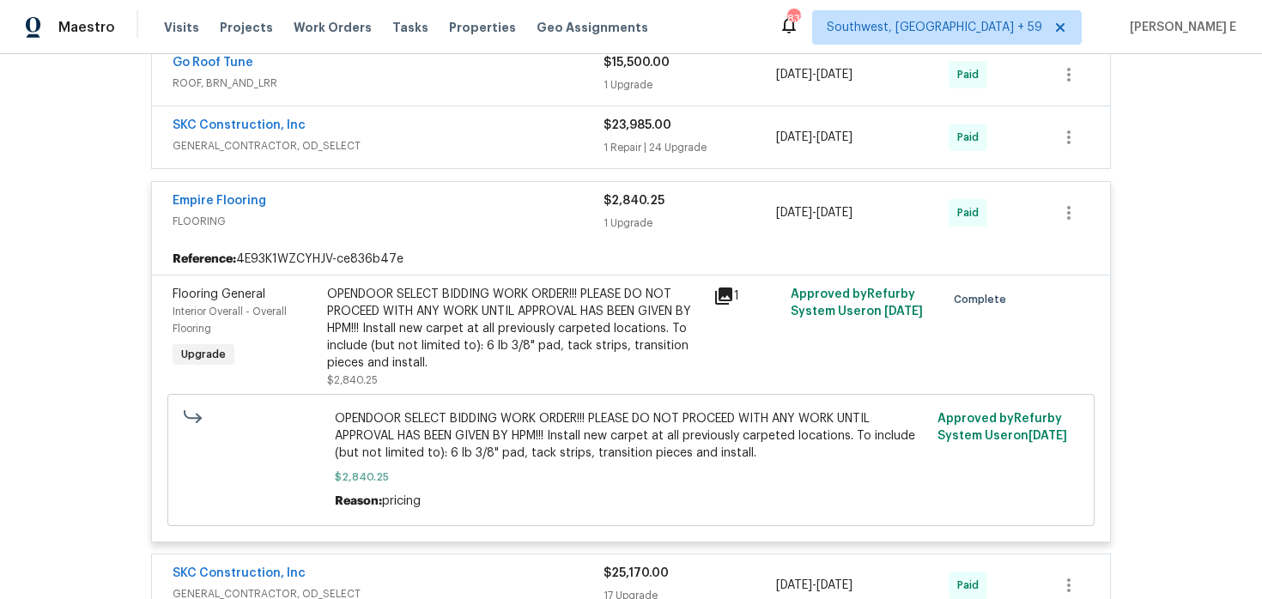
click at [542, 332] on div "OPENDOOR SELECT BIDDING WORK ORDER!!! PLEASE DO NOT PROCEED WITH ANY WORK UNTIL…" at bounding box center [515, 329] width 376 height 86
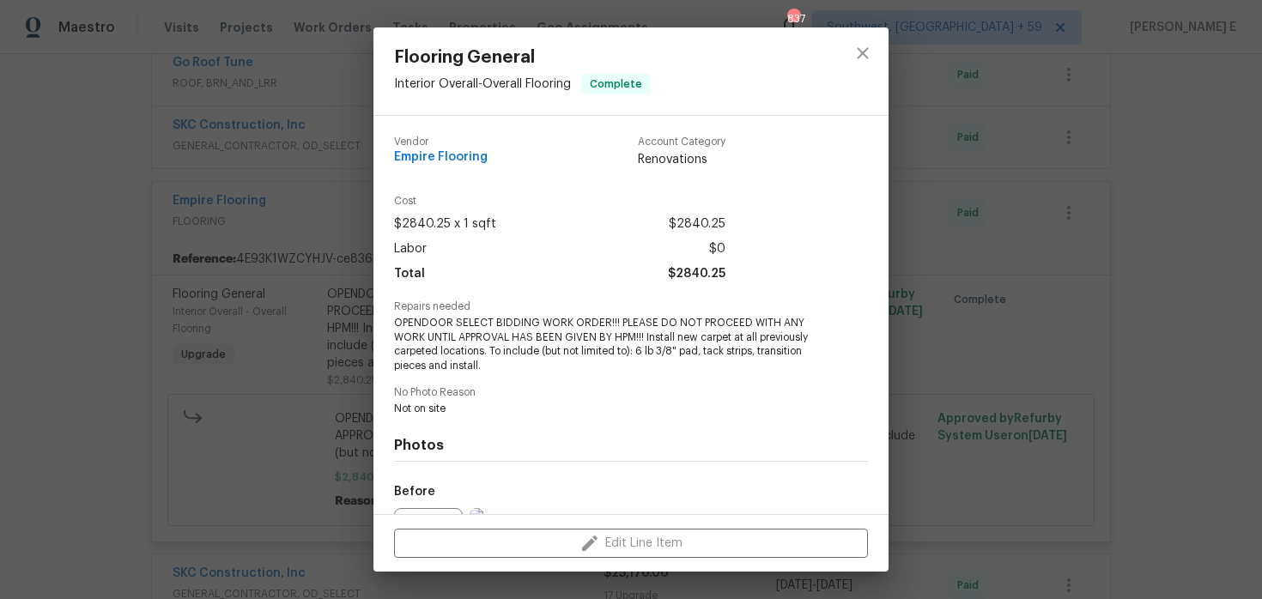
scroll to position [191, 0]
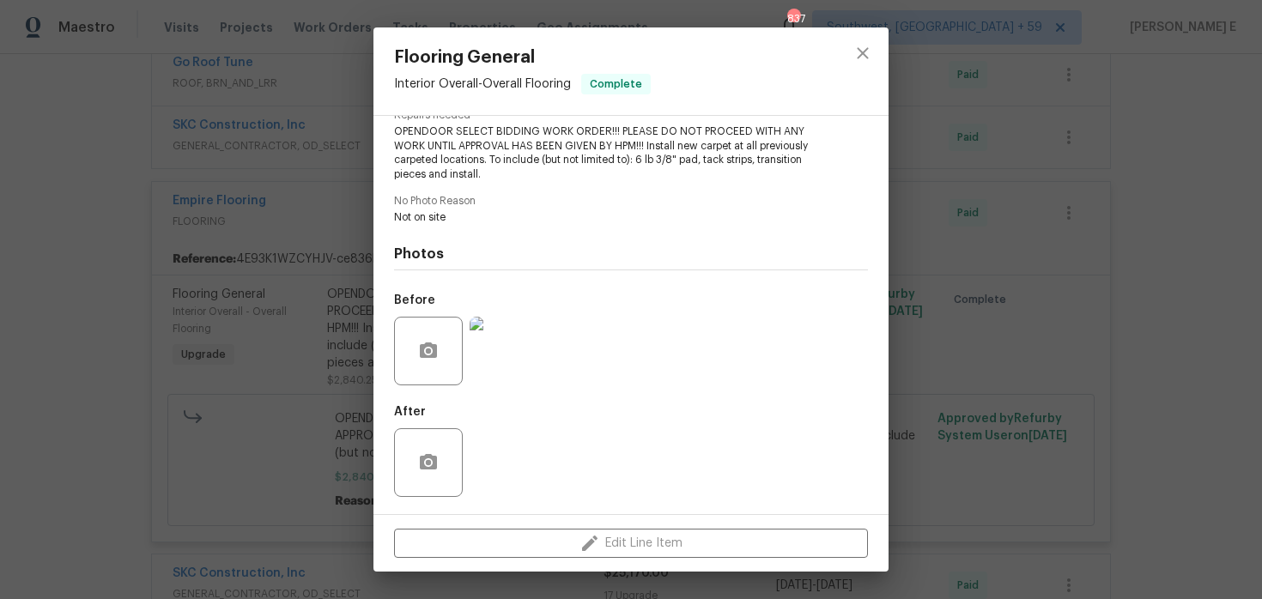
click at [521, 363] on img at bounding box center [504, 351] width 69 height 69
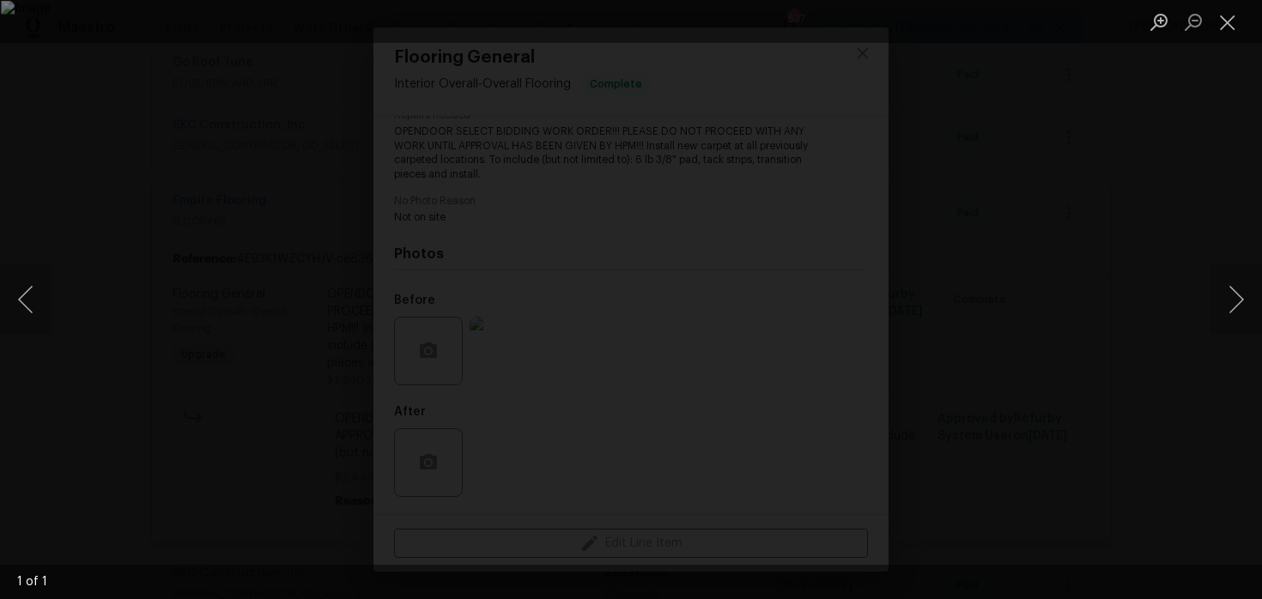
click at [1103, 93] on div "Lightbox" at bounding box center [631, 299] width 1262 height 599
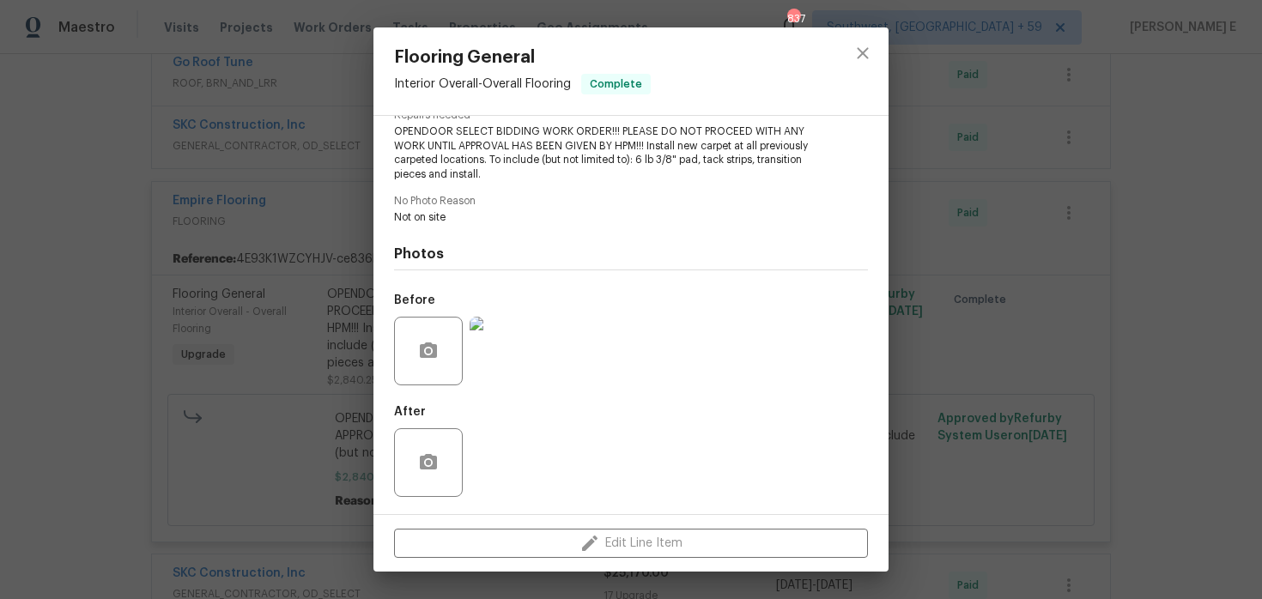
click at [1030, 125] on div "Flooring General Interior Overall - Overall Flooring Complete Vendor Empire Flo…" at bounding box center [631, 299] width 1262 height 599
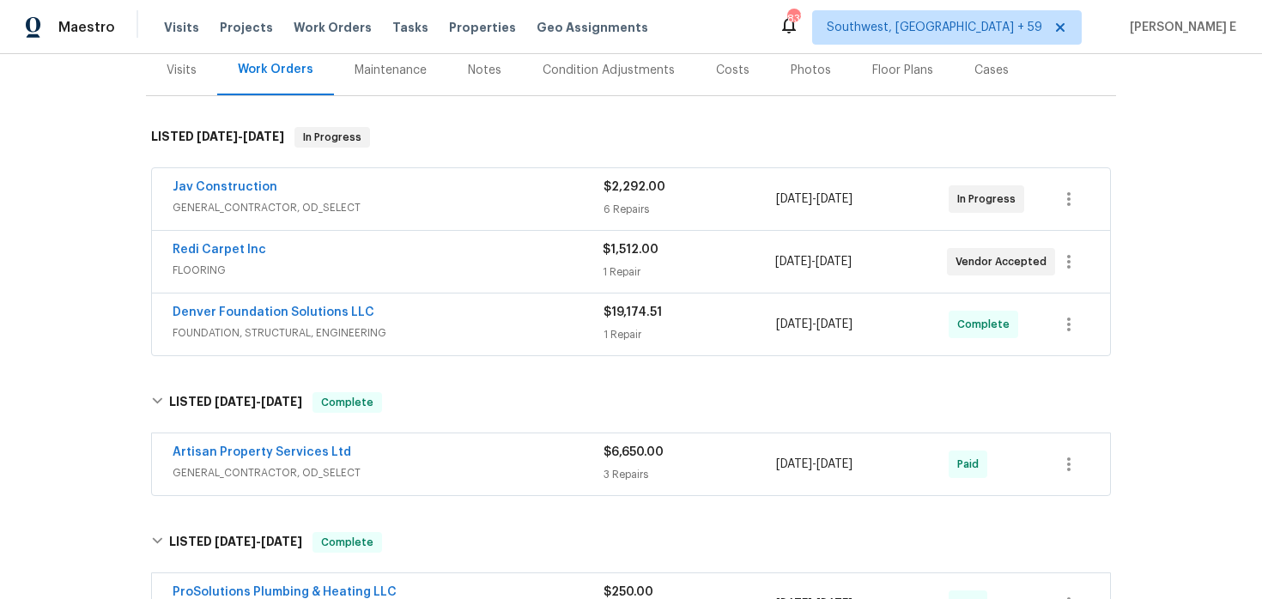
scroll to position [210, 0]
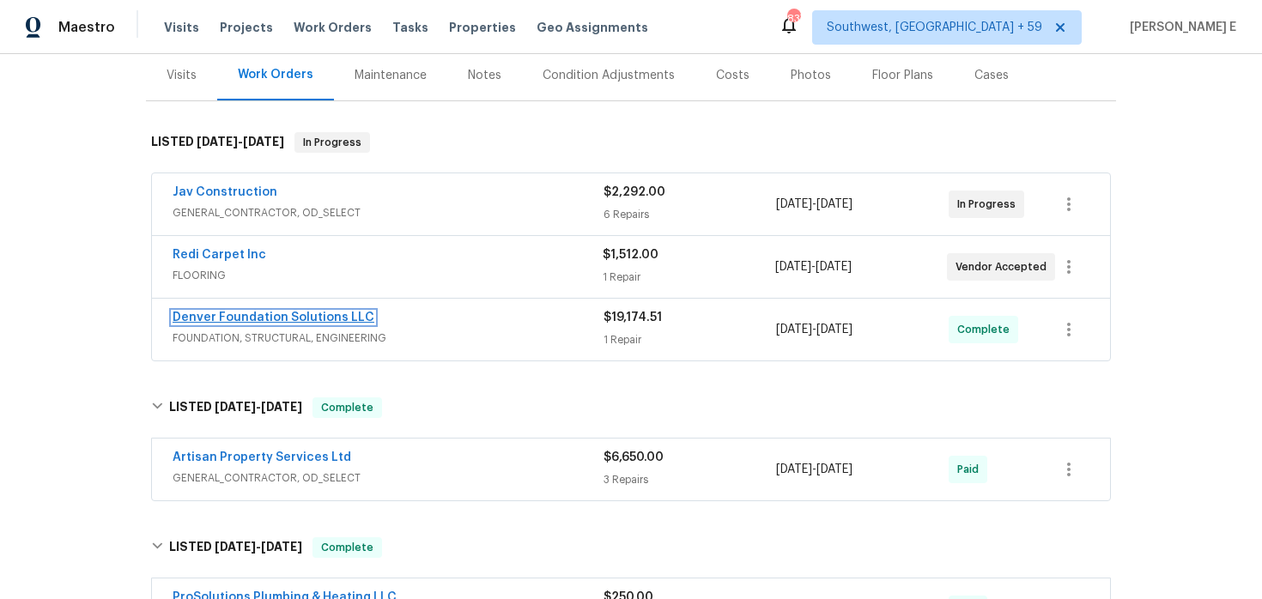
click at [258, 319] on link "Denver Foundation Solutions LLC" at bounding box center [274, 318] width 202 height 12
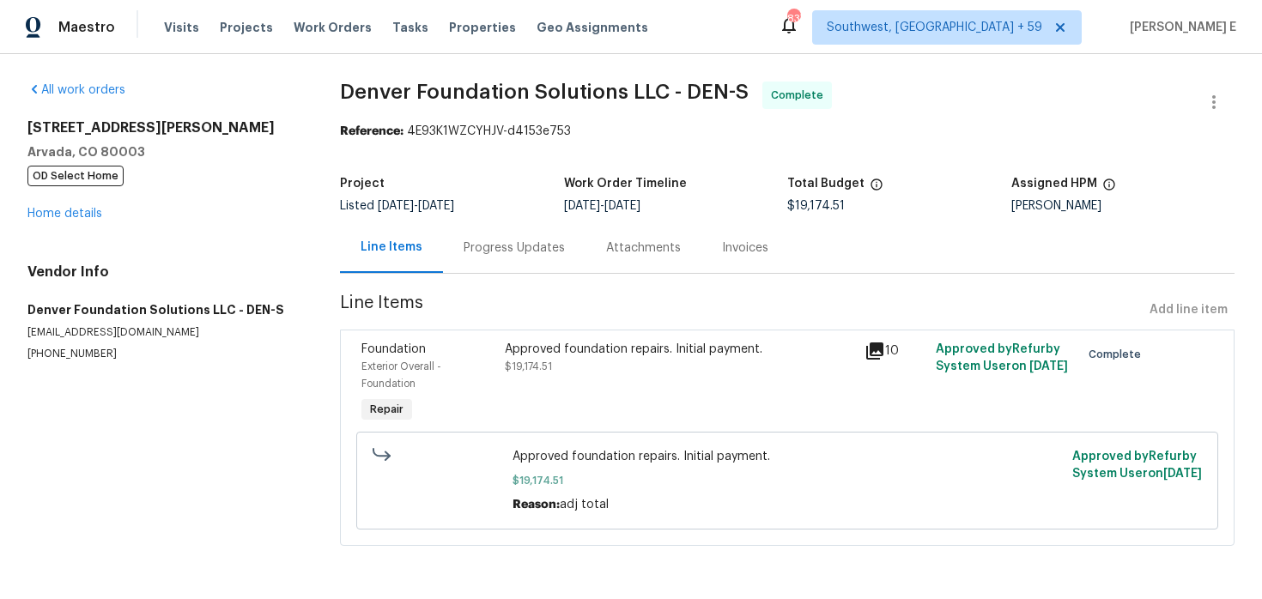
click at [589, 378] on div "Approved foundation repairs. Initial payment. $19,174.51" at bounding box center [679, 384] width 359 height 96
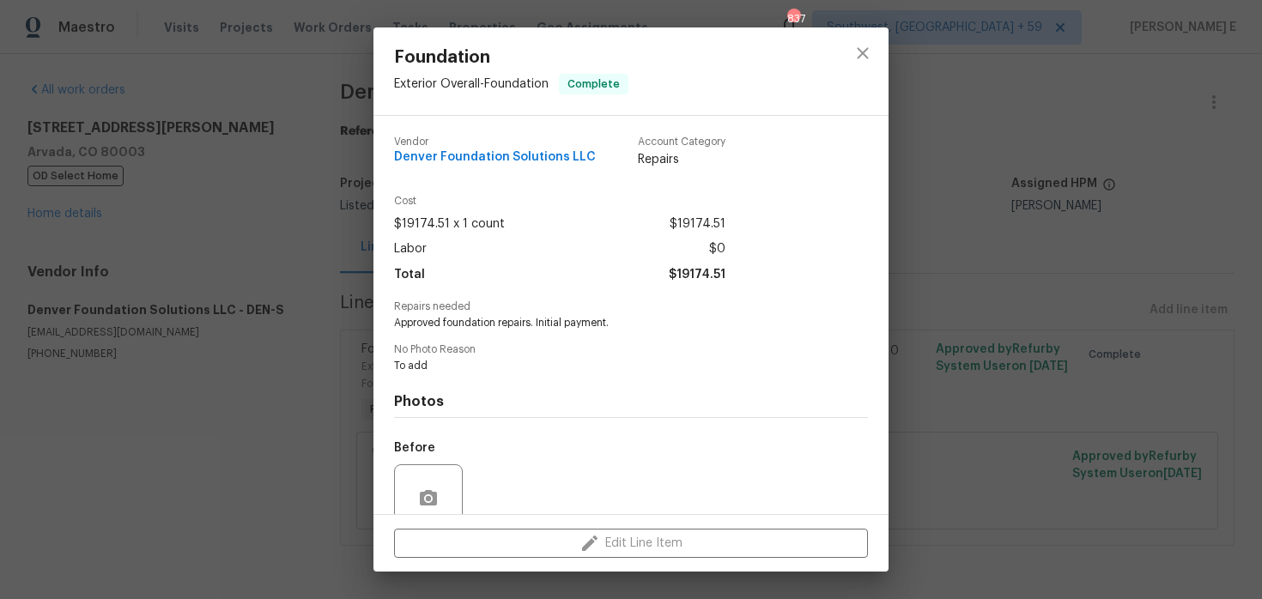
scroll to position [148, 0]
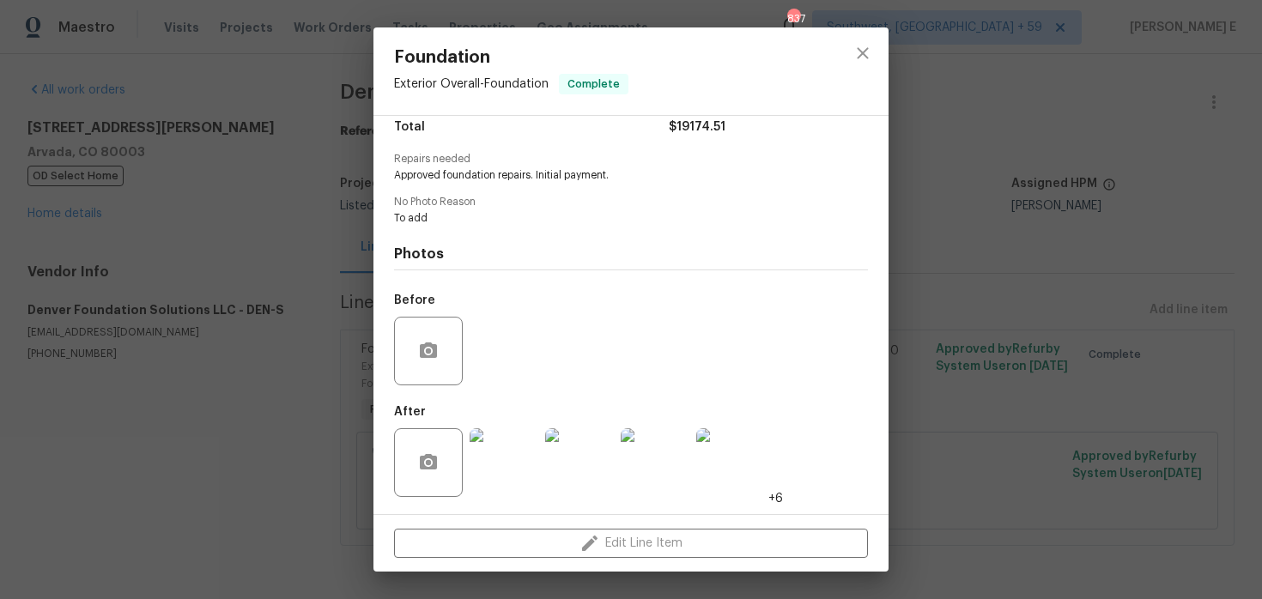
click at [511, 448] on img at bounding box center [504, 462] width 69 height 69
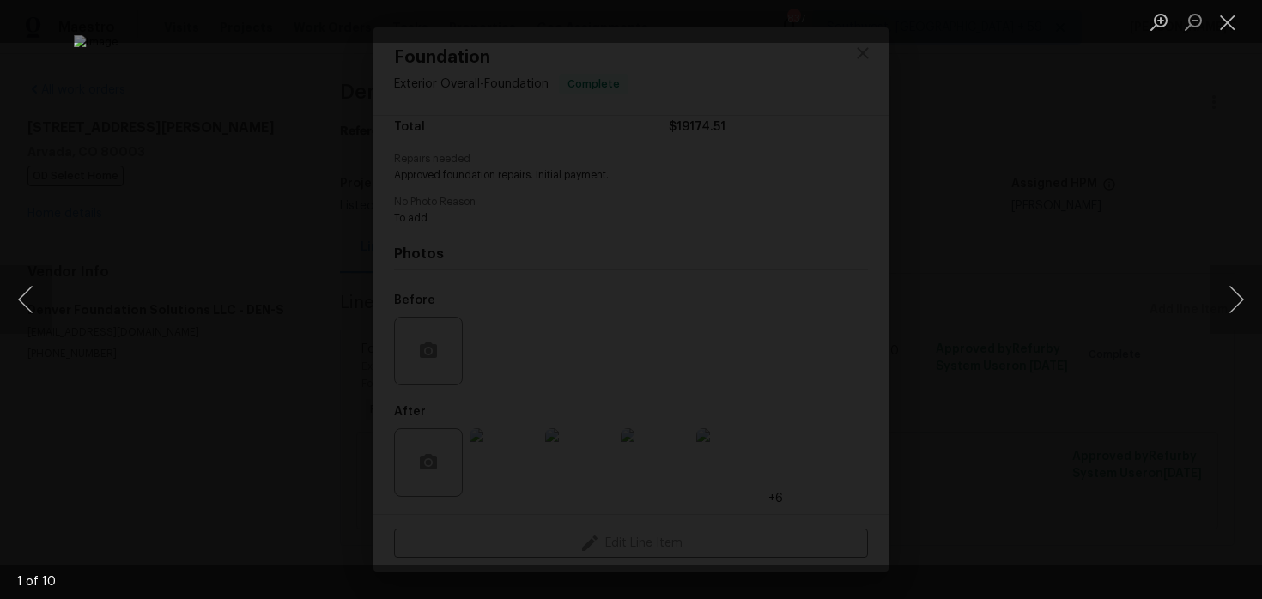
click at [1183, 224] on div "Lightbox" at bounding box center [631, 299] width 1262 height 599
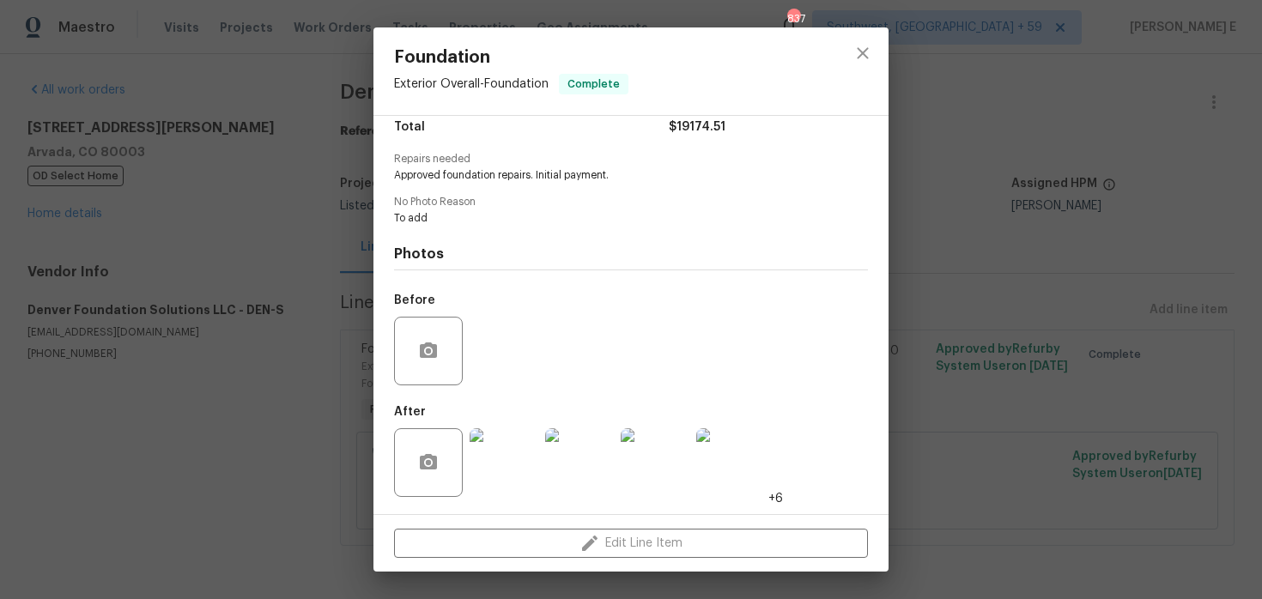
click at [1041, 237] on div "Foundation Exterior Overall - Foundation Complete Vendor Denver Foundation Solu…" at bounding box center [631, 299] width 1262 height 599
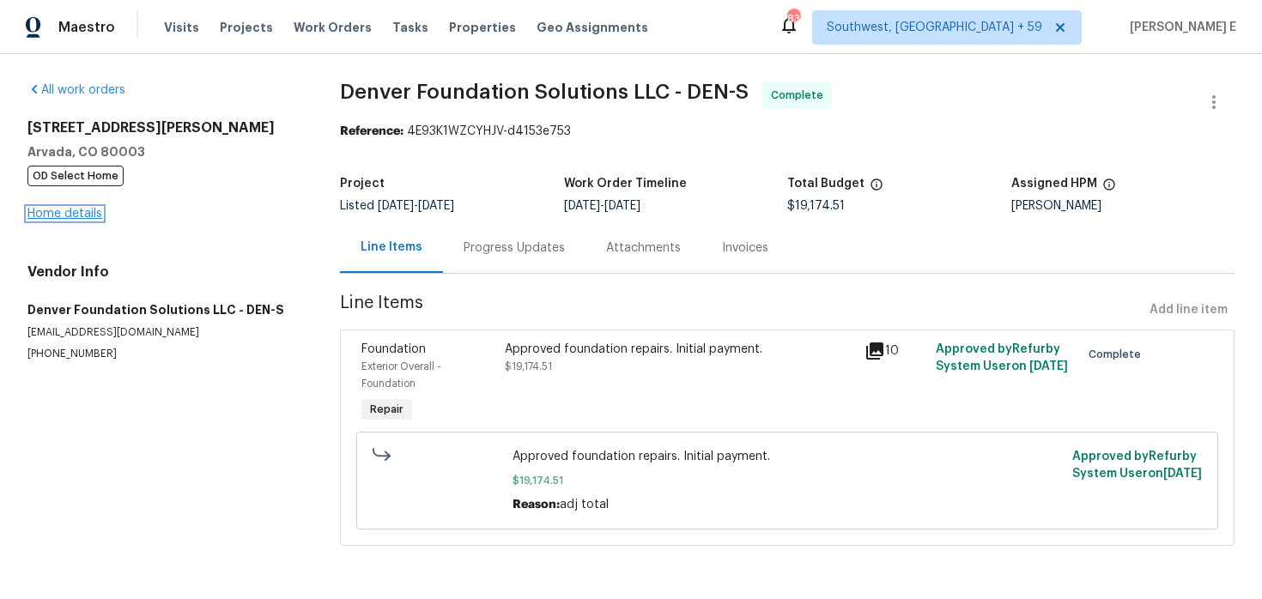
click at [73, 215] on link "Home details" at bounding box center [64, 214] width 75 height 12
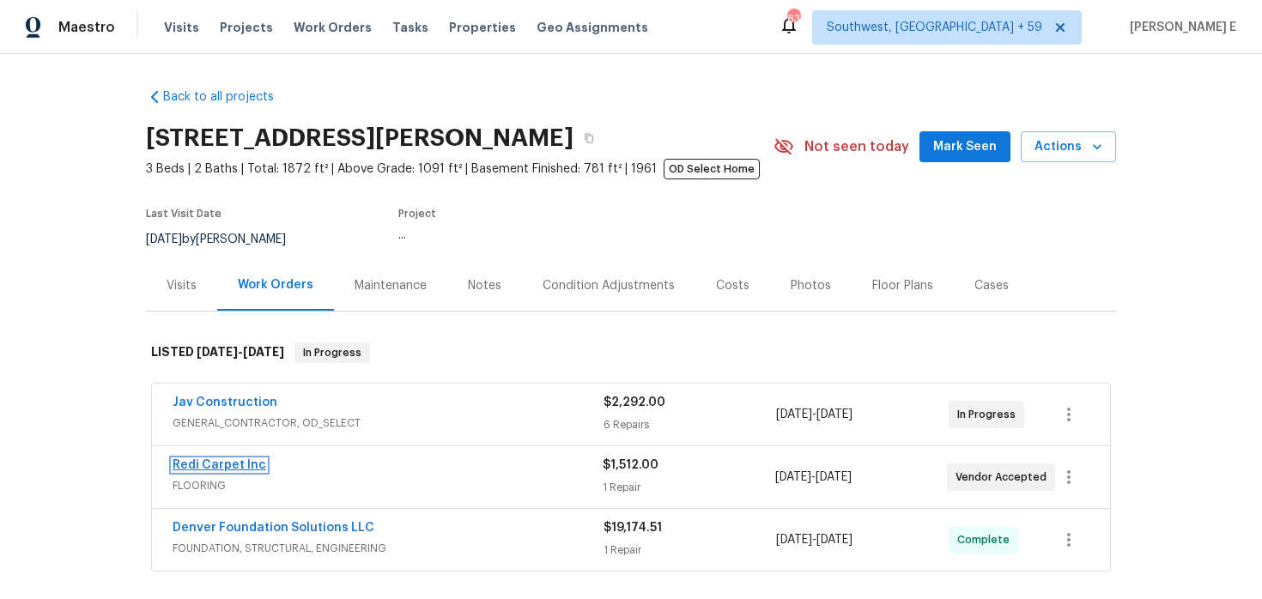
click at [225, 469] on link "Redi Carpet Inc" at bounding box center [220, 465] width 94 height 12
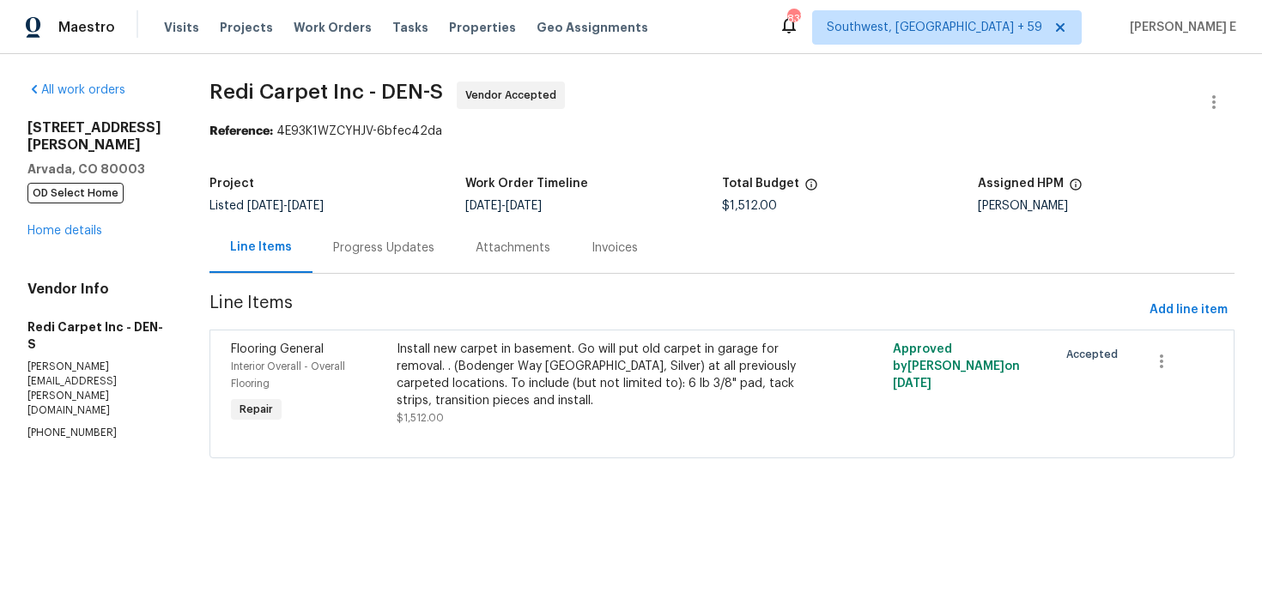
click at [505, 397] on div "Install new carpet in basement. Go will put old carpet in garage for removal. .…" at bounding box center [599, 375] width 404 height 69
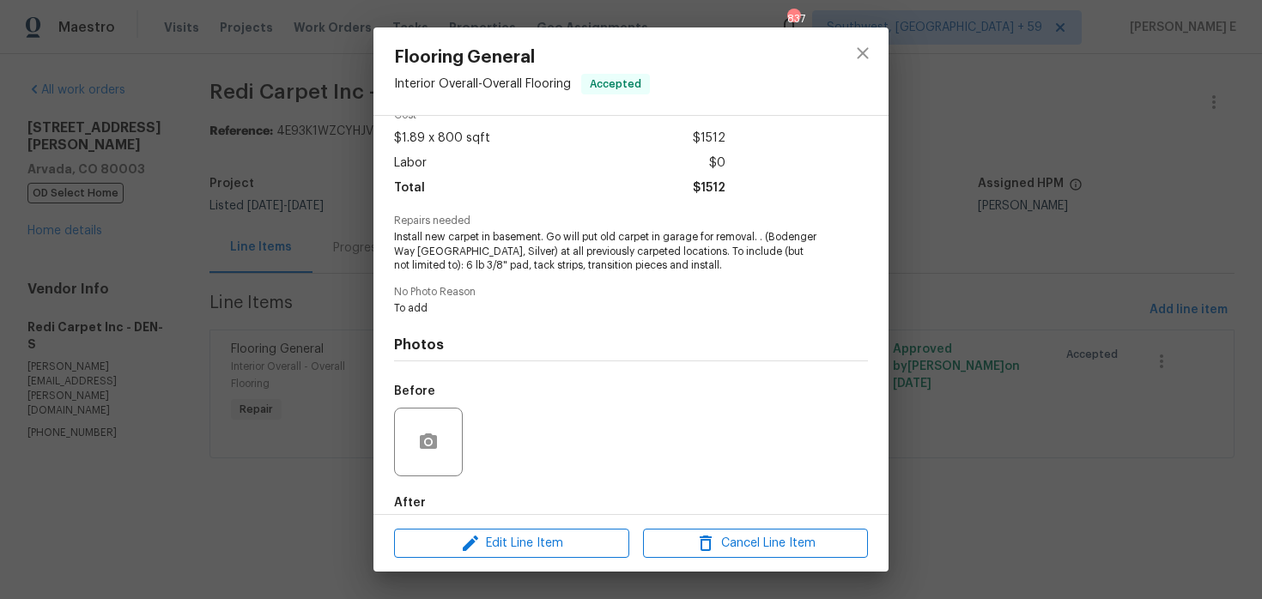
scroll to position [177, 0]
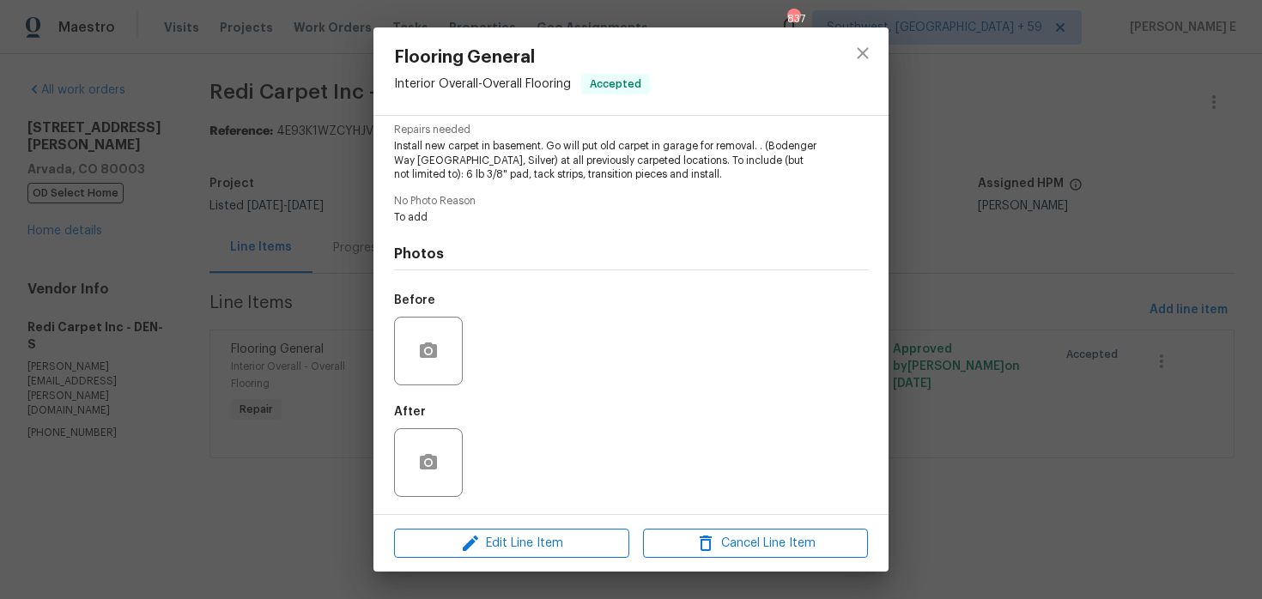
click at [1115, 310] on div "Flooring General Interior Overall - Overall Flooring Accepted Vendor Redi Carpe…" at bounding box center [631, 299] width 1262 height 599
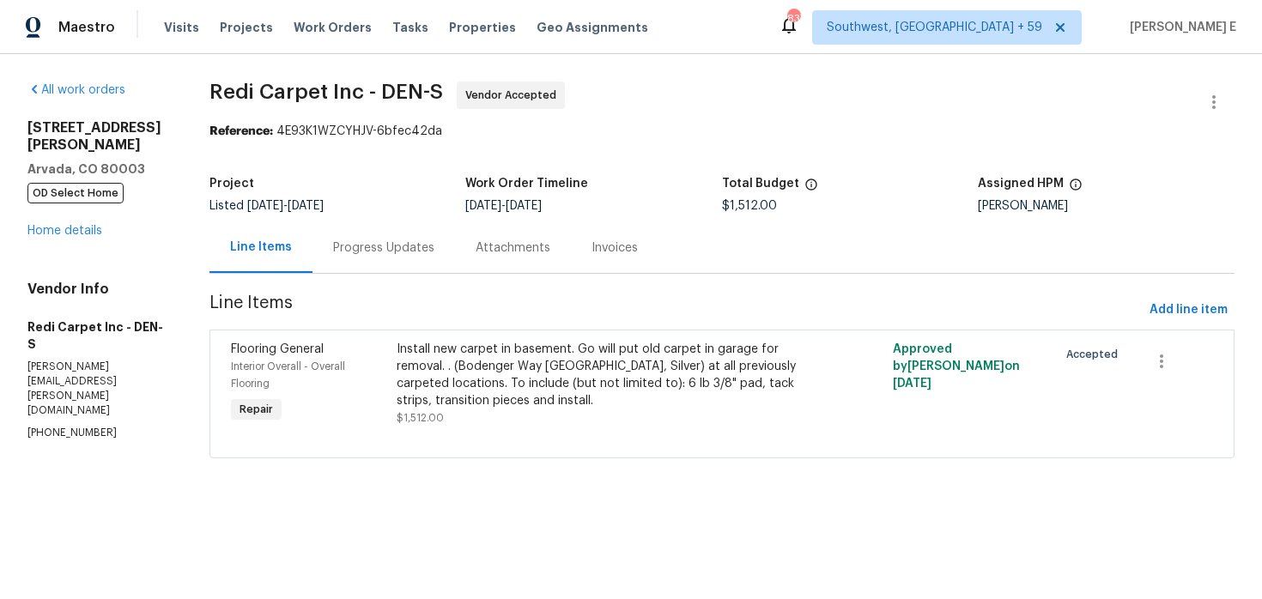
click at [434, 261] on div "Progress Updates" at bounding box center [384, 247] width 143 height 51
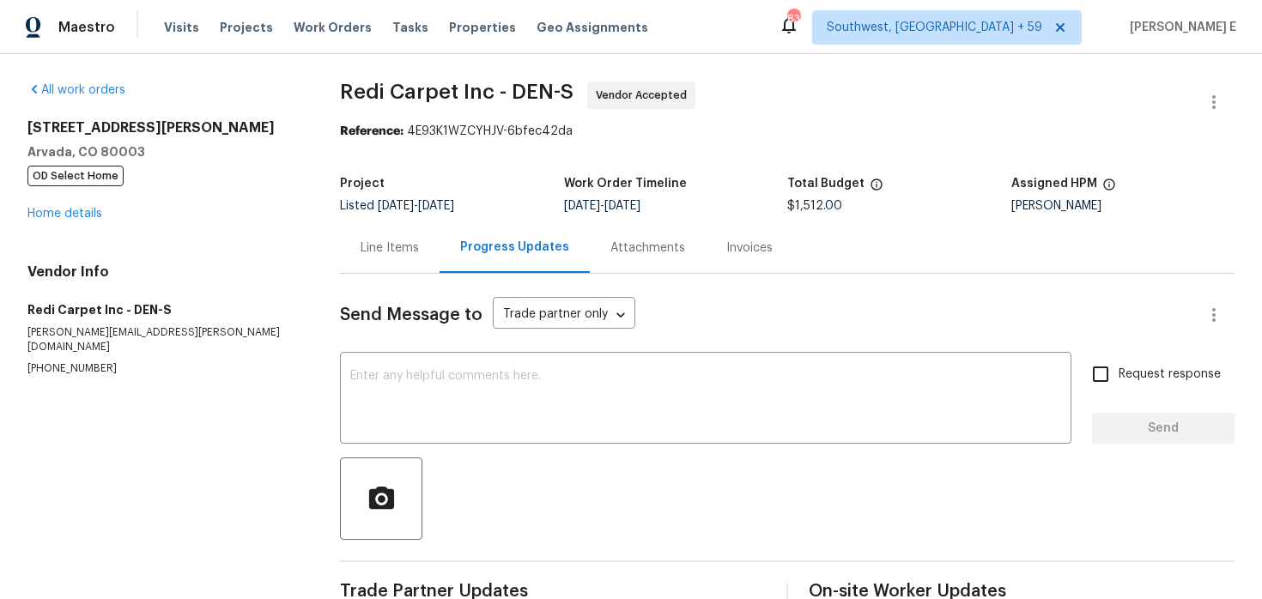
scroll to position [274, 0]
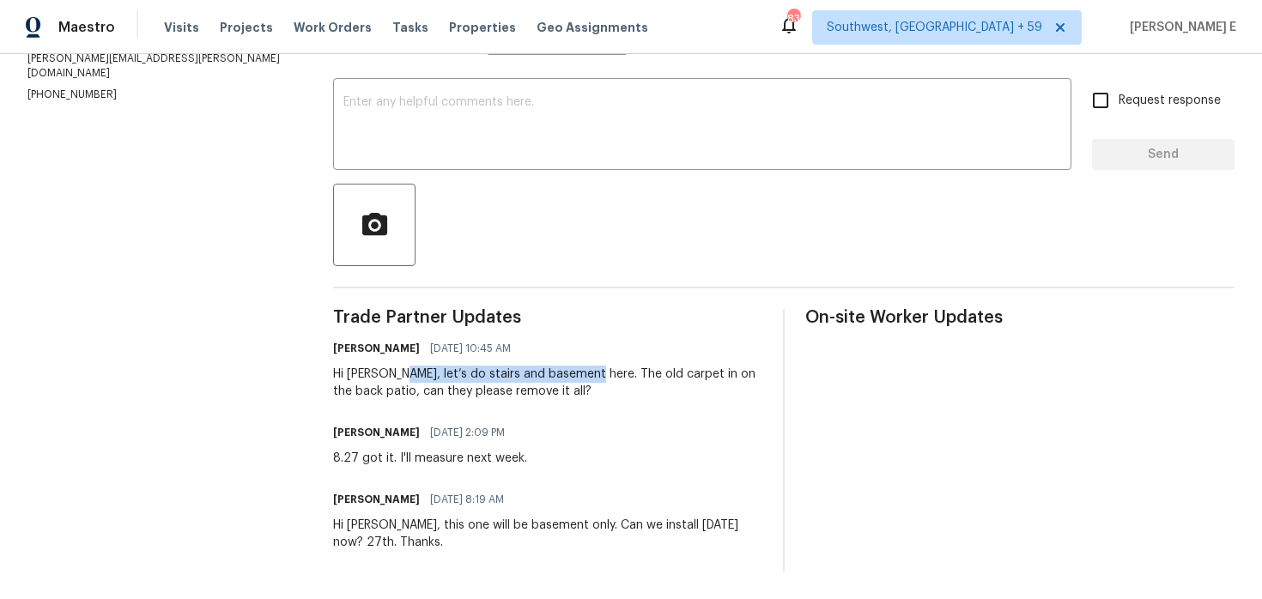
drag, startPoint x: 400, startPoint y: 372, endPoint x: 585, endPoint y: 369, distance: 184.6
click at [588, 369] on div "Hi [PERSON_NAME], let’s do stairs and basement here. The old carpet in on the b…" at bounding box center [547, 383] width 429 height 34
drag, startPoint x: 377, startPoint y: 389, endPoint x: 540, endPoint y: 398, distance: 163.4
click at [540, 398] on div "Hi [PERSON_NAME], let’s do stairs and basement here. The old carpet in on the b…" at bounding box center [547, 383] width 429 height 34
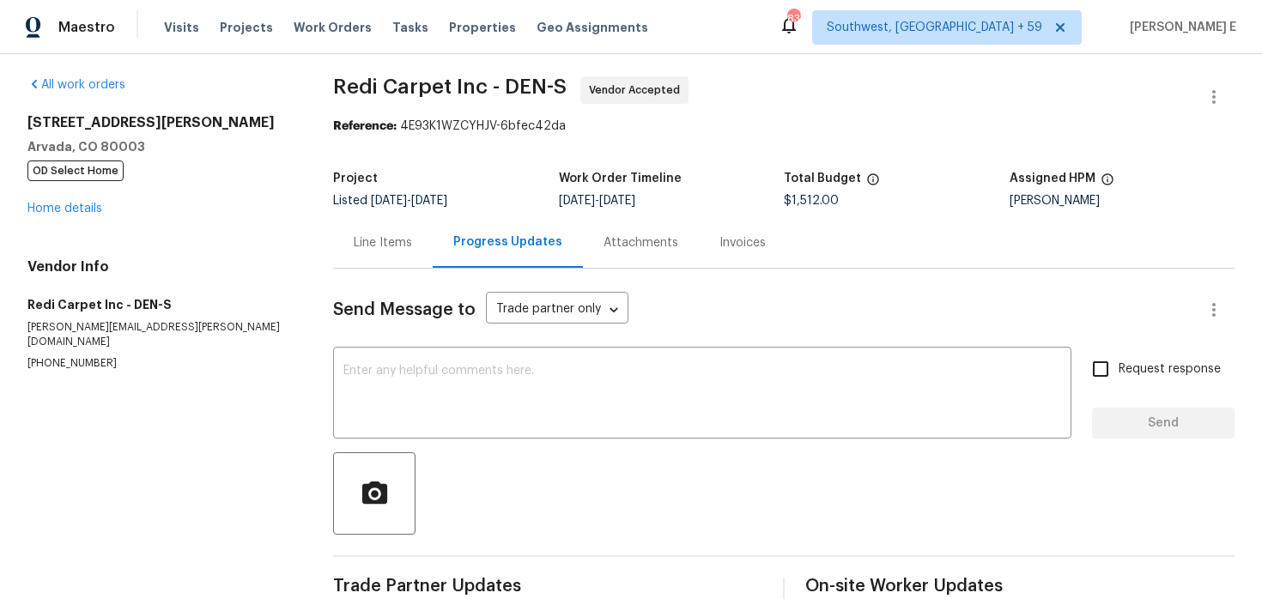
scroll to position [0, 0]
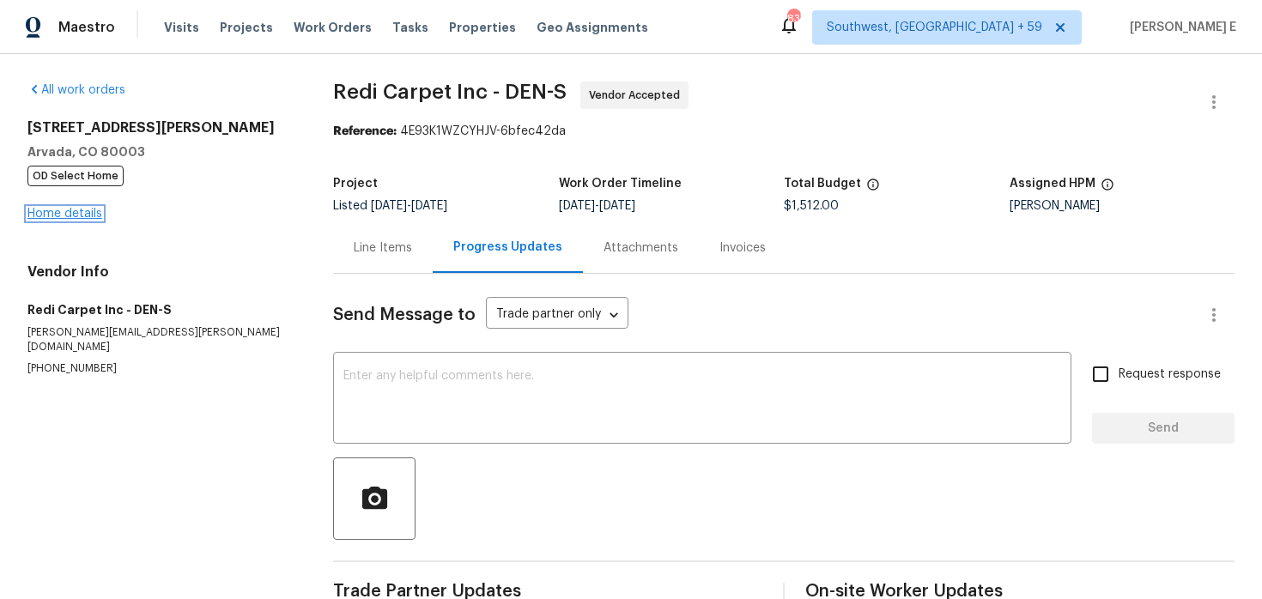
click at [80, 213] on link "Home details" at bounding box center [64, 214] width 75 height 12
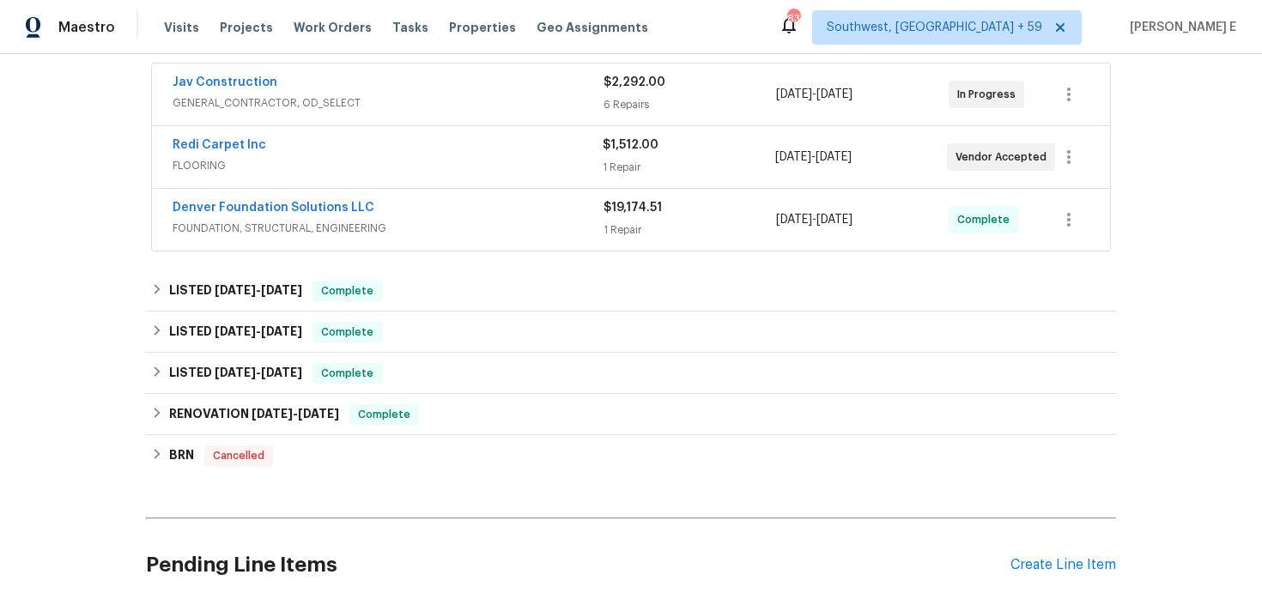
scroll to position [460, 0]
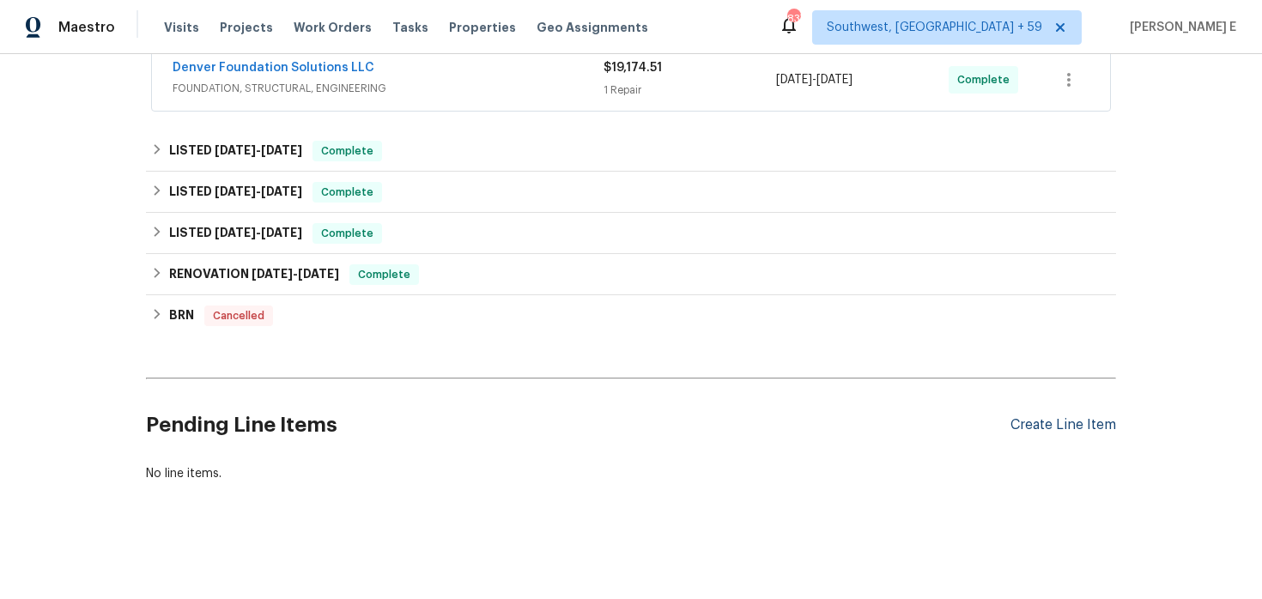
click at [1046, 433] on div "Create Line Item" at bounding box center [1064, 425] width 106 height 16
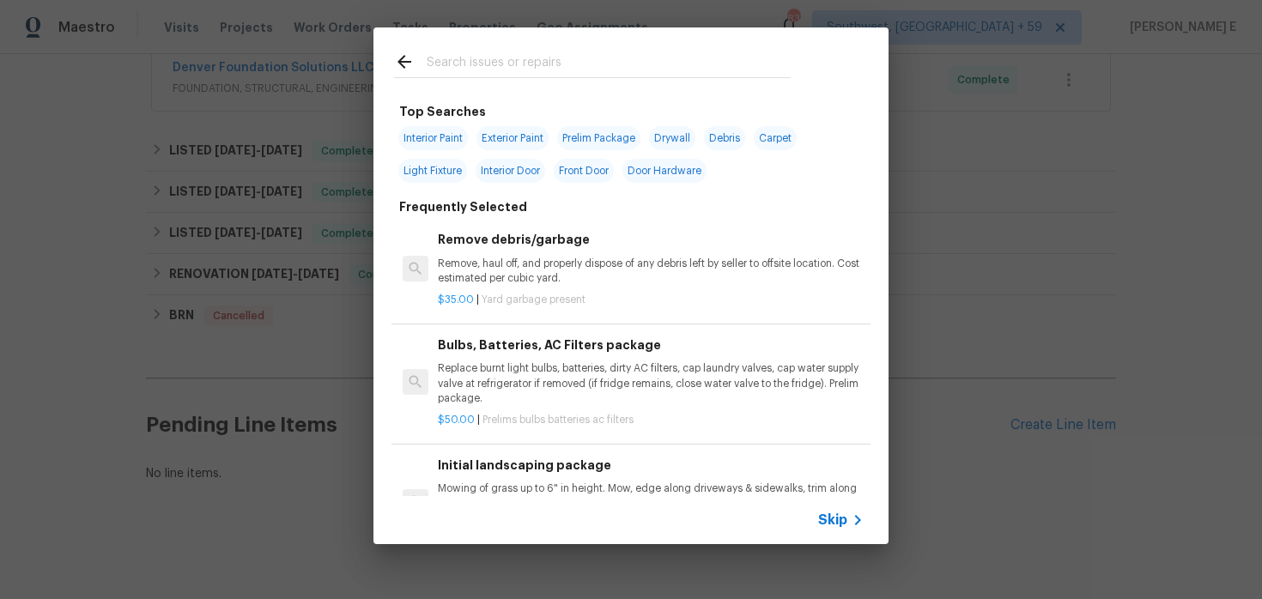
click at [825, 519] on span "Skip" at bounding box center [832, 520] width 29 height 17
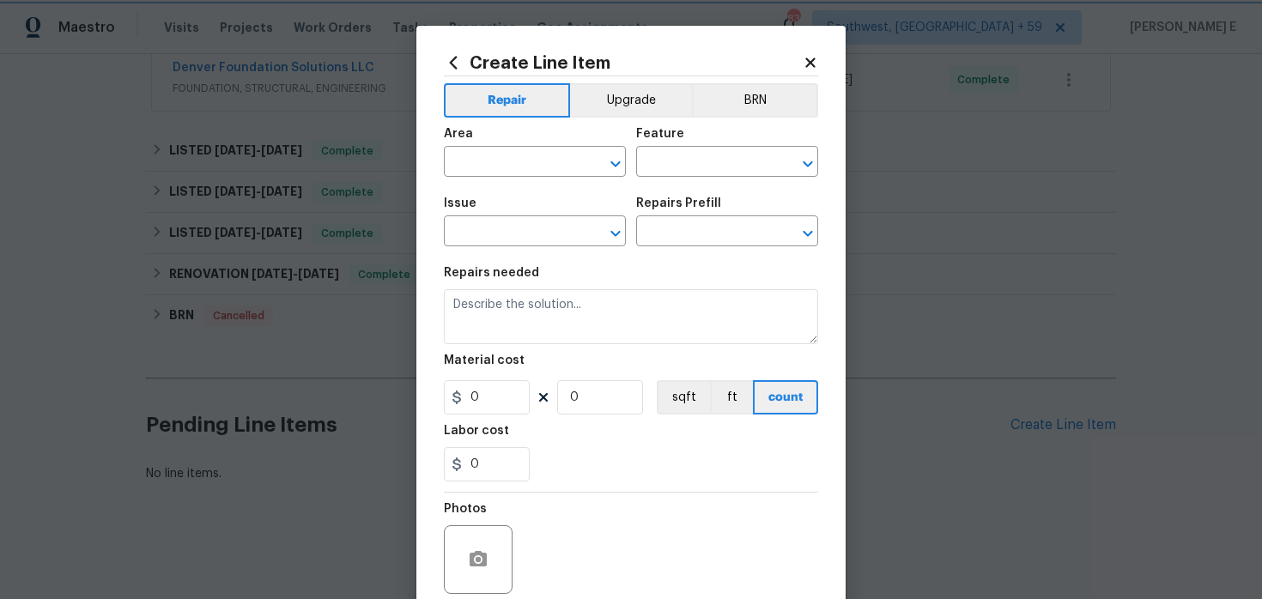
scroll to position [38, 0]
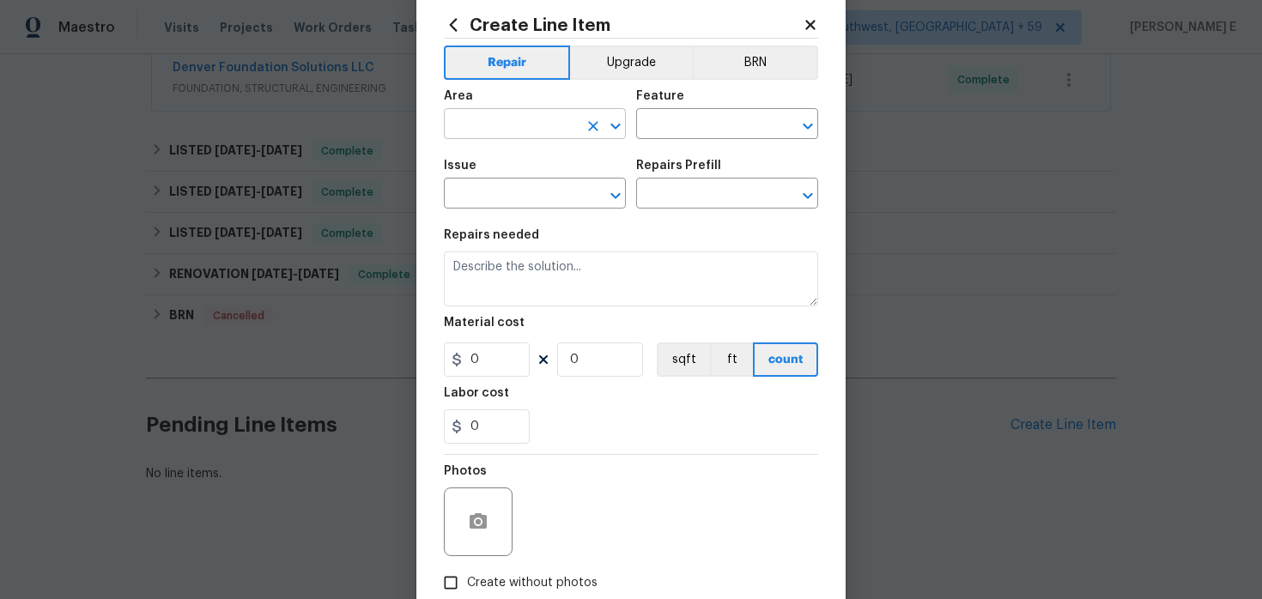
click at [500, 121] on input "text" at bounding box center [511, 125] width 134 height 27
type input "Exterior Overall"
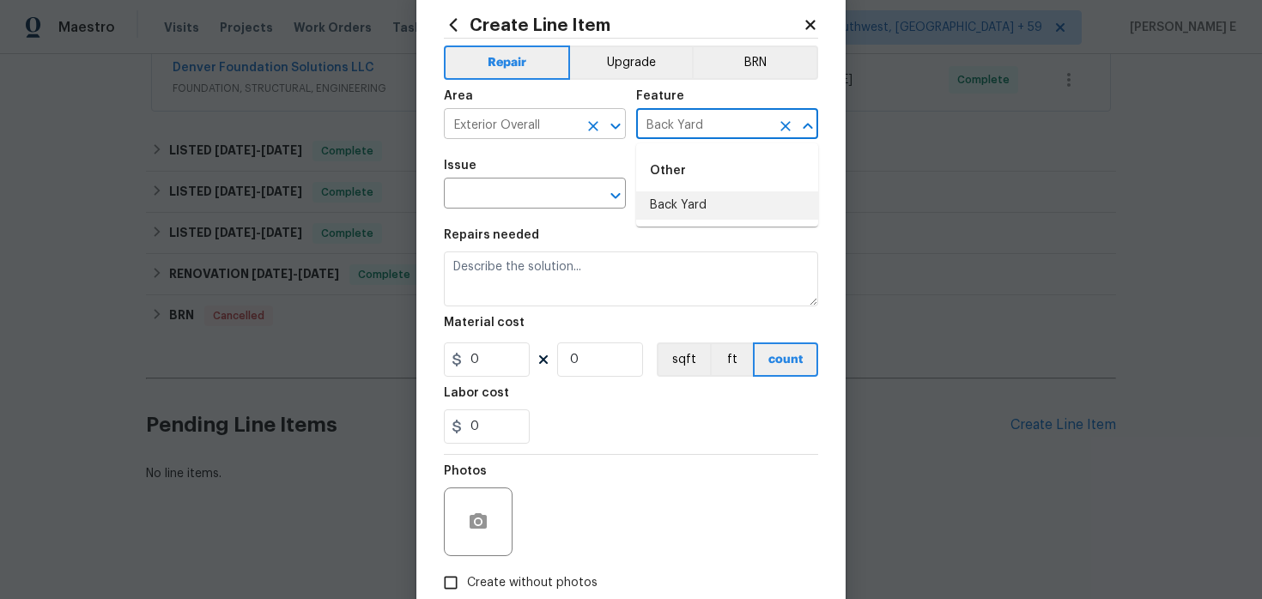
type input "Back Yard"
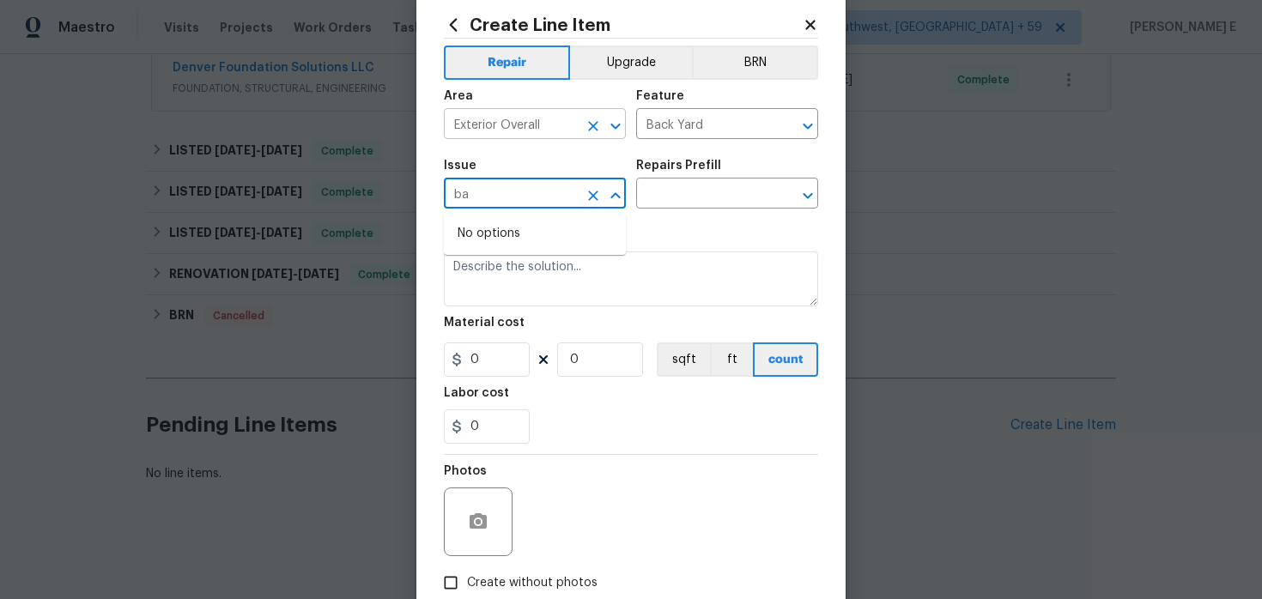
type input "b"
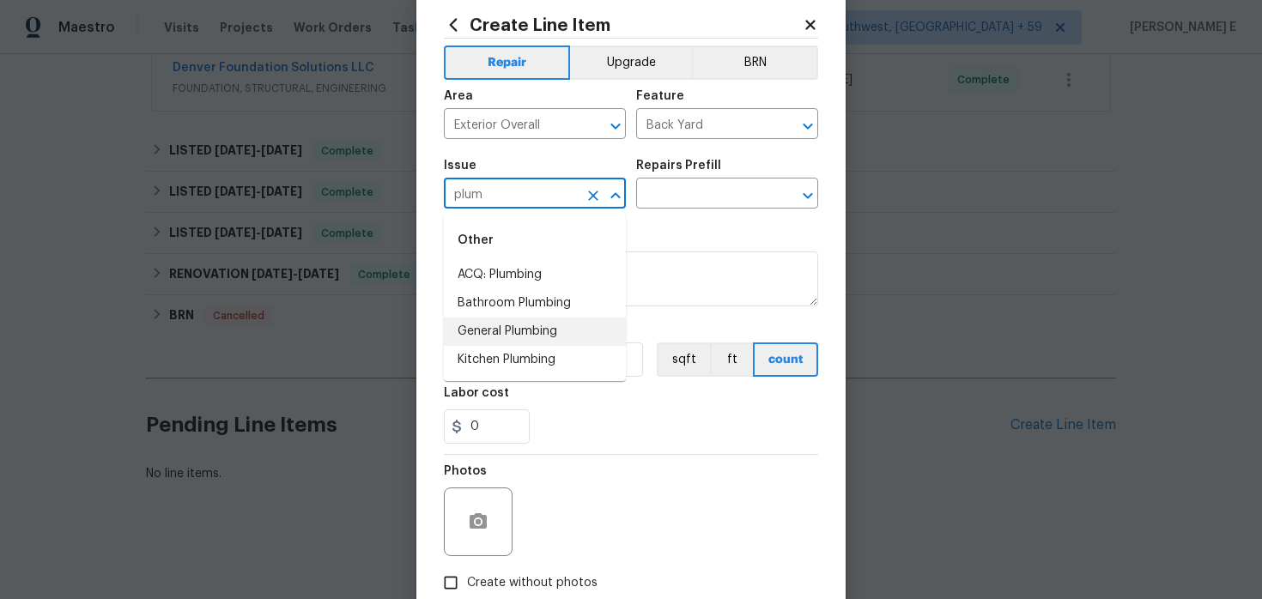
click at [517, 329] on li "General Plumbing" at bounding box center [535, 332] width 182 height 28
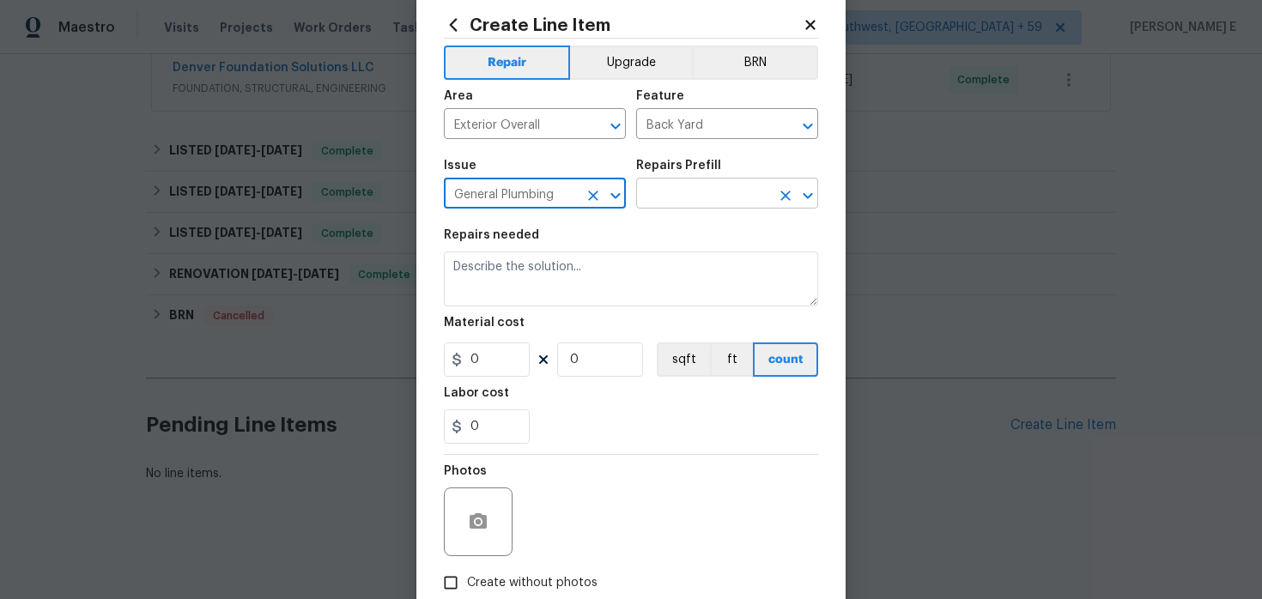
type input "General Plumbing"
click at [684, 201] on input "text" at bounding box center [703, 195] width 134 height 27
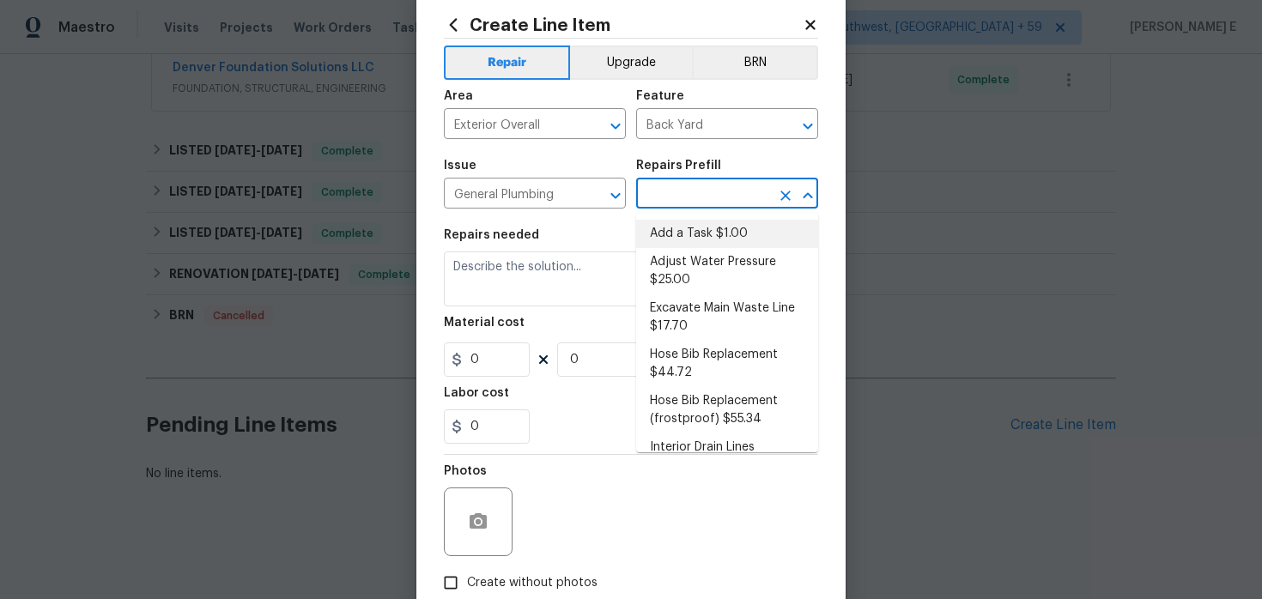
click at [681, 226] on li "Add a Task $1.00" at bounding box center [727, 234] width 182 height 28
type input "Plumbing"
type input "Add a Task $1.00"
type textarea "HPM to detail"
type input "1"
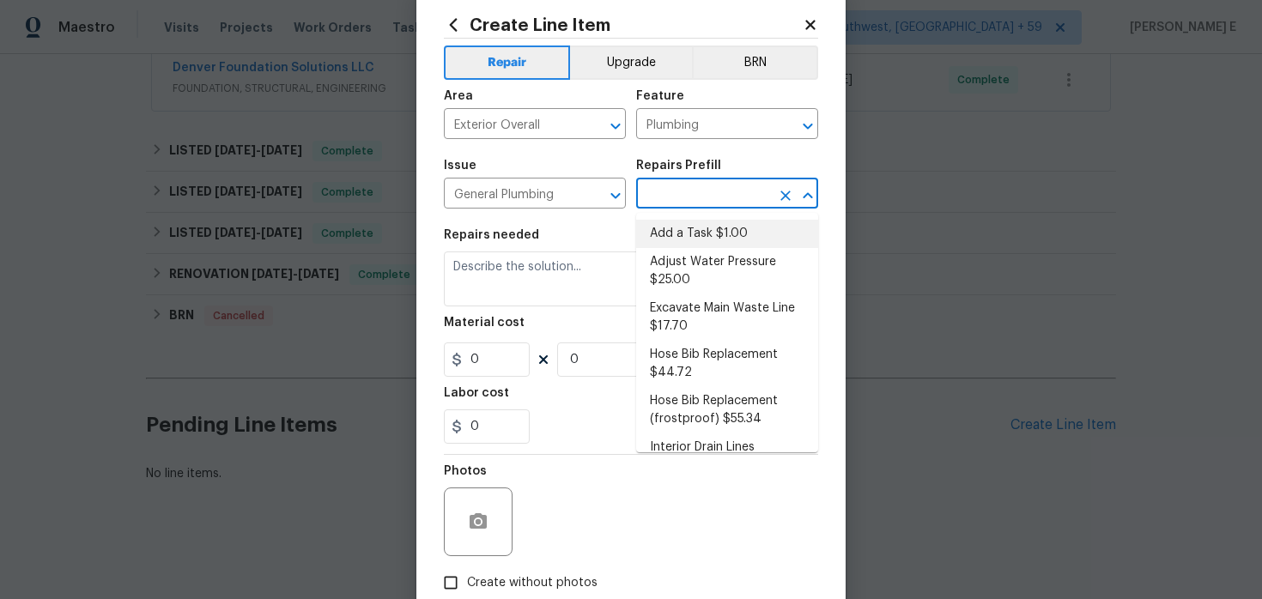
type input "1"
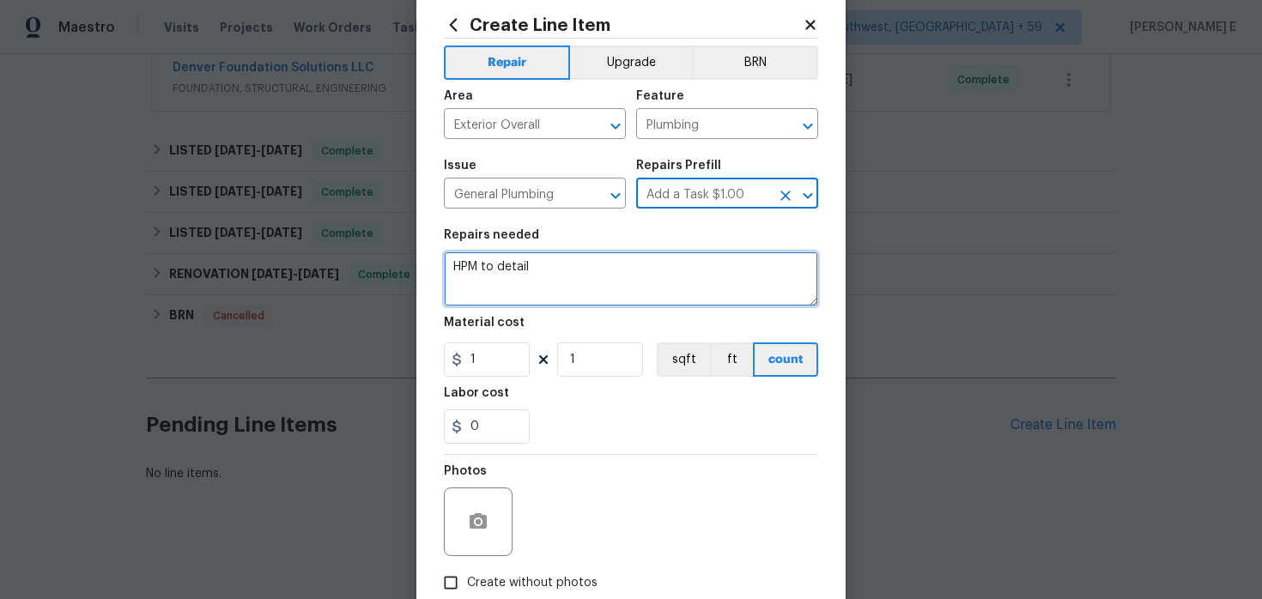
click at [629, 281] on textarea "HPM to detail" at bounding box center [631, 279] width 374 height 55
paste textarea "Please take photos, provide an explanation and cost estimate if needed."
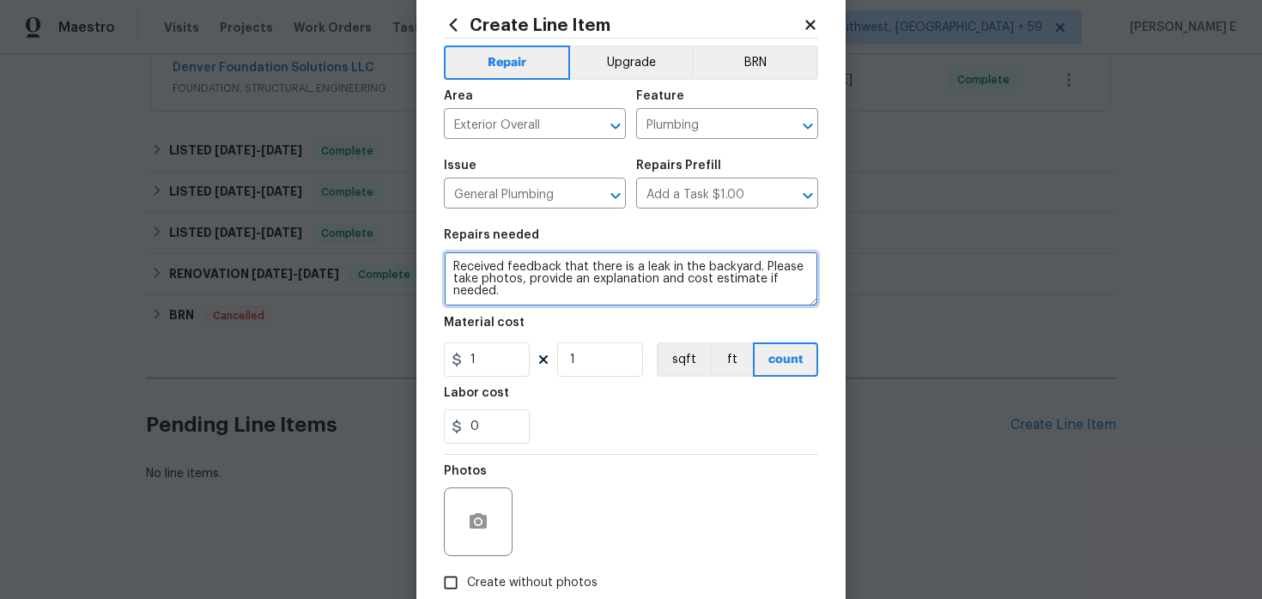
type textarea "Received feedback that there is a leak in the backyard. Please take photos, pro…"
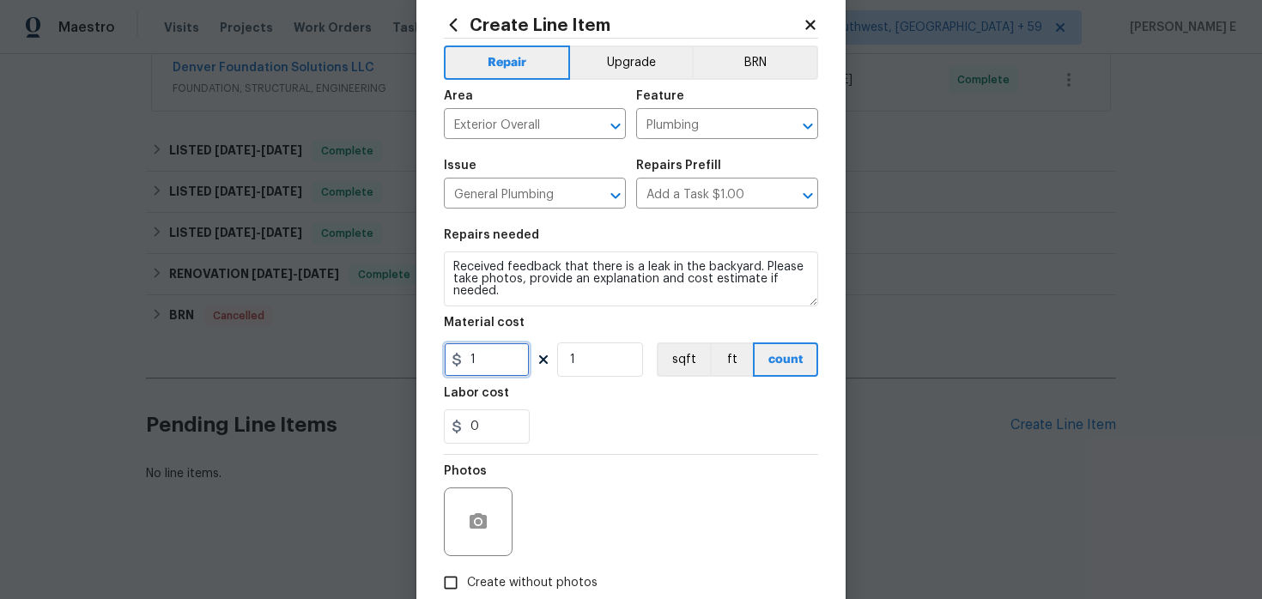
click at [472, 361] on input "1" at bounding box center [487, 360] width 86 height 34
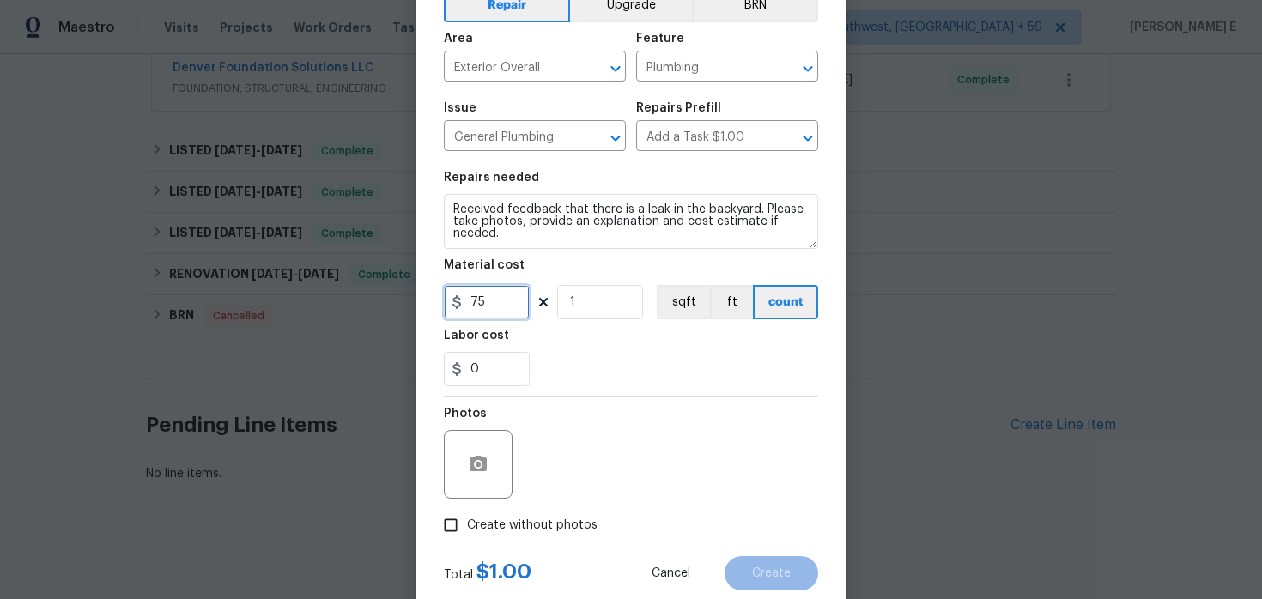
scroll to position [141, 0]
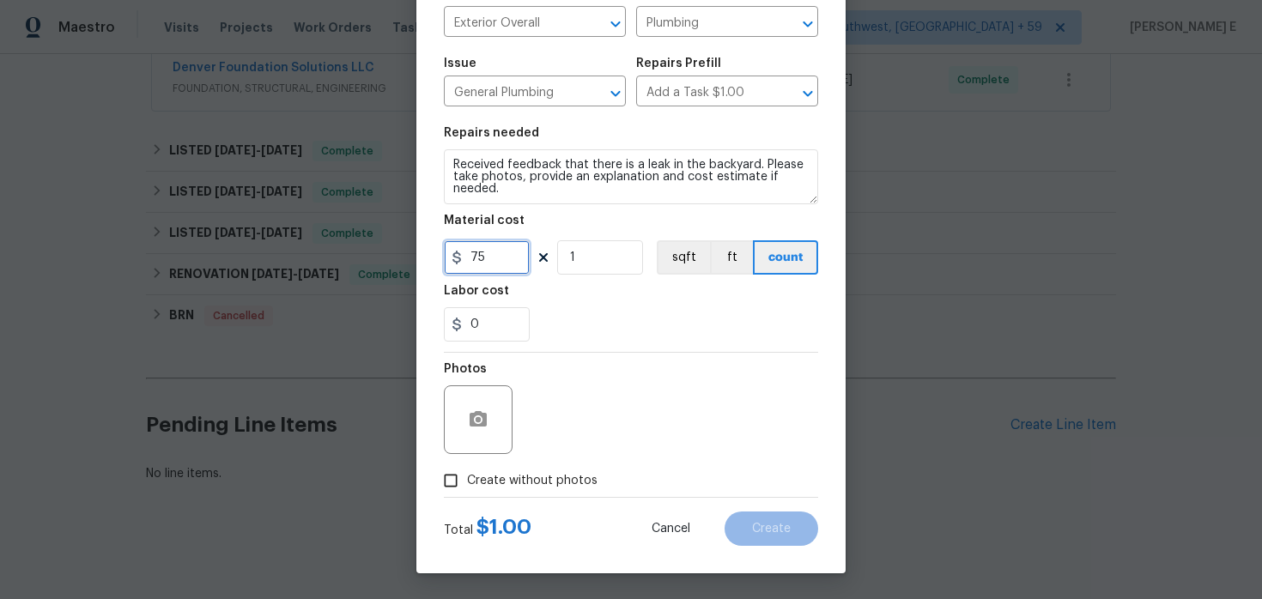
type input "75"
click at [538, 461] on div "Photos" at bounding box center [631, 409] width 374 height 112
click at [517, 469] on label "Create without photos" at bounding box center [515, 481] width 163 height 33
click at [467, 469] on input "Create without photos" at bounding box center [450, 481] width 33 height 33
checkbox input "true"
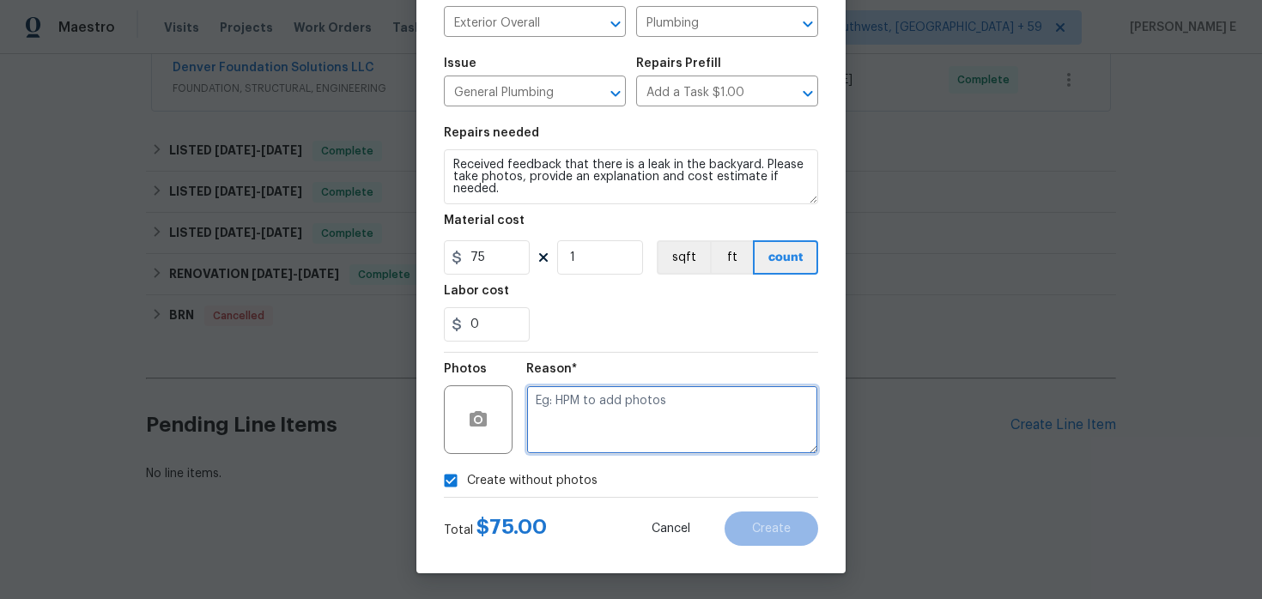
click at [575, 430] on textarea at bounding box center [672, 420] width 292 height 69
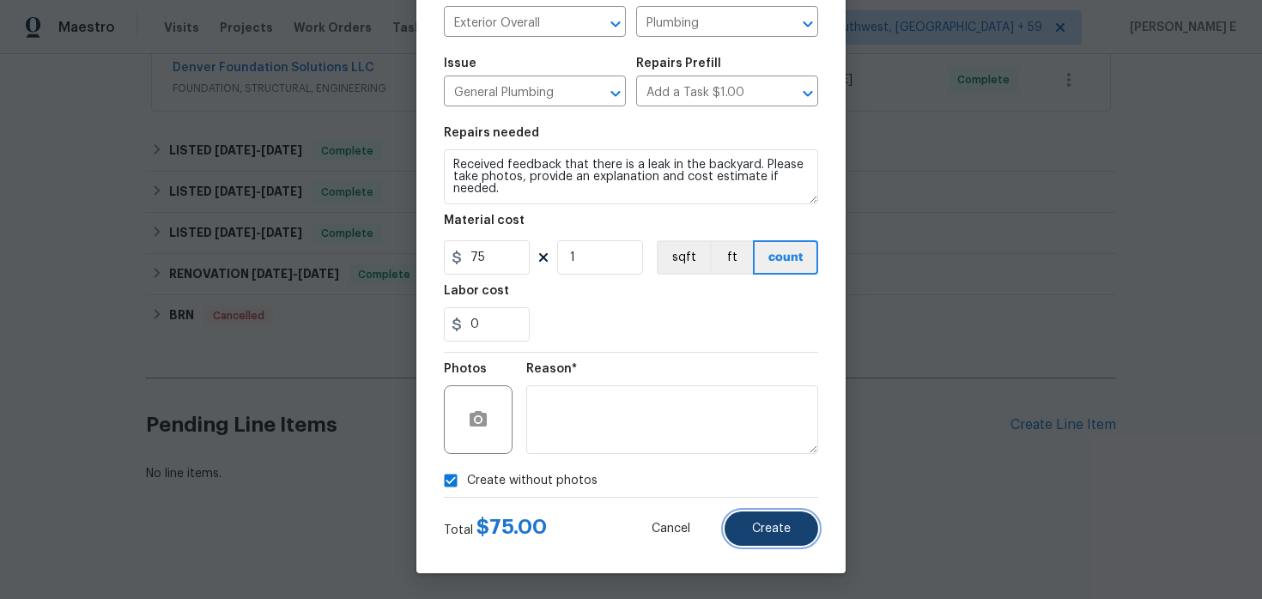
click at [756, 513] on button "Create" at bounding box center [772, 529] width 94 height 34
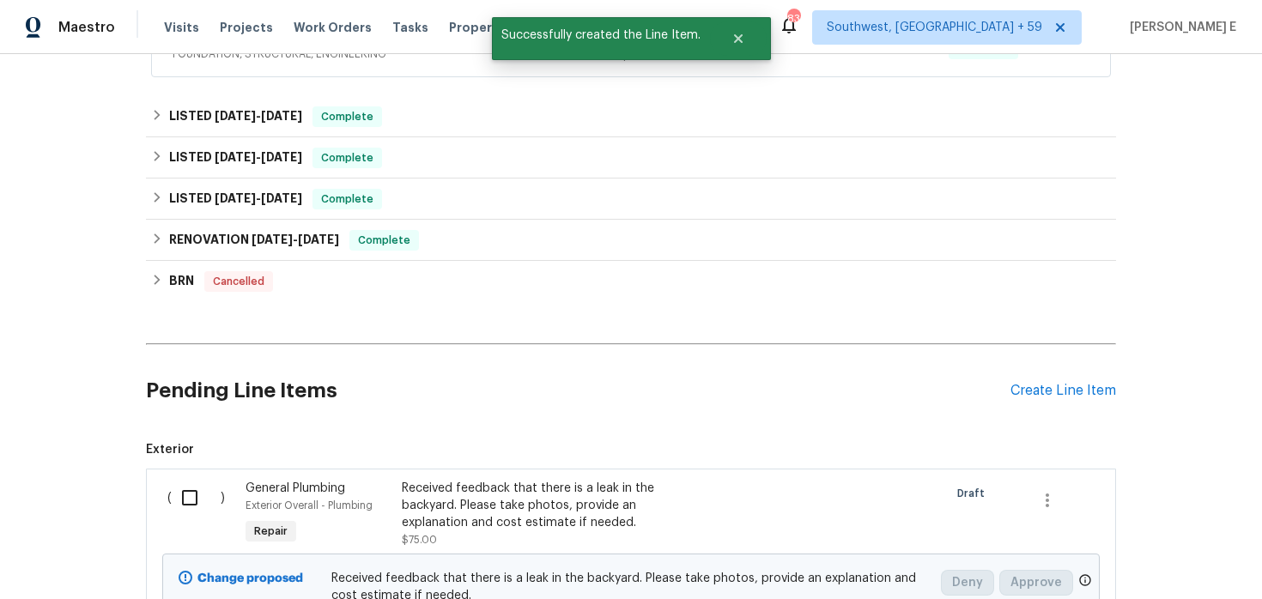
scroll to position [674, 0]
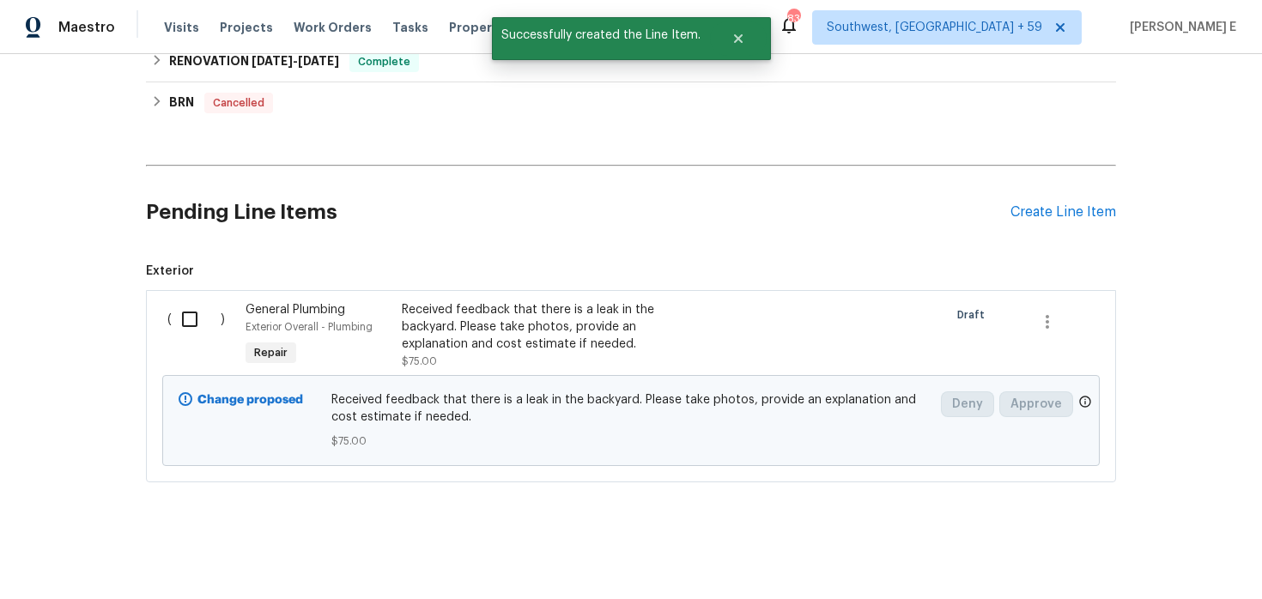
click at [192, 311] on input "checkbox" at bounding box center [196, 319] width 49 height 36
checkbox input "true"
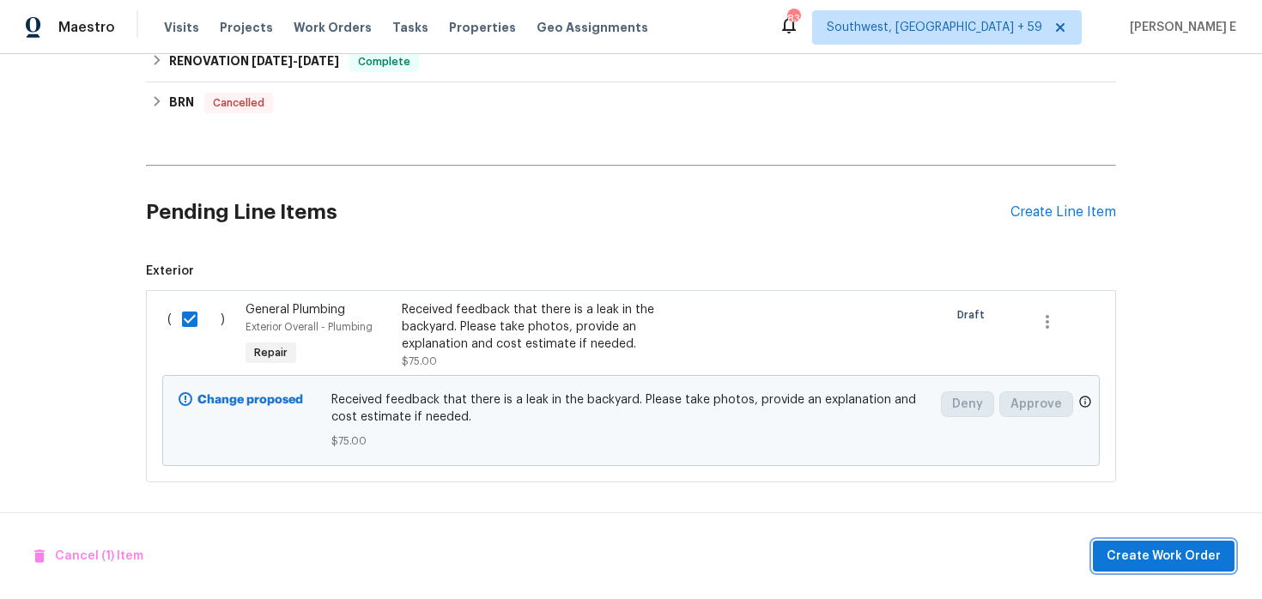
click at [1202, 550] on span "Create Work Order" at bounding box center [1164, 556] width 114 height 21
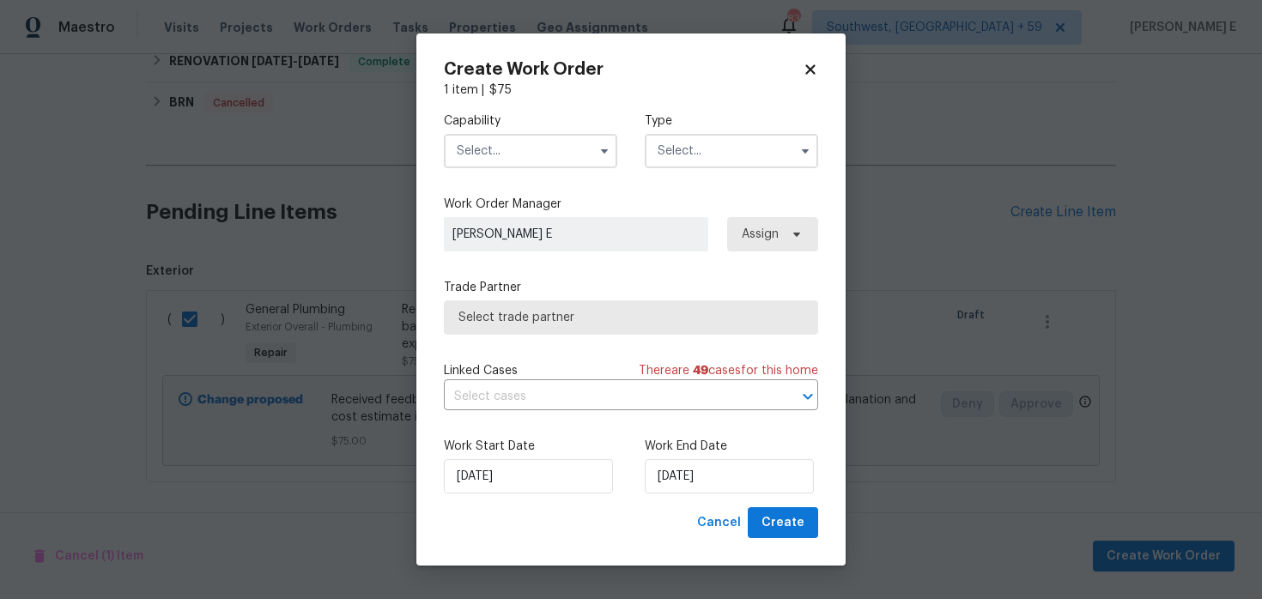
click at [593, 154] on span at bounding box center [605, 151] width 26 height 26
click at [603, 152] on icon "button" at bounding box center [605, 151] width 14 height 14
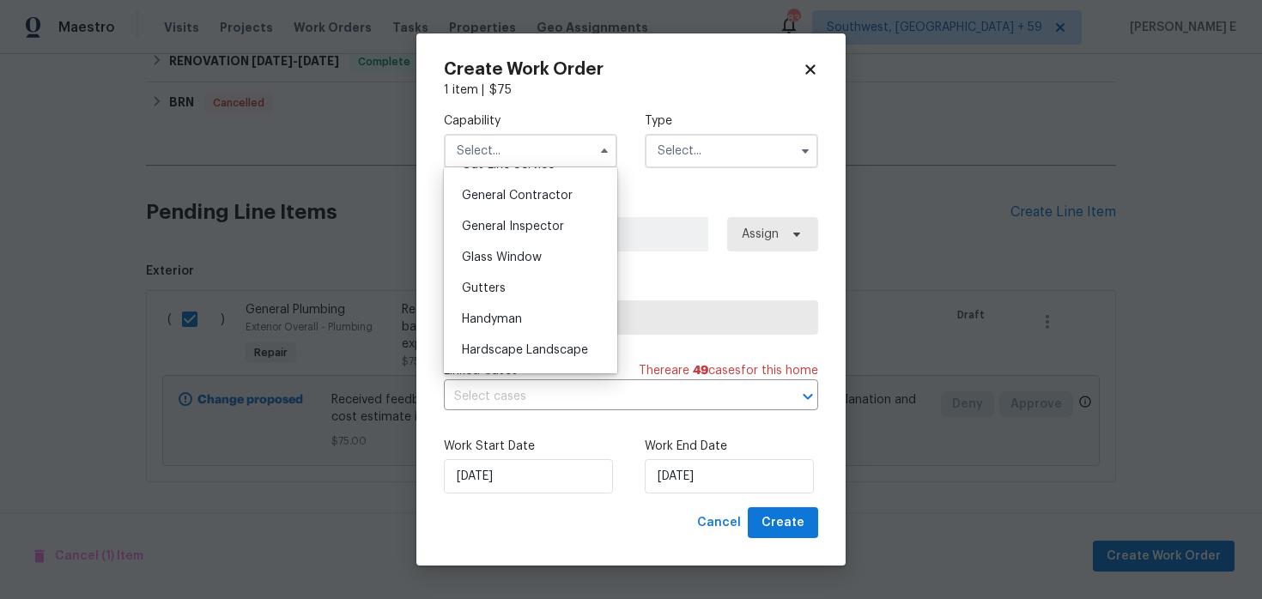
scroll to position [838, 0]
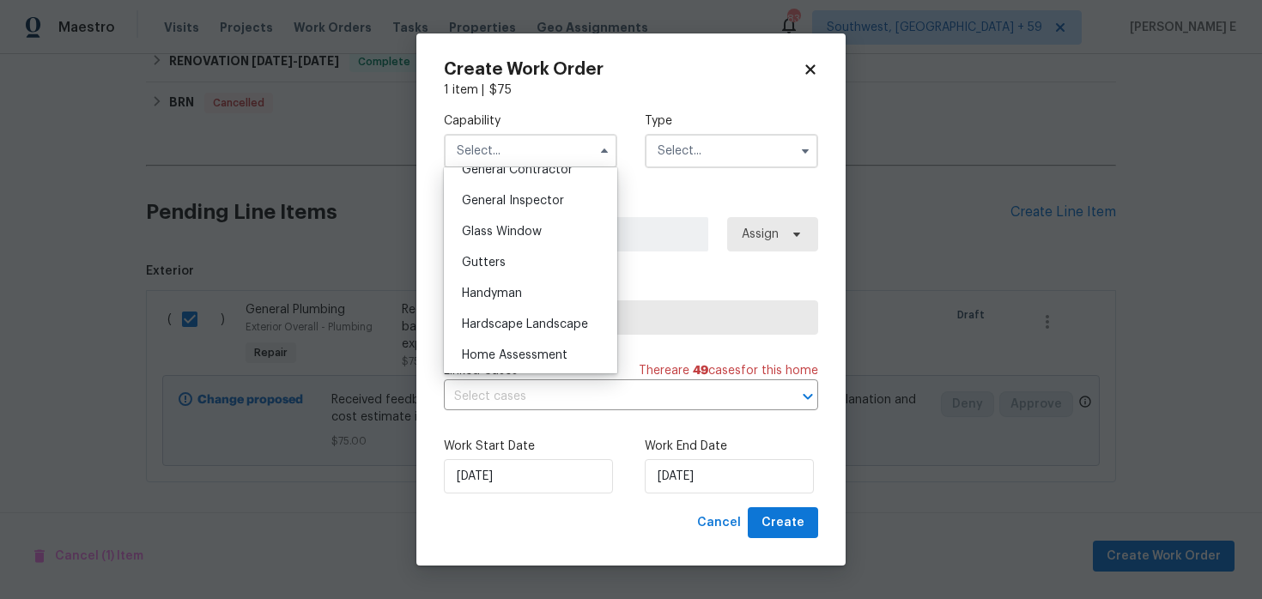
click at [530, 301] on div "Handyman" at bounding box center [530, 293] width 165 height 31
type input "Handyman"
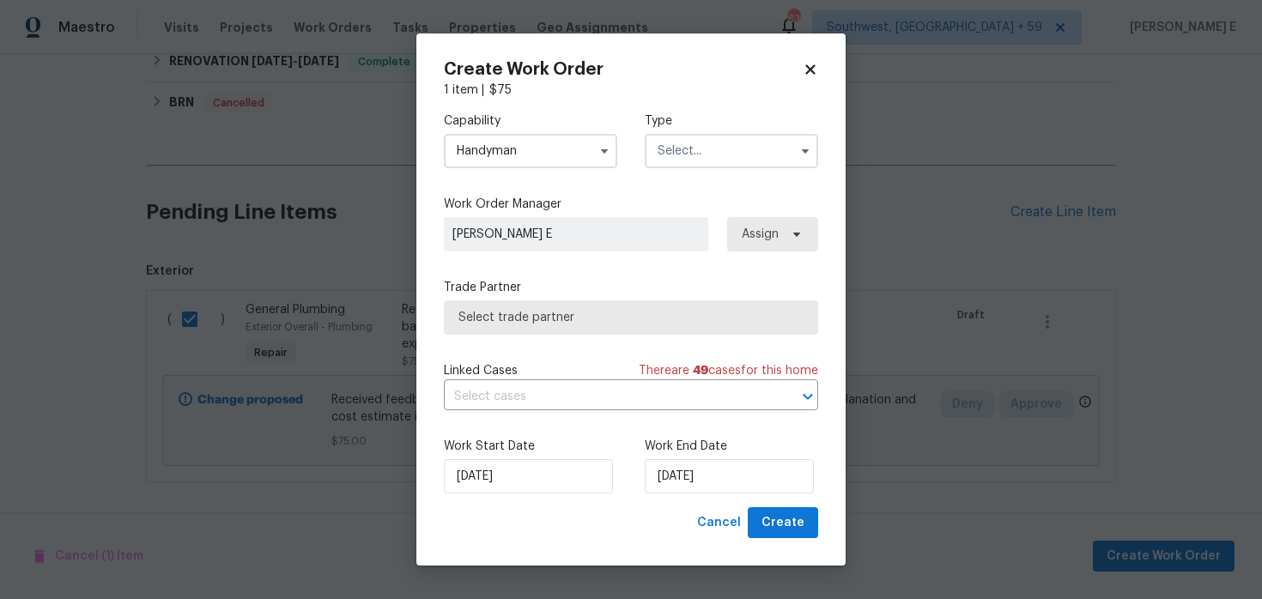
click at [690, 174] on div "Capability Handyman Type" at bounding box center [631, 140] width 374 height 83
click at [708, 157] on input "text" at bounding box center [731, 151] width 173 height 34
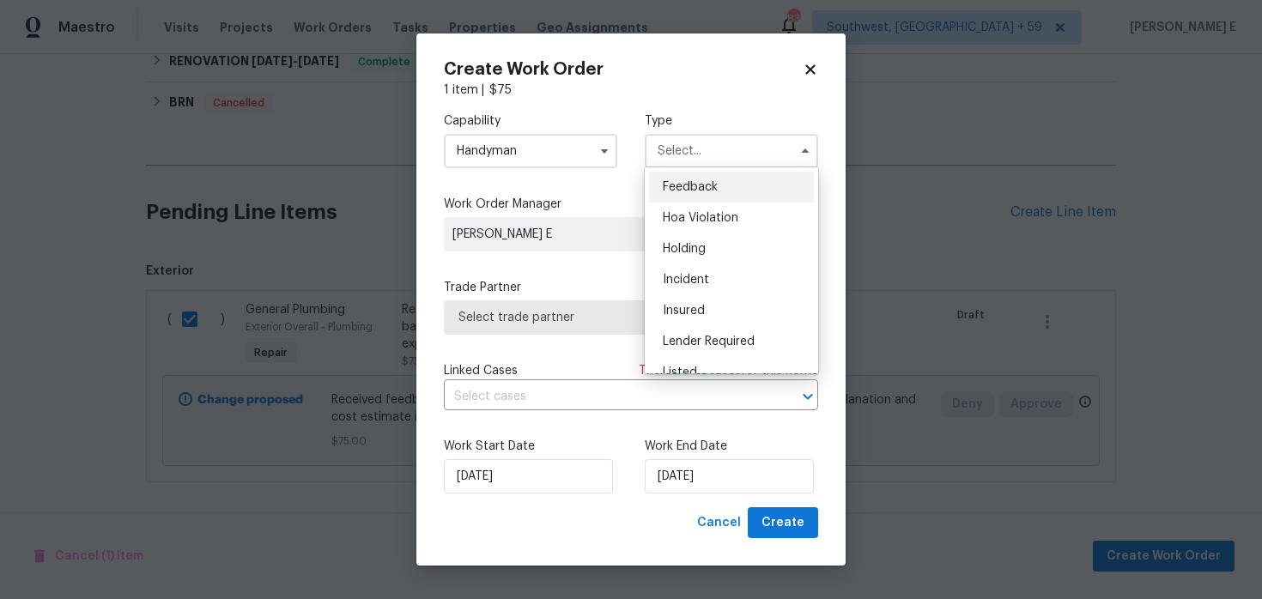
click at [685, 191] on span "Feedback" at bounding box center [690, 187] width 55 height 12
type input "Feedback"
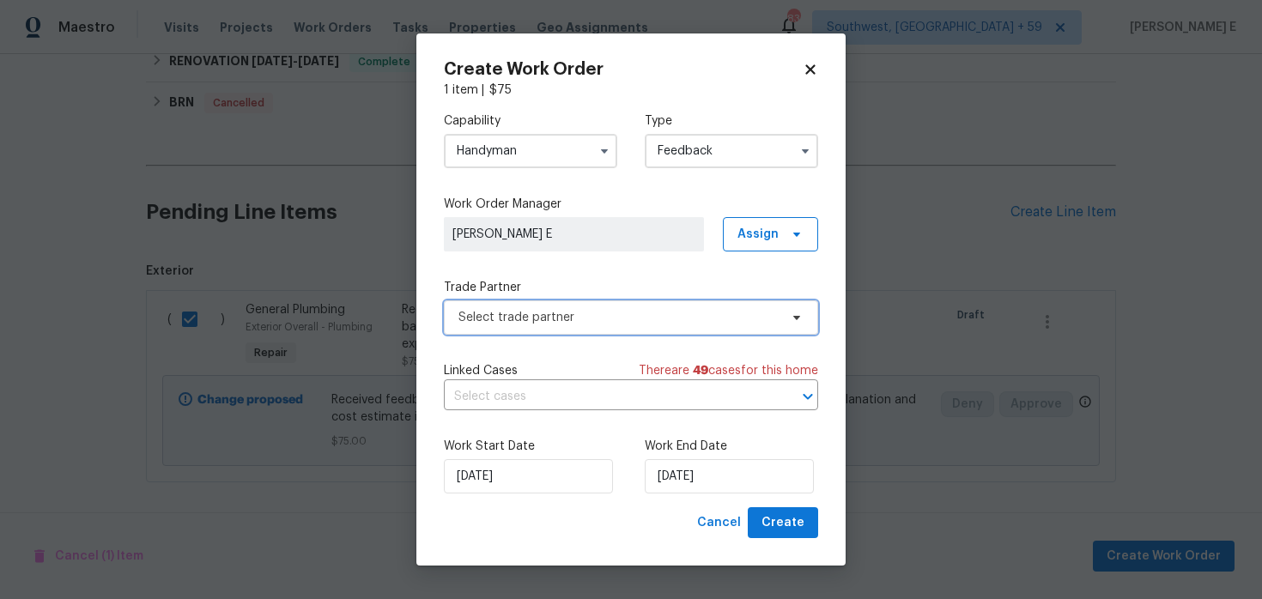
click at [523, 325] on span "Select trade partner" at bounding box center [619, 317] width 320 height 17
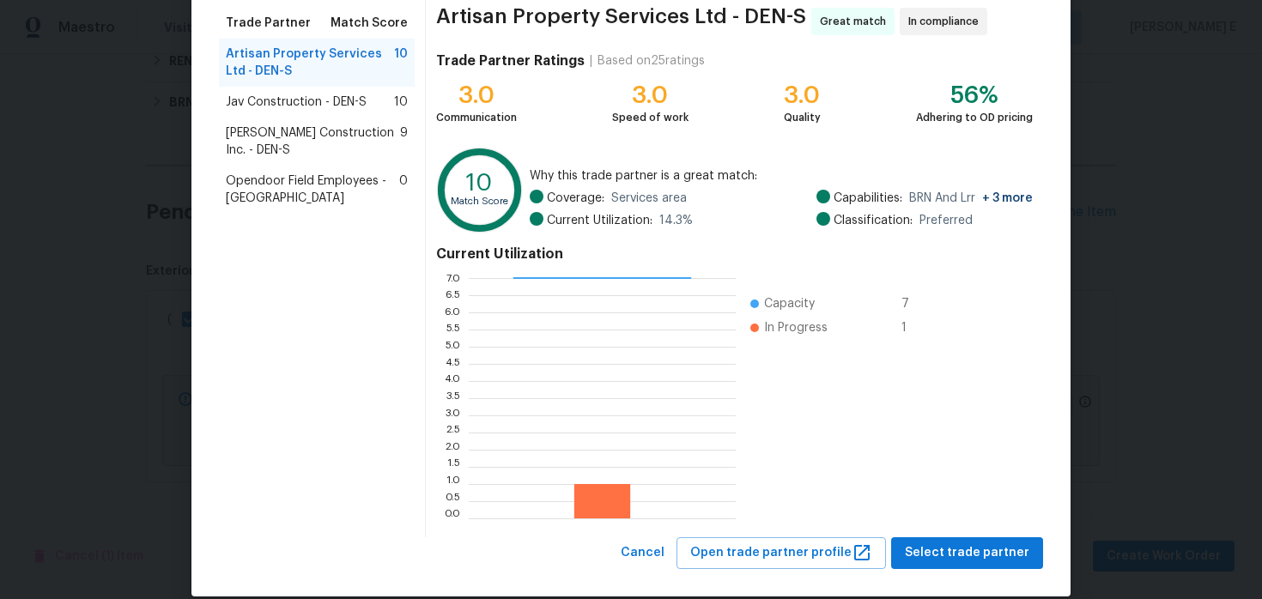
scroll to position [158, 0]
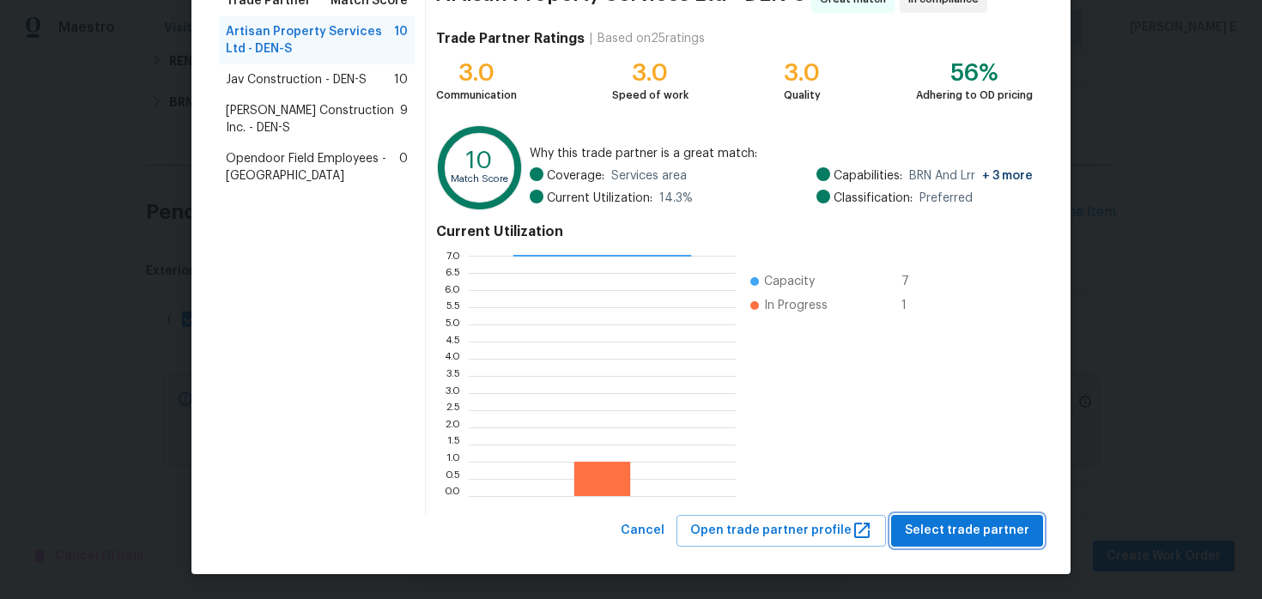
click at [941, 519] on button "Select trade partner" at bounding box center [967, 531] width 152 height 32
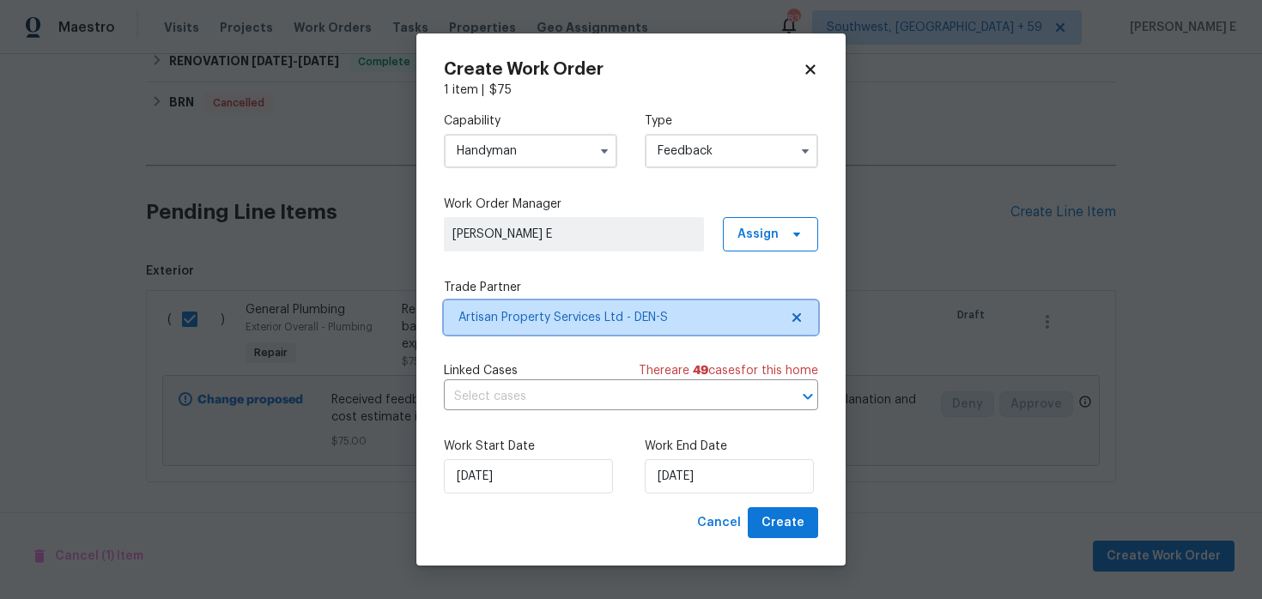
scroll to position [0, 0]
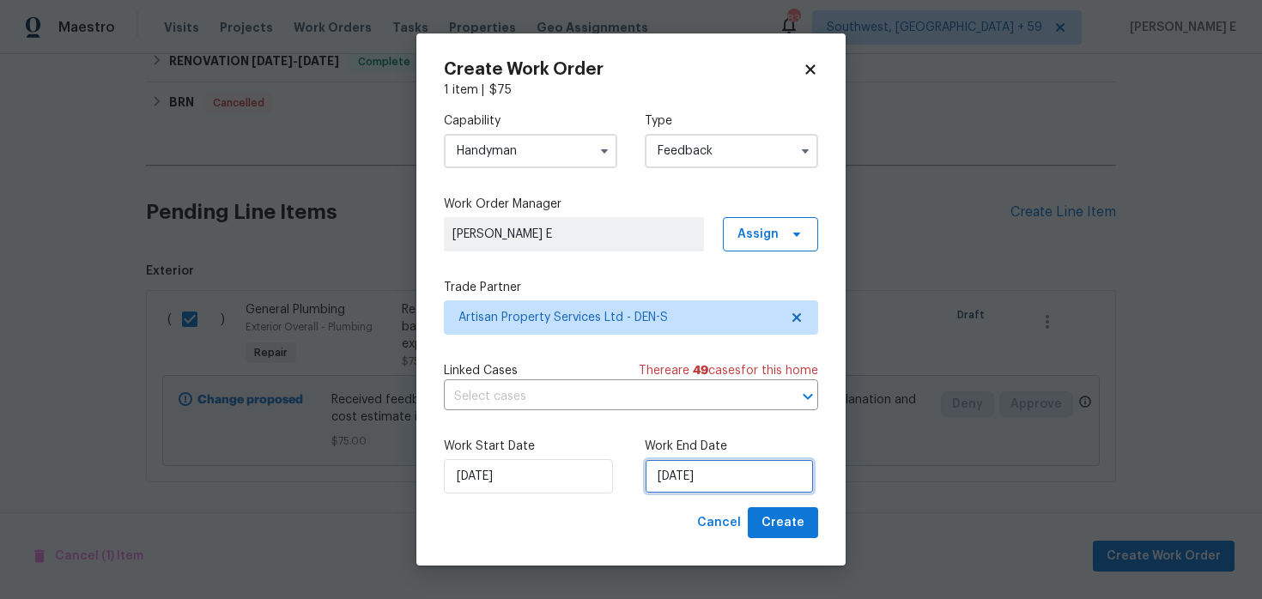
click at [702, 484] on input "[DATE]" at bounding box center [729, 476] width 169 height 34
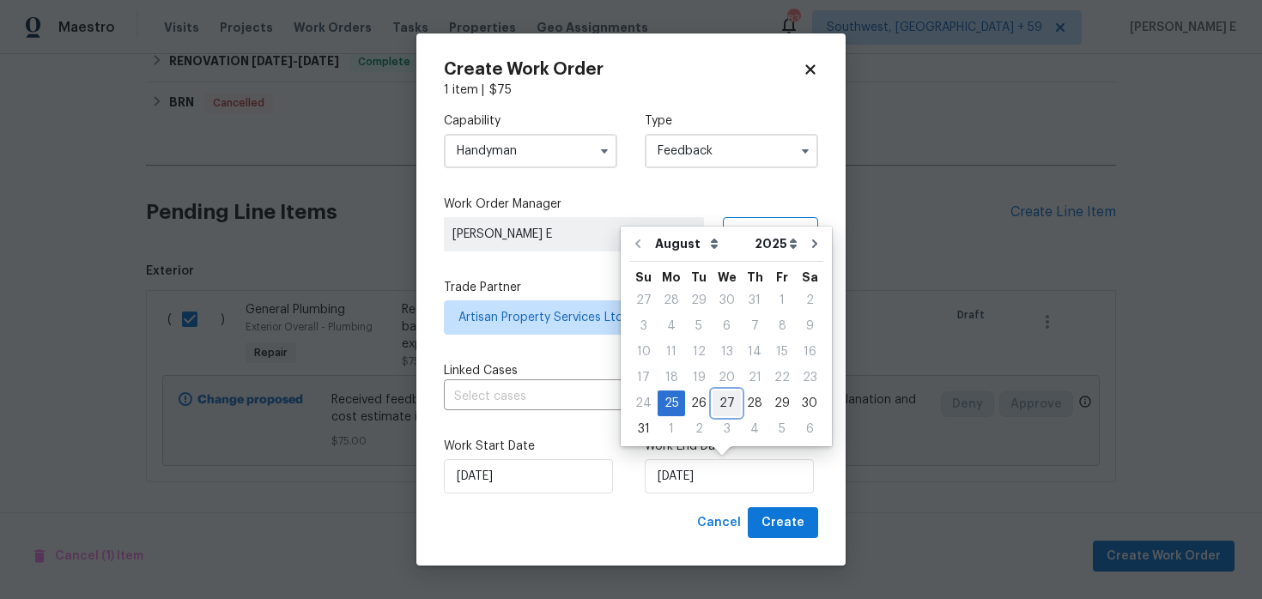
click at [720, 406] on div "27" at bounding box center [727, 404] width 28 height 24
type input "[DATE]"
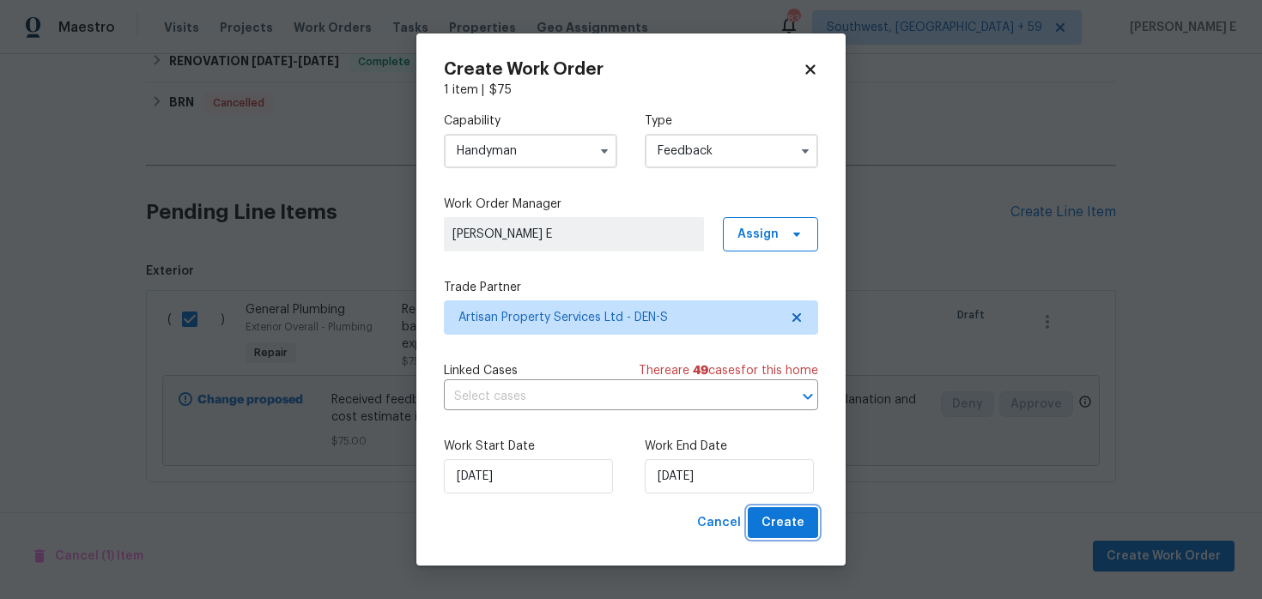
click at [768, 527] on span "Create" at bounding box center [783, 523] width 43 height 21
checkbox input "false"
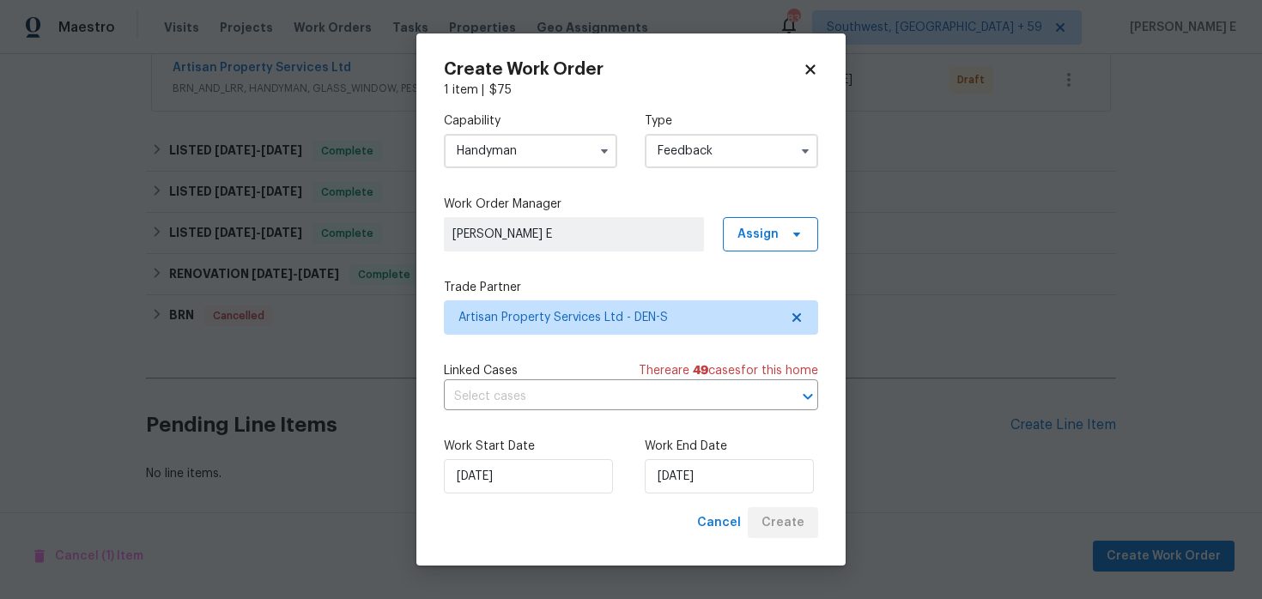
scroll to position [523, 0]
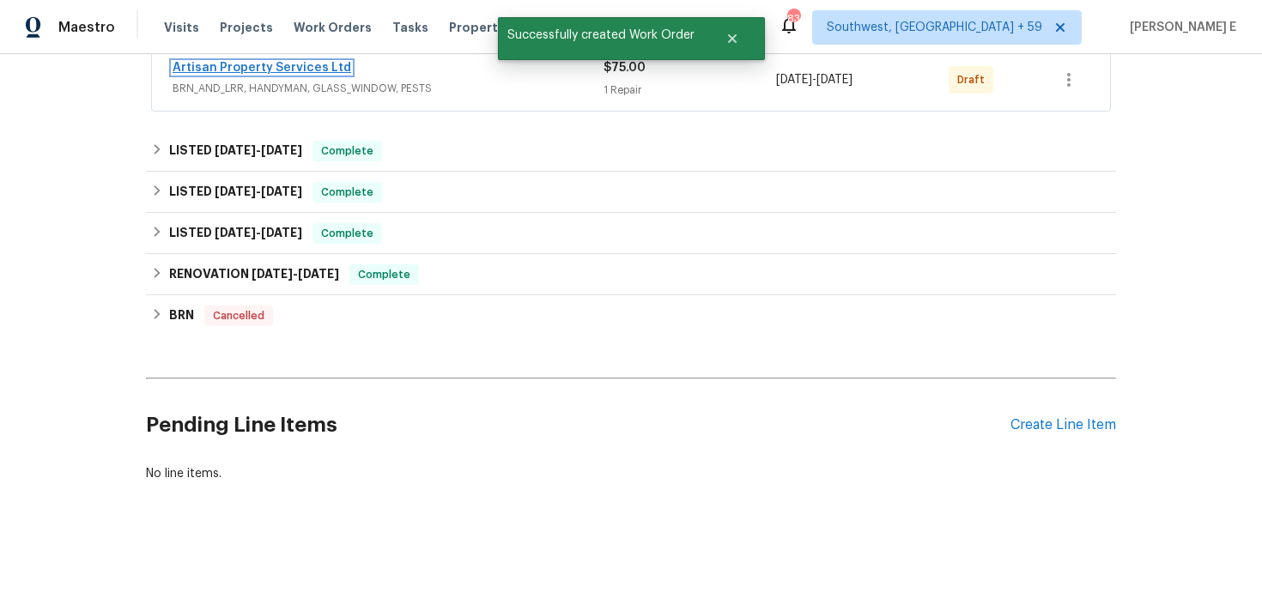
click at [287, 64] on link "Artisan Property Services Ltd" at bounding box center [262, 68] width 179 height 12
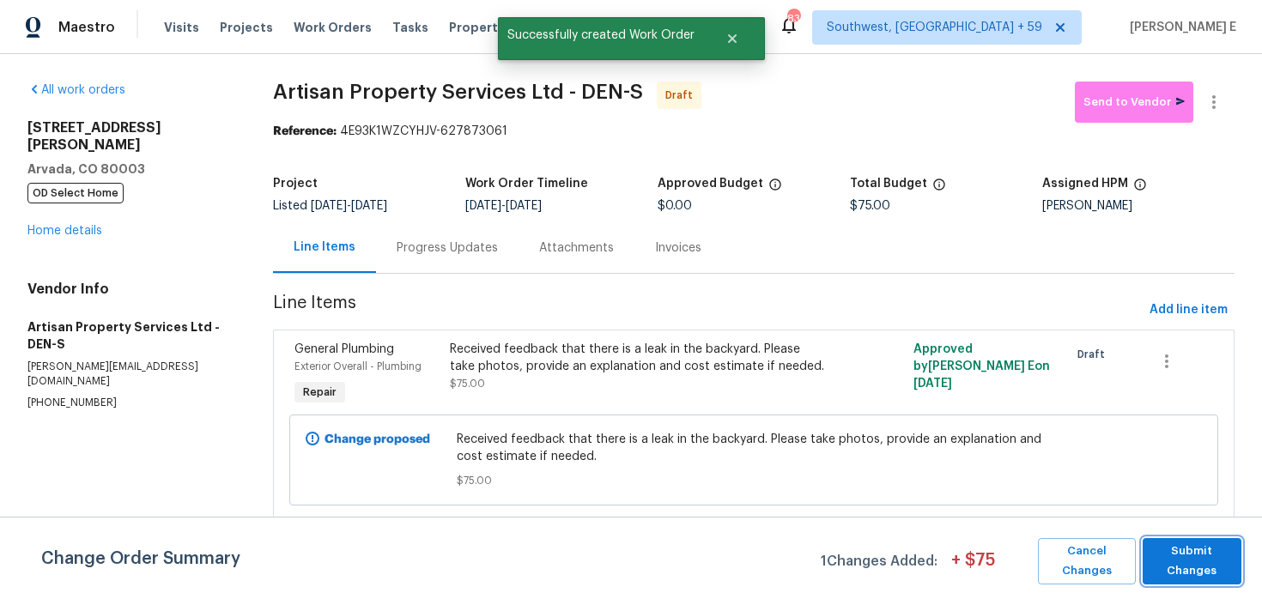
click at [1194, 554] on span "Submit Changes" at bounding box center [1192, 561] width 82 height 39
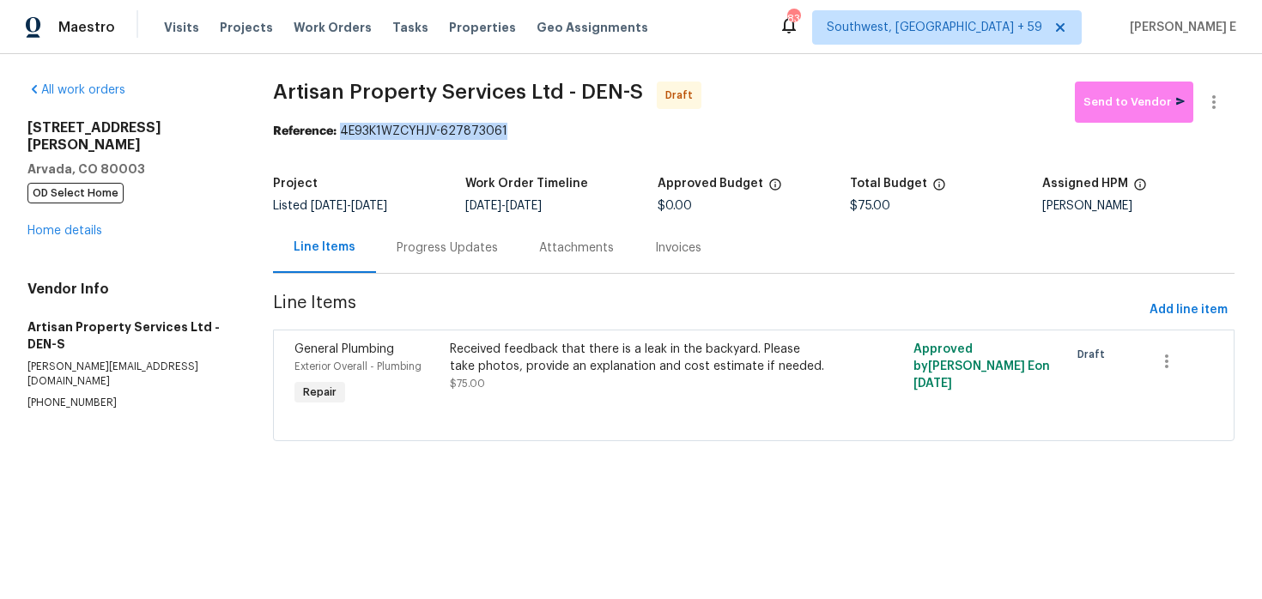
drag, startPoint x: 345, startPoint y: 131, endPoint x: 517, endPoint y: 138, distance: 171.9
click at [517, 138] on div "Reference: 4E93K1WZCYHJV-627873061" at bounding box center [754, 131] width 962 height 17
copy div "4E93K1WZCYHJV-627873061"
click at [475, 251] on div "Progress Updates" at bounding box center [447, 248] width 101 height 17
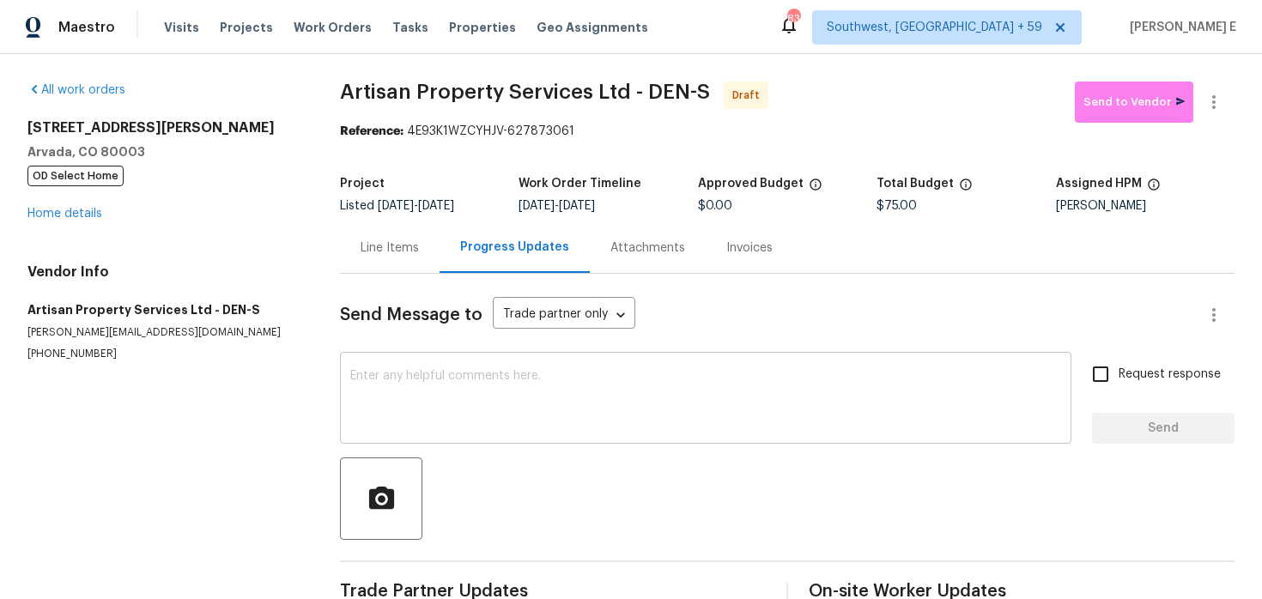
click at [483, 391] on textarea at bounding box center [705, 400] width 711 height 60
paste textarea "Hi this is [PERSON_NAME] with Opendoor. I’m confirming you received the WO for …"
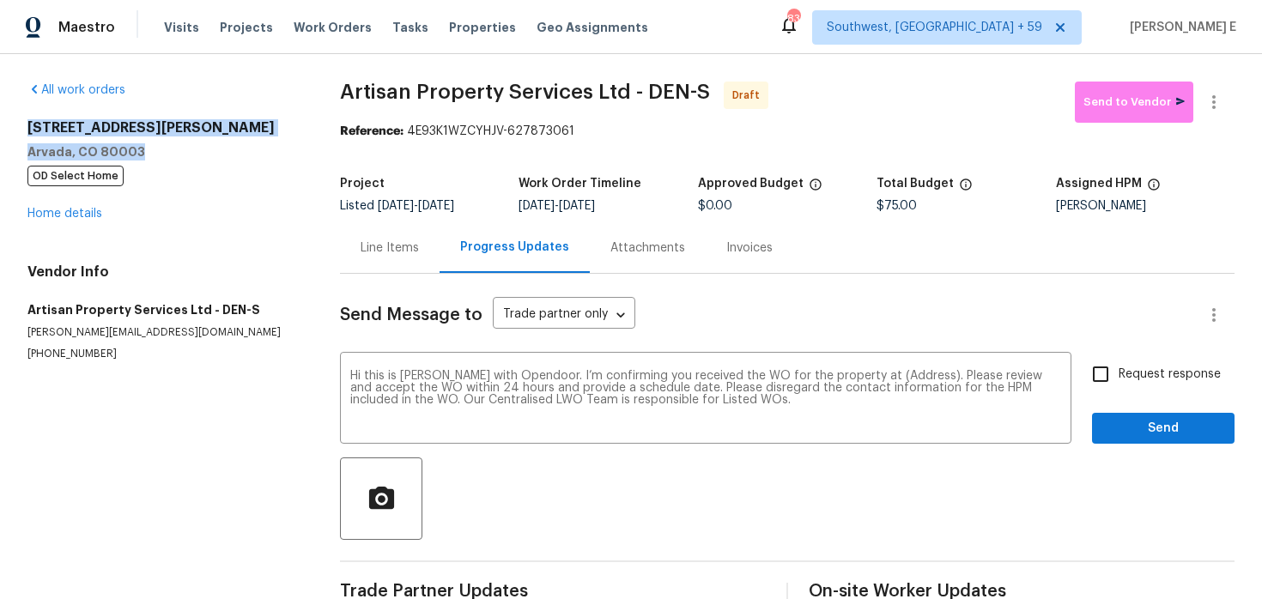
drag, startPoint x: 22, startPoint y: 126, endPoint x: 146, endPoint y: 154, distance: 126.7
click at [146, 154] on div "All work orders [STREET_ADDRESS][PERSON_NAME] OD Select Home Home details Vendo…" at bounding box center [631, 346] width 1262 height 584
copy div "[STREET_ADDRESS][PERSON_NAME]"
click at [900, 380] on textarea "Hi this is [PERSON_NAME] with Opendoor. I’m confirming you received the WO for …" at bounding box center [705, 400] width 711 height 60
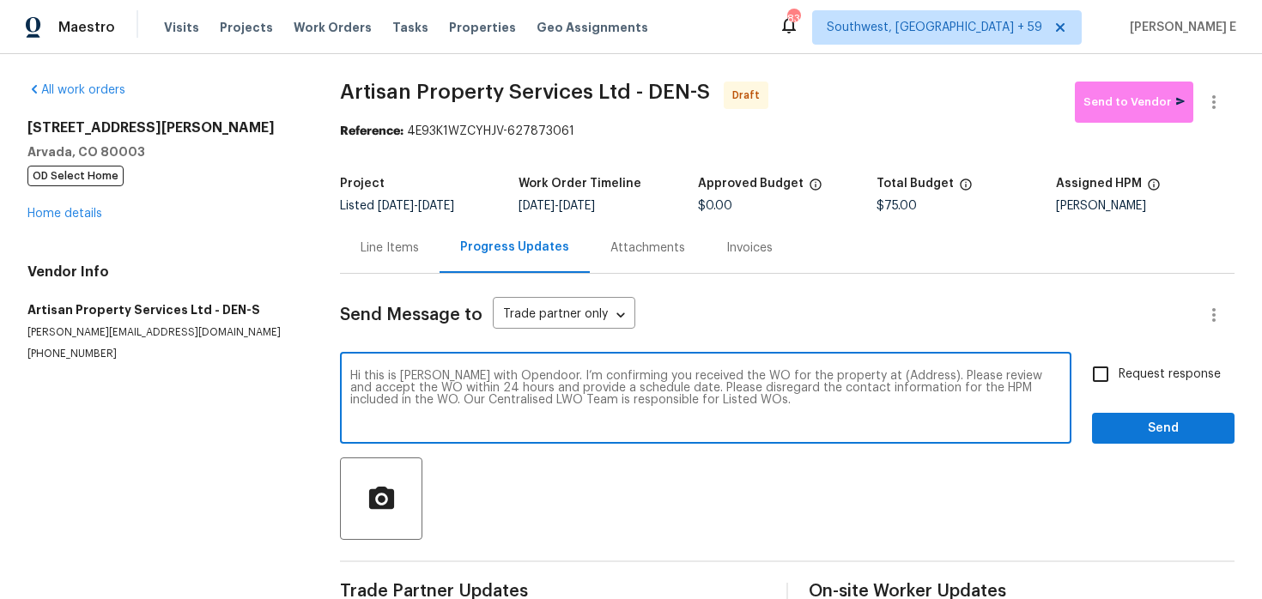
click at [900, 380] on textarea "Hi this is [PERSON_NAME] with Opendoor. I’m confirming you received the WO for …" at bounding box center [705, 400] width 711 height 60
paste textarea "[STREET_ADDRESS][PERSON_NAME]"
type textarea "Hi this is [PERSON_NAME] with Opendoor. I’m confirming you received the WO for …"
click at [1139, 382] on span "Request response" at bounding box center [1170, 375] width 102 height 18
click at [1119, 382] on input "Request response" at bounding box center [1101, 374] width 36 height 36
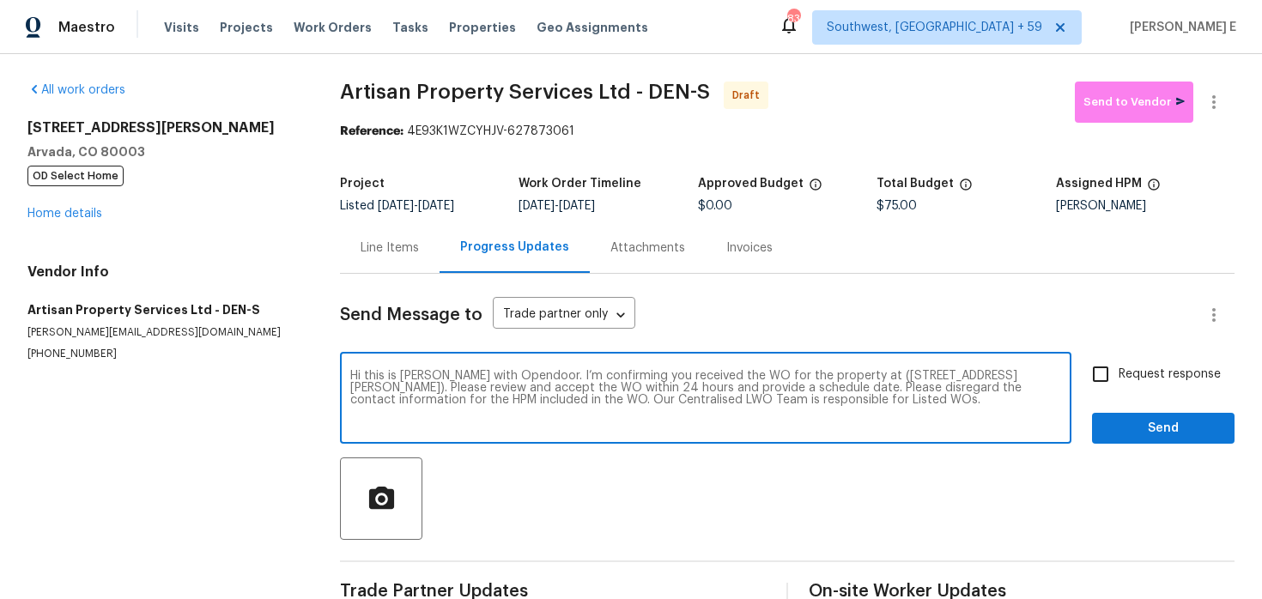
checkbox input "true"
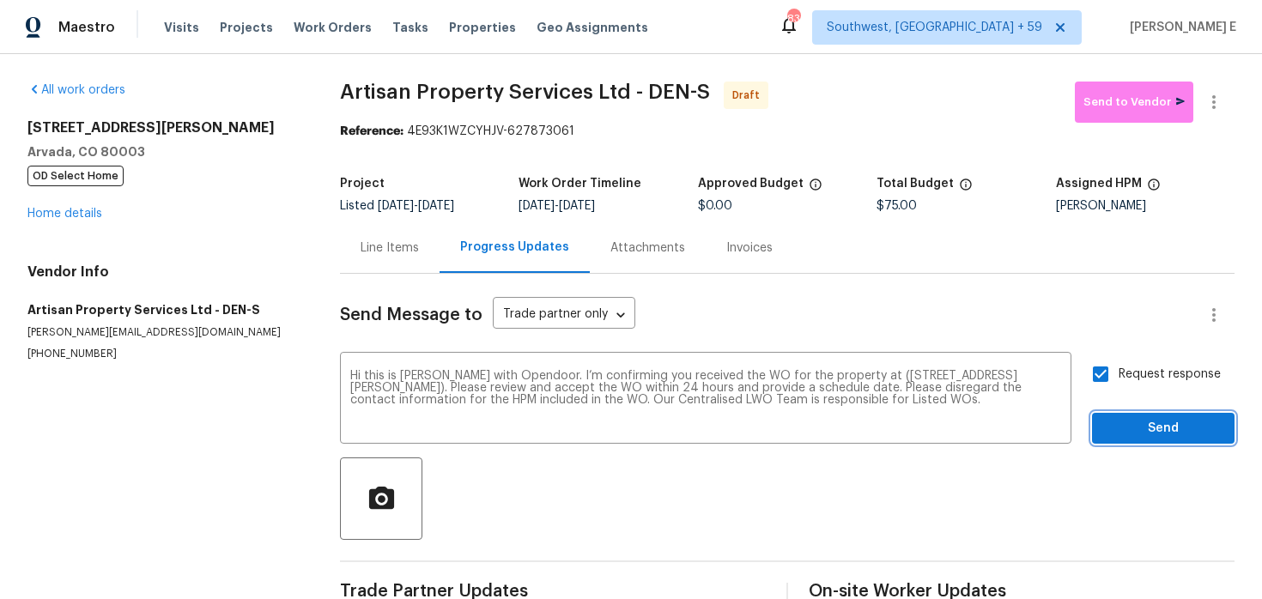
click at [1132, 436] on span "Send" at bounding box center [1163, 428] width 115 height 21
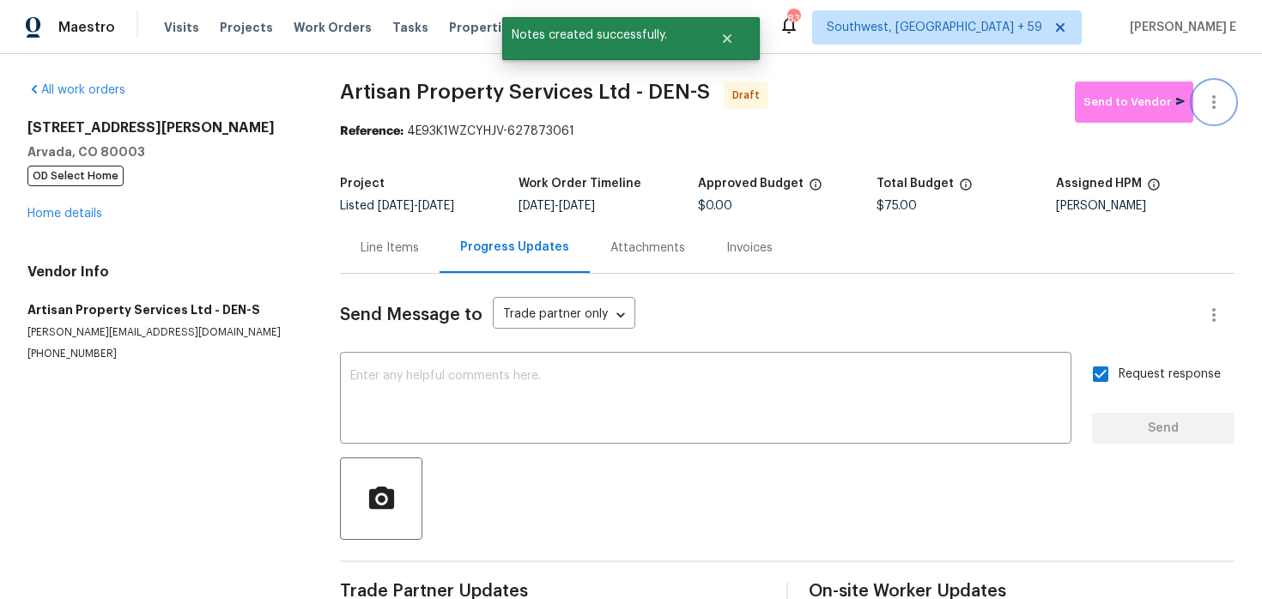
click at [1218, 109] on icon "button" at bounding box center [1214, 102] width 21 height 21
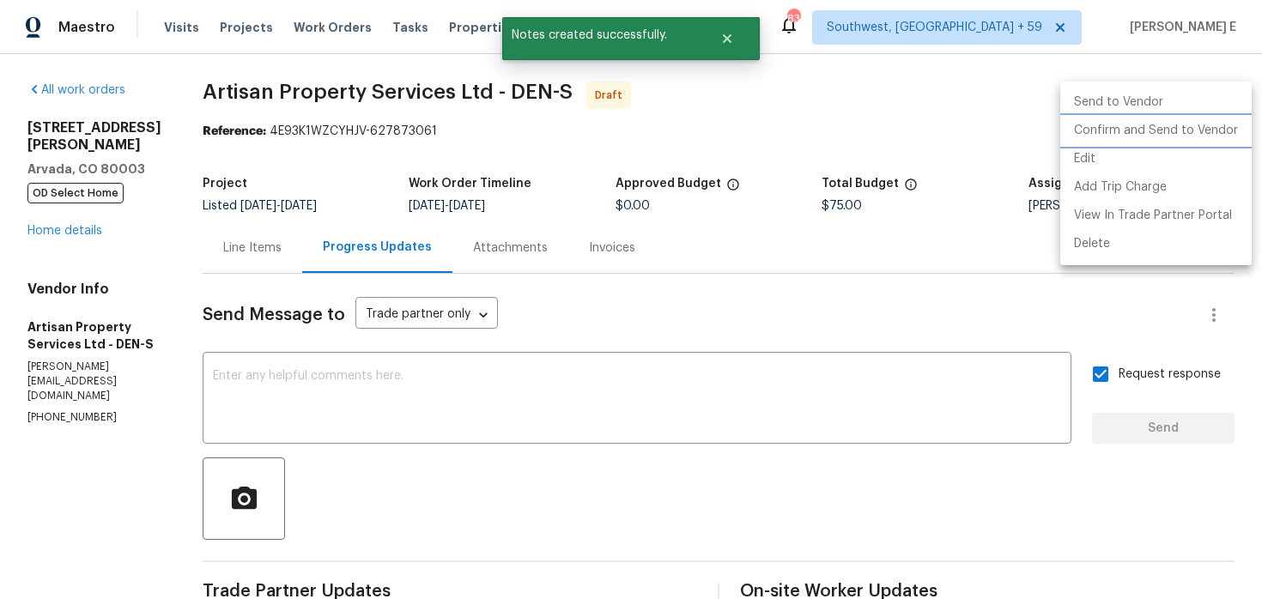
click at [1140, 138] on li "Confirm and Send to Vendor" at bounding box center [1155, 131] width 191 height 28
click at [851, 158] on div at bounding box center [631, 299] width 1262 height 599
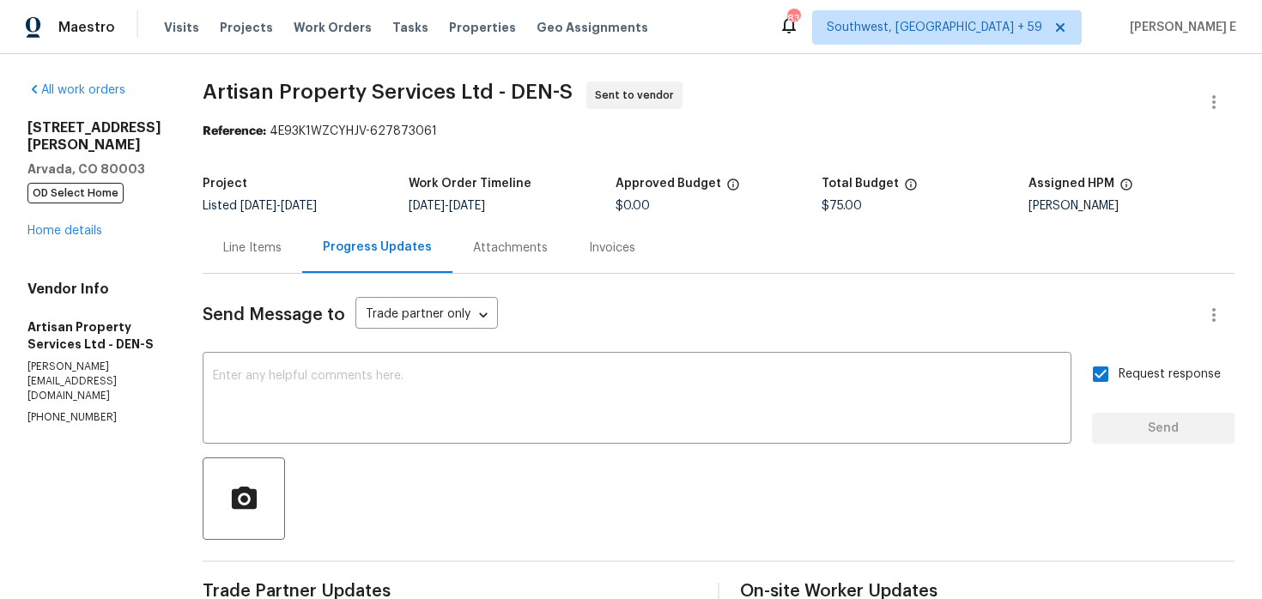
click at [270, 122] on span "Artisan Property Services Ltd - DEN-S Sent to vendor" at bounding box center [698, 102] width 991 height 41
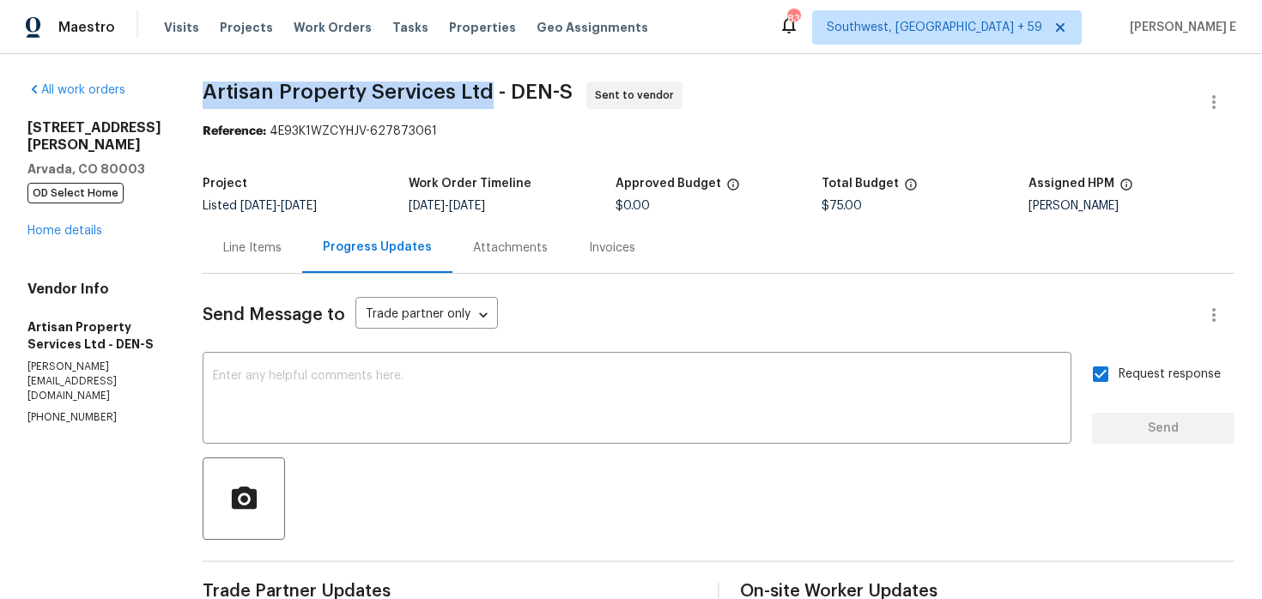
drag, startPoint x: 201, startPoint y: 93, endPoint x: 488, endPoint y: 94, distance: 286.8
click at [488, 94] on span "Artisan Property Services Ltd - DEN-S" at bounding box center [388, 92] width 370 height 21
copy span "Artisan Property Services Ltd"
click at [88, 225] on link "Home details" at bounding box center [64, 231] width 75 height 12
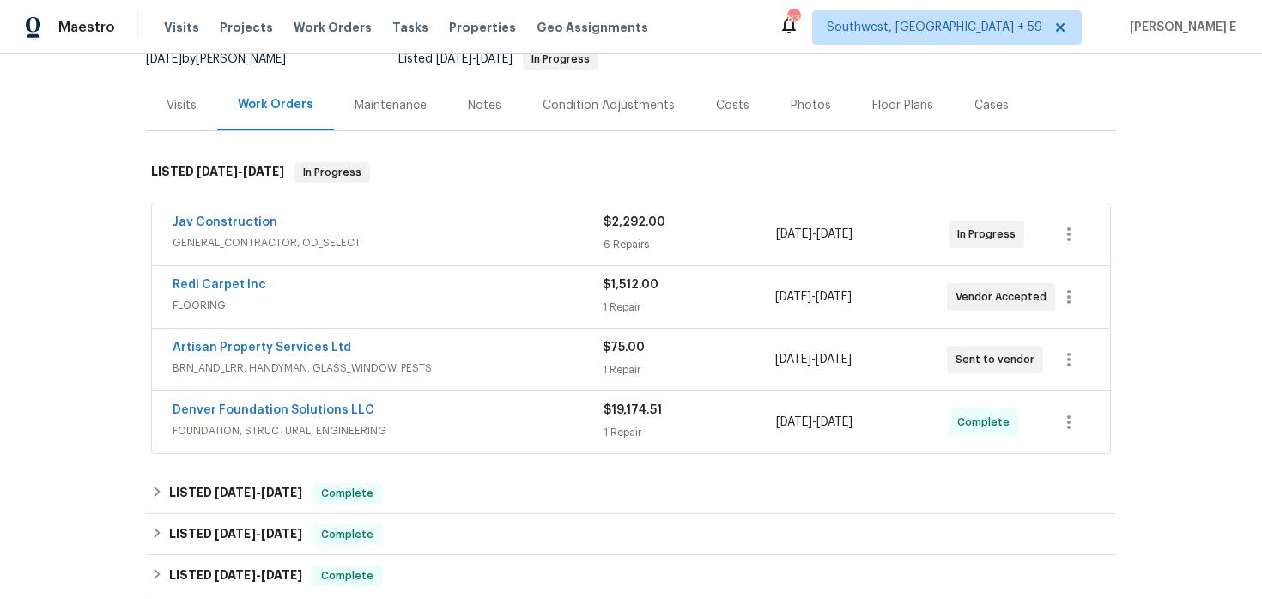
scroll to position [227, 0]
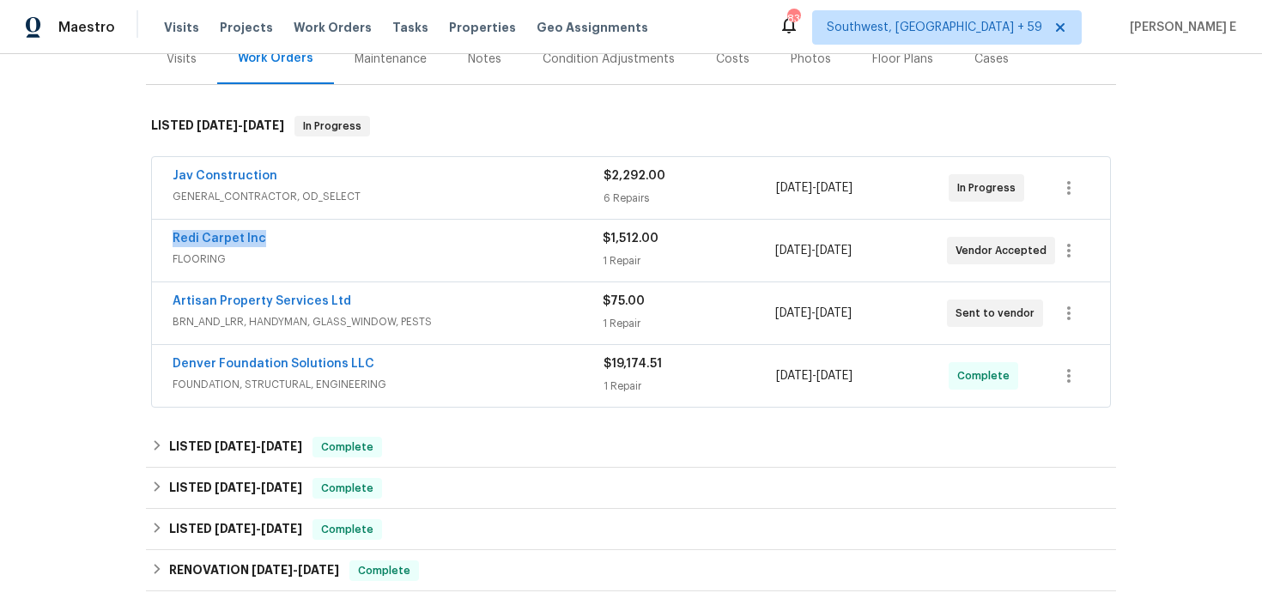
drag, startPoint x: 162, startPoint y: 238, endPoint x: 276, endPoint y: 238, distance: 114.2
click at [276, 238] on div "Redi Carpet Inc FLOORING $1,512.00 1 Repair [DATE] - [DATE] Vendor Accepted" at bounding box center [631, 251] width 958 height 62
copy link "Redi Carpet Inc"
